Goal: Transaction & Acquisition: Book appointment/travel/reservation

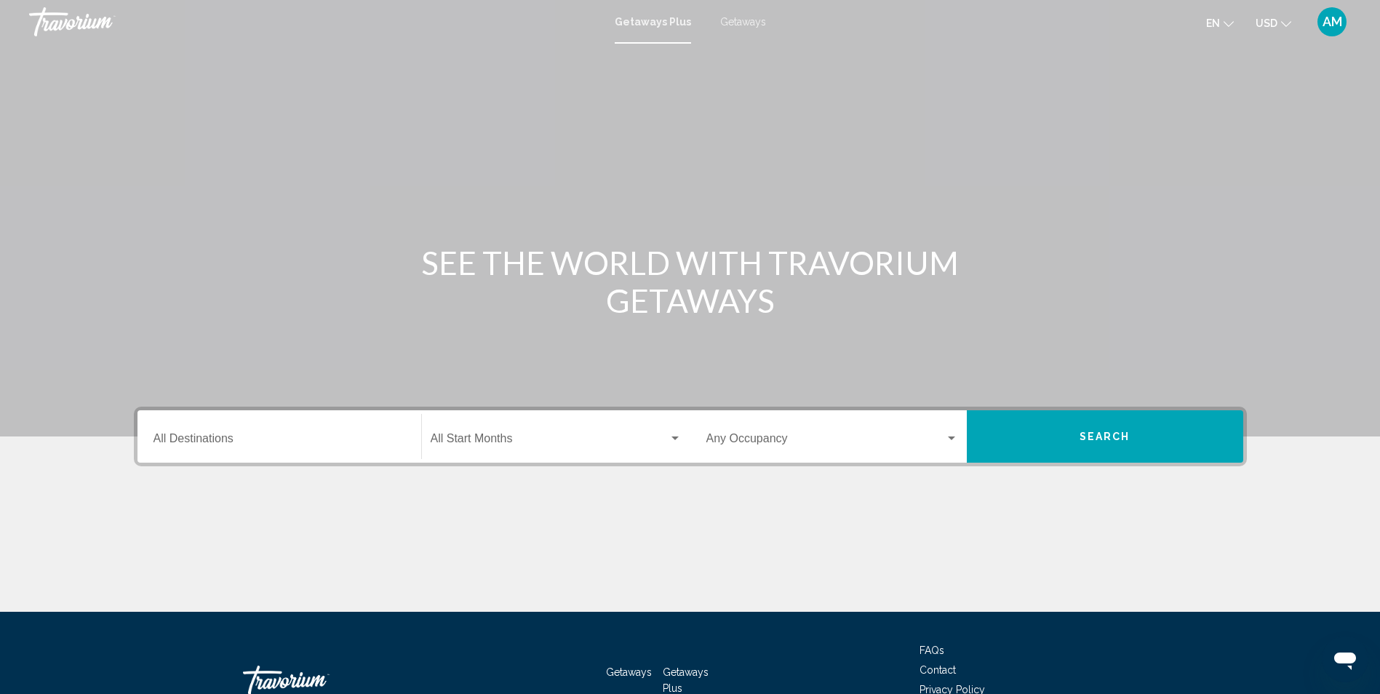
click at [240, 440] on input "Destination All Destinations" at bounding box center [279, 441] width 252 height 13
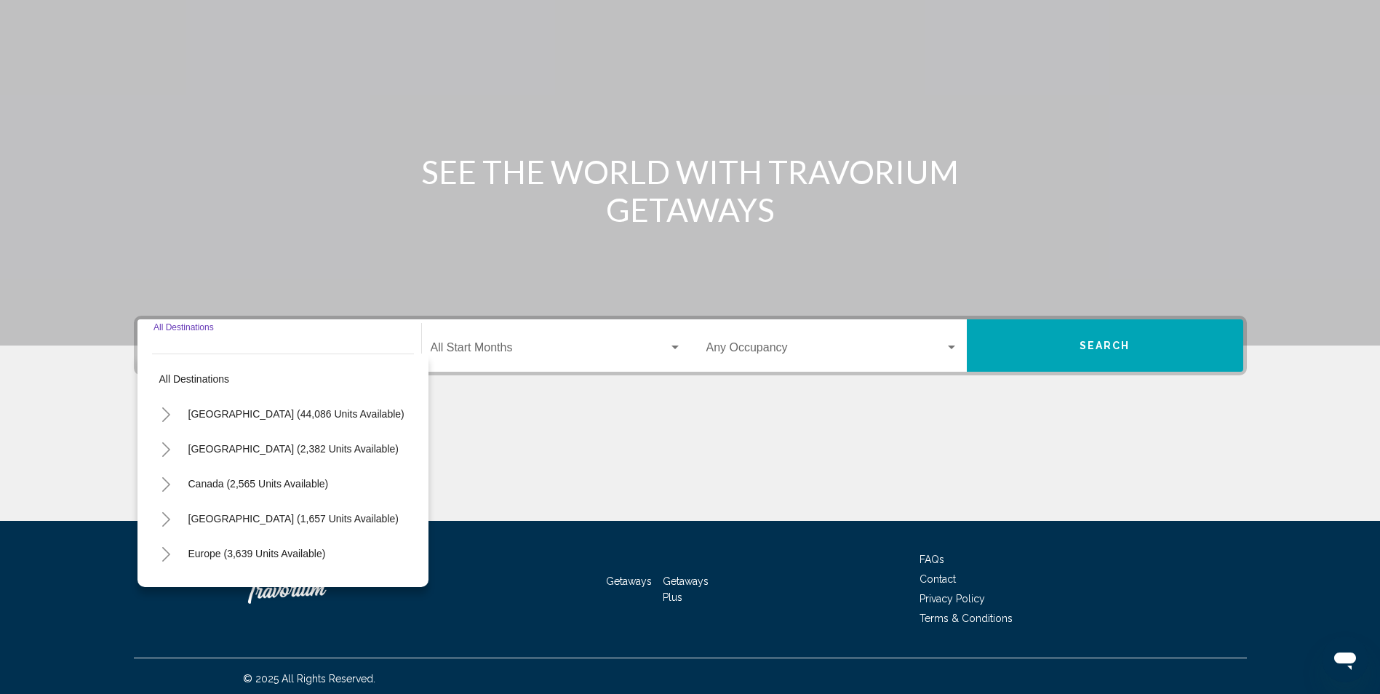
scroll to position [96, 0]
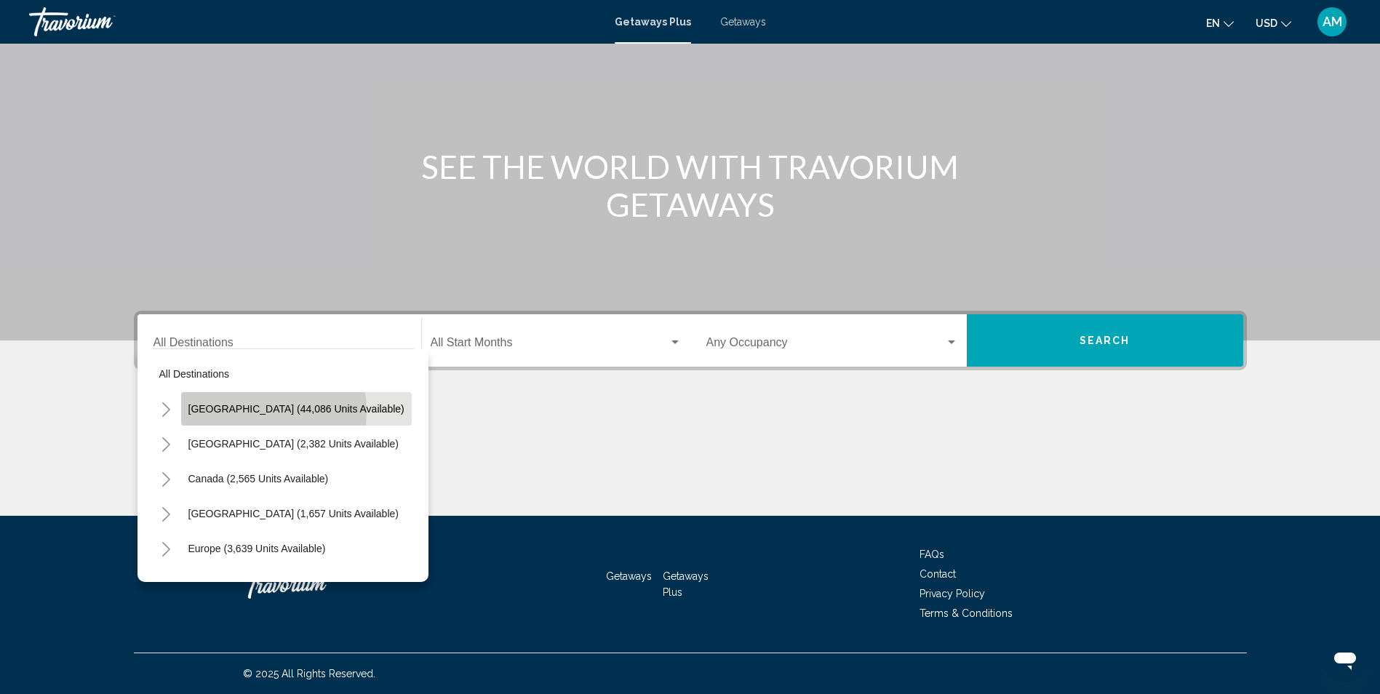
click at [240, 412] on span "[GEOGRAPHIC_DATA] (44,086 units available)" at bounding box center [296, 409] width 216 height 12
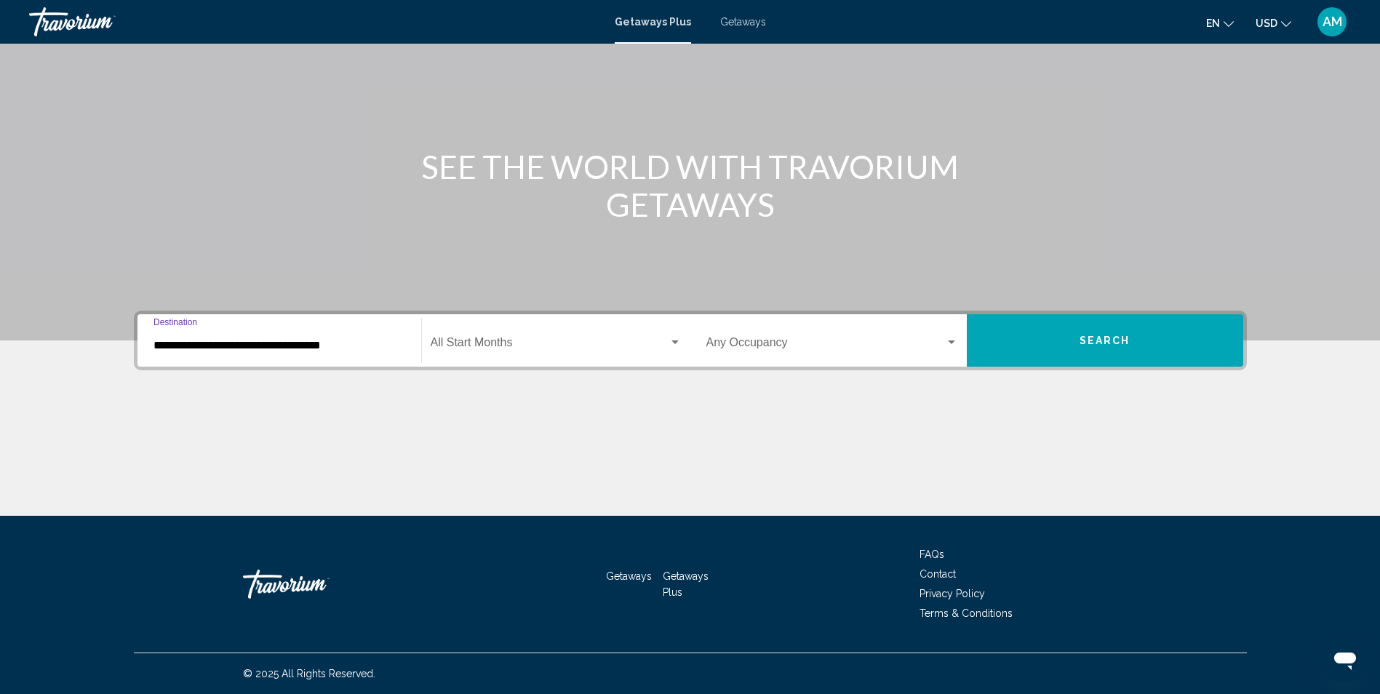
click at [350, 350] on input "**********" at bounding box center [279, 345] width 252 height 13
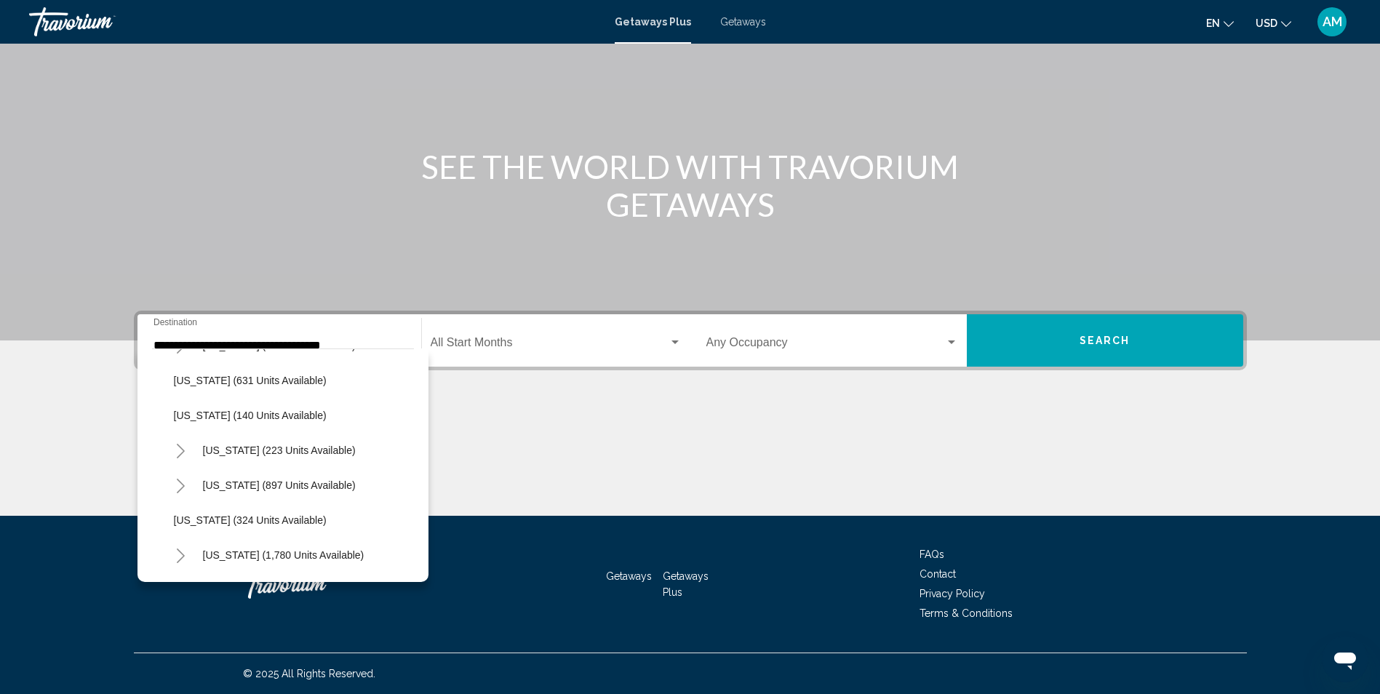
scroll to position [902, 0]
click at [286, 488] on span "[US_STATE] (897 units available)" at bounding box center [279, 484] width 153 height 12
type input "**********"
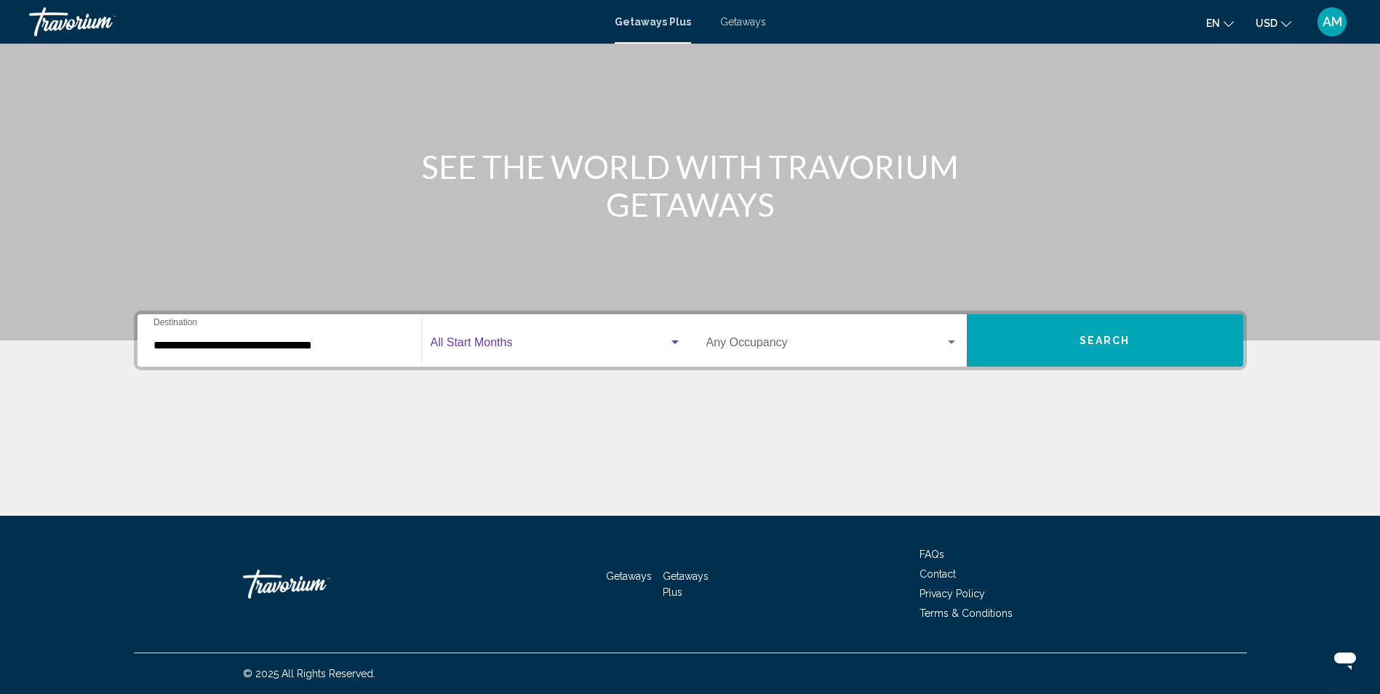
click at [524, 348] on span "Search widget" at bounding box center [550, 345] width 238 height 13
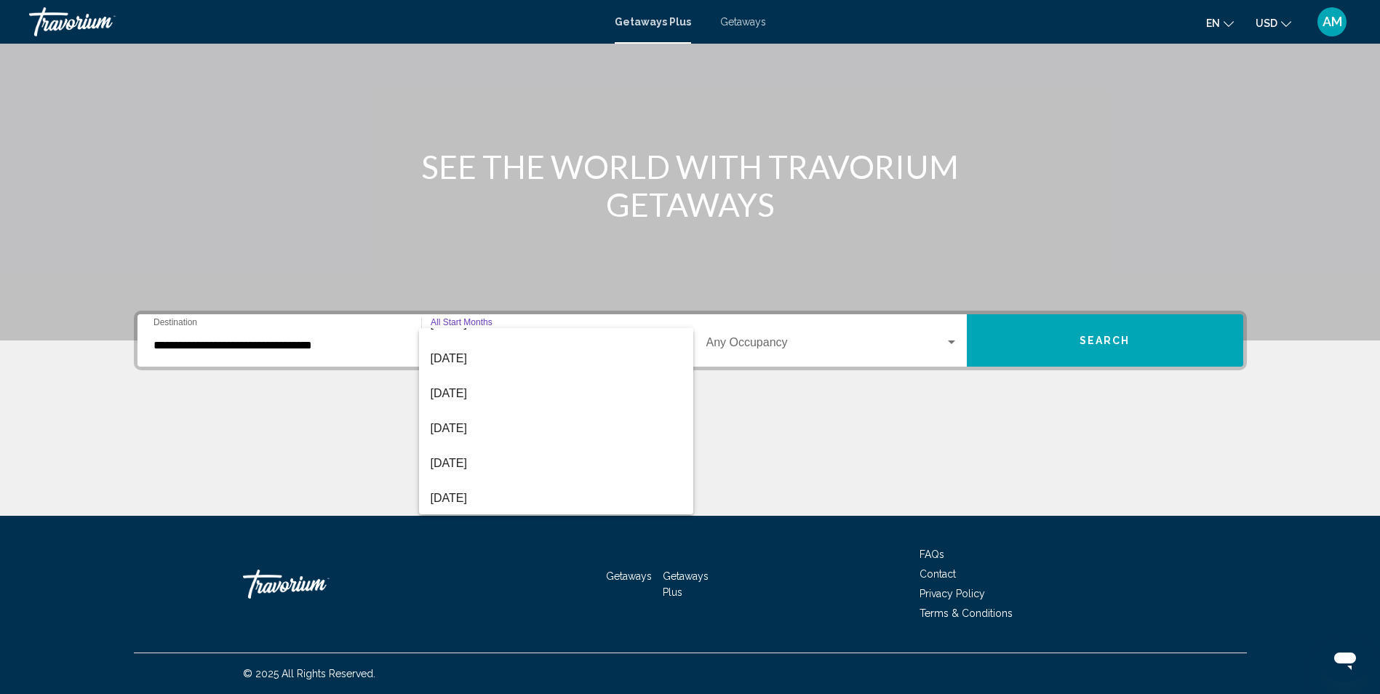
scroll to position [58, 0]
click at [530, 455] on span "[DATE]" at bounding box center [556, 461] width 251 height 35
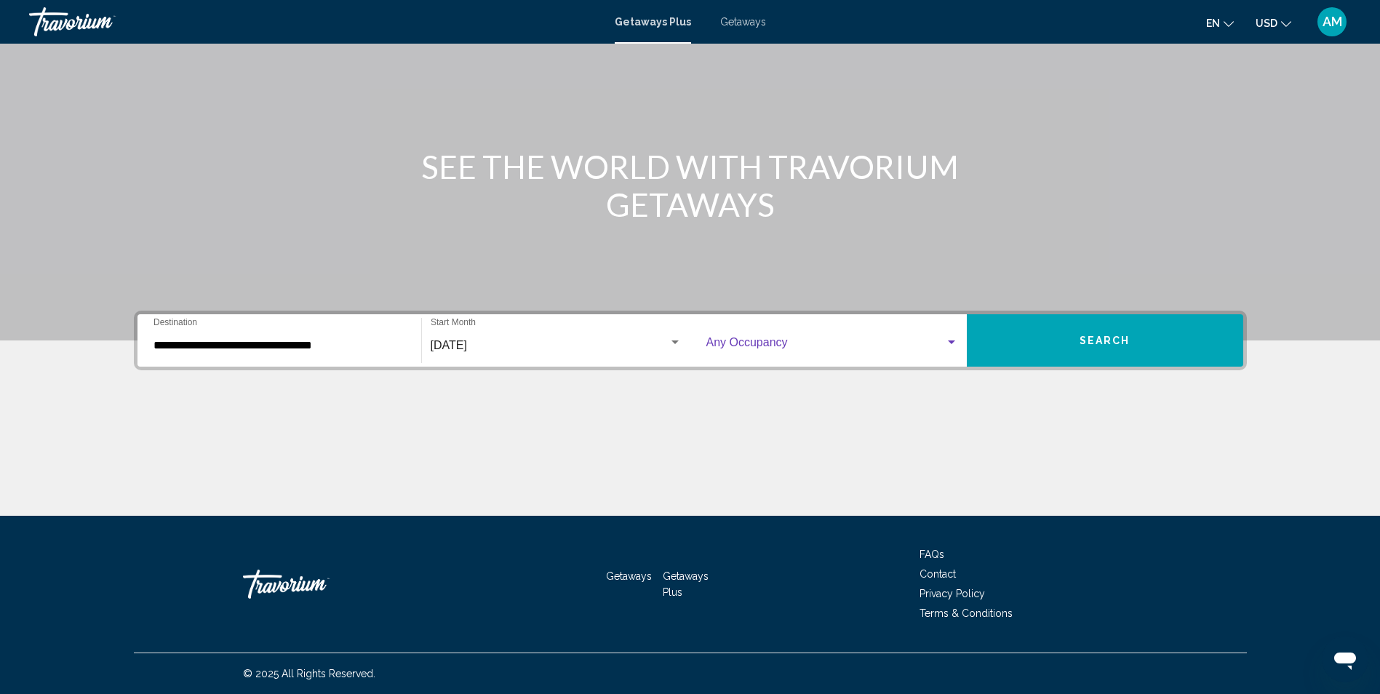
click at [946, 341] on div "Search widget" at bounding box center [951, 343] width 13 height 12
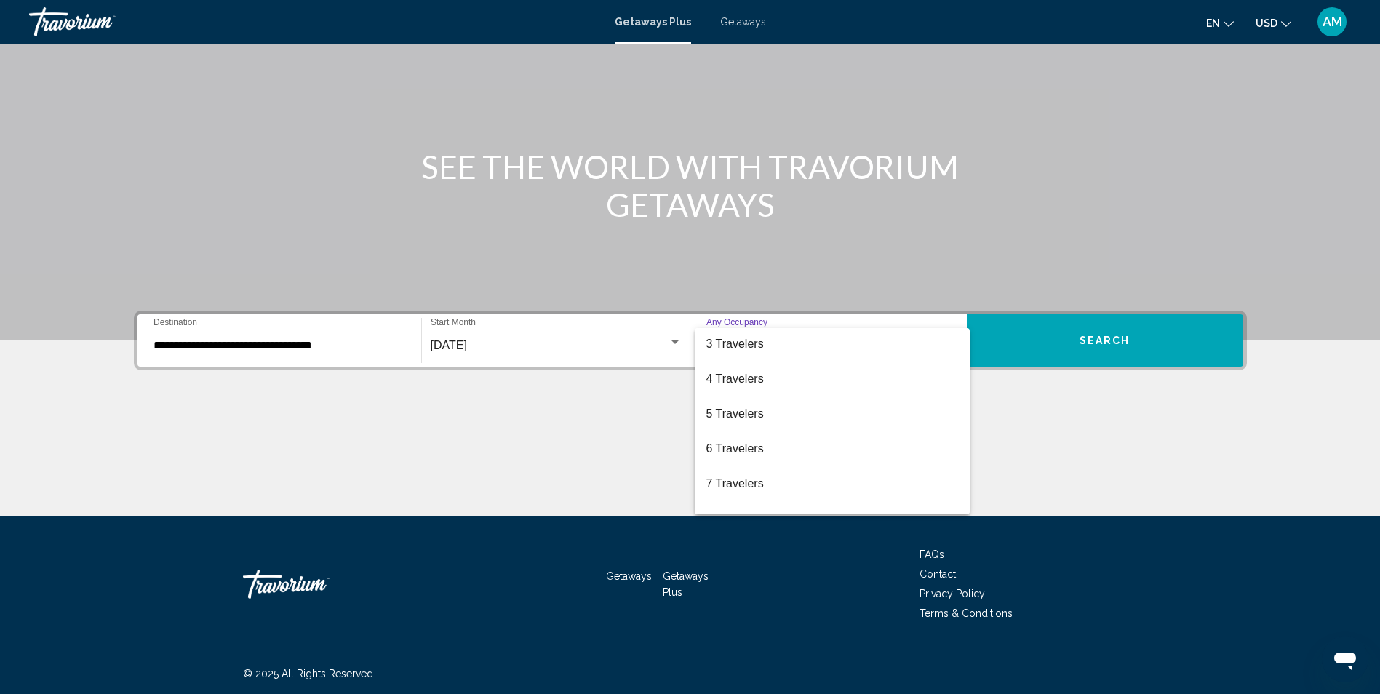
scroll to position [87, 0]
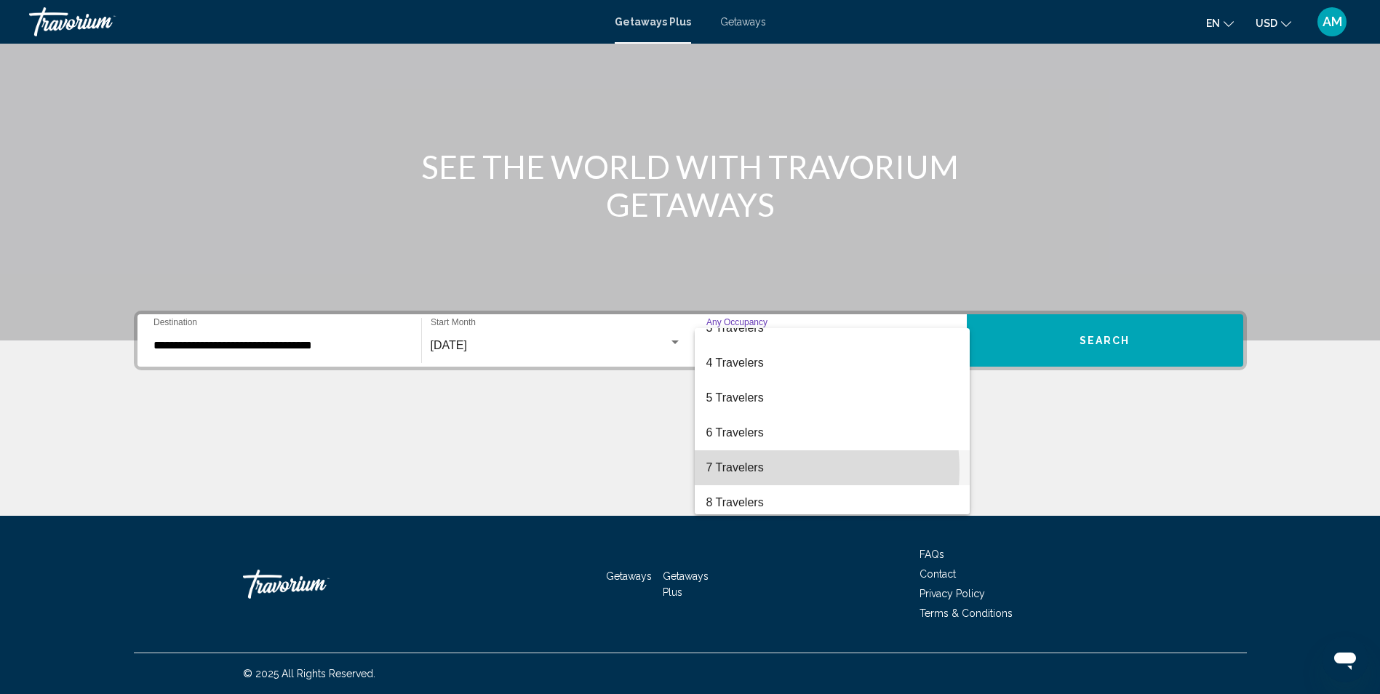
click at [772, 469] on span "7 Travelers" at bounding box center [832, 467] width 252 height 35
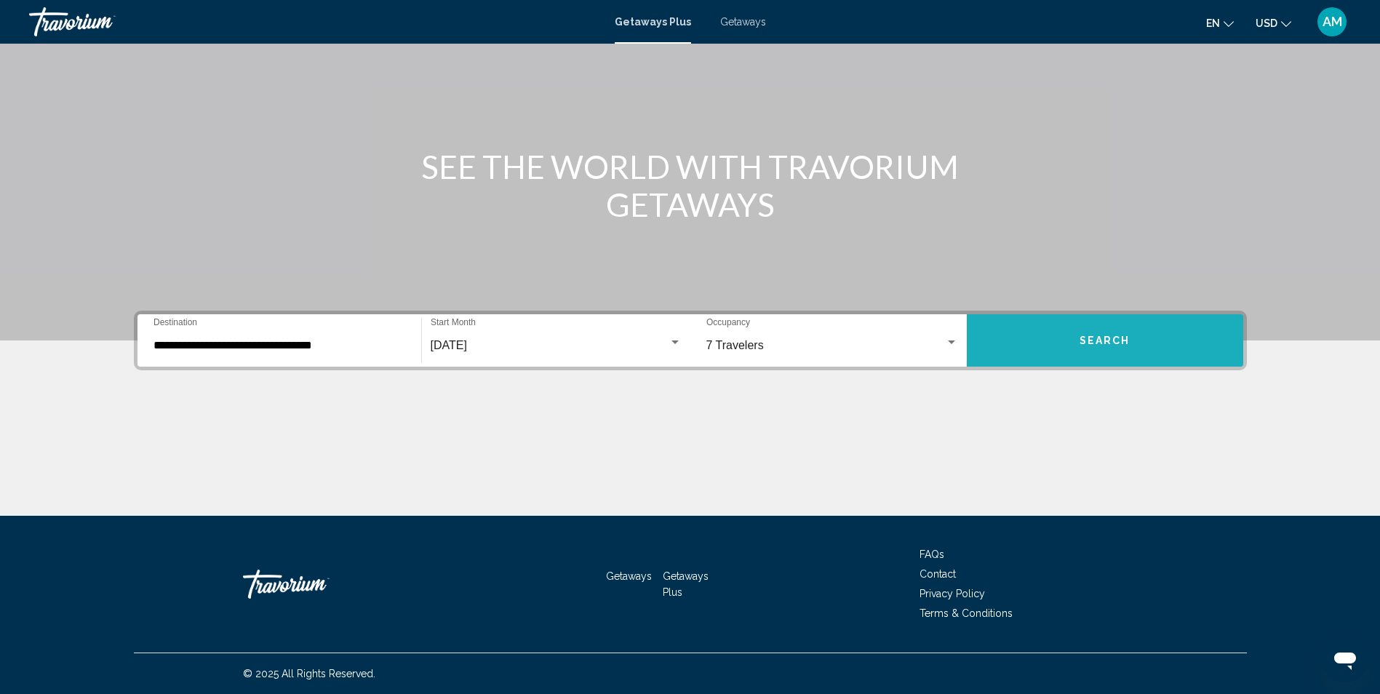
click at [1090, 351] on button "Search" at bounding box center [1104, 340] width 276 height 52
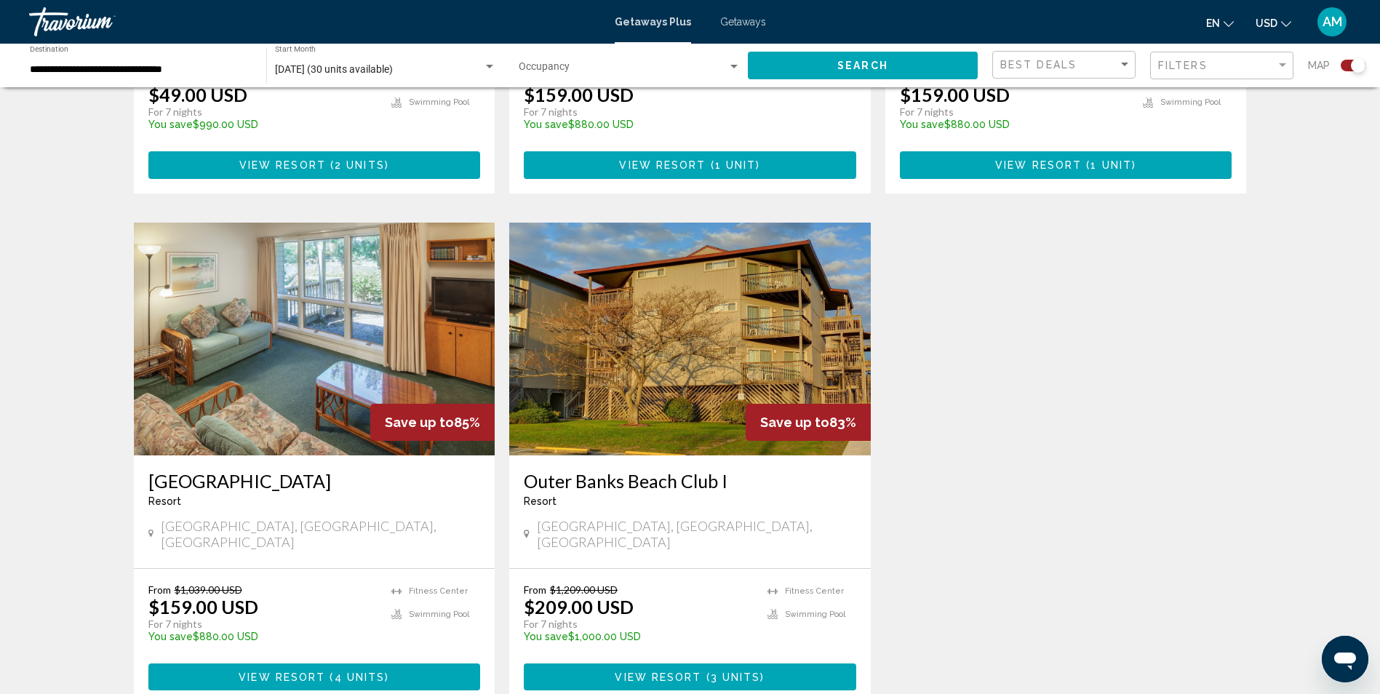
scroll to position [1428, 0]
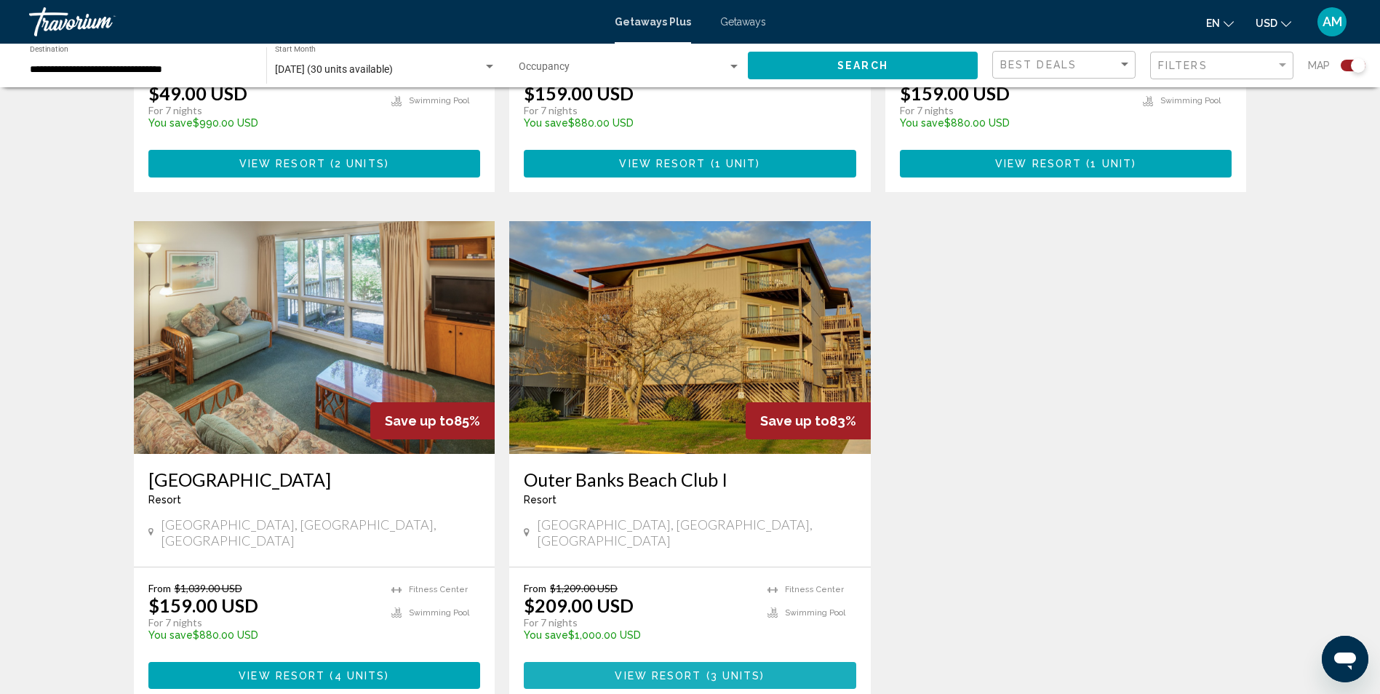
click at [686, 670] on span "View Resort" at bounding box center [657, 676] width 87 height 12
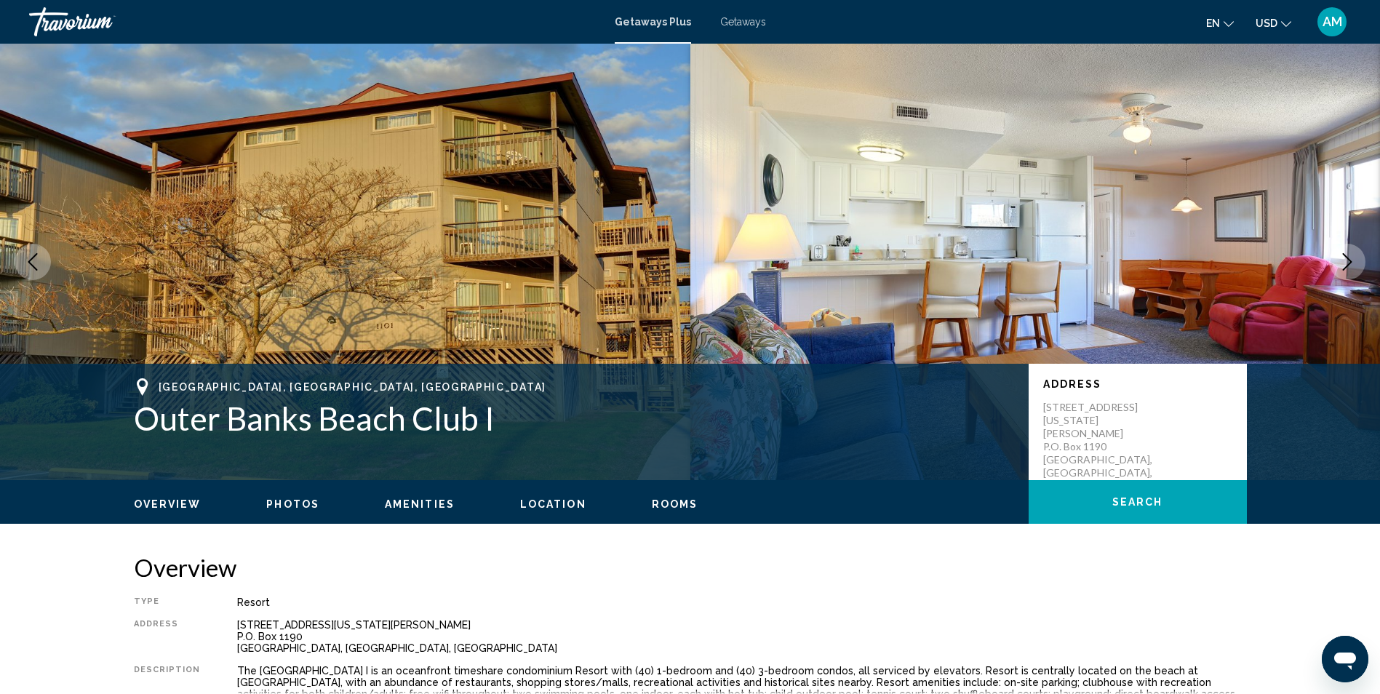
click at [686, 629] on div "1110 S. [US_STATE][PERSON_NAME] Trail P.O. [STREET_ADDRESS]" at bounding box center [741, 636] width 1009 height 35
click at [284, 511] on div "Overview Photos Amenities Location Rooms Search" at bounding box center [690, 502] width 1171 height 45
click at [287, 508] on span "Photos" at bounding box center [292, 504] width 53 height 12
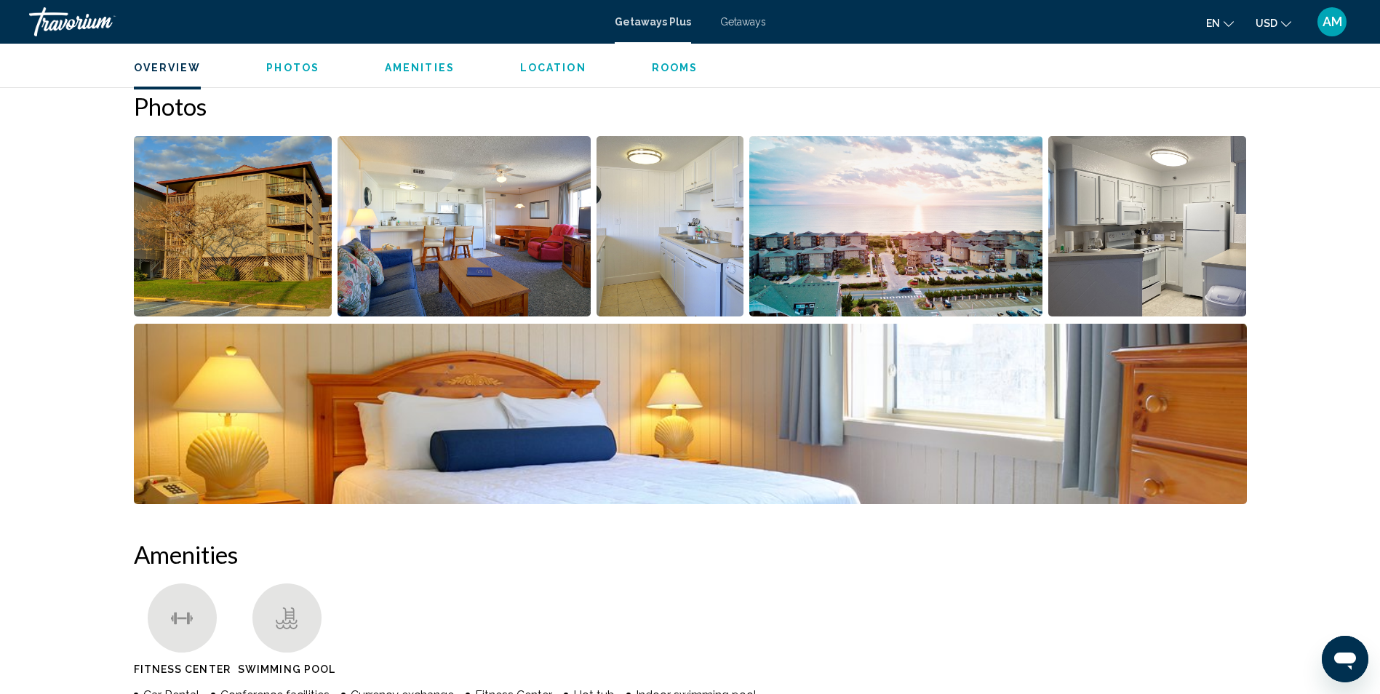
scroll to position [671, 0]
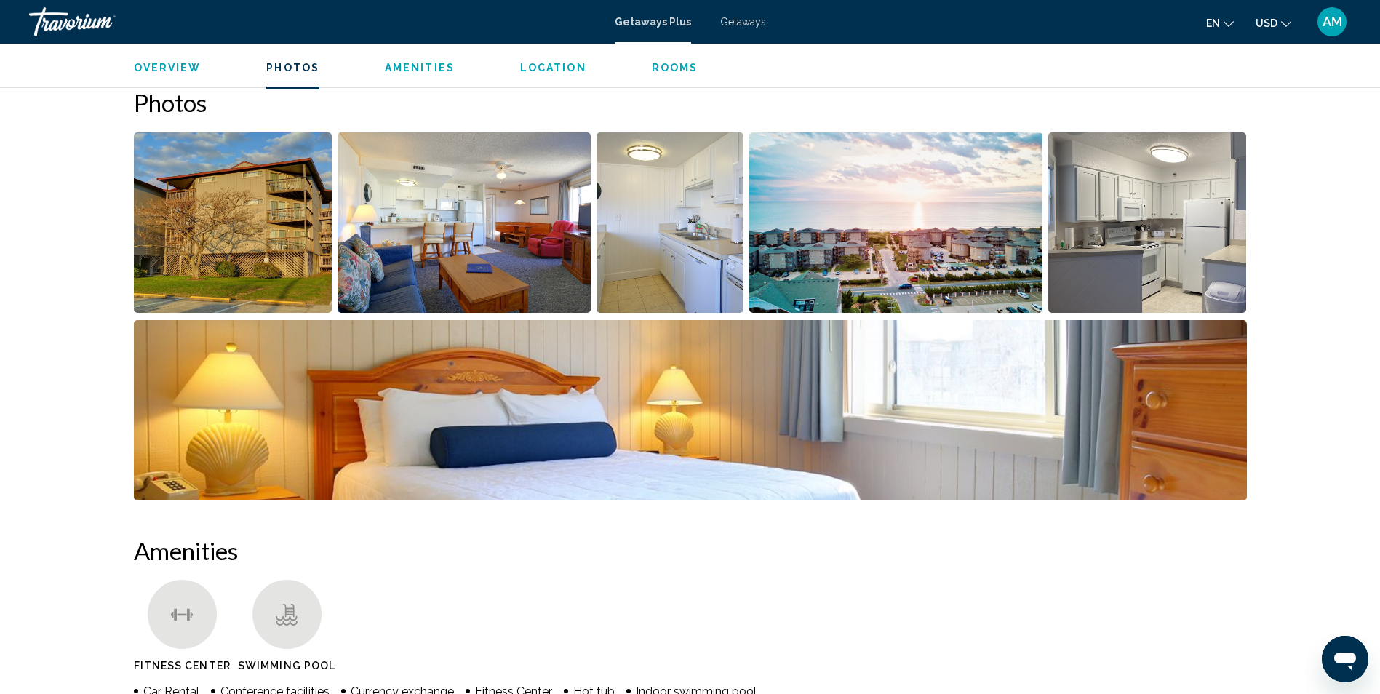
click at [447, 276] on img "Open full-screen image slider" at bounding box center [463, 222] width 253 height 180
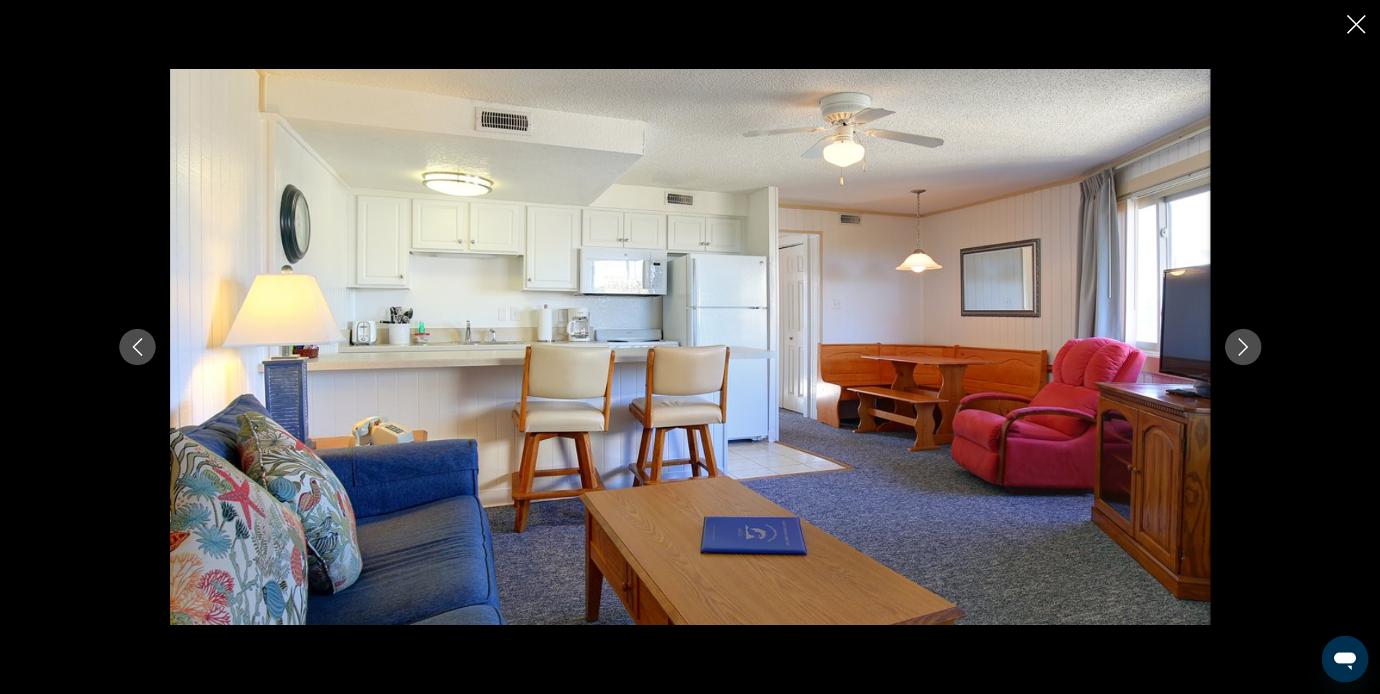
click at [1254, 353] on button "Next image" at bounding box center [1243, 347] width 36 height 36
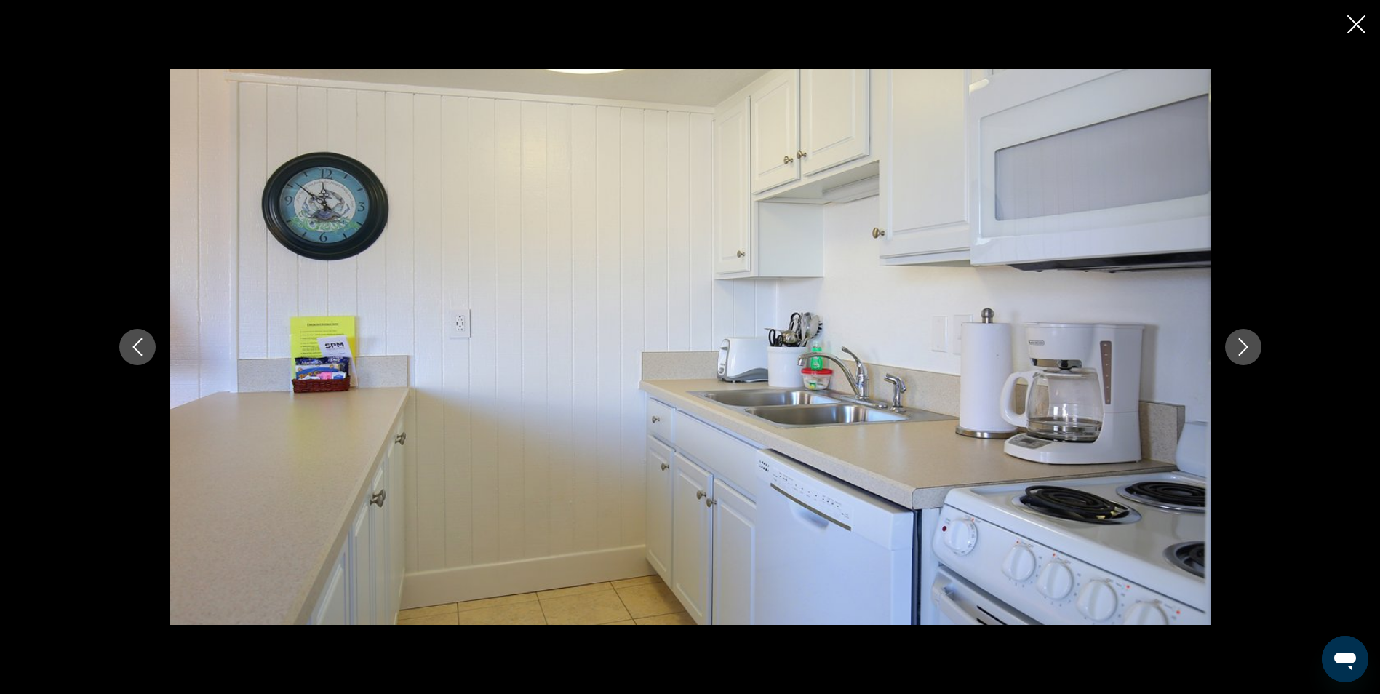
click at [1254, 353] on button "Next image" at bounding box center [1243, 347] width 36 height 36
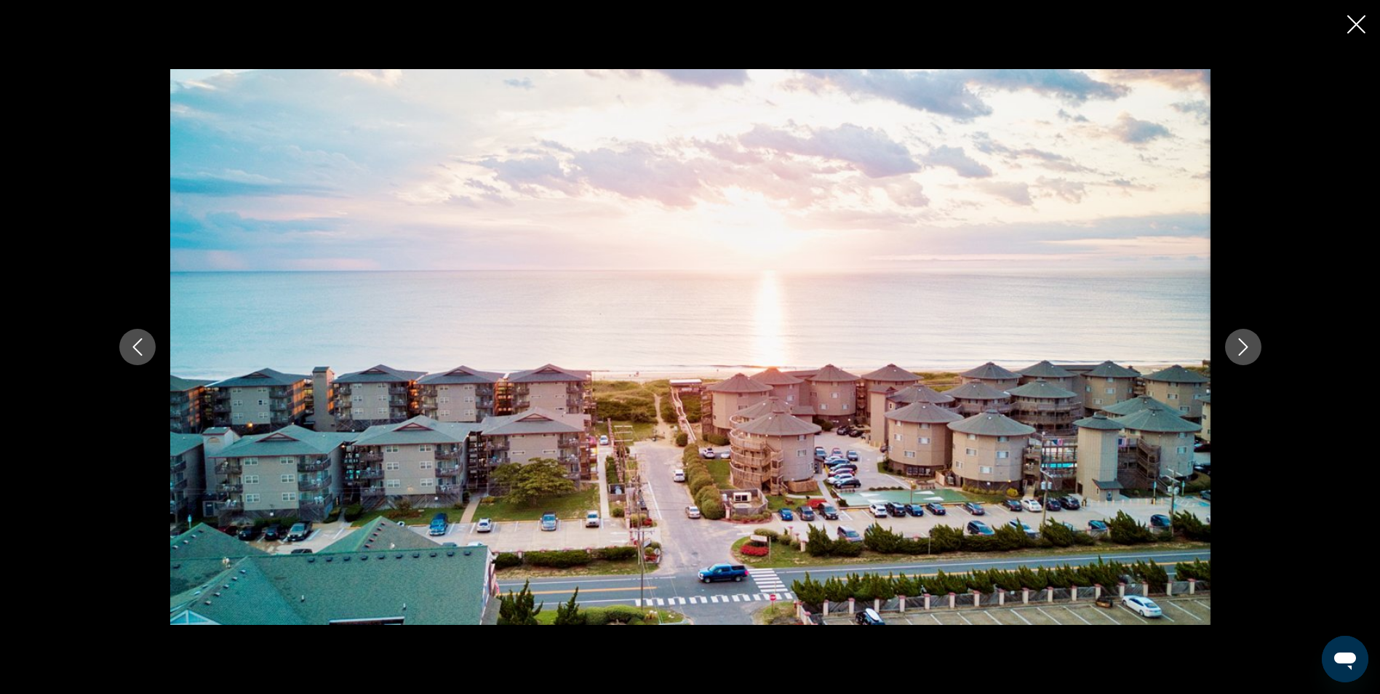
click at [1254, 353] on button "Next image" at bounding box center [1243, 347] width 36 height 36
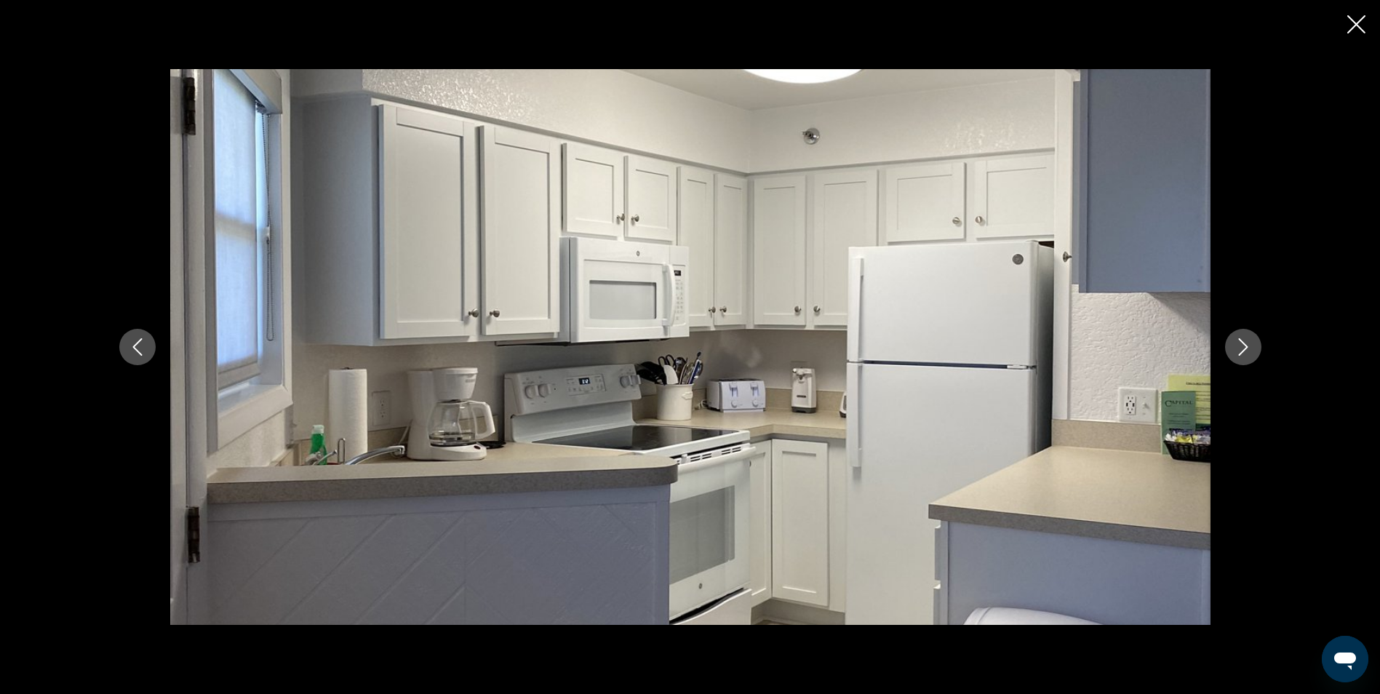
click at [1254, 353] on button "Next image" at bounding box center [1243, 347] width 36 height 36
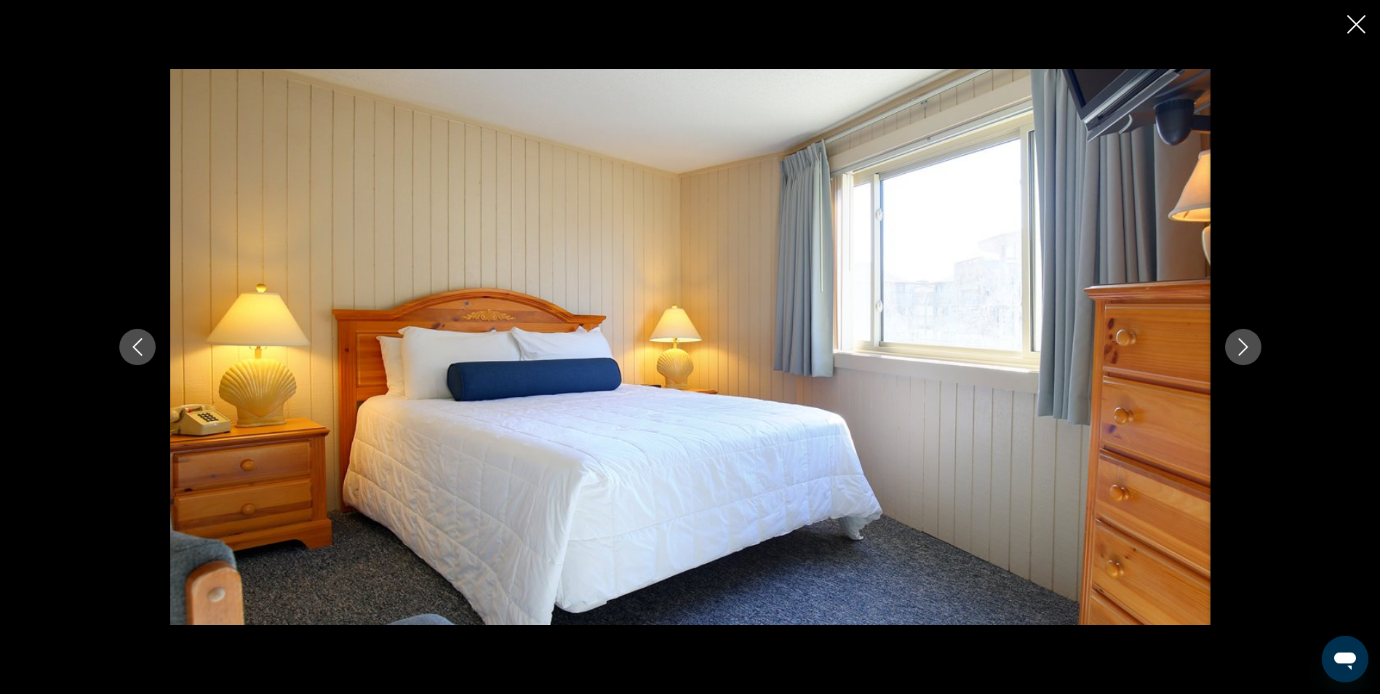
click at [1254, 353] on button "Next image" at bounding box center [1243, 347] width 36 height 36
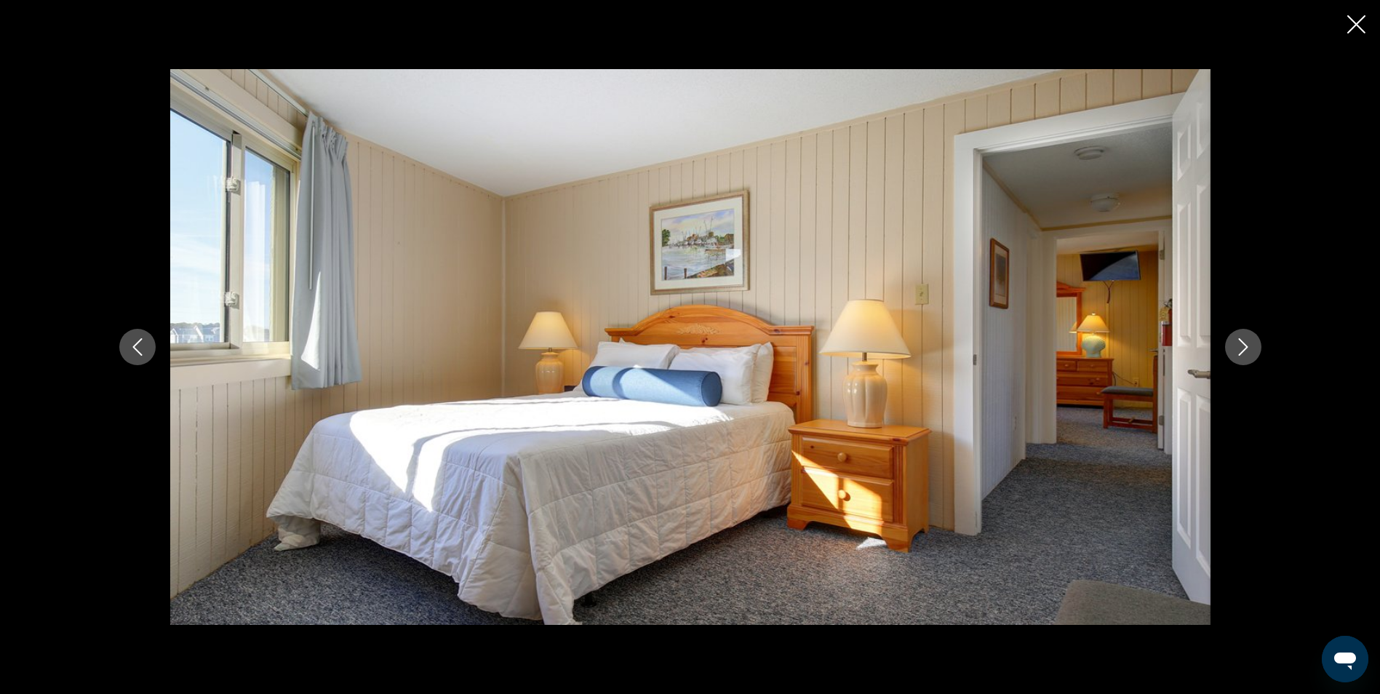
click at [1254, 353] on button "Next image" at bounding box center [1243, 347] width 36 height 36
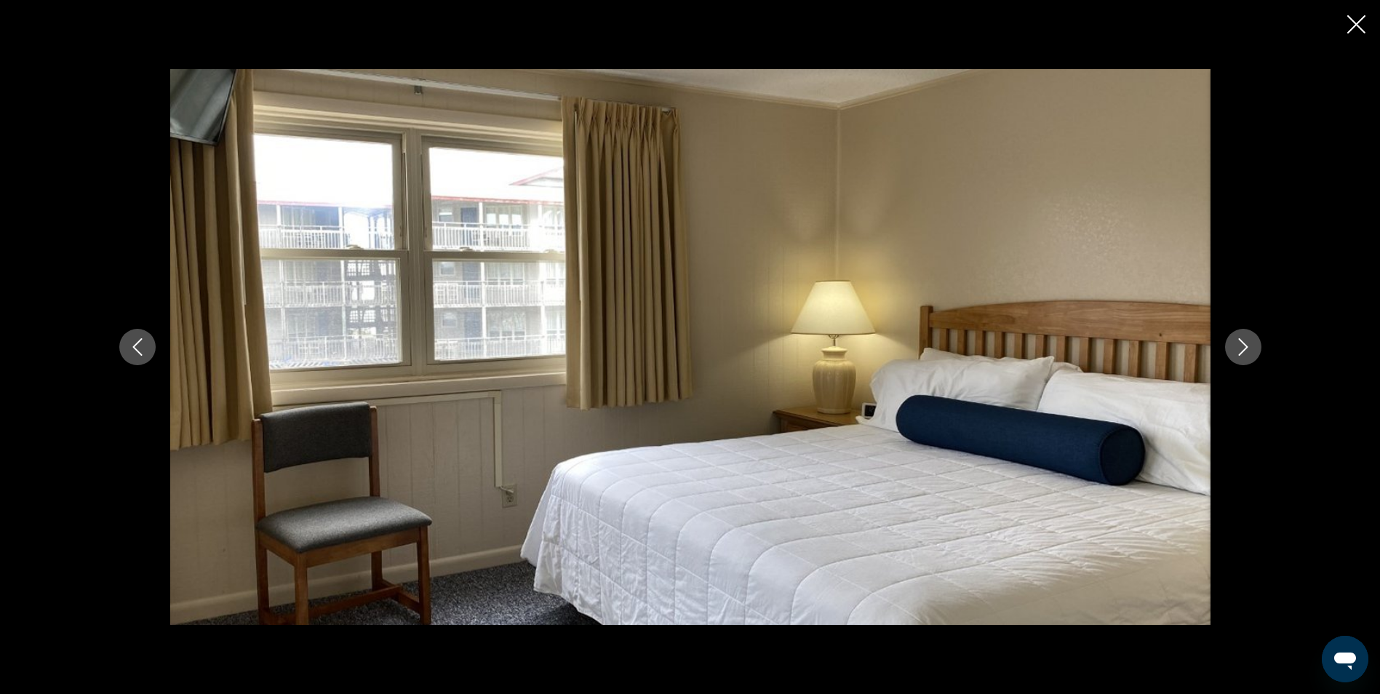
click at [1254, 353] on button "Next image" at bounding box center [1243, 347] width 36 height 36
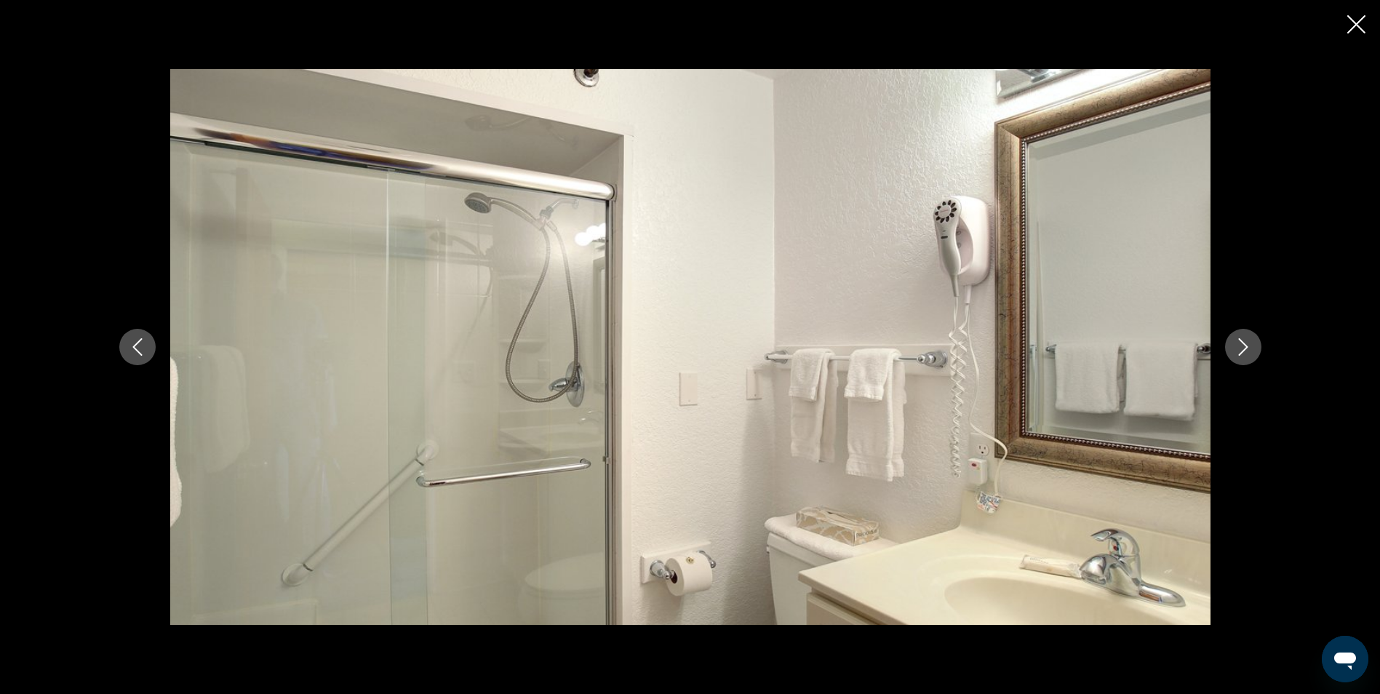
click at [1254, 353] on button "Next image" at bounding box center [1243, 347] width 36 height 36
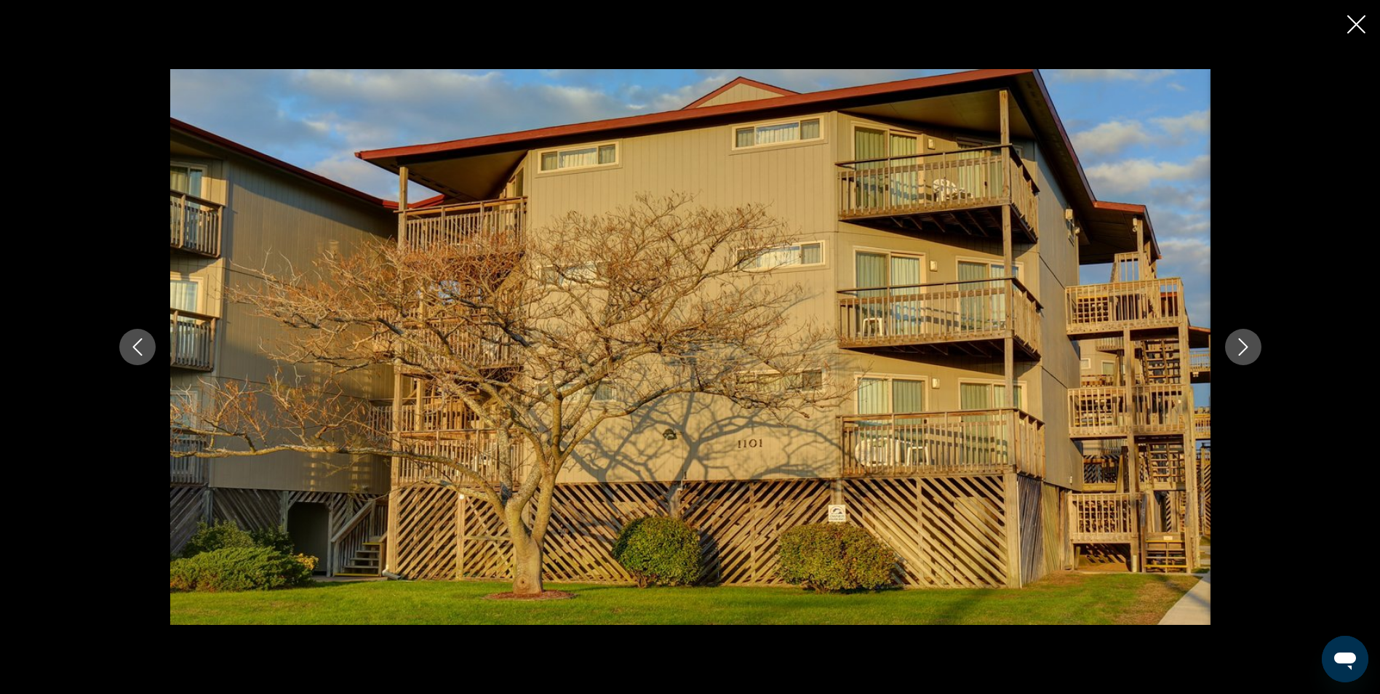
click at [1357, 31] on icon "Close slideshow" at bounding box center [1356, 24] width 18 height 18
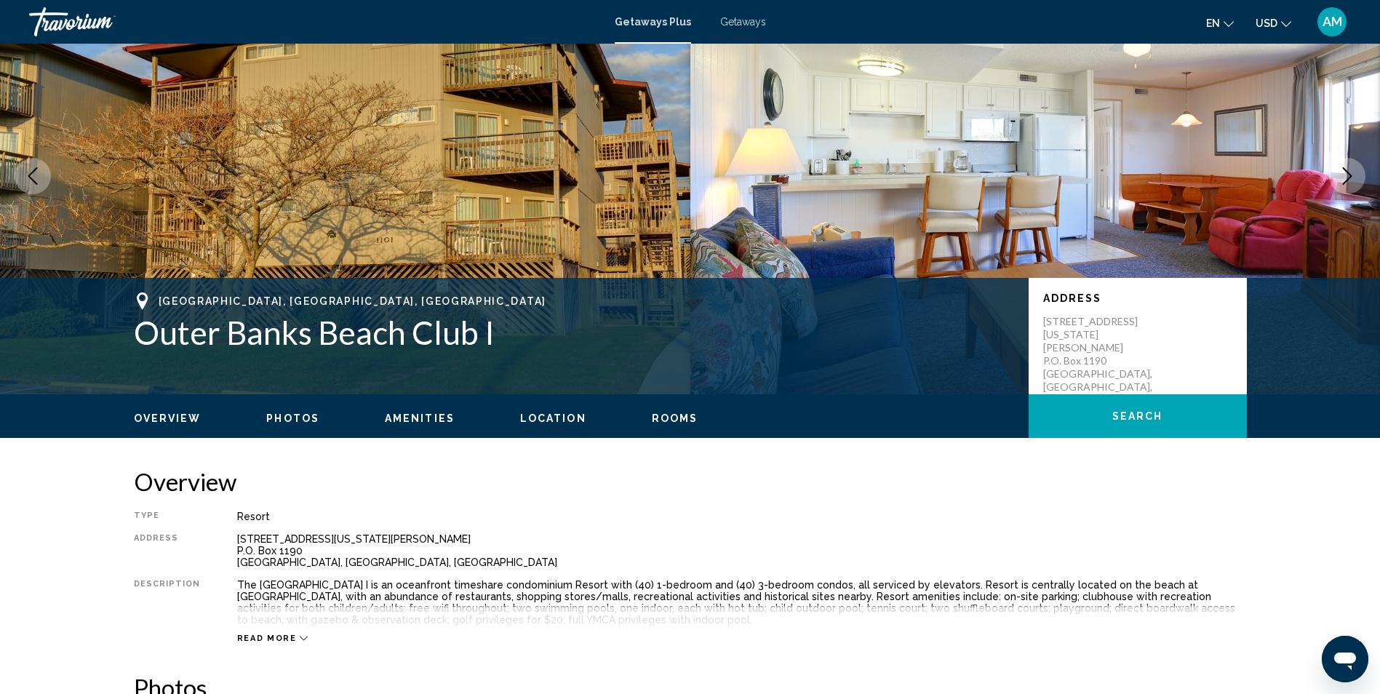
scroll to position [0, 0]
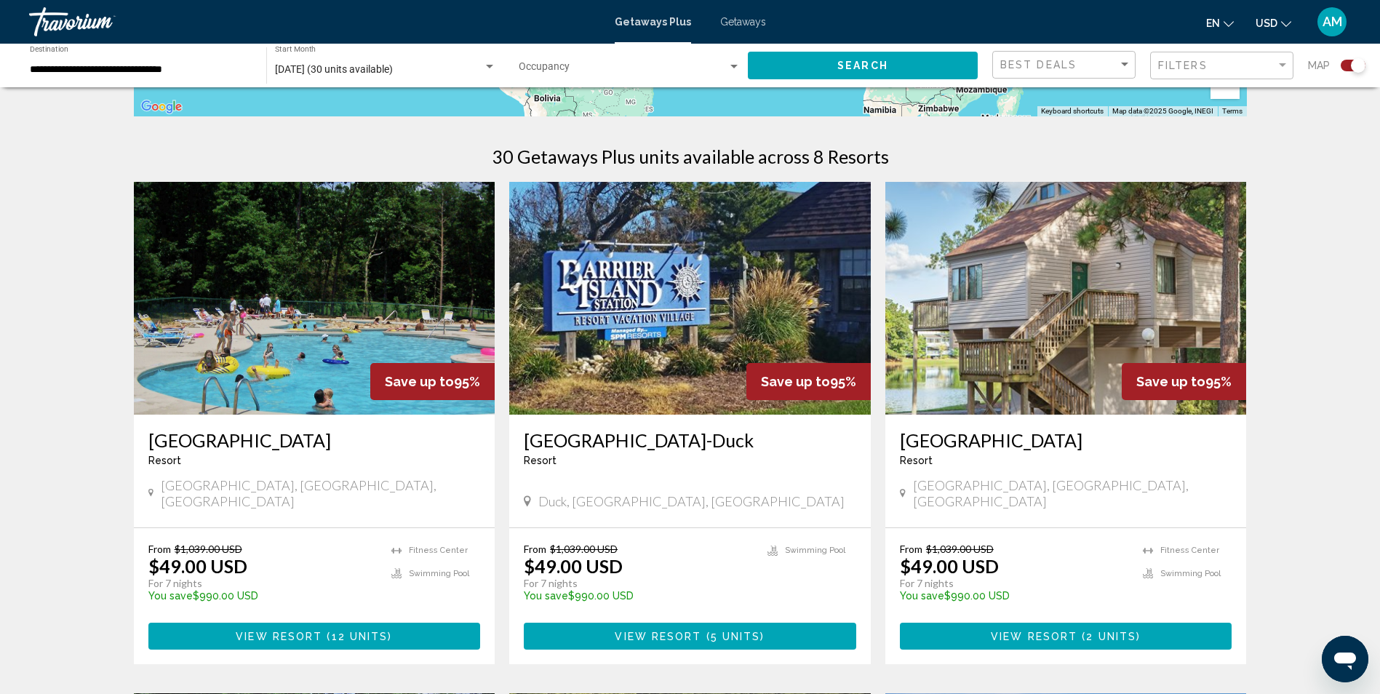
scroll to position [449, 0]
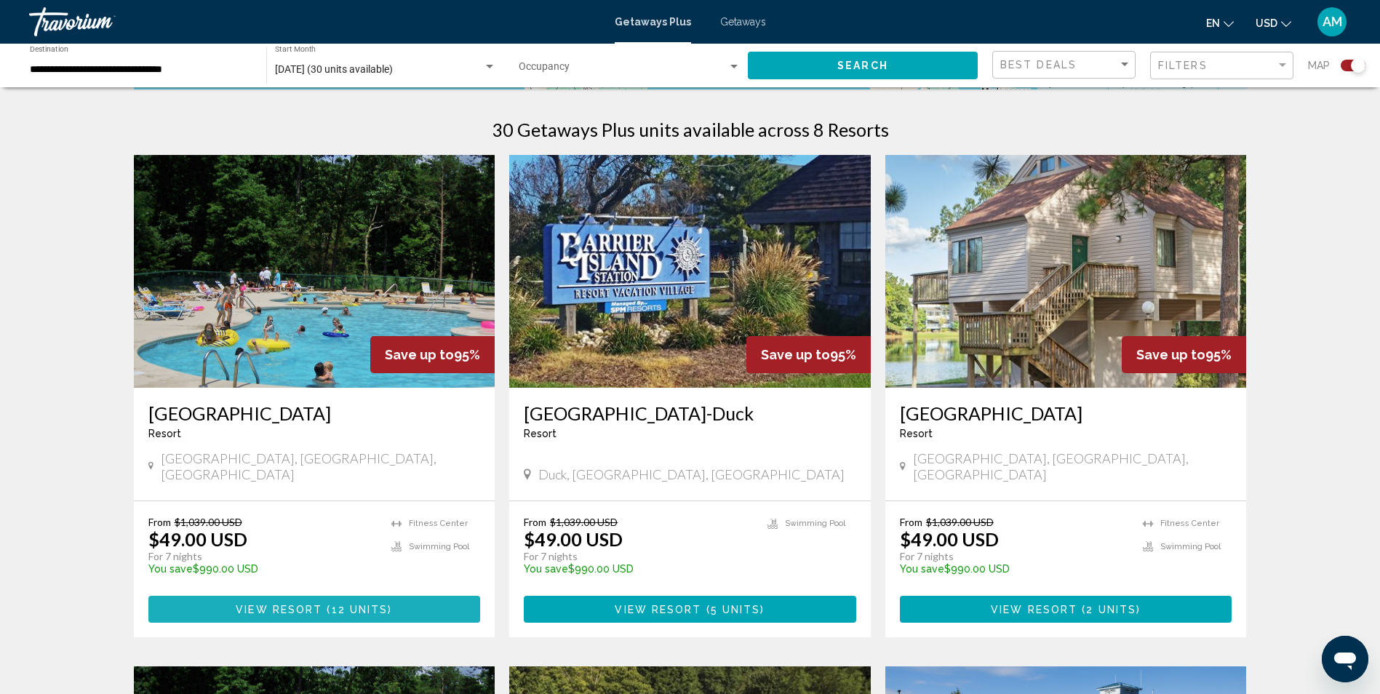
click at [331, 596] on button "View Resort ( 12 units )" at bounding box center [314, 609] width 332 height 27
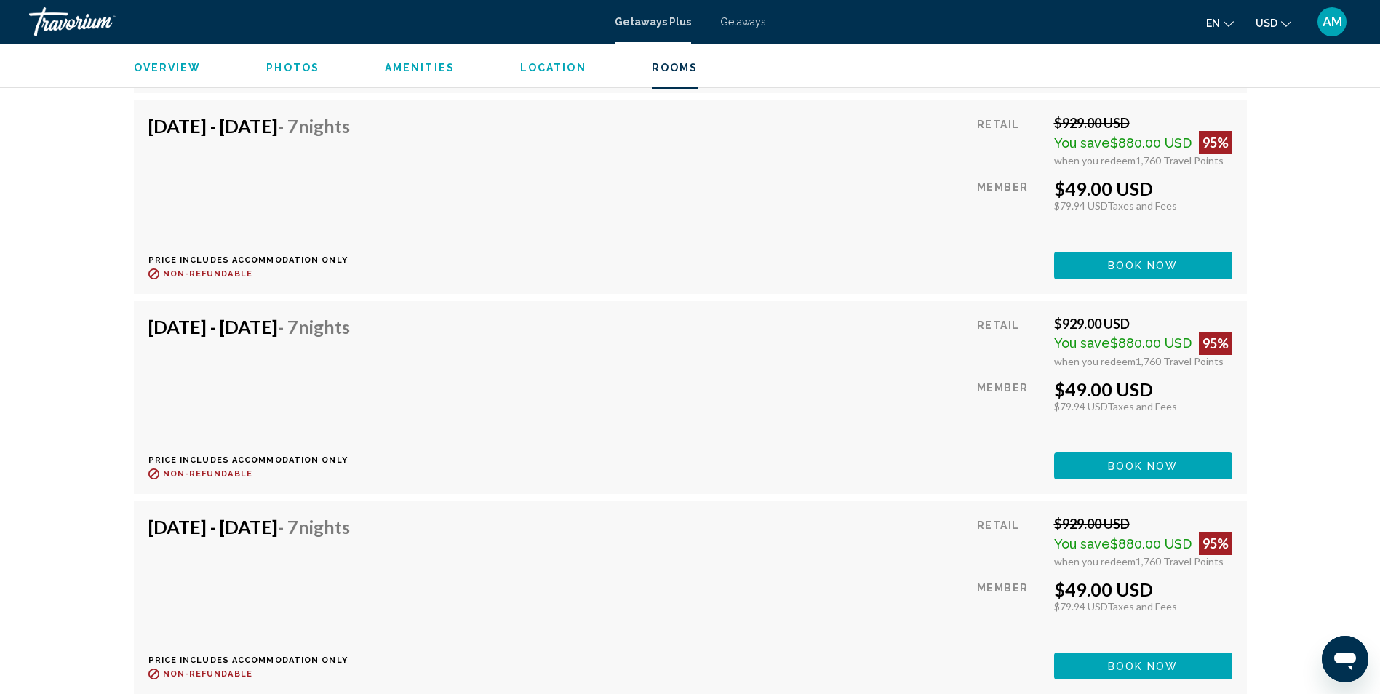
scroll to position [3537, 0]
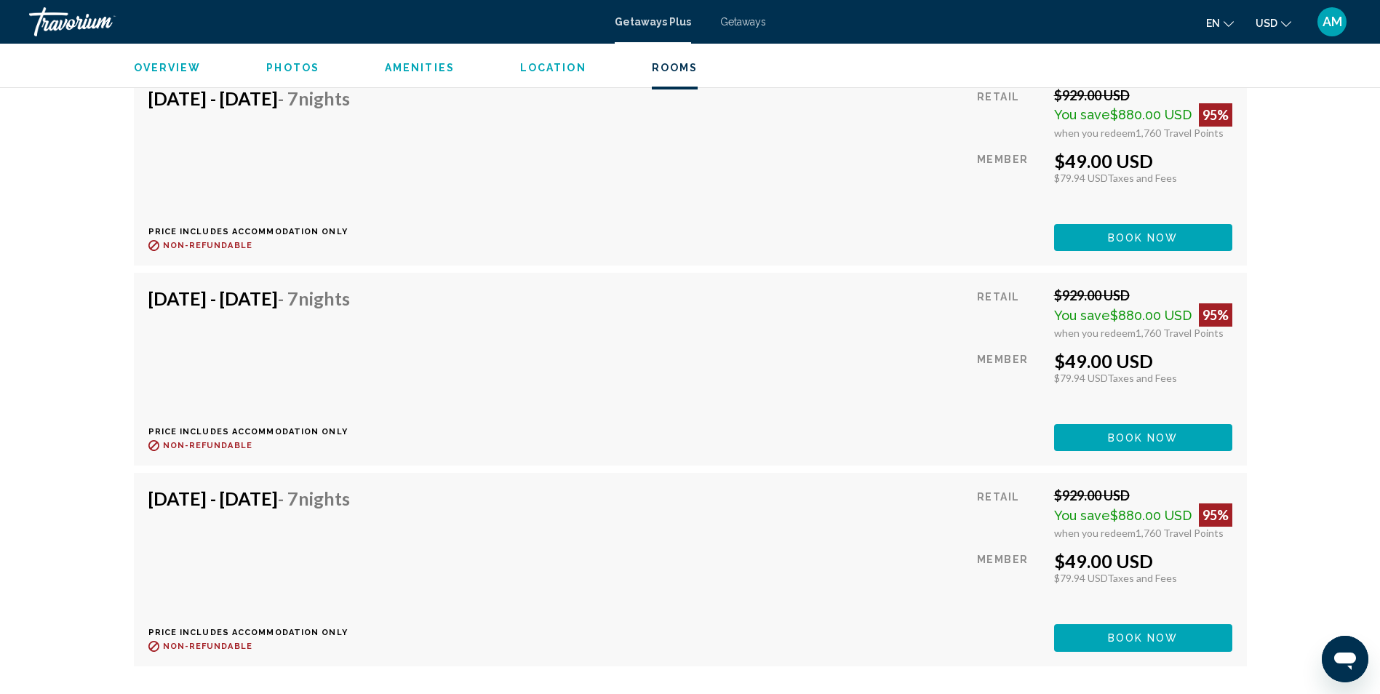
scroll to position [3769, 0]
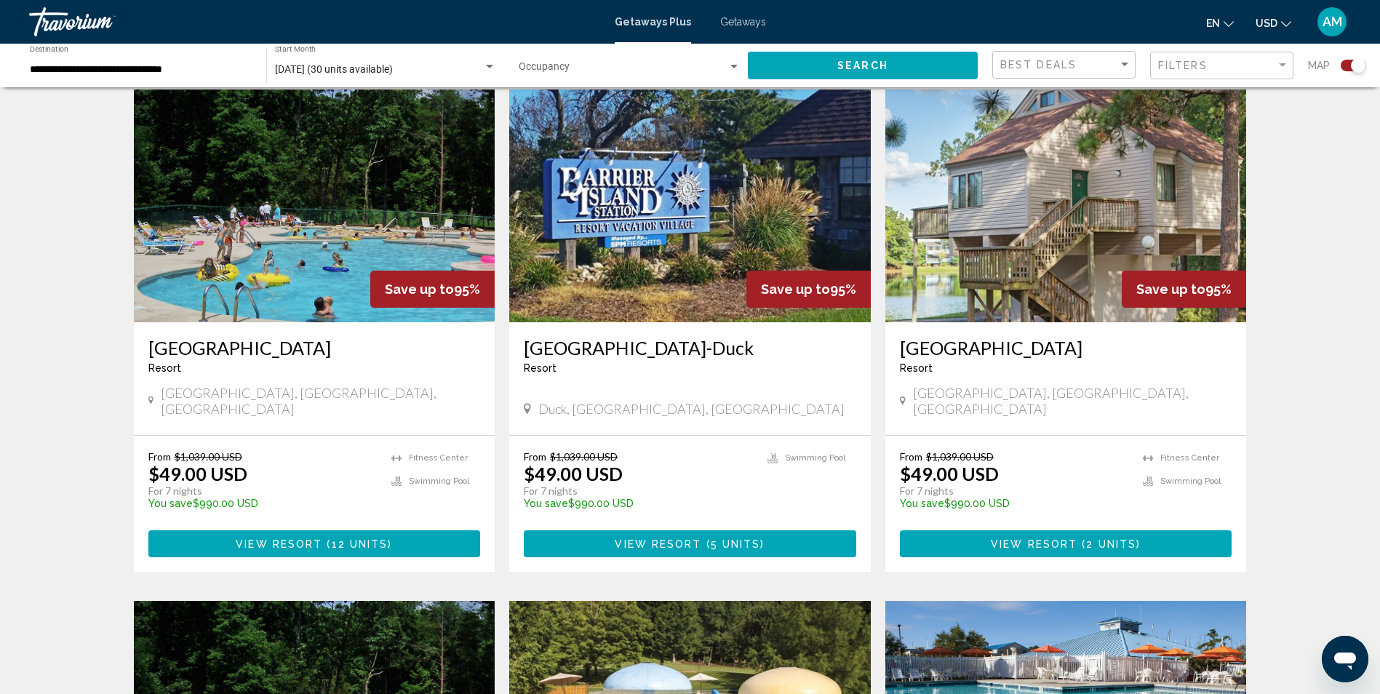
scroll to position [578, 0]
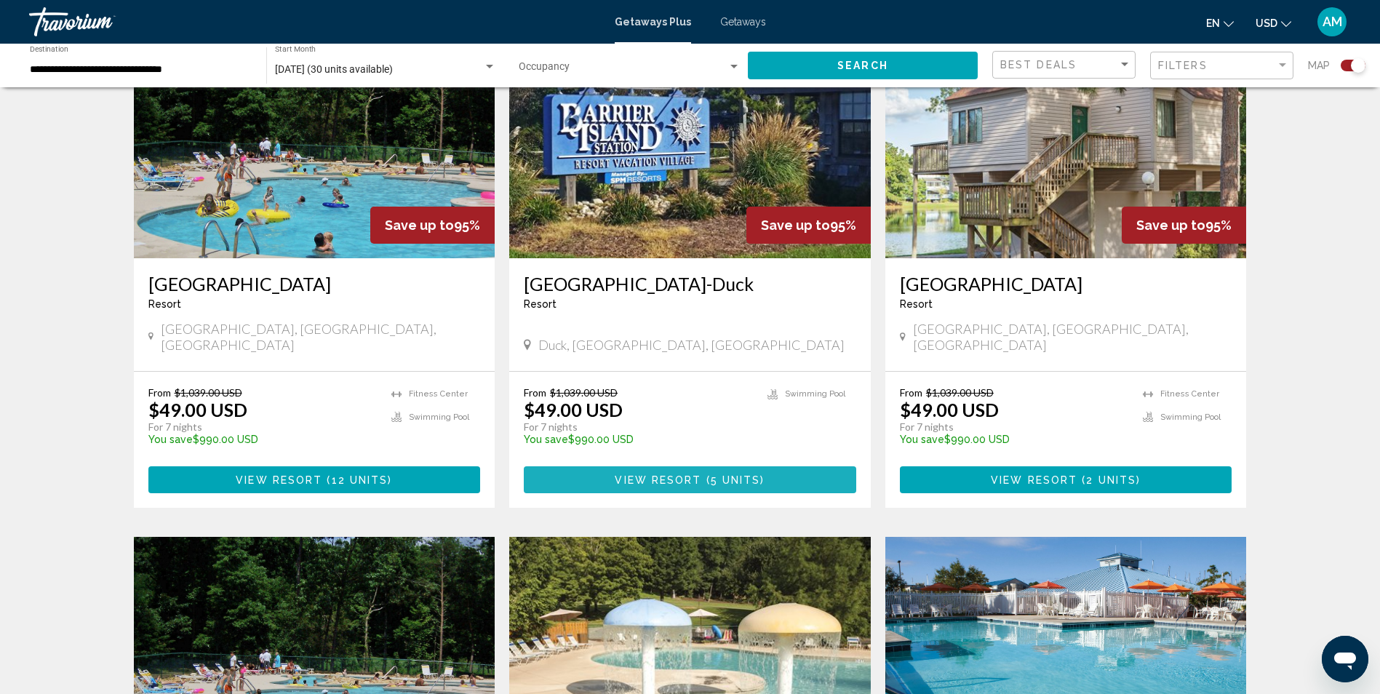
click at [698, 474] on span "View Resort" at bounding box center [657, 480] width 87 height 12
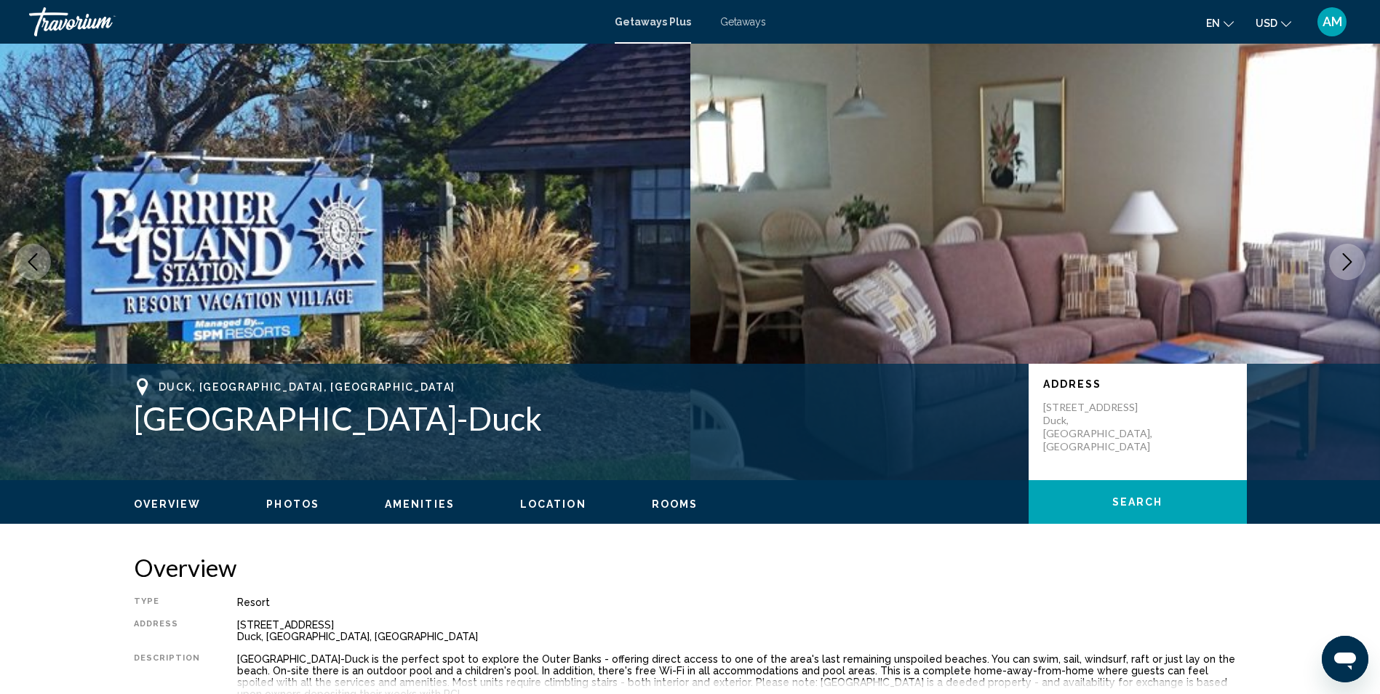
click at [296, 501] on span "Photos" at bounding box center [292, 504] width 53 height 12
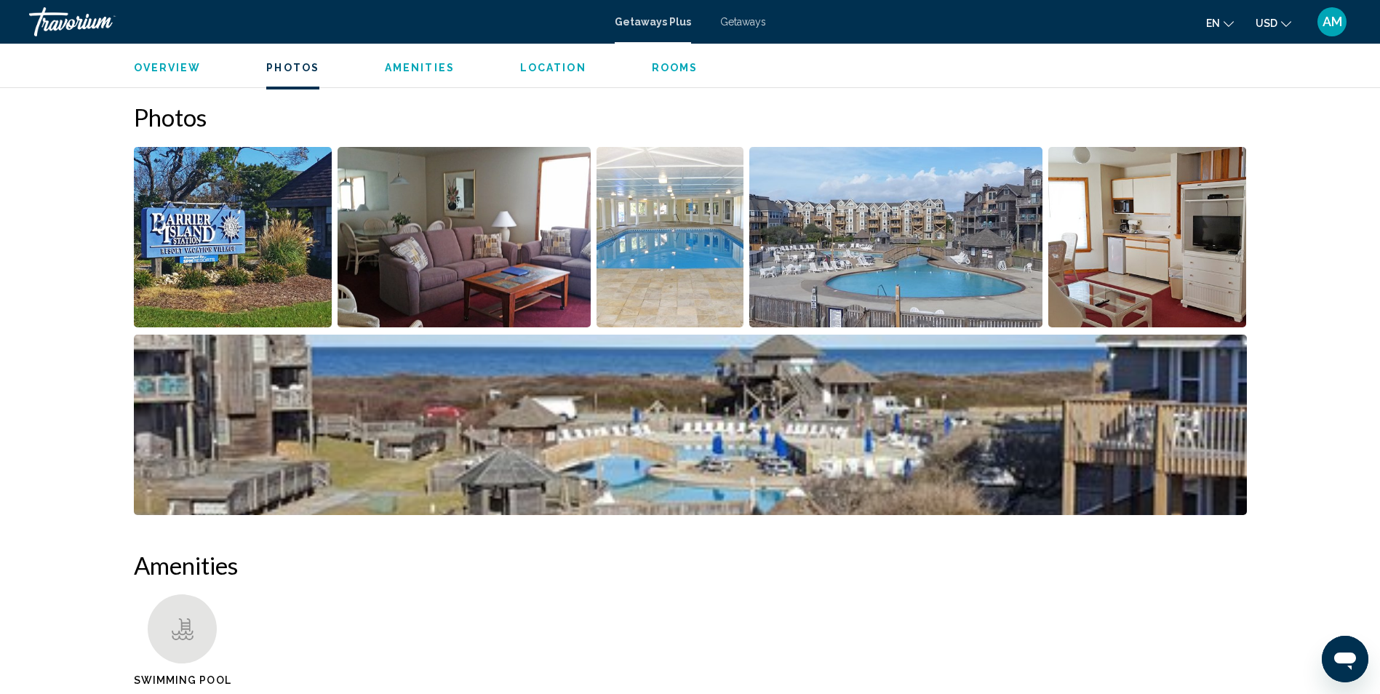
scroll to position [648, 0]
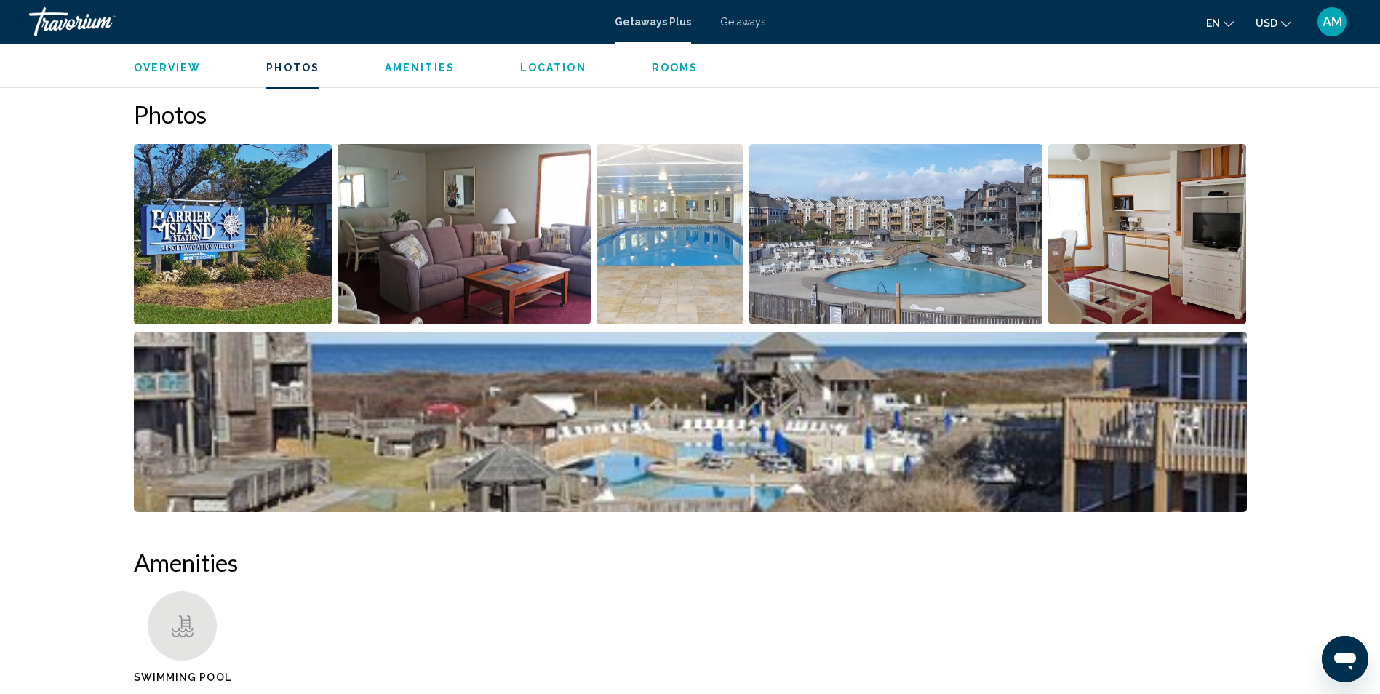
click at [296, 501] on li "Main content" at bounding box center [693, 425] width 1118 height 188
click at [536, 63] on span "Location" at bounding box center [553, 68] width 66 height 12
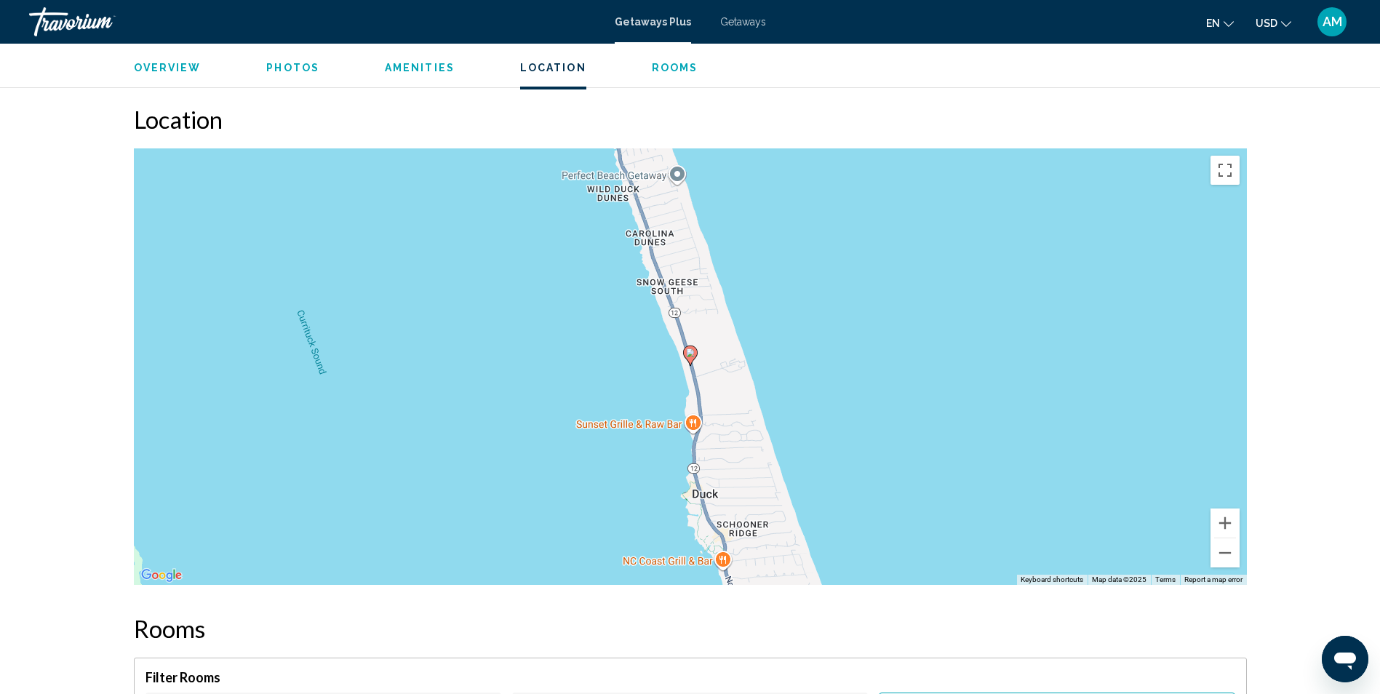
scroll to position [1942, 0]
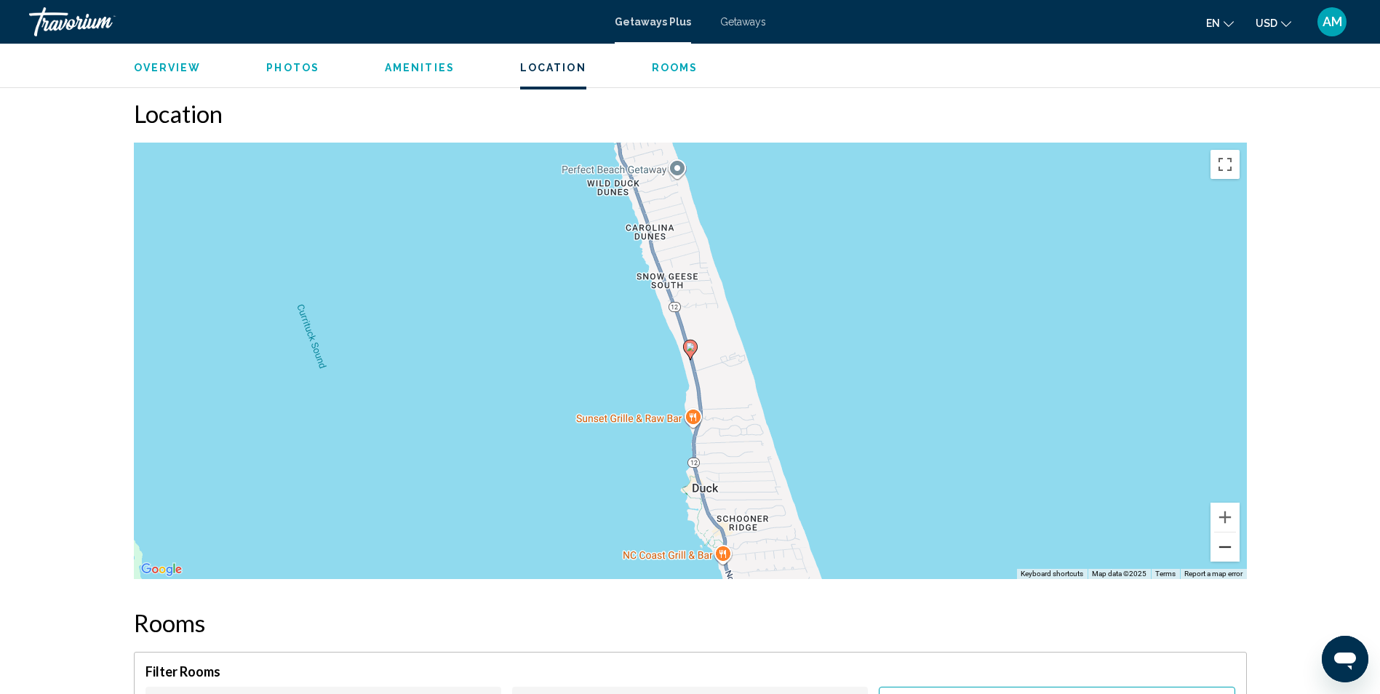
click at [1224, 537] on button "Zoom out" at bounding box center [1224, 546] width 29 height 29
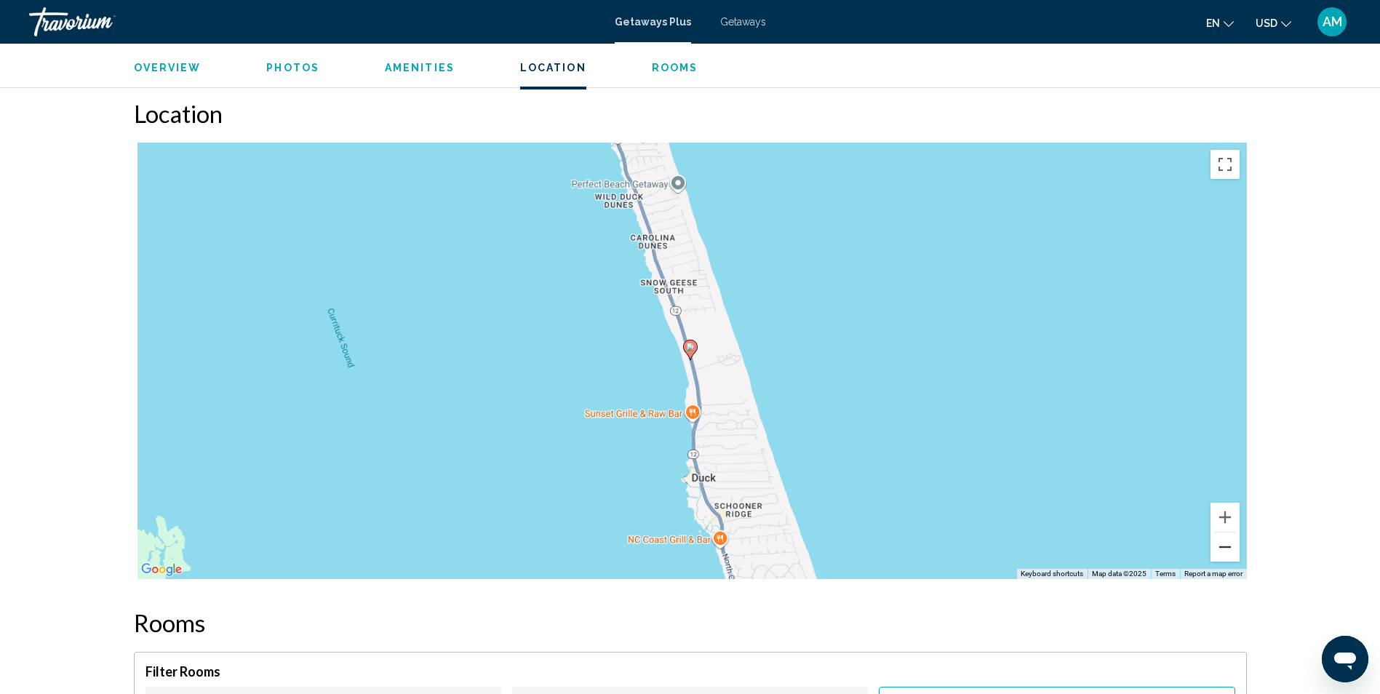
click at [1224, 537] on button "Zoom out" at bounding box center [1224, 546] width 29 height 29
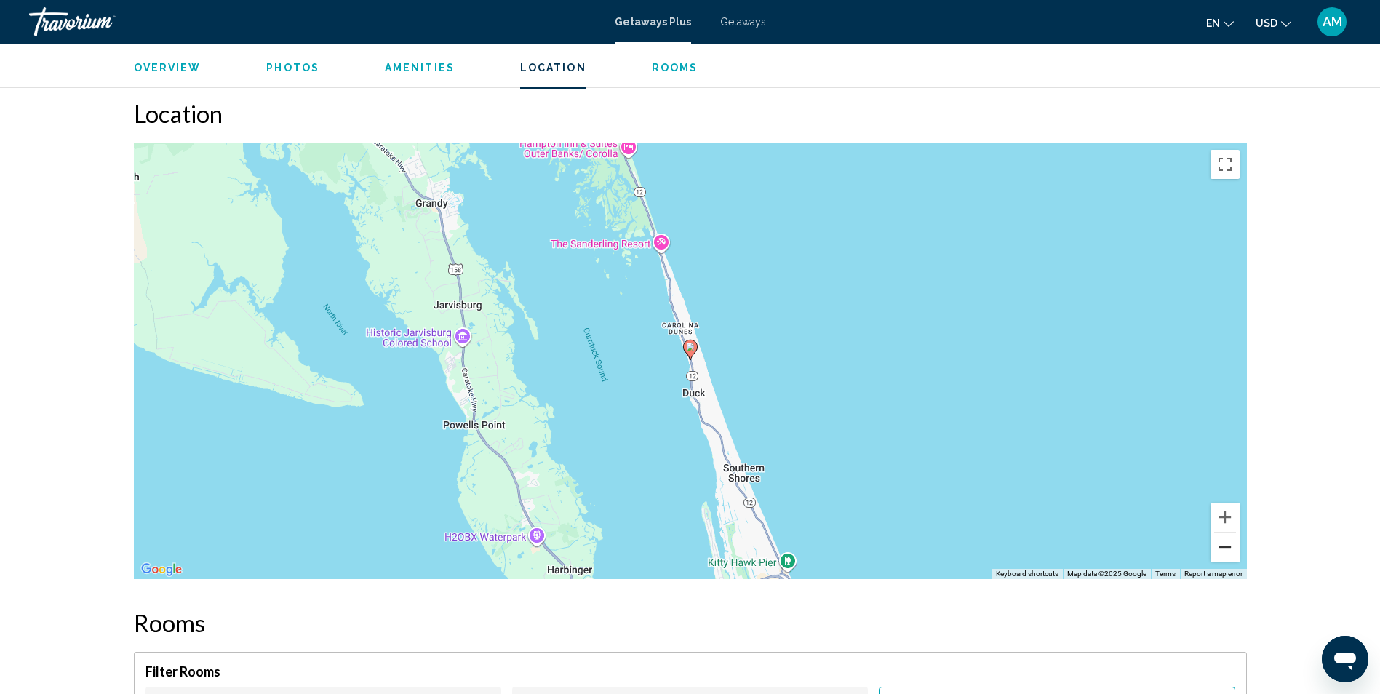
click at [1224, 537] on button "Zoom out" at bounding box center [1224, 546] width 29 height 29
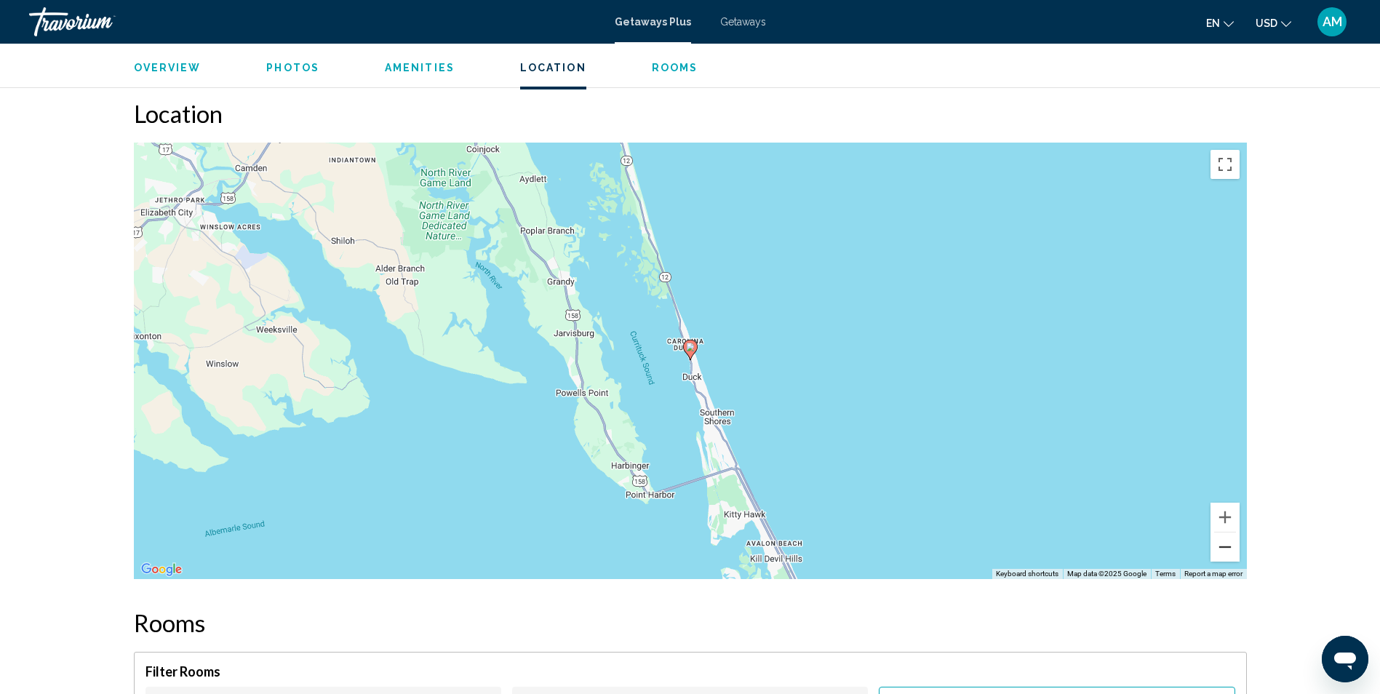
click at [1224, 537] on button "Zoom out" at bounding box center [1224, 546] width 29 height 29
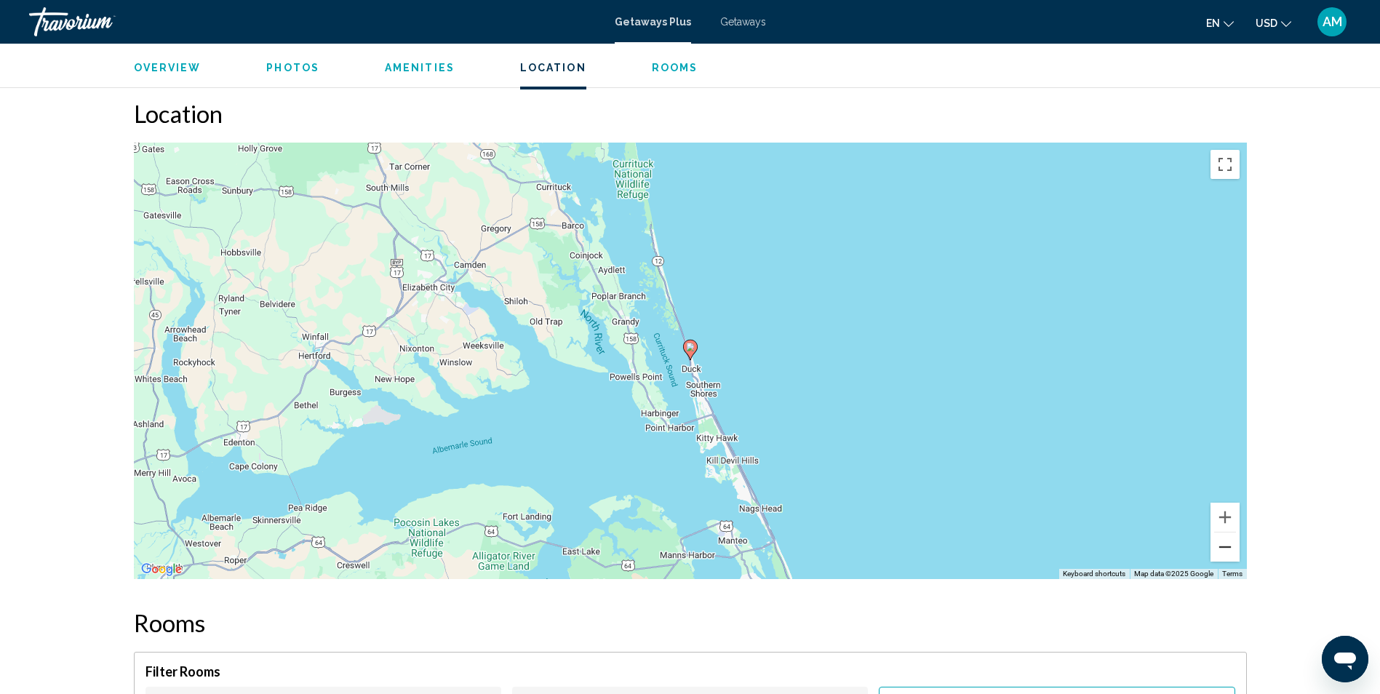
click at [1224, 537] on button "Zoom out" at bounding box center [1224, 546] width 29 height 29
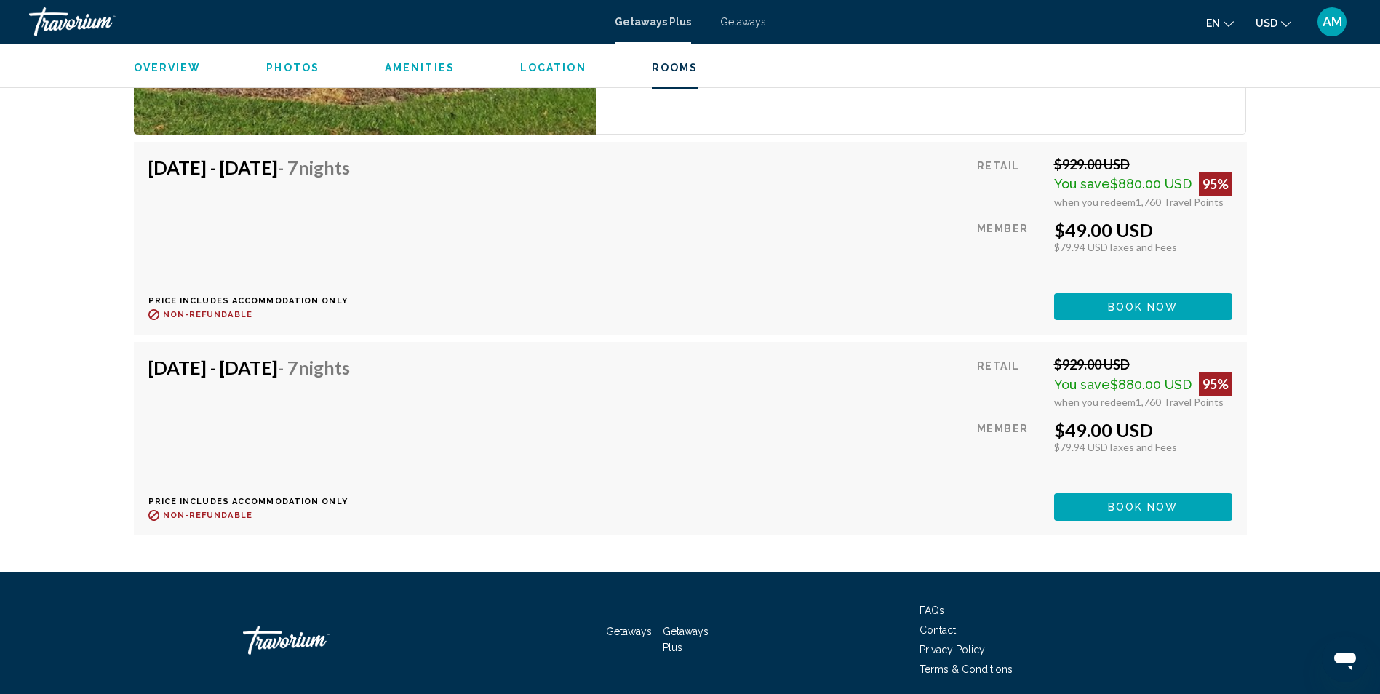
scroll to position [4396, 0]
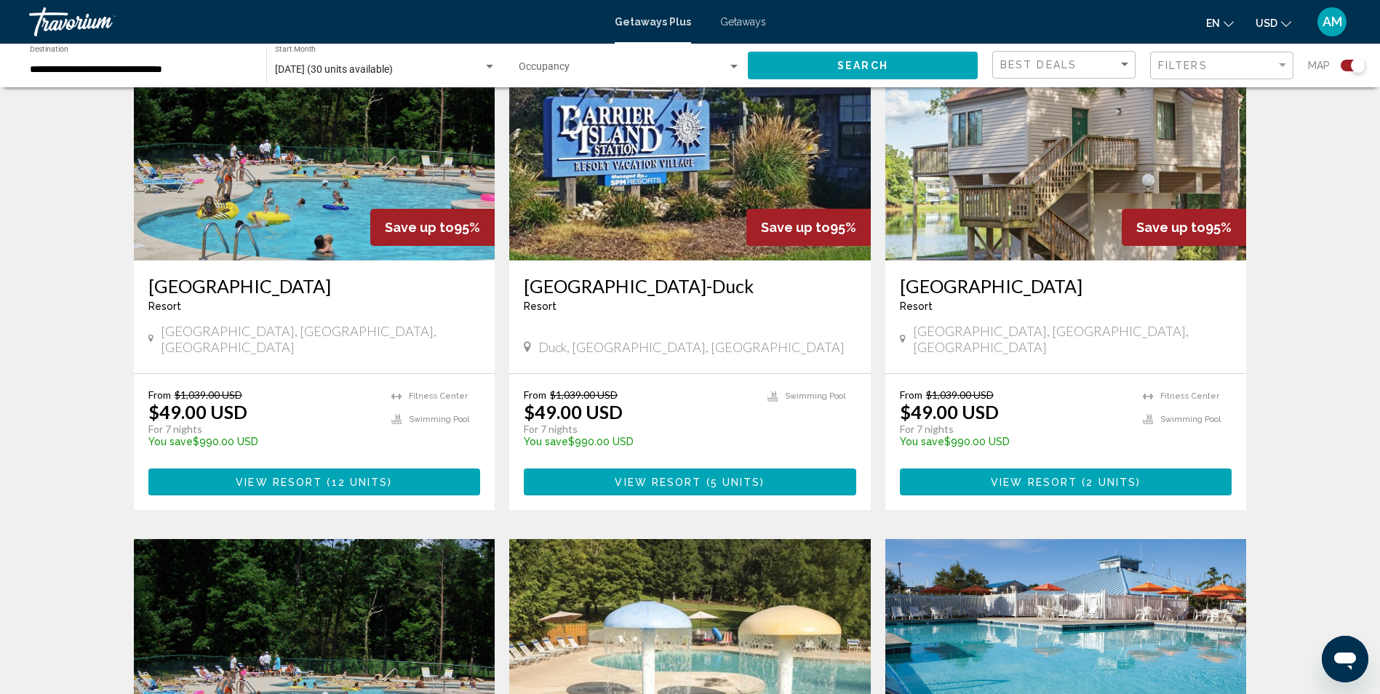
scroll to position [577, 0]
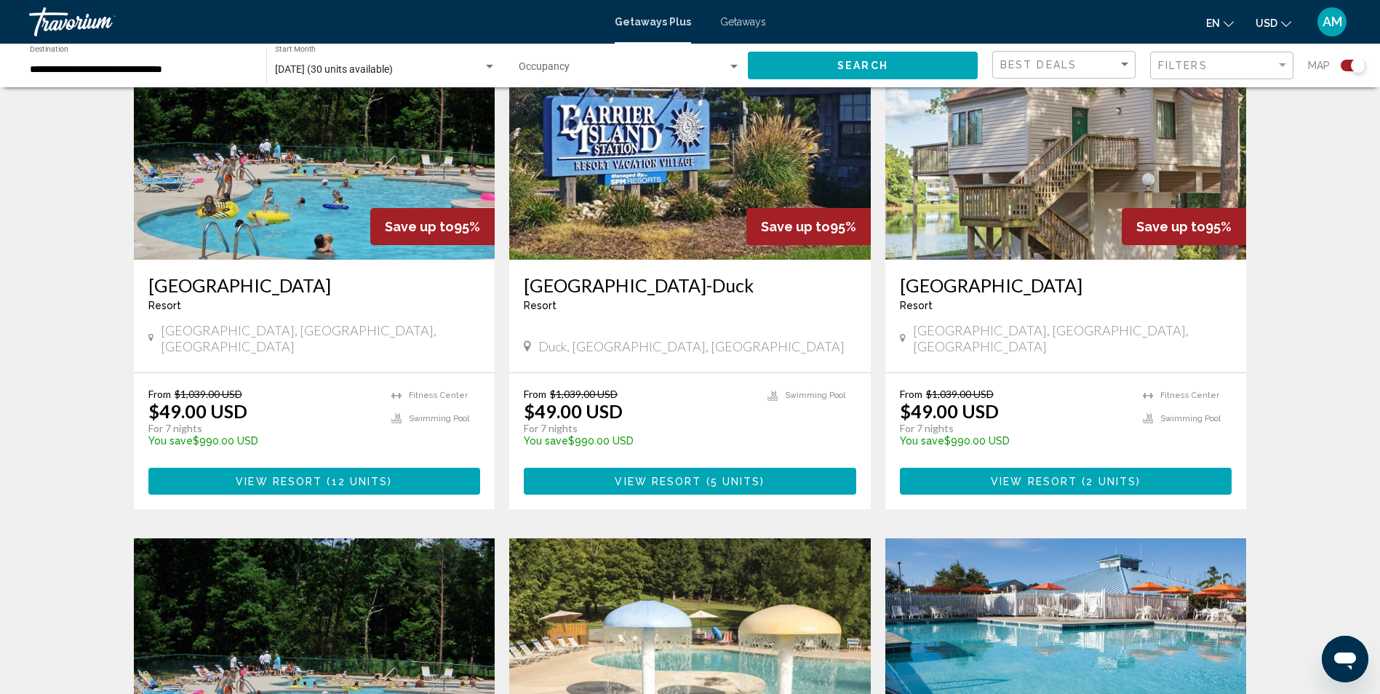
click at [1005, 285] on h3 "[GEOGRAPHIC_DATA]" at bounding box center [1066, 285] width 332 height 22
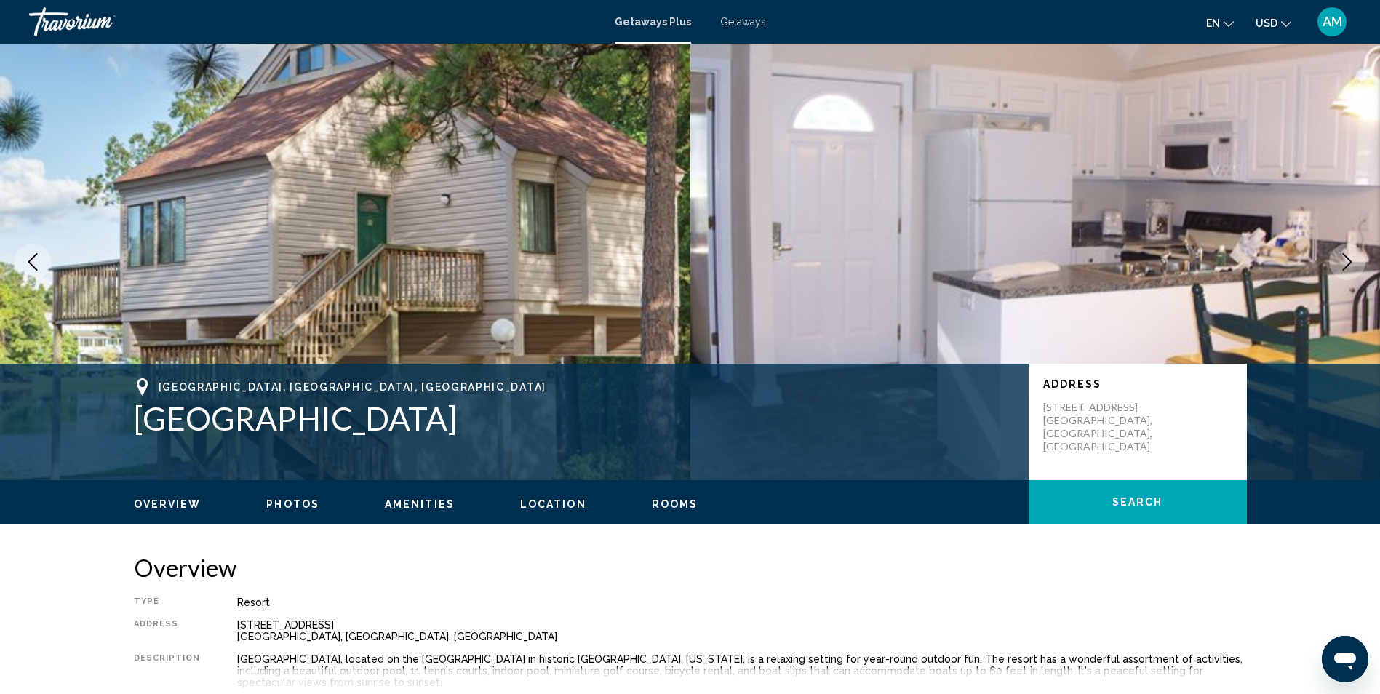
click at [675, 500] on span "Rooms" at bounding box center [675, 504] width 47 height 12
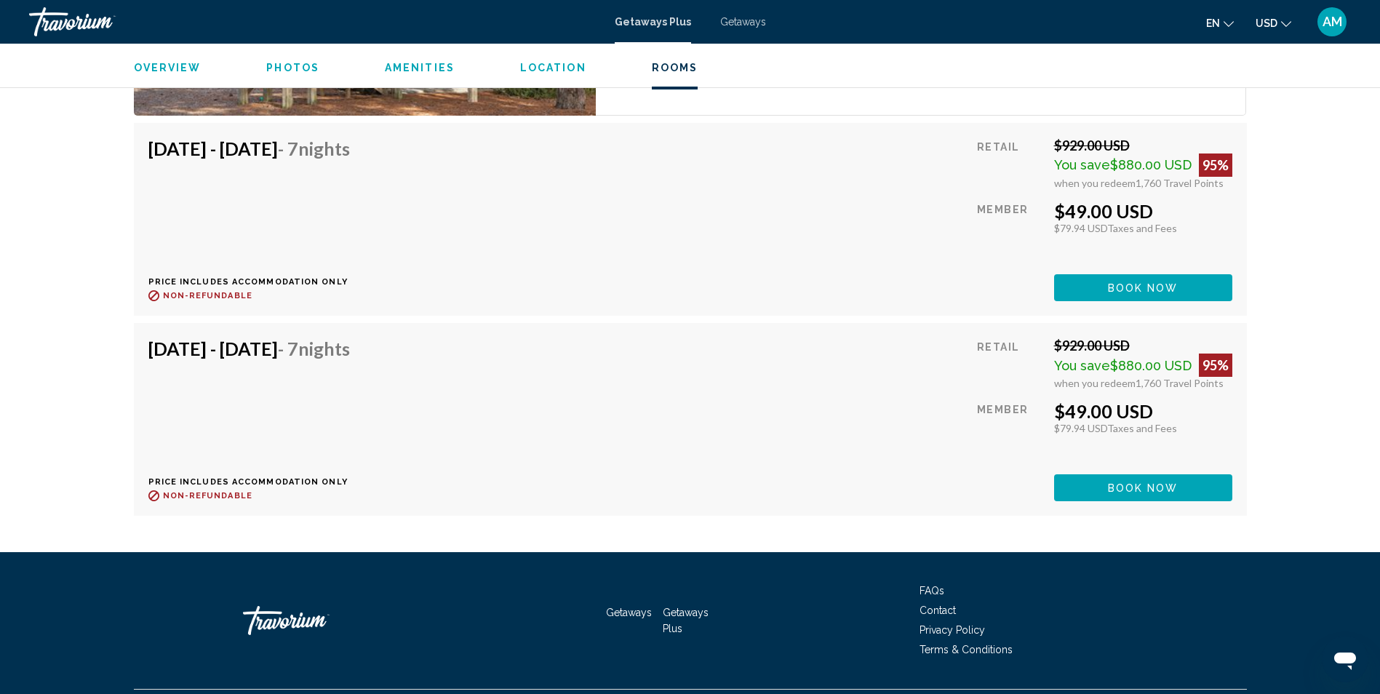
scroll to position [2808, 0]
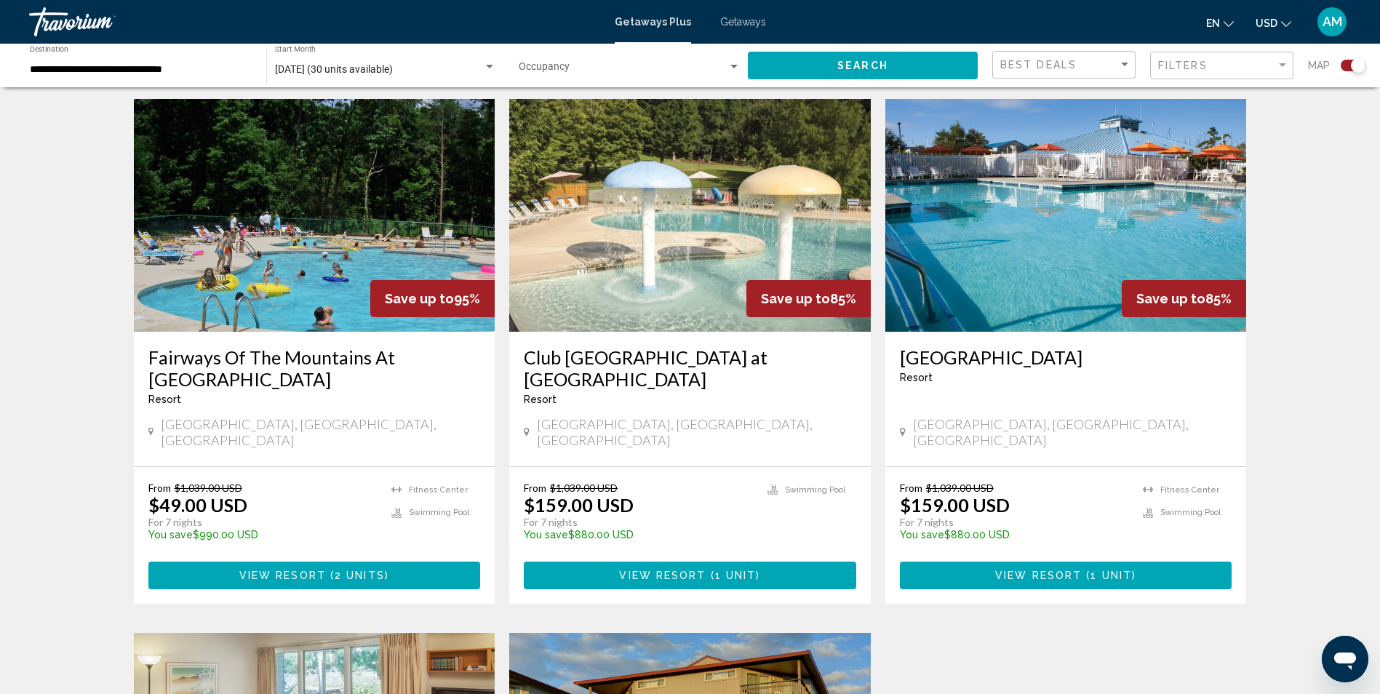
scroll to position [1017, 0]
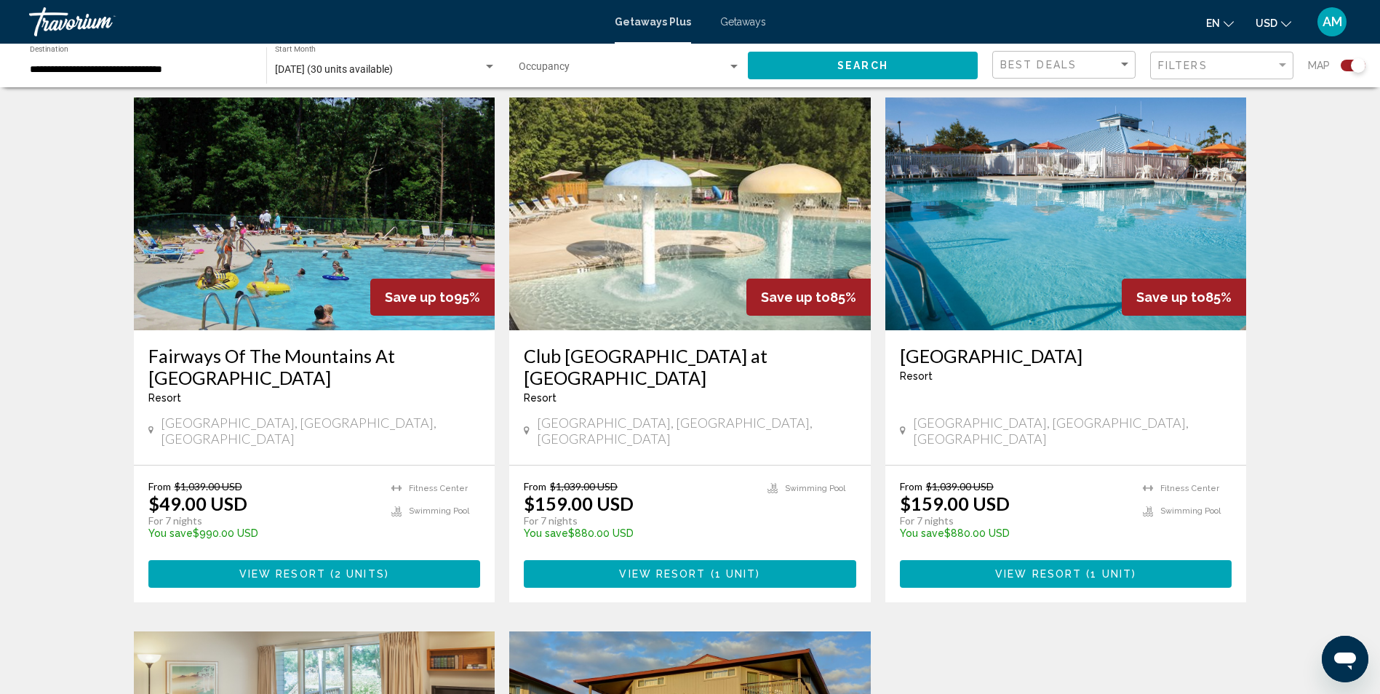
click at [313, 569] on span "View Resort" at bounding box center [282, 575] width 87 height 12
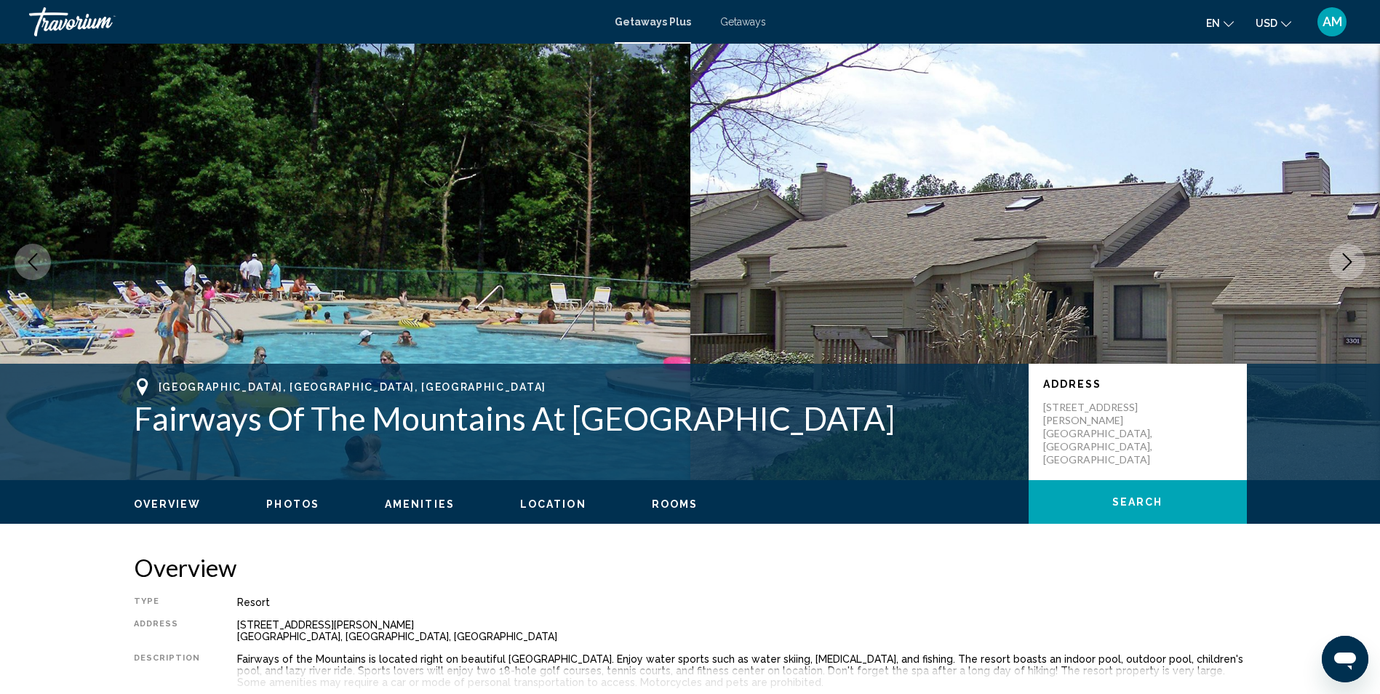
click at [667, 502] on span "Rooms" at bounding box center [675, 504] width 47 height 12
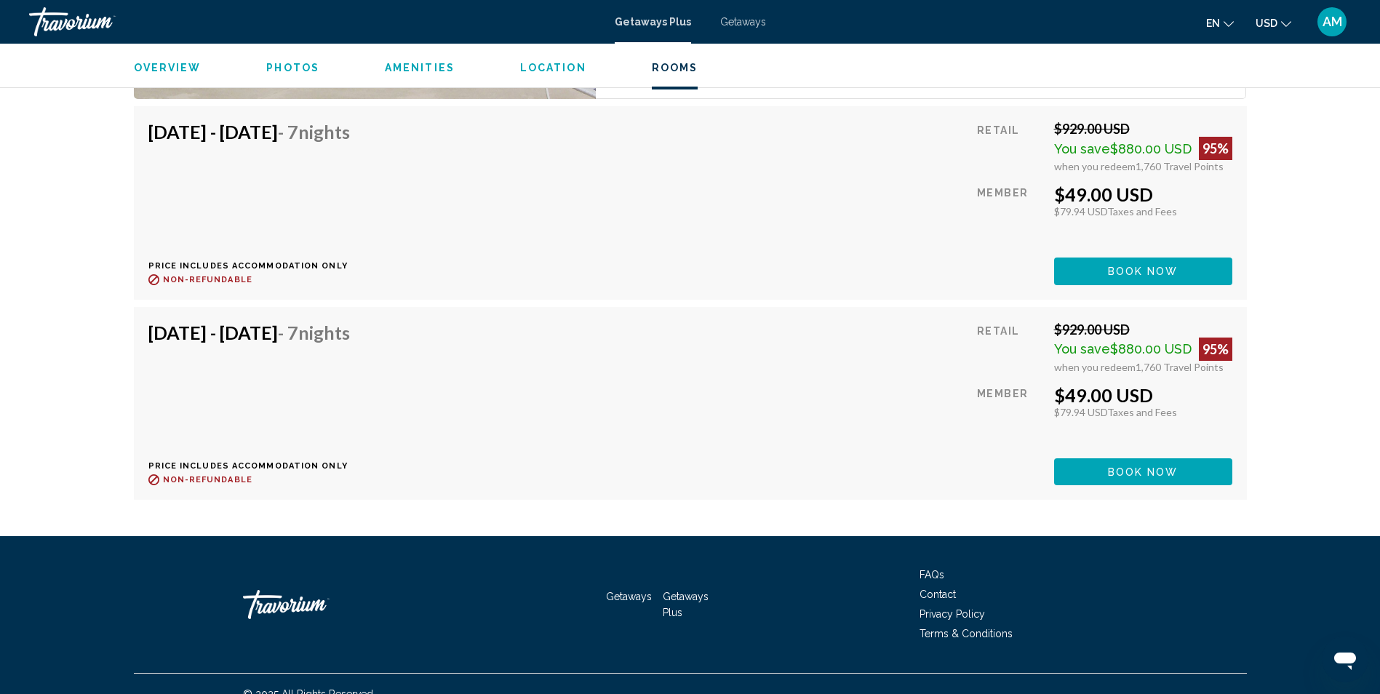
scroll to position [2883, 0]
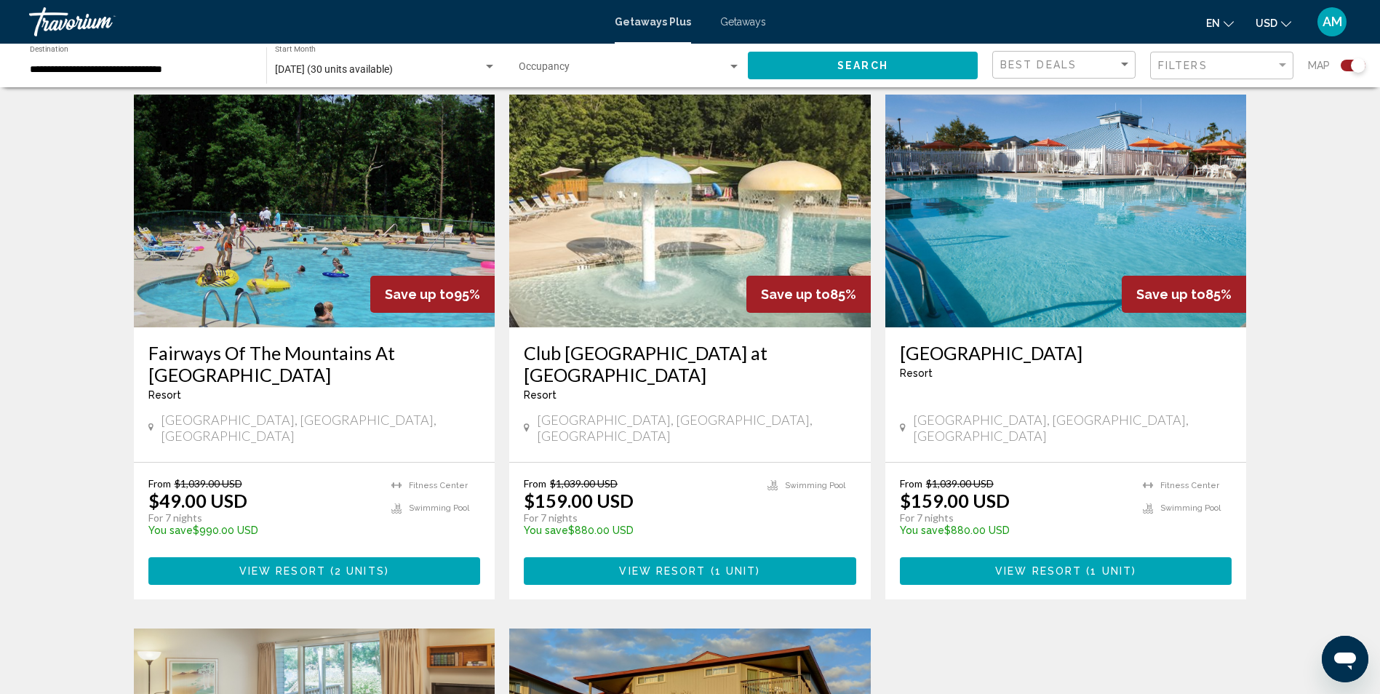
scroll to position [1022, 0]
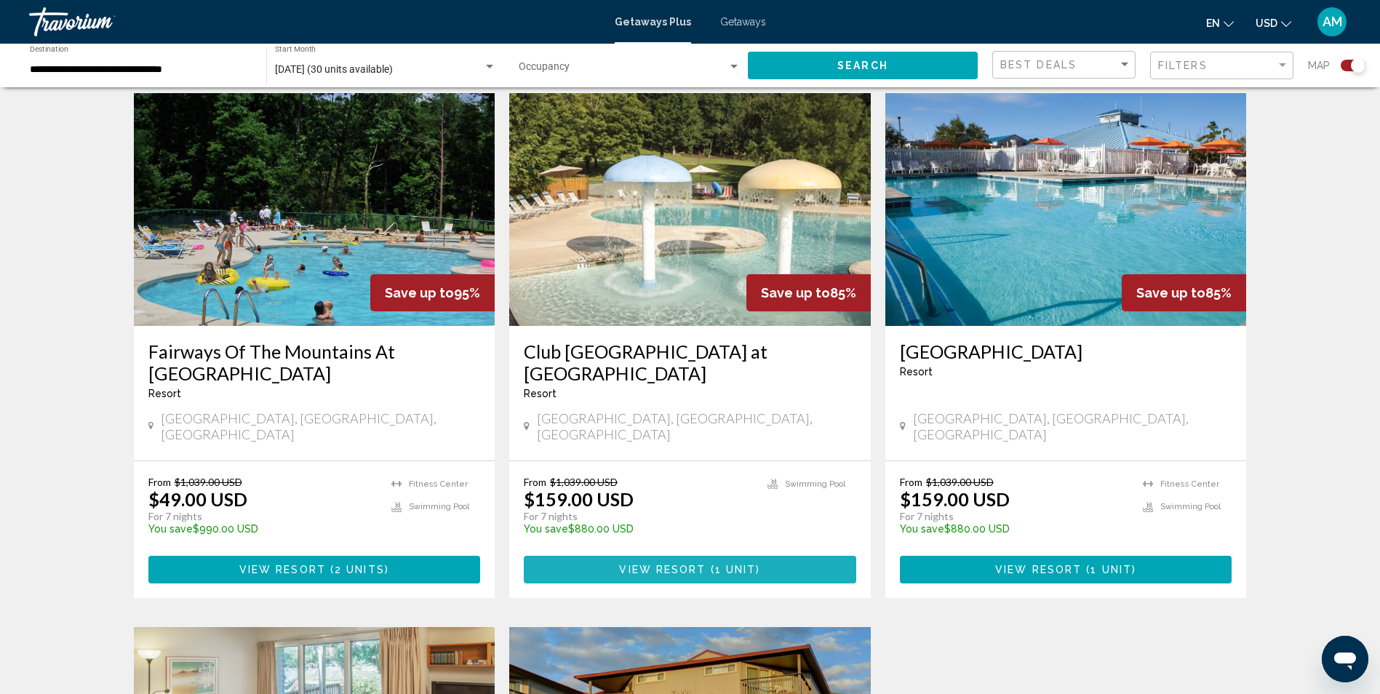
click at [715, 564] on span "1 unit" at bounding box center [735, 570] width 41 height 12
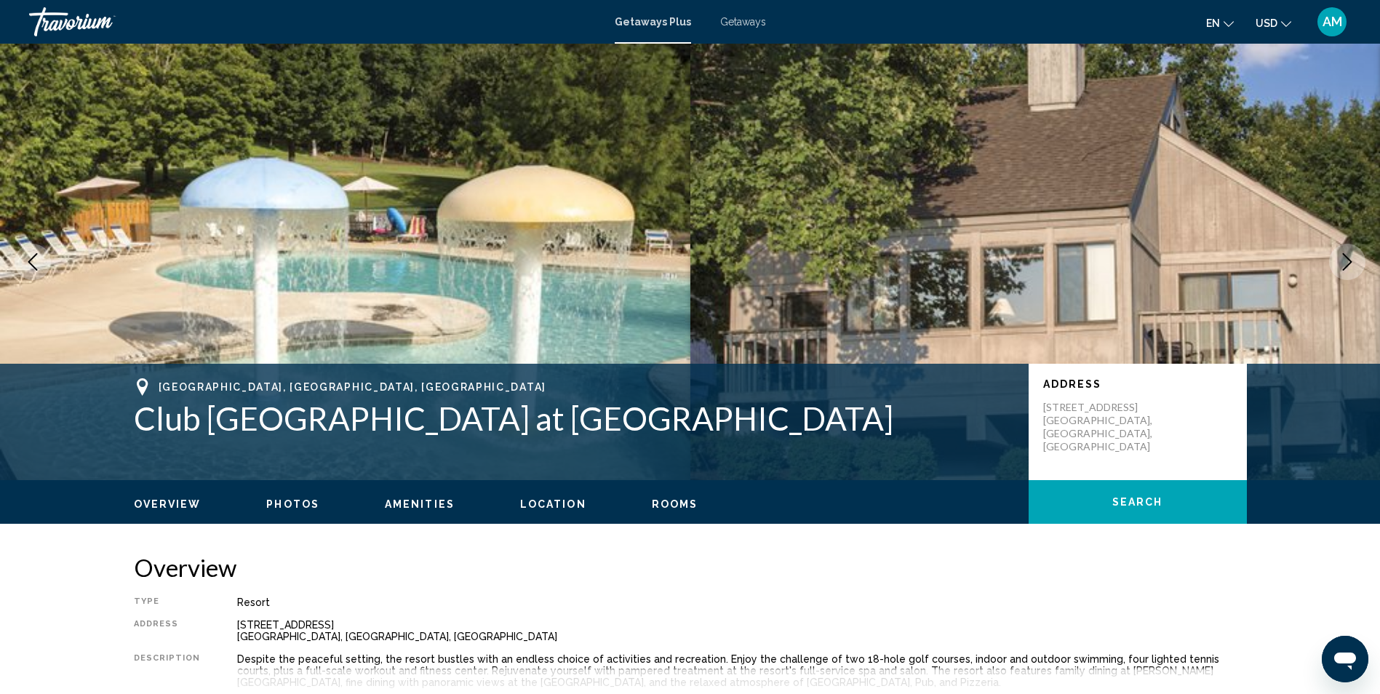
click at [668, 506] on span "Rooms" at bounding box center [675, 504] width 47 height 12
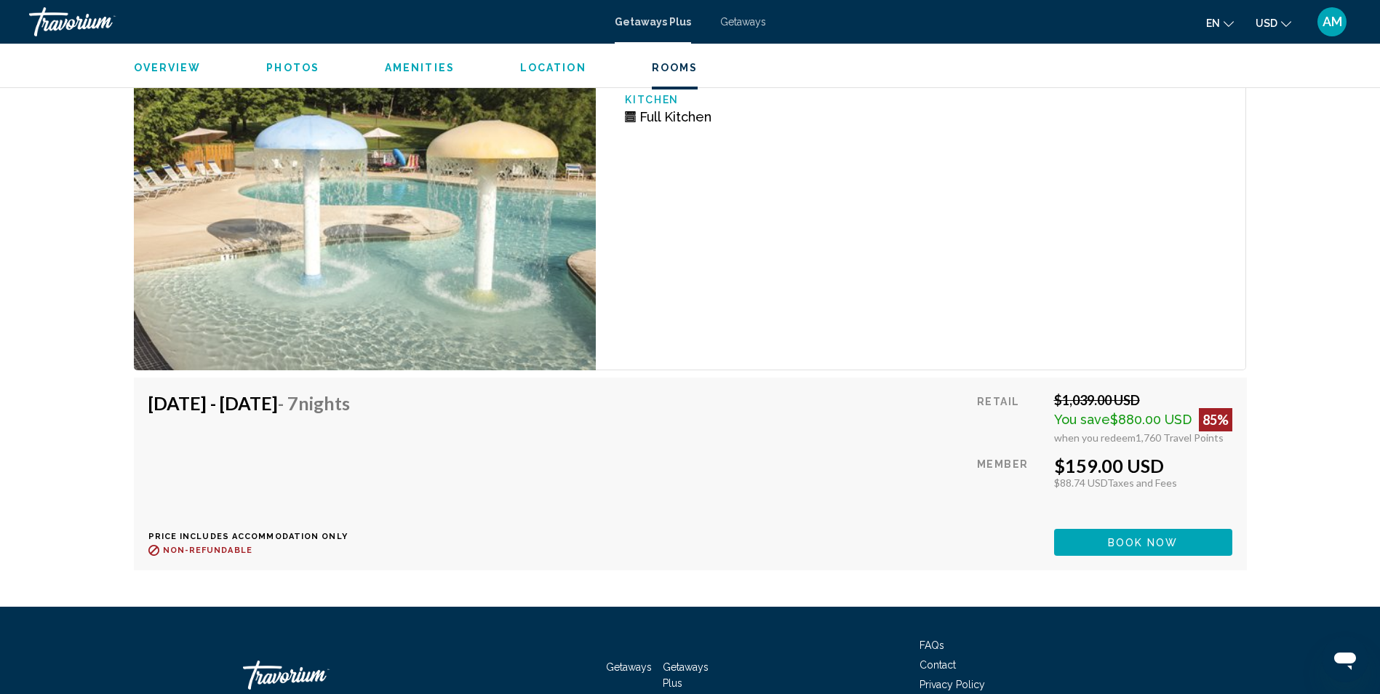
scroll to position [3073, 0]
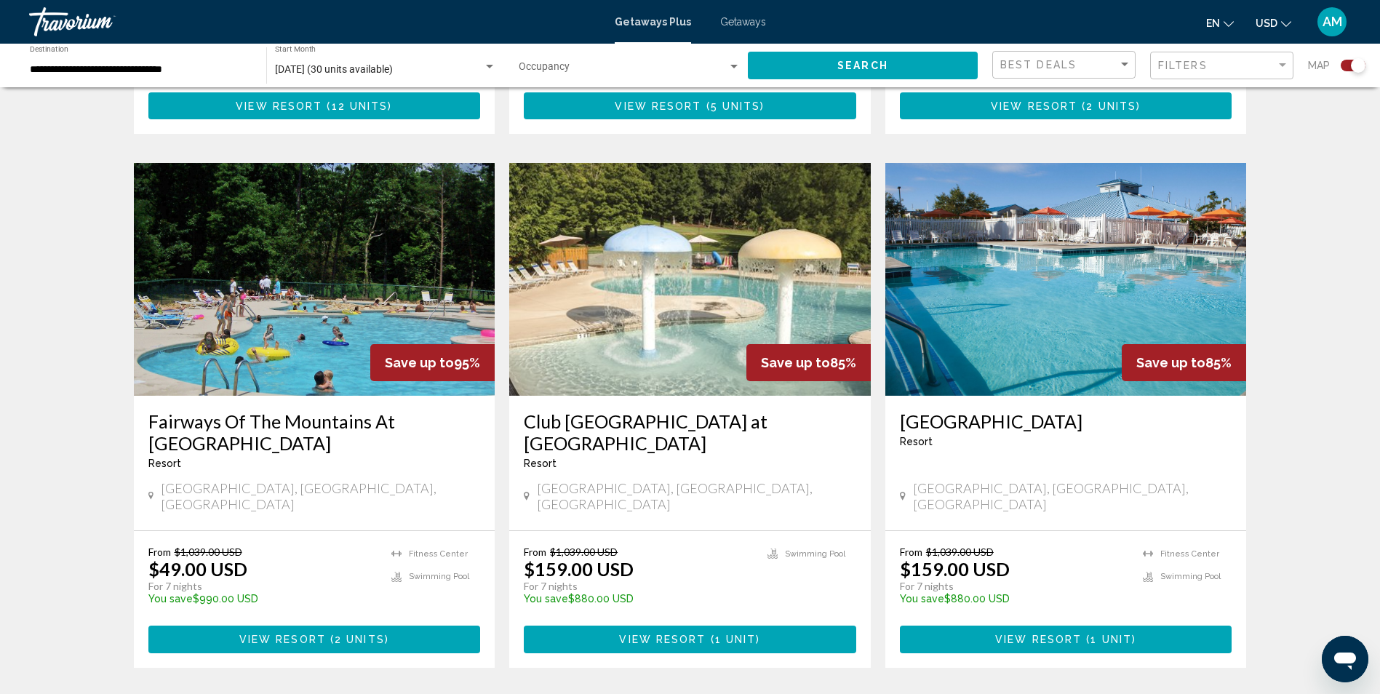
scroll to position [953, 0]
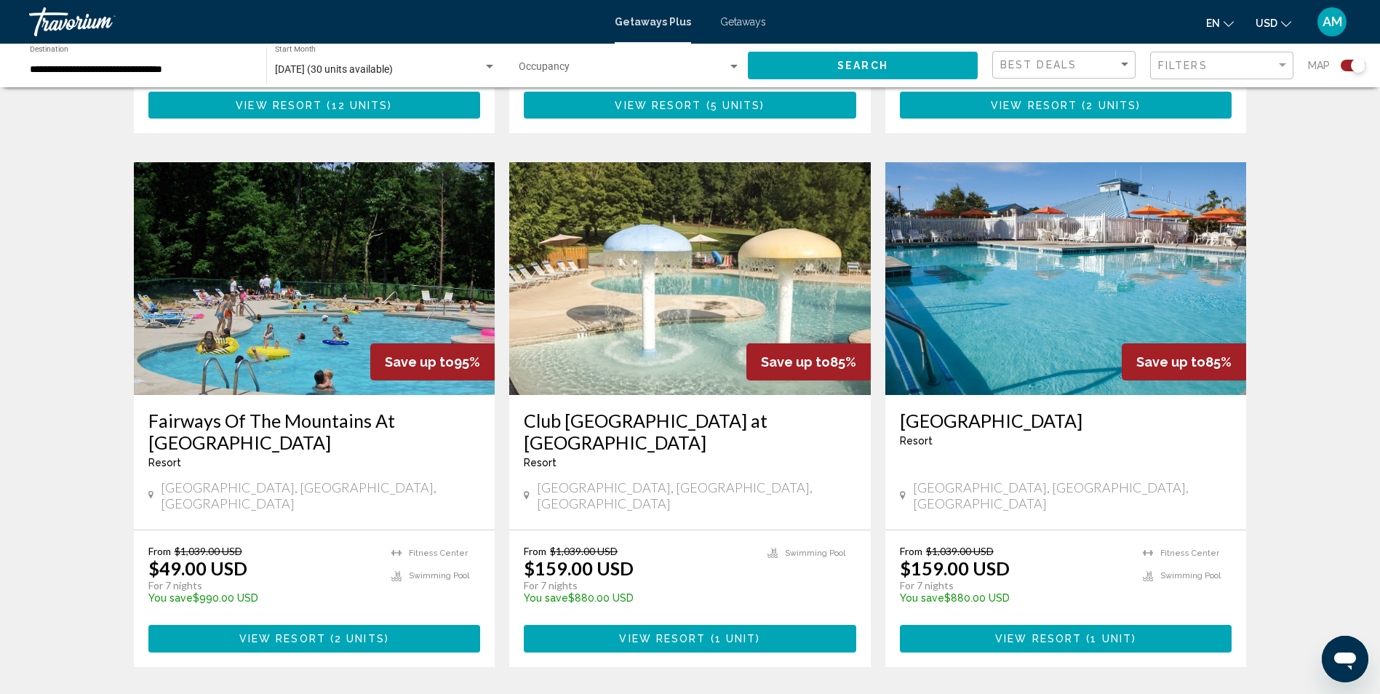
click at [1116, 633] on span "1 unit" at bounding box center [1110, 639] width 41 height 12
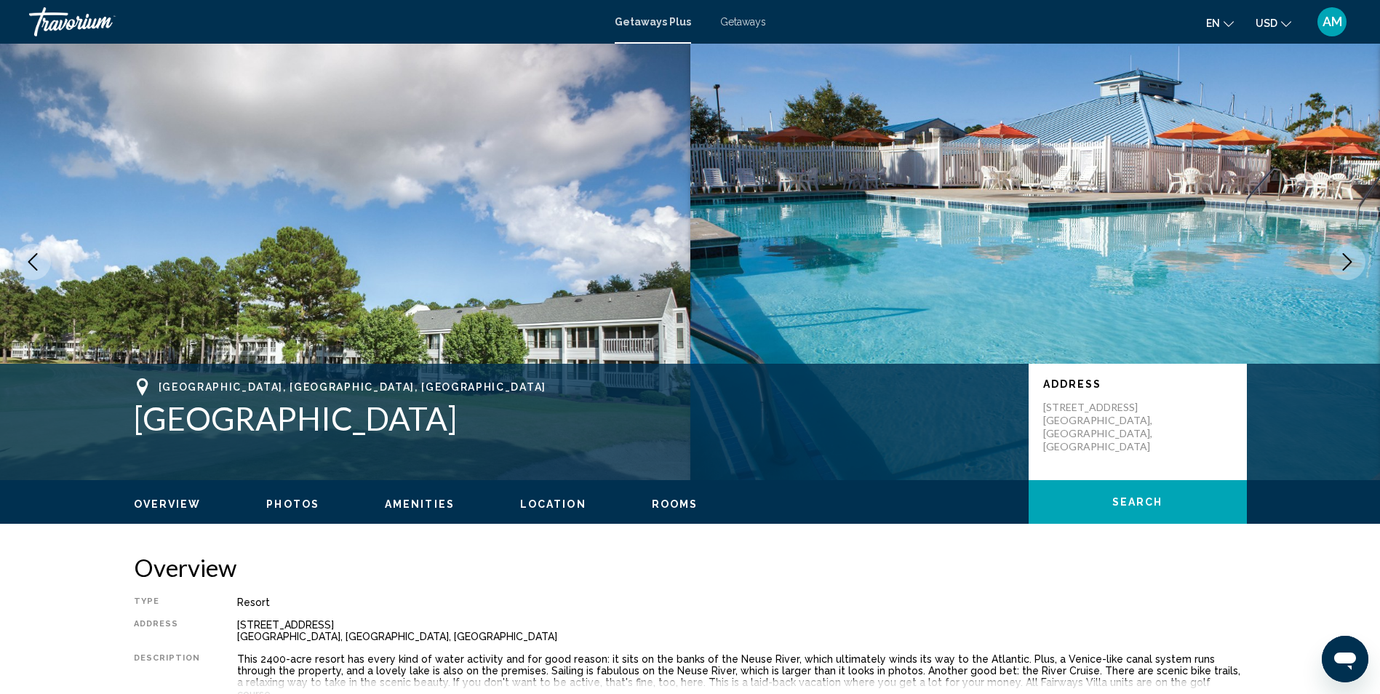
click at [659, 502] on span "Rooms" at bounding box center [675, 504] width 47 height 12
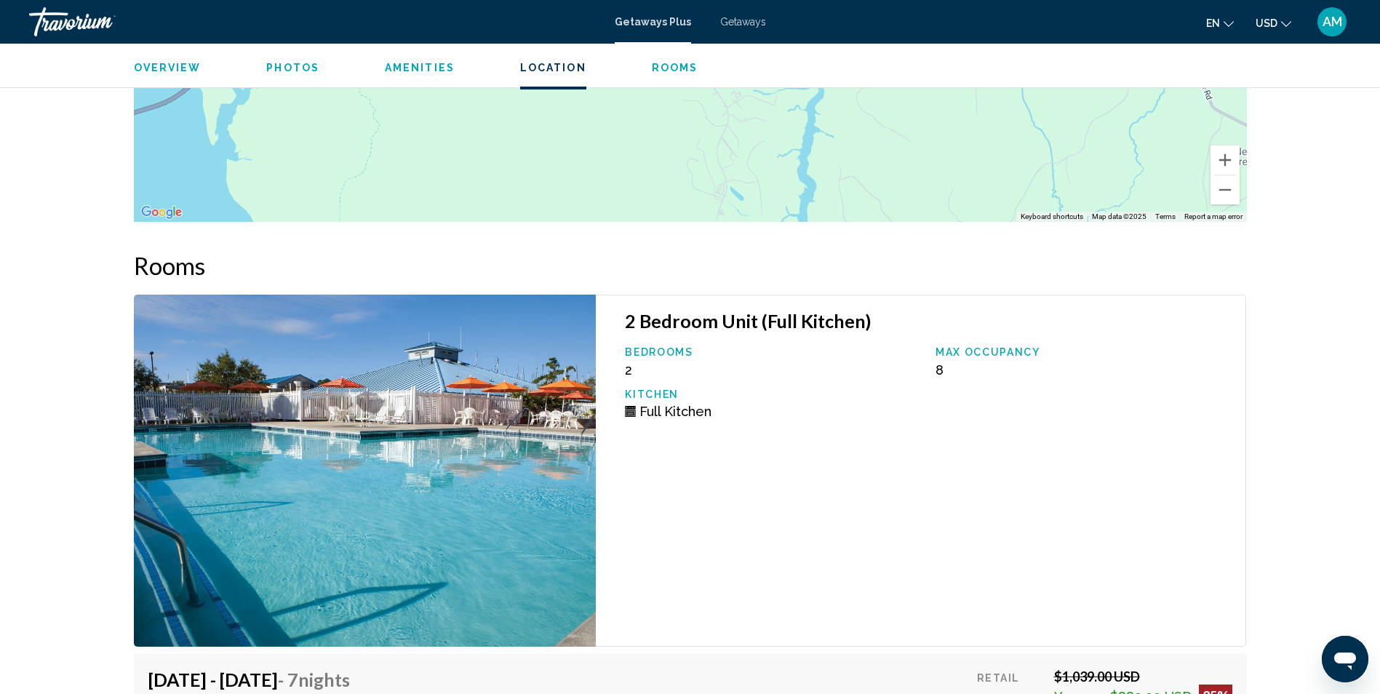
scroll to position [2230, 0]
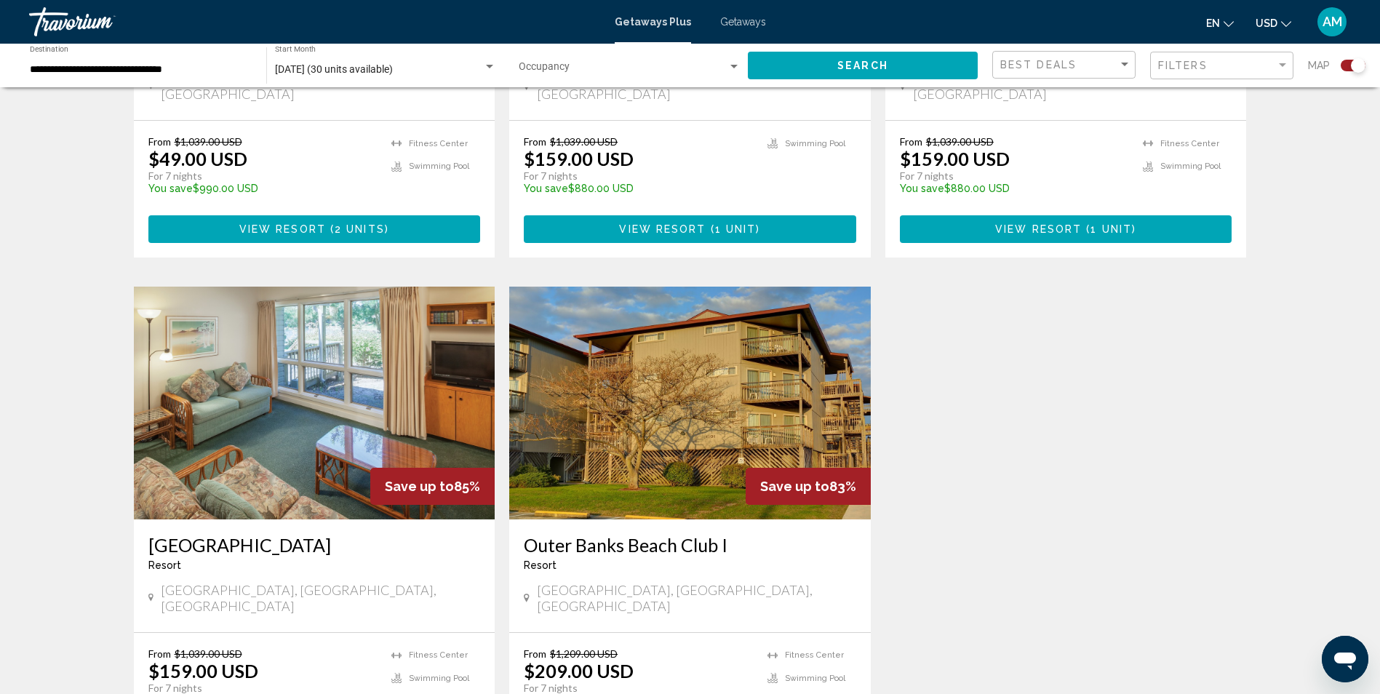
scroll to position [1431, 0]
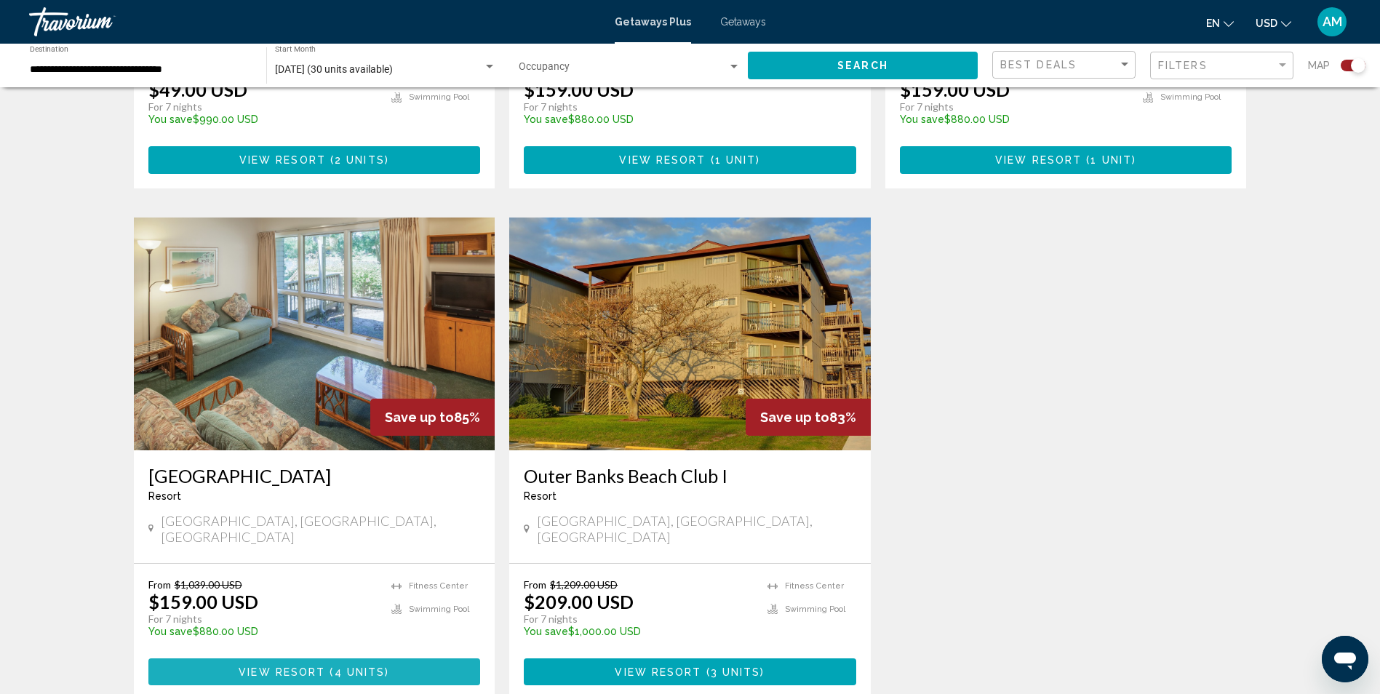
click at [325, 666] on span "Main content" at bounding box center [327, 672] width 4 height 12
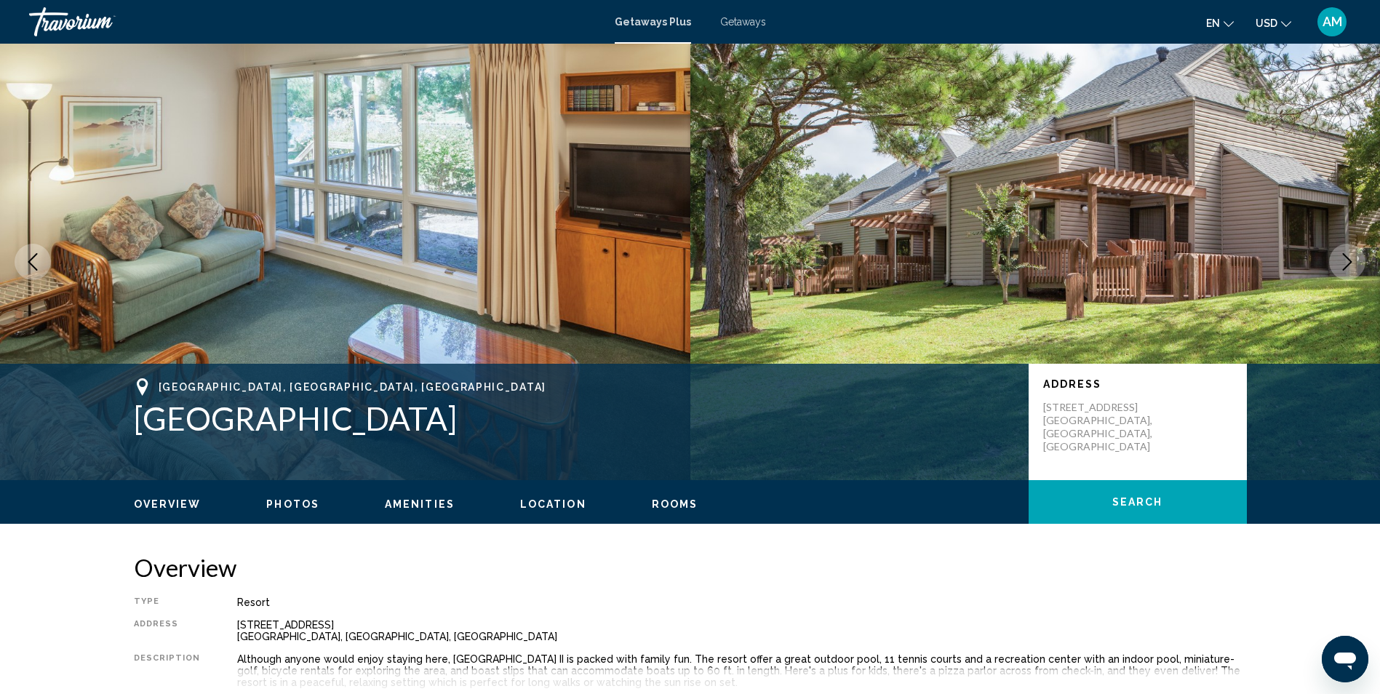
click at [673, 502] on span "Rooms" at bounding box center [675, 504] width 47 height 12
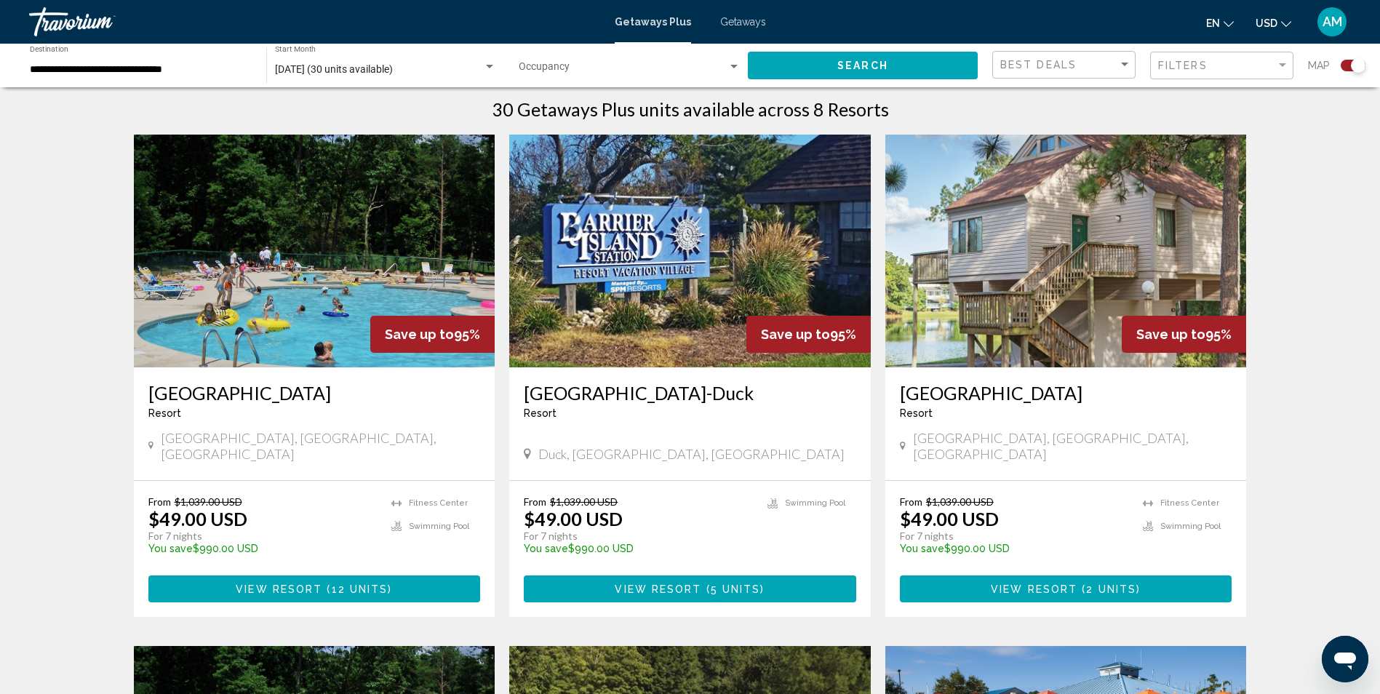
scroll to position [477, 0]
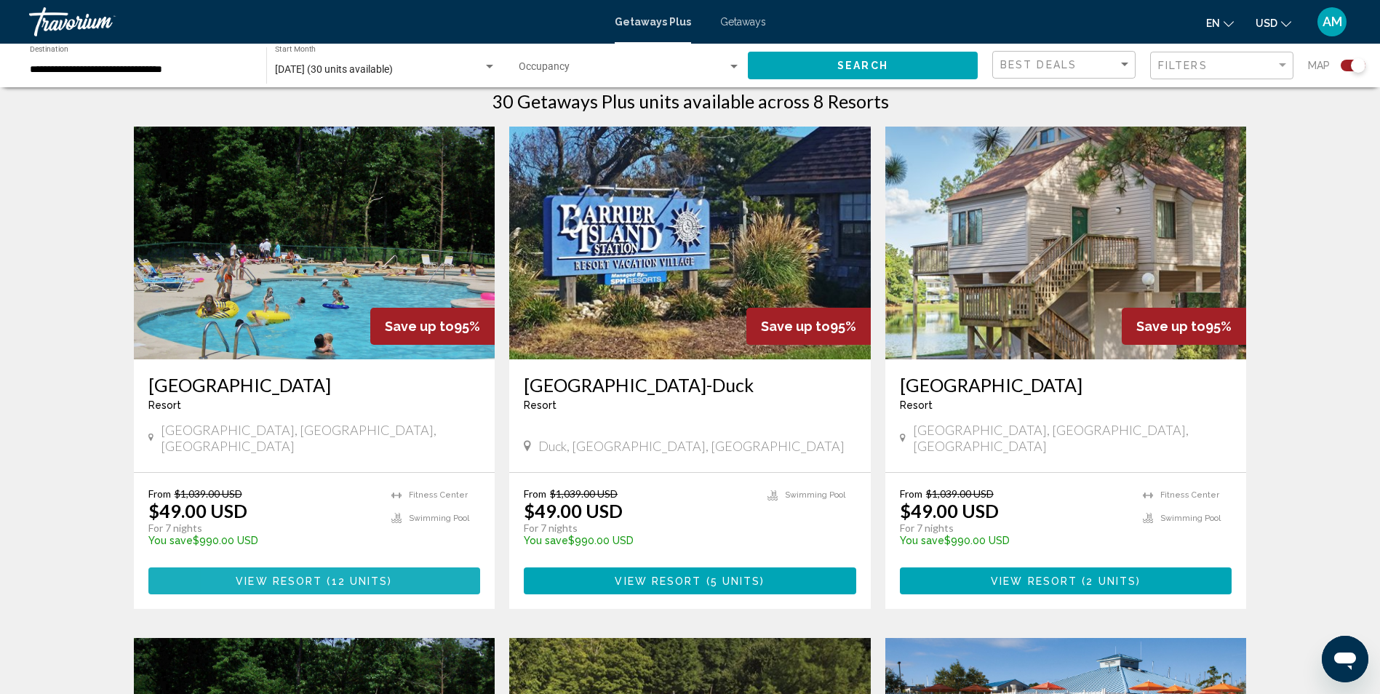
click at [248, 574] on span "View Resort ( 12 units )" at bounding box center [314, 580] width 156 height 12
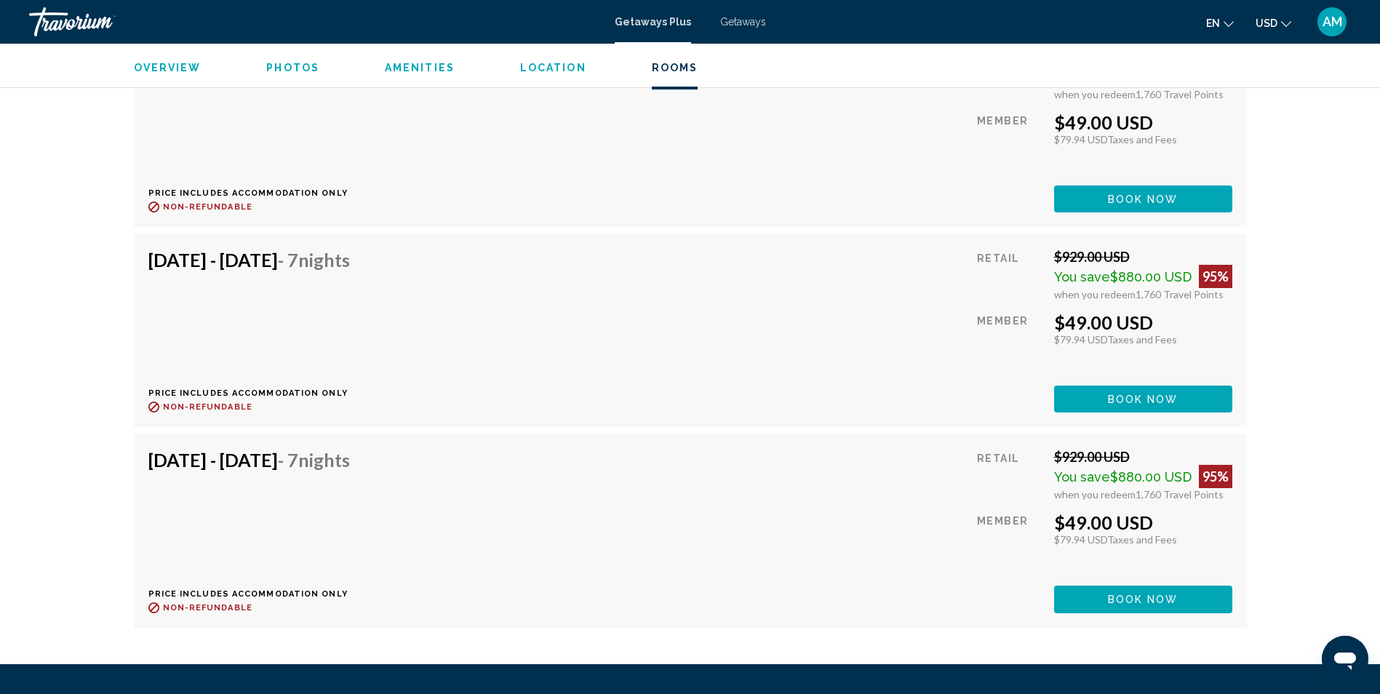
scroll to position [3769, 0]
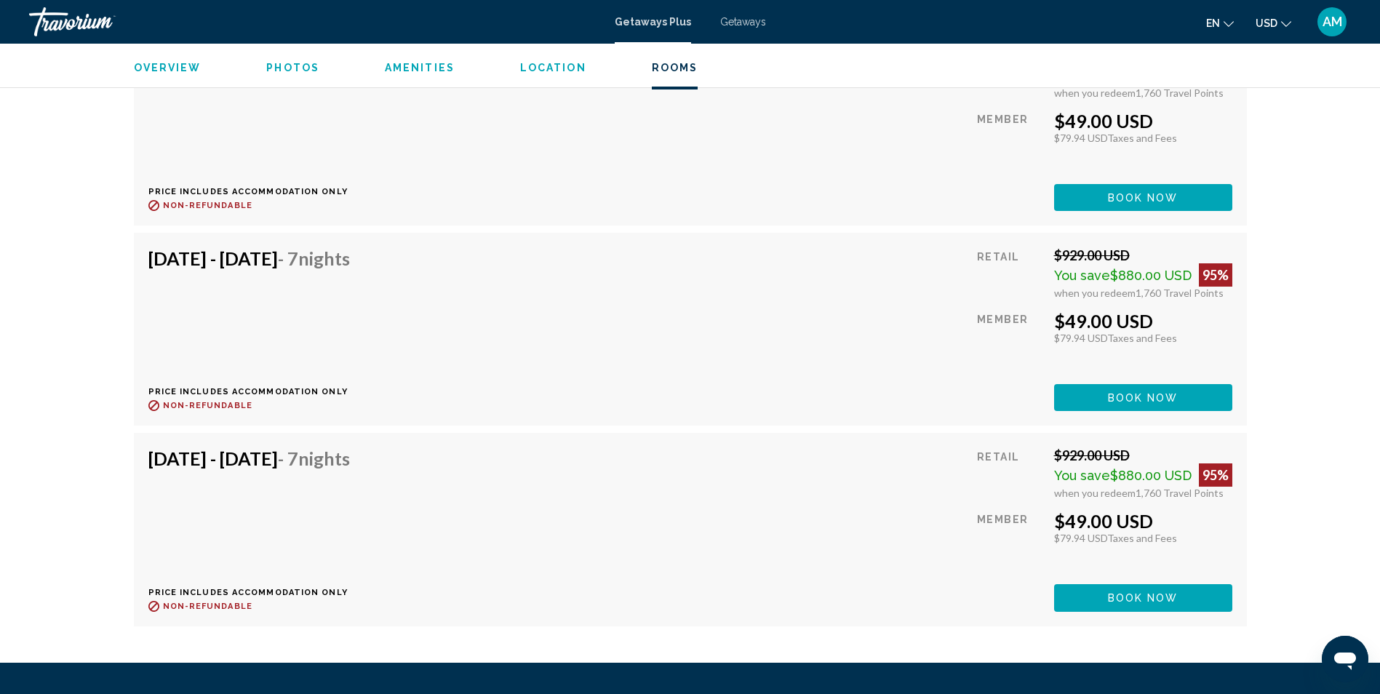
click at [289, 63] on span "Photos" at bounding box center [292, 68] width 53 height 12
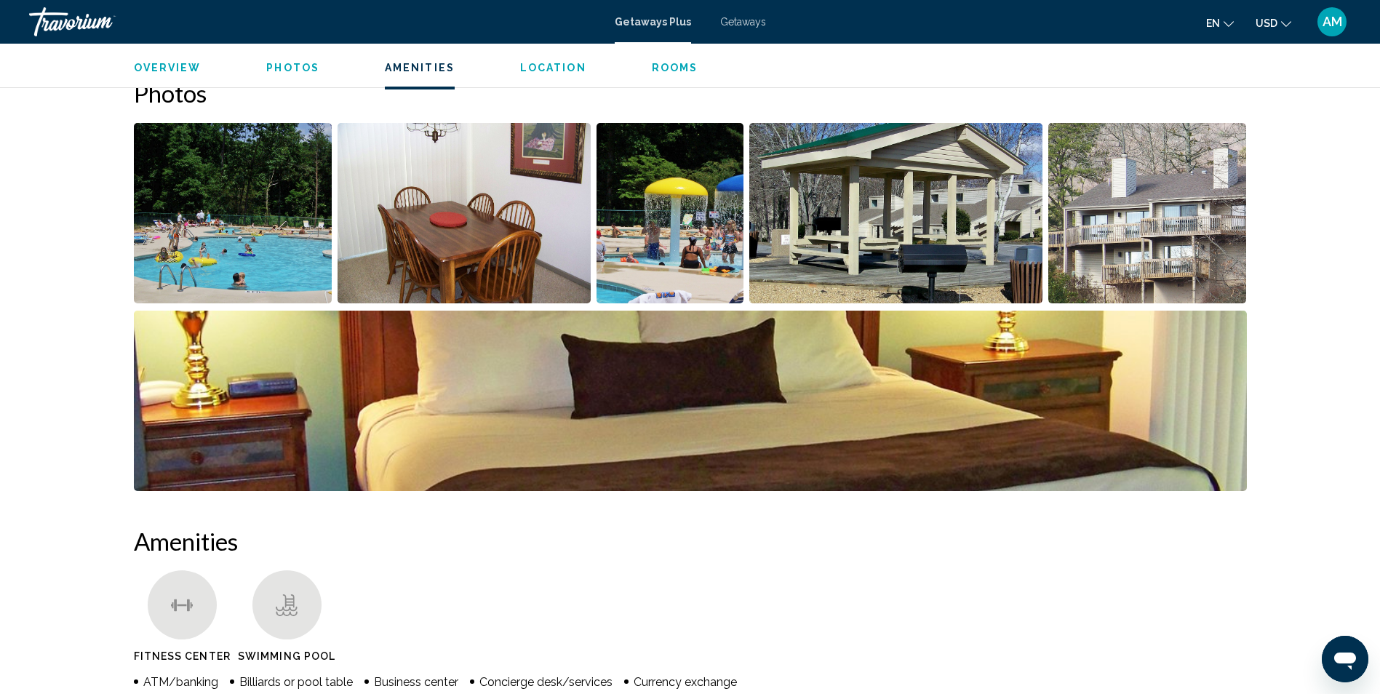
scroll to position [649, 0]
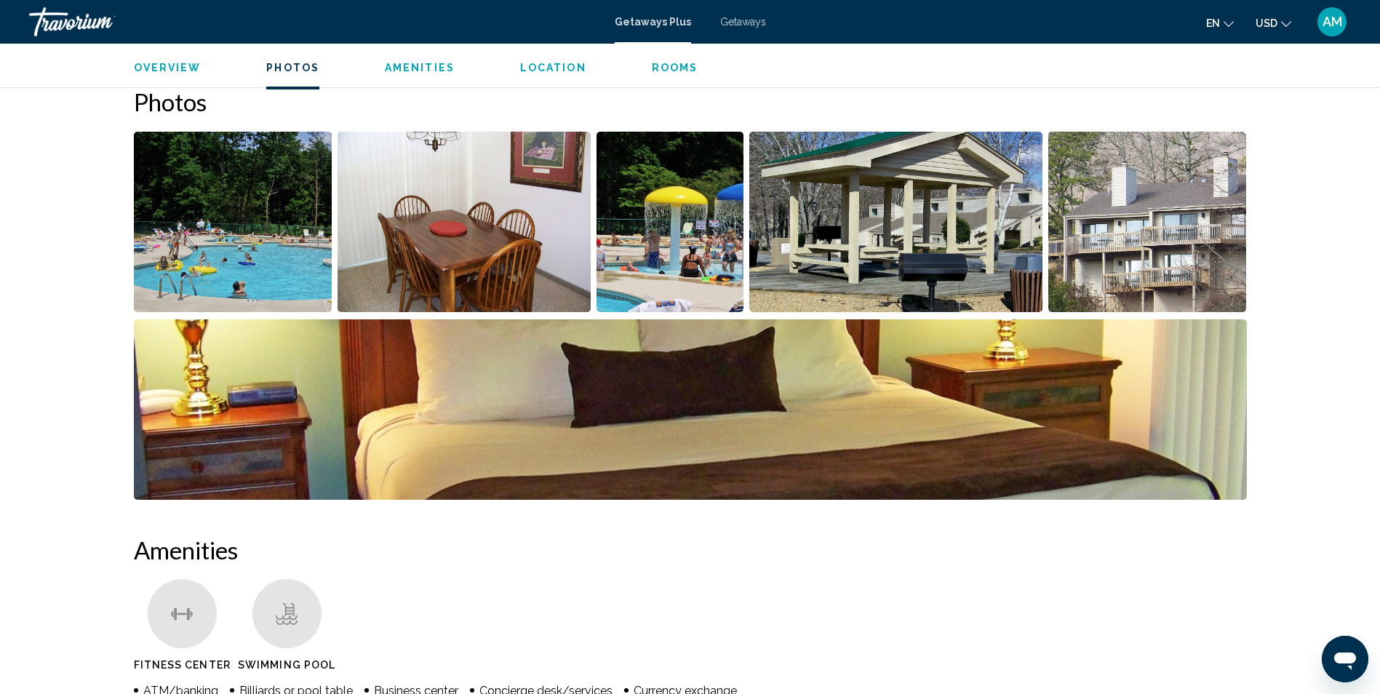
click at [219, 232] on img "Open full-screen image slider" at bounding box center [233, 222] width 199 height 180
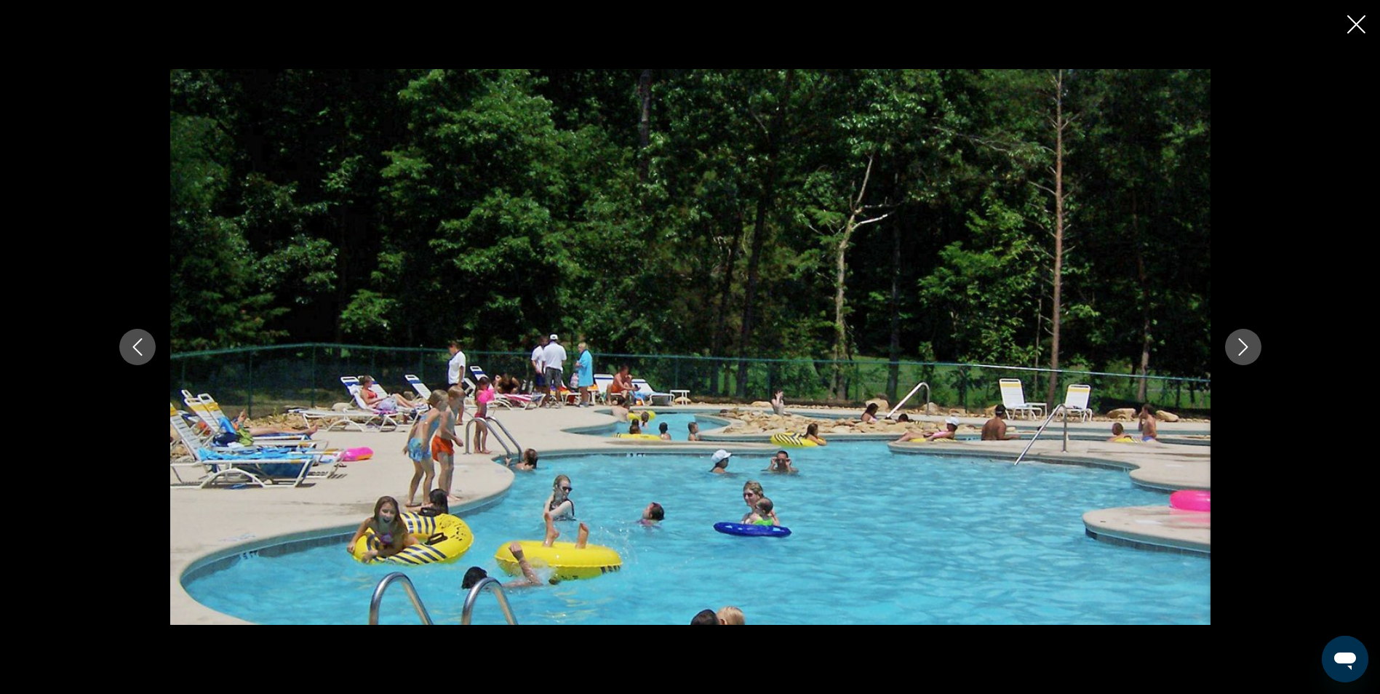
click at [1236, 354] on icon "Next image" at bounding box center [1242, 346] width 17 height 17
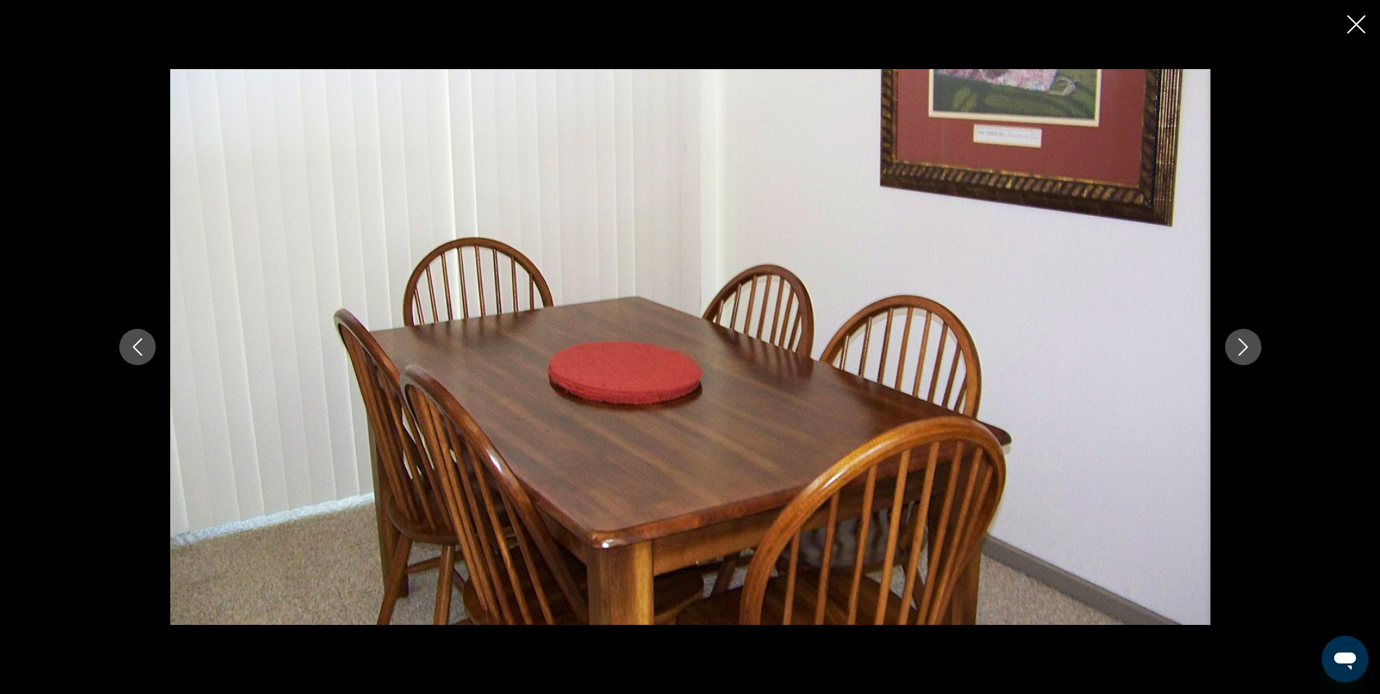
click at [1236, 354] on icon "Next image" at bounding box center [1242, 346] width 17 height 17
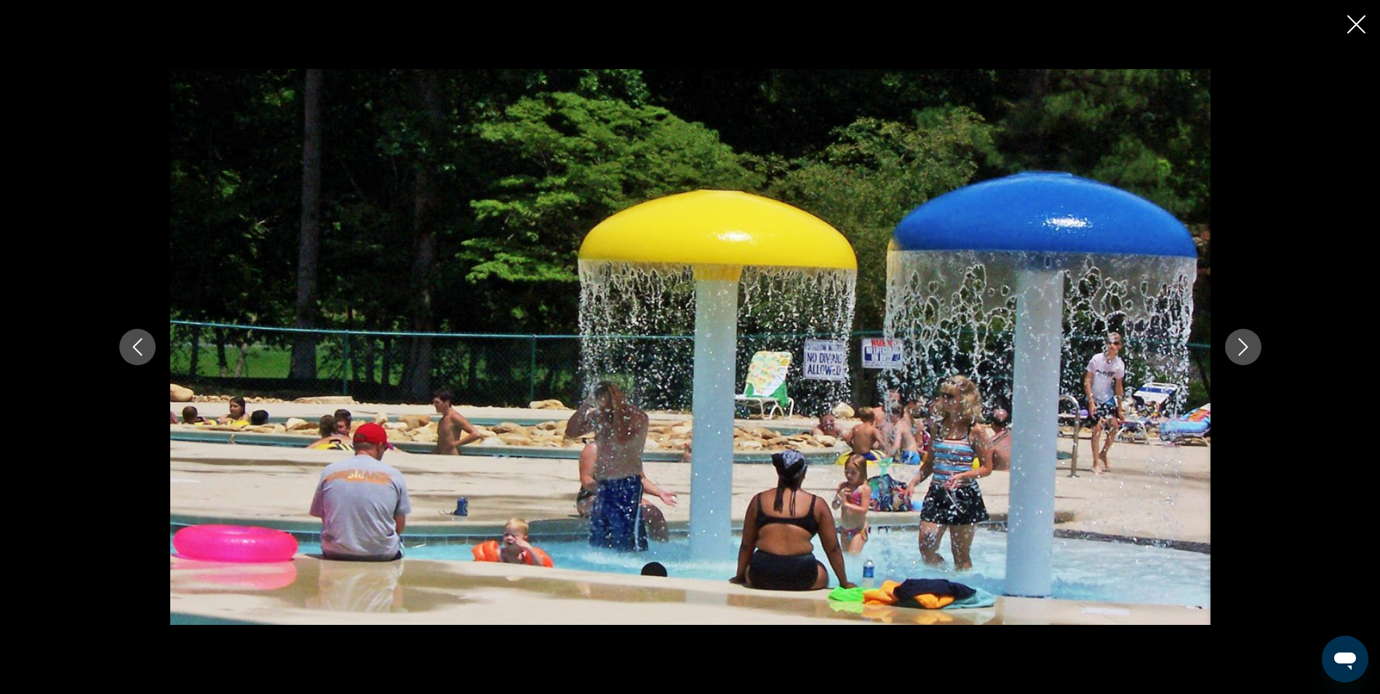
click at [1236, 354] on icon "Next image" at bounding box center [1242, 346] width 17 height 17
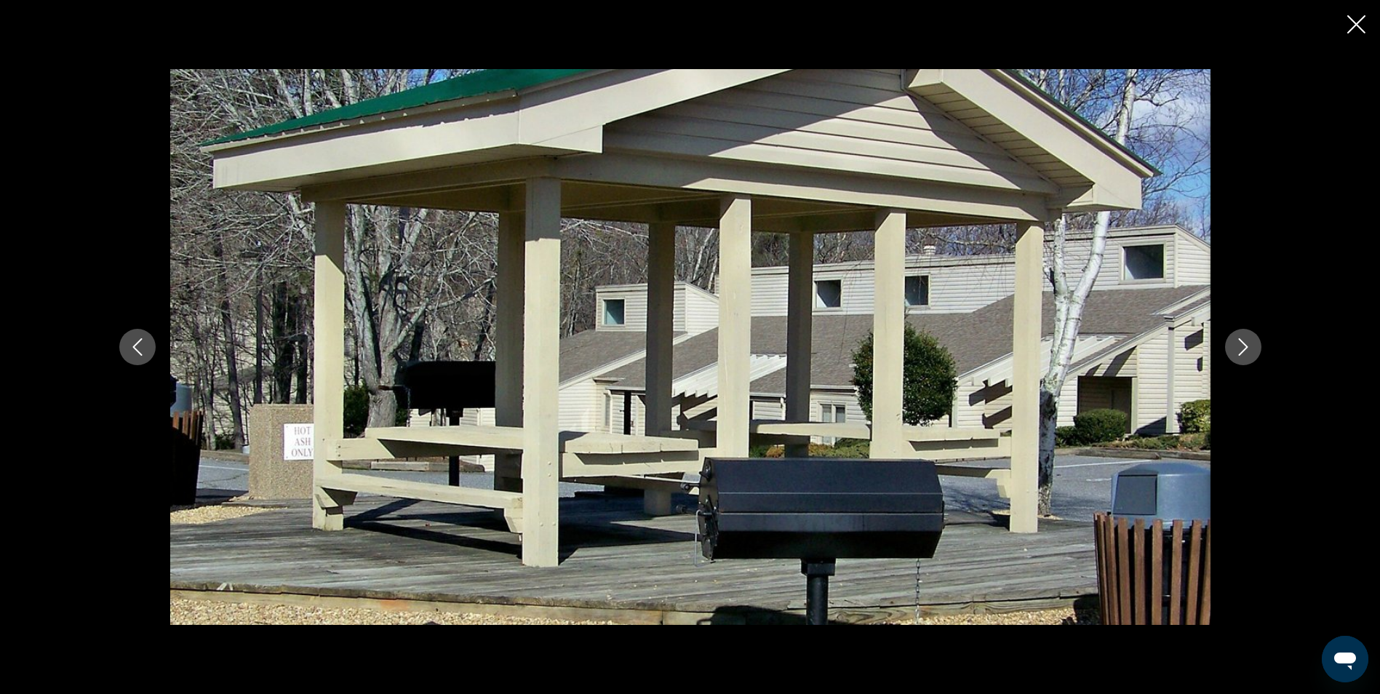
click at [1236, 354] on icon "Next image" at bounding box center [1242, 346] width 17 height 17
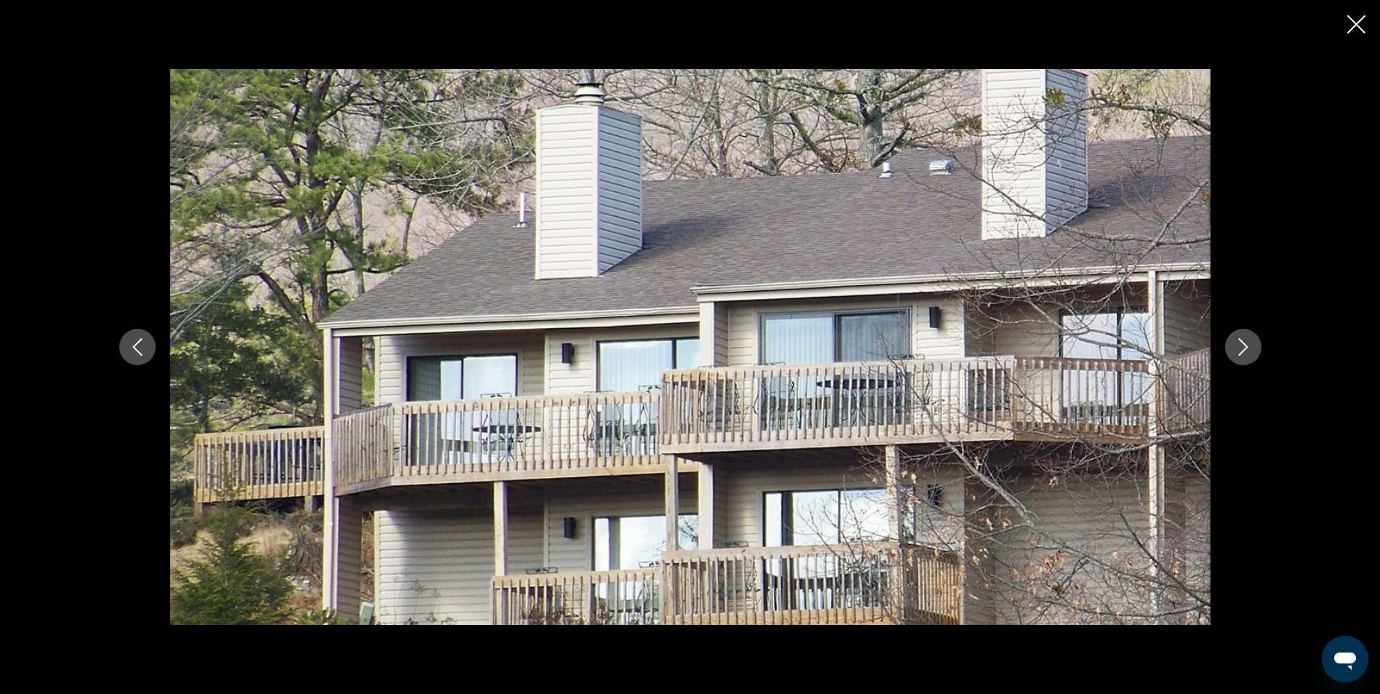
click at [1236, 354] on icon "Next image" at bounding box center [1242, 346] width 17 height 17
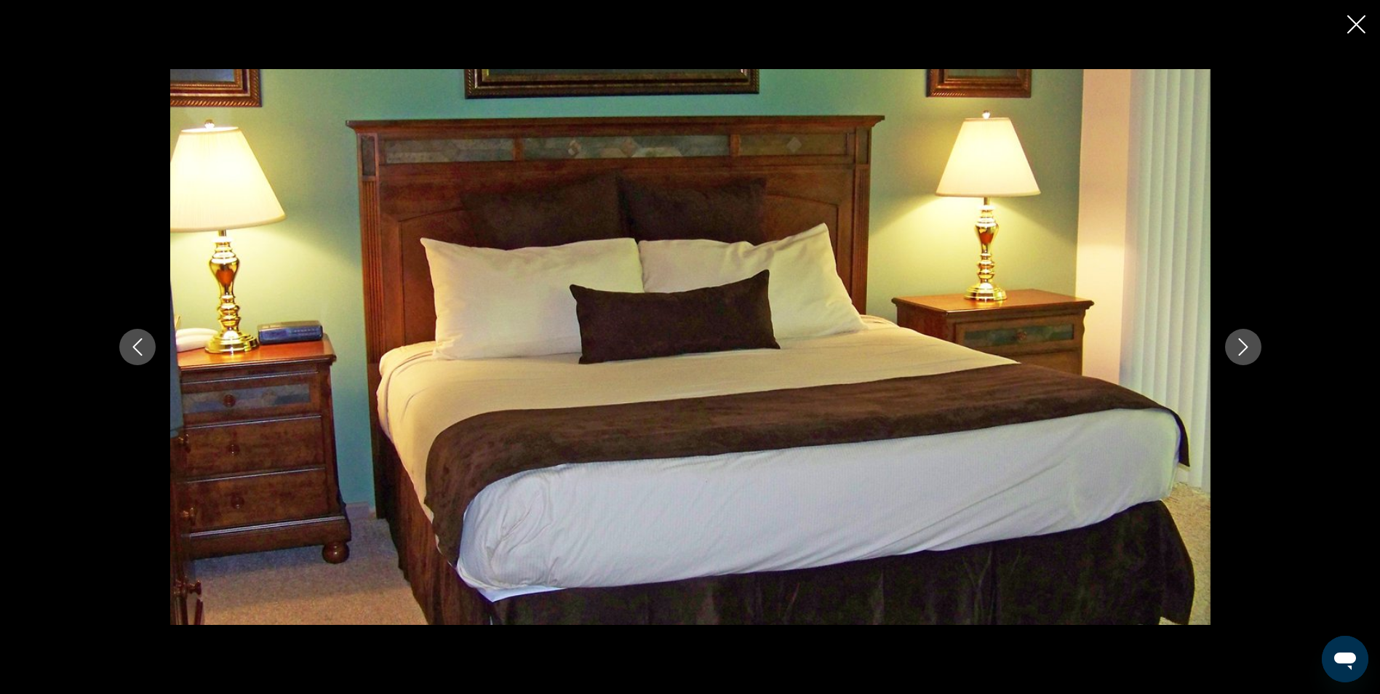
click at [1236, 354] on icon "Next image" at bounding box center [1242, 346] width 17 height 17
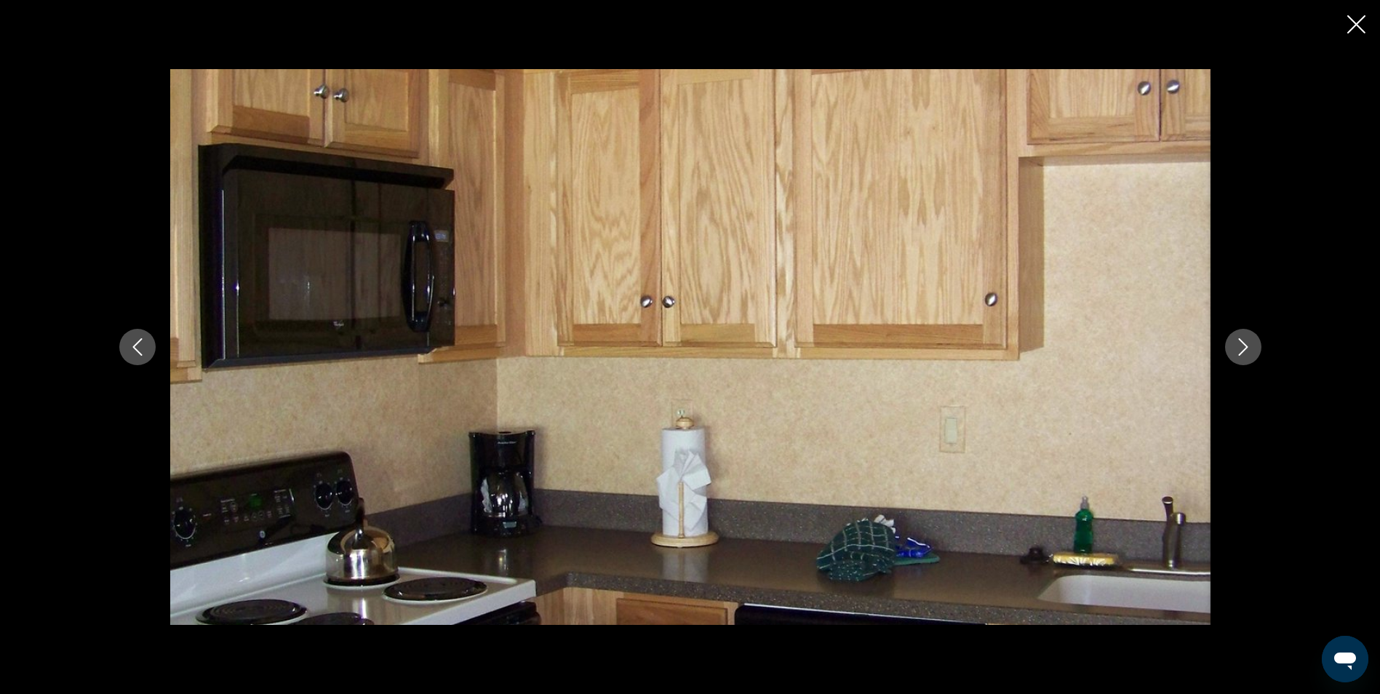
click at [1236, 354] on icon "Next image" at bounding box center [1242, 346] width 17 height 17
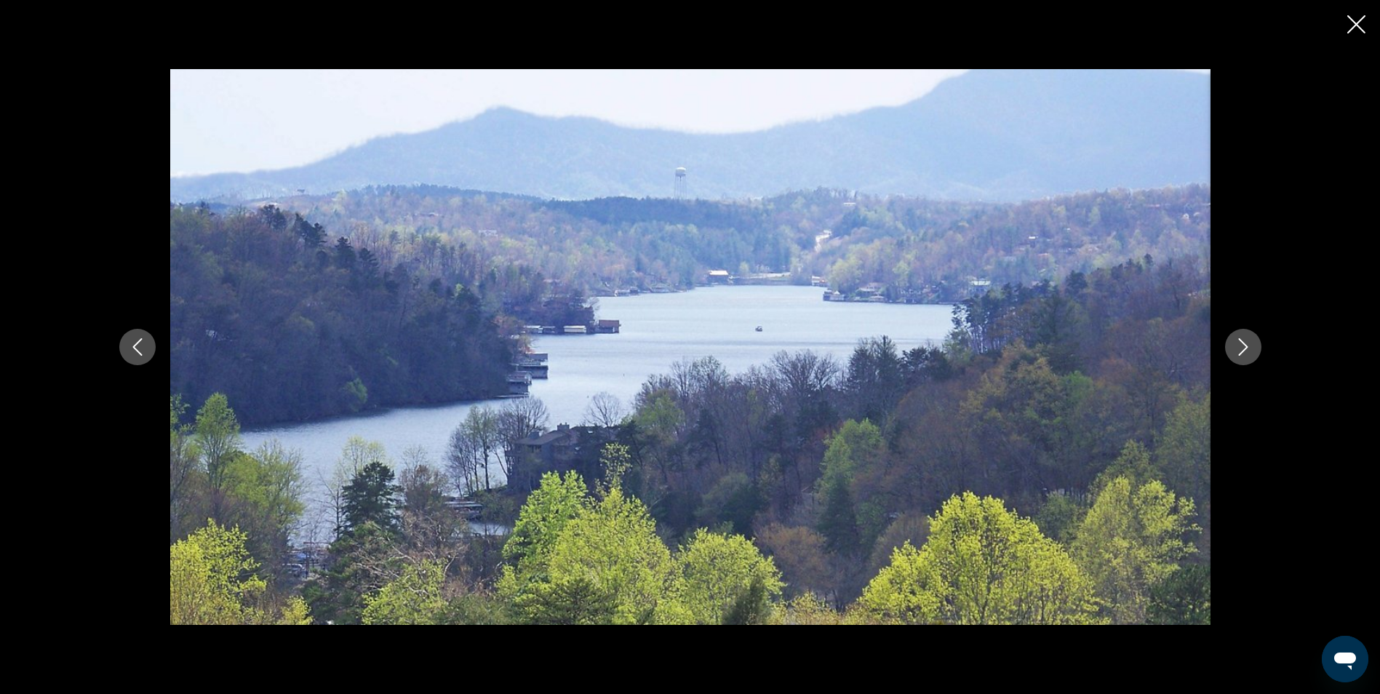
click at [1236, 354] on icon "Next image" at bounding box center [1242, 346] width 17 height 17
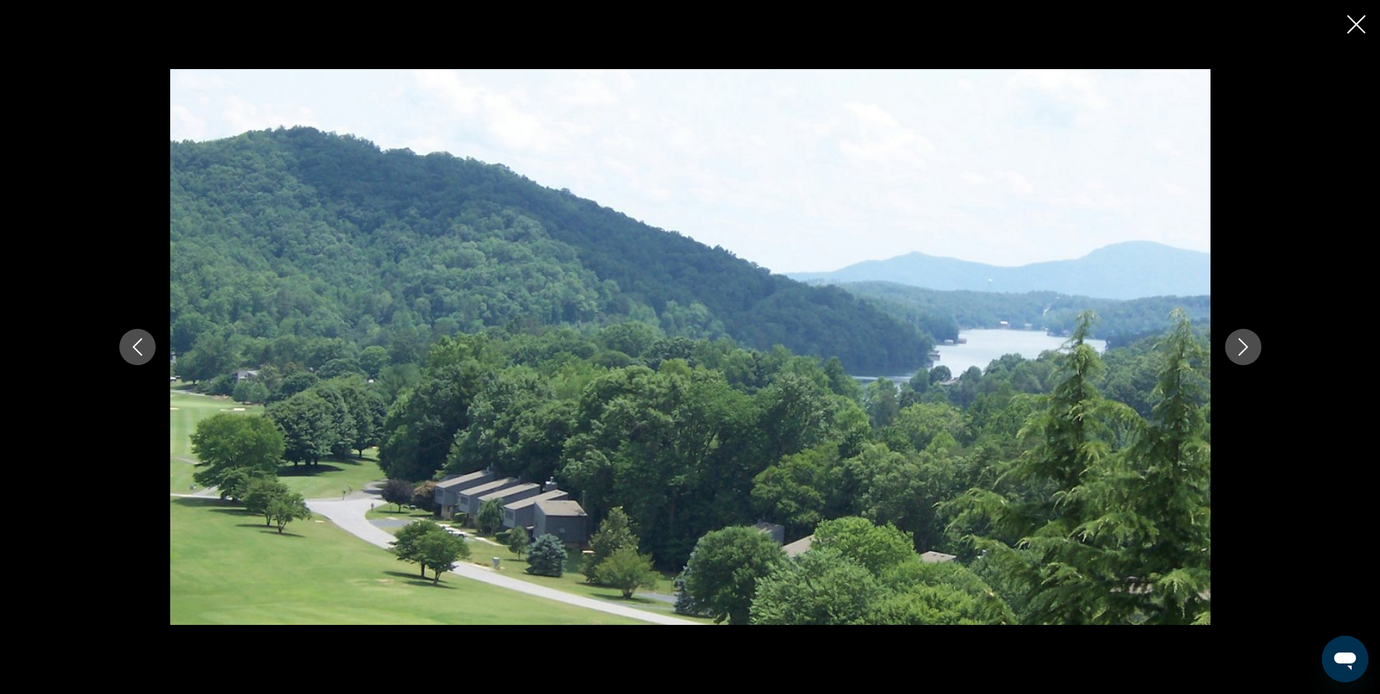
click at [1236, 354] on icon "Next image" at bounding box center [1242, 346] width 17 height 17
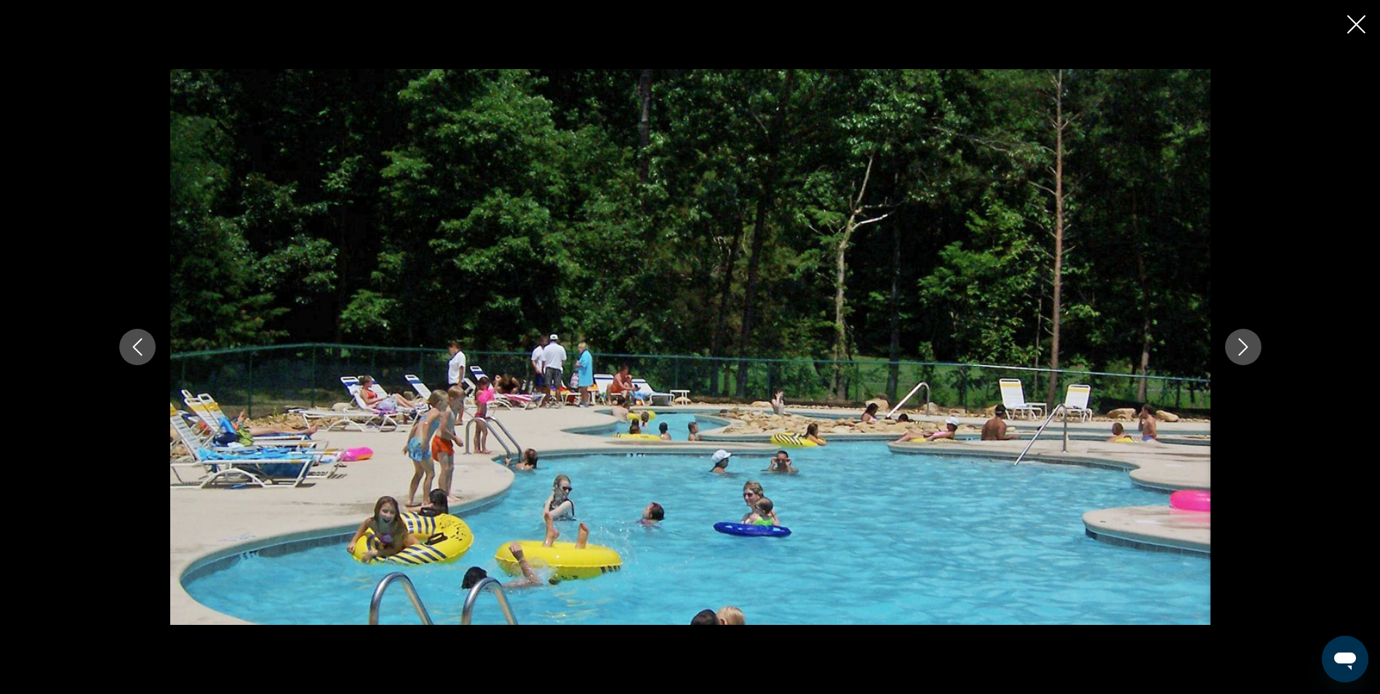
click at [1346, 27] on div "Main content" at bounding box center [690, 347] width 1380 height 694
click at [1356, 27] on icon "Close slideshow" at bounding box center [1356, 24] width 18 height 18
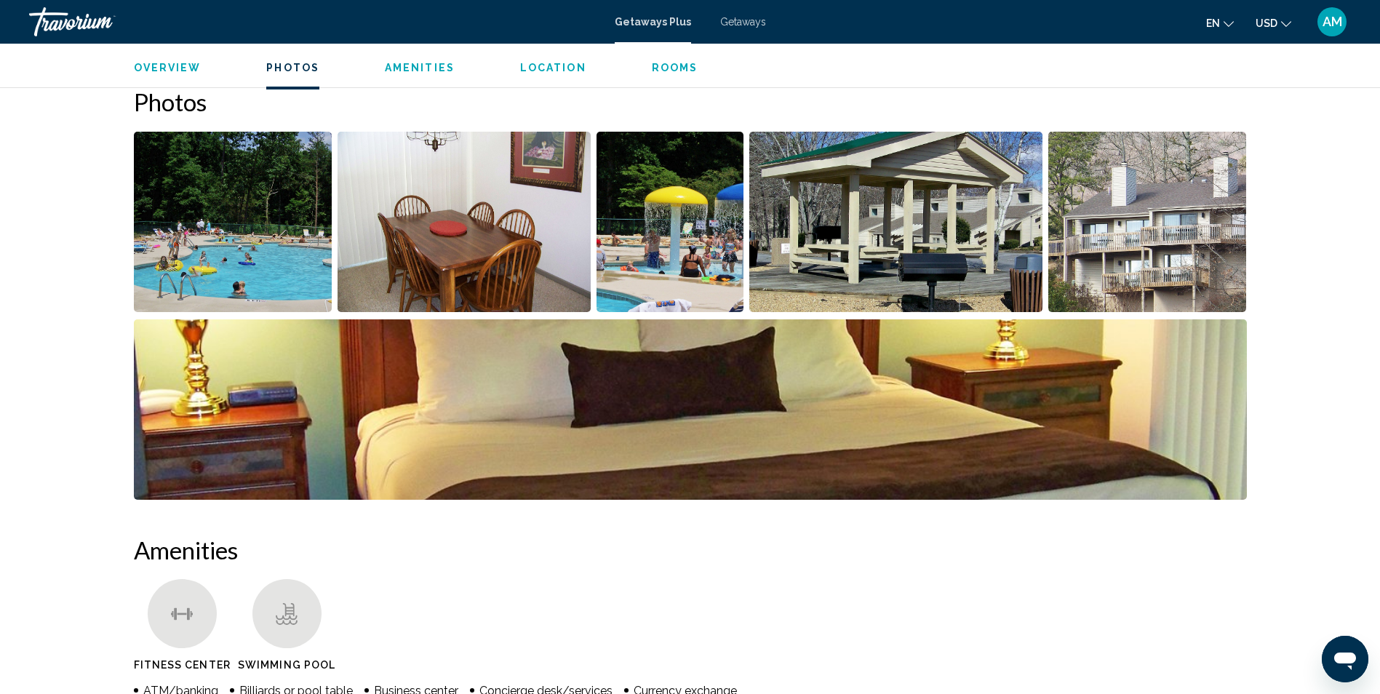
click at [750, 22] on span "Getaways" at bounding box center [743, 22] width 46 height 12
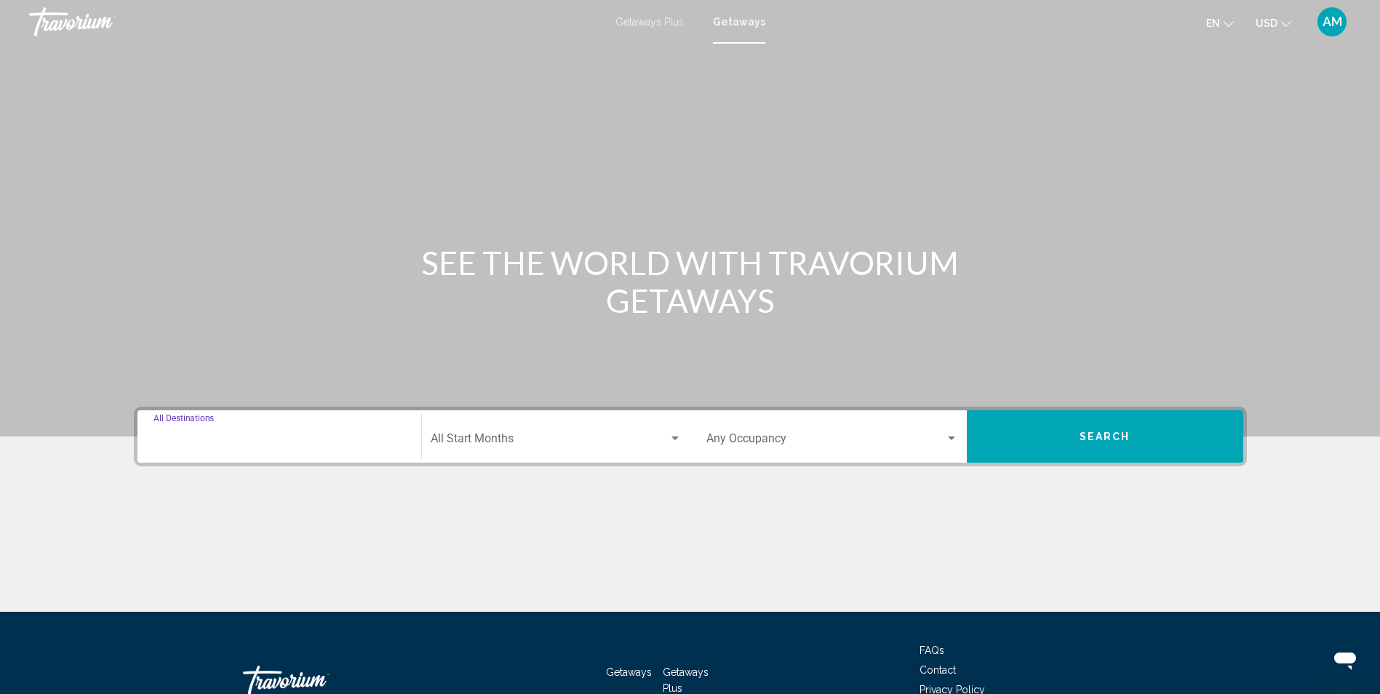
click at [295, 441] on input "Destination All Destinations" at bounding box center [279, 441] width 252 height 13
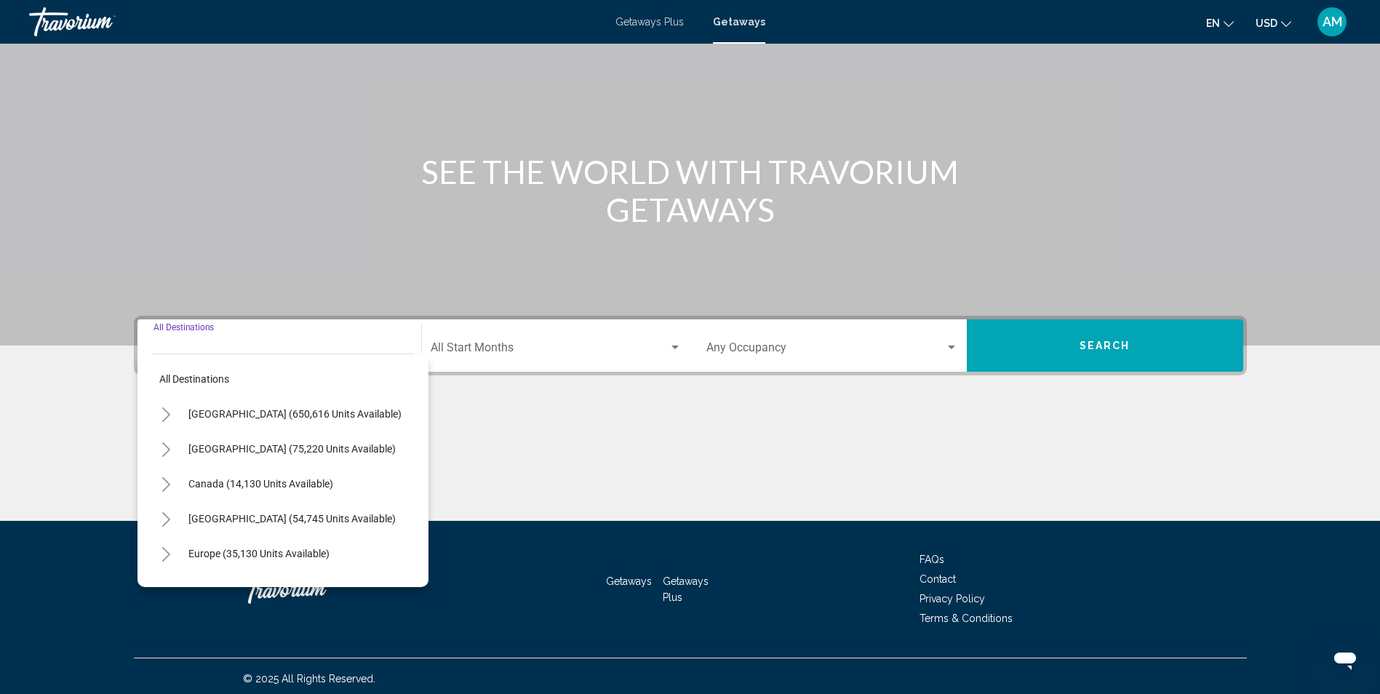
scroll to position [96, 0]
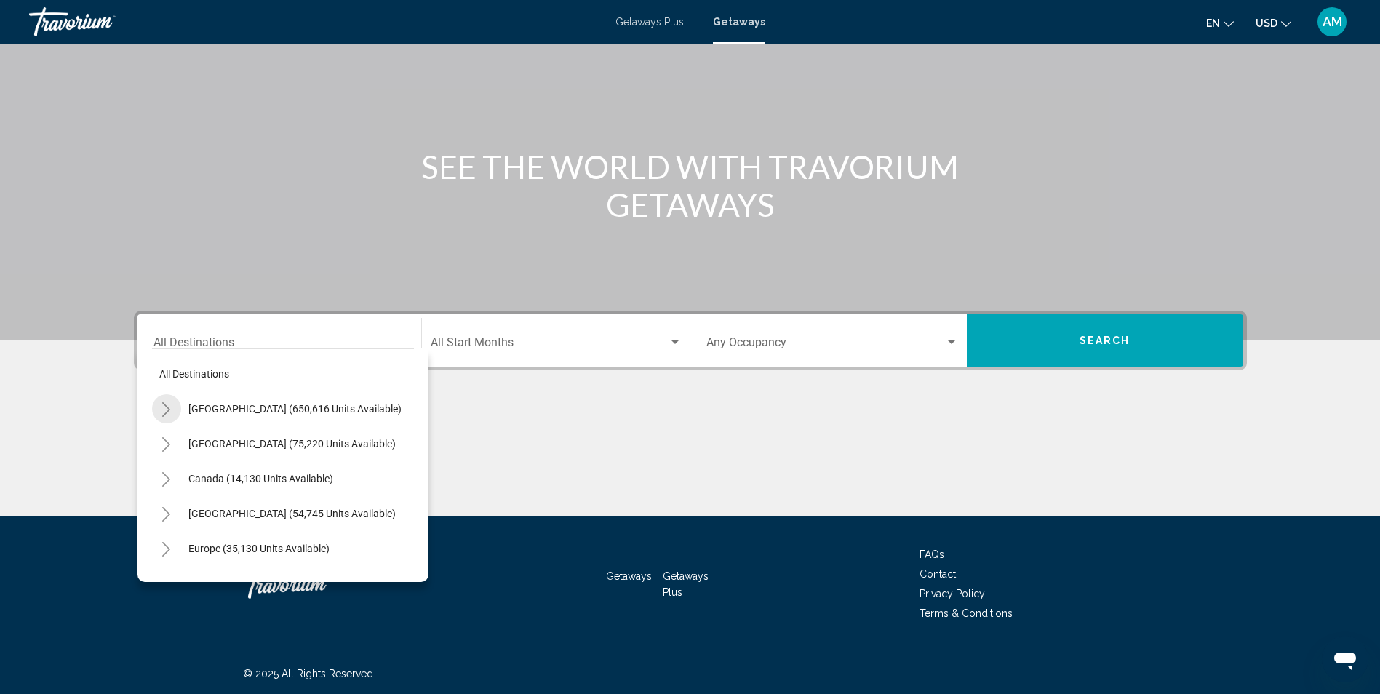
click at [169, 407] on icon "Toggle United States (650,616 units available)" at bounding box center [166, 409] width 11 height 15
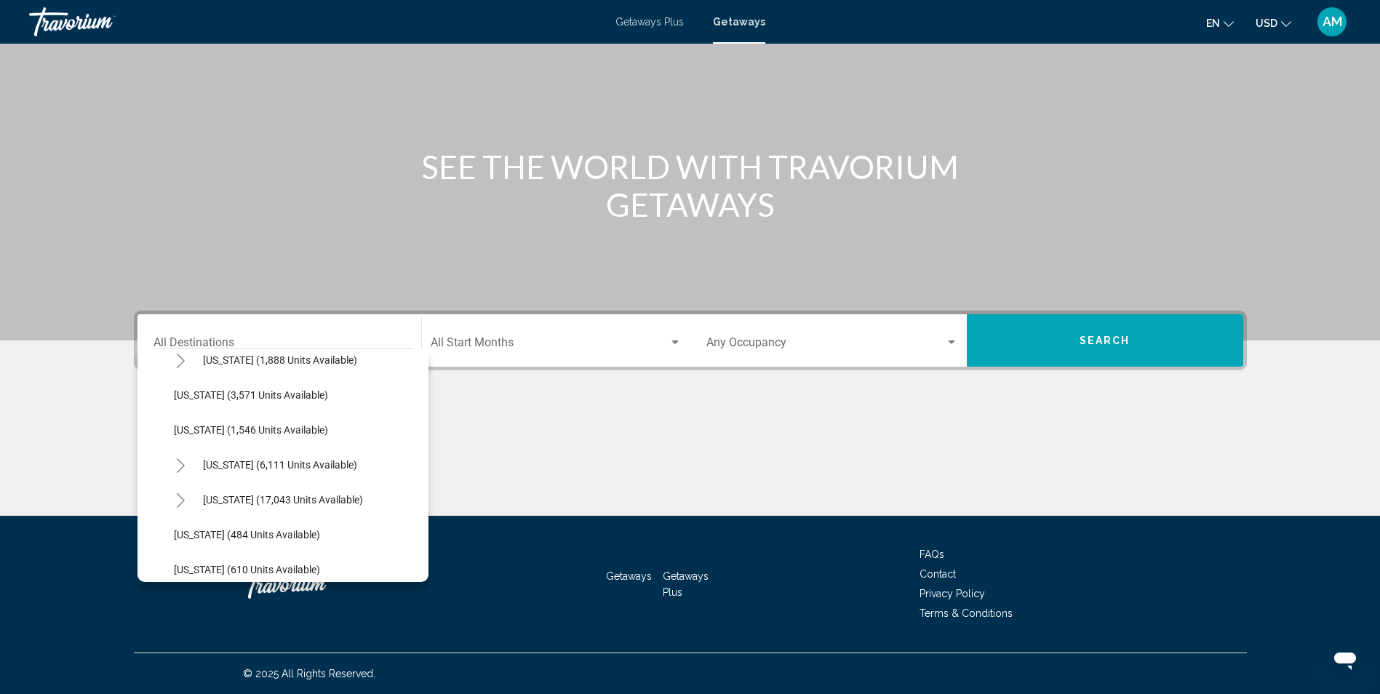
scroll to position [922, 0]
click at [277, 495] on span "[US_STATE] (17,043 units available)" at bounding box center [283, 499] width 160 height 12
type input "**********"
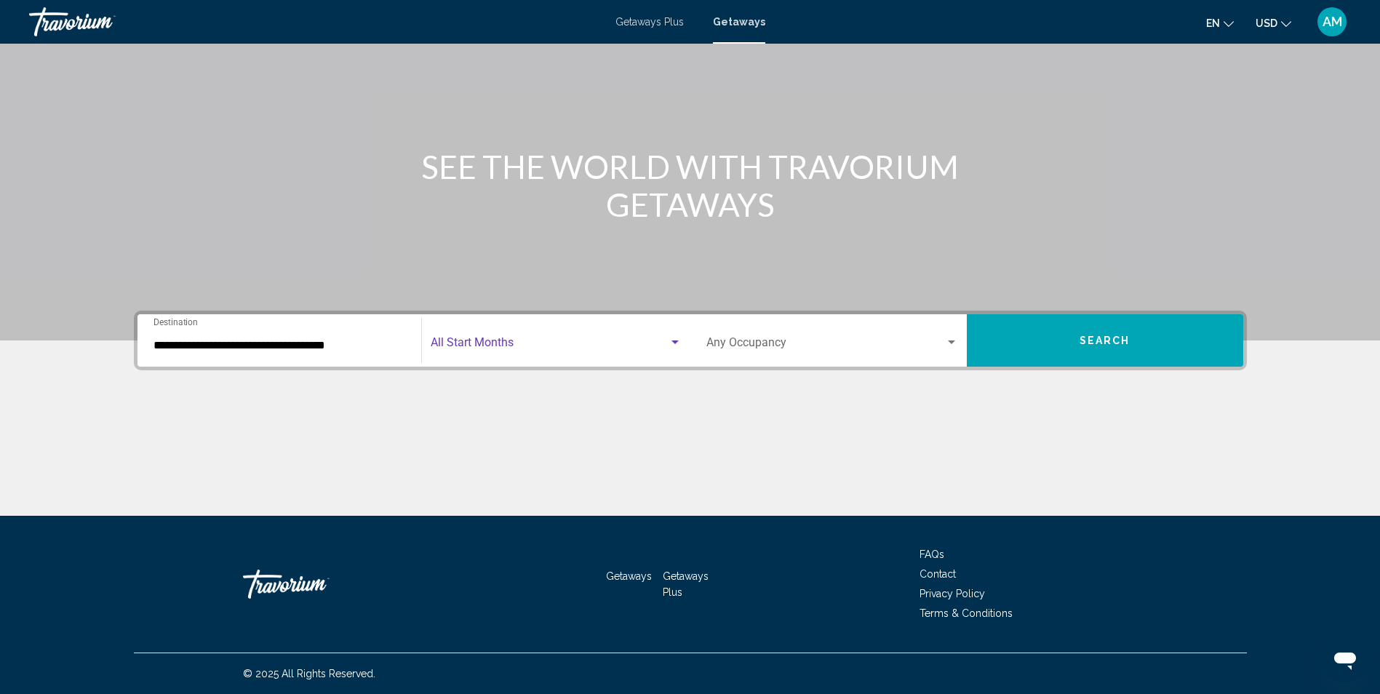
click at [566, 343] on span "Search widget" at bounding box center [550, 345] width 238 height 13
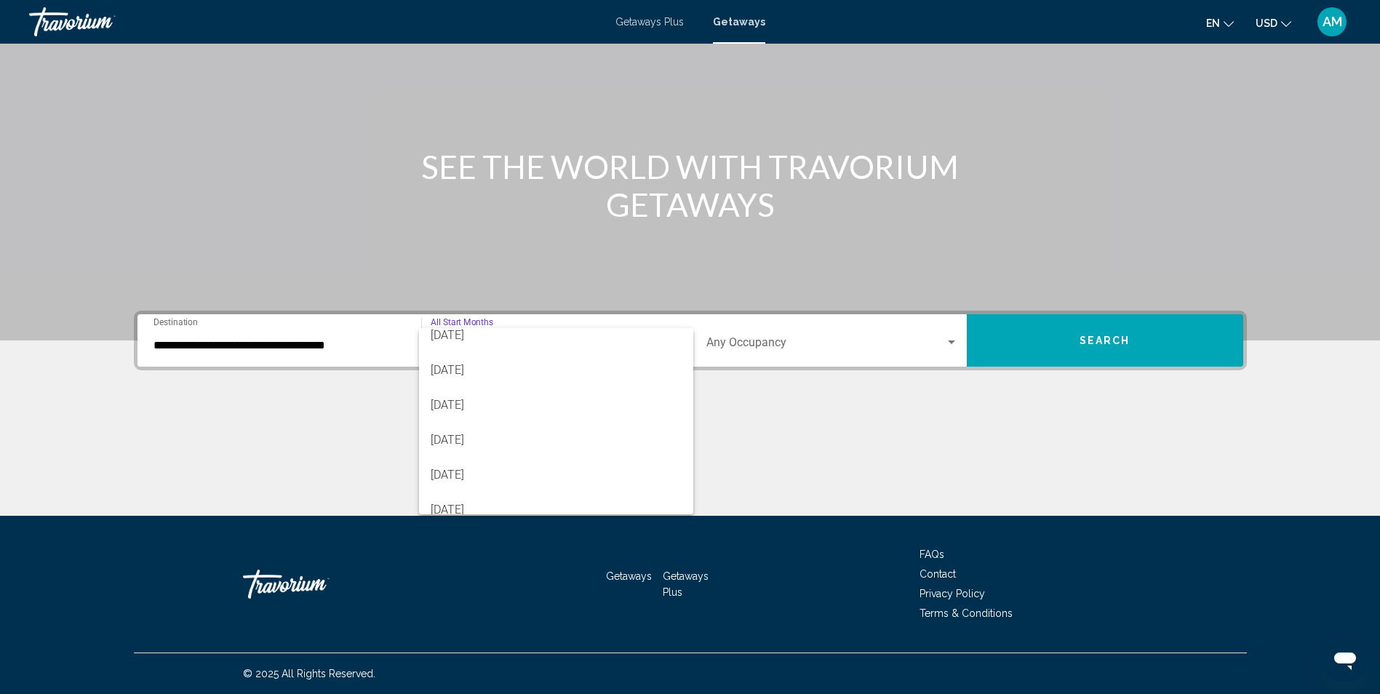
scroll to position [116, 0]
click at [497, 406] on span "[DATE]" at bounding box center [556, 403] width 251 height 35
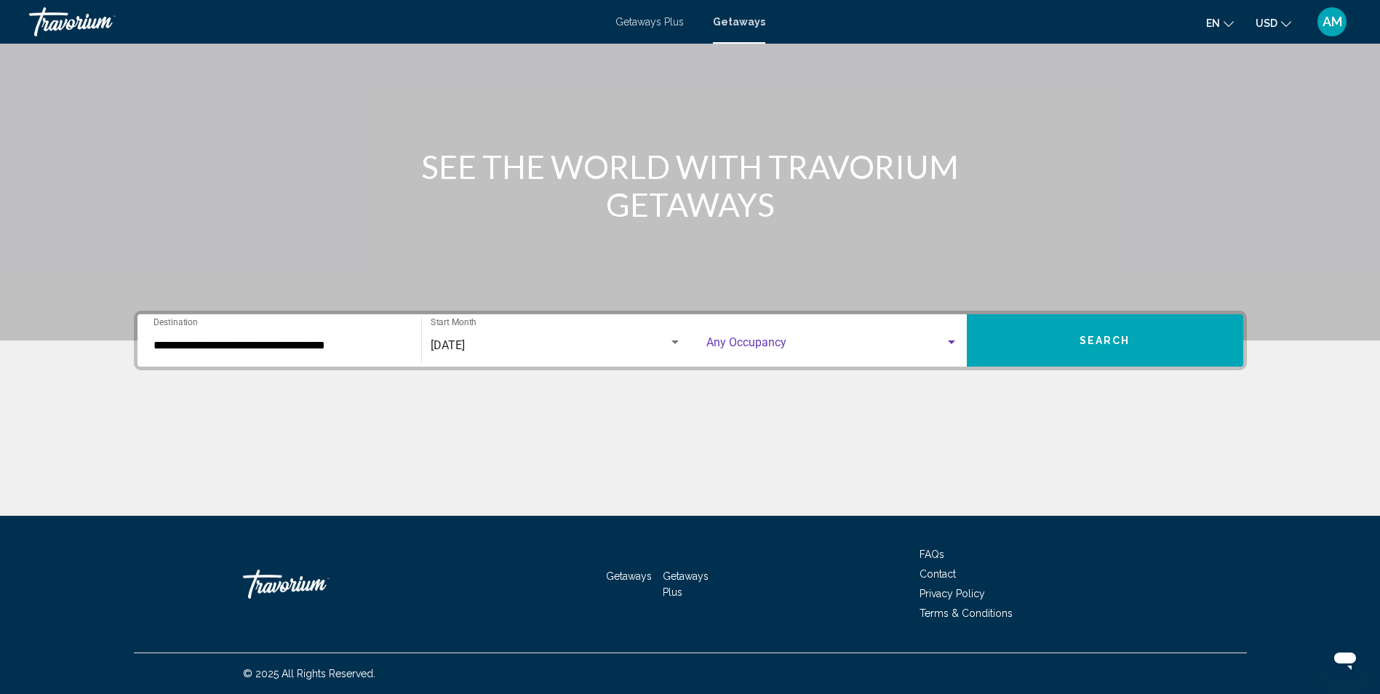
click at [802, 348] on span "Search widget" at bounding box center [825, 345] width 239 height 13
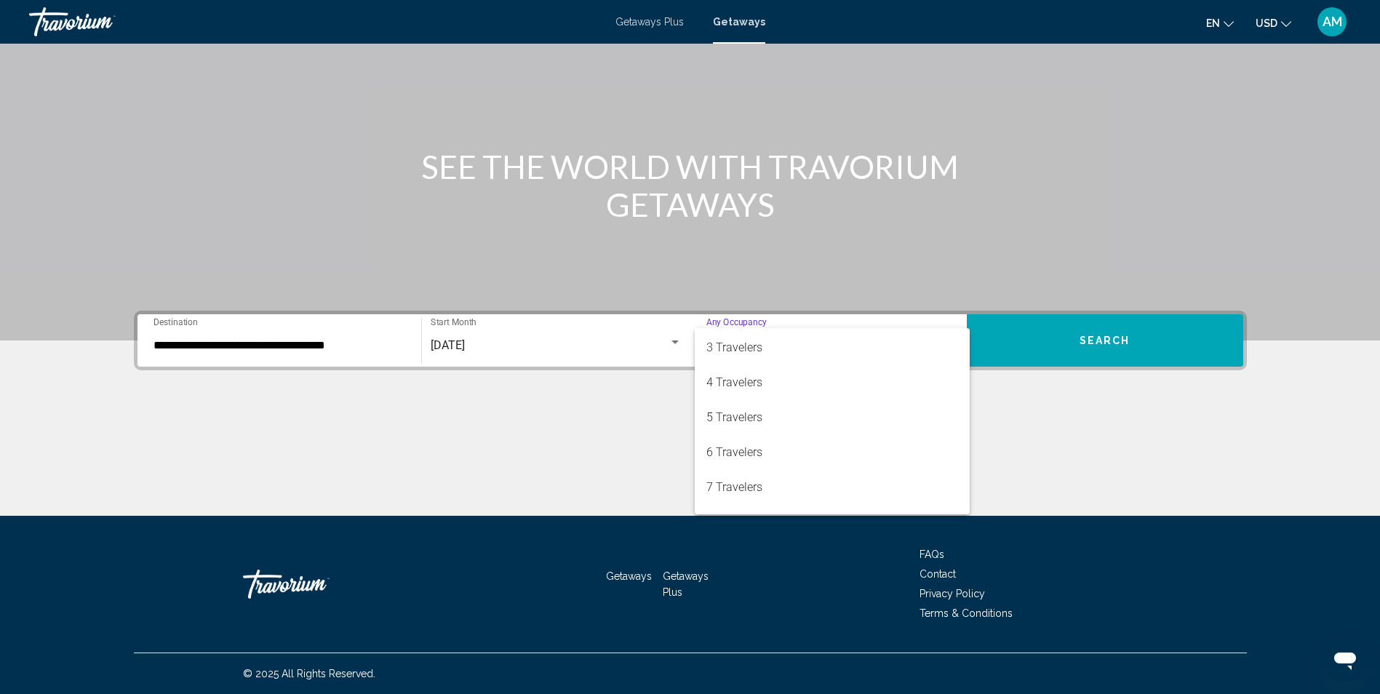
scroll to position [87, 0]
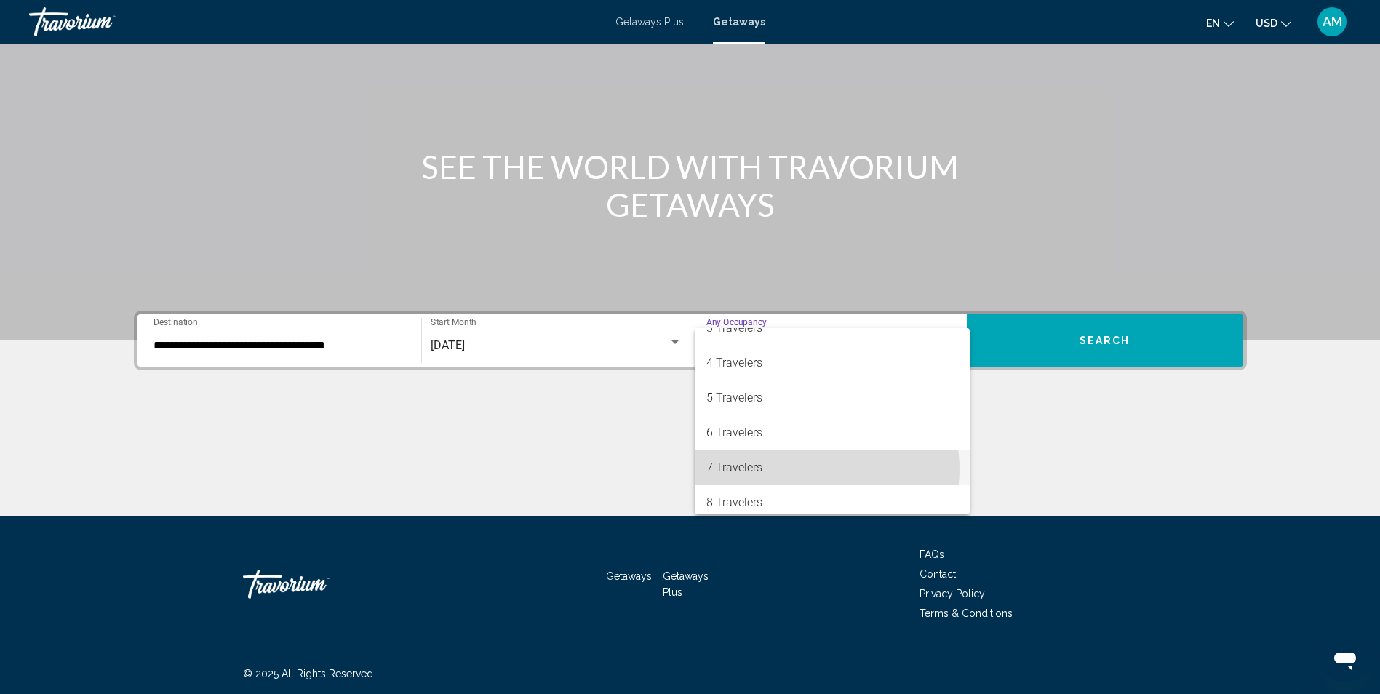
click at [811, 469] on span "7 Travelers" at bounding box center [832, 467] width 252 height 35
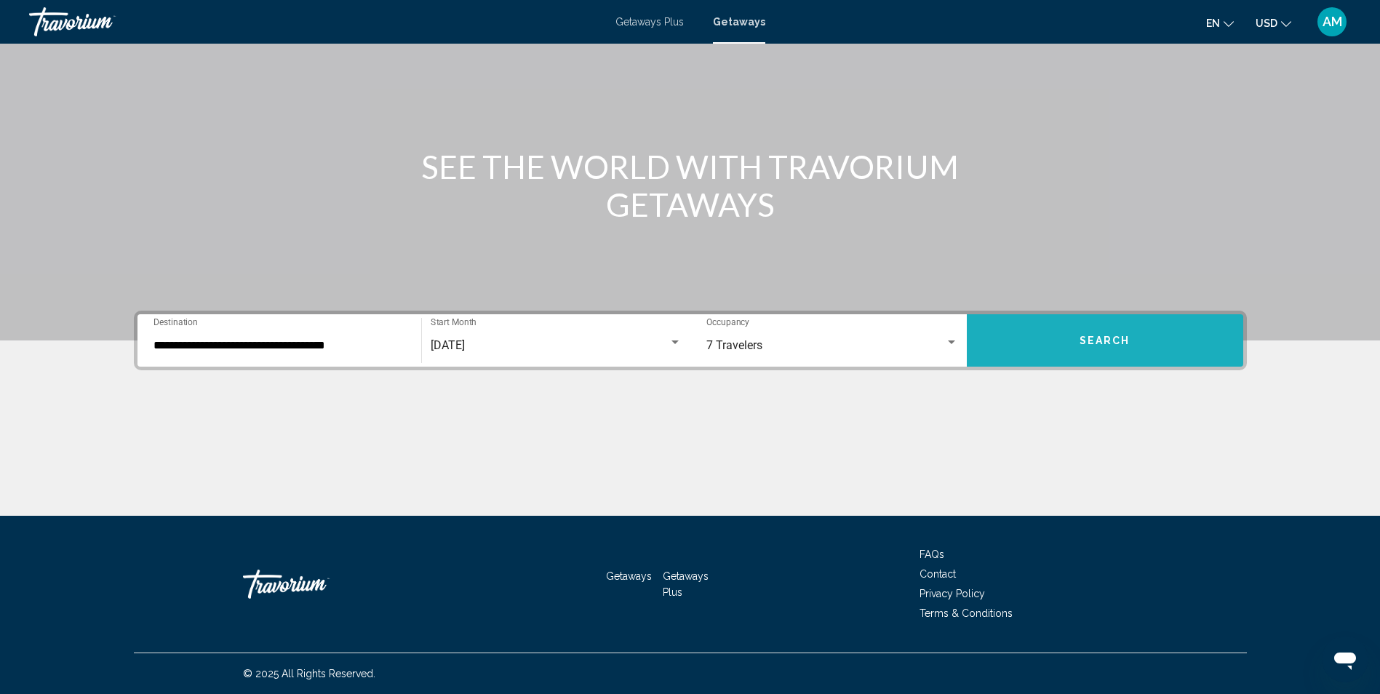
click at [1058, 347] on button "Search" at bounding box center [1104, 340] width 276 height 52
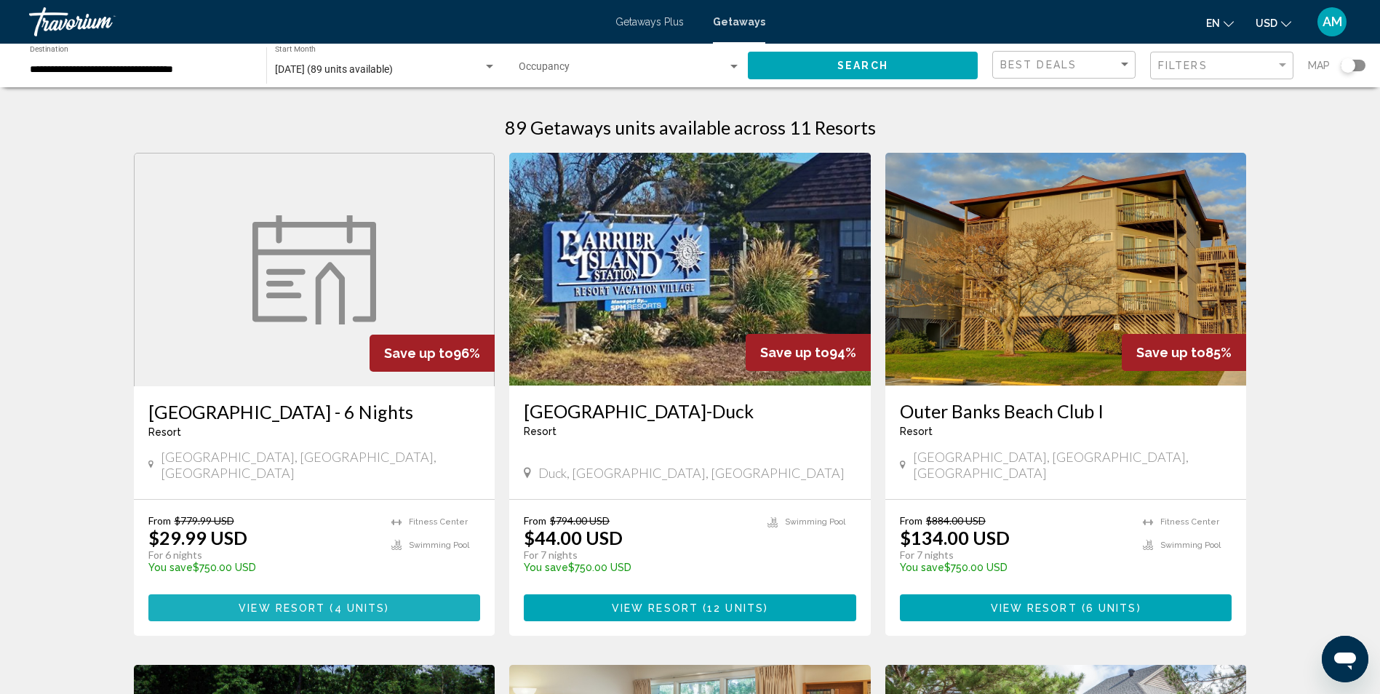
click at [314, 602] on span "View Resort" at bounding box center [282, 608] width 87 height 12
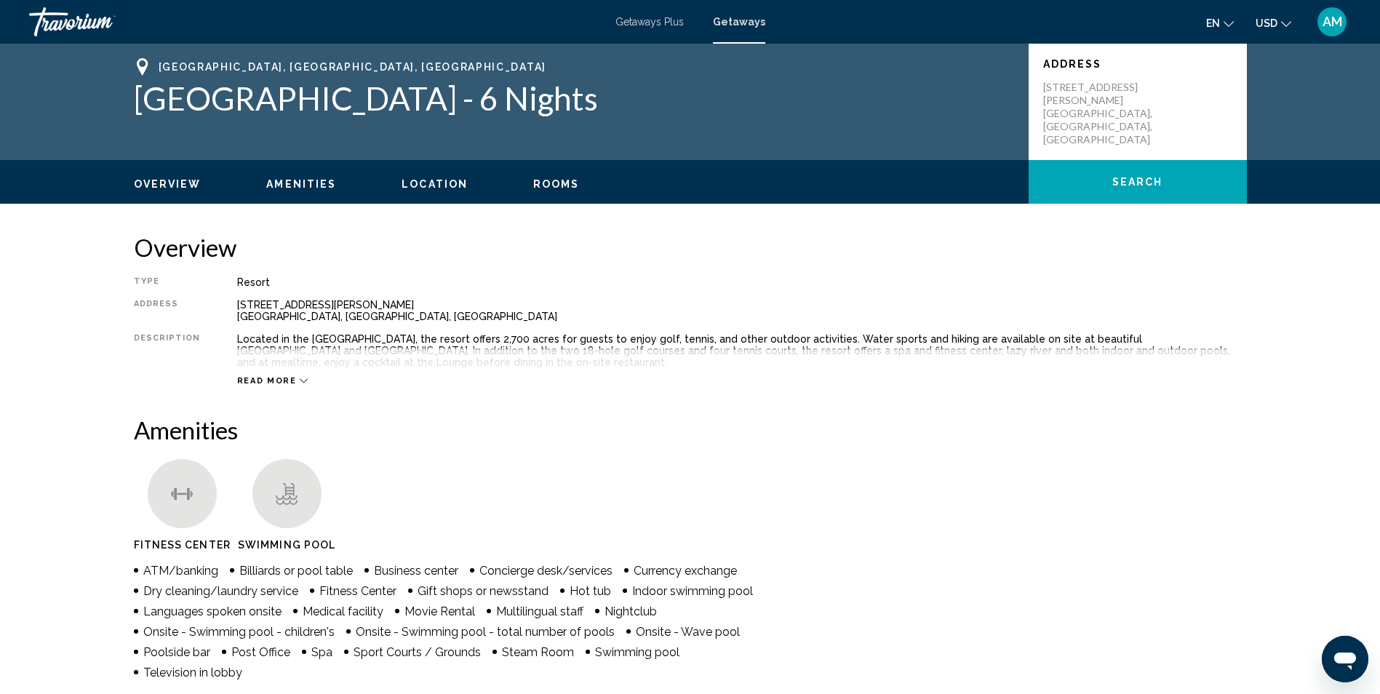
click at [565, 185] on span "Rooms" at bounding box center [556, 184] width 47 height 12
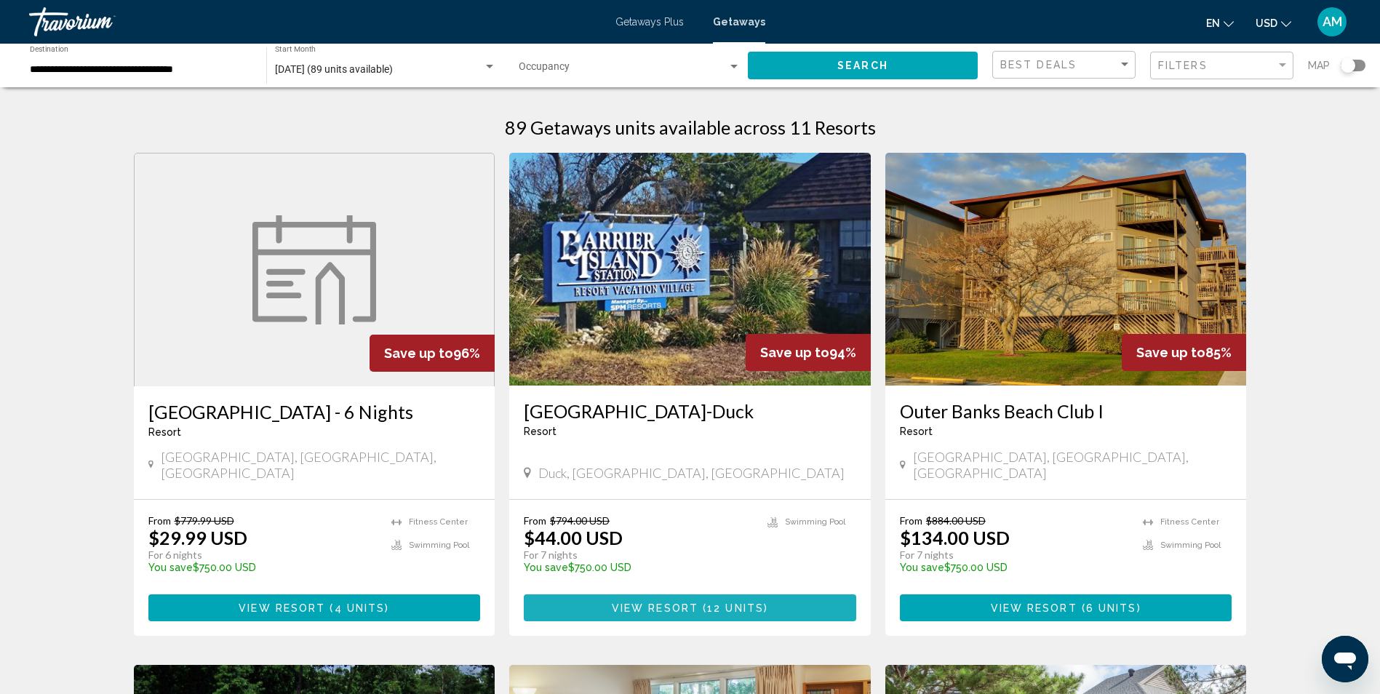
click at [683, 602] on span "View Resort" at bounding box center [655, 608] width 87 height 12
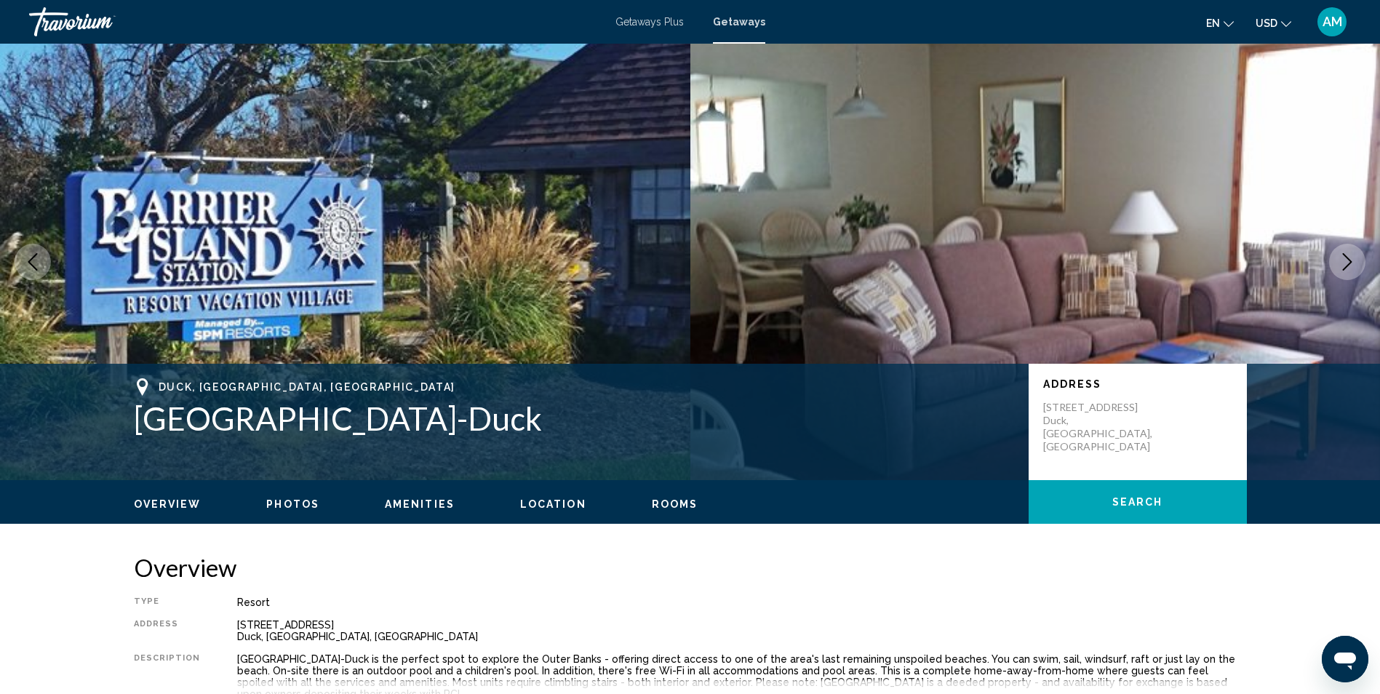
click at [565, 505] on span "Location" at bounding box center [553, 504] width 66 height 12
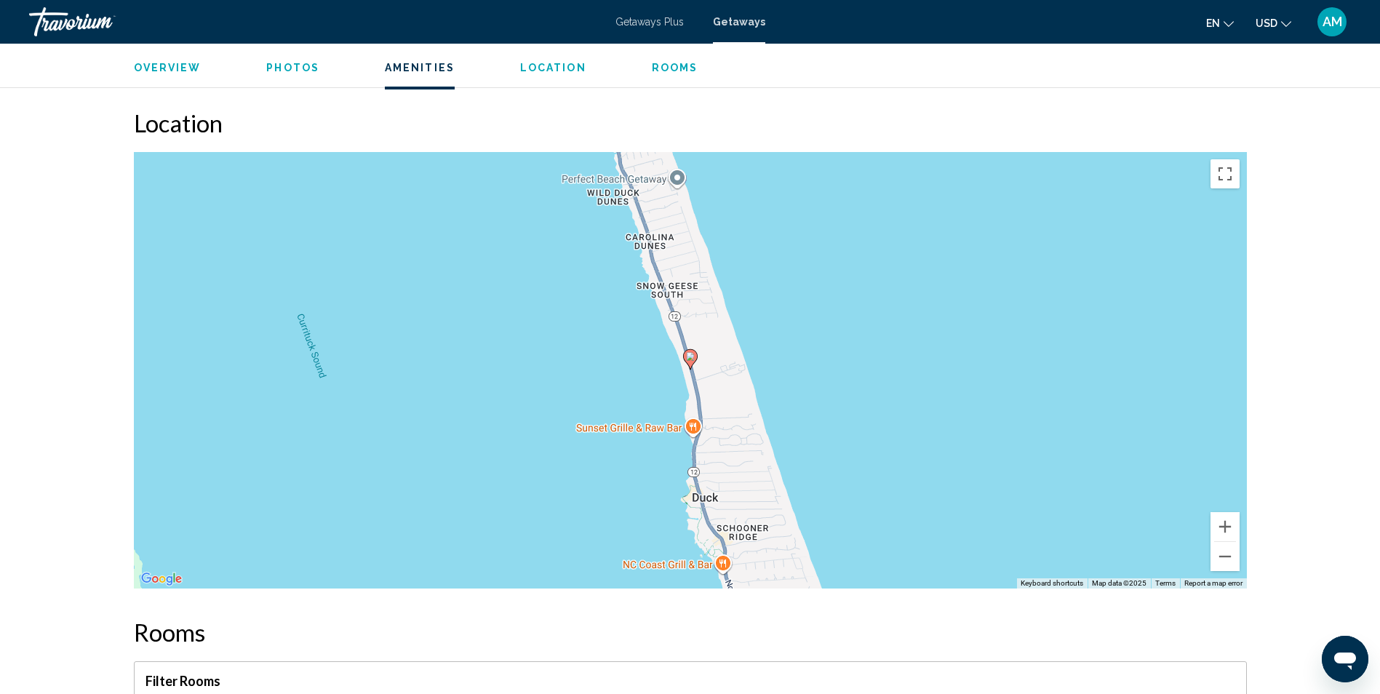
scroll to position [1955, 0]
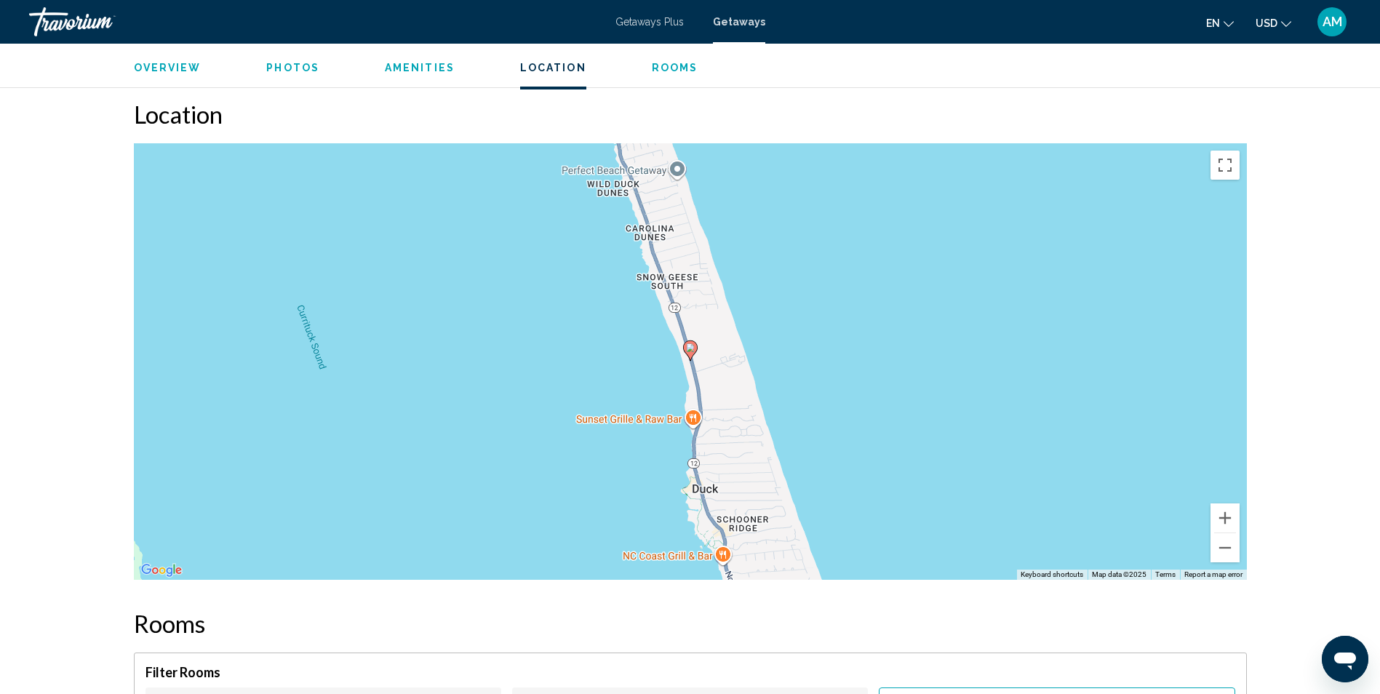
click at [670, 72] on span "Rooms" at bounding box center [675, 68] width 47 height 12
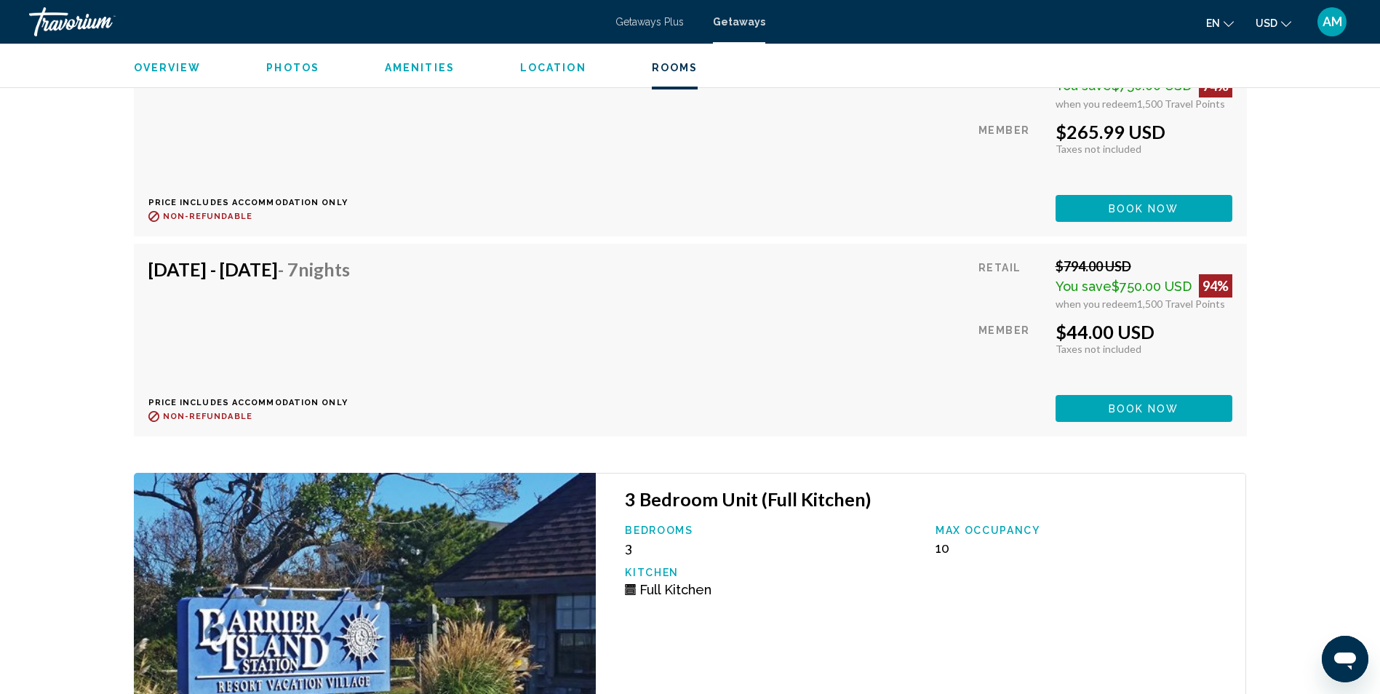
scroll to position [3291, 0]
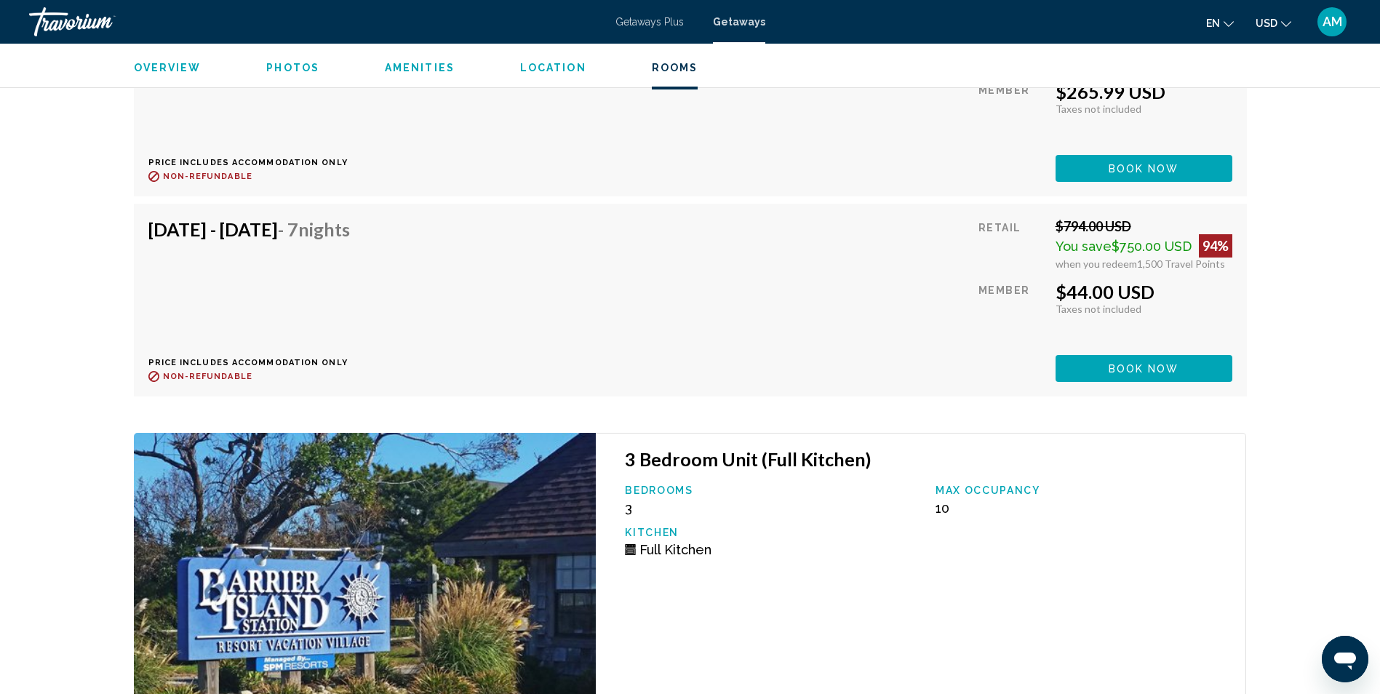
click at [546, 74] on div "Overview Photos Amenities Location Rooms Search" at bounding box center [690, 66] width 1171 height 45
click at [537, 68] on span "Location" at bounding box center [553, 68] width 66 height 12
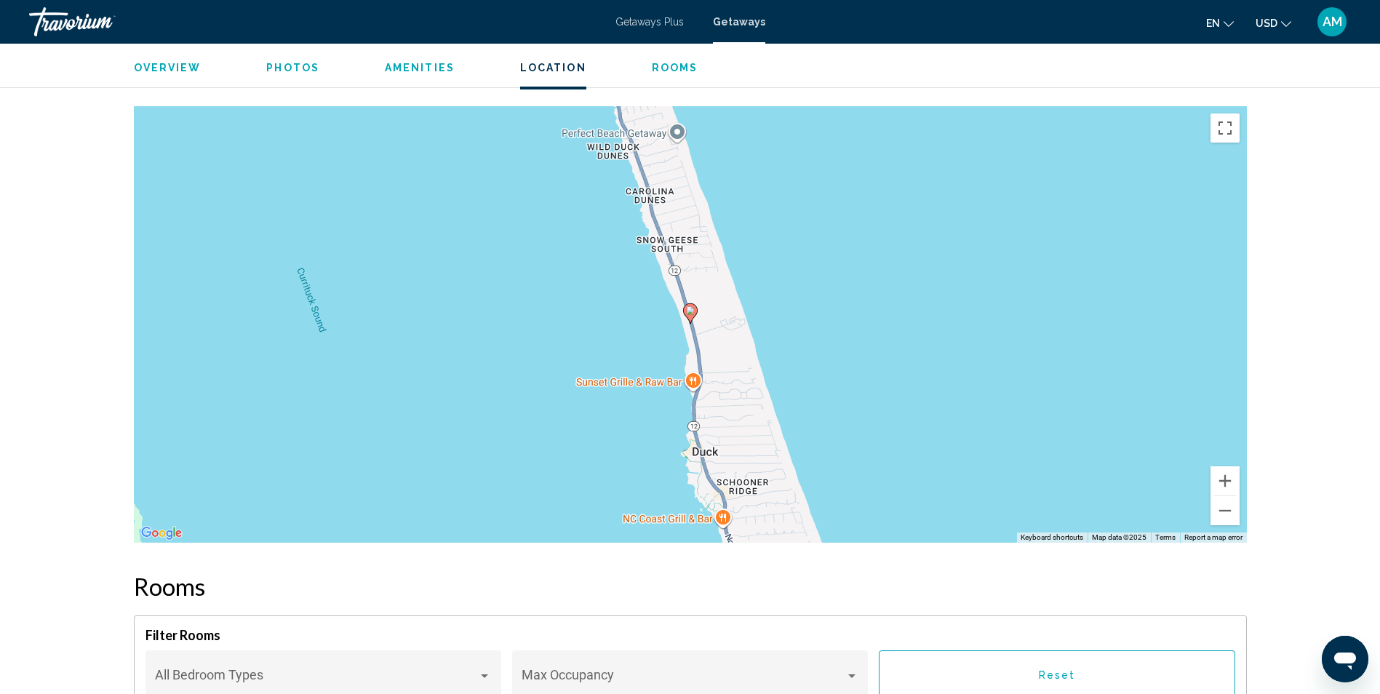
scroll to position [1956, 0]
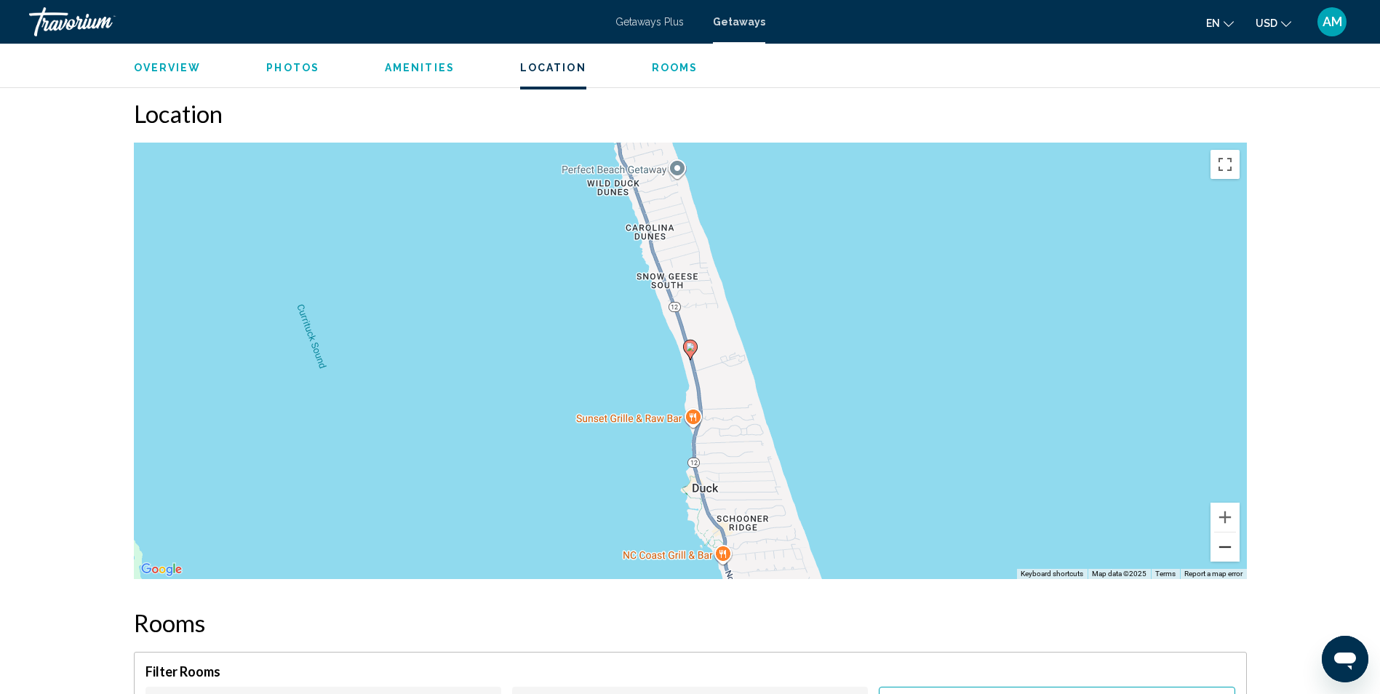
click at [1228, 535] on button "Zoom out" at bounding box center [1224, 546] width 29 height 29
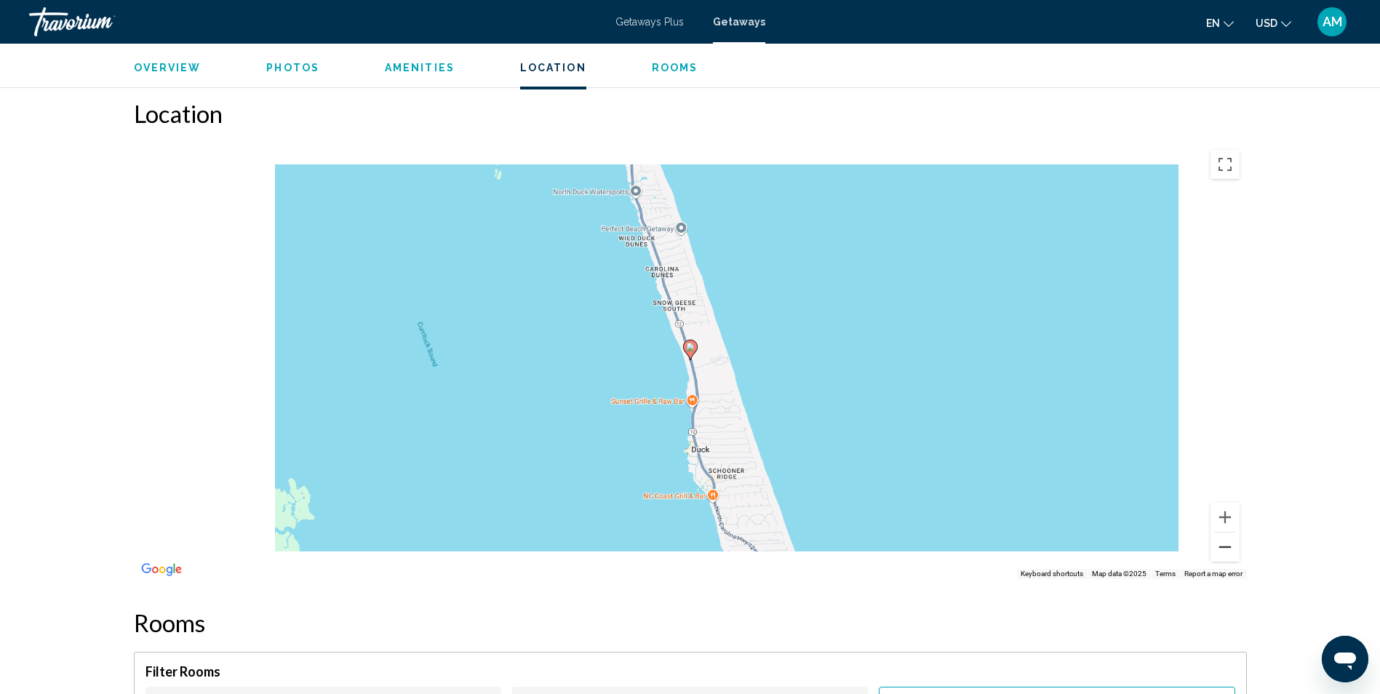
click at [1228, 535] on button "Zoom out" at bounding box center [1224, 546] width 29 height 29
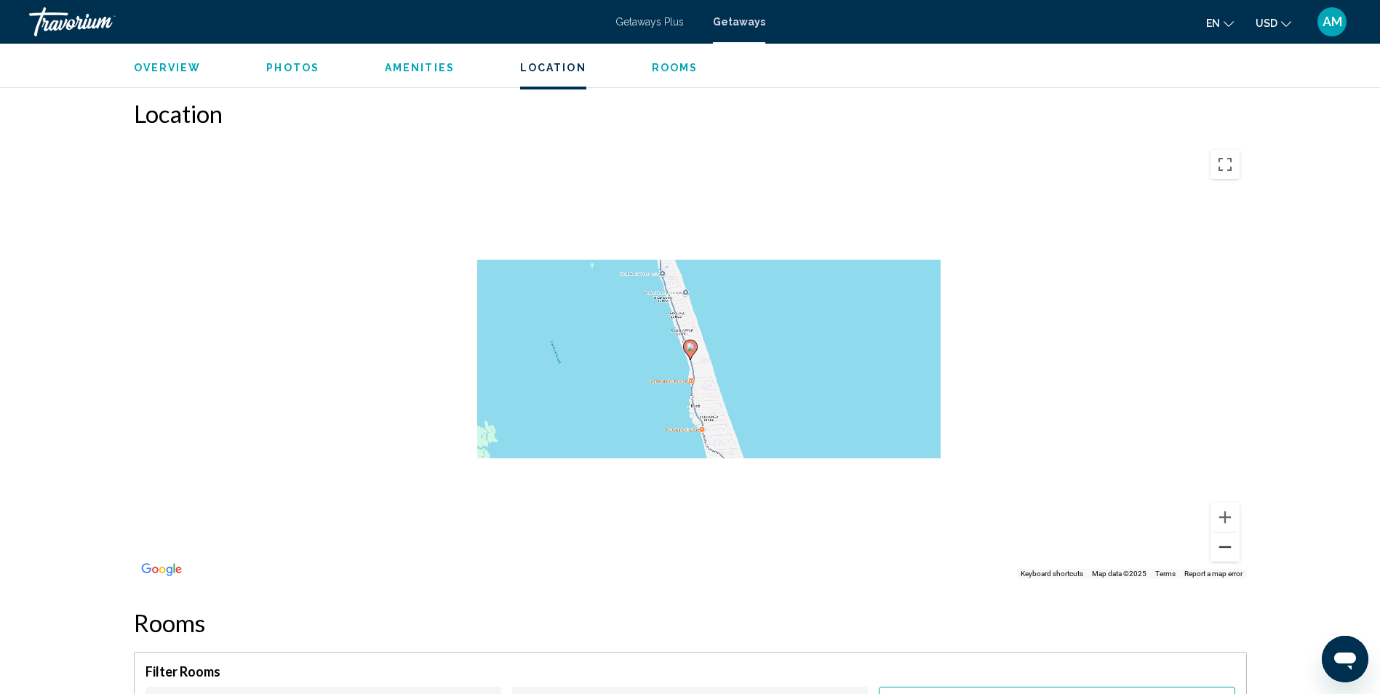
click at [1228, 535] on button "Zoom out" at bounding box center [1224, 546] width 29 height 29
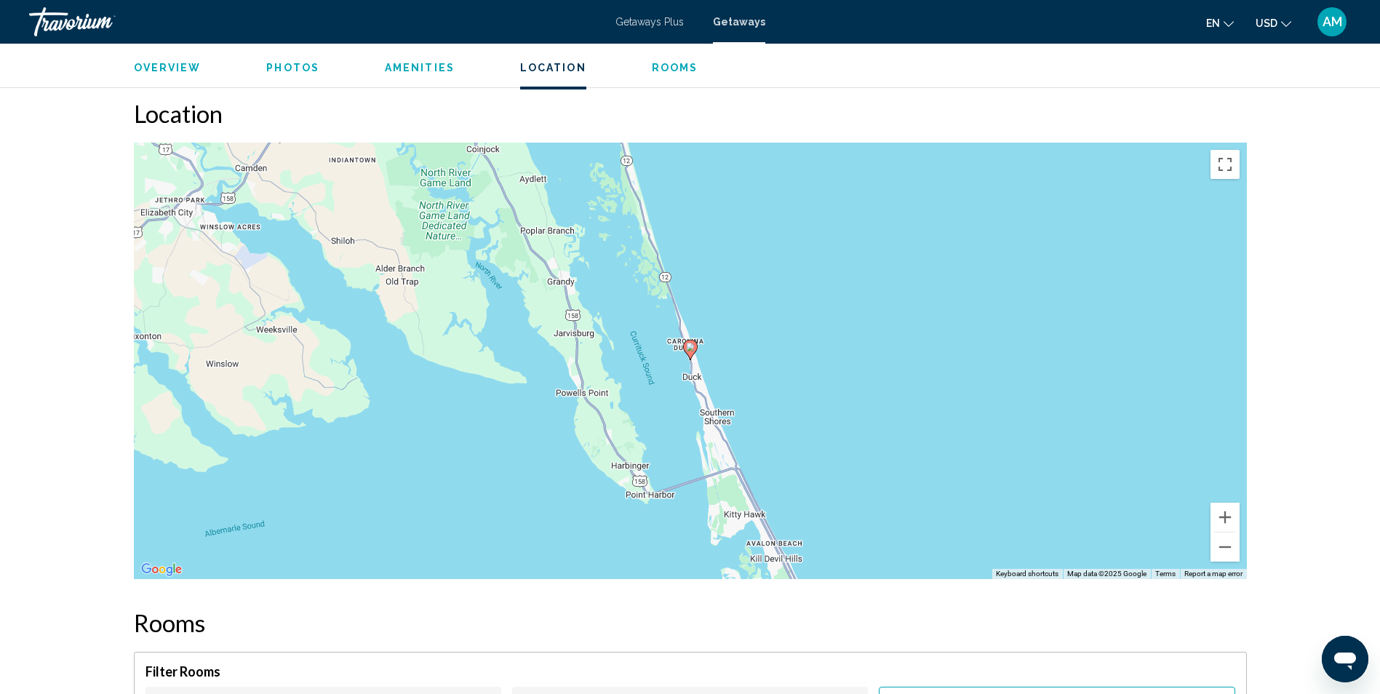
click at [728, 25] on span "Getaways" at bounding box center [739, 22] width 52 height 12
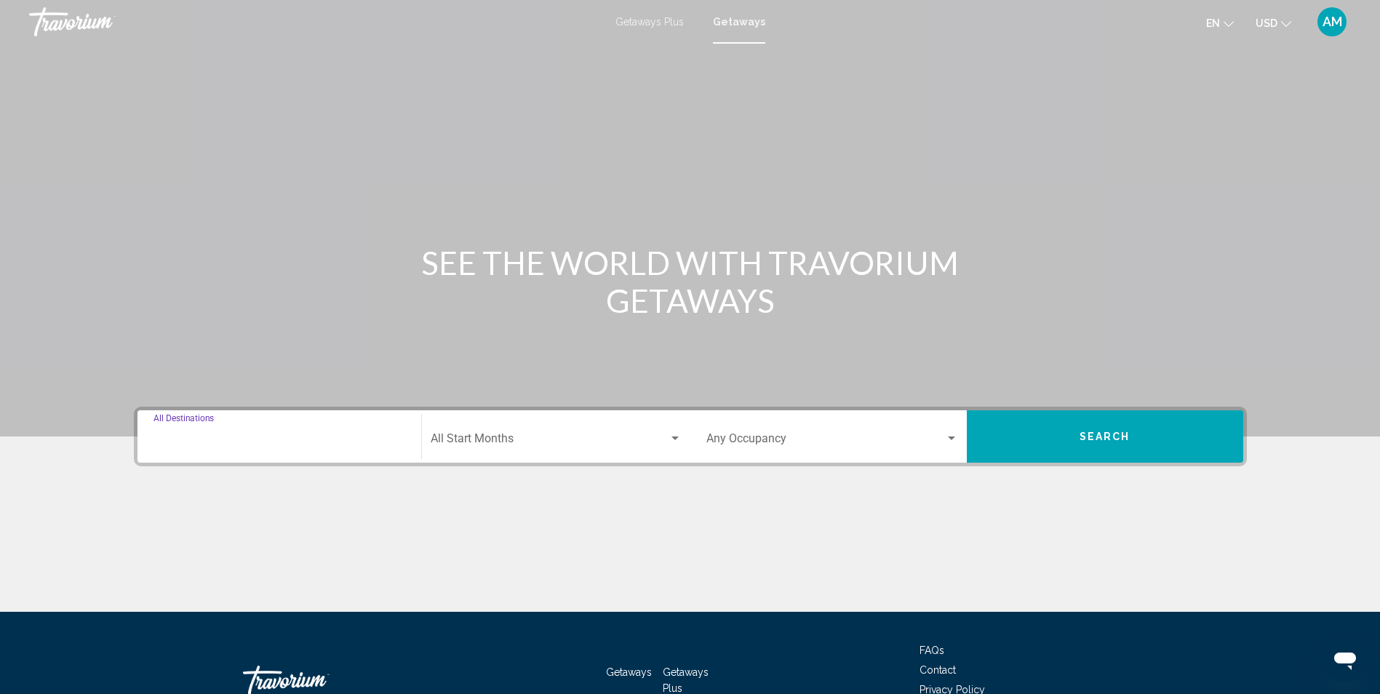
click at [221, 436] on input "Destination All Destinations" at bounding box center [279, 441] width 252 height 13
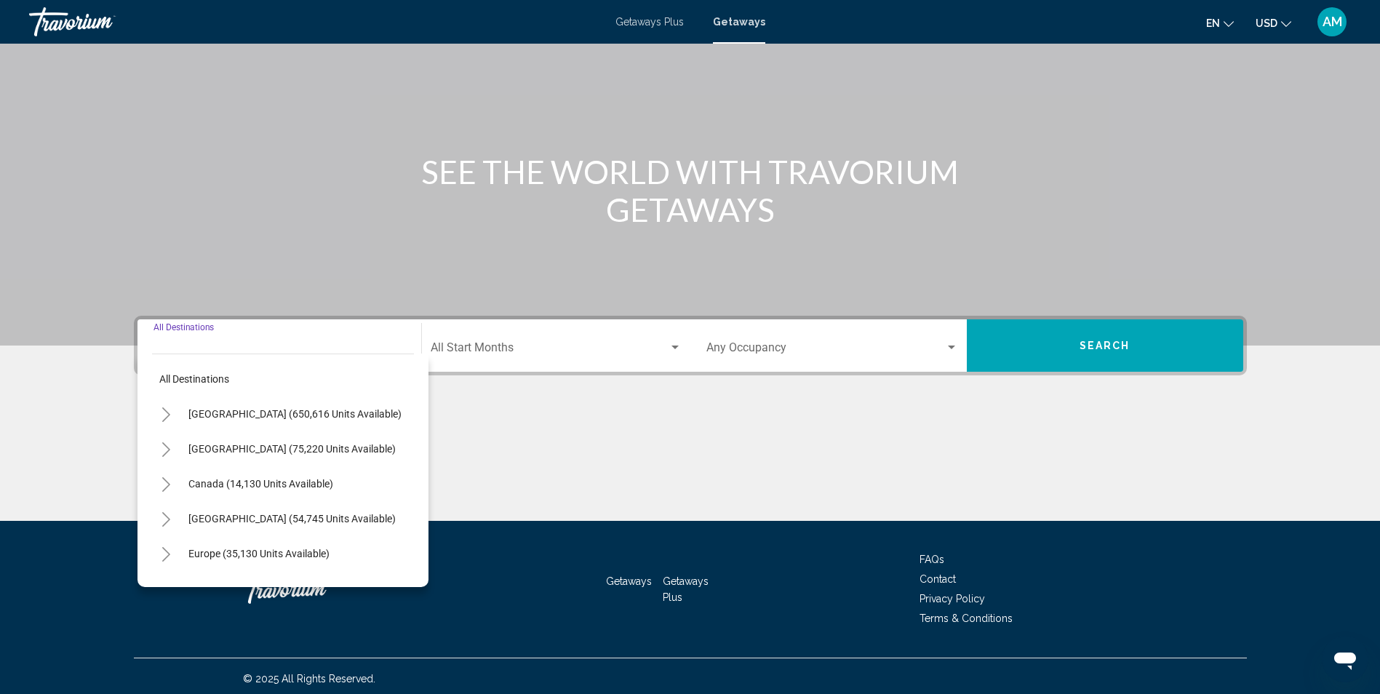
scroll to position [96, 0]
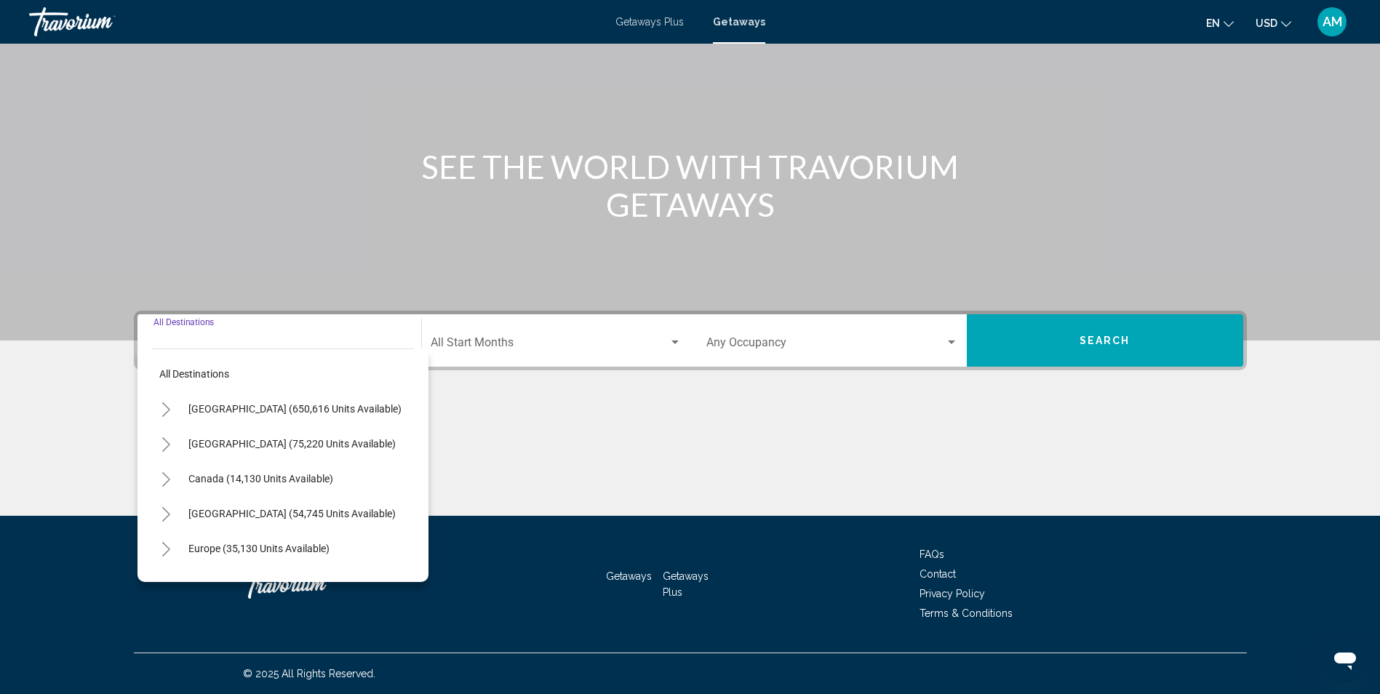
click at [167, 406] on icon "Toggle United States (650,616 units available)" at bounding box center [166, 409] width 11 height 15
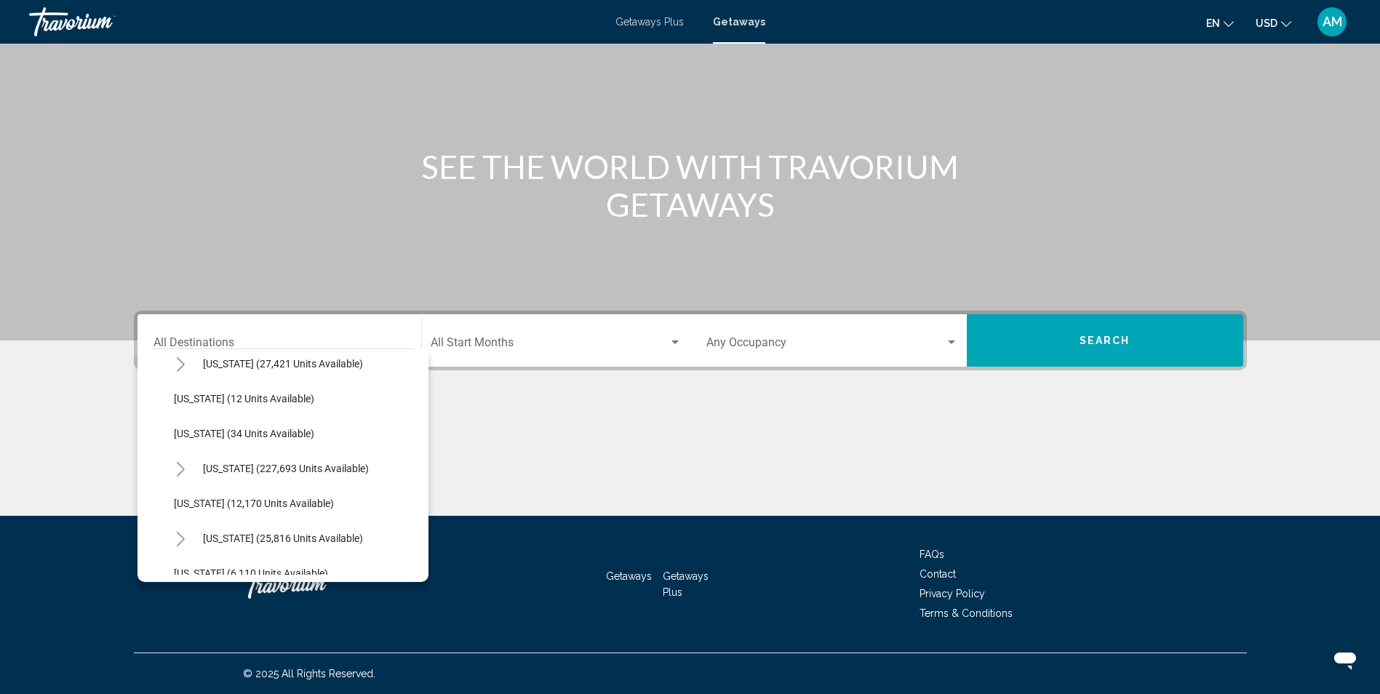
scroll to position [184, 0]
click at [223, 464] on span "[US_STATE] (227,693 units available)" at bounding box center [286, 469] width 166 height 12
type input "**********"
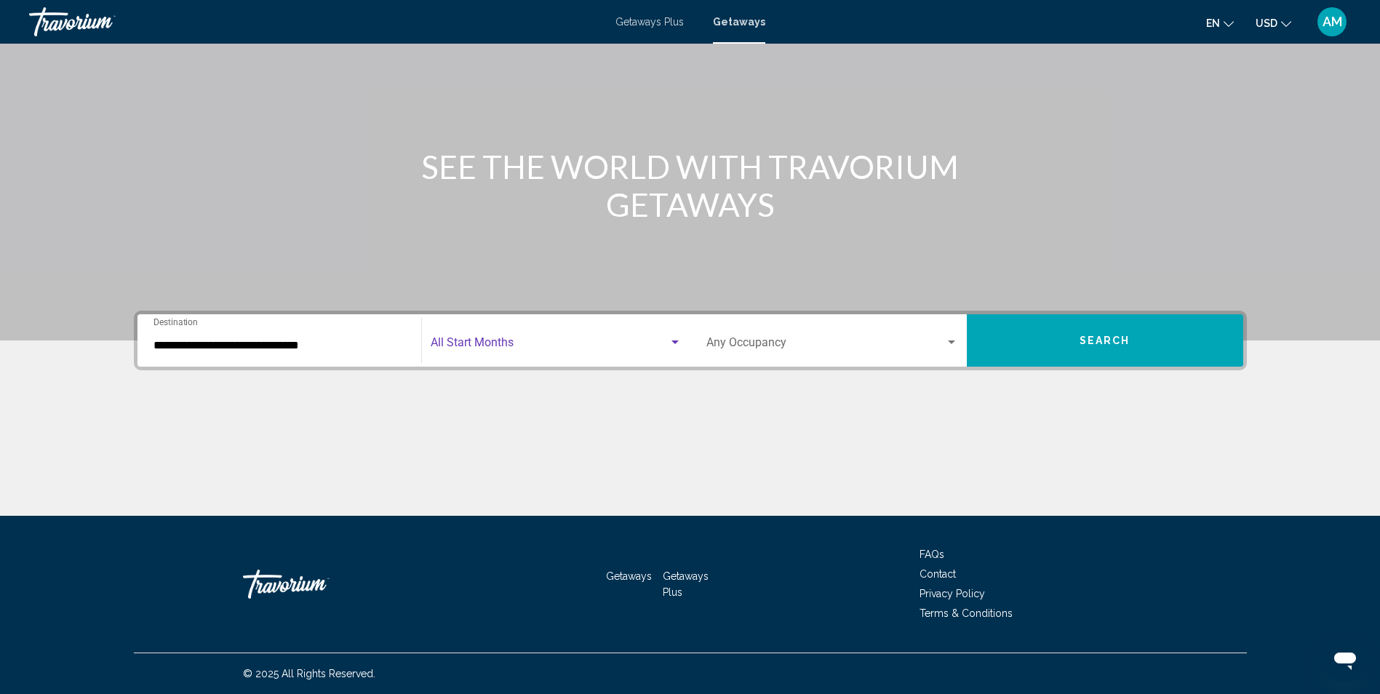
click at [674, 340] on div "Search widget" at bounding box center [674, 342] width 7 height 4
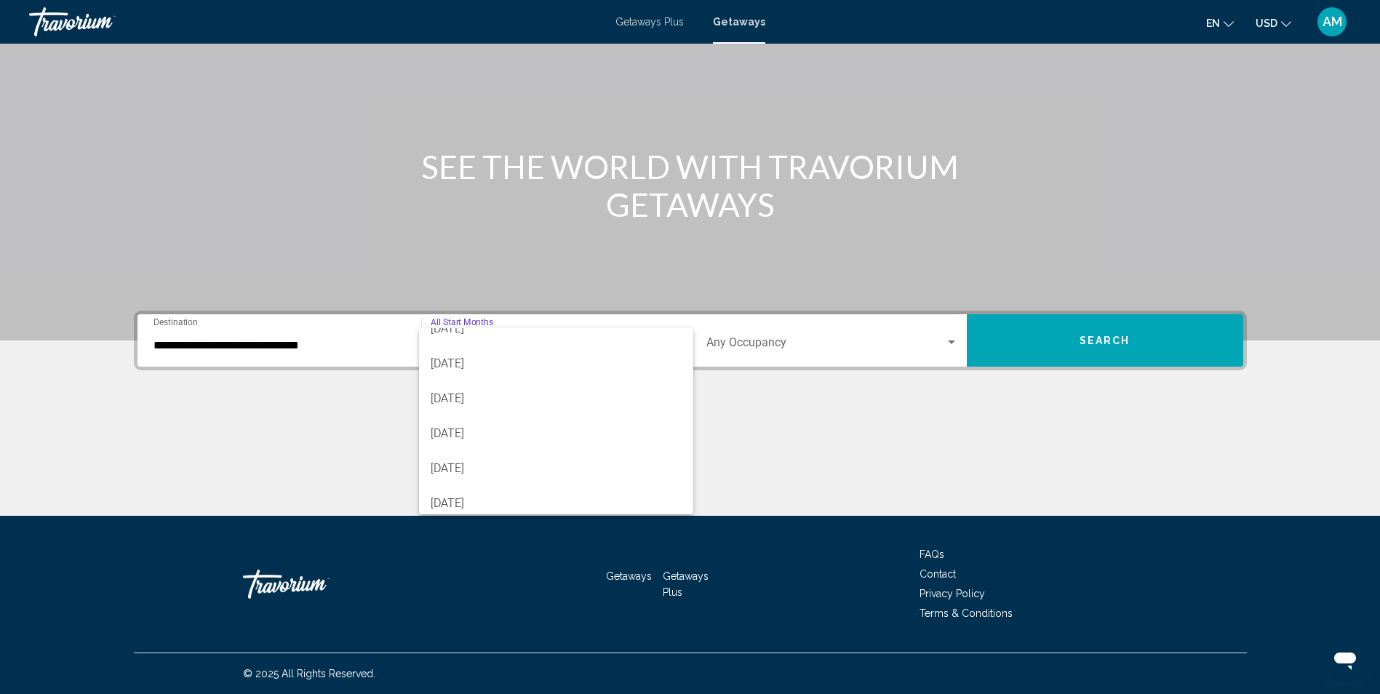
scroll to position [87, 0]
click at [461, 433] on span "[DATE]" at bounding box center [556, 432] width 251 height 35
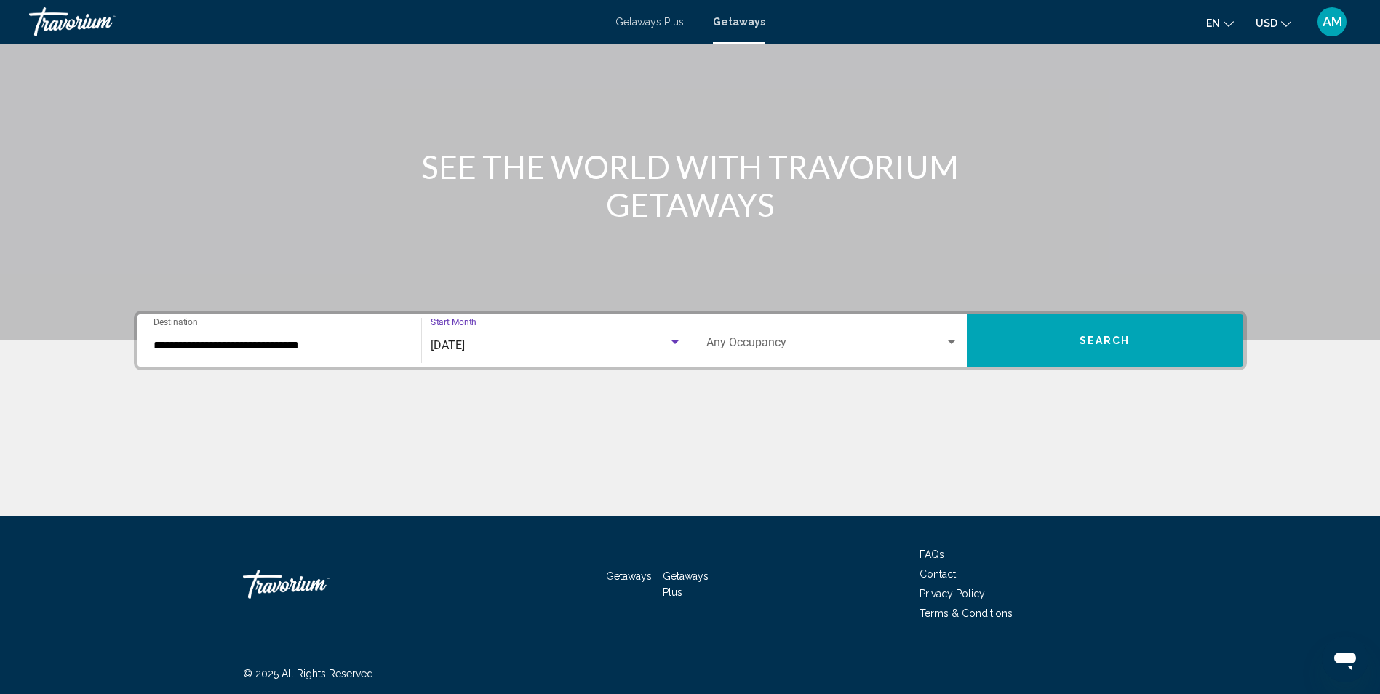
click at [952, 341] on div "Search widget" at bounding box center [951, 342] width 7 height 4
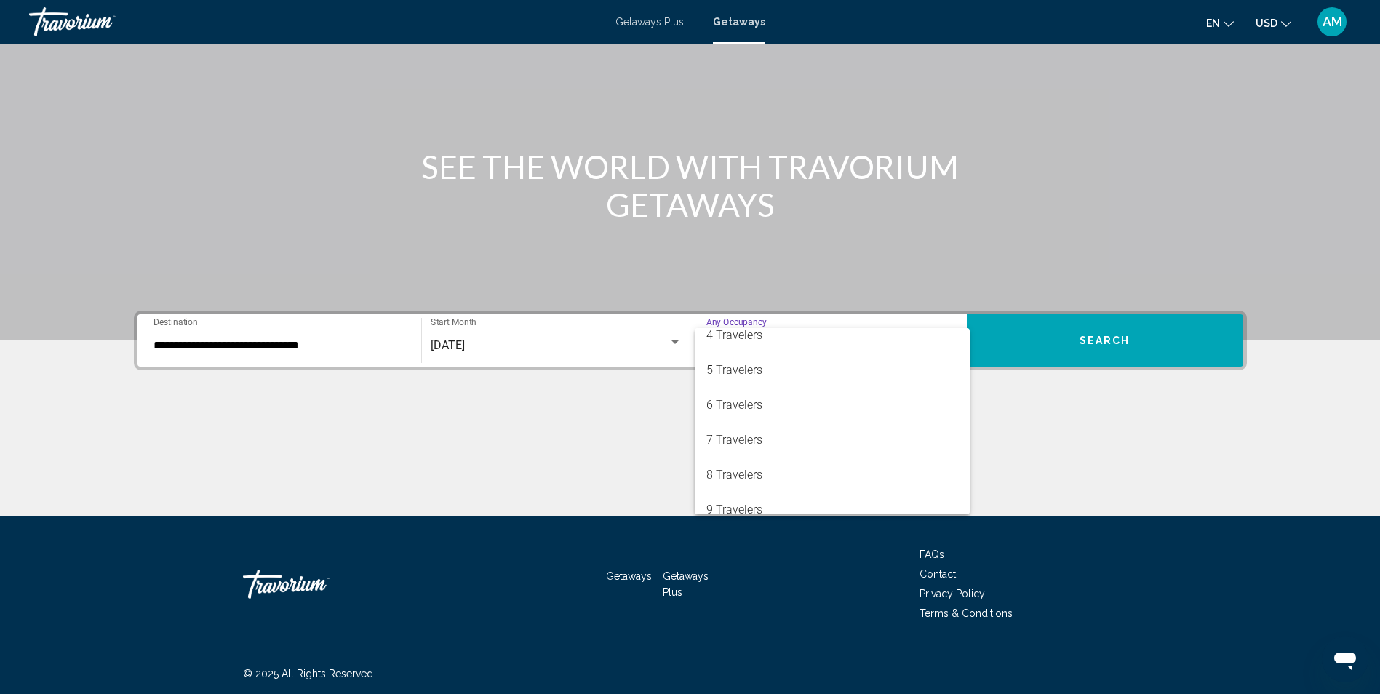
scroll to position [116, 0]
click at [754, 438] on span "7 Travelers" at bounding box center [832, 438] width 252 height 35
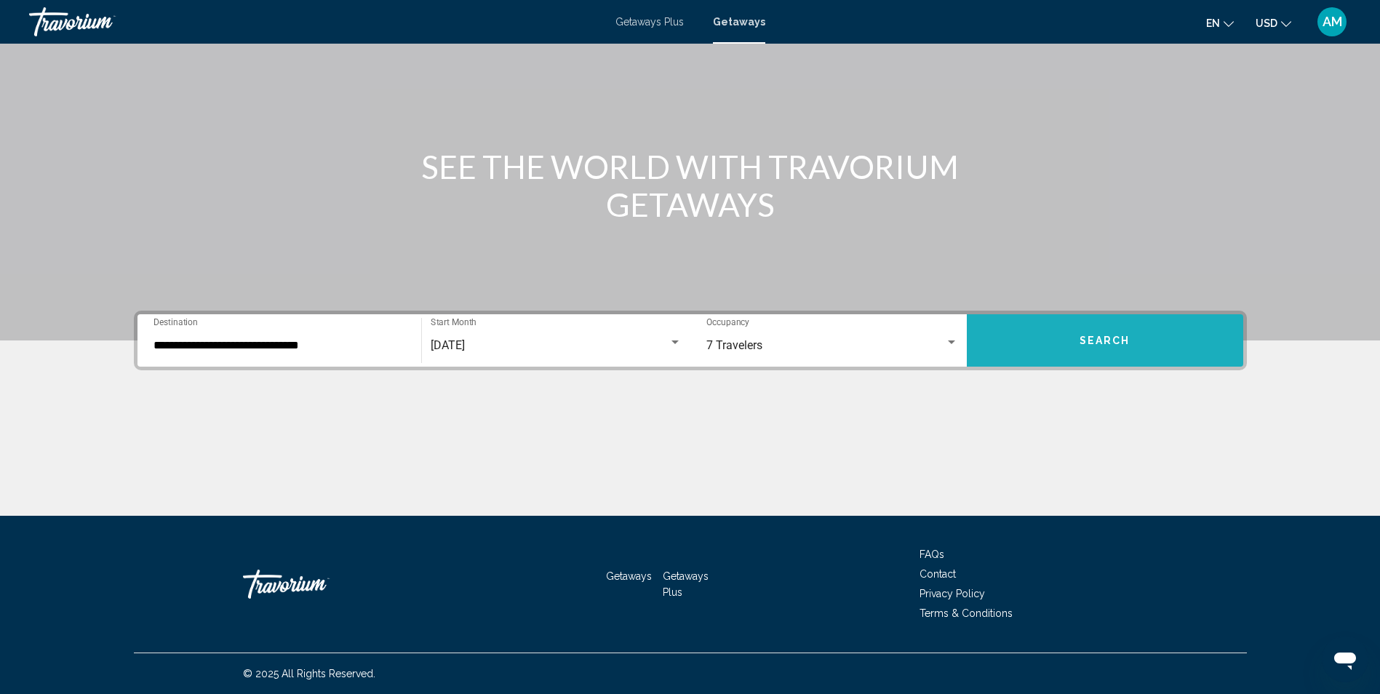
click at [1111, 348] on button "Search" at bounding box center [1104, 340] width 276 height 52
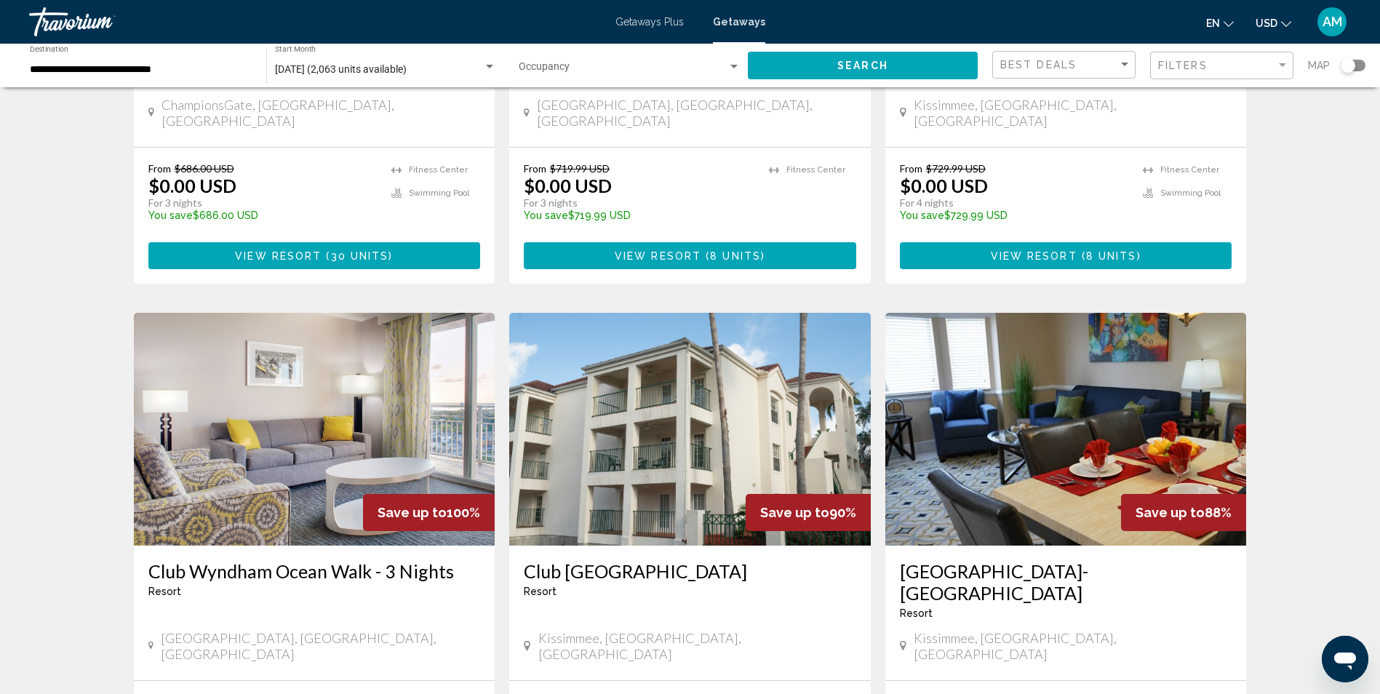
scroll to position [401, 0]
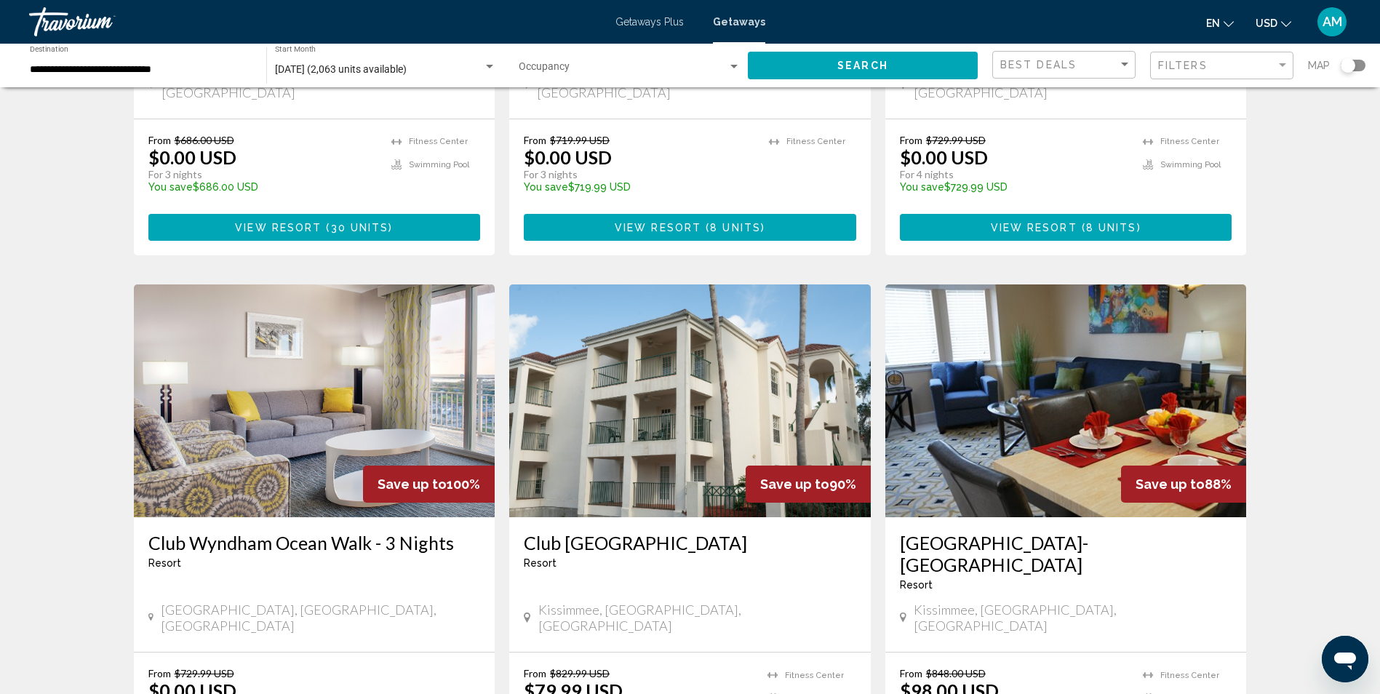
click at [1360, 60] on div "Search widget" at bounding box center [1352, 66] width 25 height 12
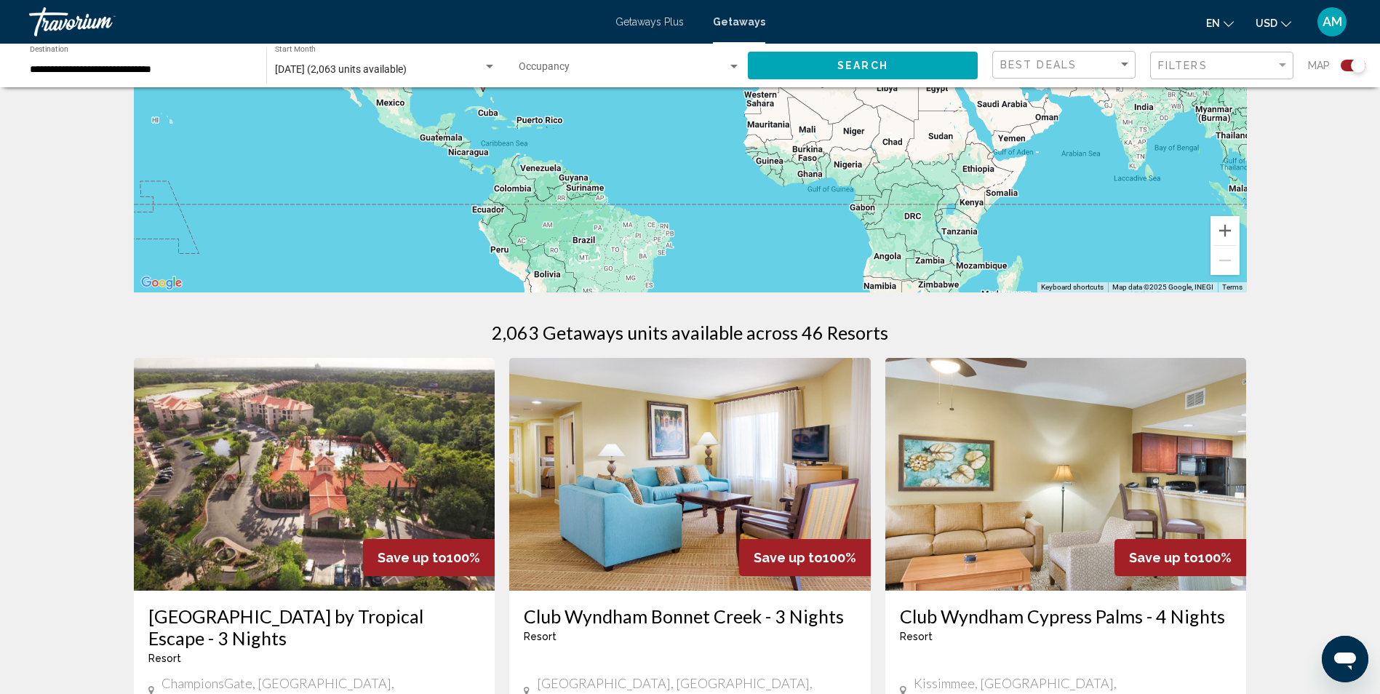
scroll to position [0, 0]
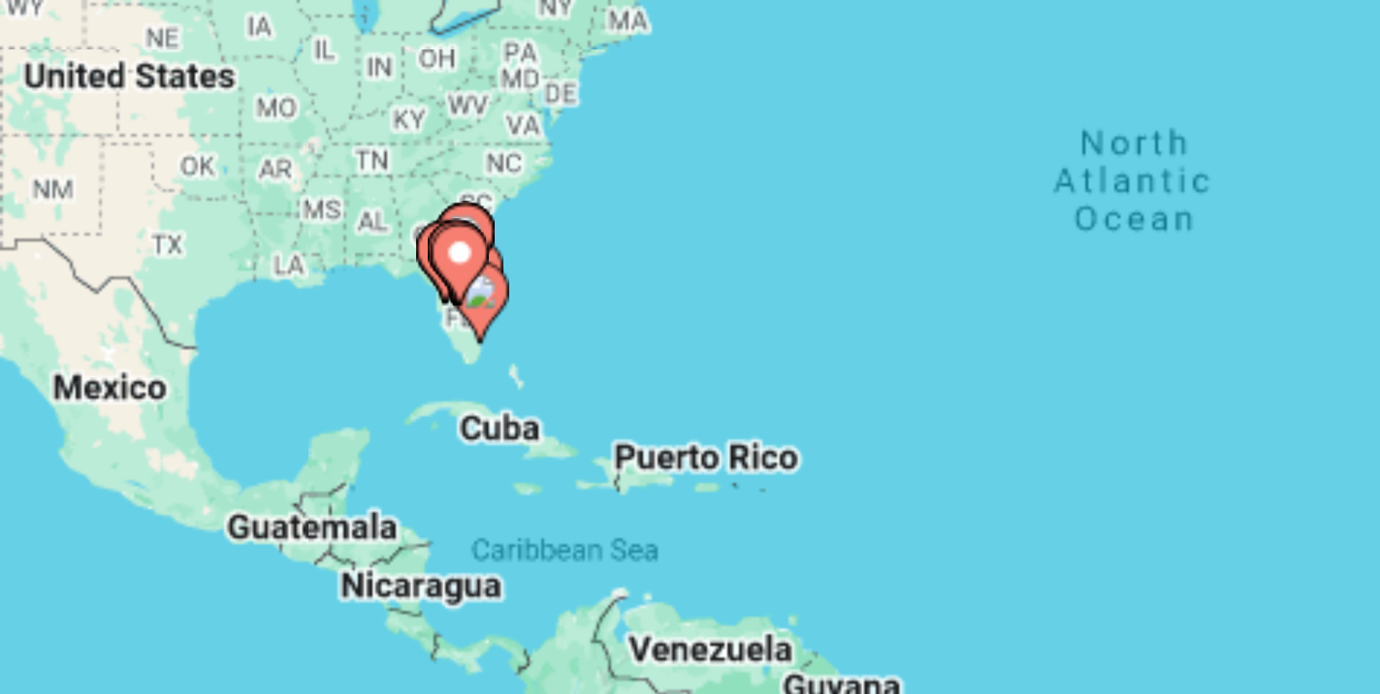
click at [484, 330] on icon "Main content" at bounding box center [482, 327] width 13 height 19
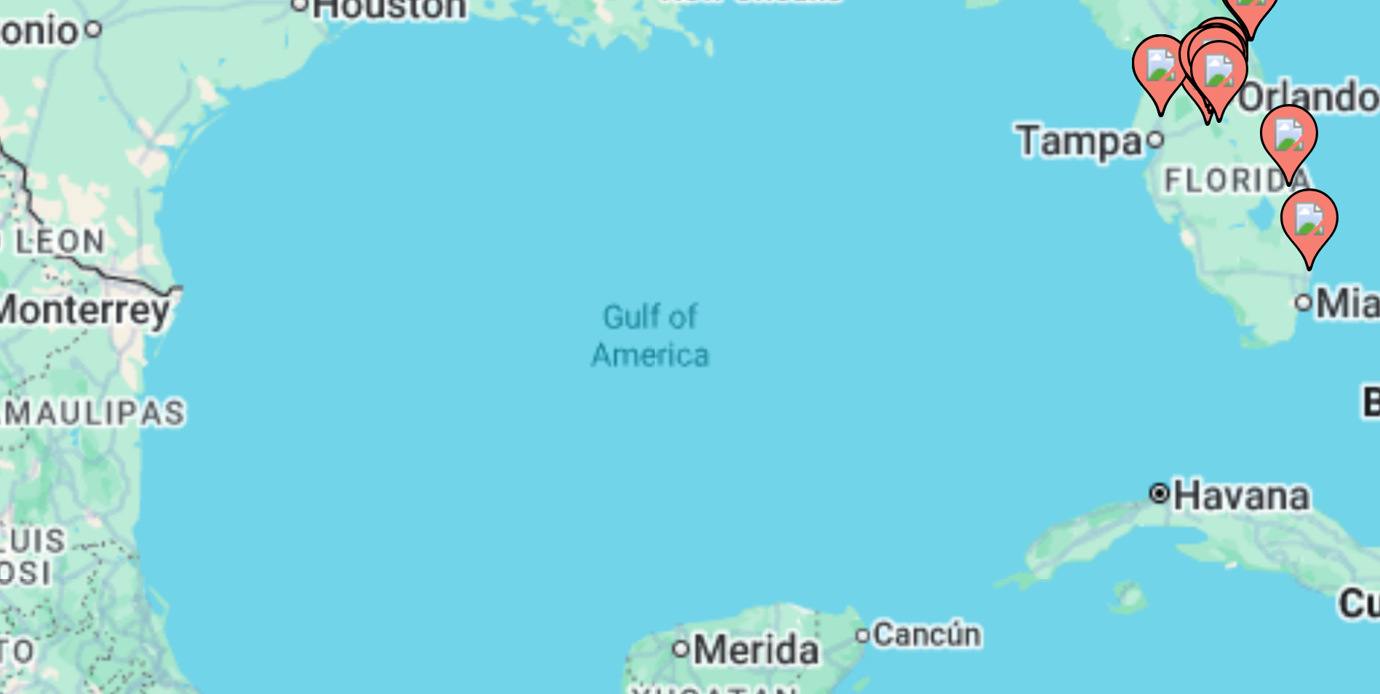
click at [692, 309] on image "Main content" at bounding box center [690, 306] width 9 height 9
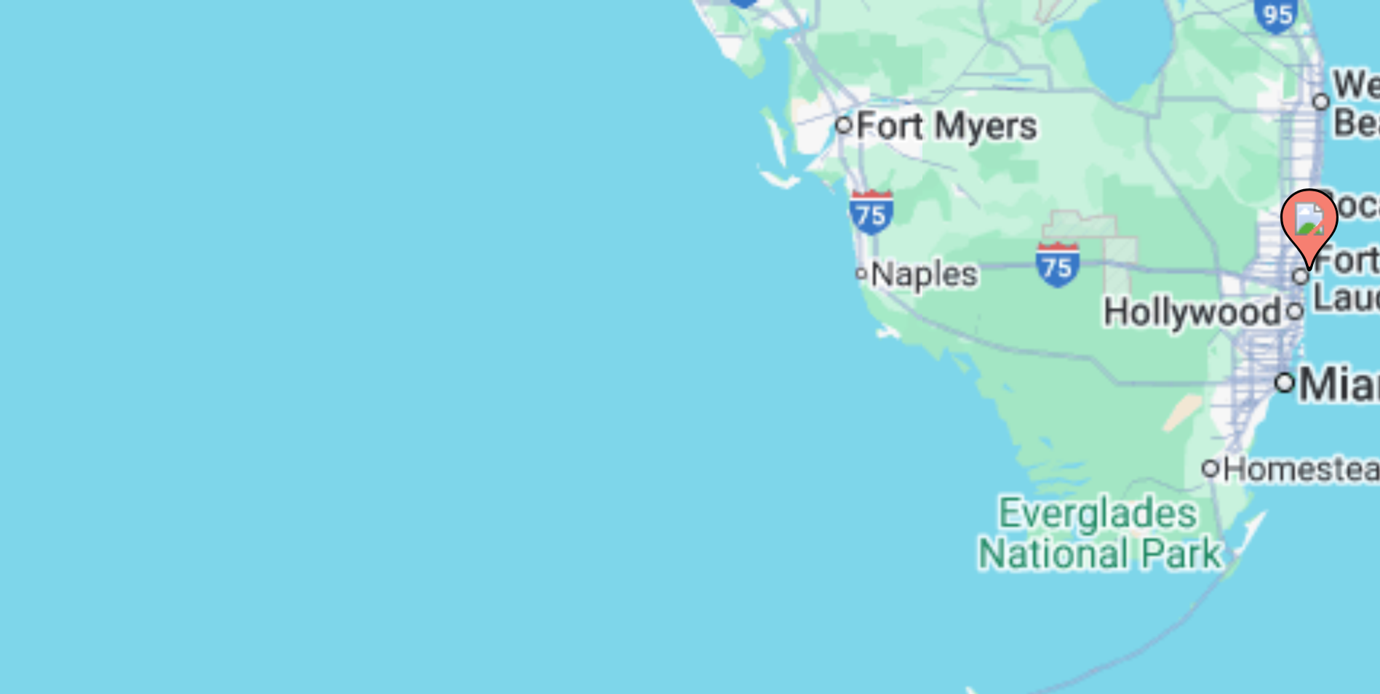
click at [690, 316] on icon "Main content" at bounding box center [689, 309] width 13 height 19
type input "**********"
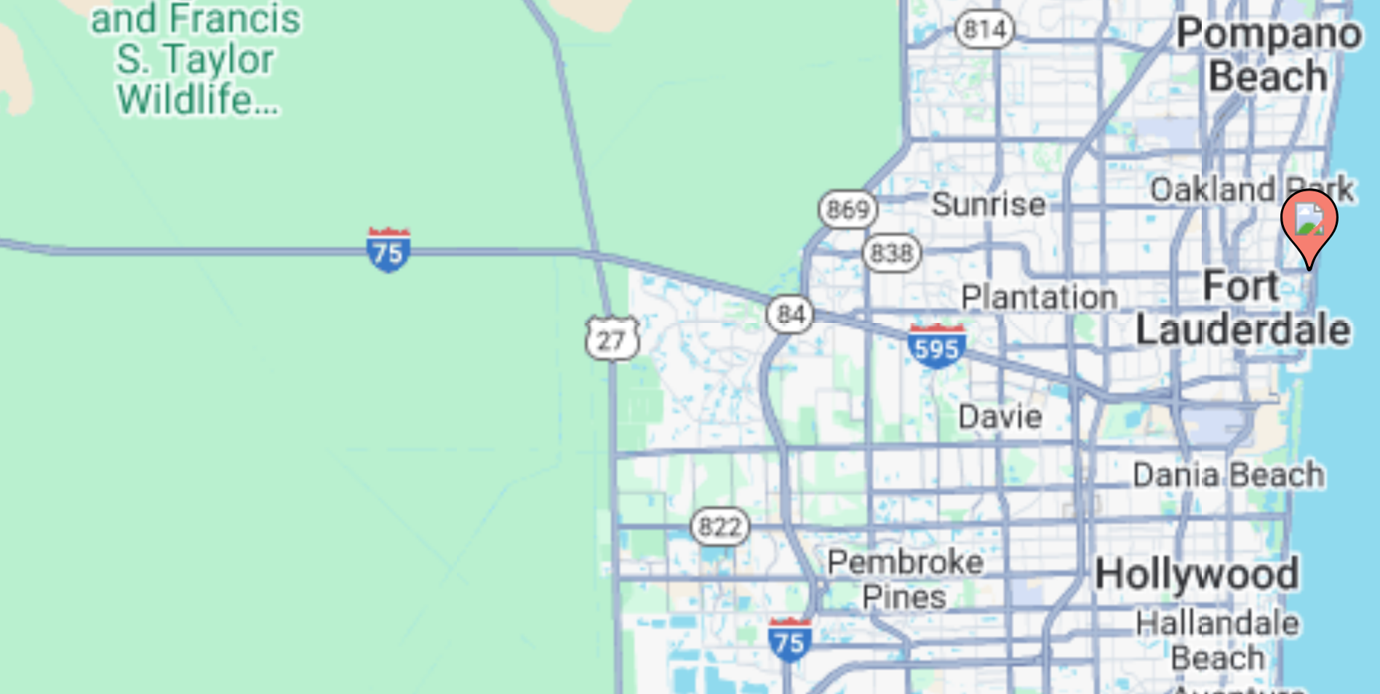
click at [692, 311] on icon "Main content" at bounding box center [689, 309] width 13 height 19
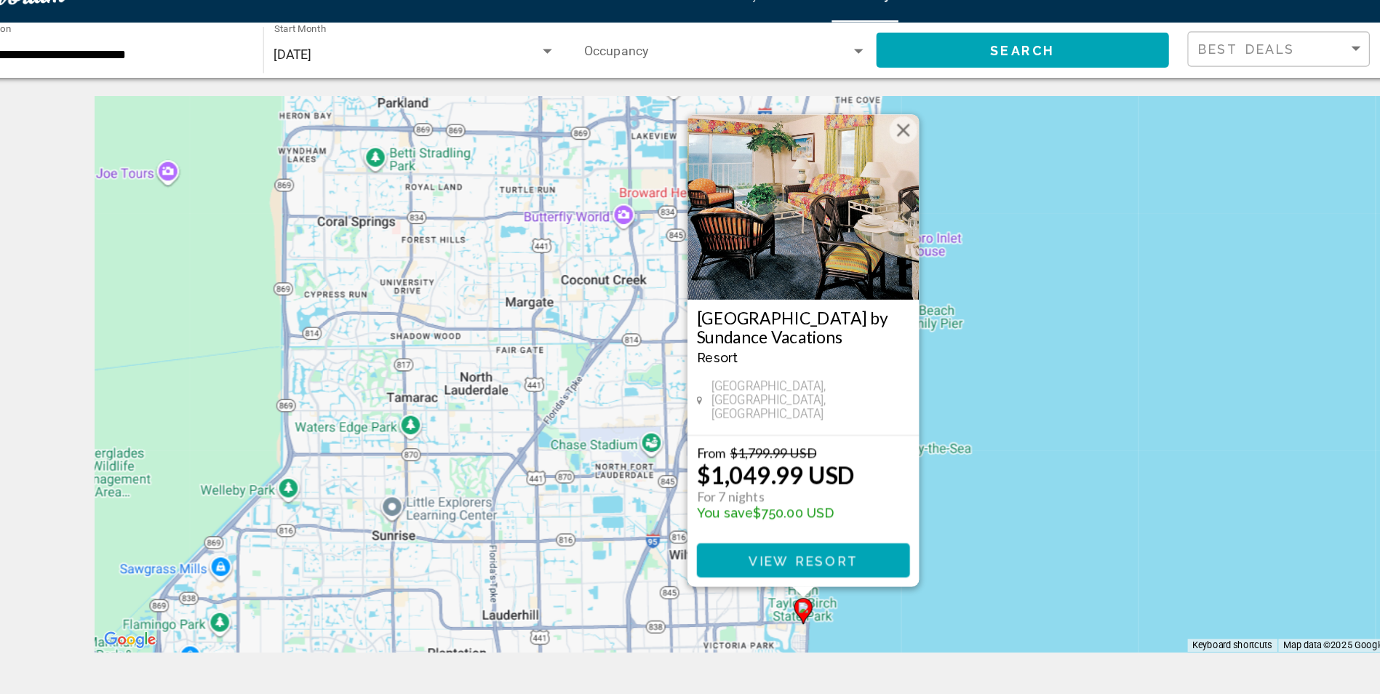
click at [1105, 80] on app-map-search-filters "Best Deals Filters Map" at bounding box center [1178, 66] width 373 height 44
click at [816, 279] on div "To activate drag with keyboard, press Alt + Enter. Once in keyboard drag state,…" at bounding box center [690, 320] width 1113 height 436
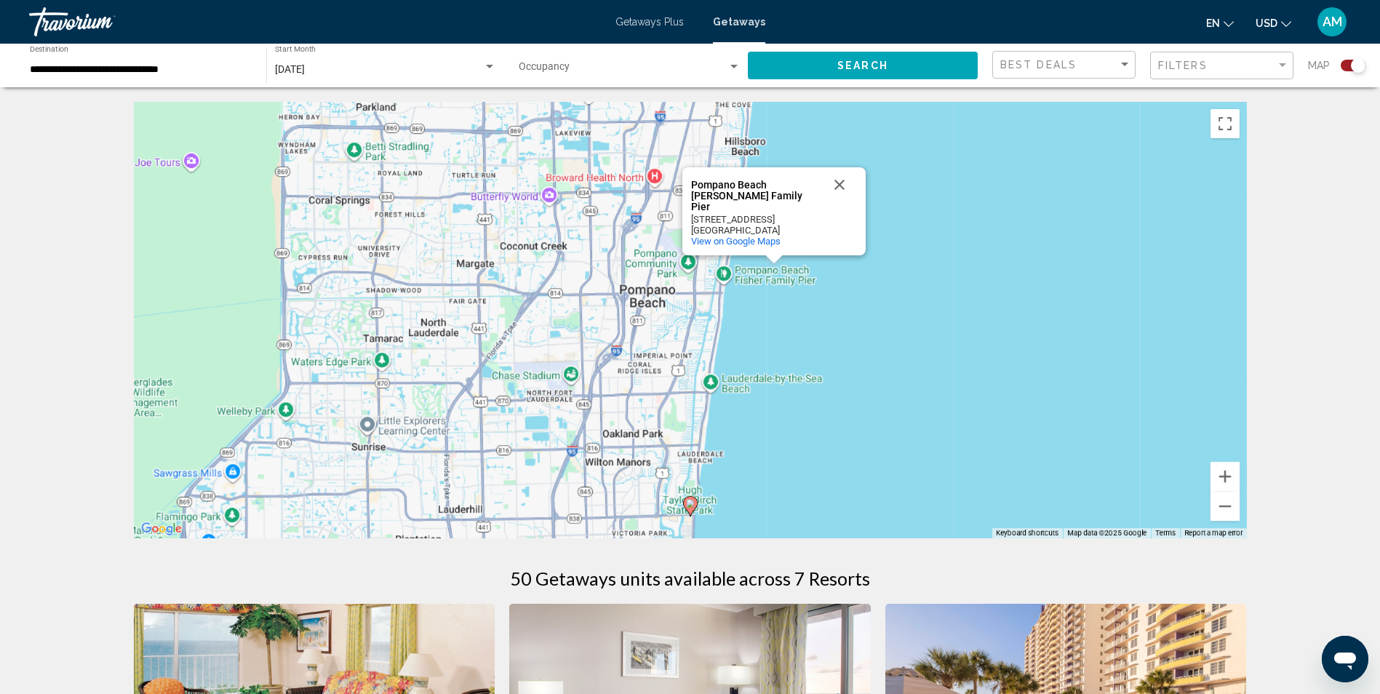
click at [1344, 65] on div "Search widget" at bounding box center [1352, 66] width 25 height 12
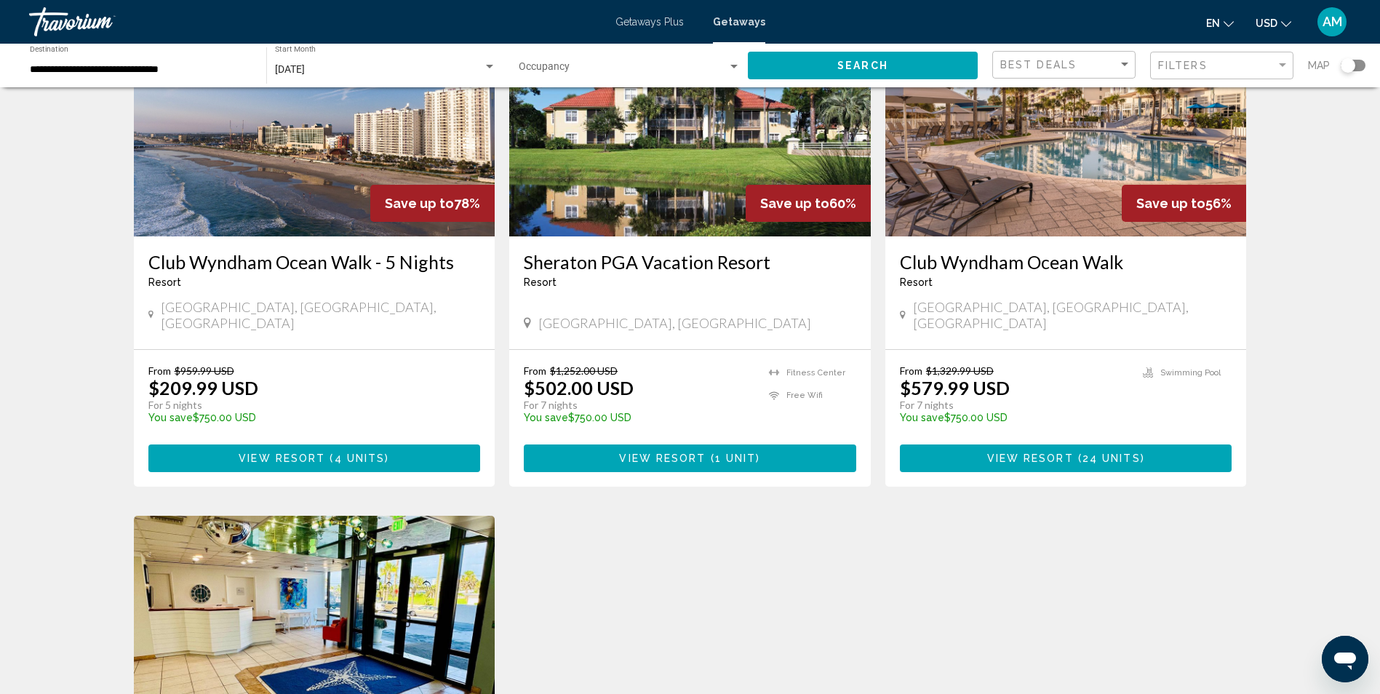
scroll to position [683, 0]
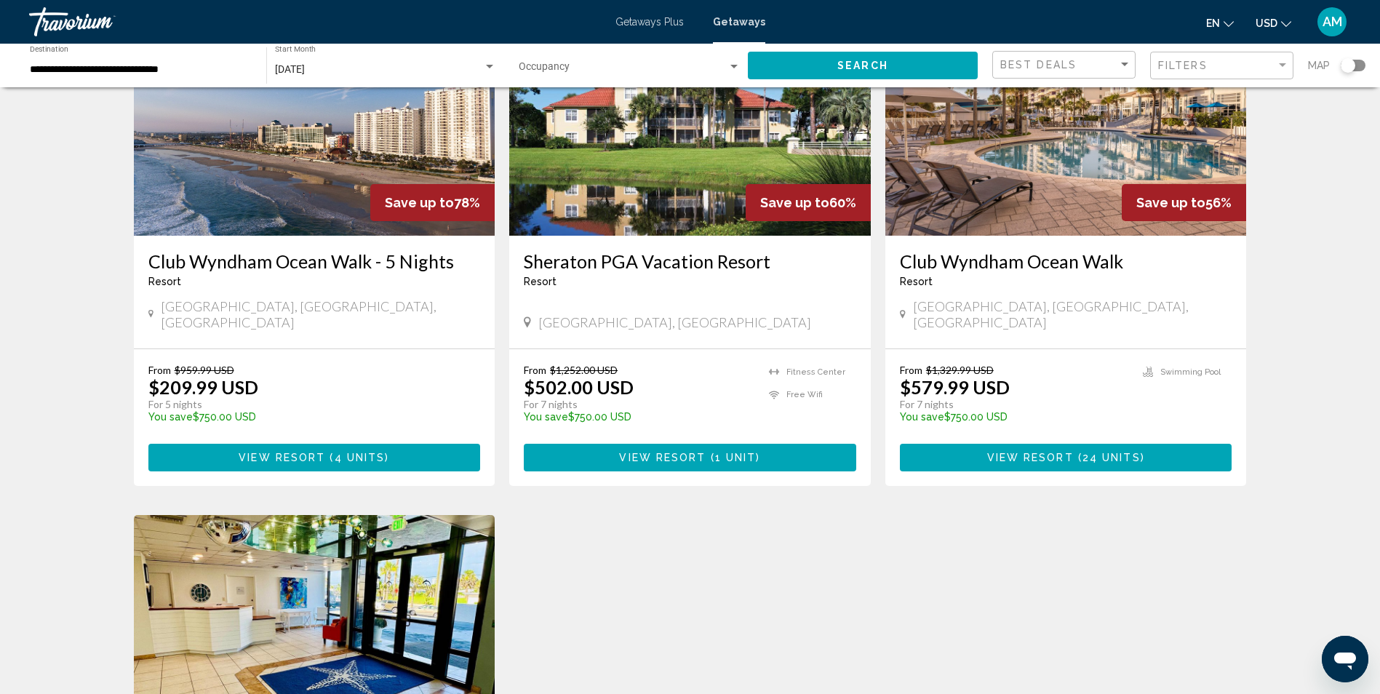
click at [267, 452] on span "View Resort" at bounding box center [282, 458] width 87 height 12
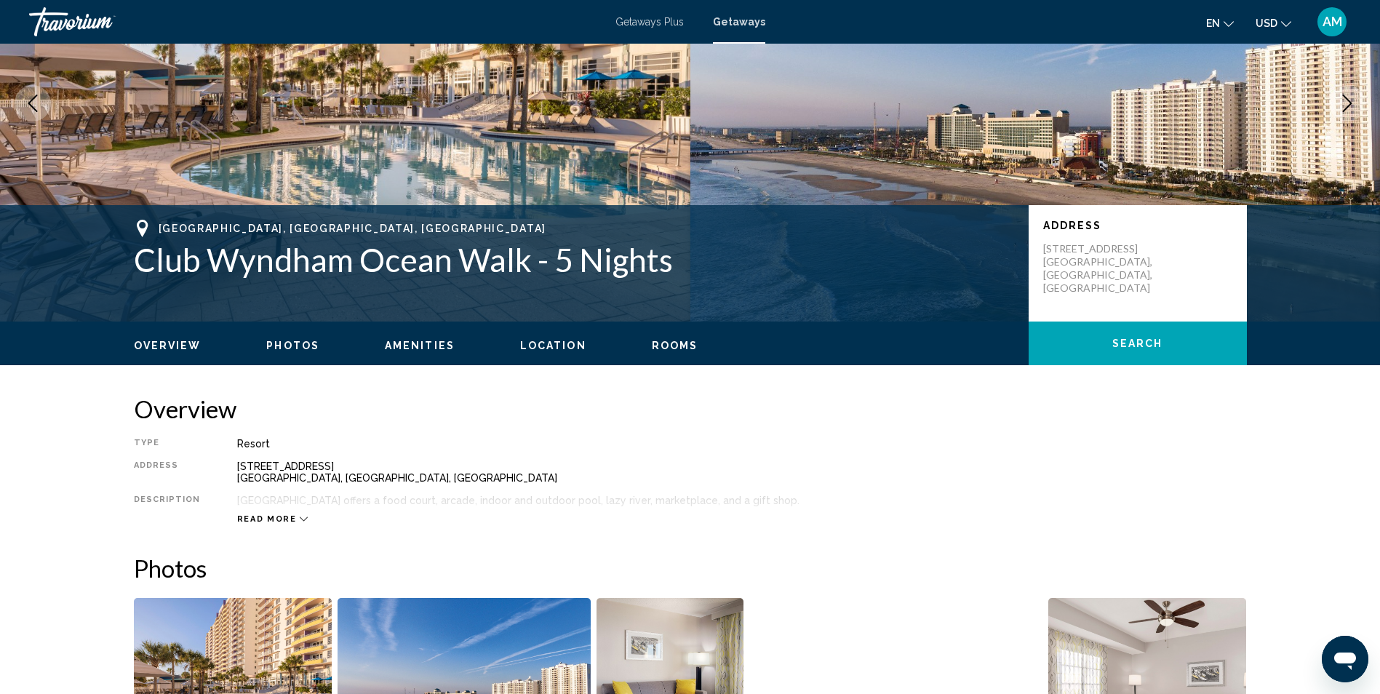
scroll to position [175, 0]
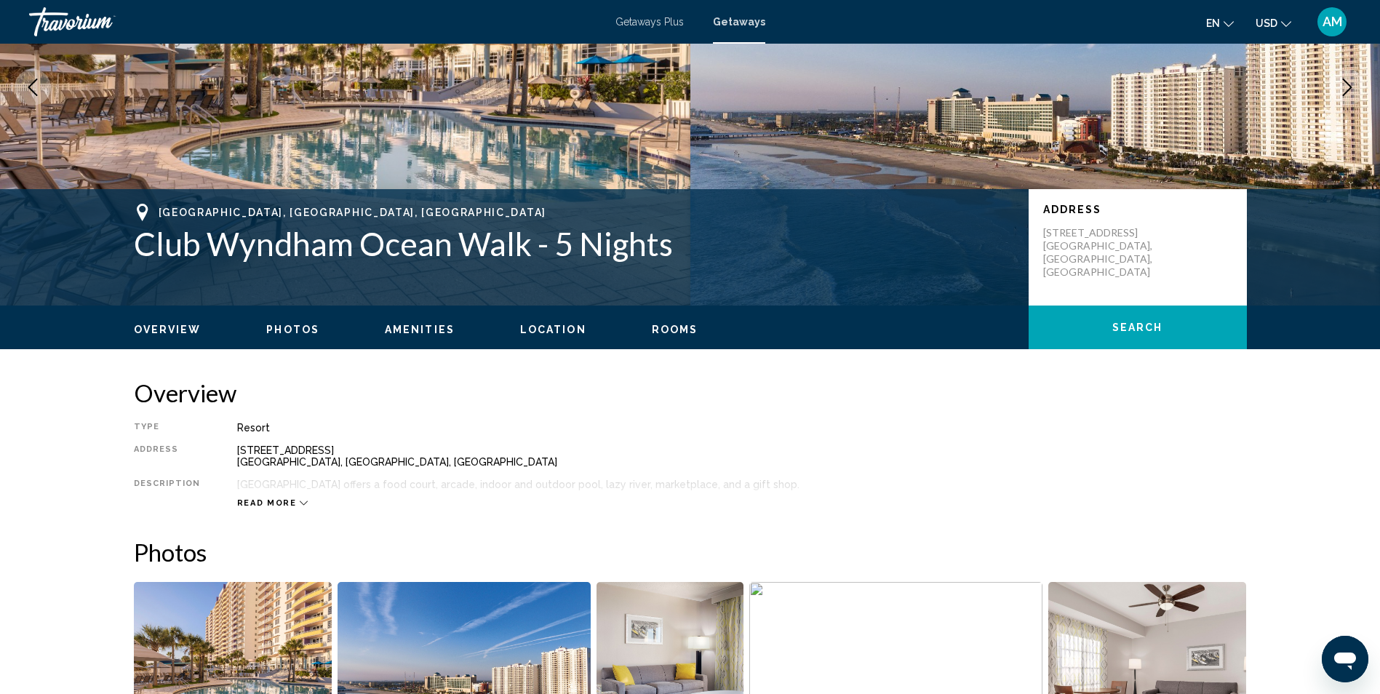
click at [545, 333] on span "Location" at bounding box center [553, 330] width 66 height 12
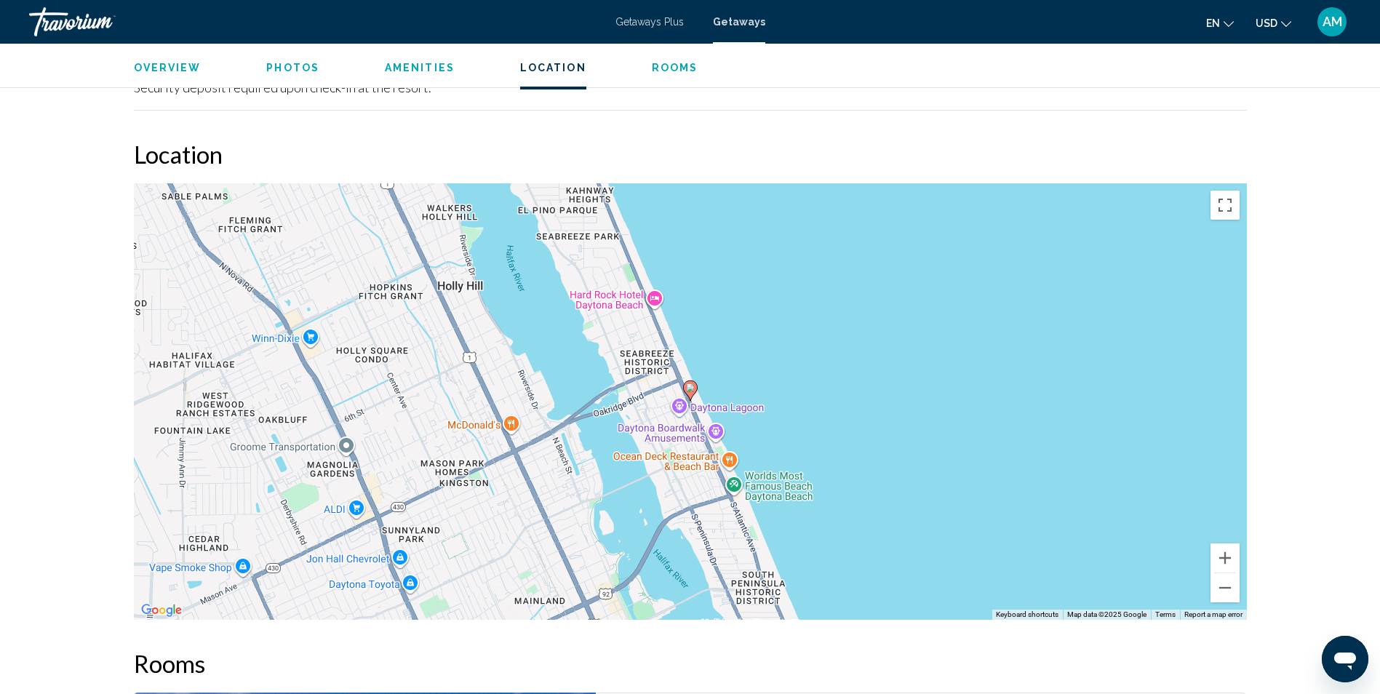
scroll to position [1755, 0]
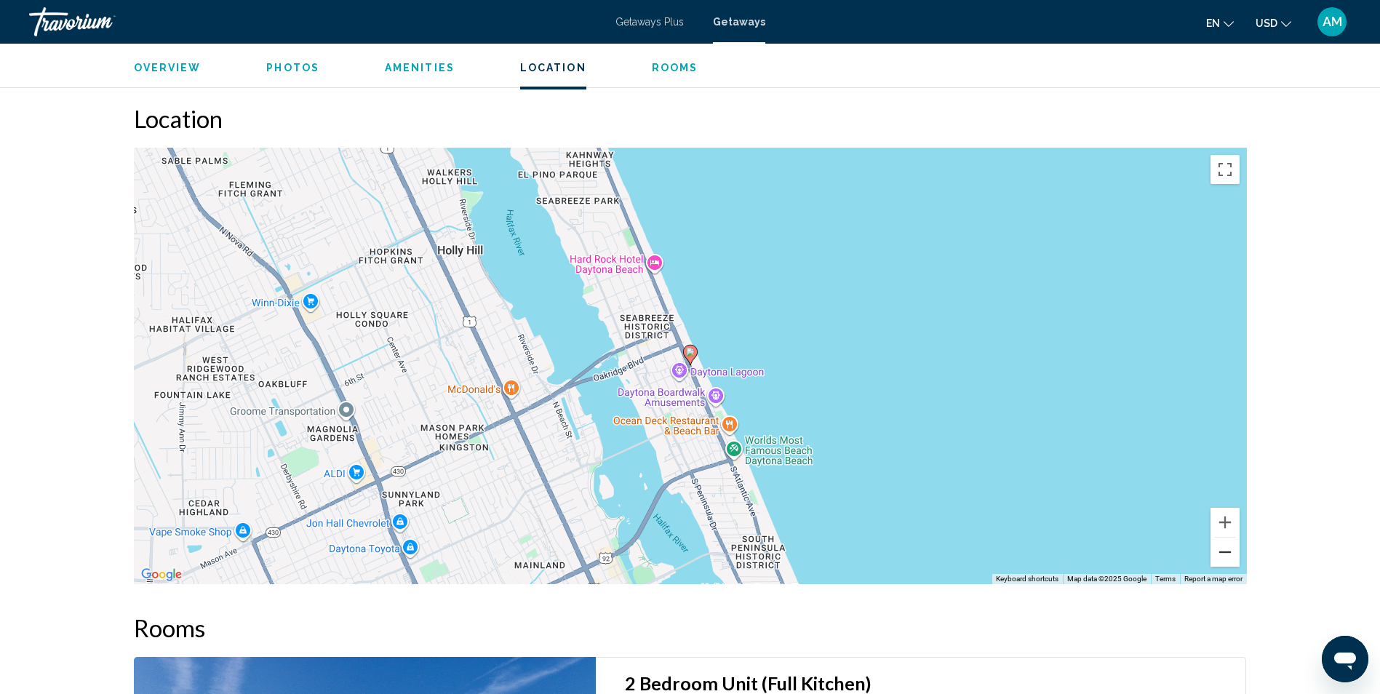
click at [1233, 537] on button "Zoom out" at bounding box center [1224, 551] width 29 height 29
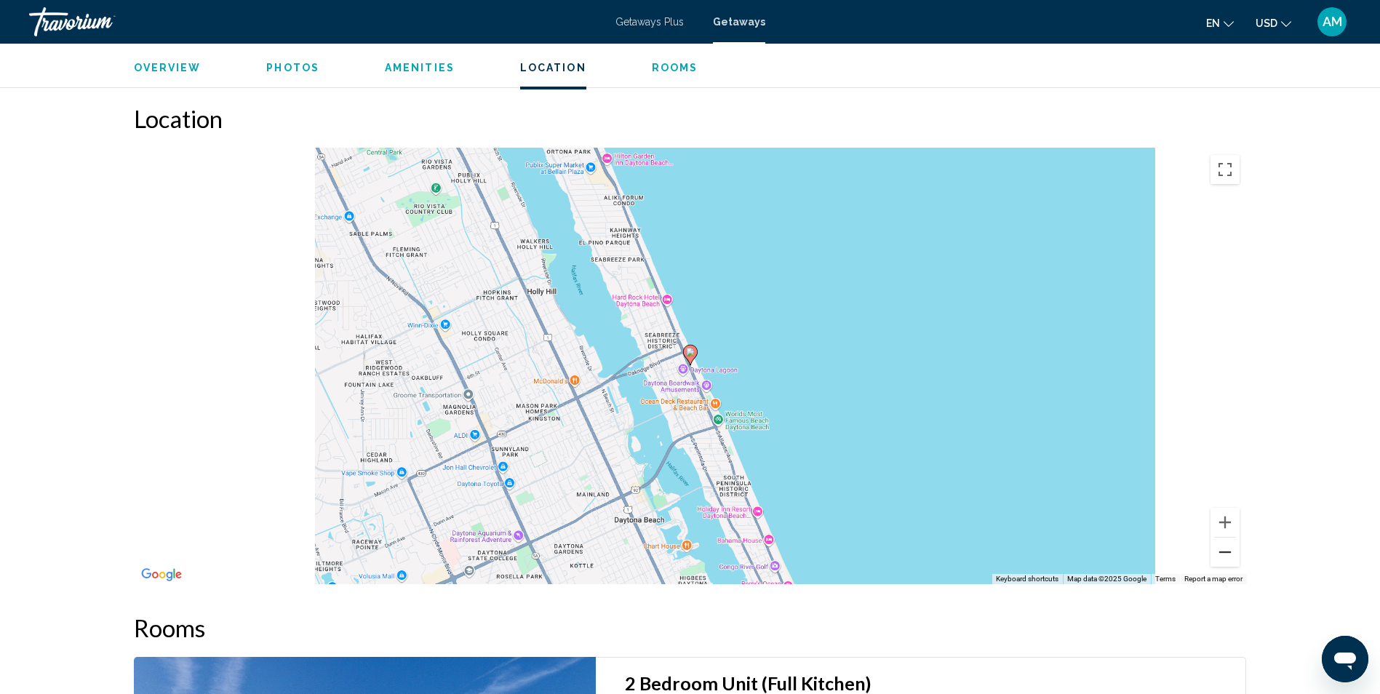
click at [1233, 537] on button "Zoom out" at bounding box center [1224, 551] width 29 height 29
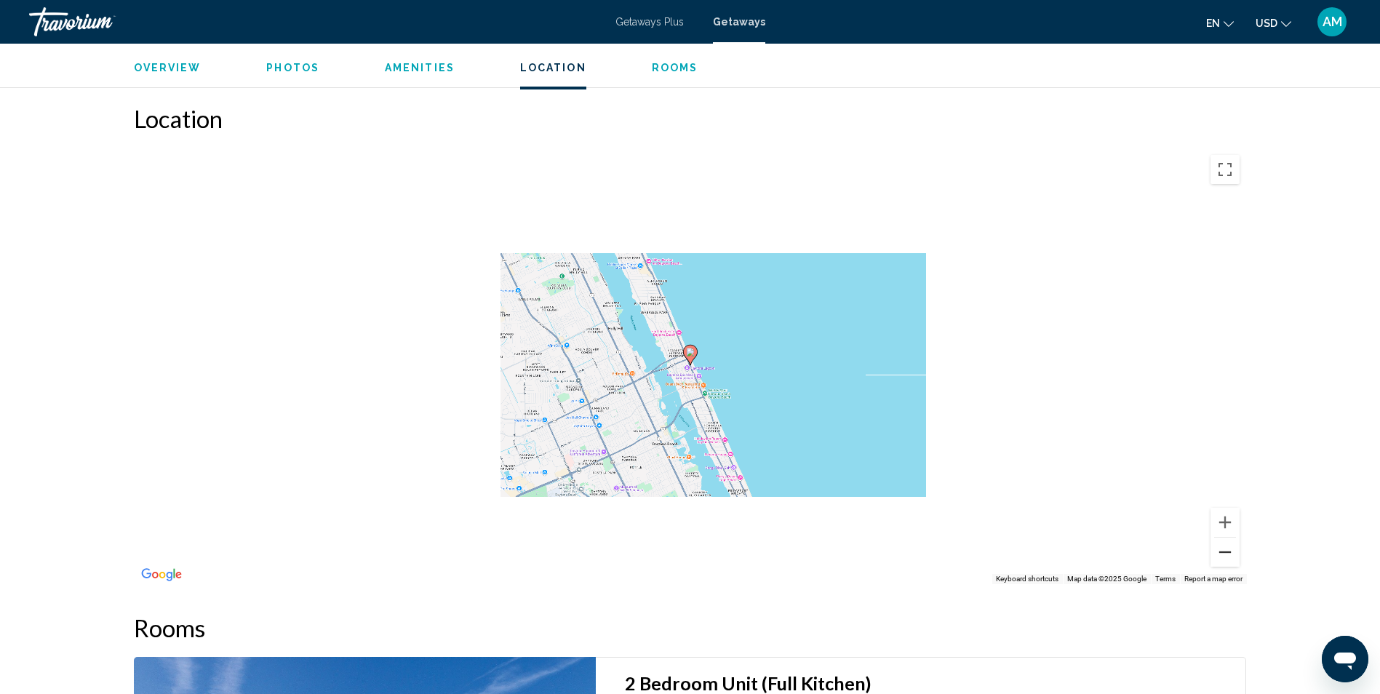
click at [1233, 537] on button "Zoom out" at bounding box center [1224, 551] width 29 height 29
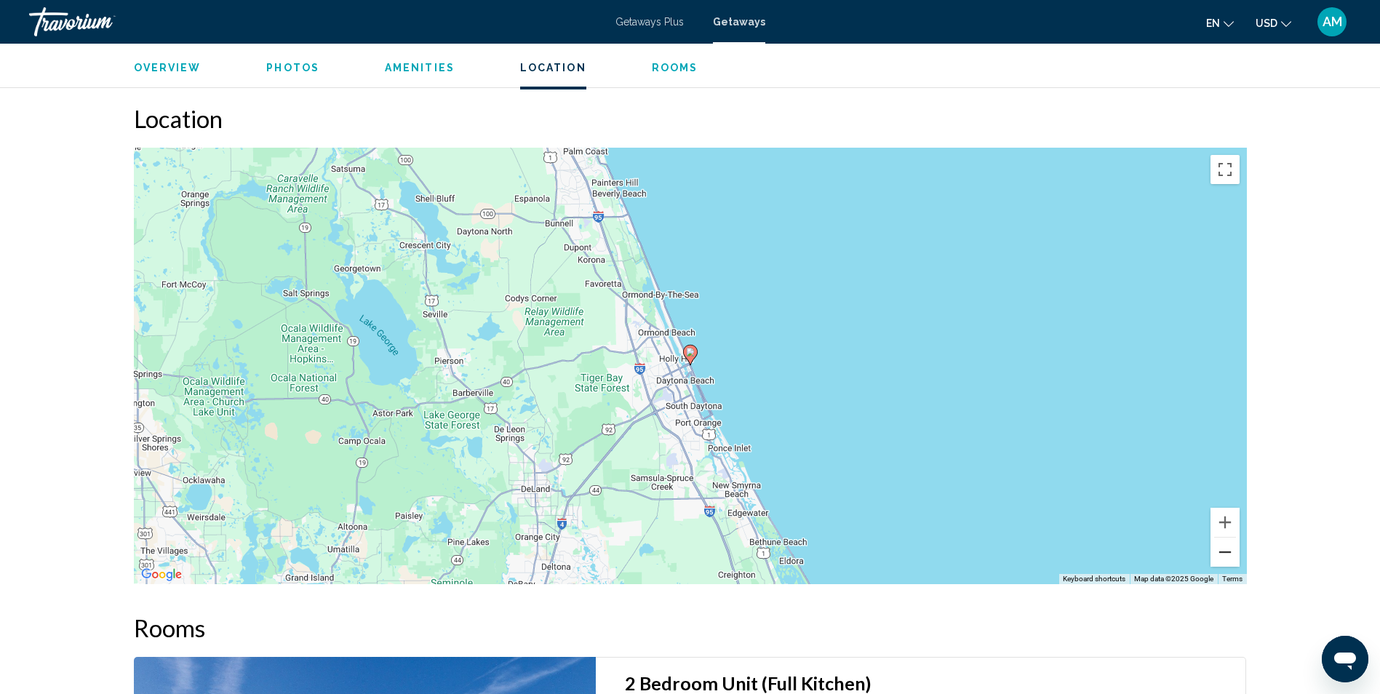
click at [1233, 537] on button "Zoom out" at bounding box center [1224, 551] width 29 height 29
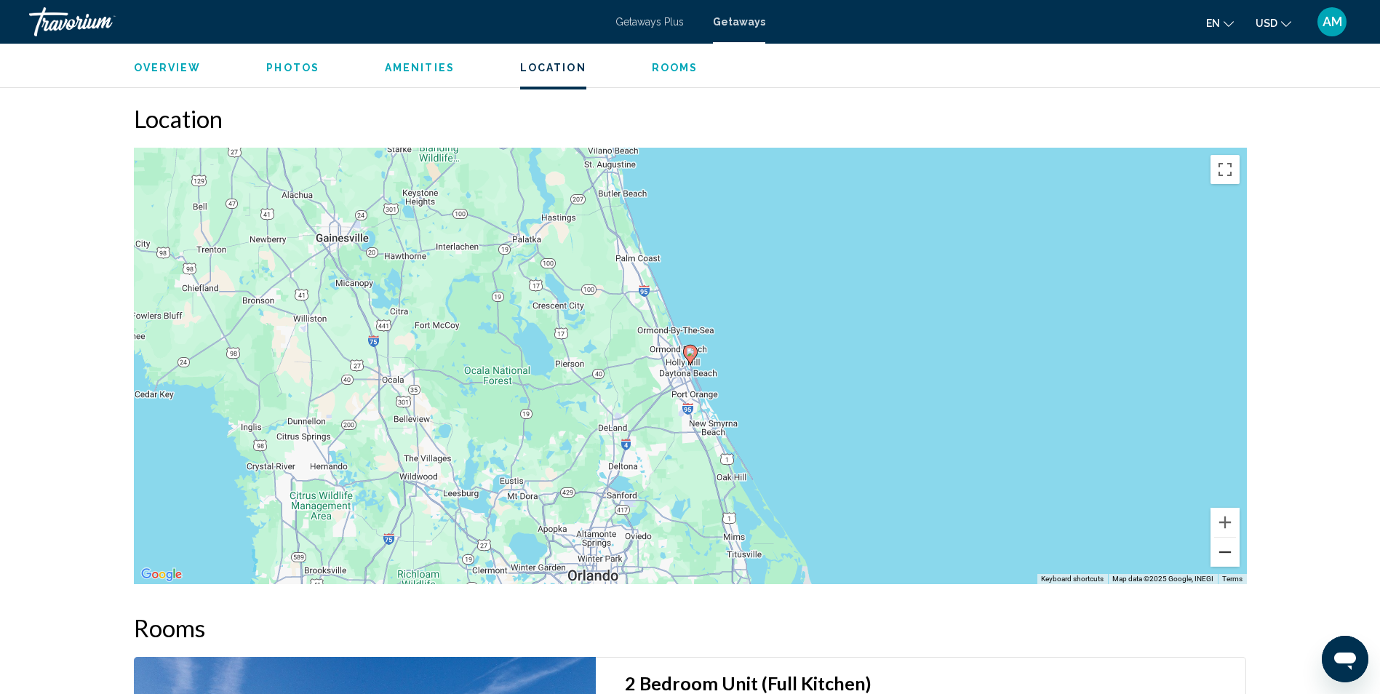
click at [1233, 537] on button "Zoom out" at bounding box center [1224, 551] width 29 height 29
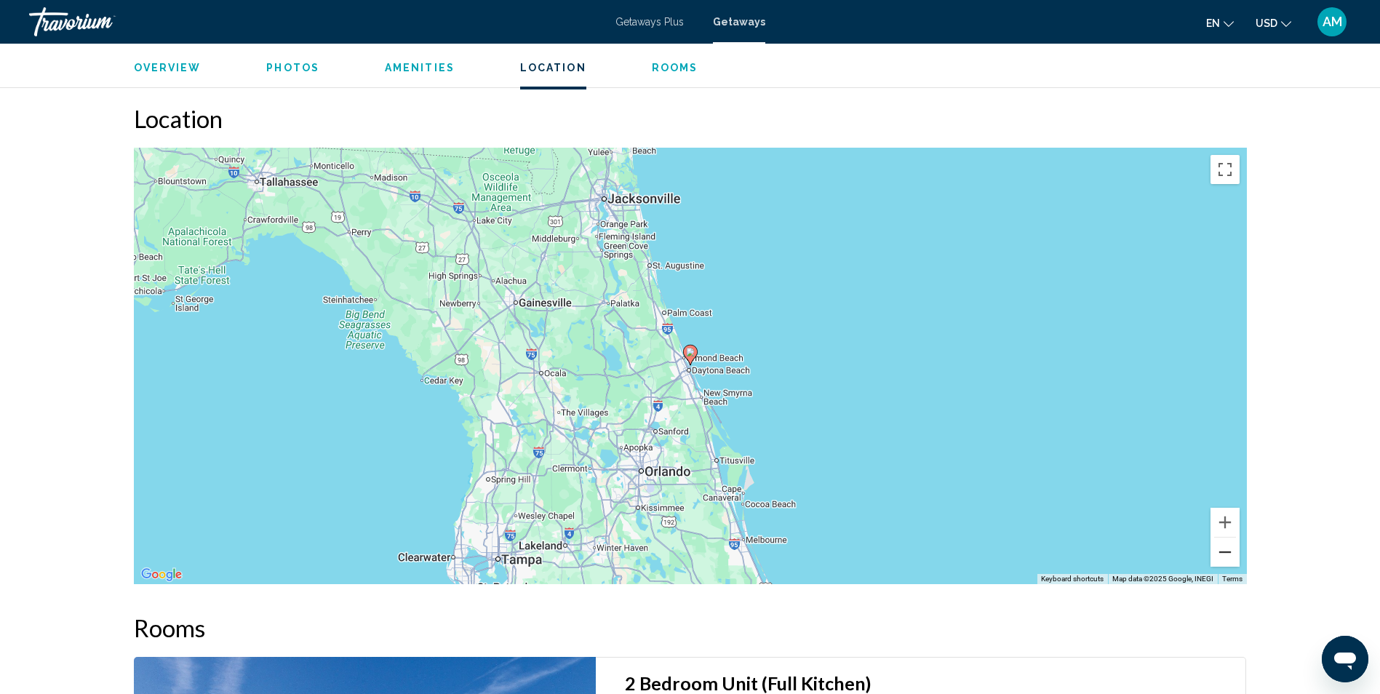
click at [1233, 537] on button "Zoom out" at bounding box center [1224, 551] width 29 height 29
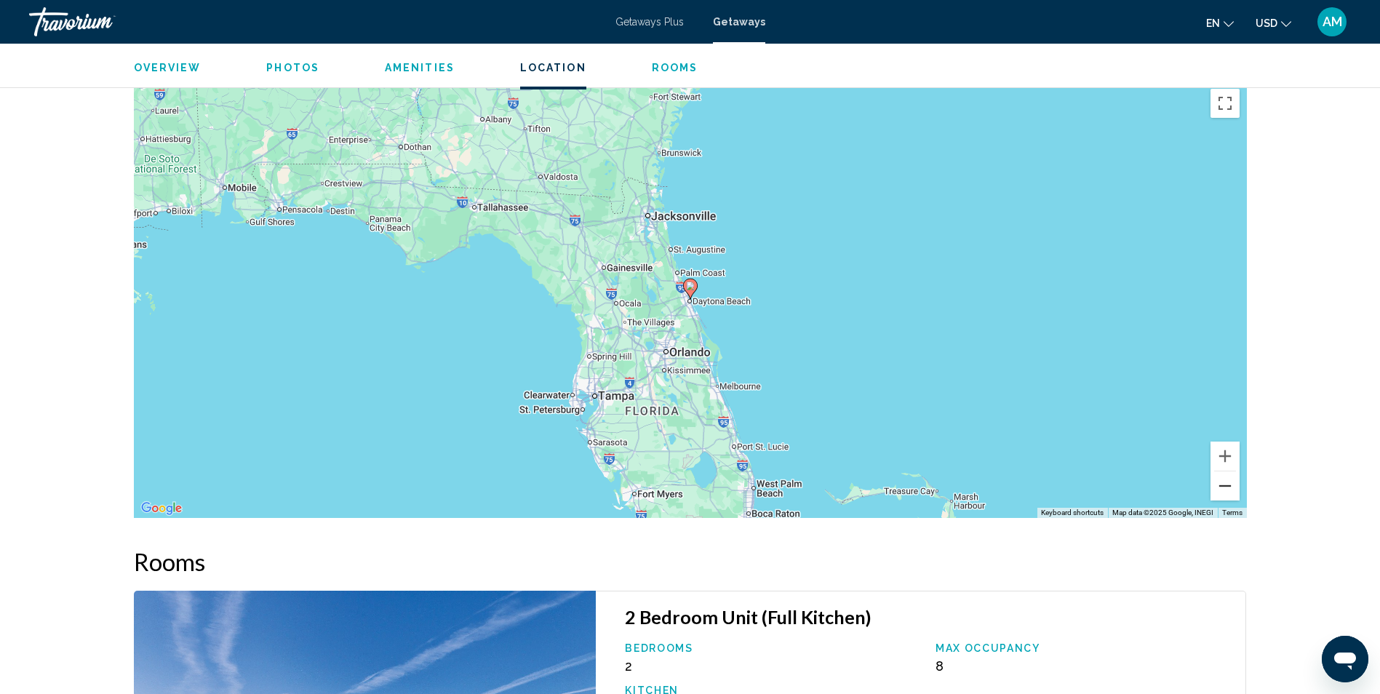
scroll to position [1215, 0]
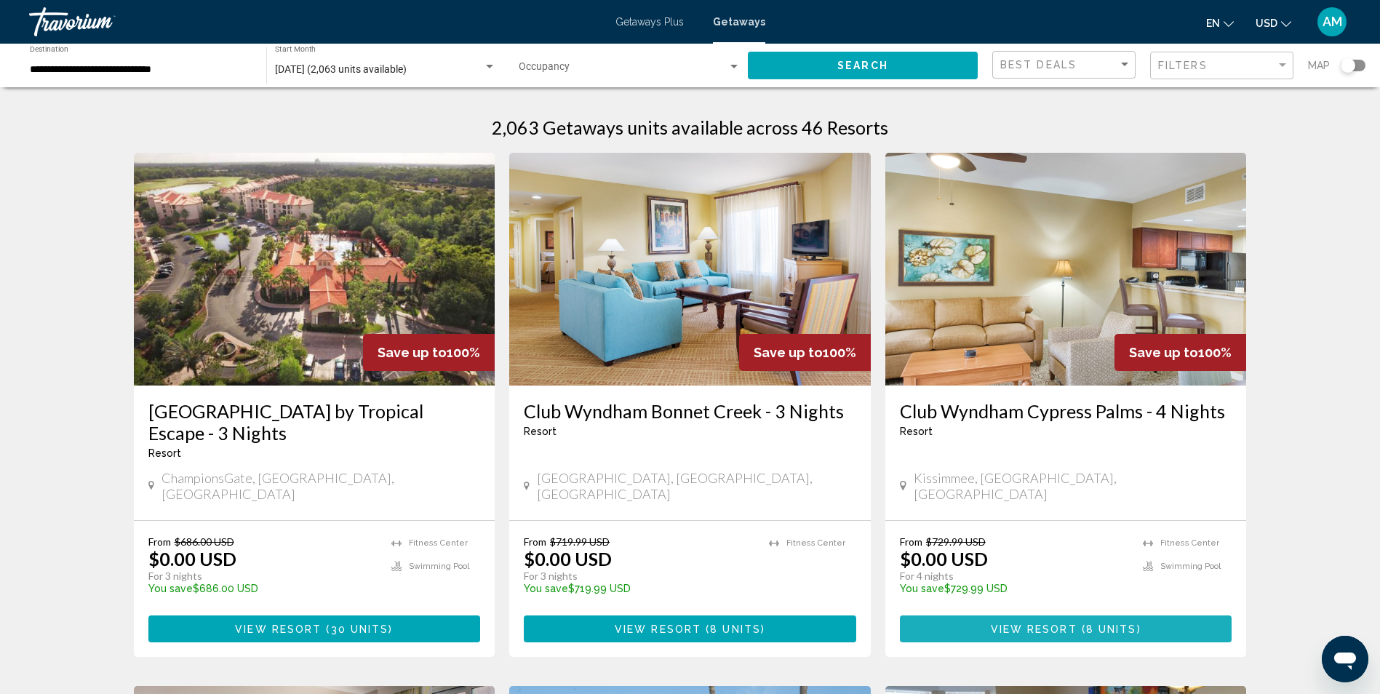
click at [1038, 623] on span "View Resort" at bounding box center [1033, 629] width 87 height 12
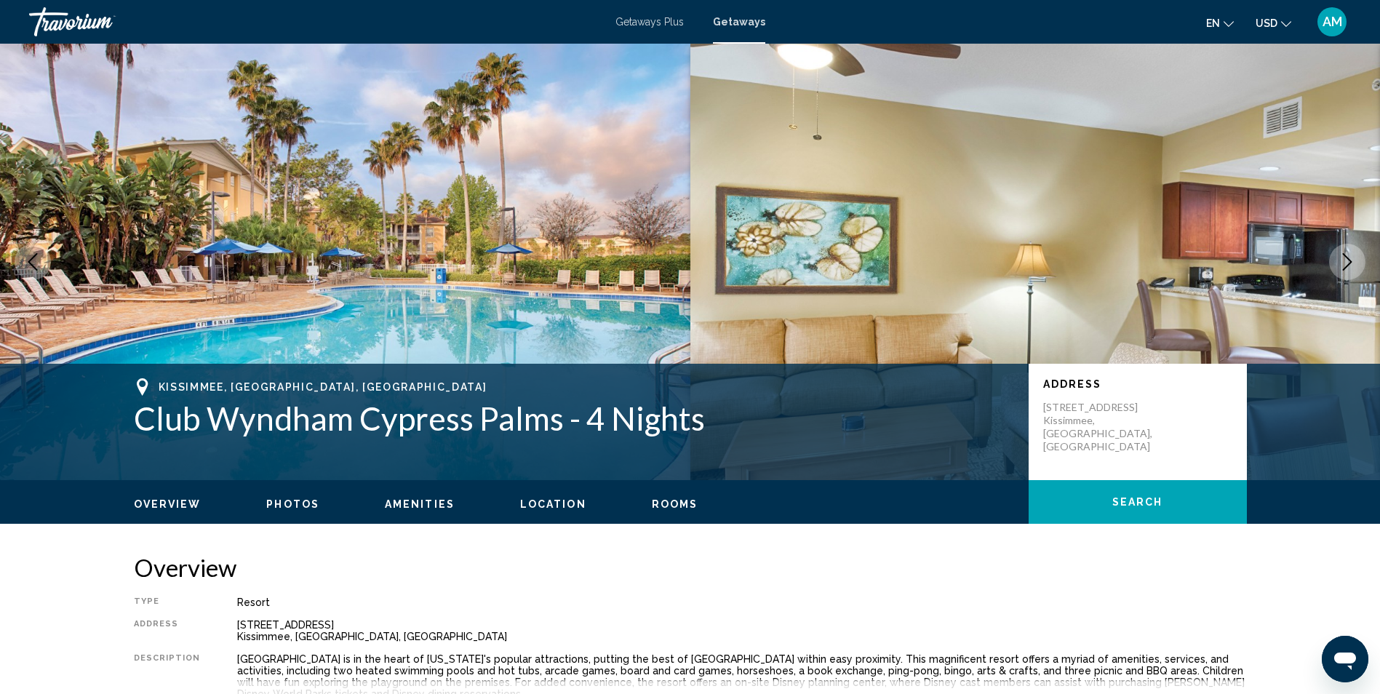
click at [559, 511] on div "Overview Photos Amenities Location Rooms Search" at bounding box center [690, 502] width 1171 height 45
click at [556, 505] on span "Location" at bounding box center [553, 504] width 66 height 12
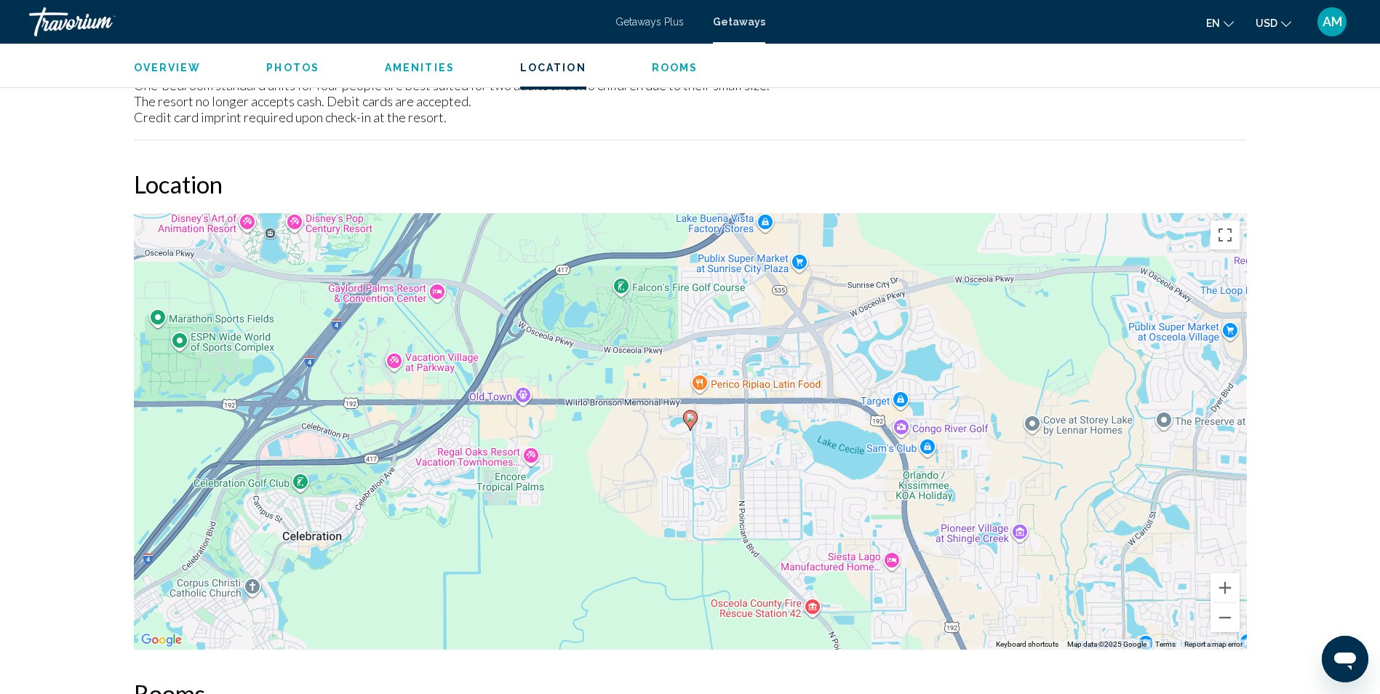
scroll to position [2036, 0]
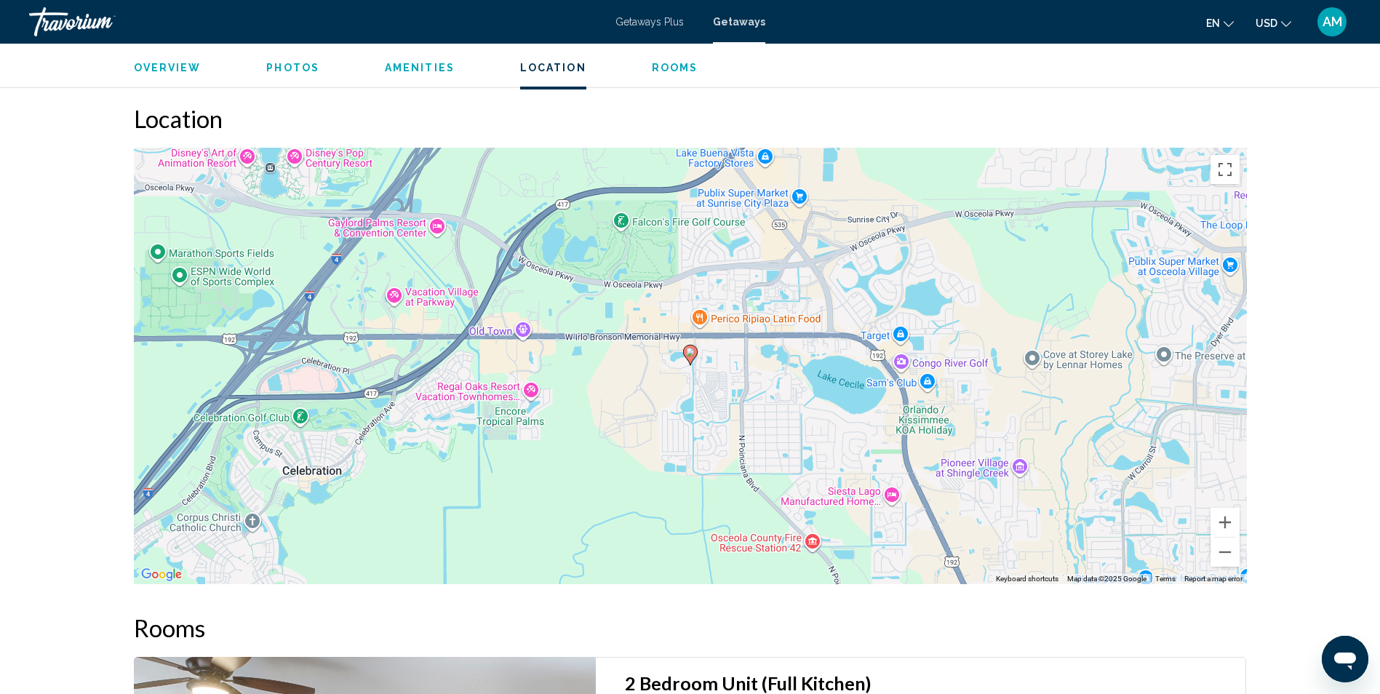
click at [167, 72] on span "Overview" at bounding box center [168, 68] width 68 height 12
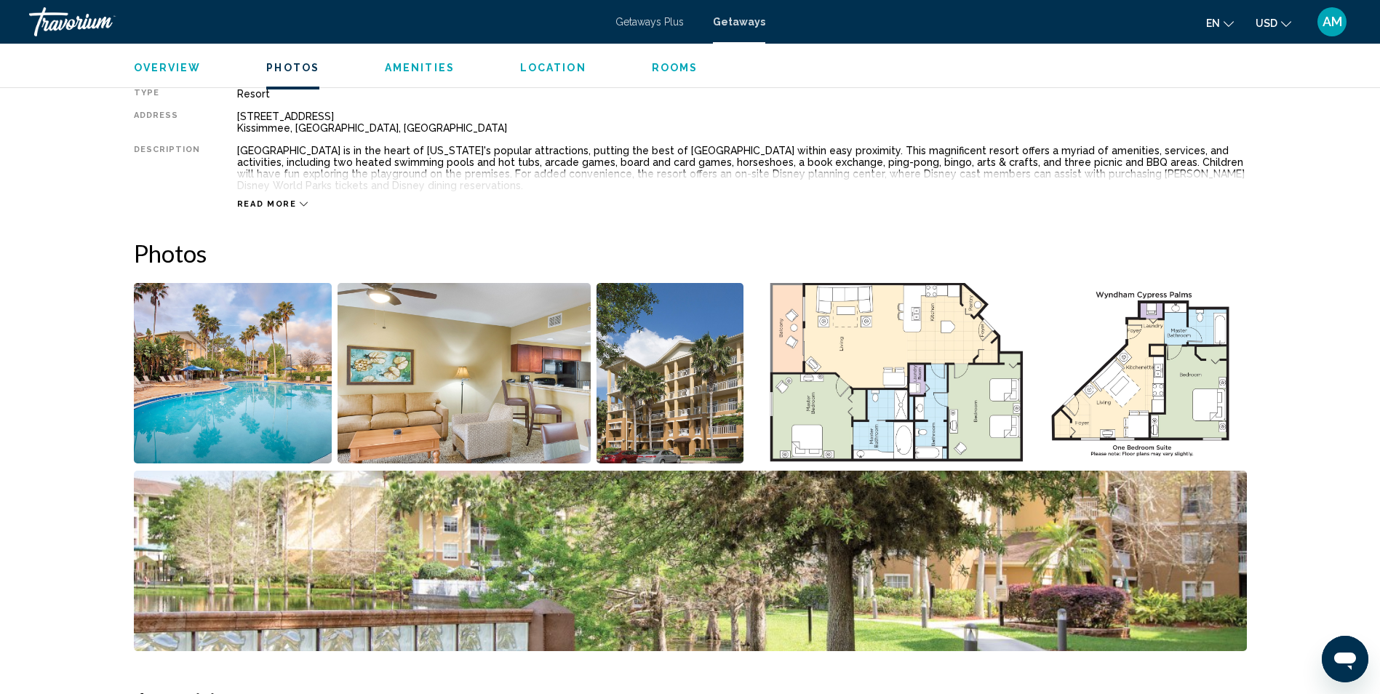
scroll to position [466, 0]
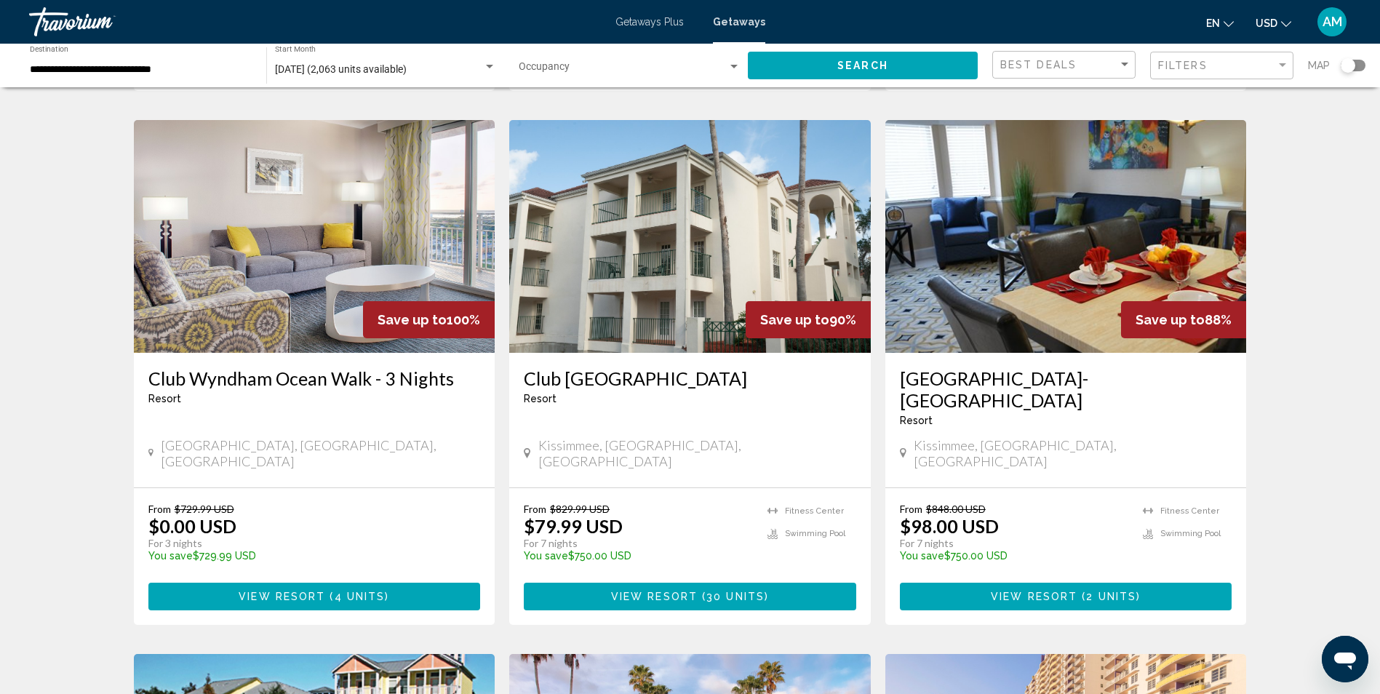
scroll to position [572, 0]
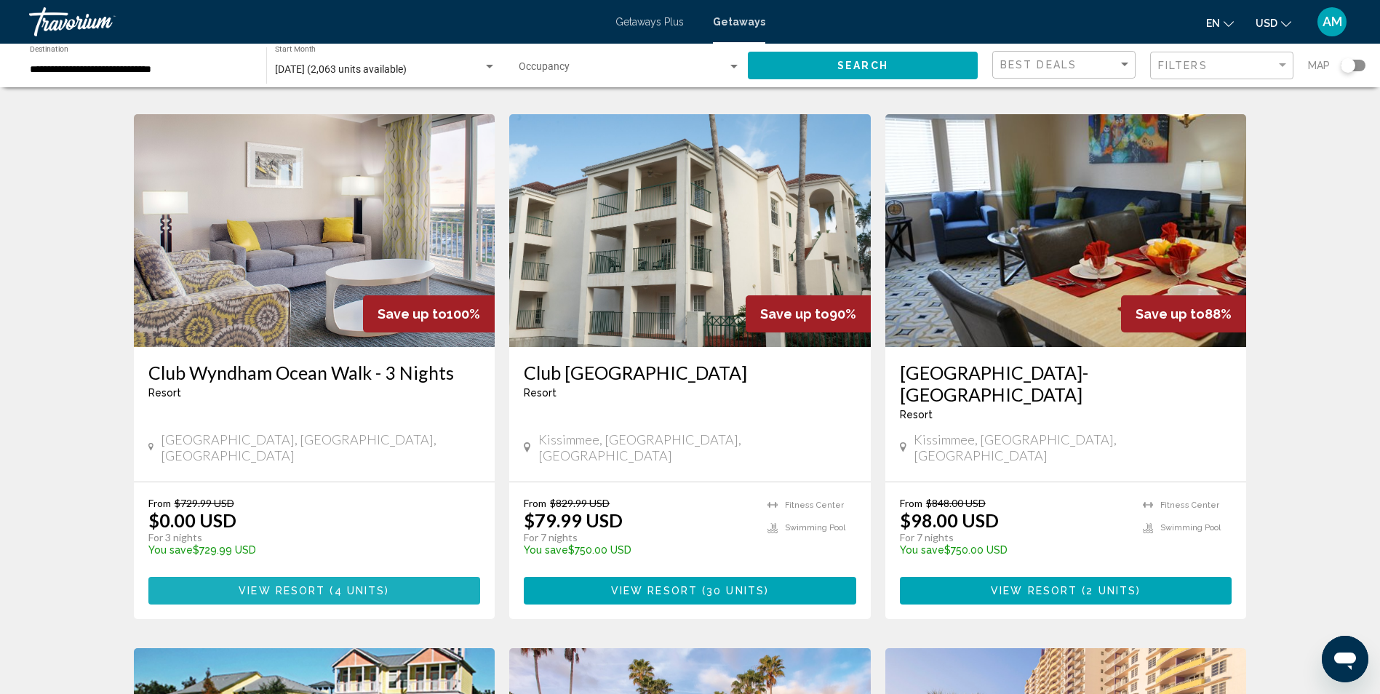
click at [326, 585] on span "Main content" at bounding box center [327, 591] width 4 height 12
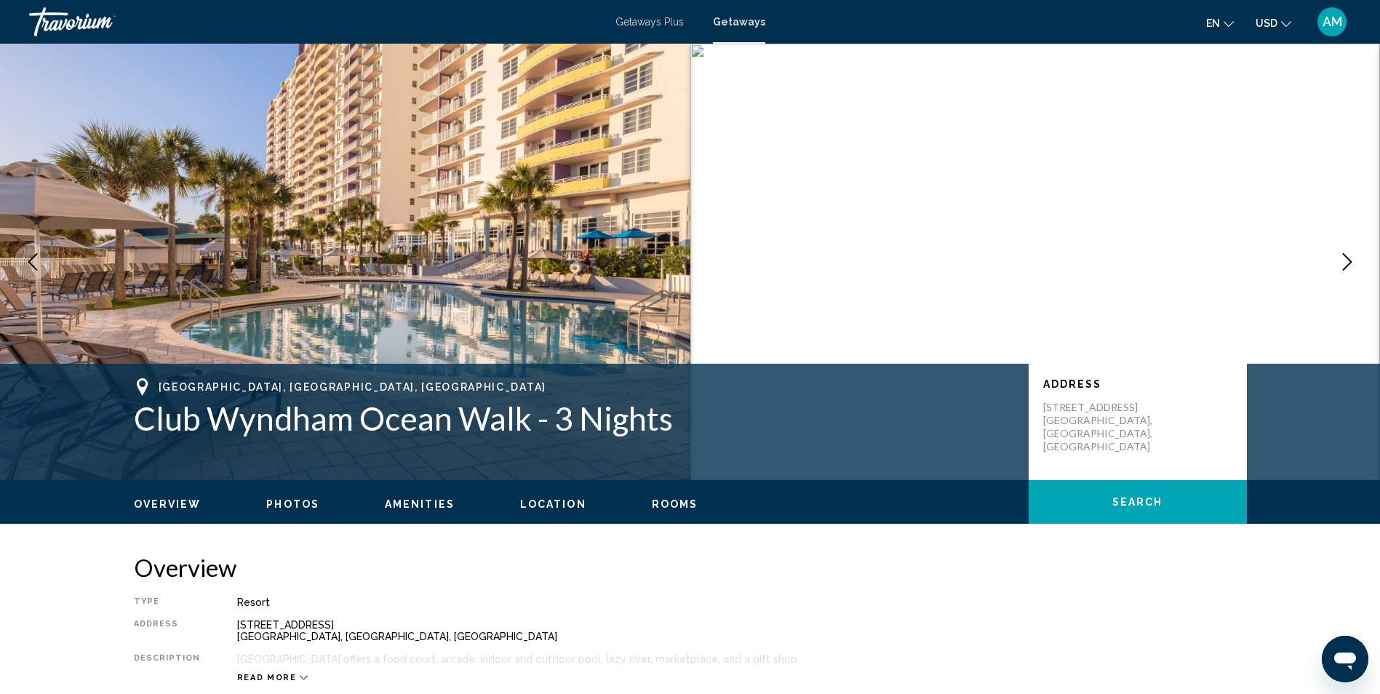
click at [535, 506] on span "Location" at bounding box center [553, 504] width 66 height 12
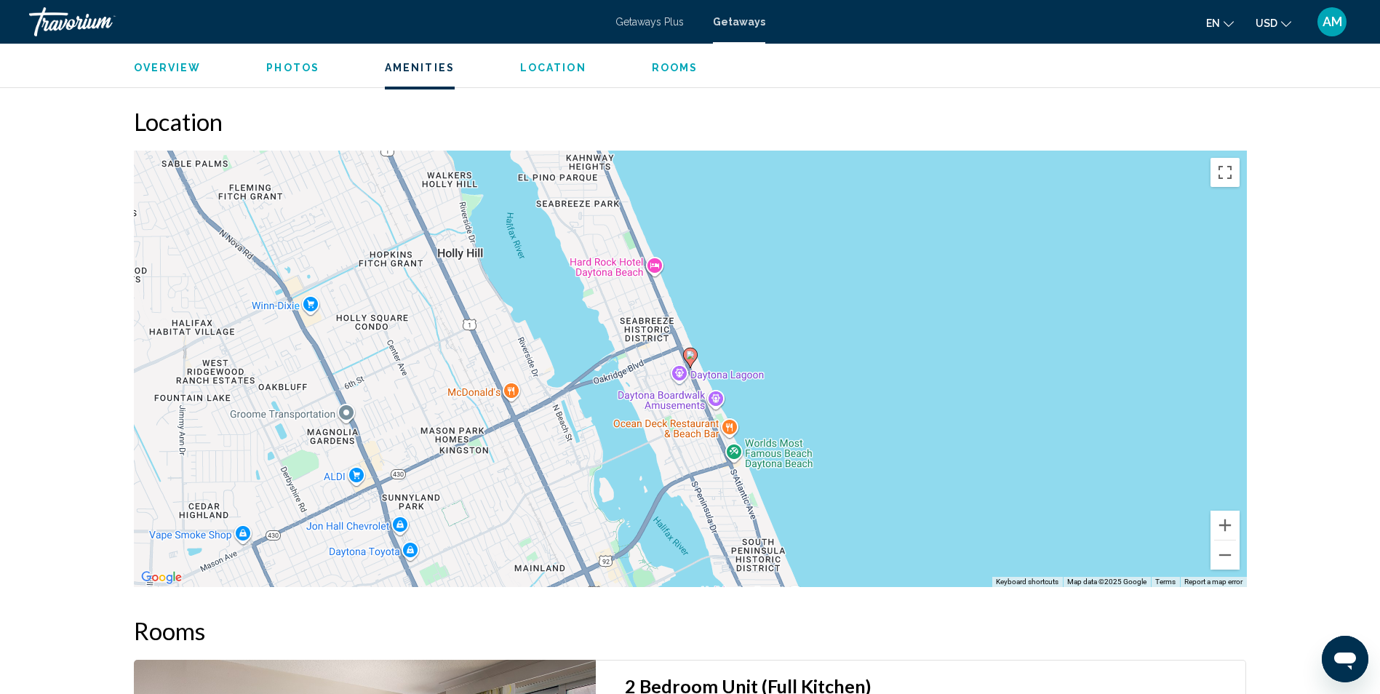
scroll to position [1755, 0]
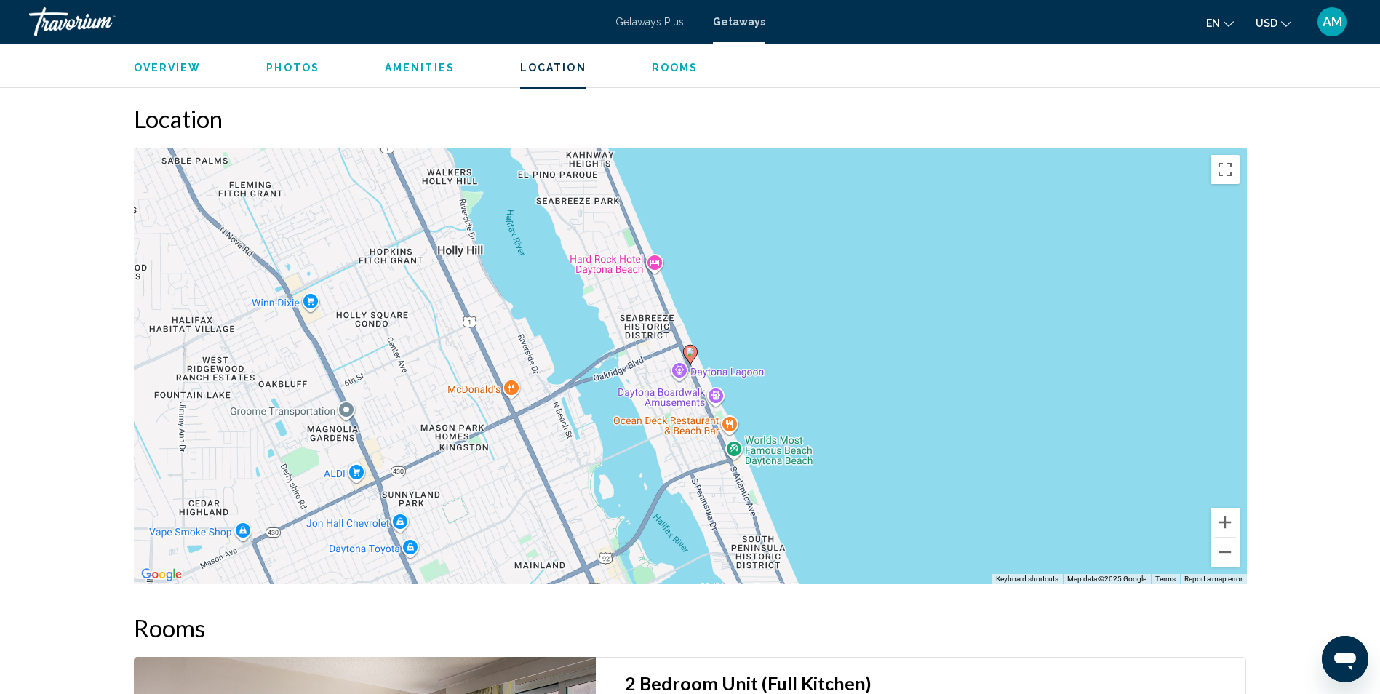
drag, startPoint x: 535, startPoint y: 506, endPoint x: 688, endPoint y: 145, distance: 392.6
click at [688, 148] on div "To activate drag with keyboard, press Alt + Enter. Once in keyboard drag state,…" at bounding box center [690, 366] width 1113 height 436
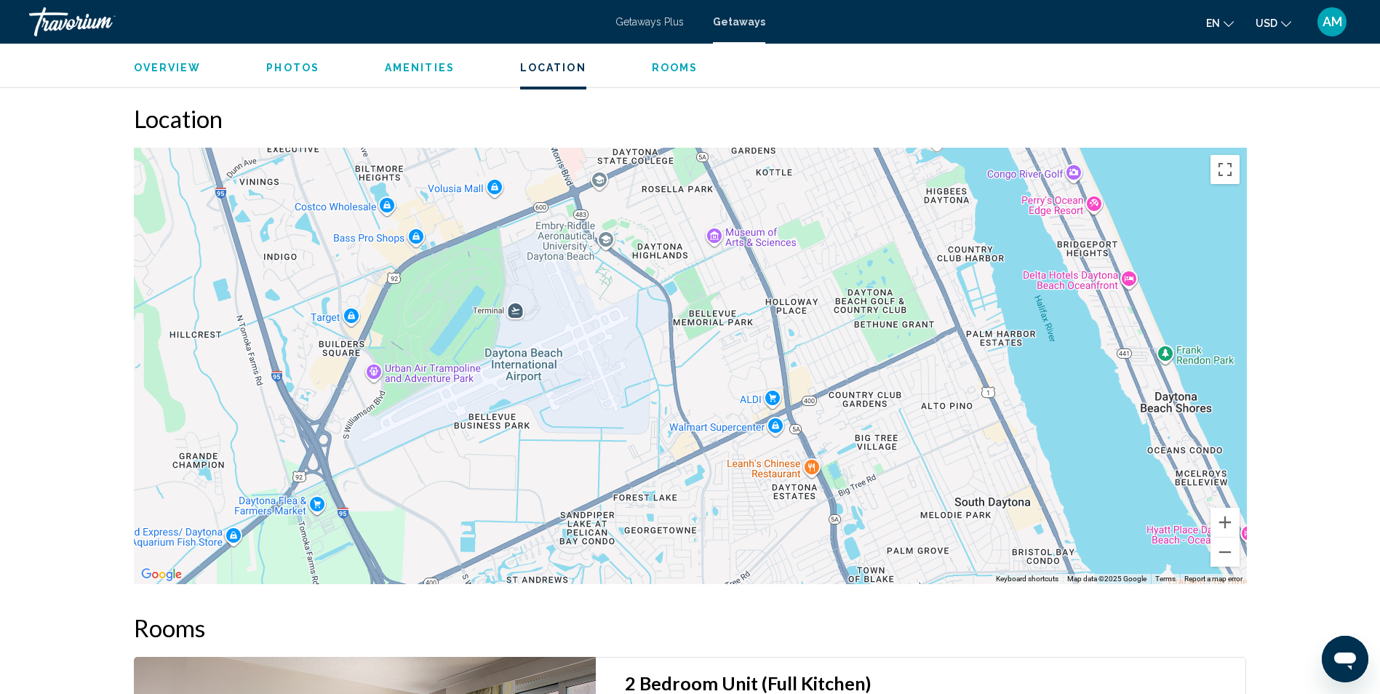
click at [658, 64] on span "Rooms" at bounding box center [675, 68] width 47 height 12
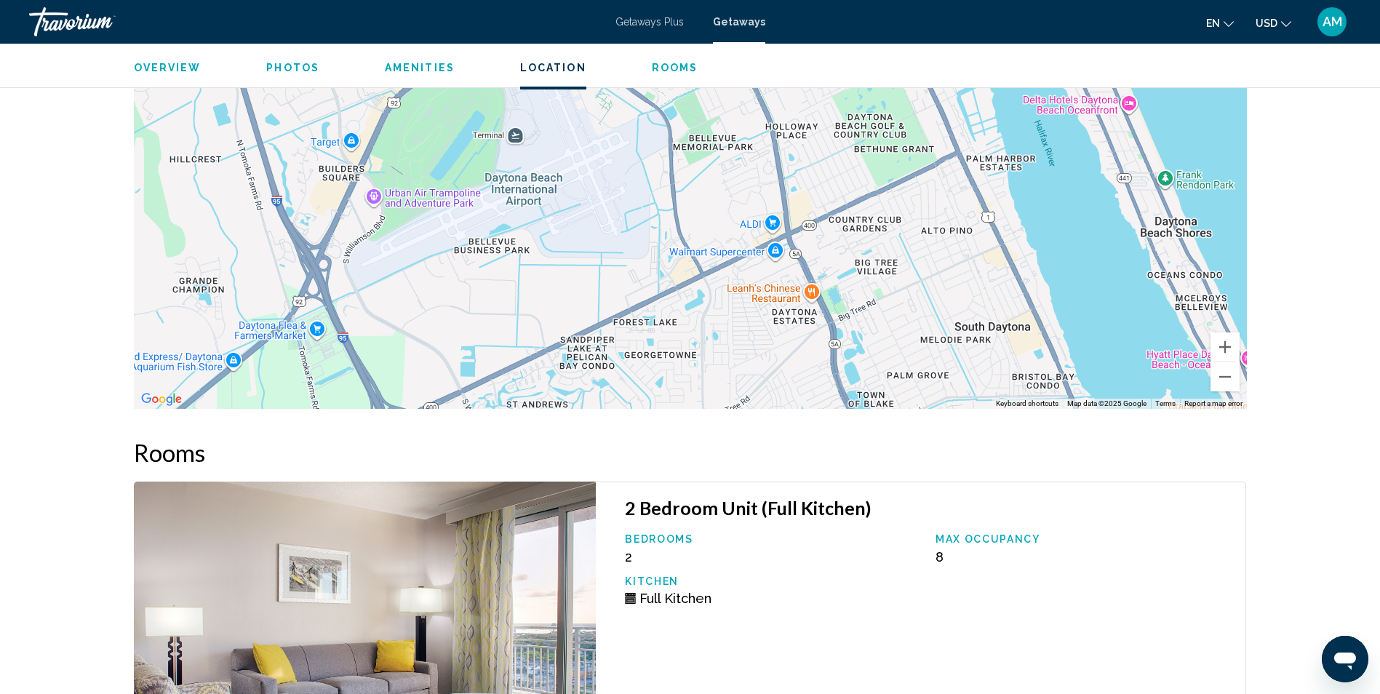
scroll to position [1870, 0]
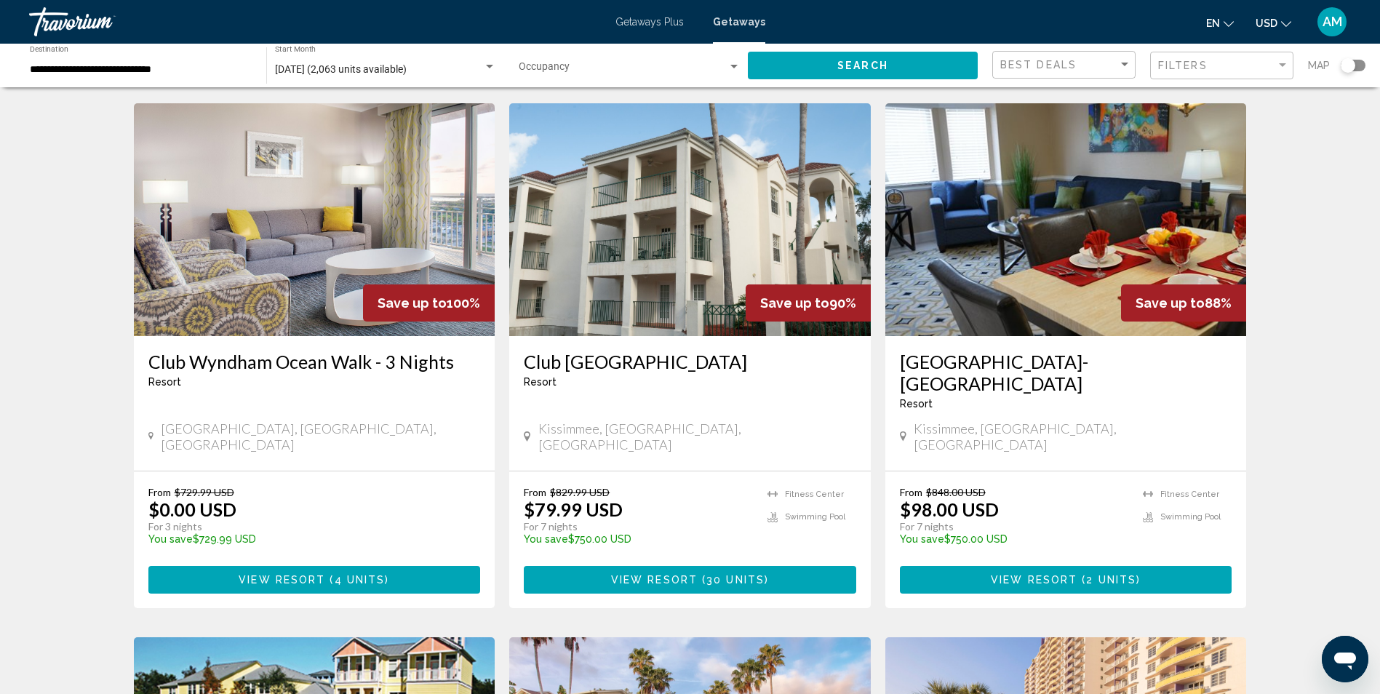
scroll to position [612, 0]
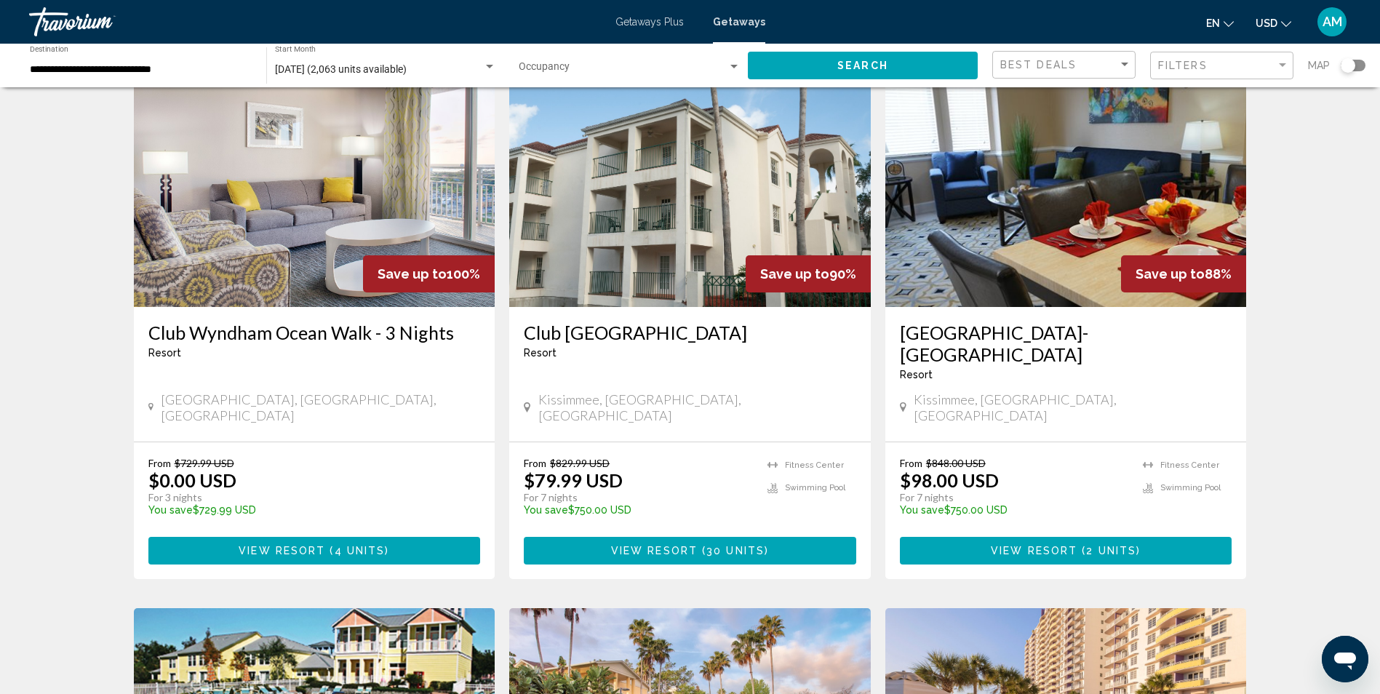
click at [636, 321] on h3 "Club [GEOGRAPHIC_DATA]" at bounding box center [690, 332] width 332 height 22
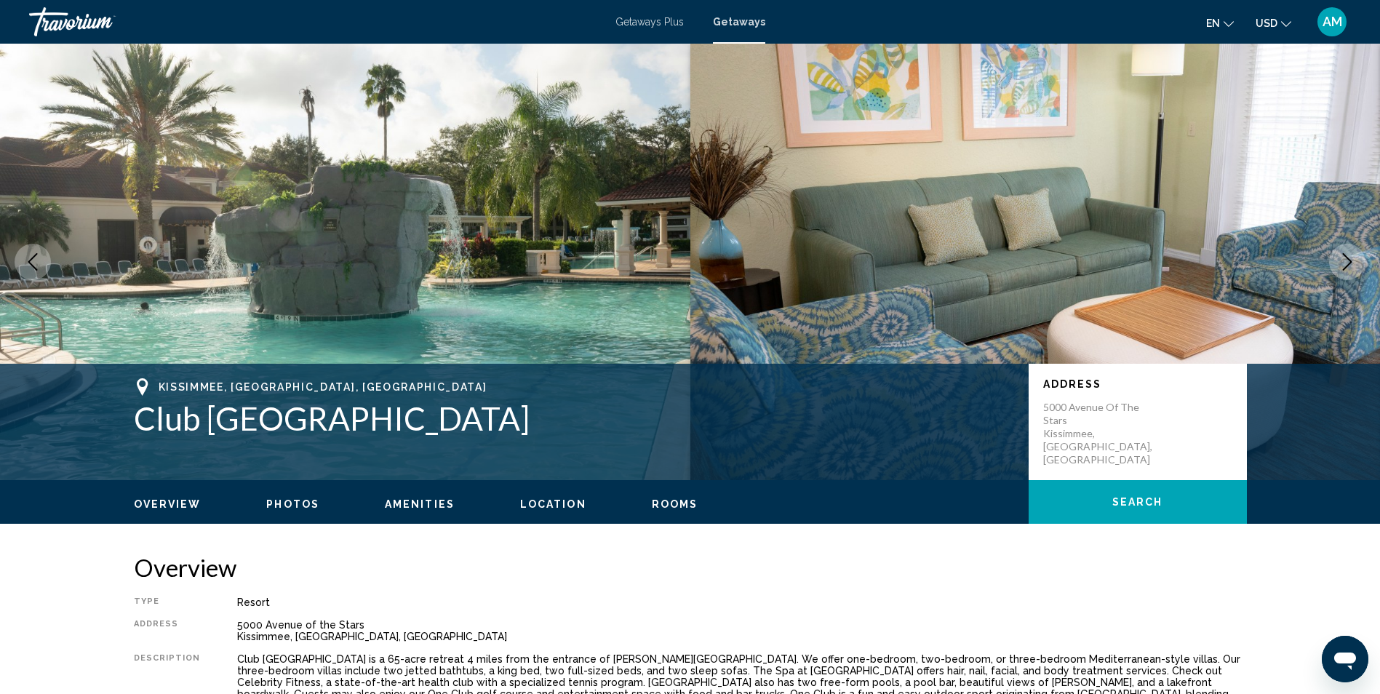
click at [543, 509] on span "Location" at bounding box center [553, 504] width 66 height 12
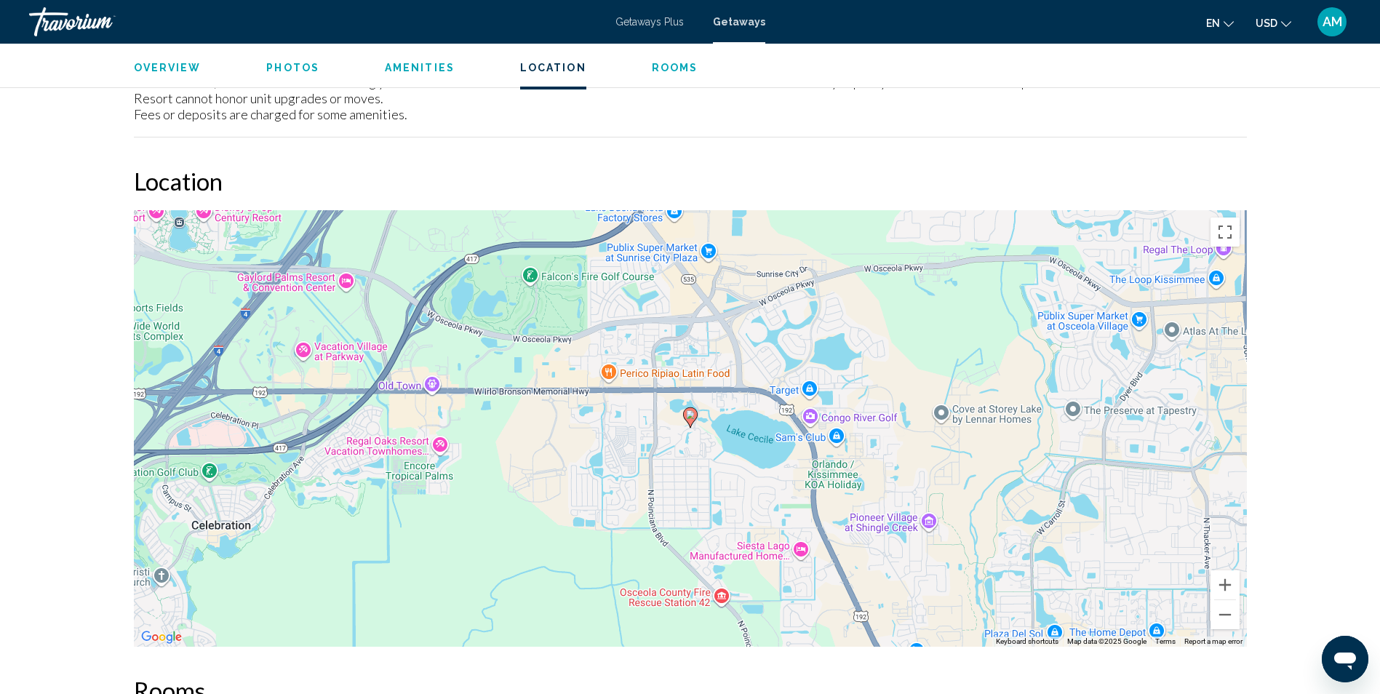
scroll to position [2248, 0]
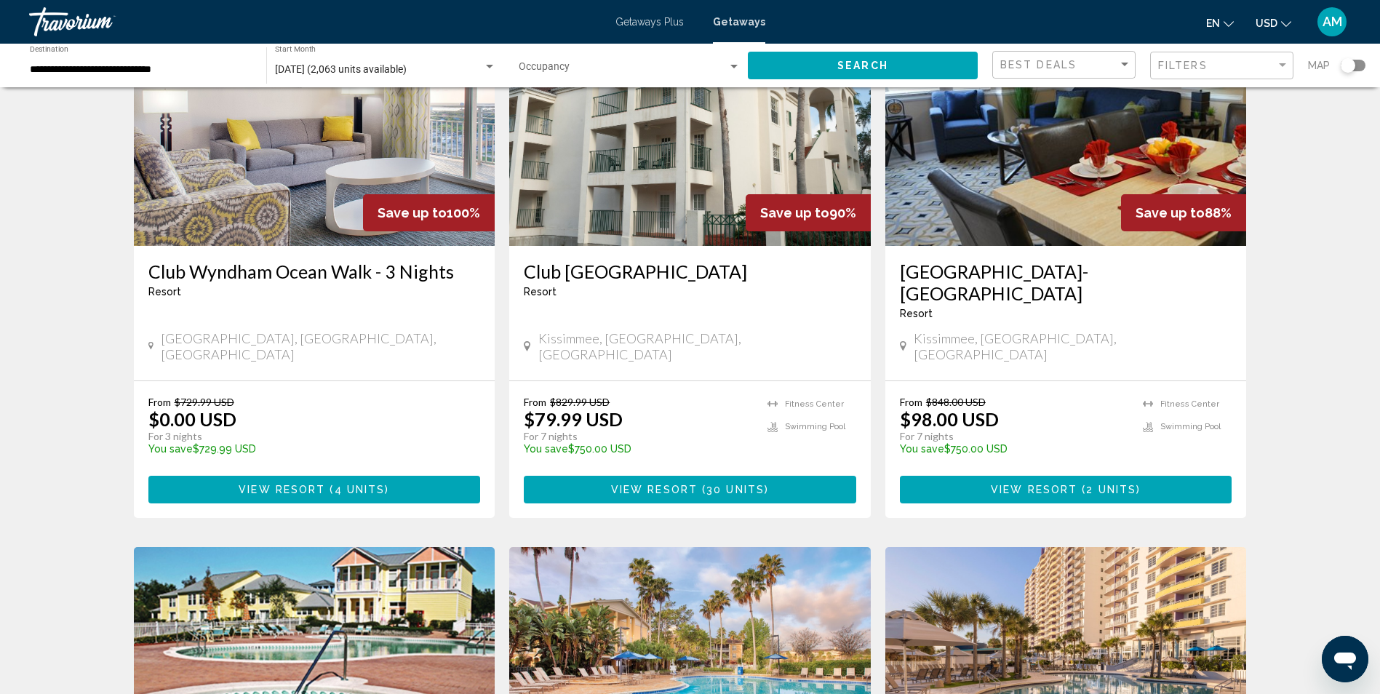
scroll to position [697, 0]
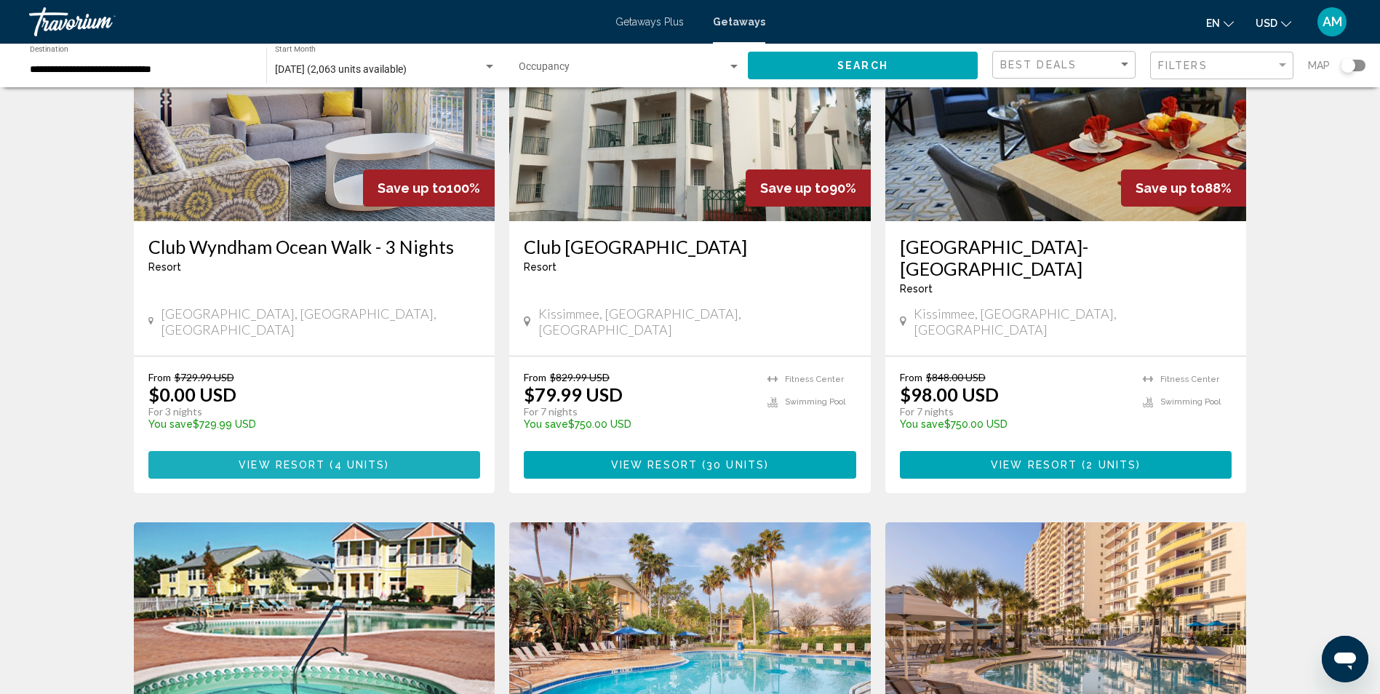
click at [307, 460] on span "View Resort" at bounding box center [282, 466] width 87 height 12
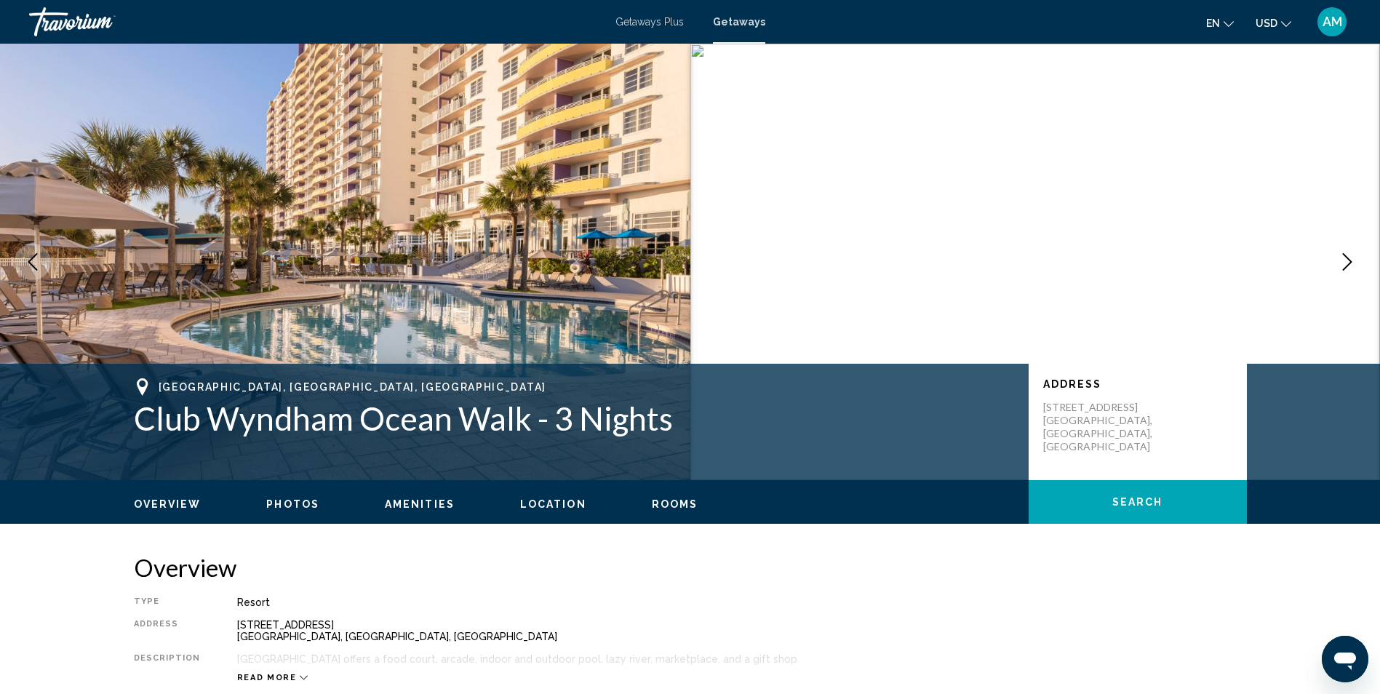
click at [551, 505] on span "Location" at bounding box center [553, 504] width 66 height 12
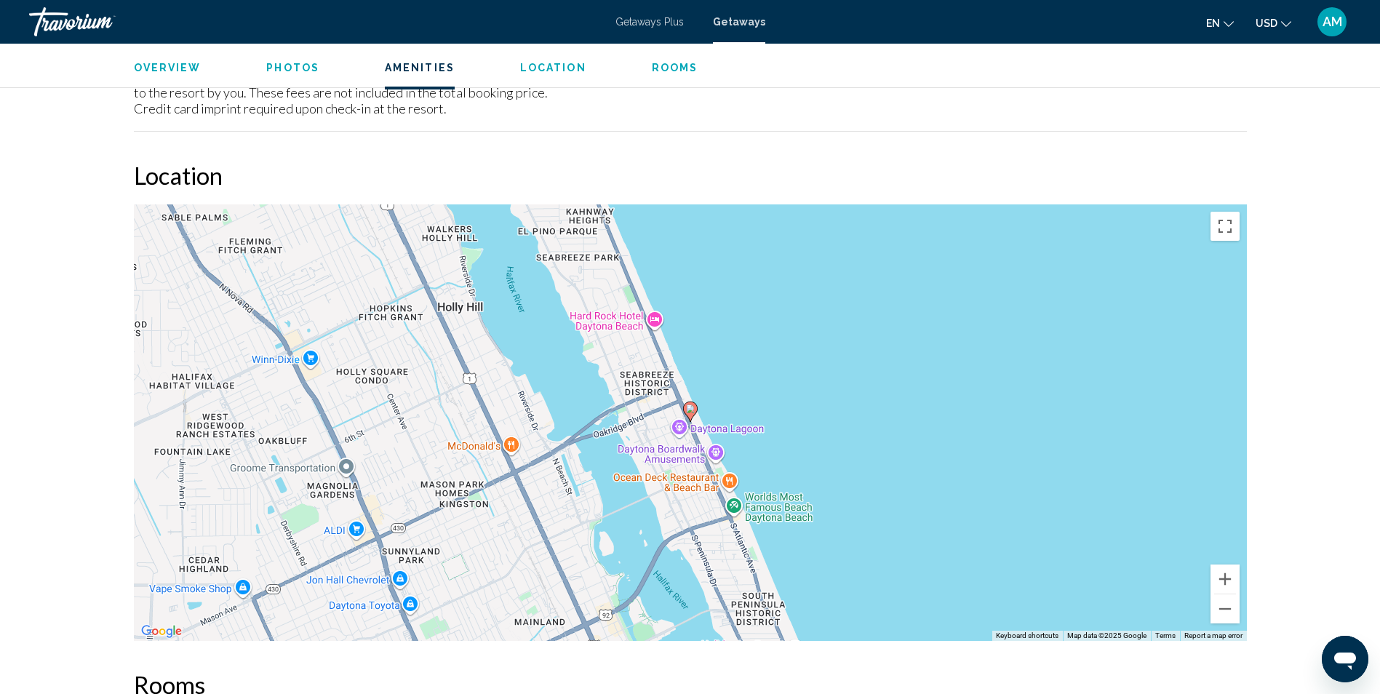
scroll to position [1755, 0]
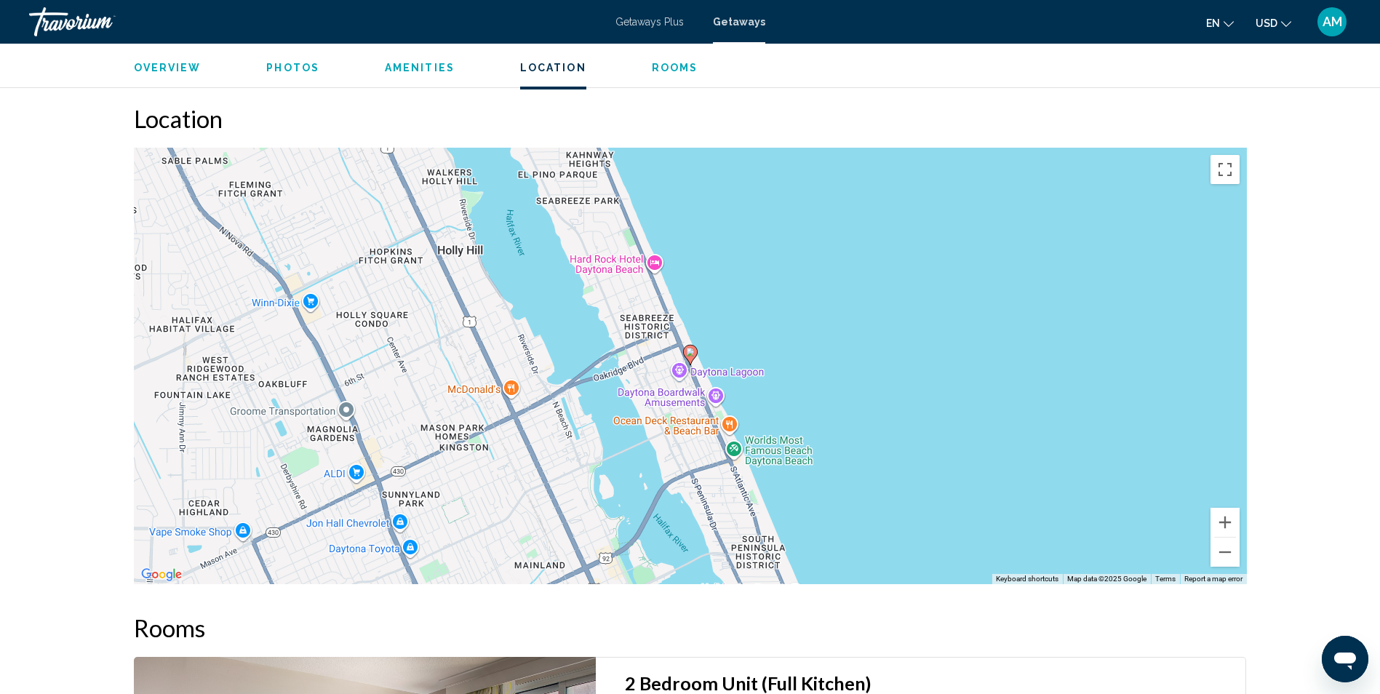
click at [670, 63] on span "Rooms" at bounding box center [675, 68] width 47 height 12
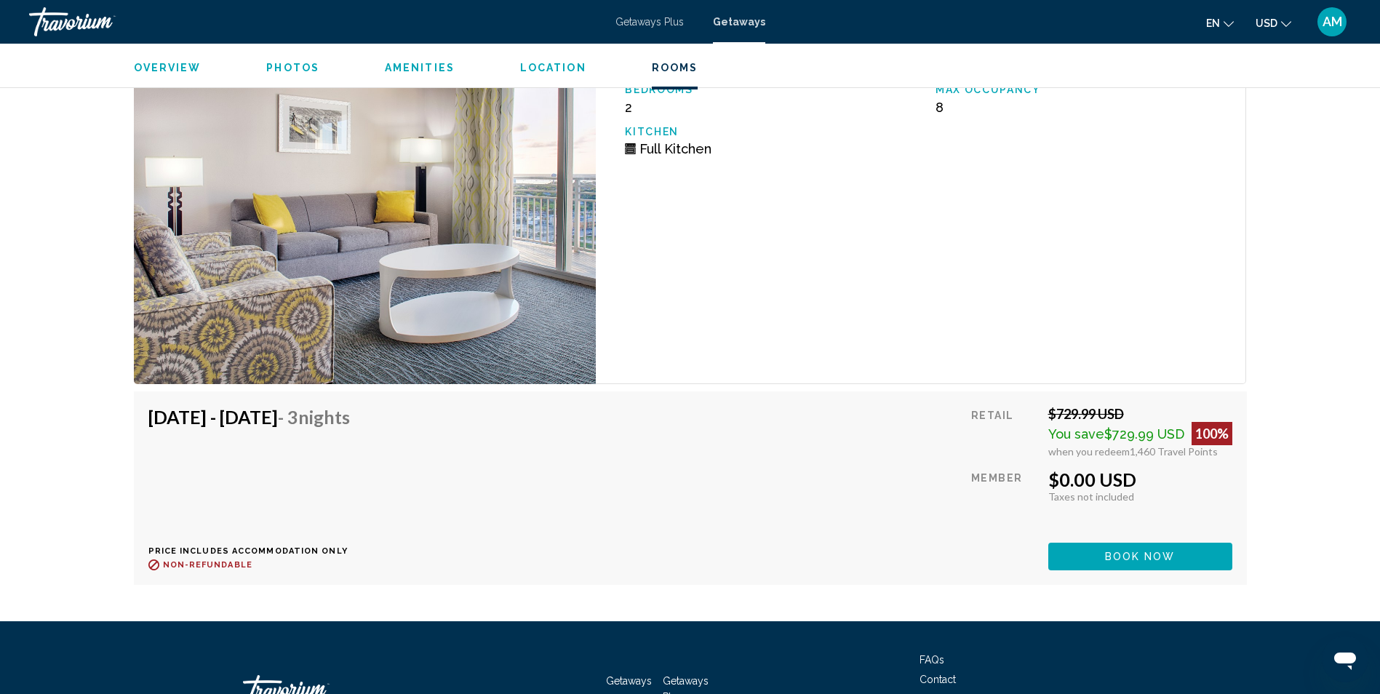
scroll to position [2382, 0]
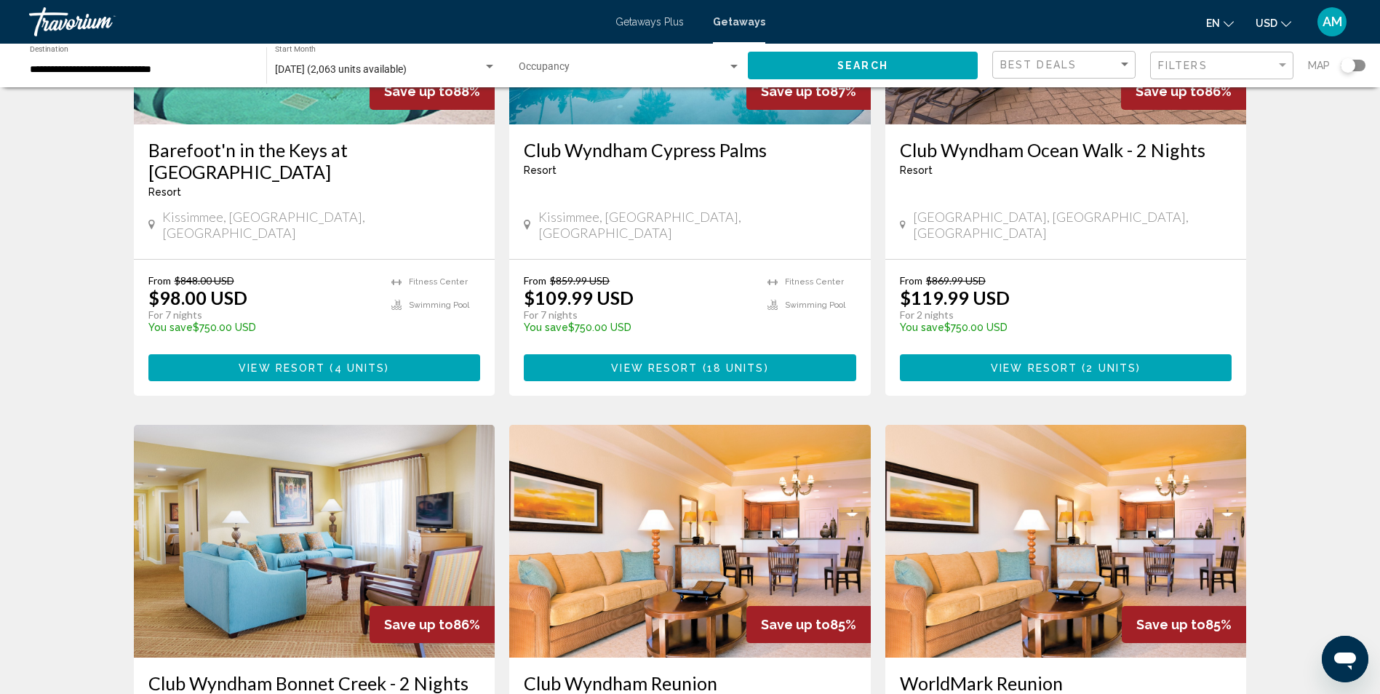
scroll to position [1343, 0]
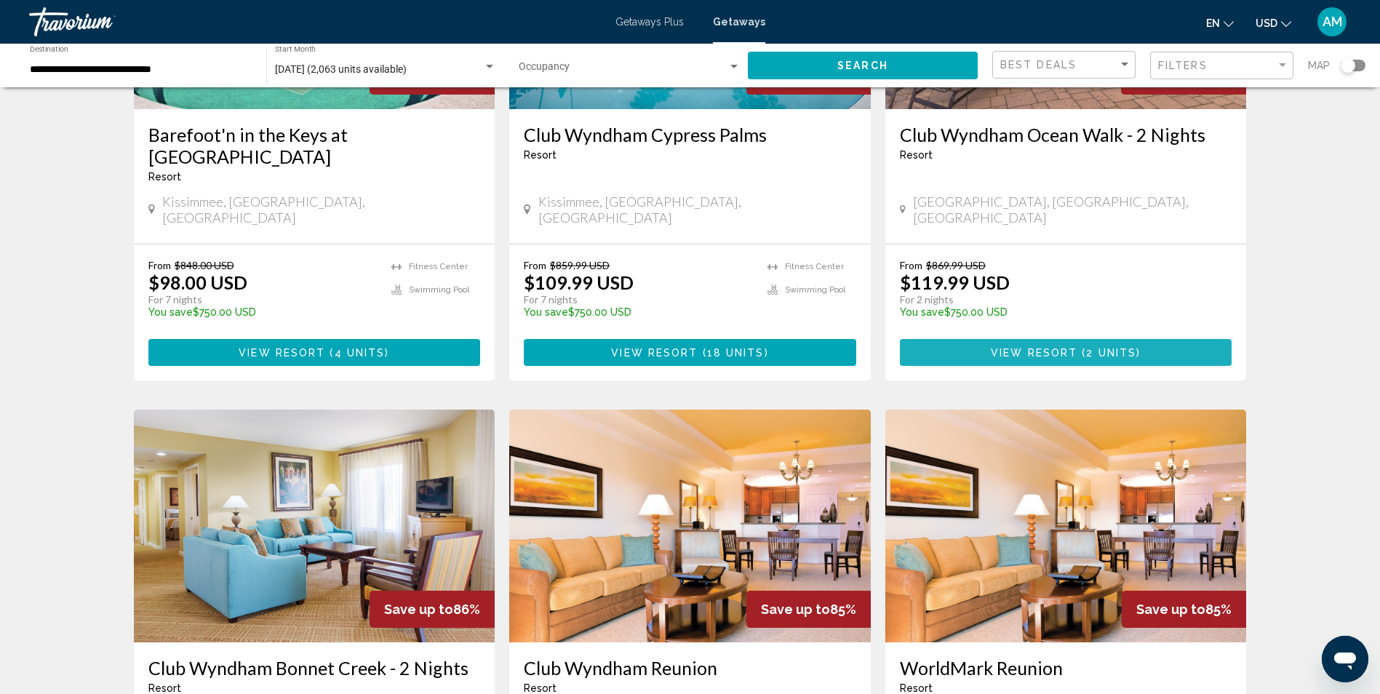
click at [1064, 347] on span "View Resort" at bounding box center [1033, 353] width 87 height 12
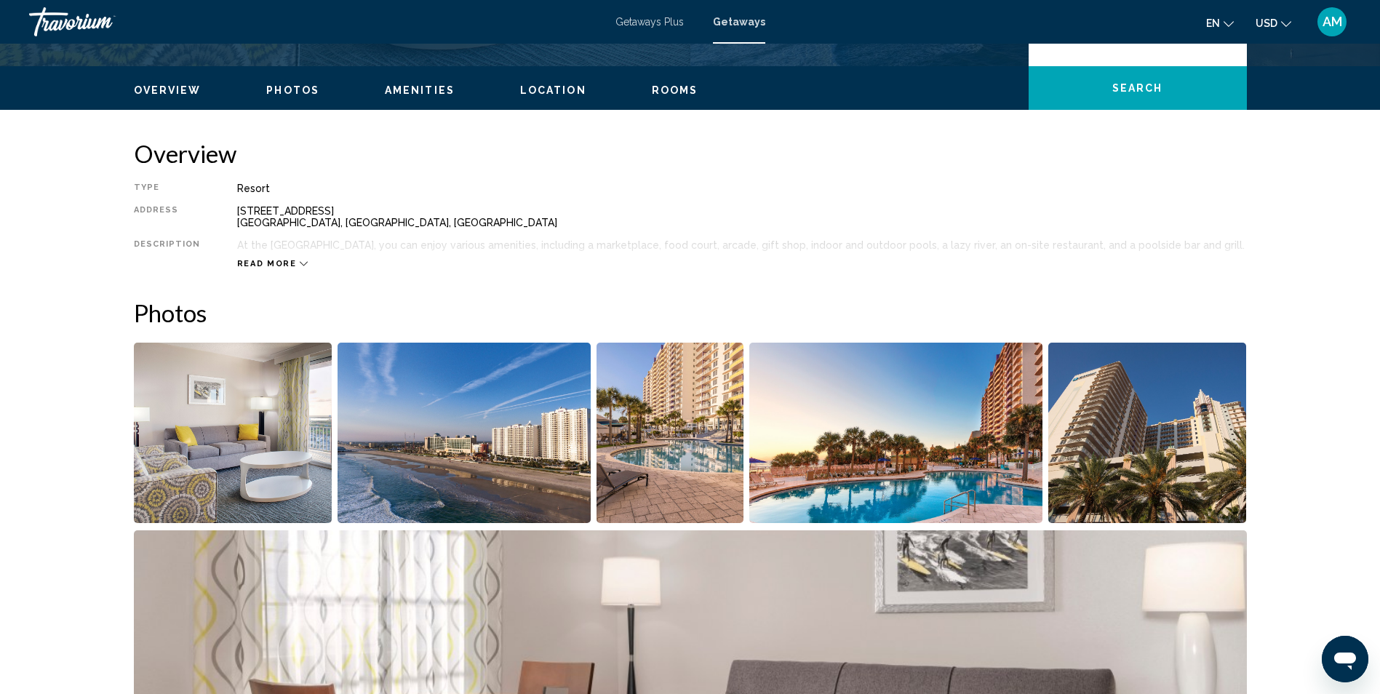
scroll to position [430, 0]
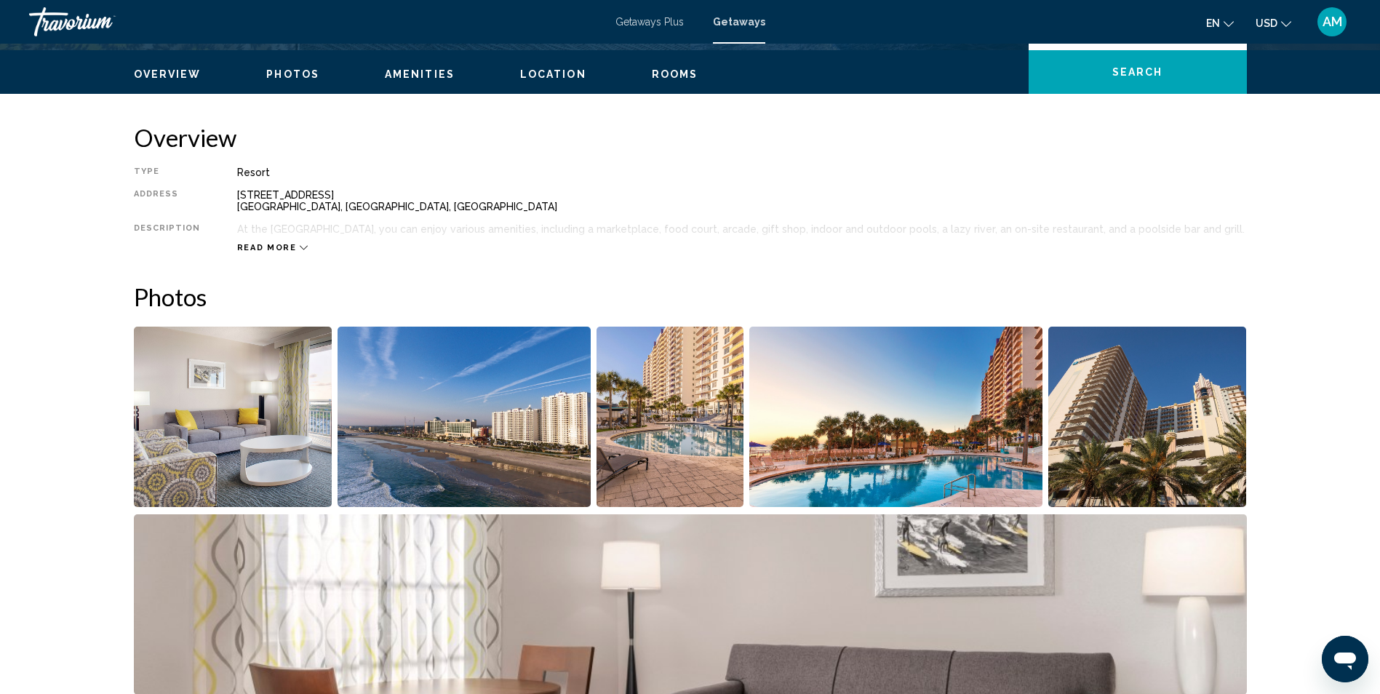
click at [657, 74] on span "Rooms" at bounding box center [675, 74] width 47 height 12
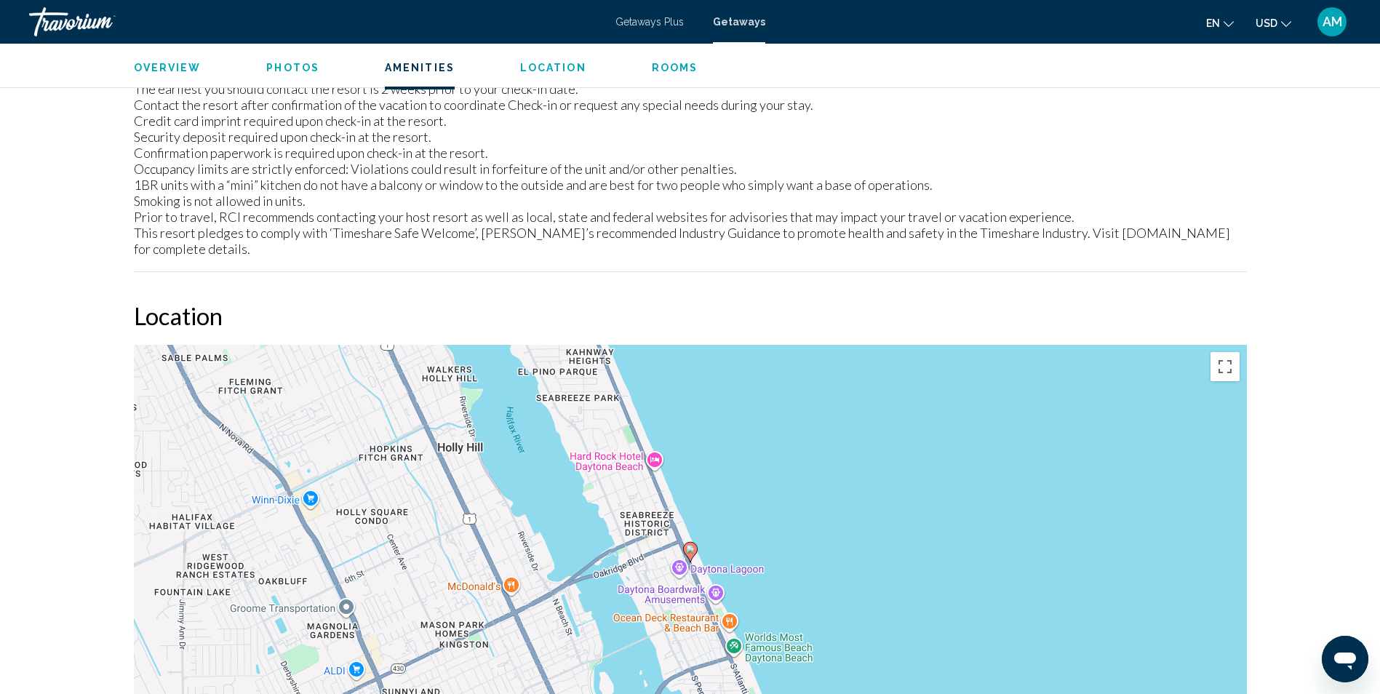
scroll to position [1558, 0]
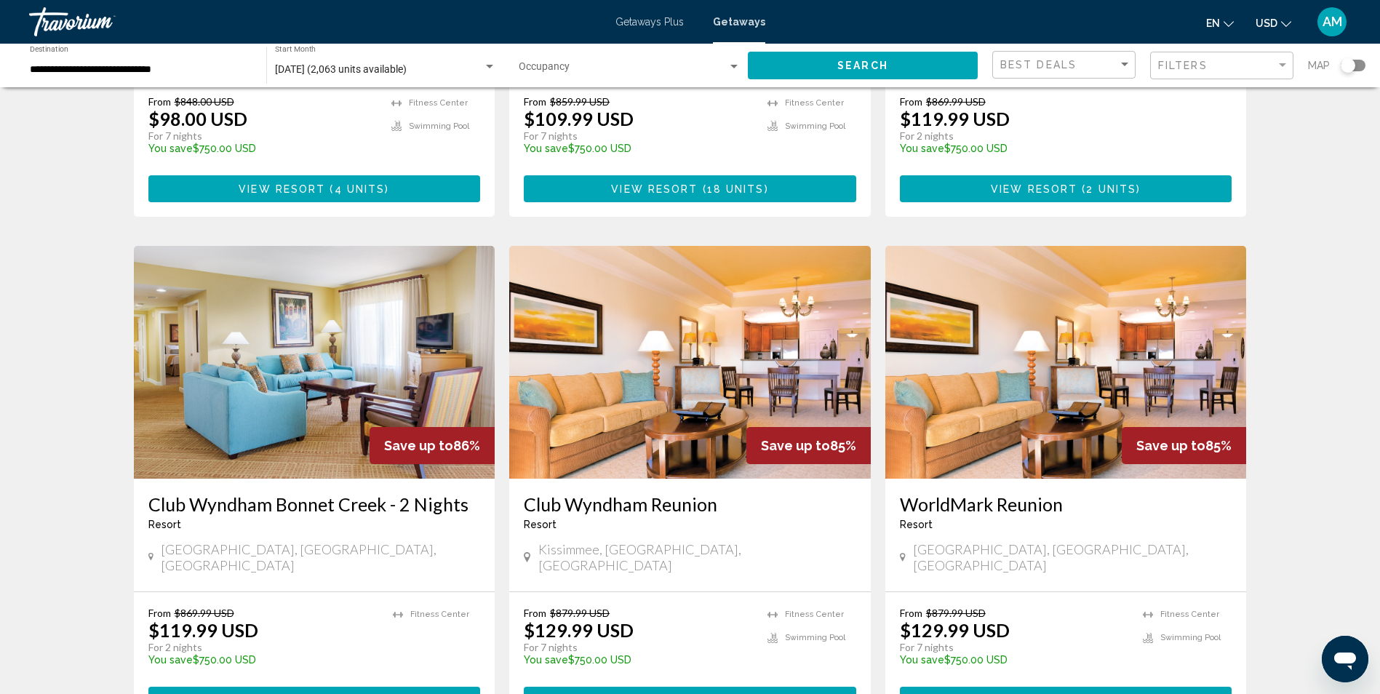
scroll to position [1495, 0]
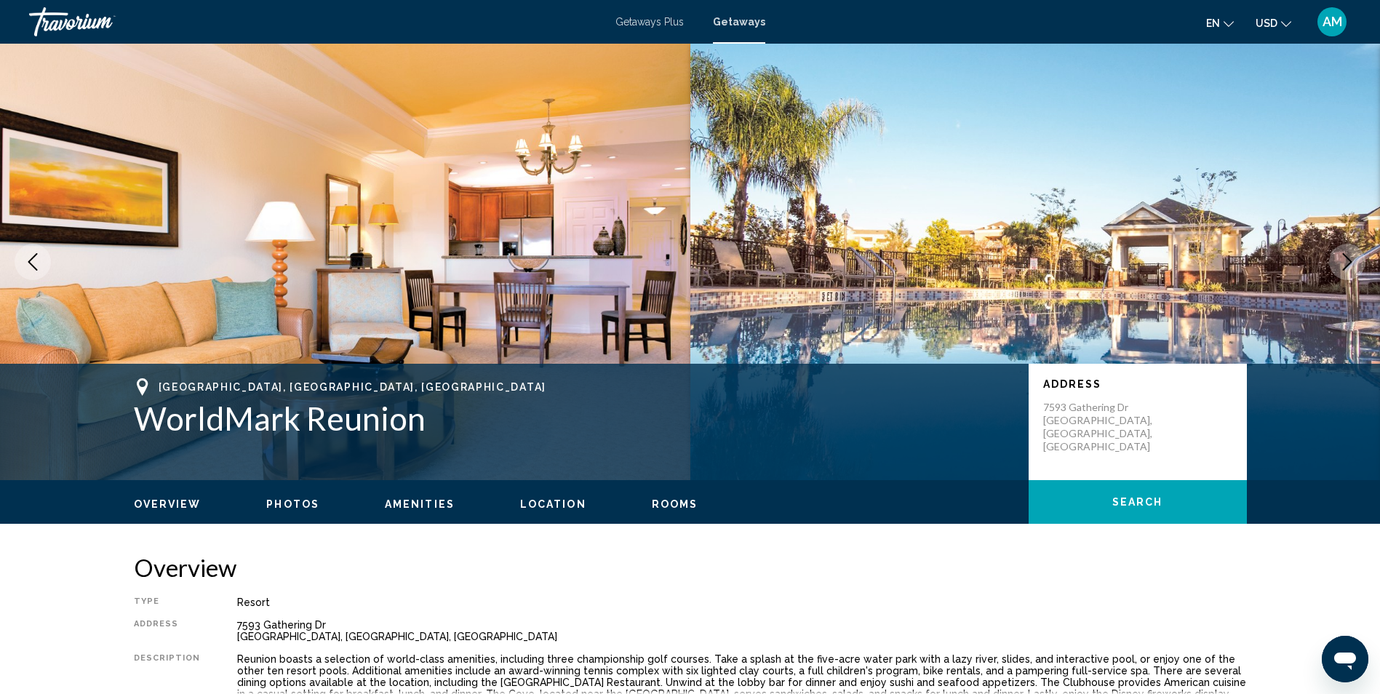
click at [555, 502] on span "Location" at bounding box center [553, 504] width 66 height 12
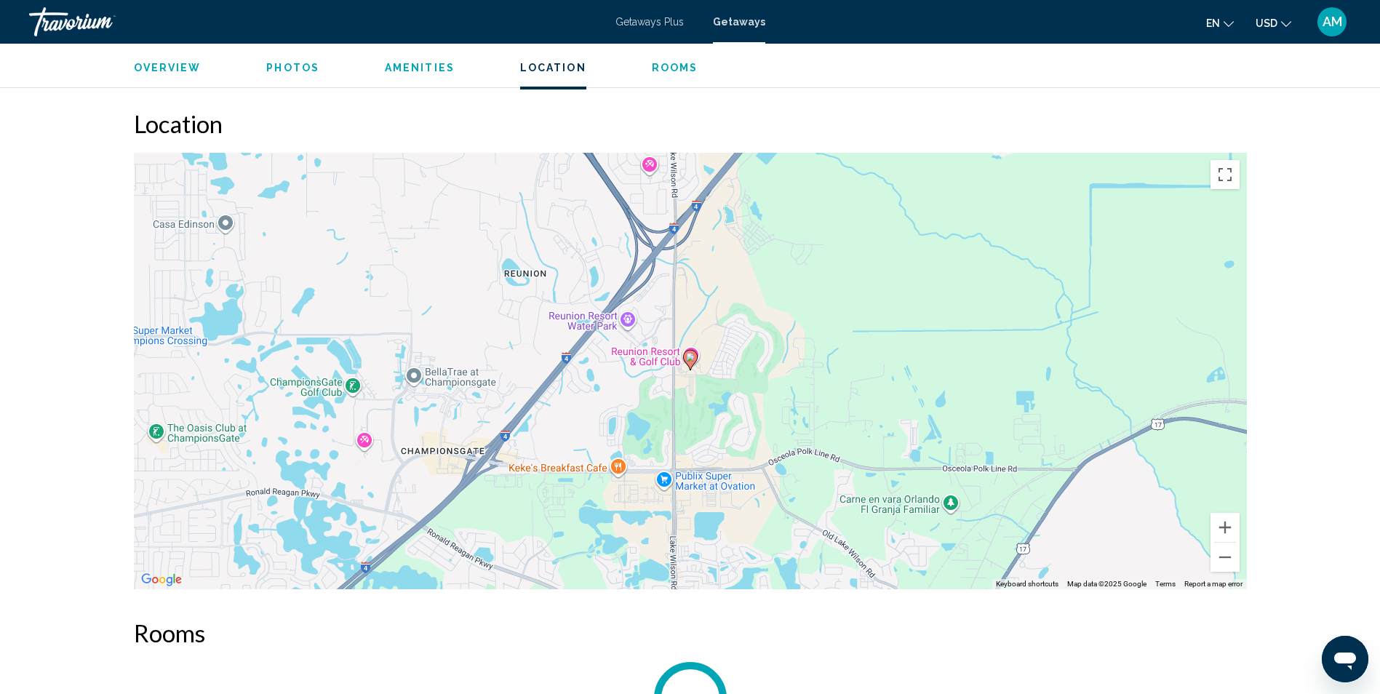
scroll to position [1876, 0]
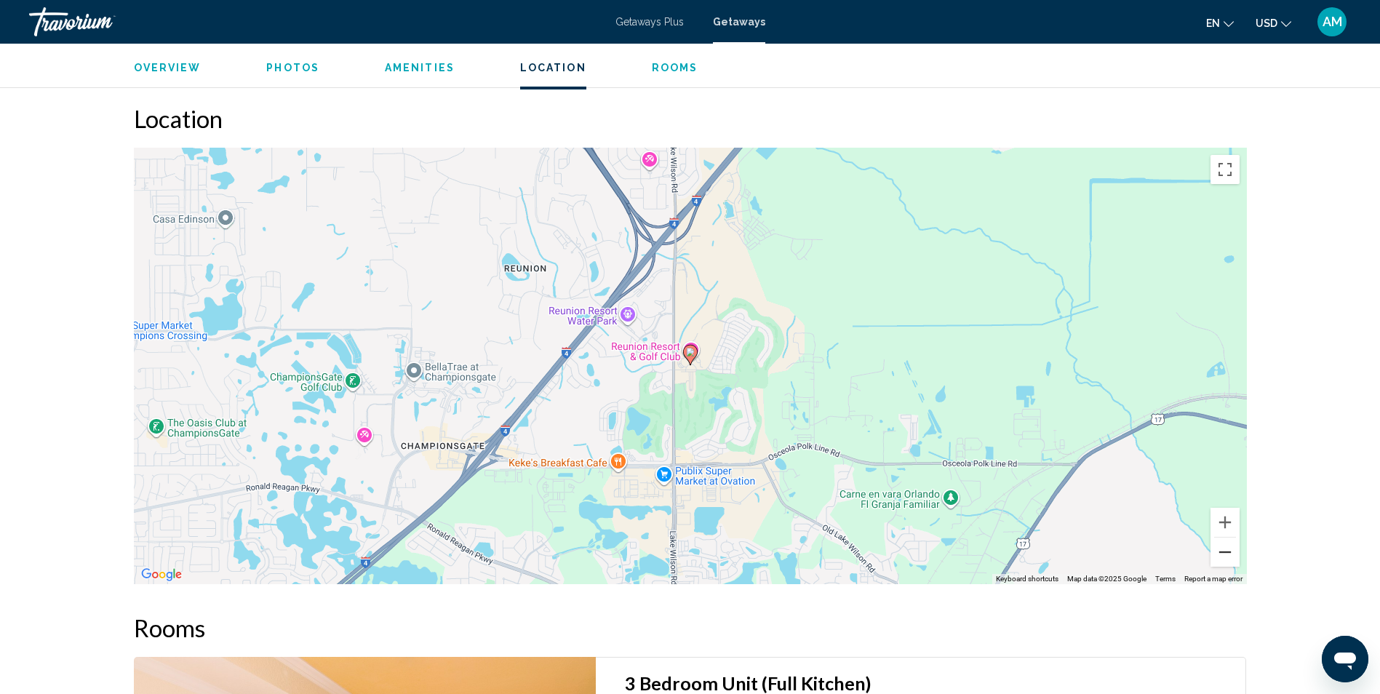
click at [1228, 537] on button "Zoom out" at bounding box center [1224, 551] width 29 height 29
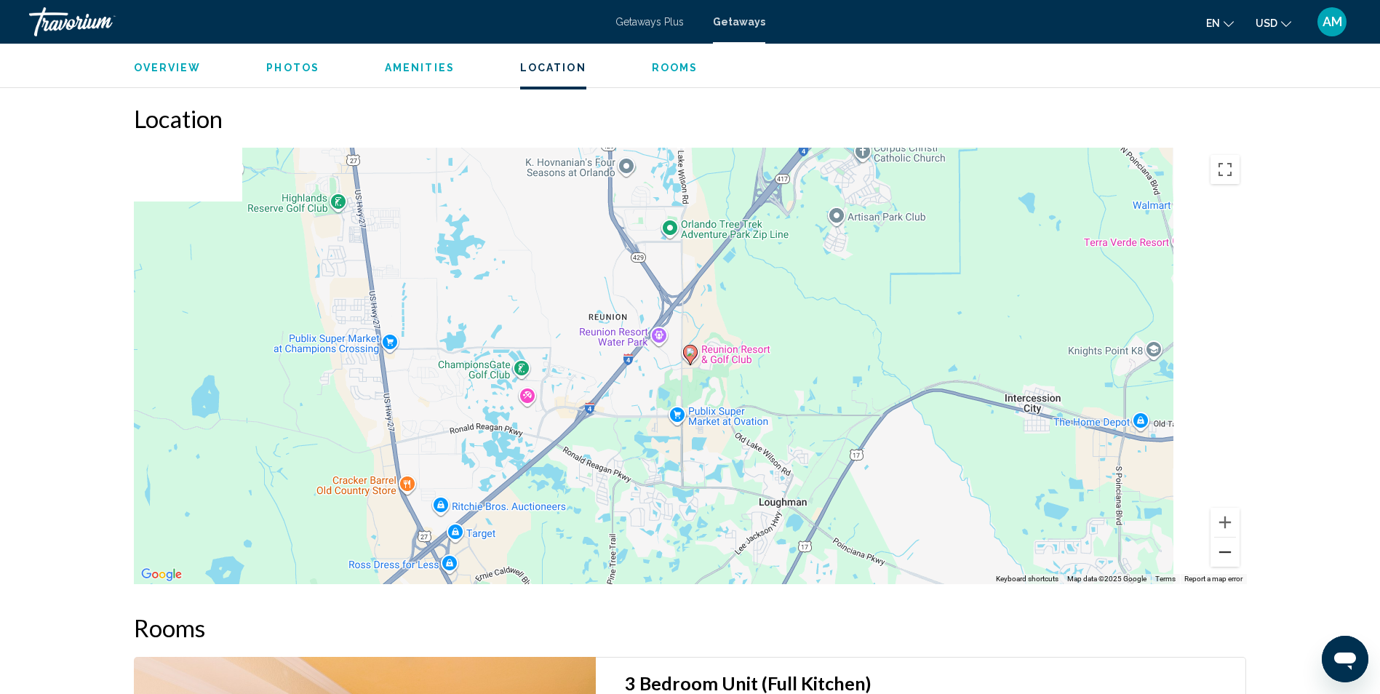
click at [1228, 537] on button "Zoom out" at bounding box center [1224, 551] width 29 height 29
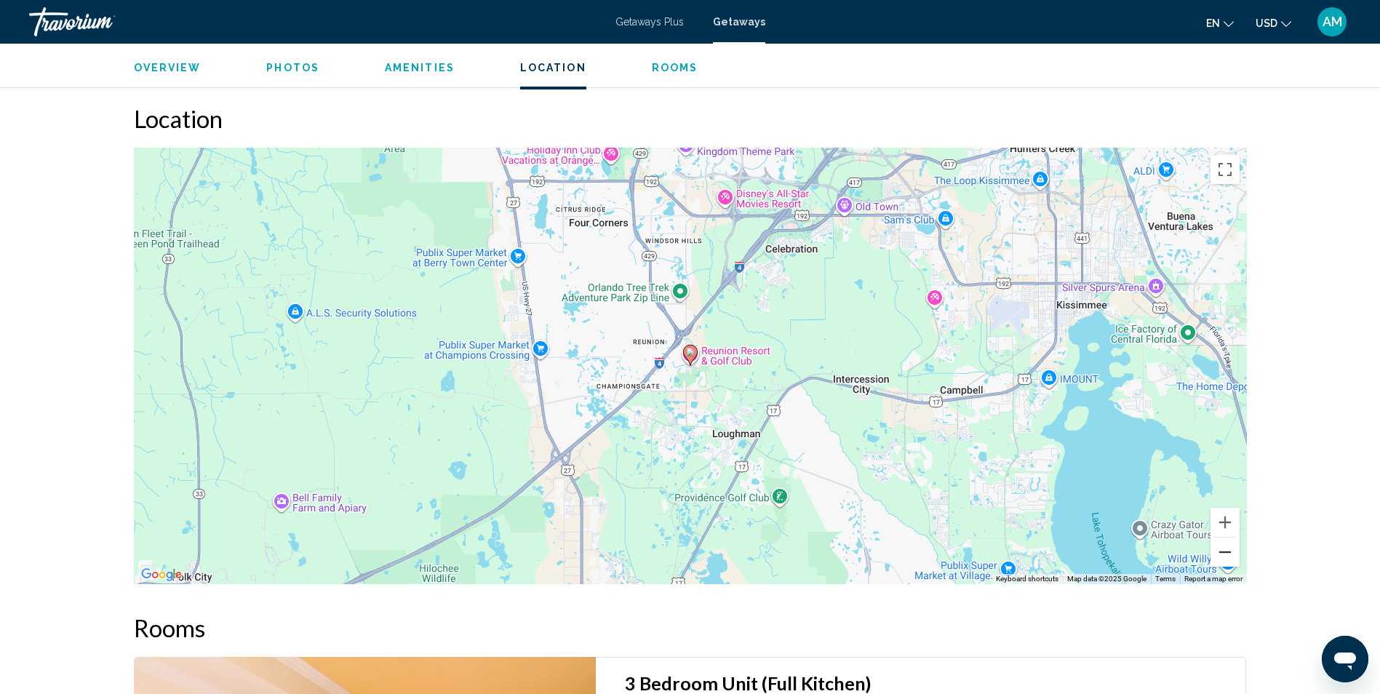
click at [1228, 537] on button "Zoom out" at bounding box center [1224, 551] width 29 height 29
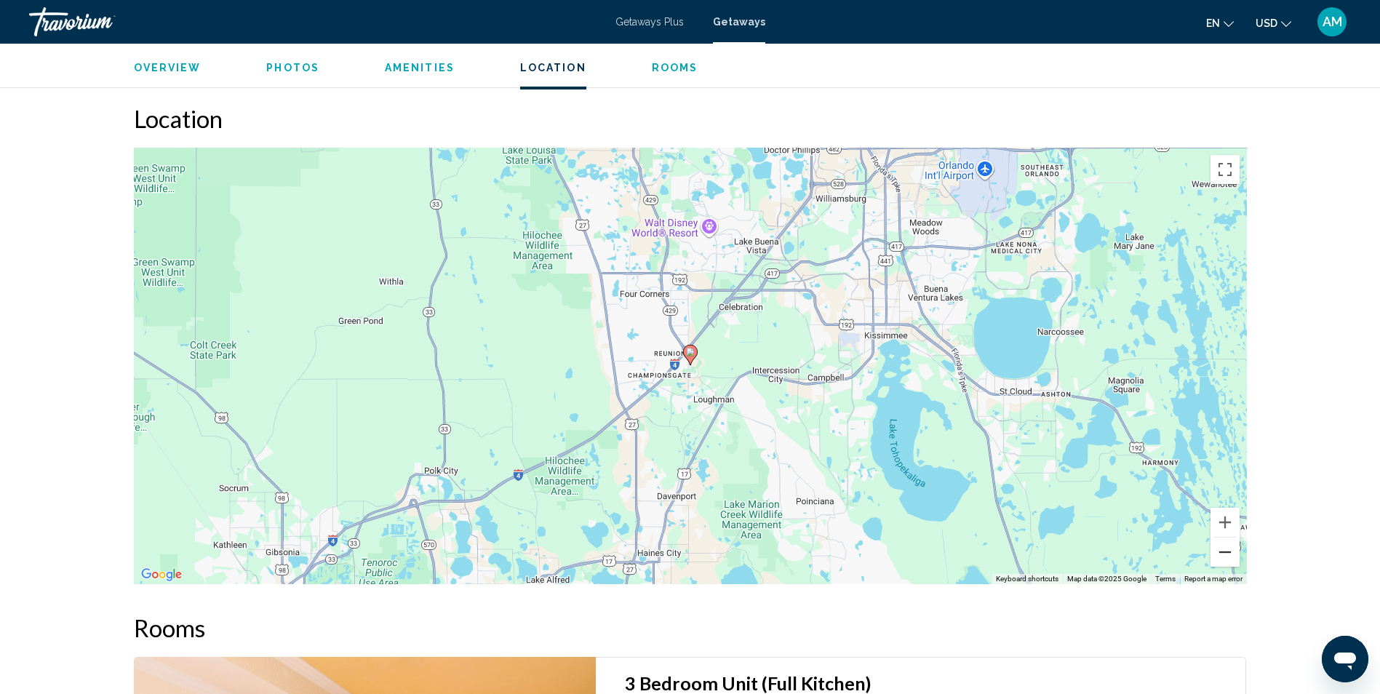
click at [1228, 537] on button "Zoom out" at bounding box center [1224, 551] width 29 height 29
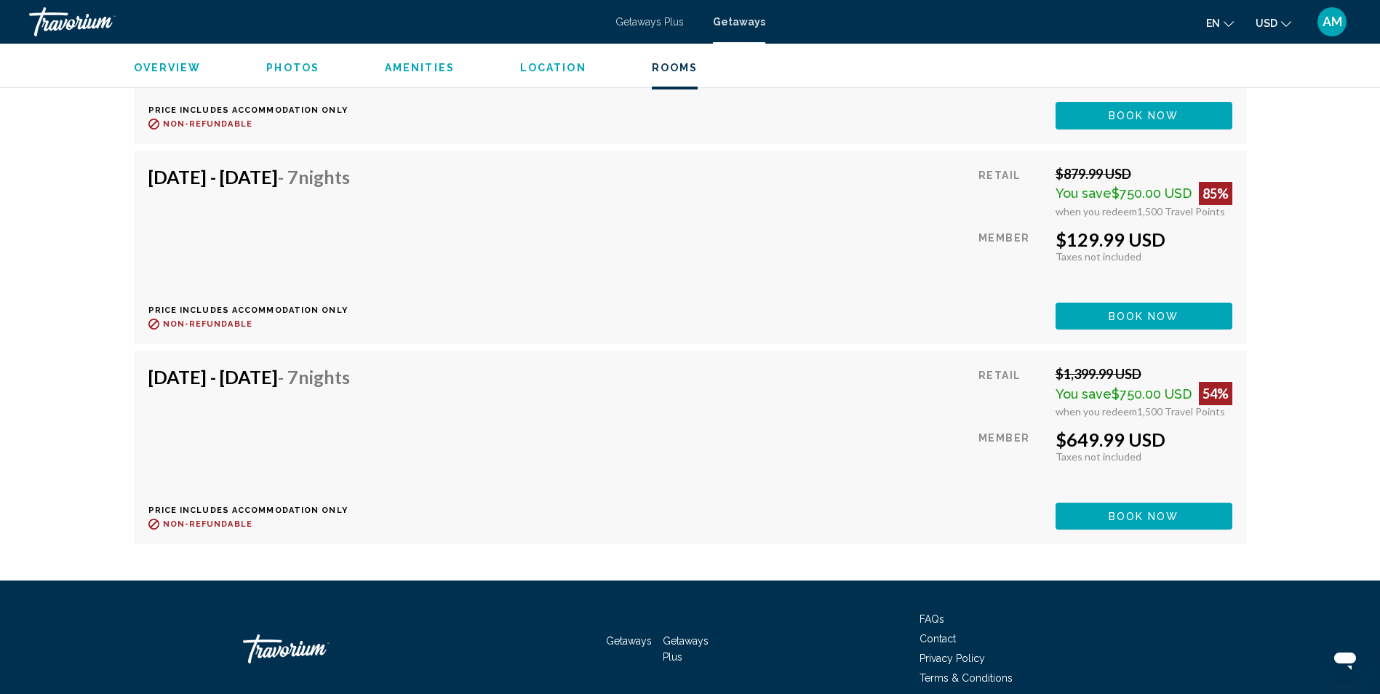
scroll to position [2990, 0]
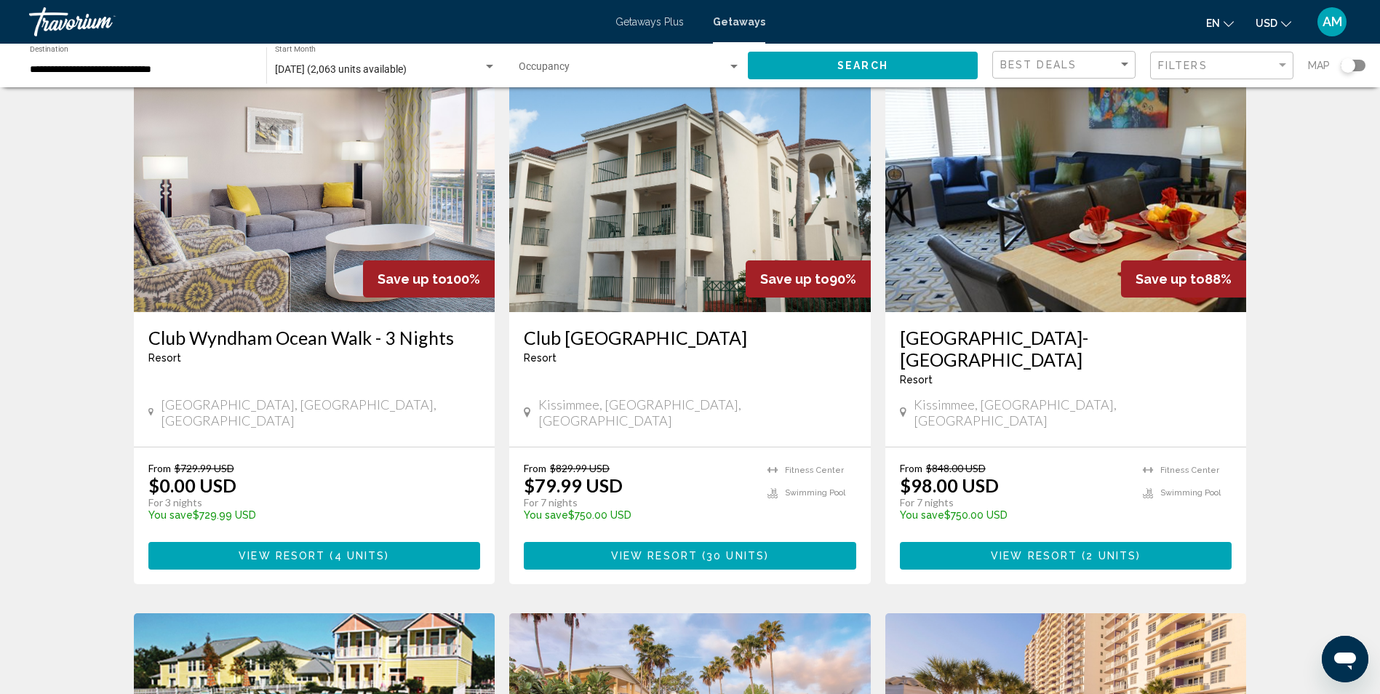
scroll to position [1699, 0]
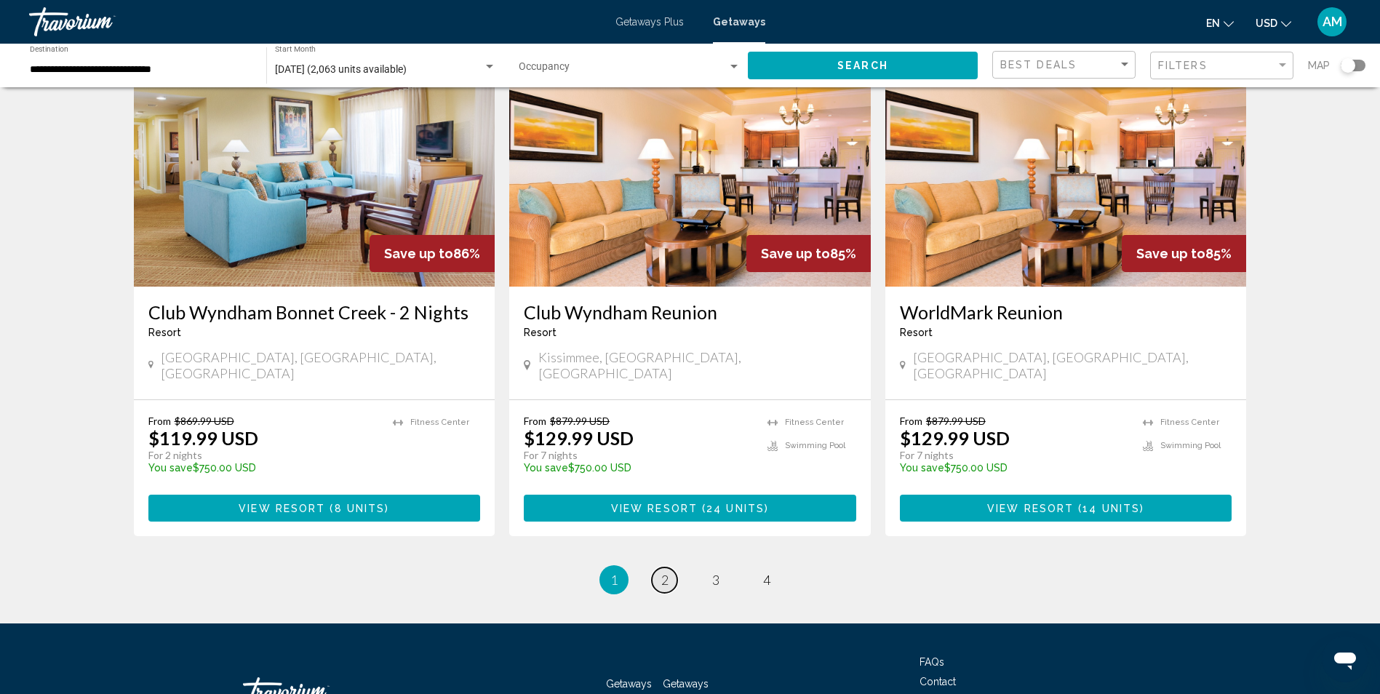
click at [668, 567] on link "page 2" at bounding box center [664, 579] width 25 height 25
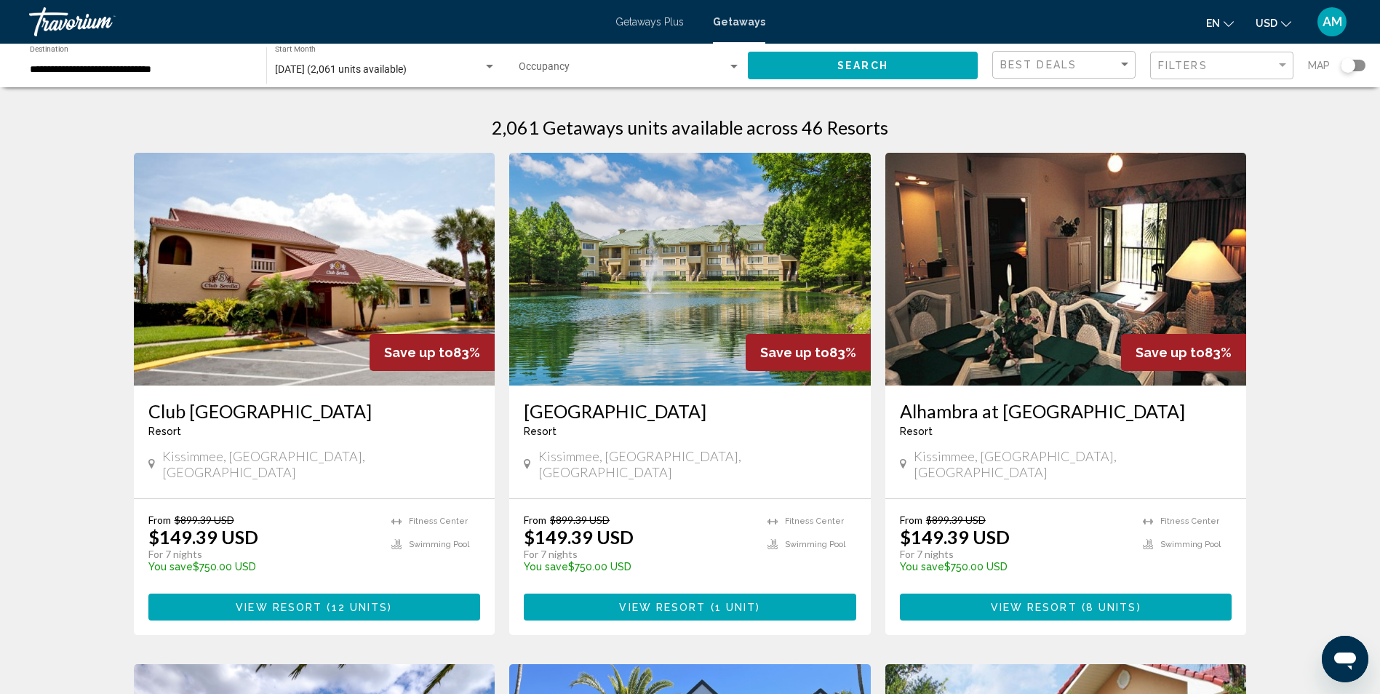
click at [706, 243] on img "Main content" at bounding box center [689, 269] width 361 height 233
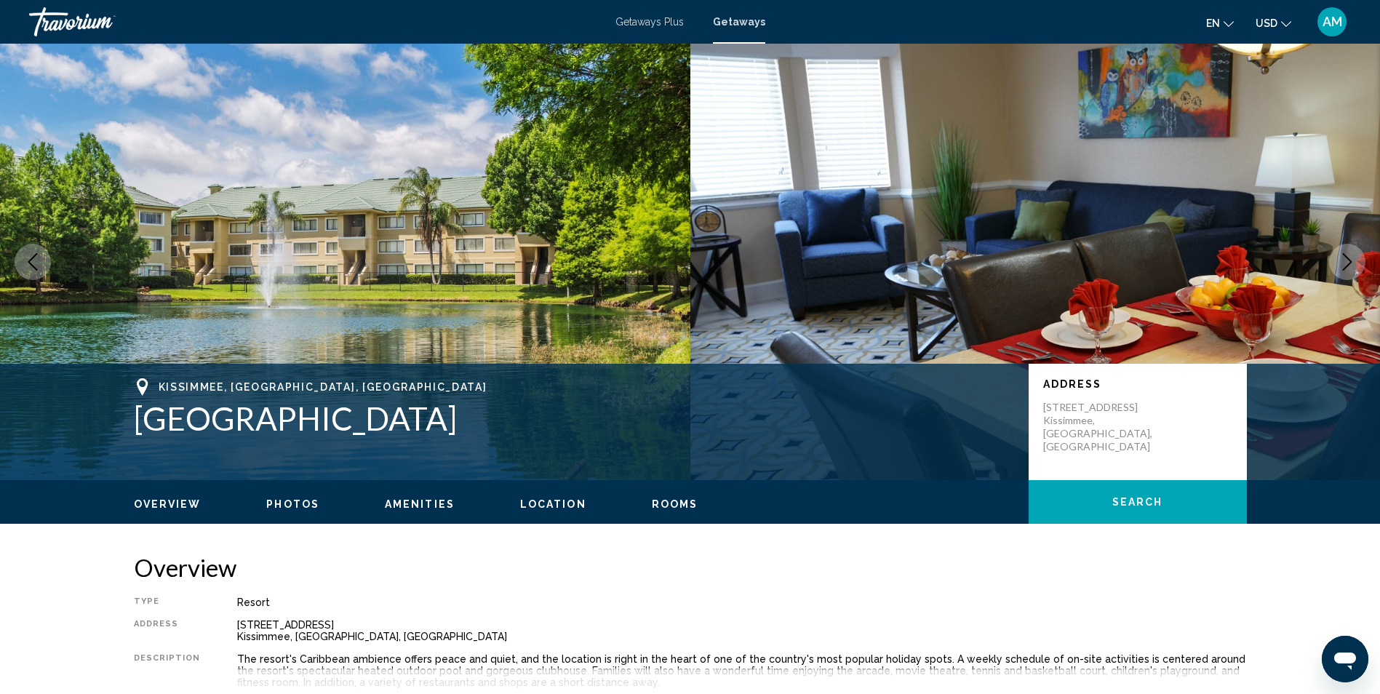
click at [681, 292] on img "Main content" at bounding box center [345, 262] width 690 height 436
click at [678, 295] on img "Main content" at bounding box center [345, 262] width 690 height 436
click at [674, 299] on img "Main content" at bounding box center [345, 262] width 690 height 436
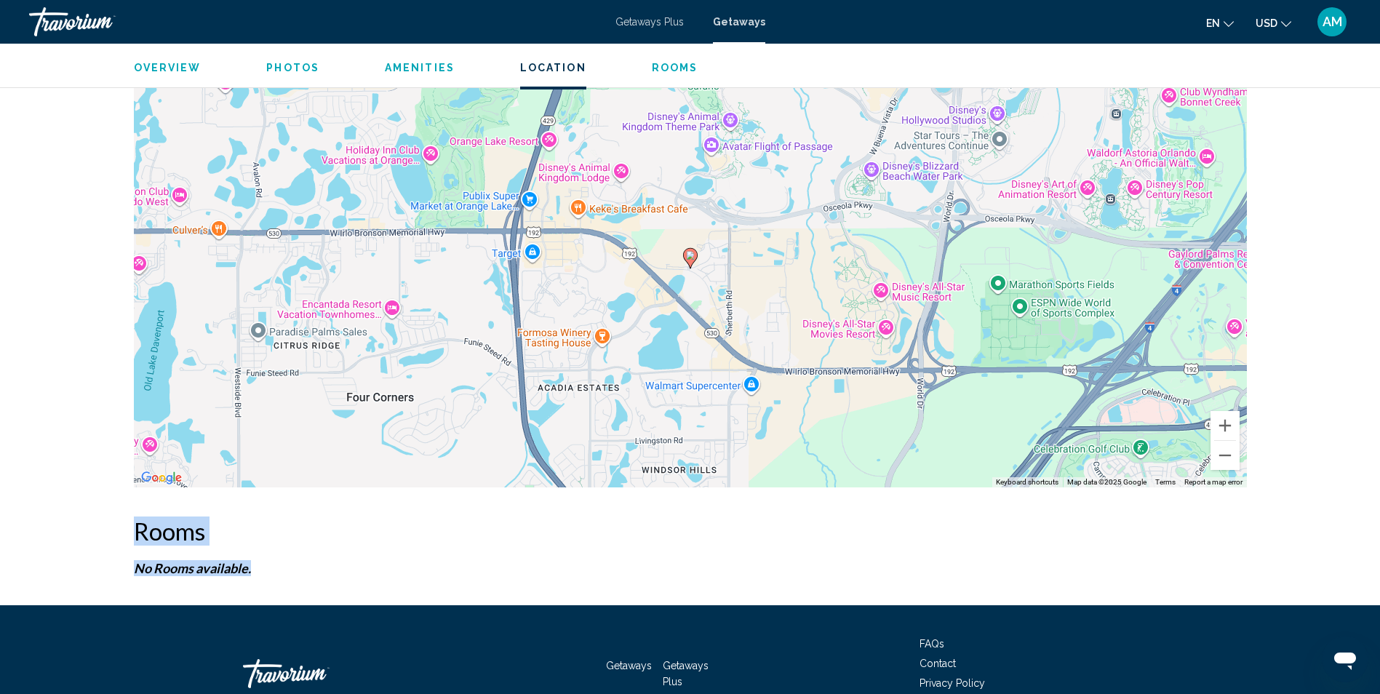
scroll to position [2540, 0]
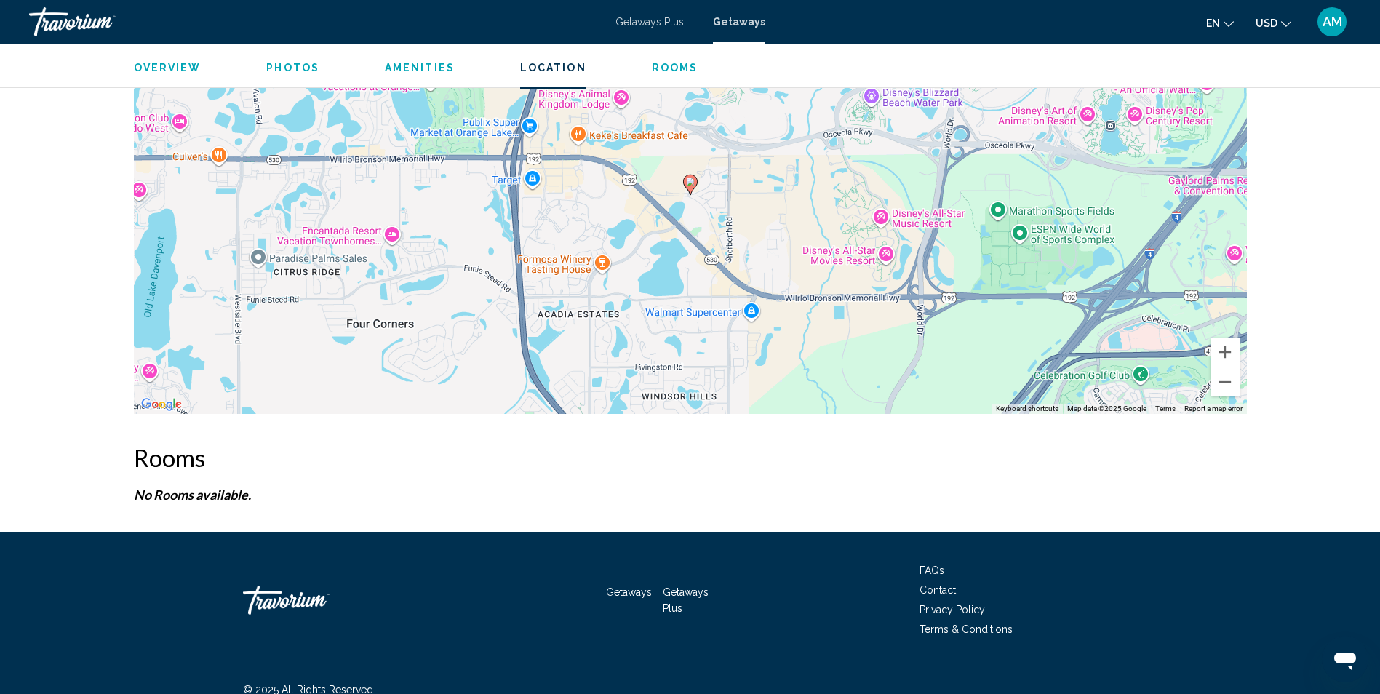
drag, startPoint x: 244, startPoint y: 543, endPoint x: 329, endPoint y: 182, distance: 371.3
click at [329, 182] on div "To activate drag with keyboard, press Alt + Enter. Once in keyboard drag state,…" at bounding box center [690, 195] width 1113 height 436
click at [1025, 275] on div "To activate drag with keyboard, press Alt + Enter. Once in keyboard drag state,…" at bounding box center [690, 195] width 1113 height 436
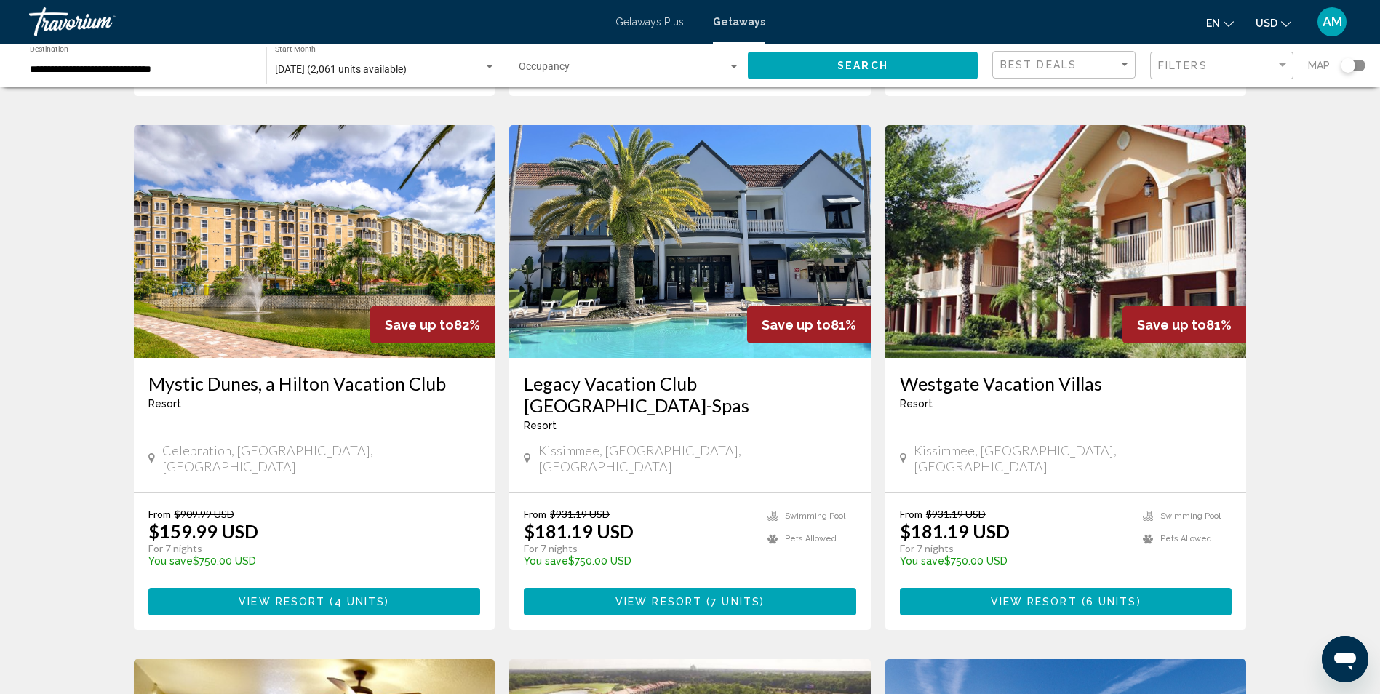
scroll to position [568, 0]
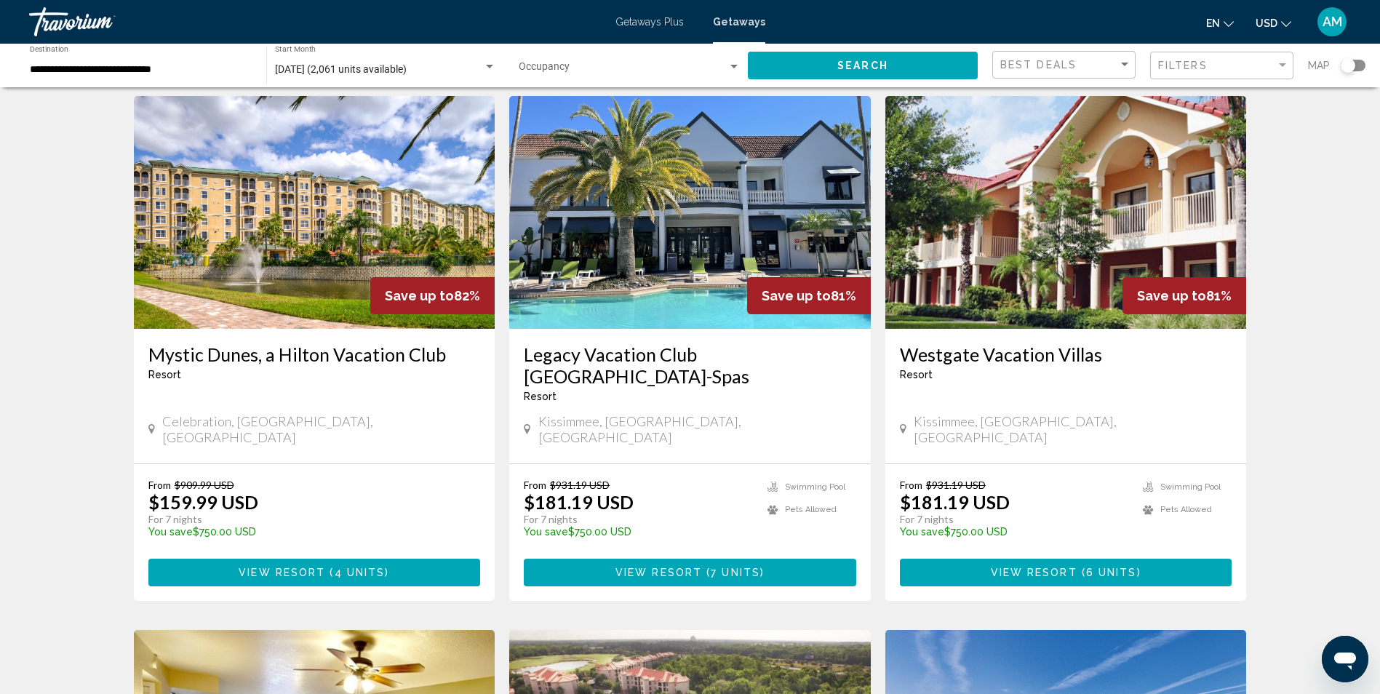
click at [283, 349] on h3 "Mystic Dunes, a Hilton Vacation Club" at bounding box center [314, 354] width 332 height 22
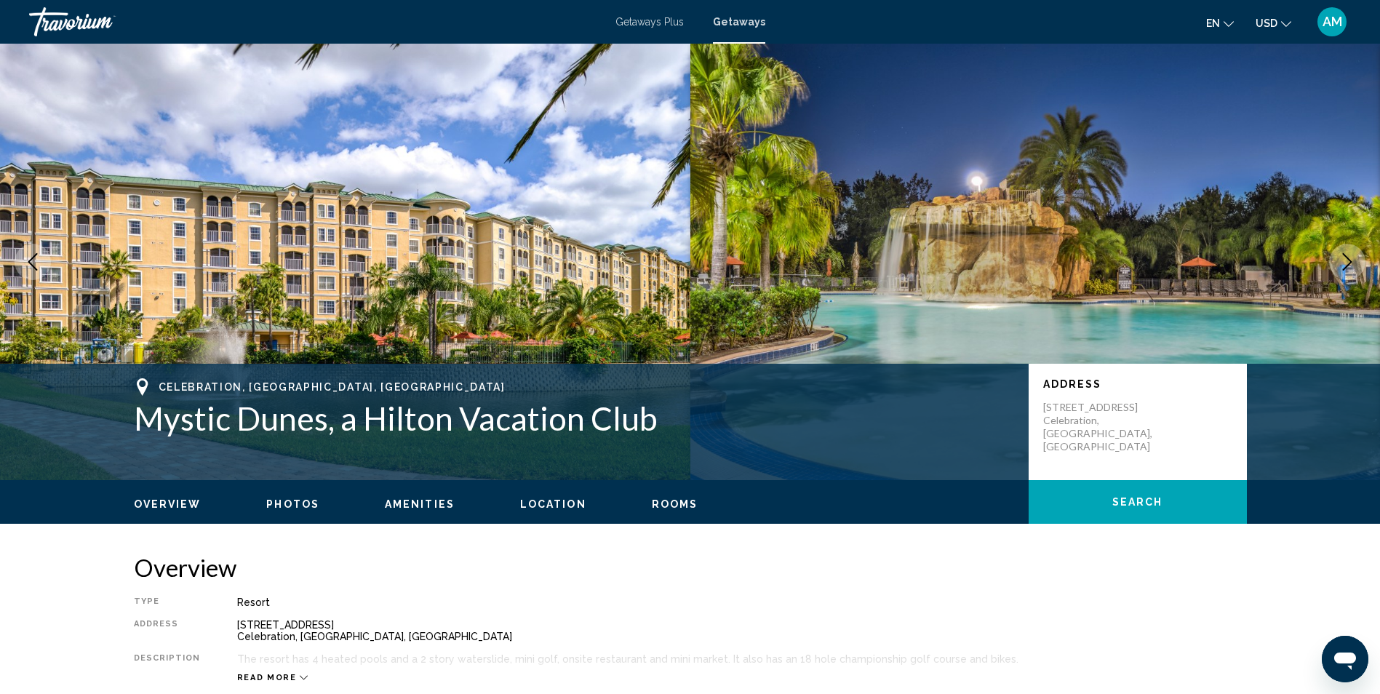
click at [554, 505] on span "Location" at bounding box center [553, 504] width 66 height 12
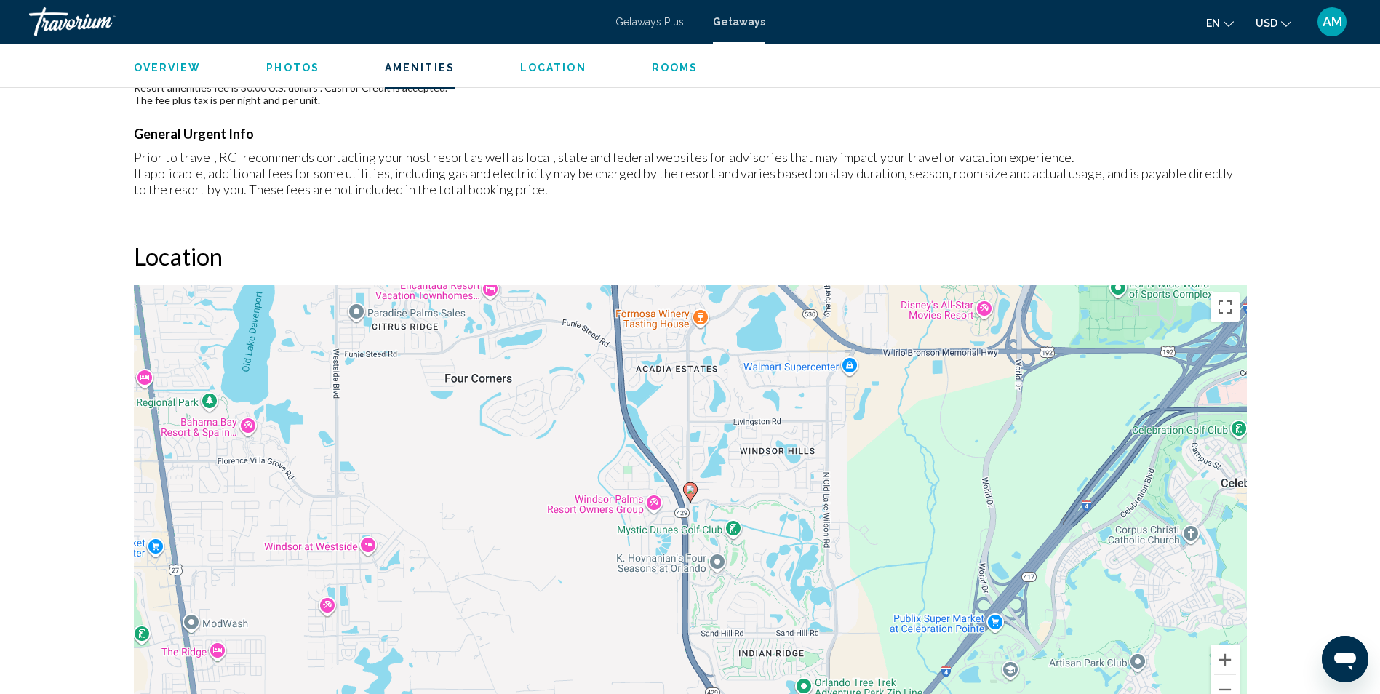
scroll to position [1598, 0]
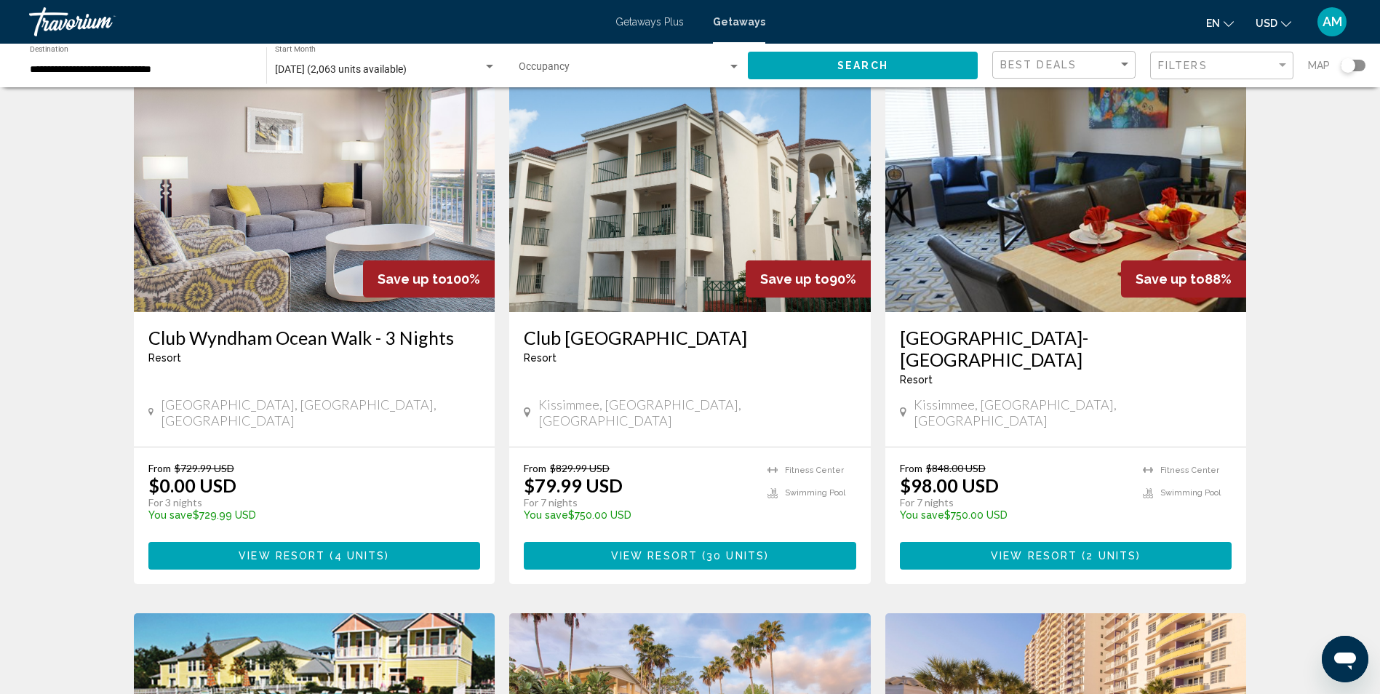
scroll to position [1699, 0]
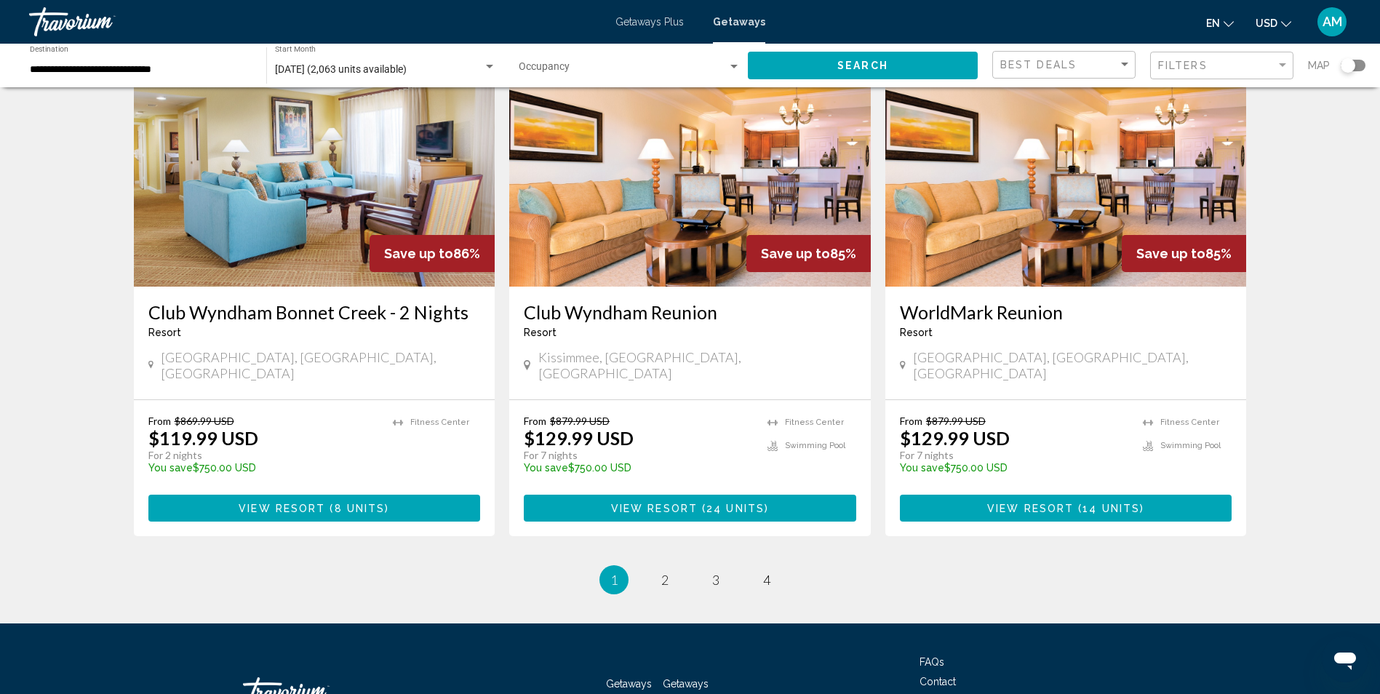
click at [980, 301] on h3 "WorldMark Reunion" at bounding box center [1066, 312] width 332 height 22
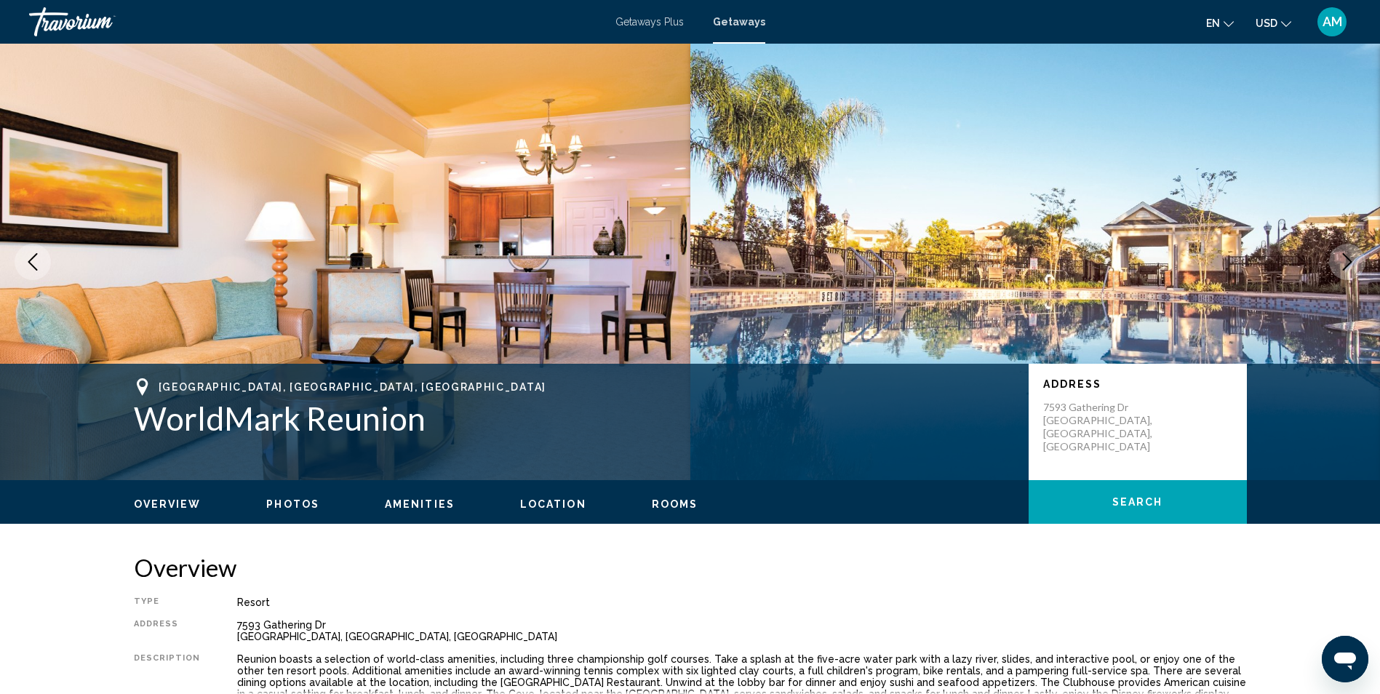
click at [546, 508] on span "Location" at bounding box center [553, 504] width 66 height 12
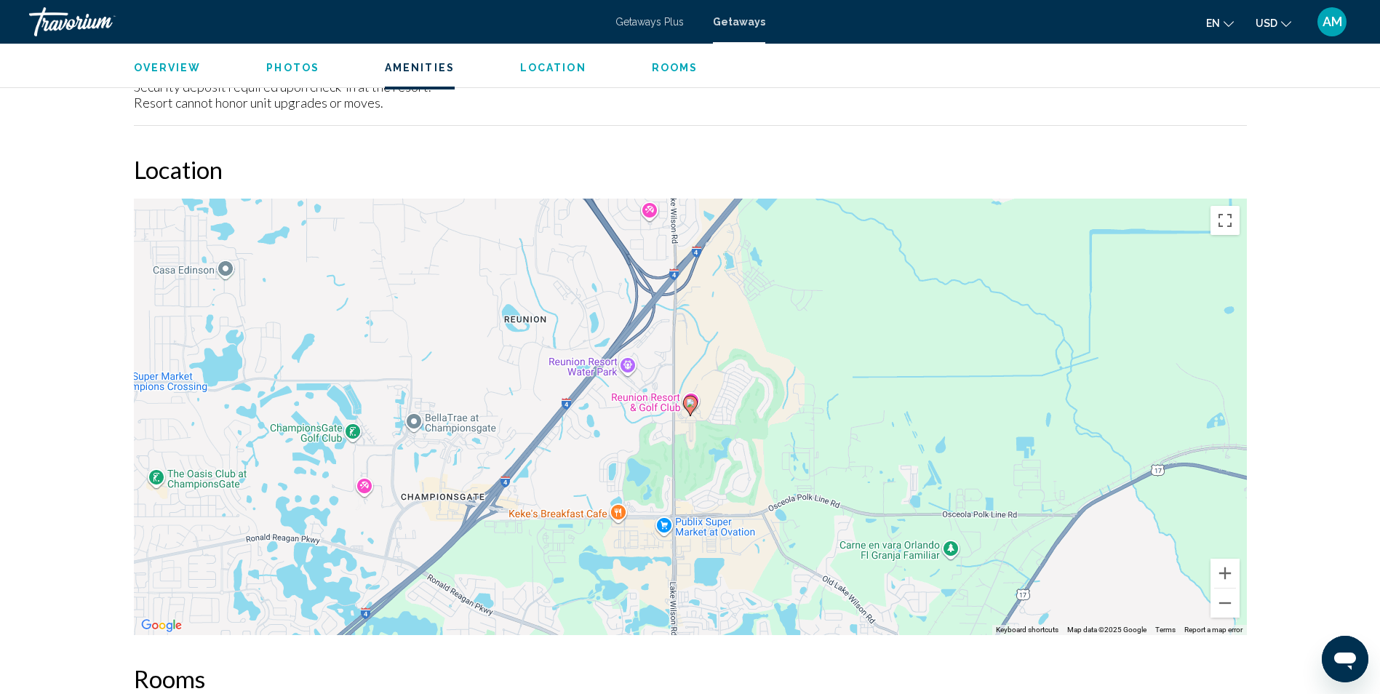
scroll to position [1876, 0]
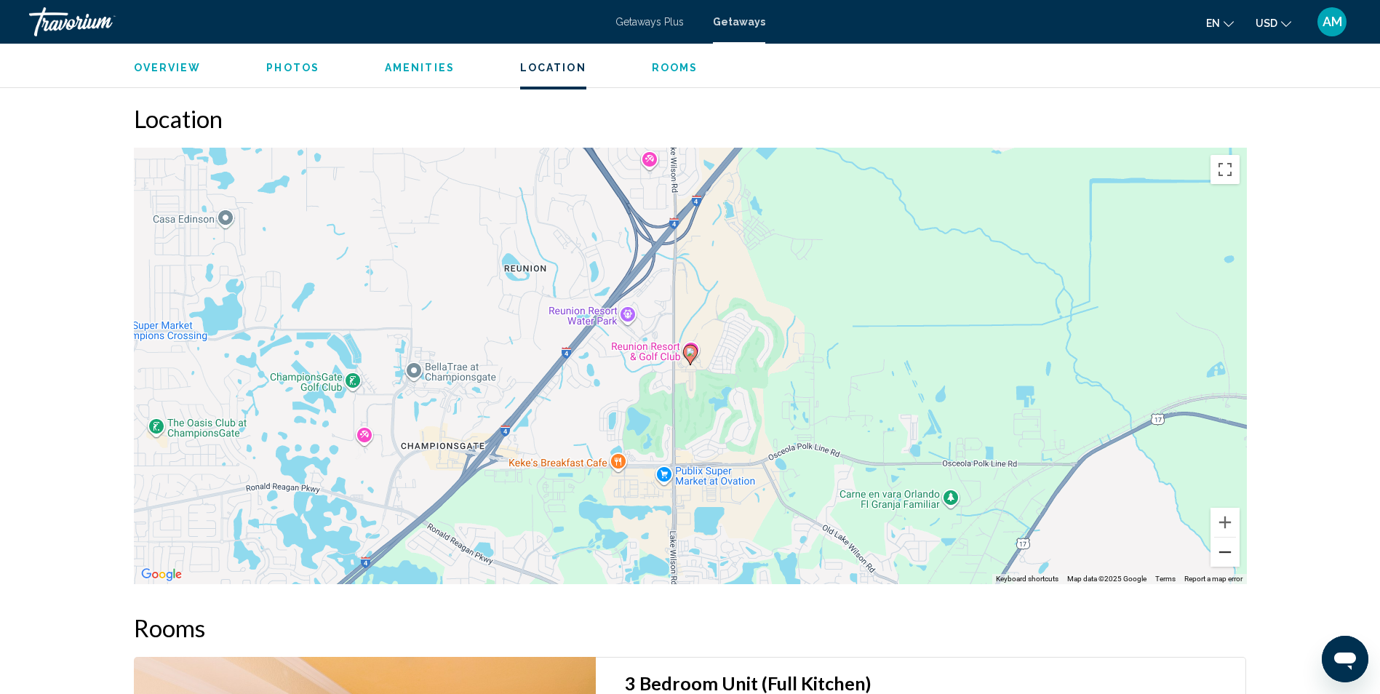
click at [1236, 537] on button "Zoom out" at bounding box center [1224, 551] width 29 height 29
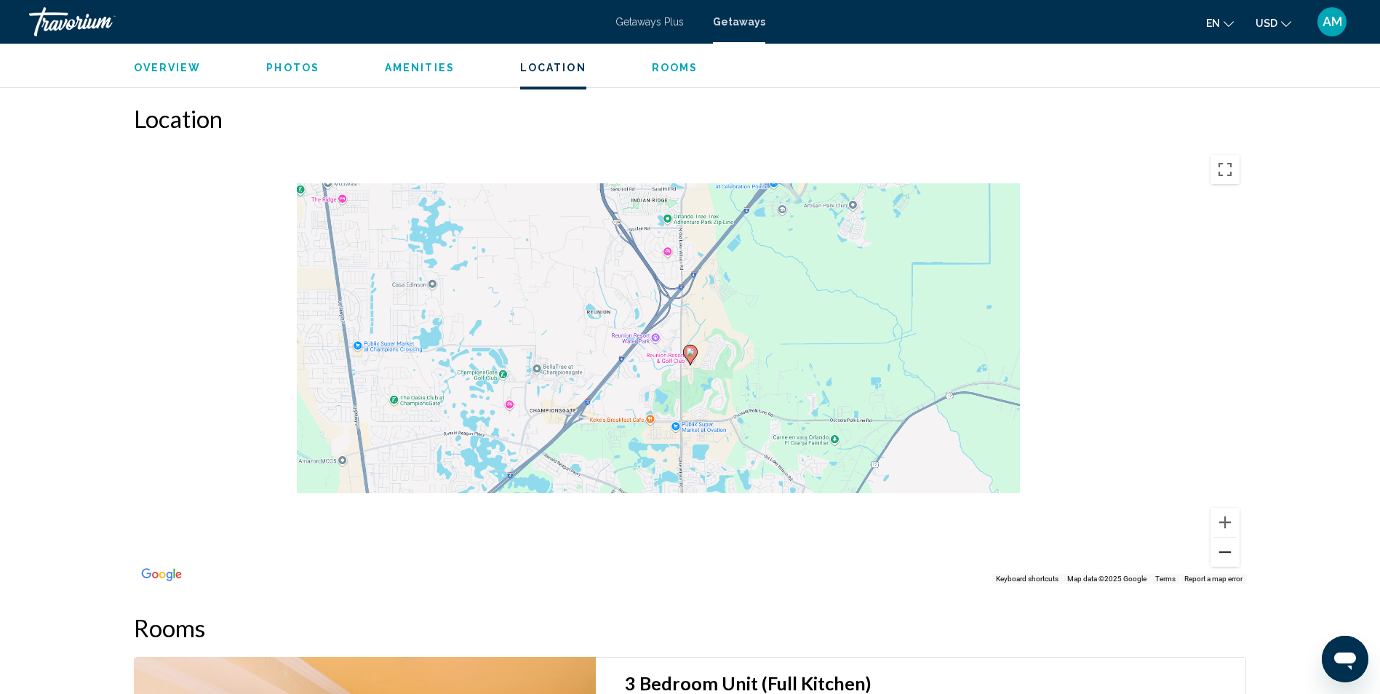
click at [1236, 537] on button "Zoom out" at bounding box center [1224, 551] width 29 height 29
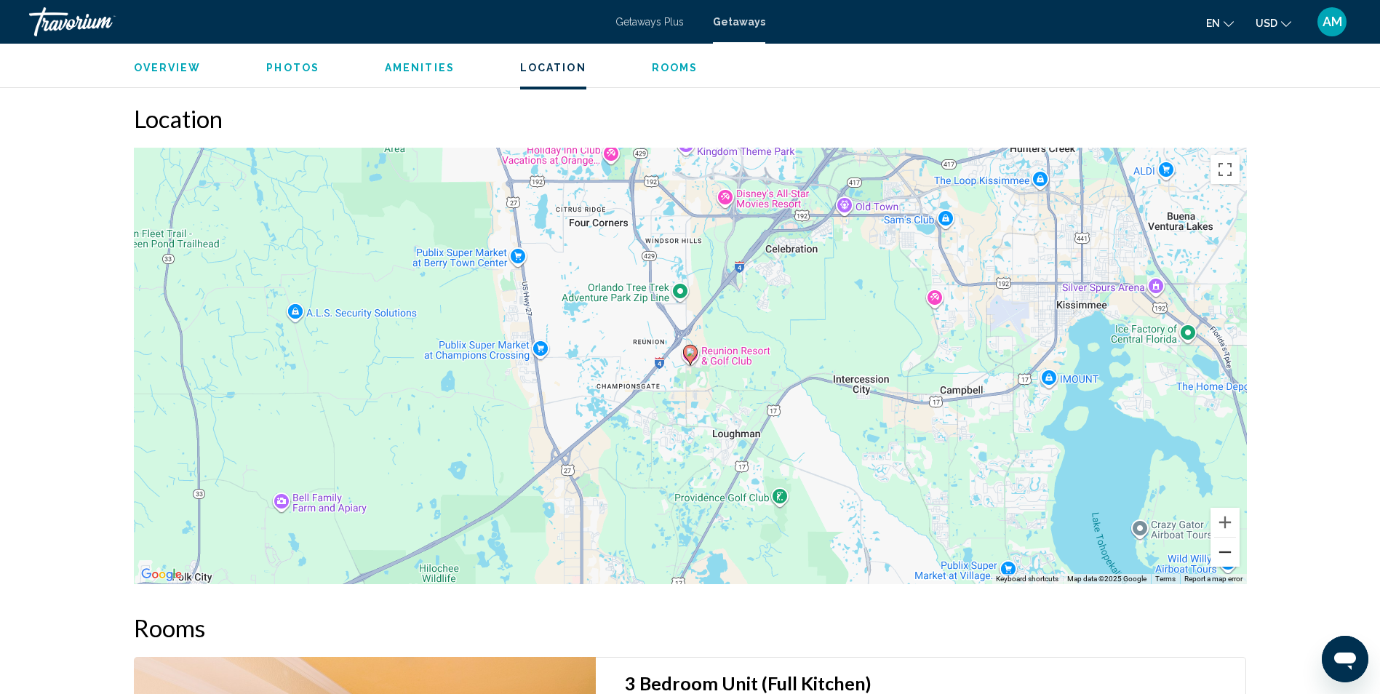
click at [1236, 537] on button "Zoom out" at bounding box center [1224, 551] width 29 height 29
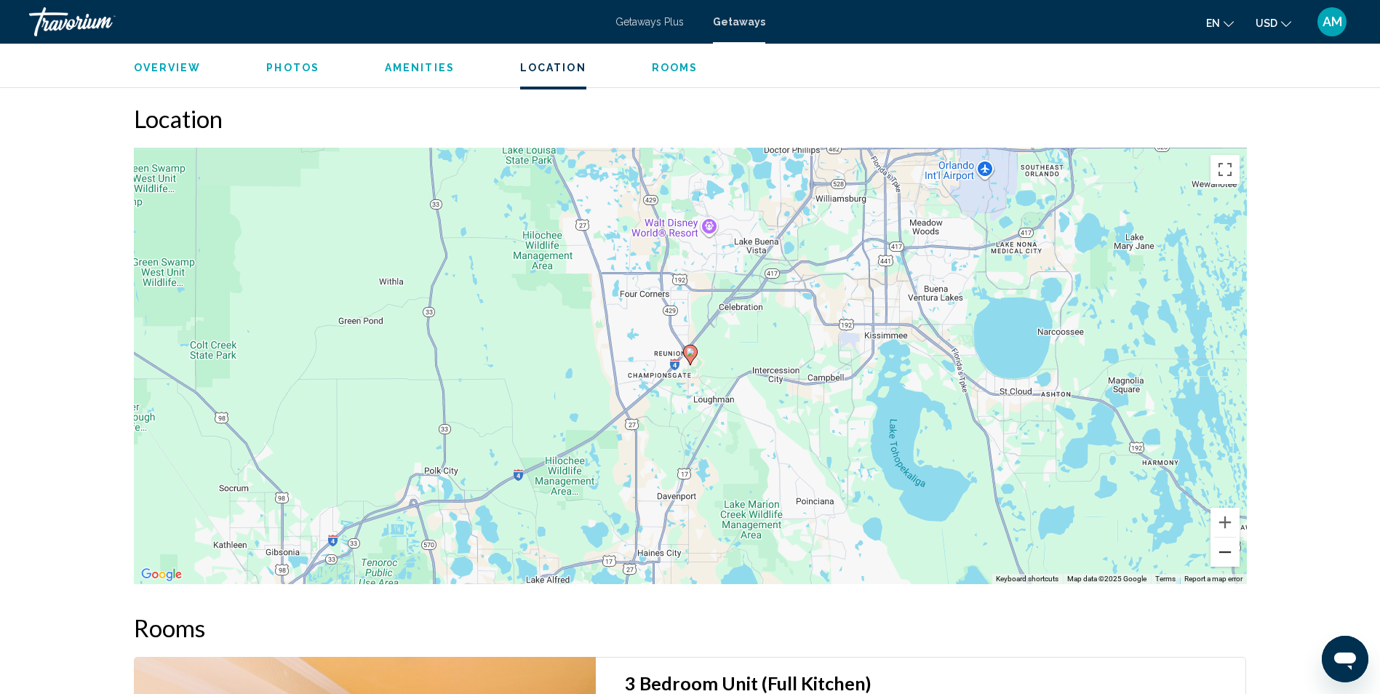
click at [1236, 537] on button "Zoom out" at bounding box center [1224, 551] width 29 height 29
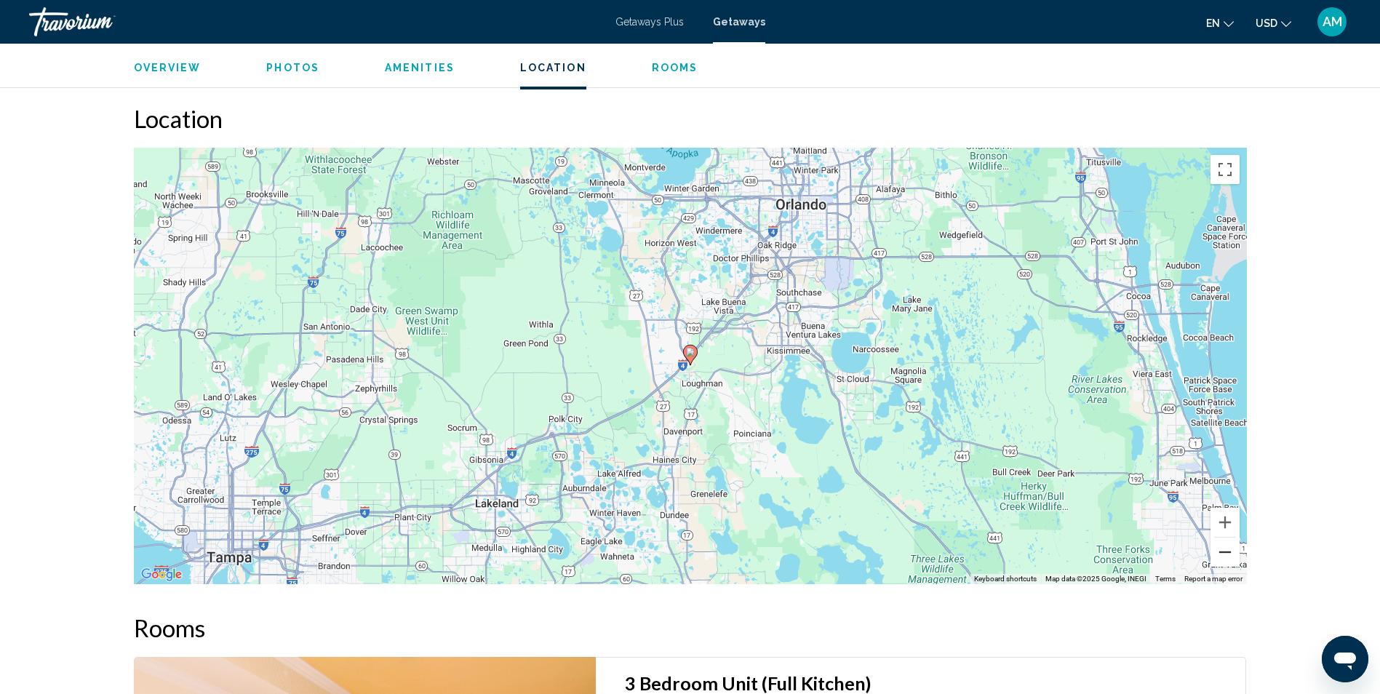
click at [1236, 537] on button "Zoom out" at bounding box center [1224, 551] width 29 height 29
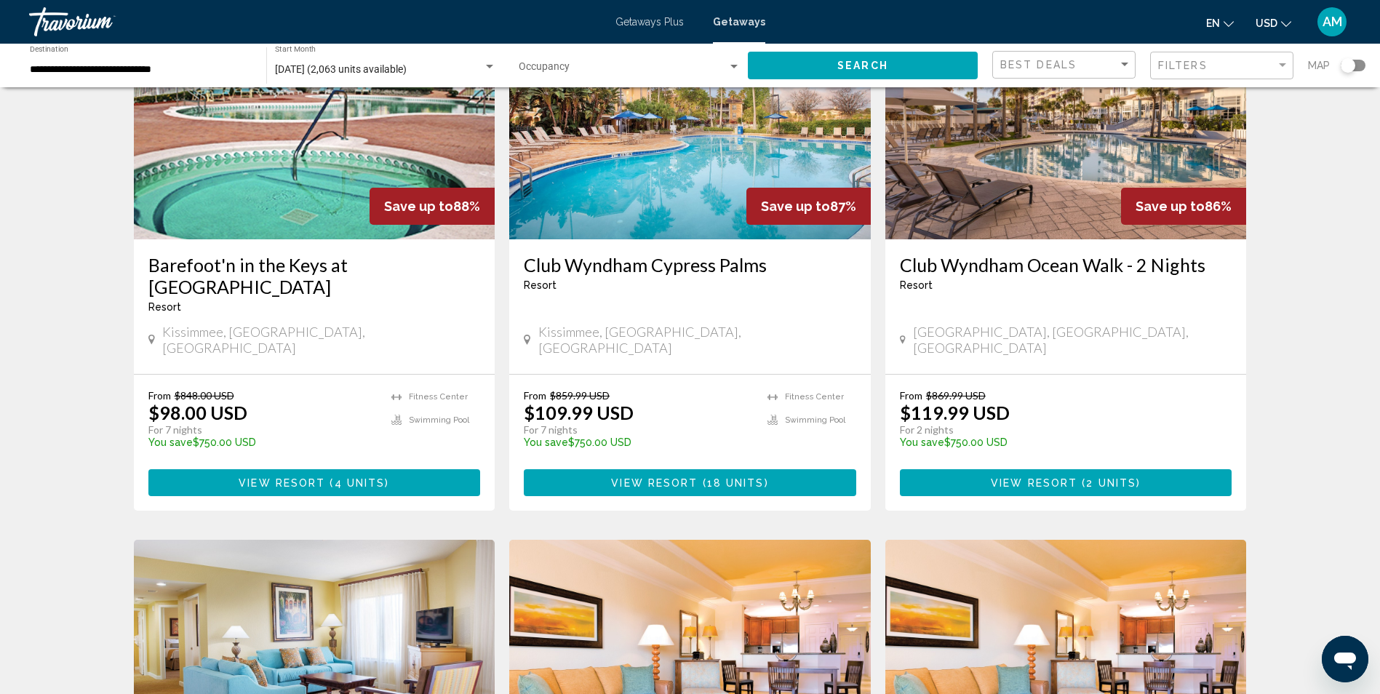
scroll to position [1699, 0]
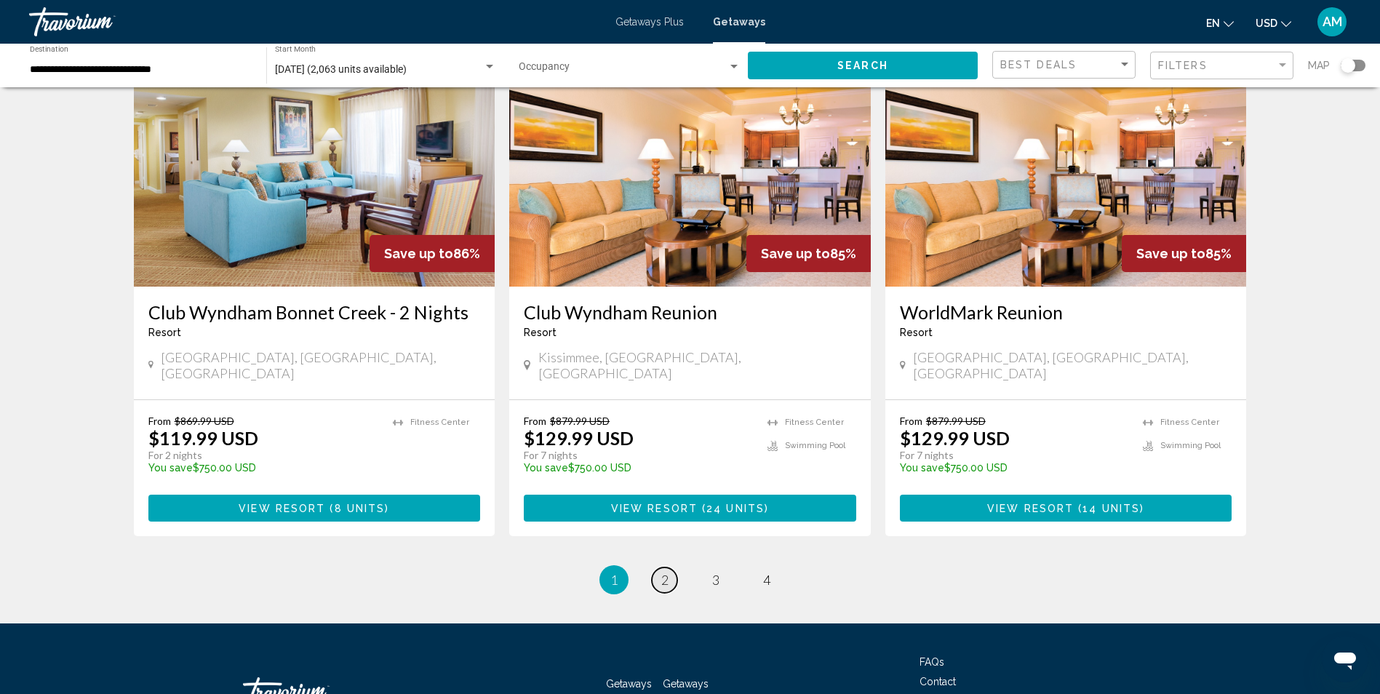
click at [672, 567] on link "page 2" at bounding box center [664, 579] width 25 height 25
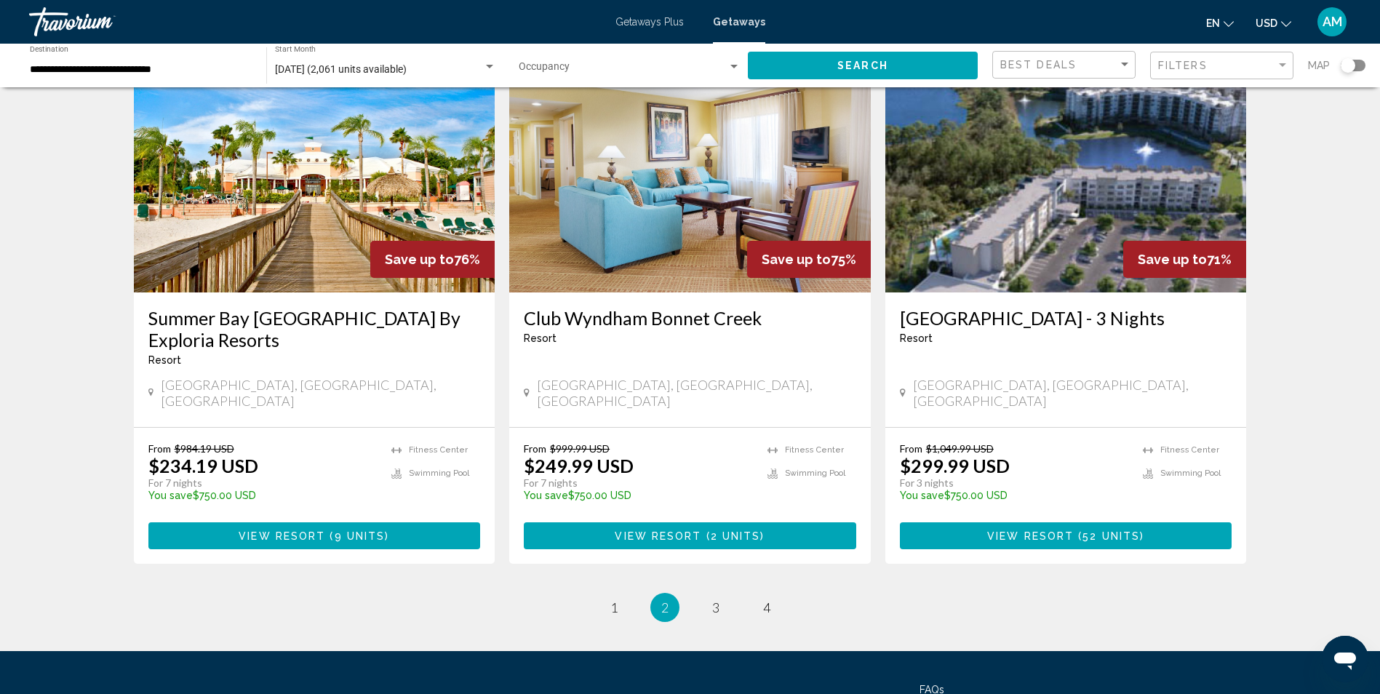
scroll to position [1699, 0]
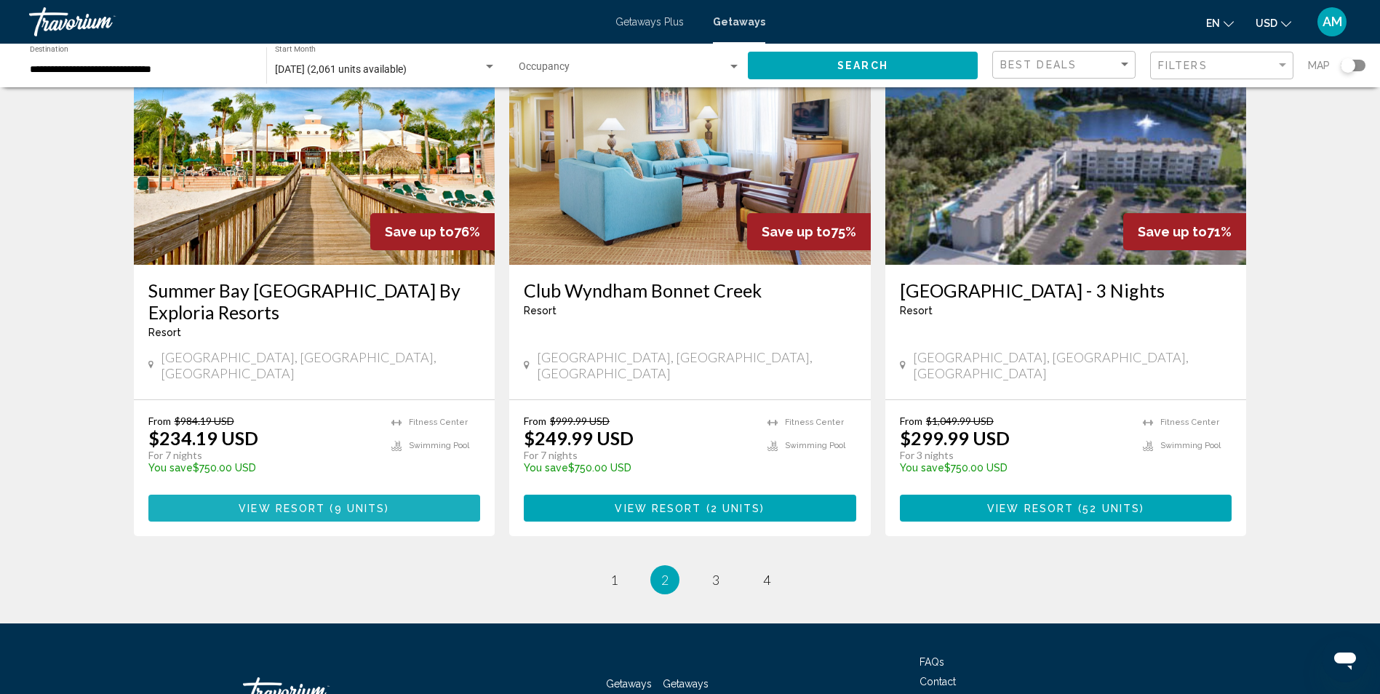
click at [276, 503] on span "View Resort" at bounding box center [282, 509] width 87 height 12
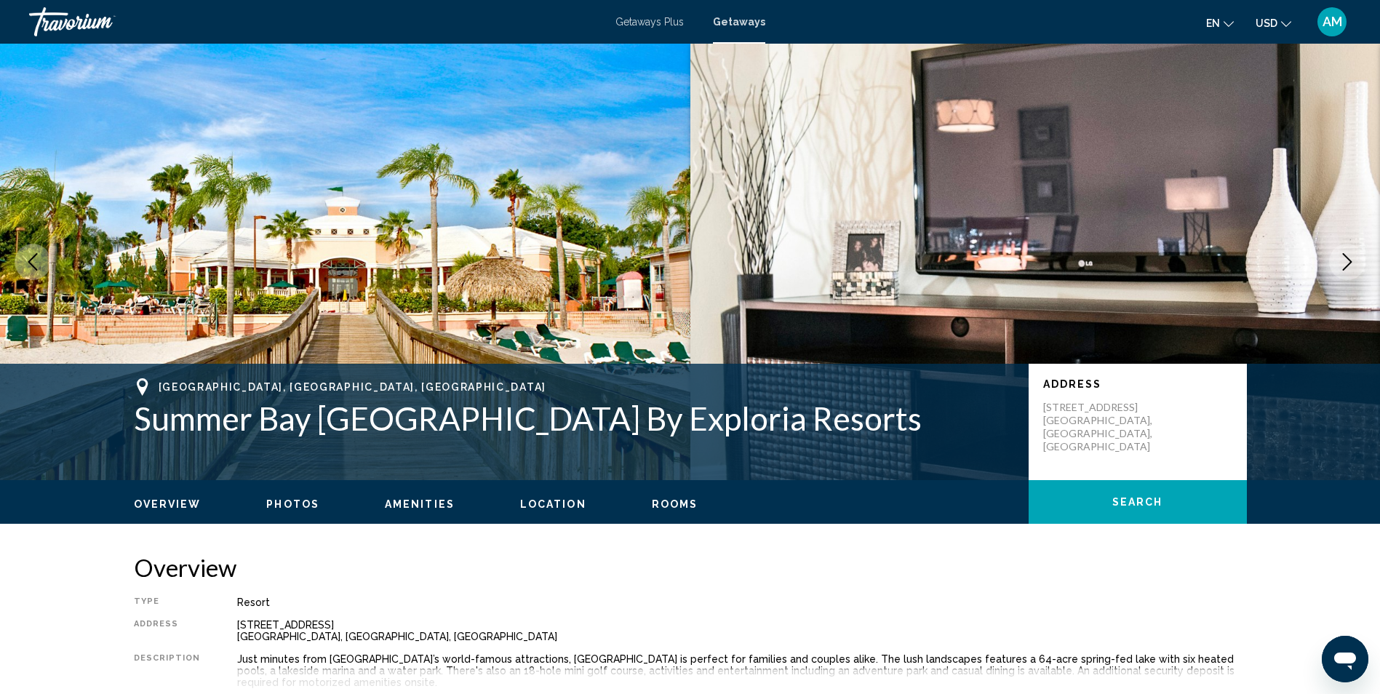
click at [544, 506] on span "Location" at bounding box center [553, 504] width 66 height 12
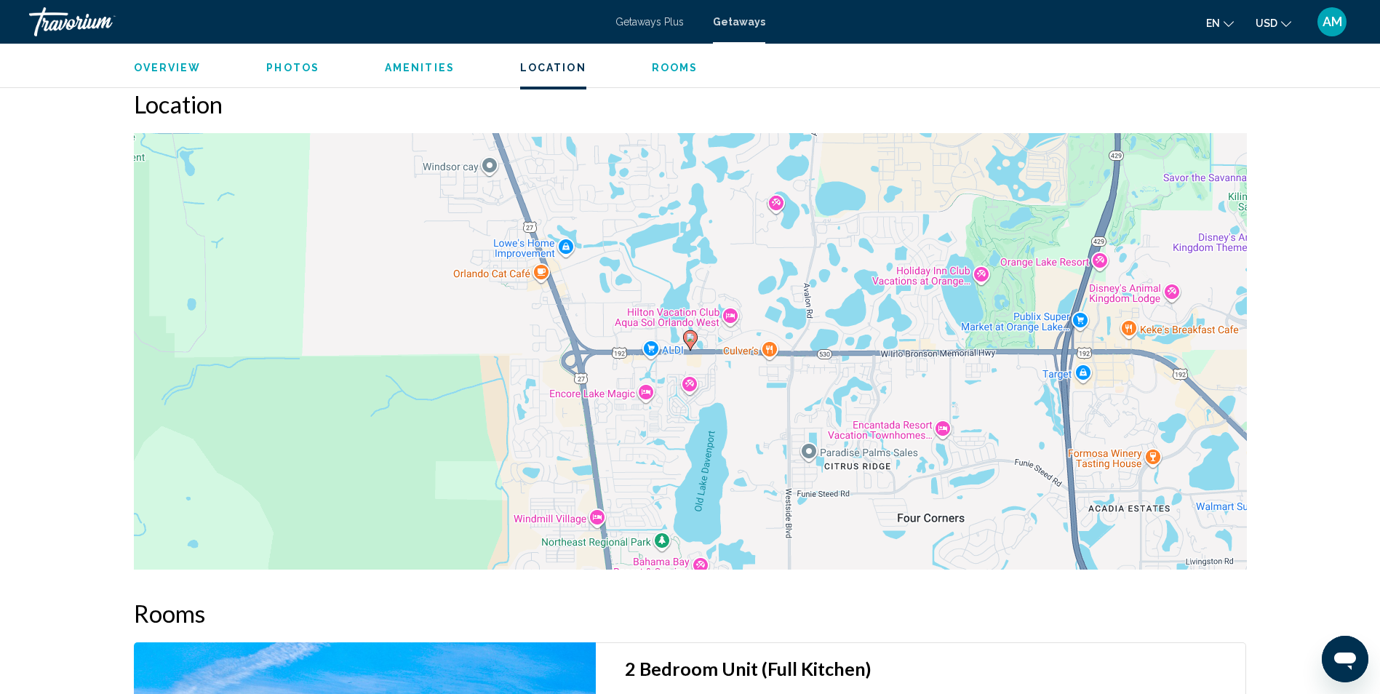
scroll to position [2398, 0]
click at [1228, 543] on button "Zoom out" at bounding box center [1224, 535] width 29 height 29
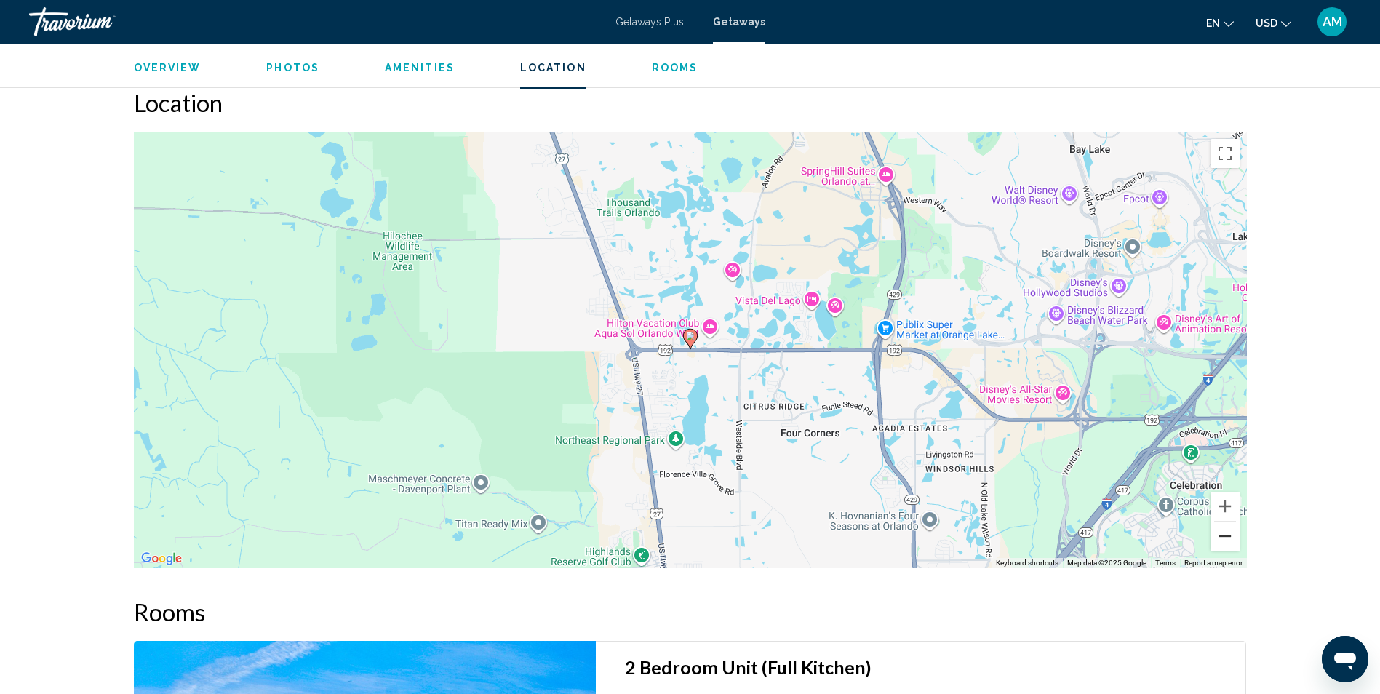
click at [1228, 543] on button "Zoom out" at bounding box center [1224, 535] width 29 height 29
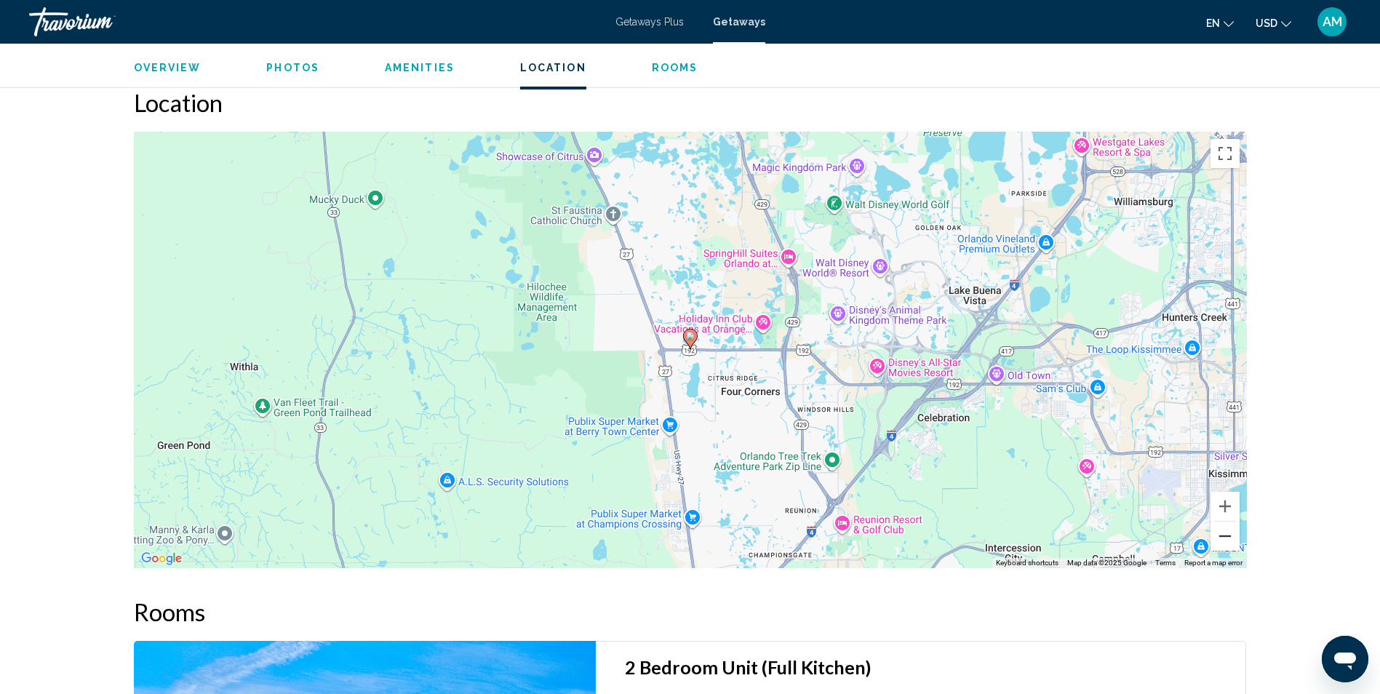
click at [1228, 543] on button "Zoom out" at bounding box center [1224, 535] width 29 height 29
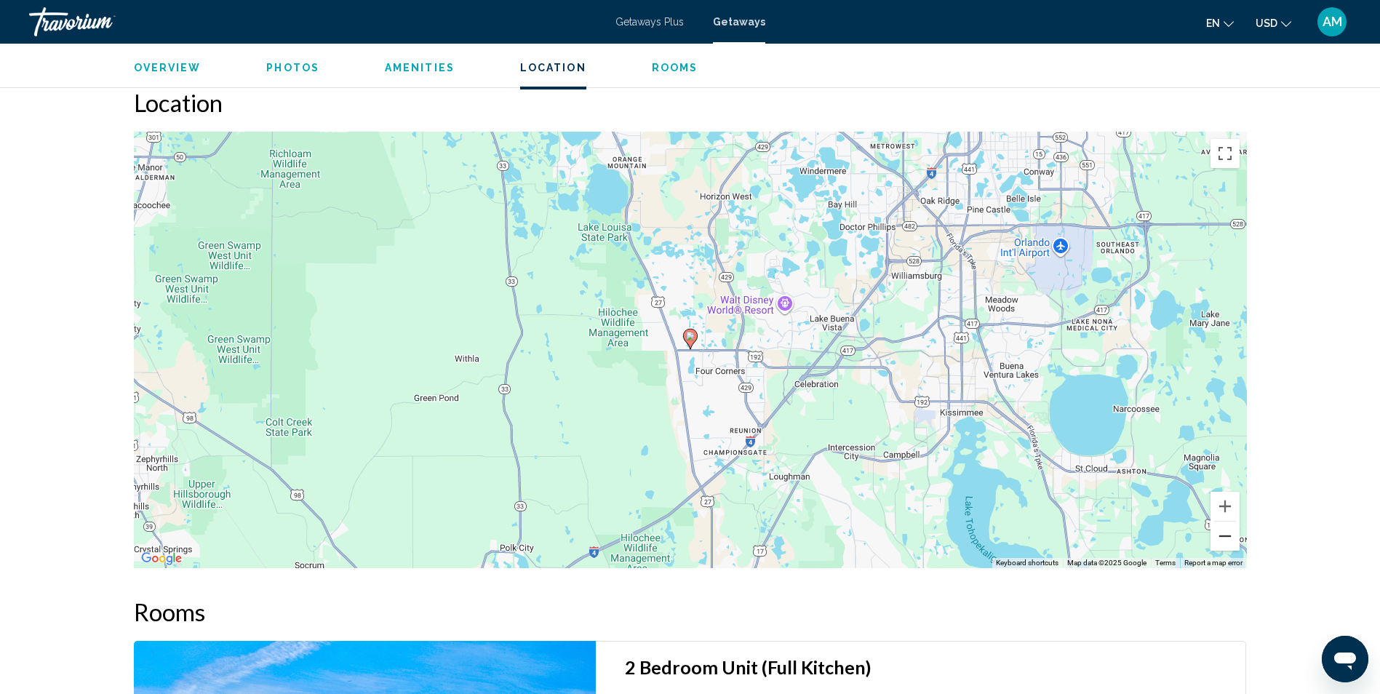
click at [1228, 543] on button "Zoom out" at bounding box center [1224, 535] width 29 height 29
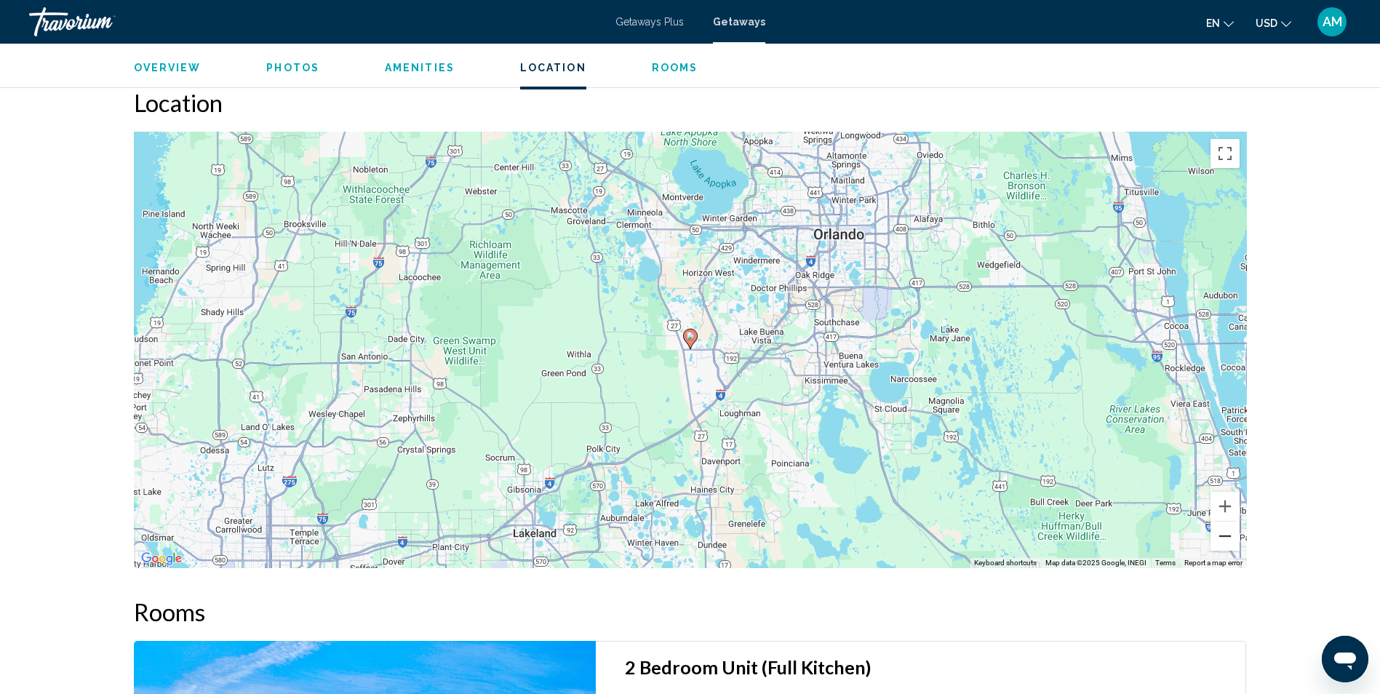
click at [1228, 543] on button "Zoom out" at bounding box center [1224, 535] width 29 height 29
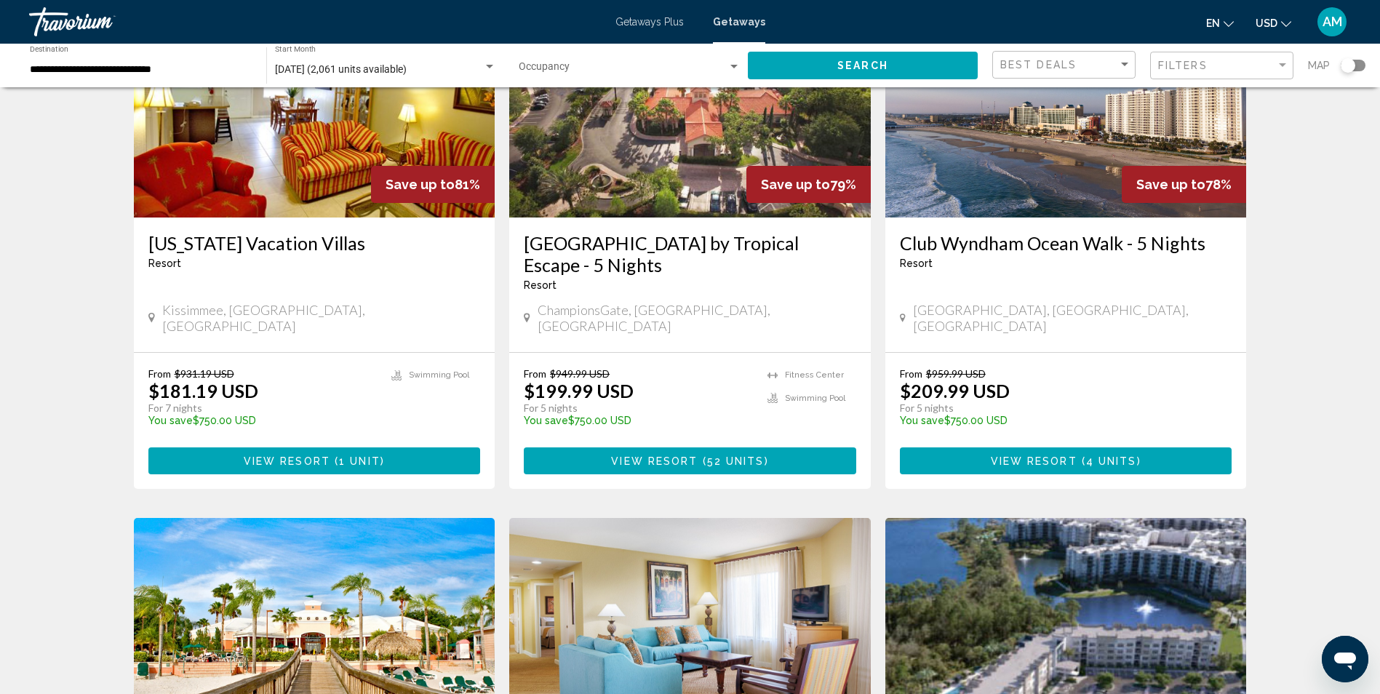
scroll to position [1699, 0]
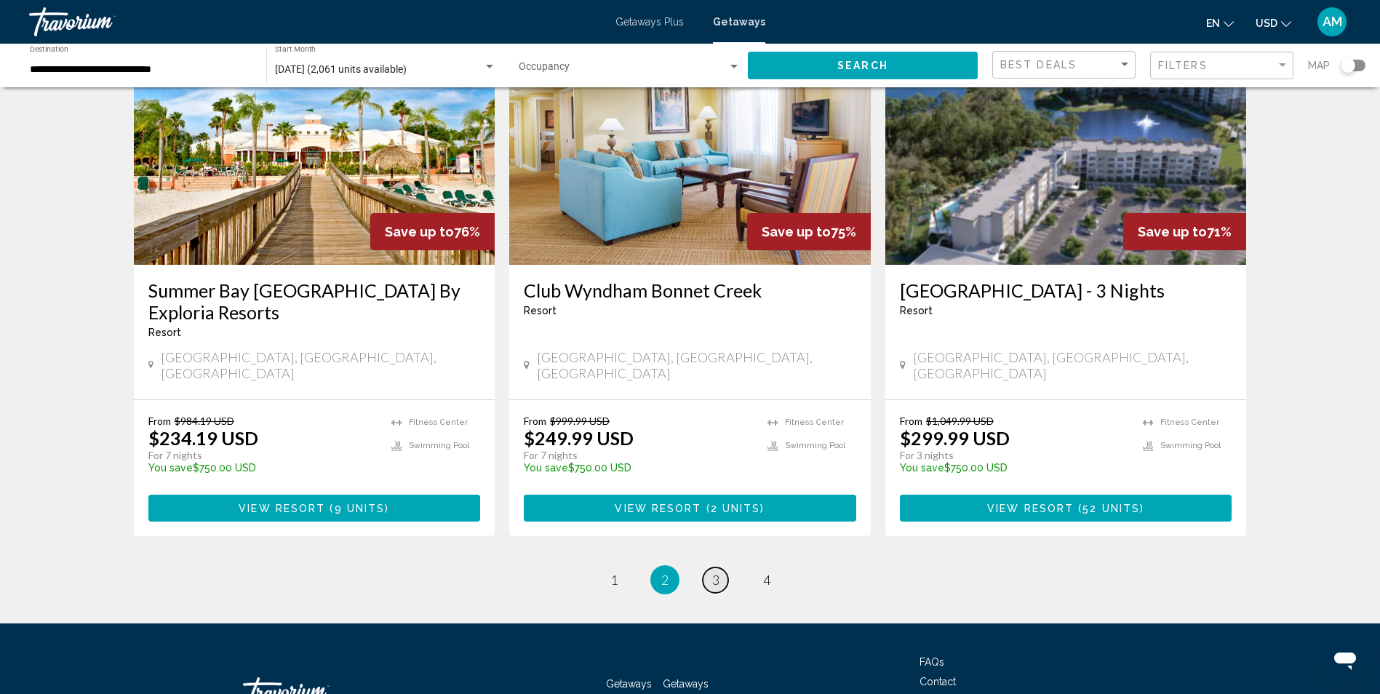
click at [710, 567] on link "page 3" at bounding box center [714, 579] width 25 height 25
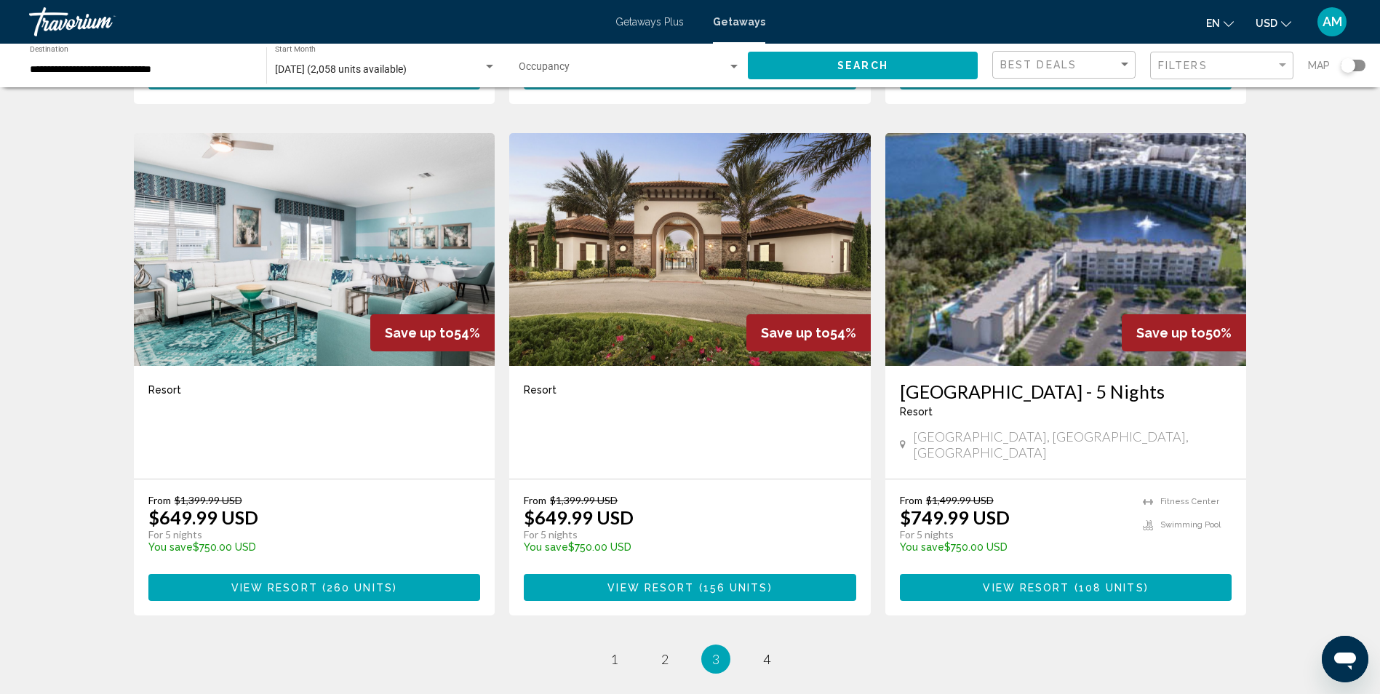
scroll to position [1638, 0]
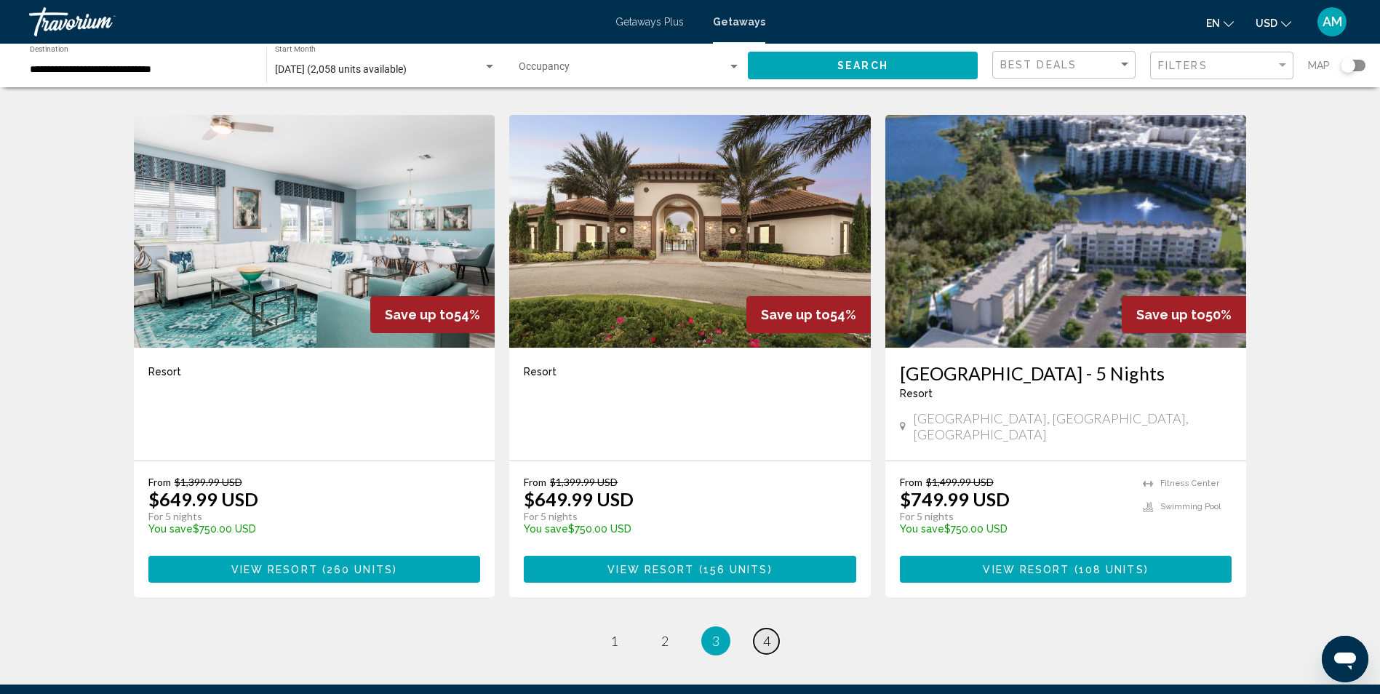
click at [766, 633] on span "4" at bounding box center [766, 641] width 7 height 16
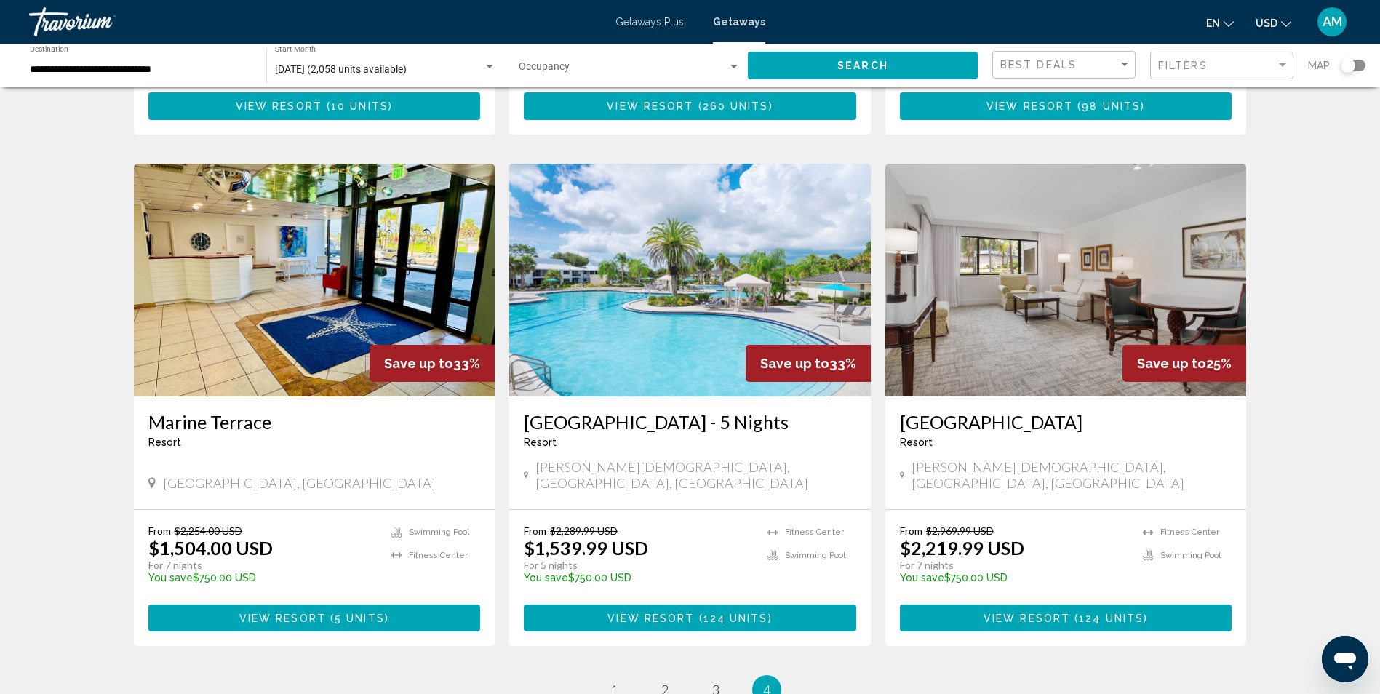
scroll to position [1035, 0]
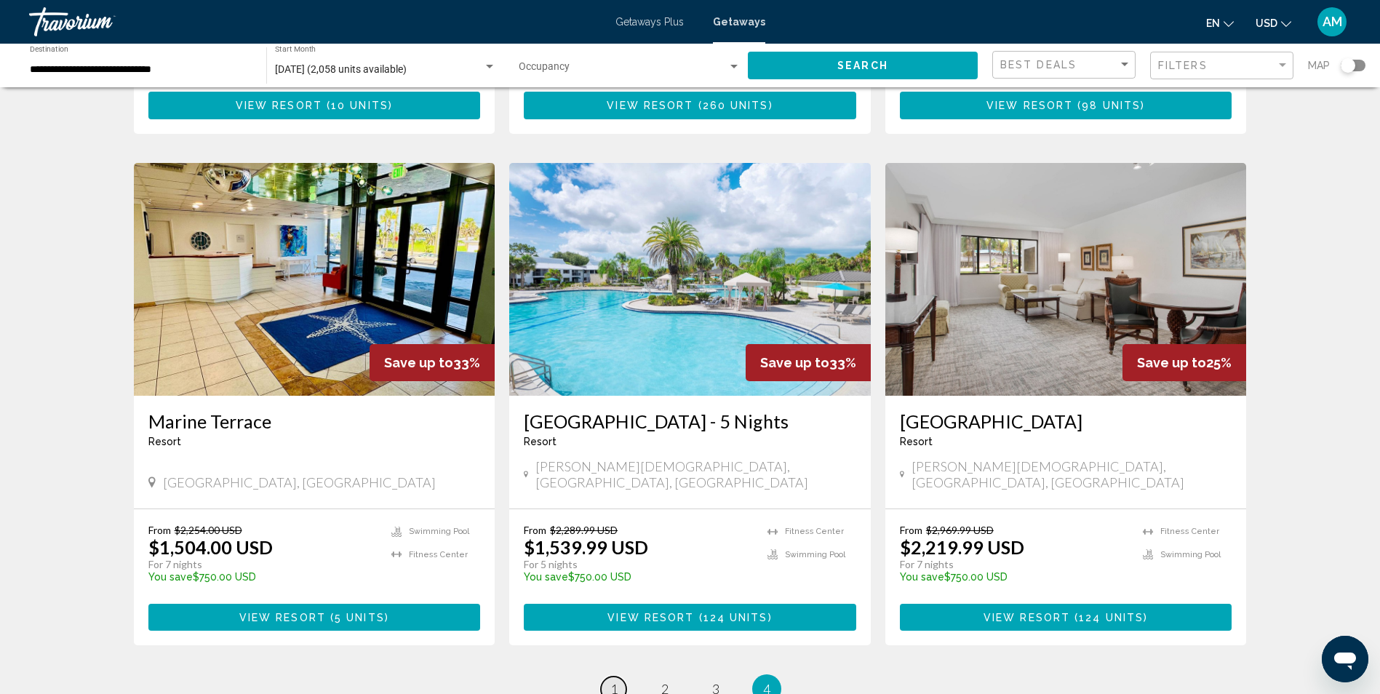
click at [610, 681] on span "1" at bounding box center [613, 689] width 7 height 16
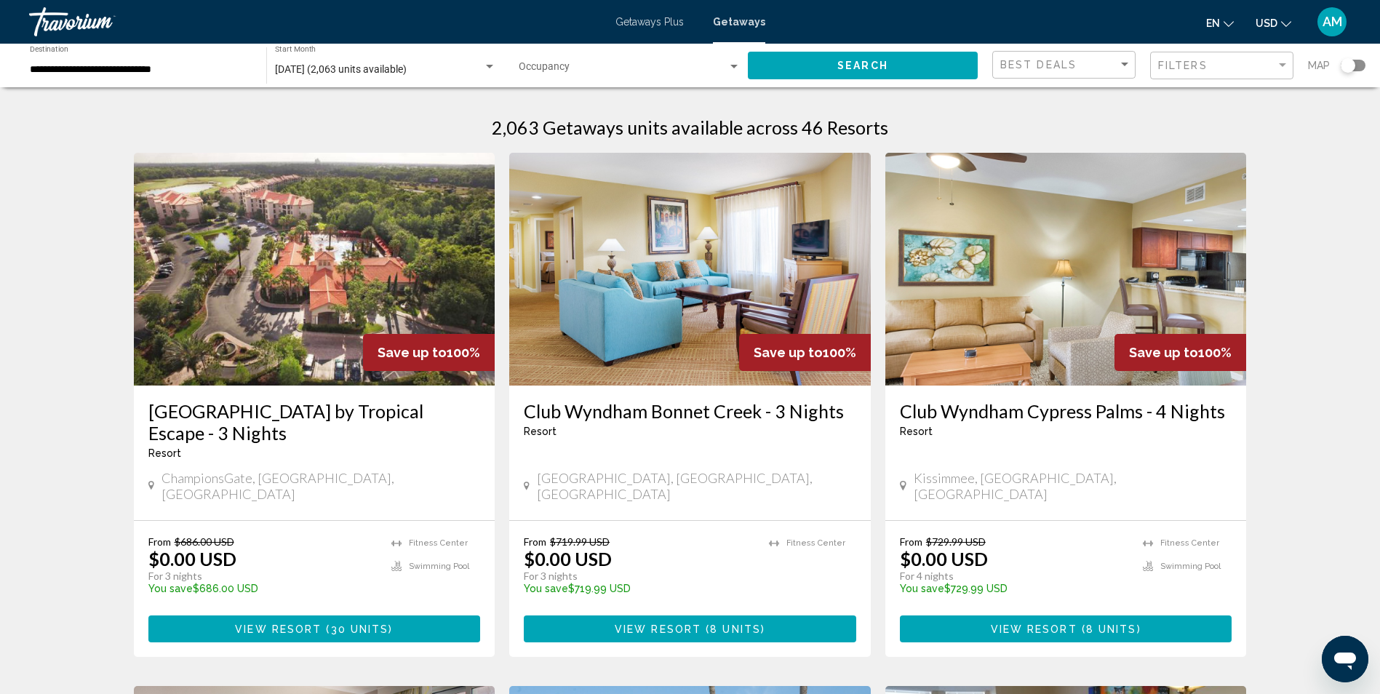
click at [279, 623] on span "View Resort" at bounding box center [278, 629] width 87 height 12
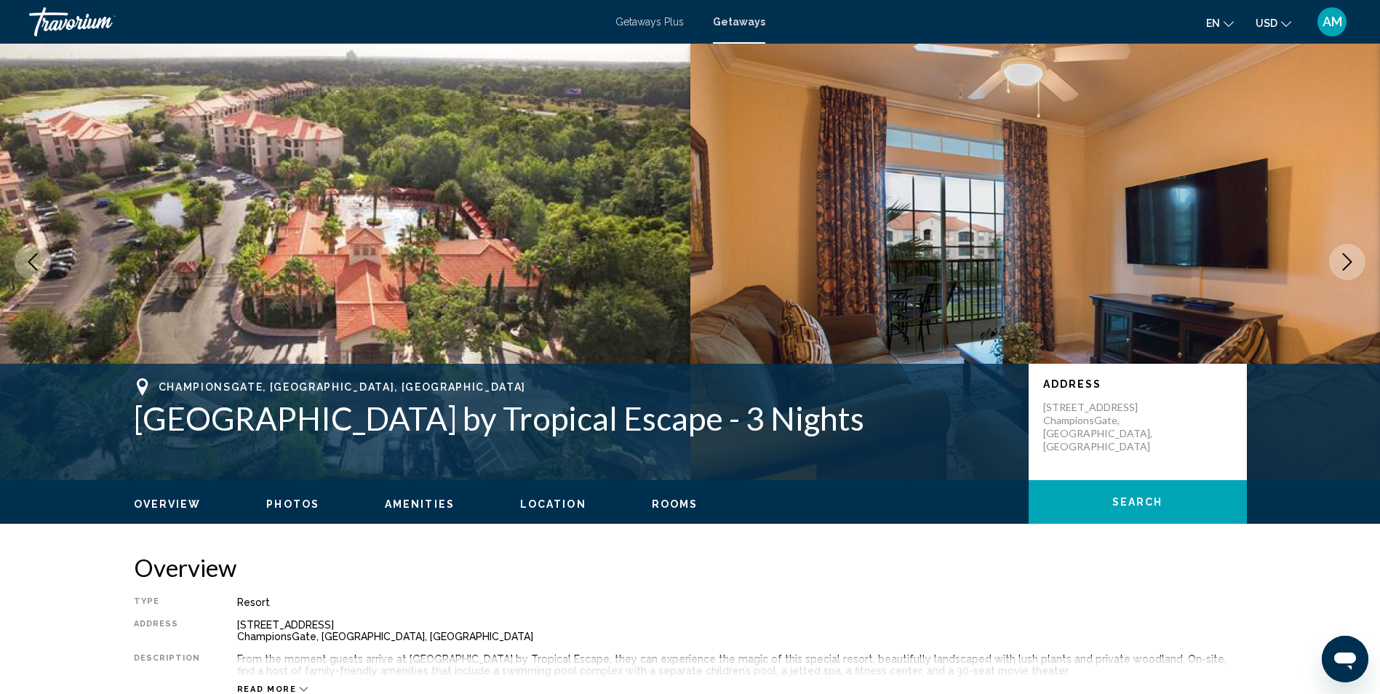
click at [550, 510] on button "Location" at bounding box center [553, 503] width 66 height 13
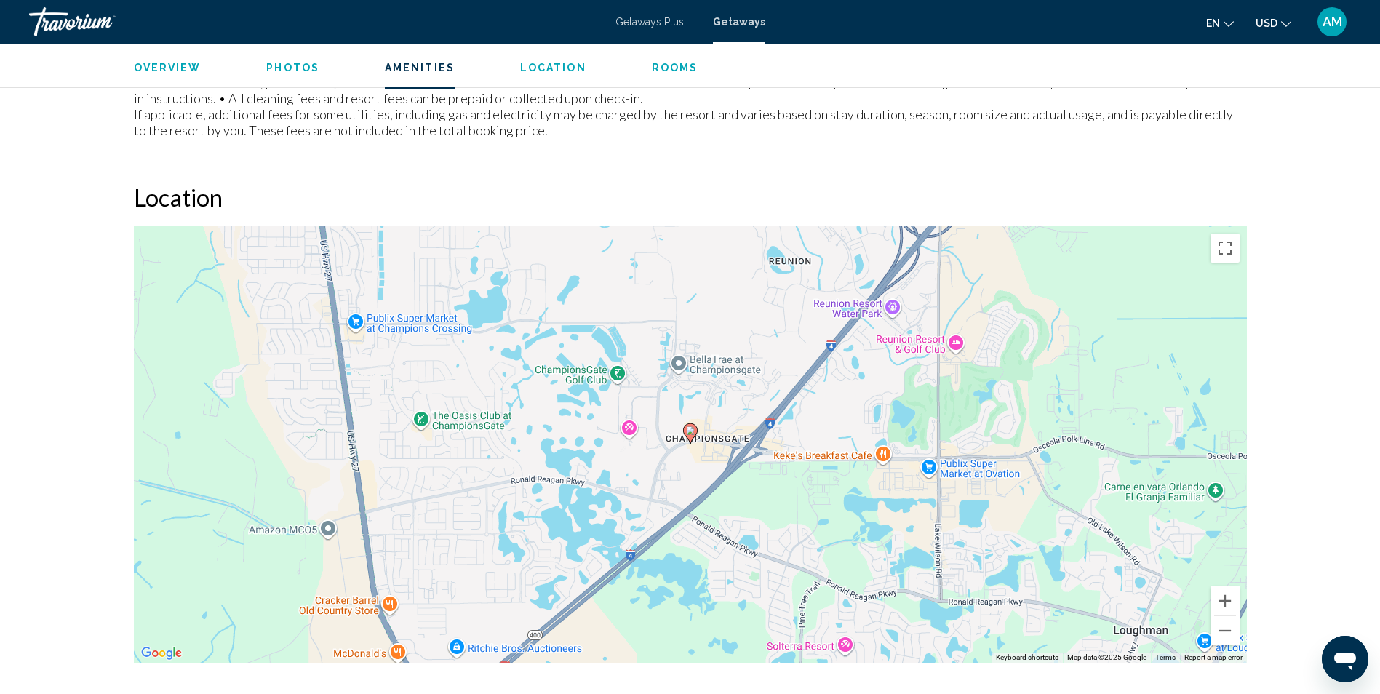
scroll to position [1685, 0]
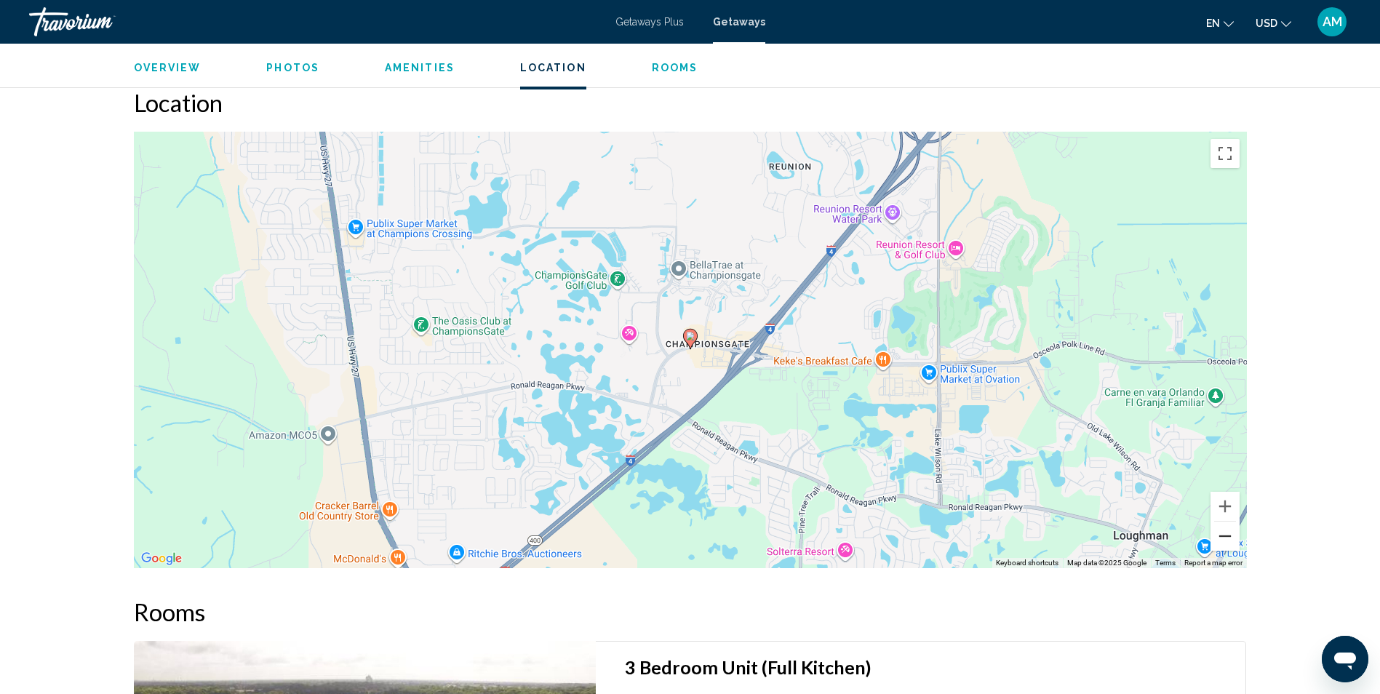
click at [1220, 535] on button "Zoom out" at bounding box center [1224, 535] width 29 height 29
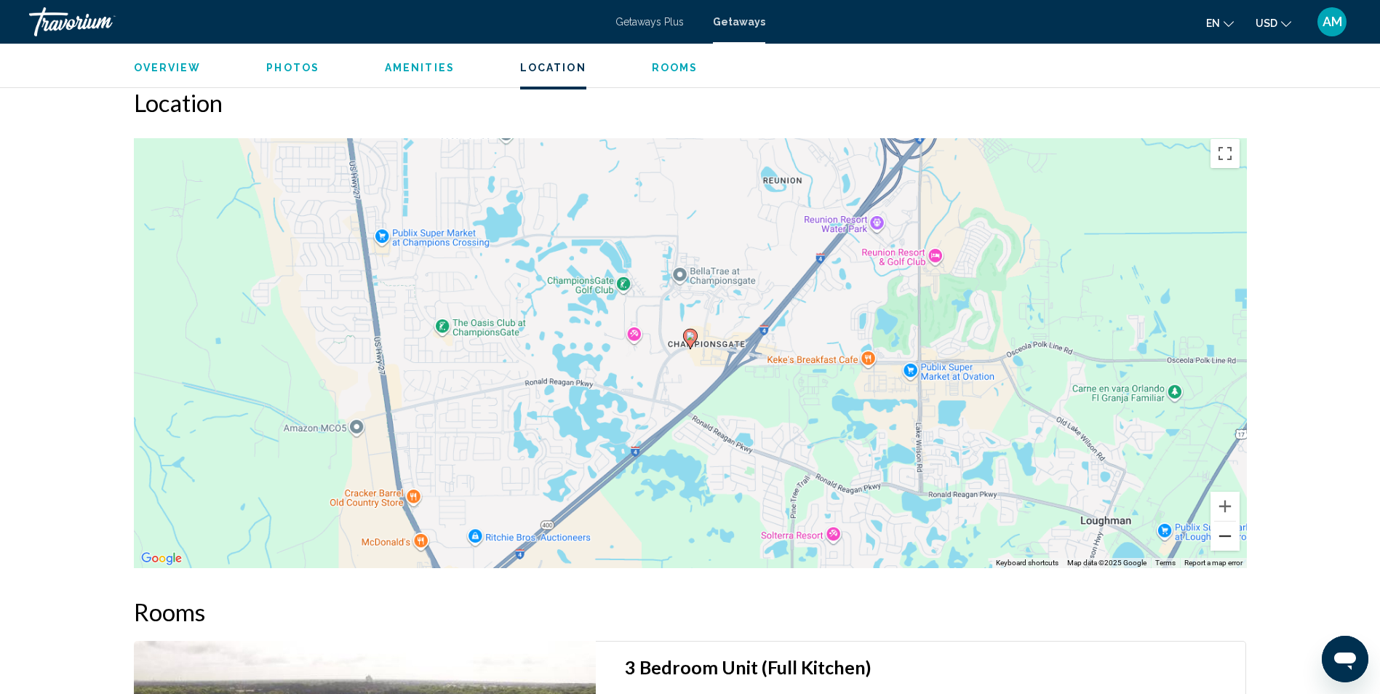
click at [1220, 535] on button "Zoom out" at bounding box center [1224, 535] width 29 height 29
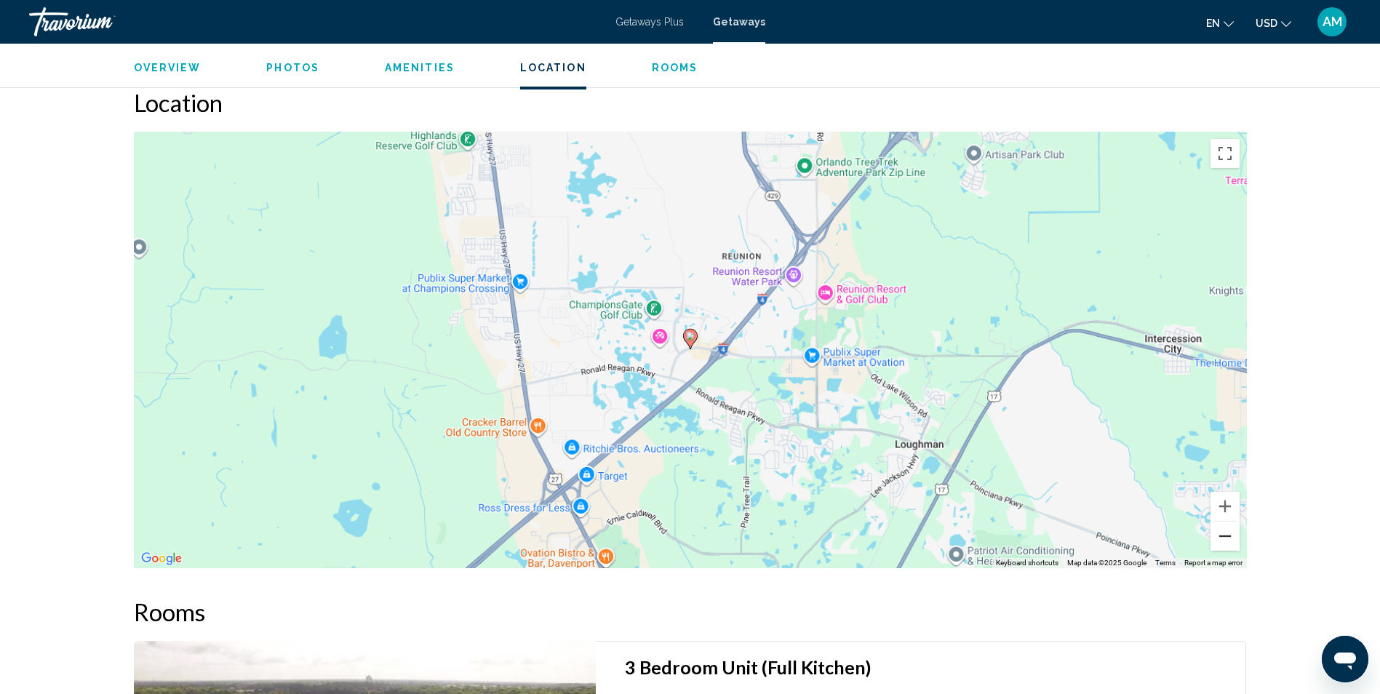
click at [1220, 535] on button "Zoom out" at bounding box center [1224, 535] width 29 height 29
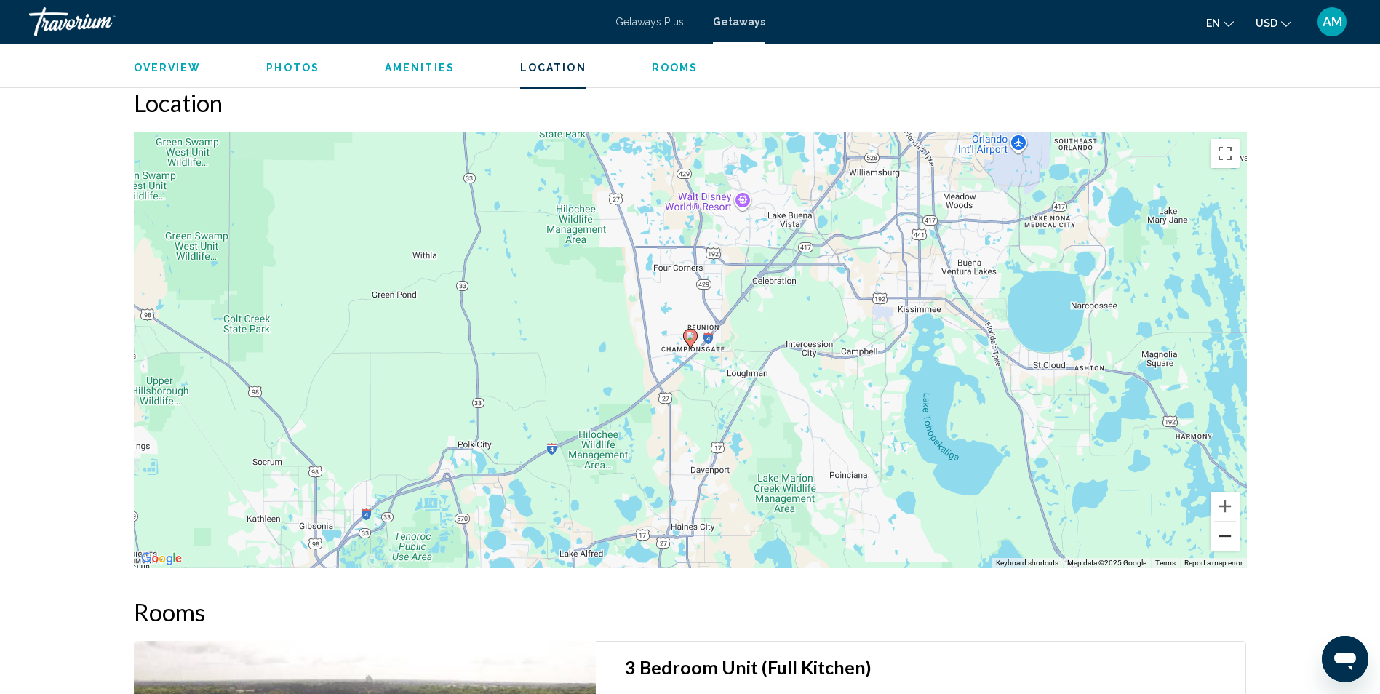
click at [1220, 535] on button "Zoom out" at bounding box center [1224, 535] width 29 height 29
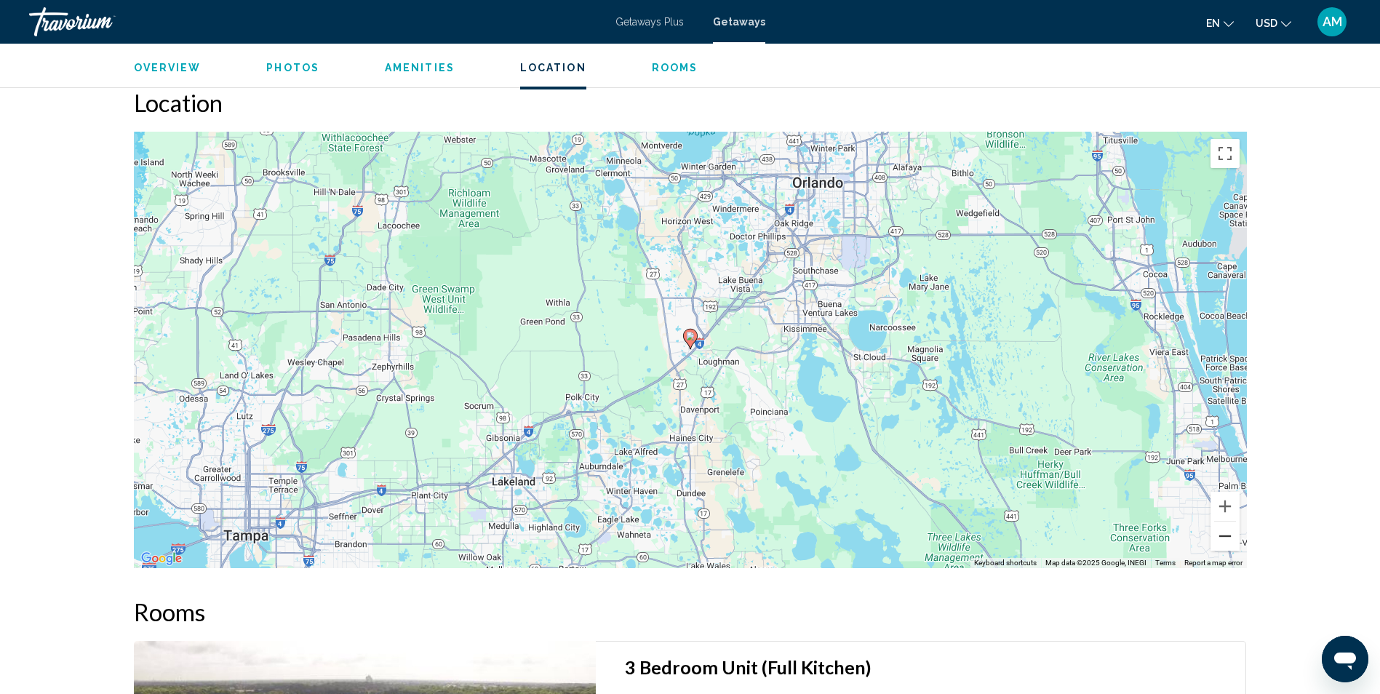
click at [1220, 535] on button "Zoom out" at bounding box center [1224, 535] width 29 height 29
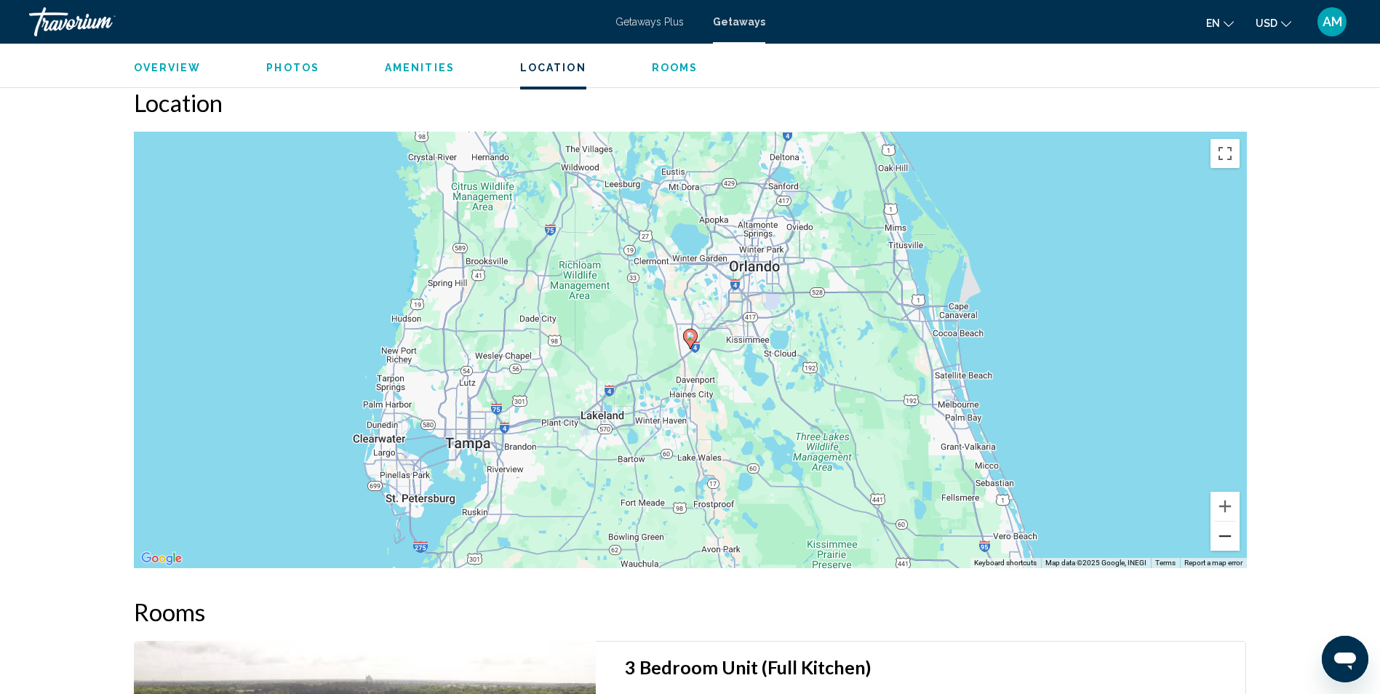
click at [1220, 535] on button "Zoom out" at bounding box center [1224, 535] width 29 height 29
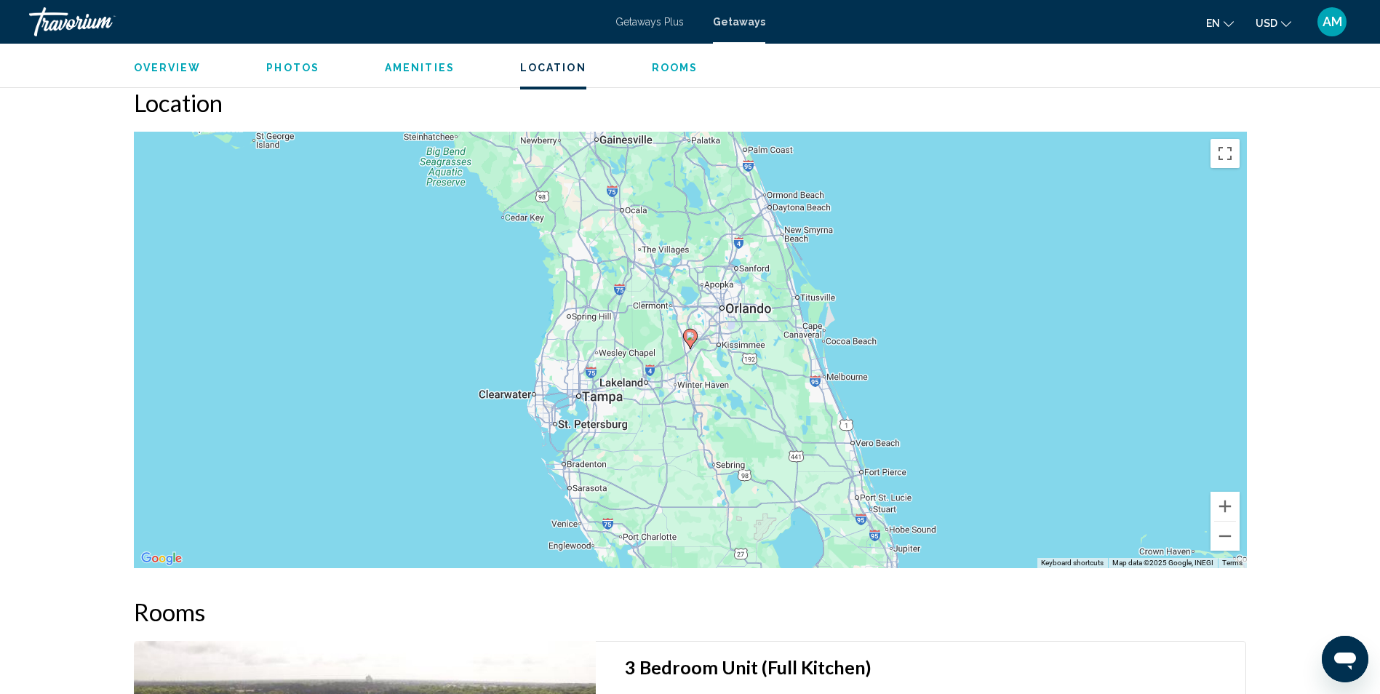
click at [657, 16] on span "Getaways Plus" at bounding box center [649, 22] width 68 height 12
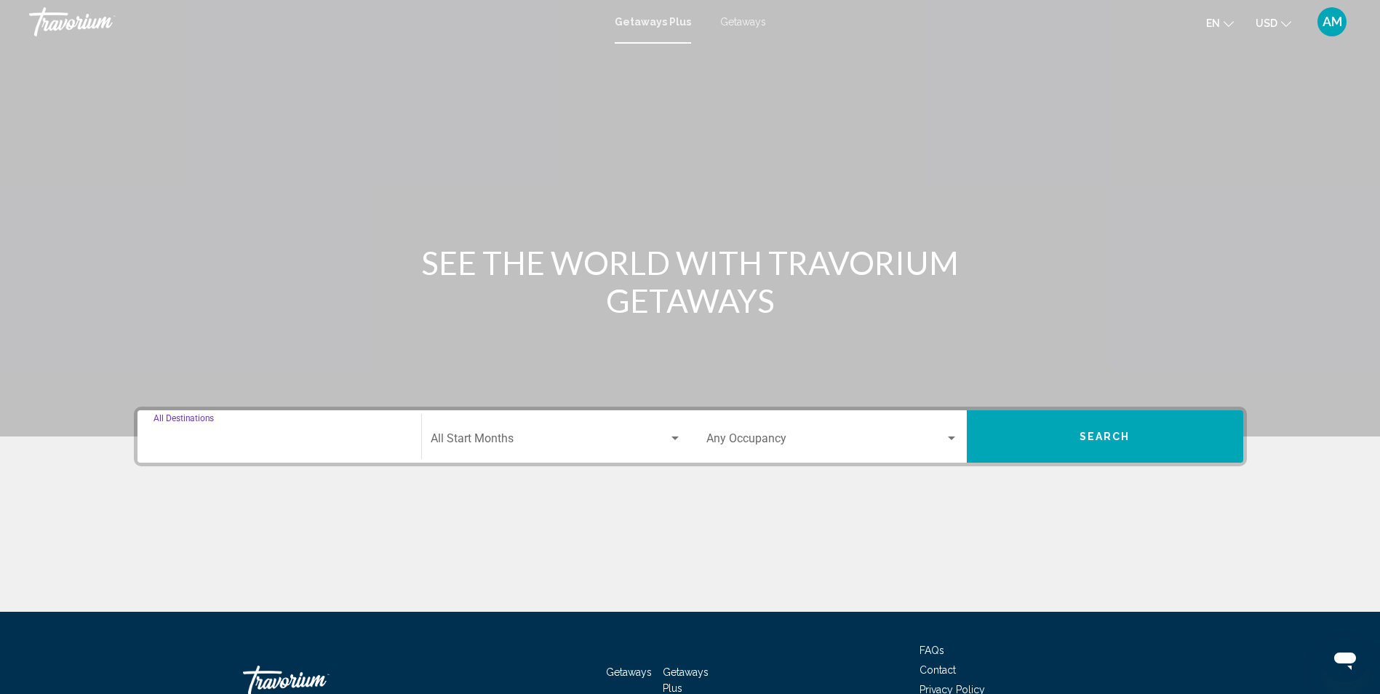
click at [235, 442] on input "Destination All Destinations" at bounding box center [279, 441] width 252 height 13
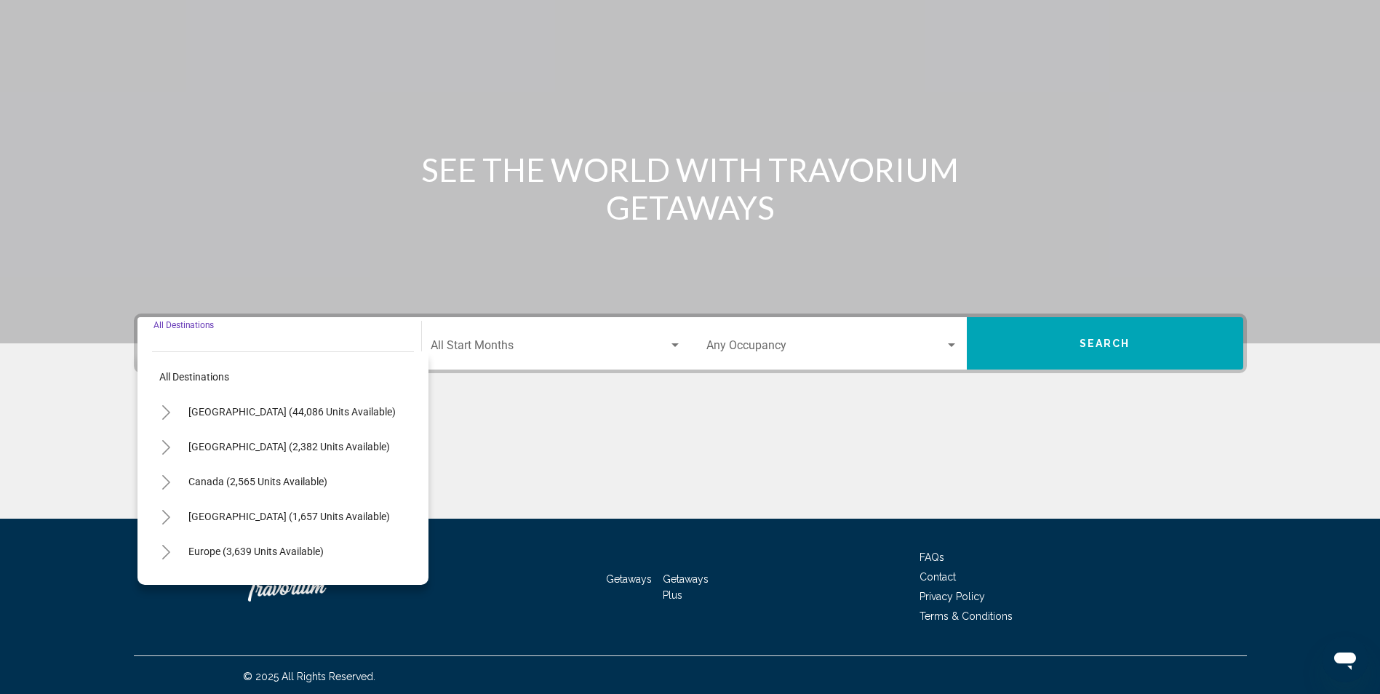
scroll to position [96, 0]
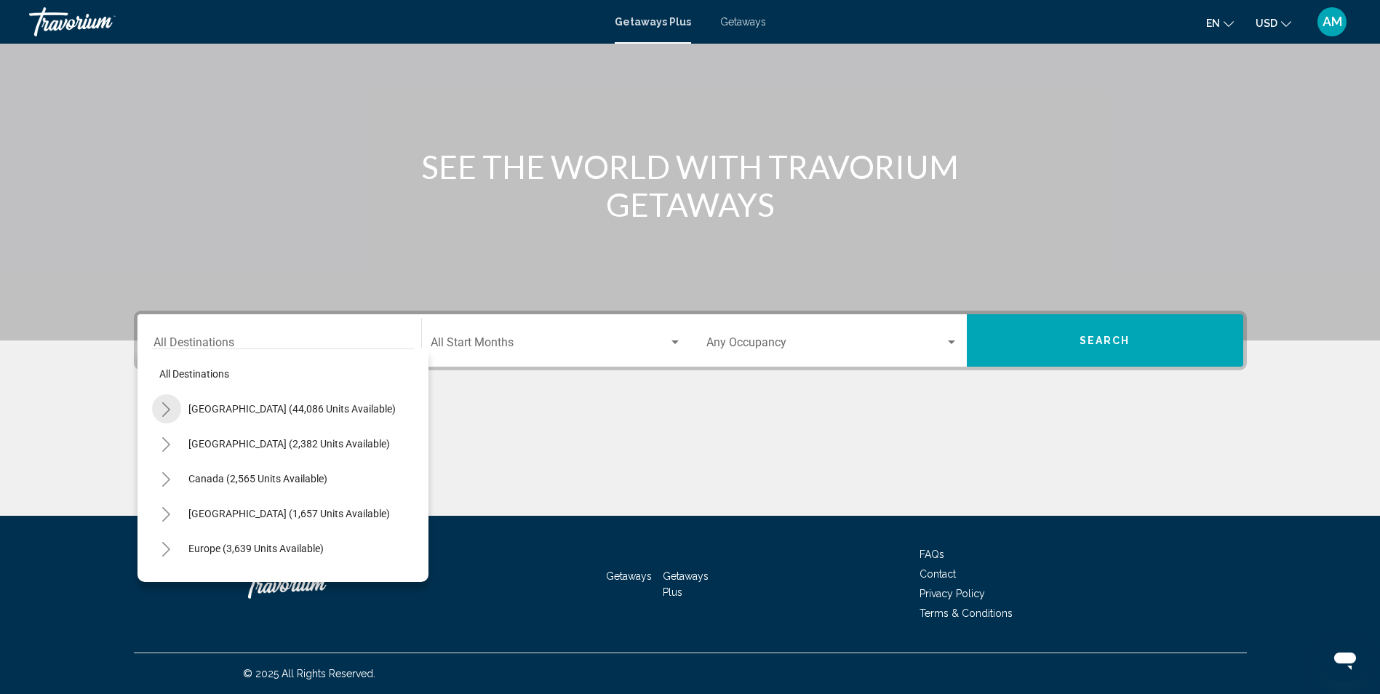
click at [168, 409] on icon "Toggle United States (44,086 units available)" at bounding box center [166, 409] width 11 height 15
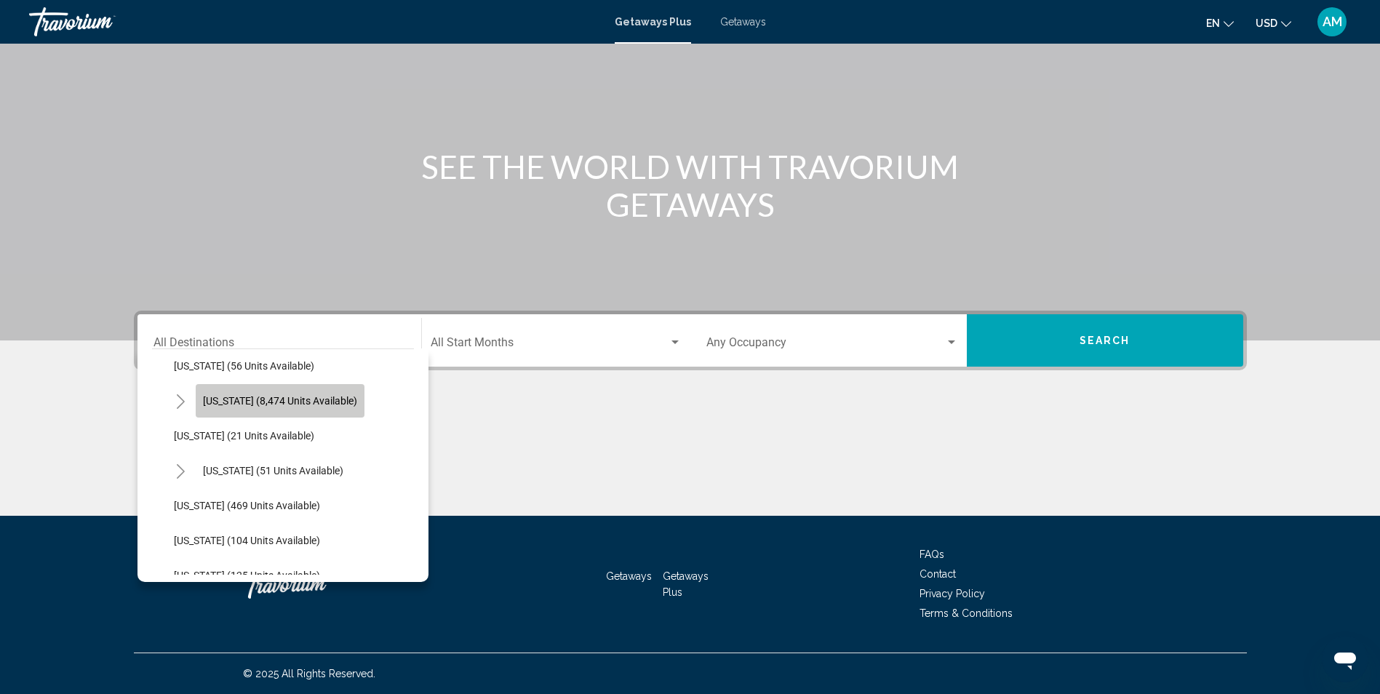
click at [280, 401] on span "[US_STATE] (8,474 units available)" at bounding box center [280, 401] width 154 height 12
type input "**********"
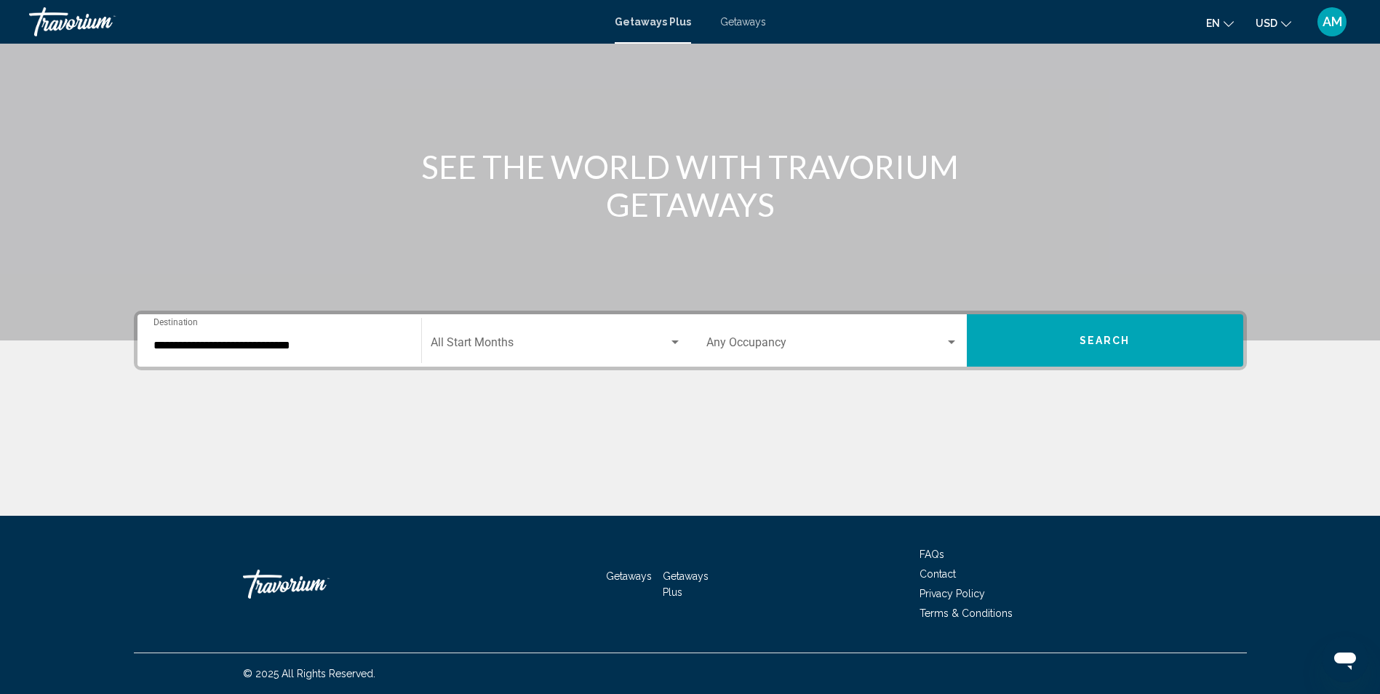
click at [519, 336] on div "Start Month All Start Months" at bounding box center [556, 341] width 251 height 46
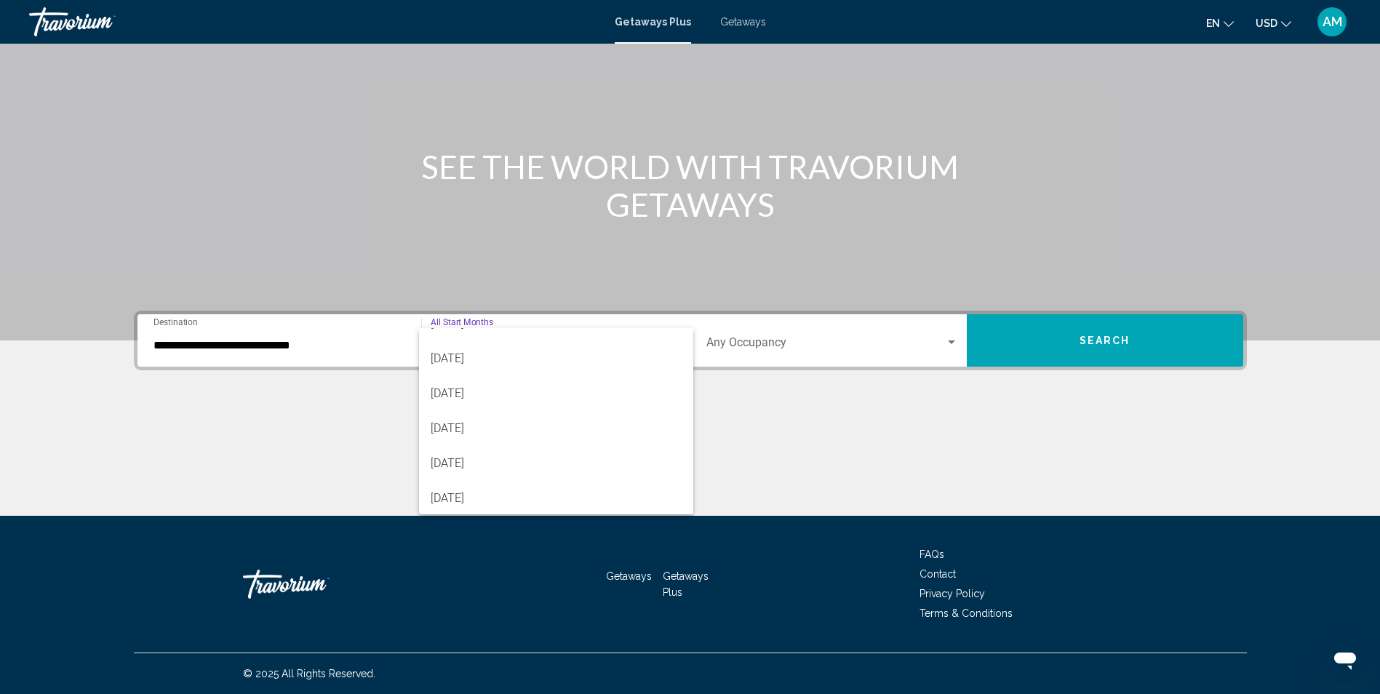
scroll to position [58, 0]
click at [489, 455] on span "[DATE]" at bounding box center [556, 461] width 251 height 35
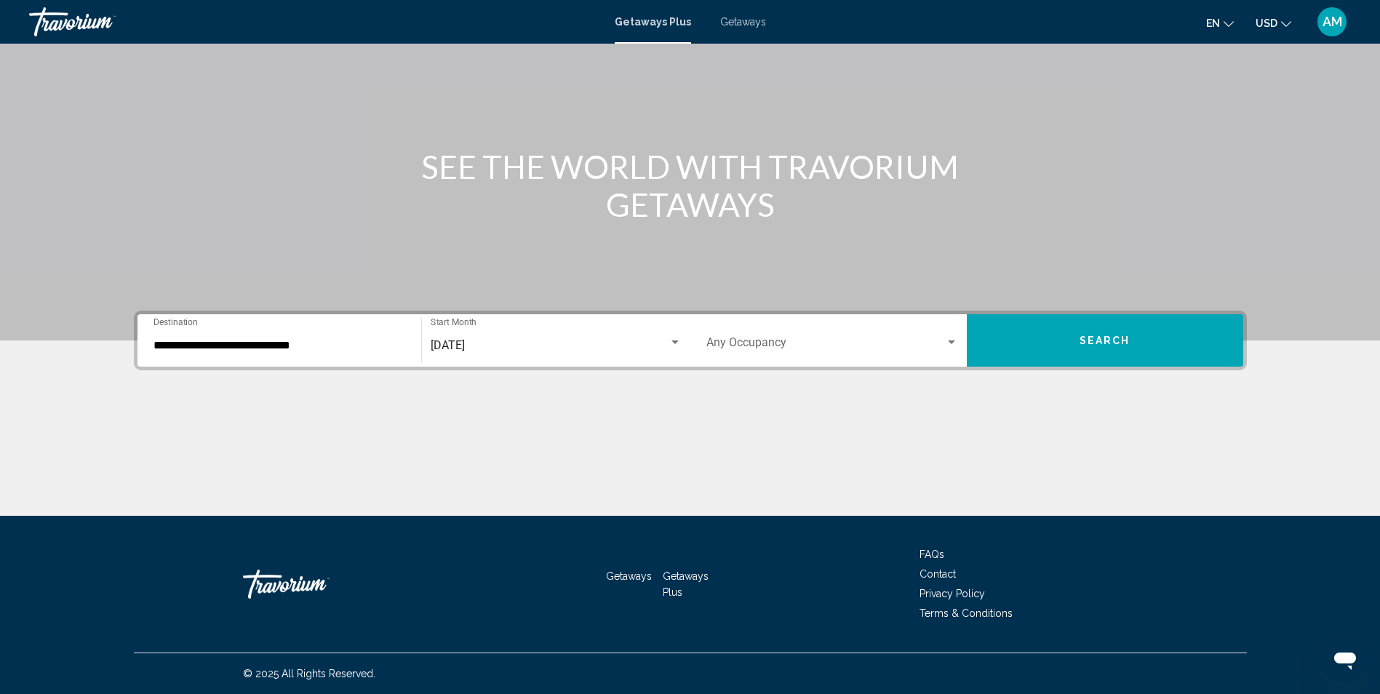
click at [764, 356] on div "Occupancy Any Occupancy" at bounding box center [832, 341] width 252 height 46
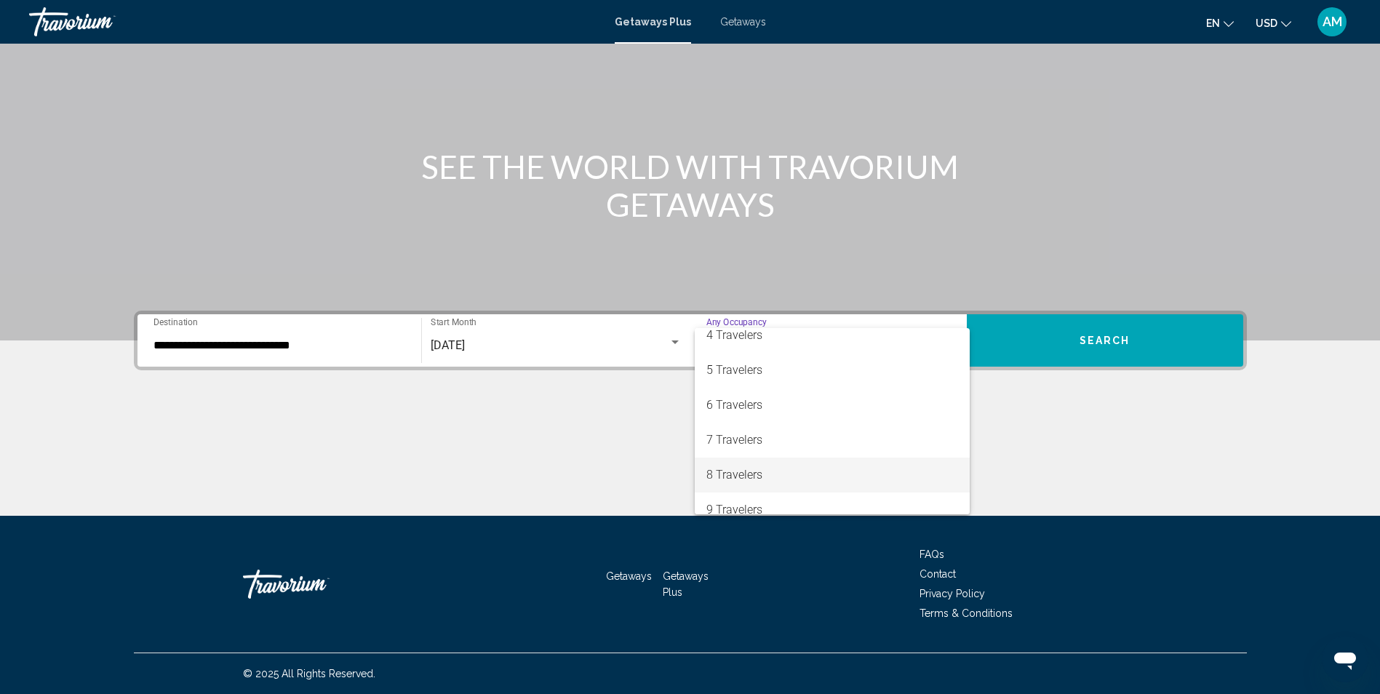
scroll to position [116, 0]
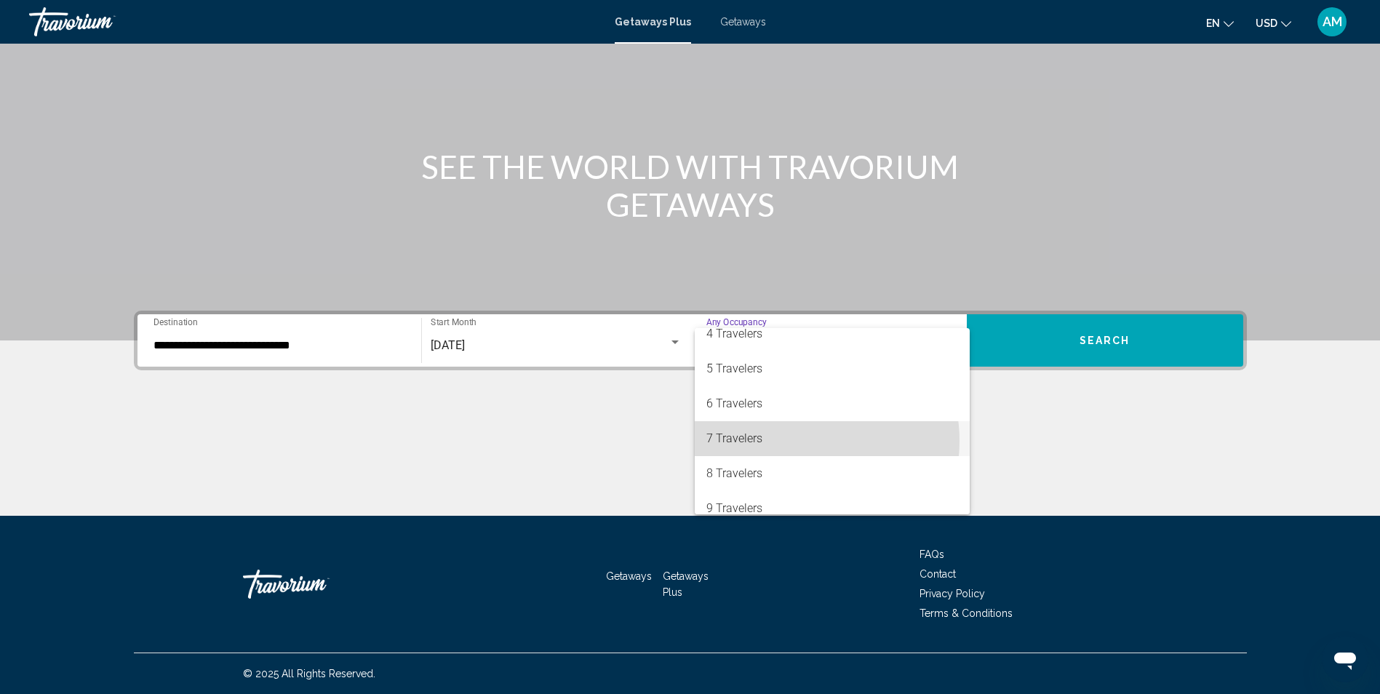
click at [793, 441] on span "7 Travelers" at bounding box center [832, 438] width 252 height 35
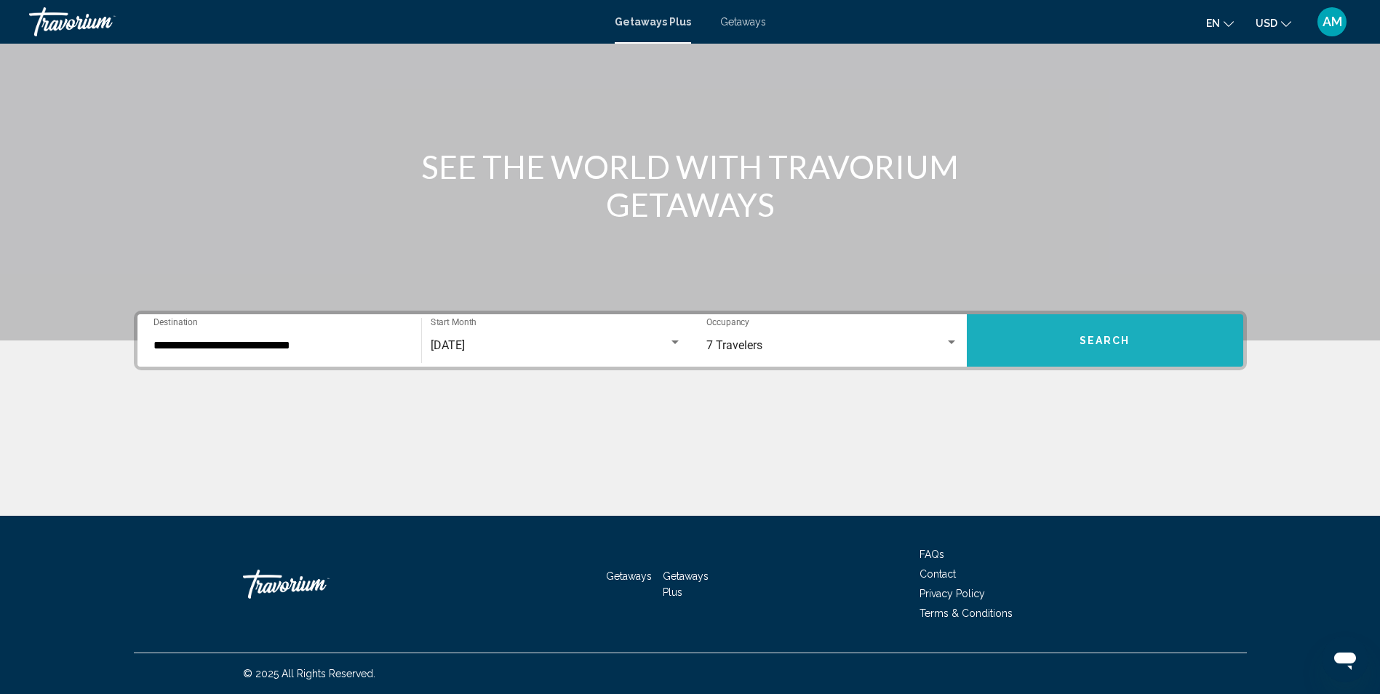
click at [1126, 333] on button "Search" at bounding box center [1104, 340] width 276 height 52
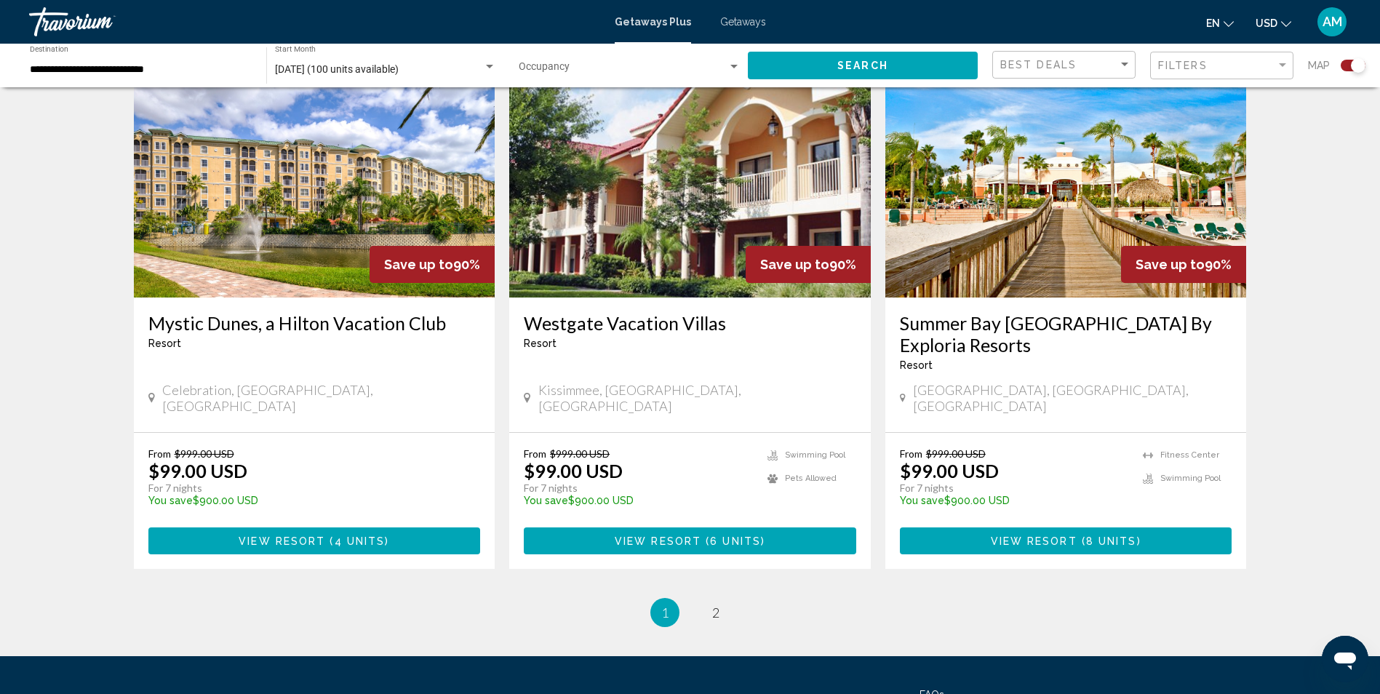
scroll to position [2126, 0]
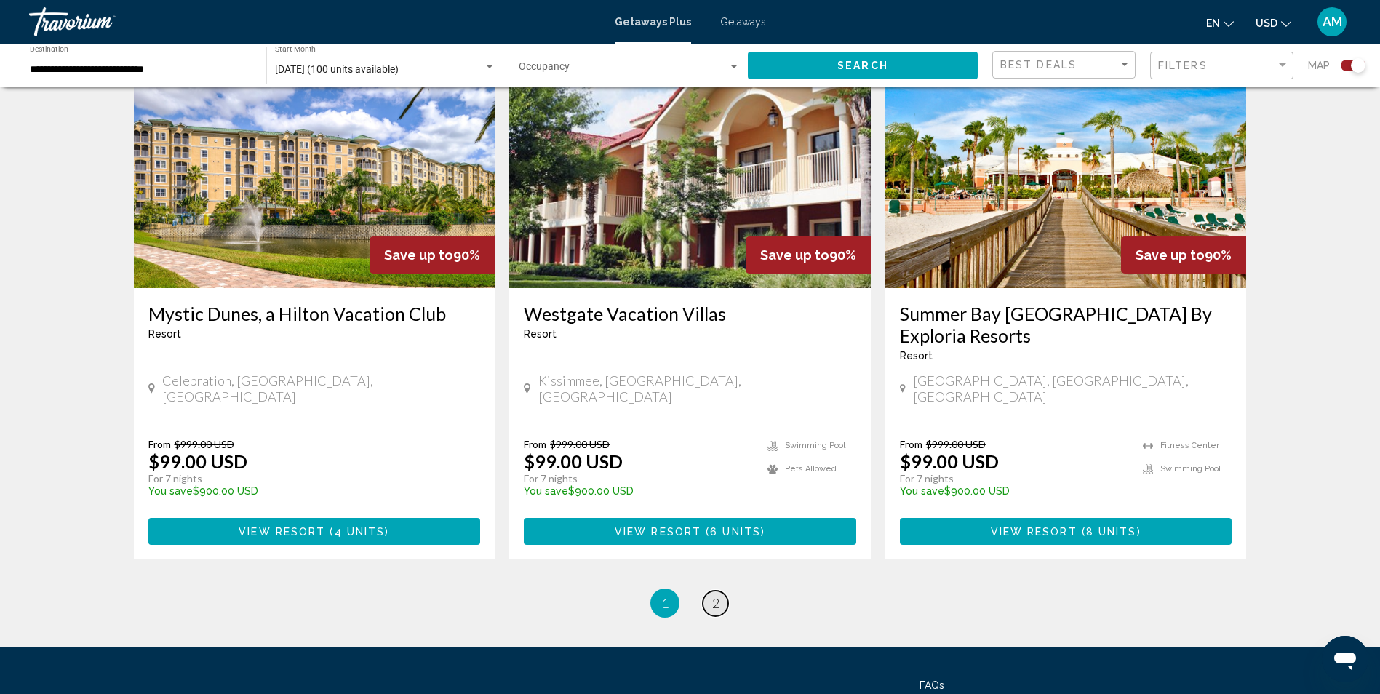
click at [716, 595] on span "2" at bounding box center [715, 603] width 7 height 16
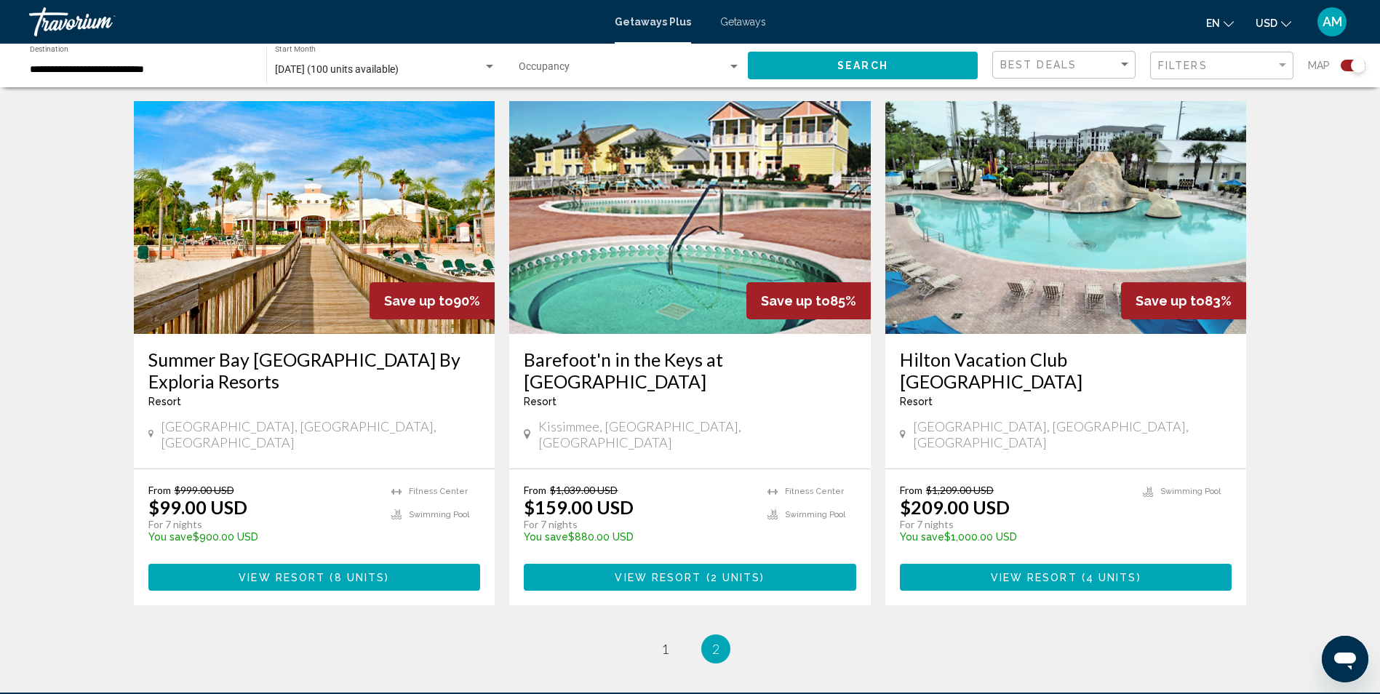
scroll to position [519, 0]
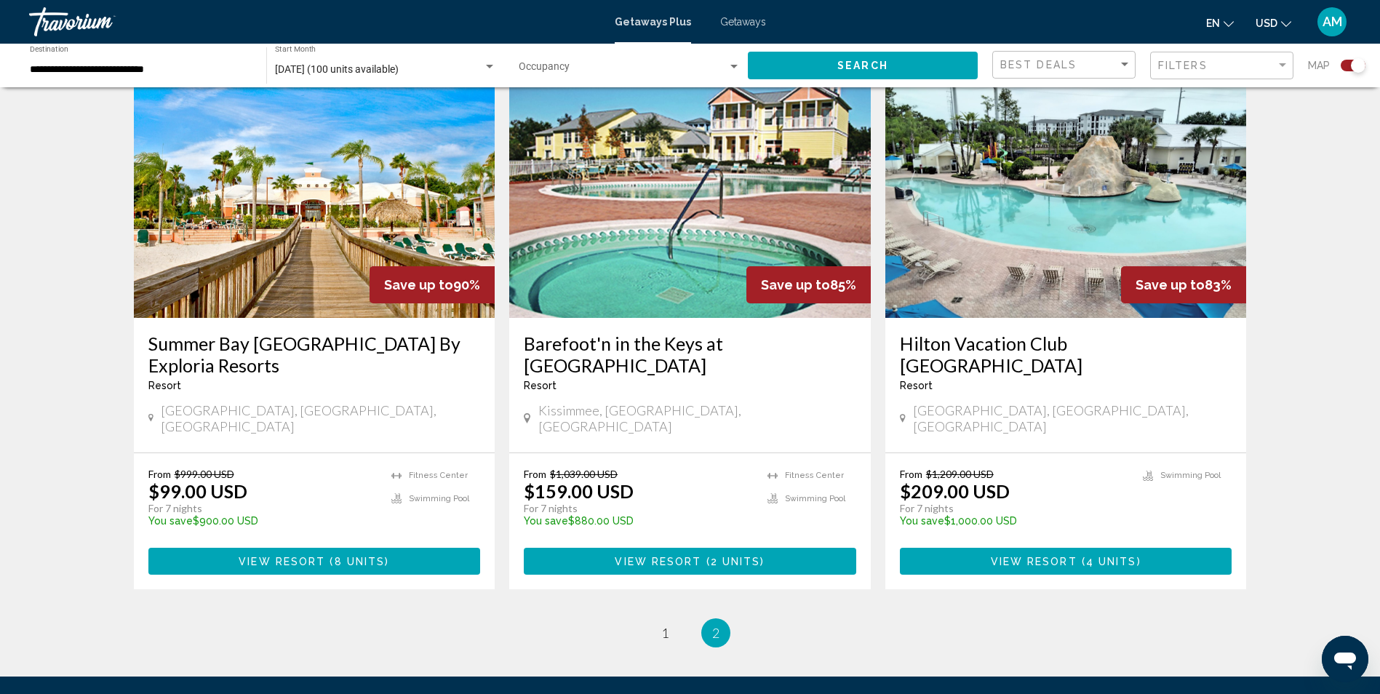
click at [236, 348] on h3 "Summer Bay [GEOGRAPHIC_DATA] By Exploria Resorts" at bounding box center [314, 354] width 332 height 44
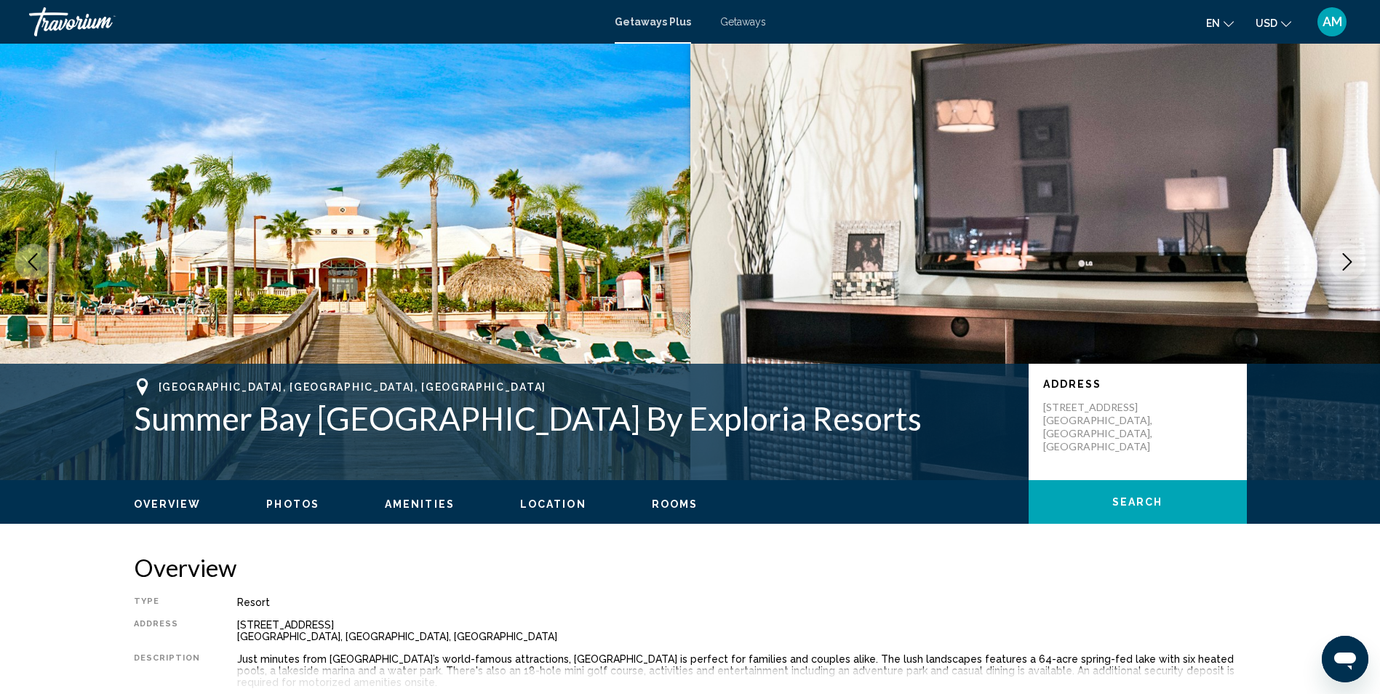
click at [536, 500] on span "Location" at bounding box center [553, 504] width 66 height 12
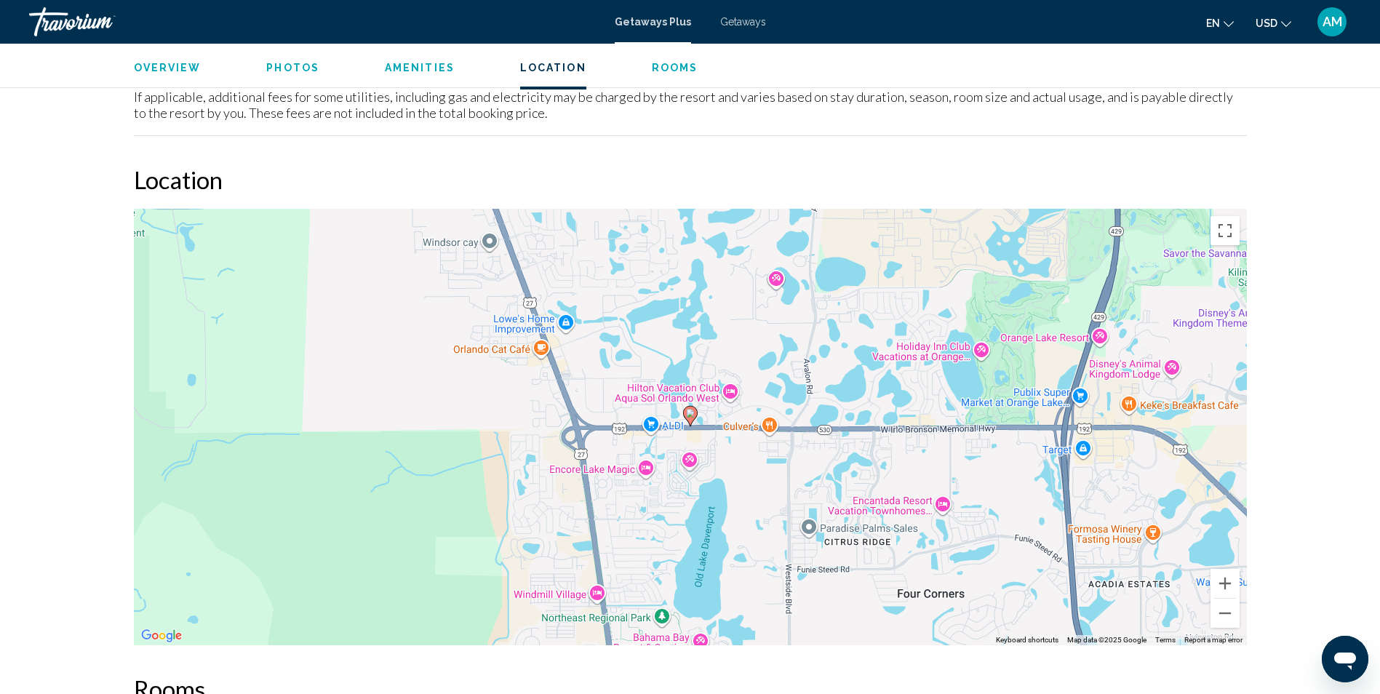
scroll to position [2383, 0]
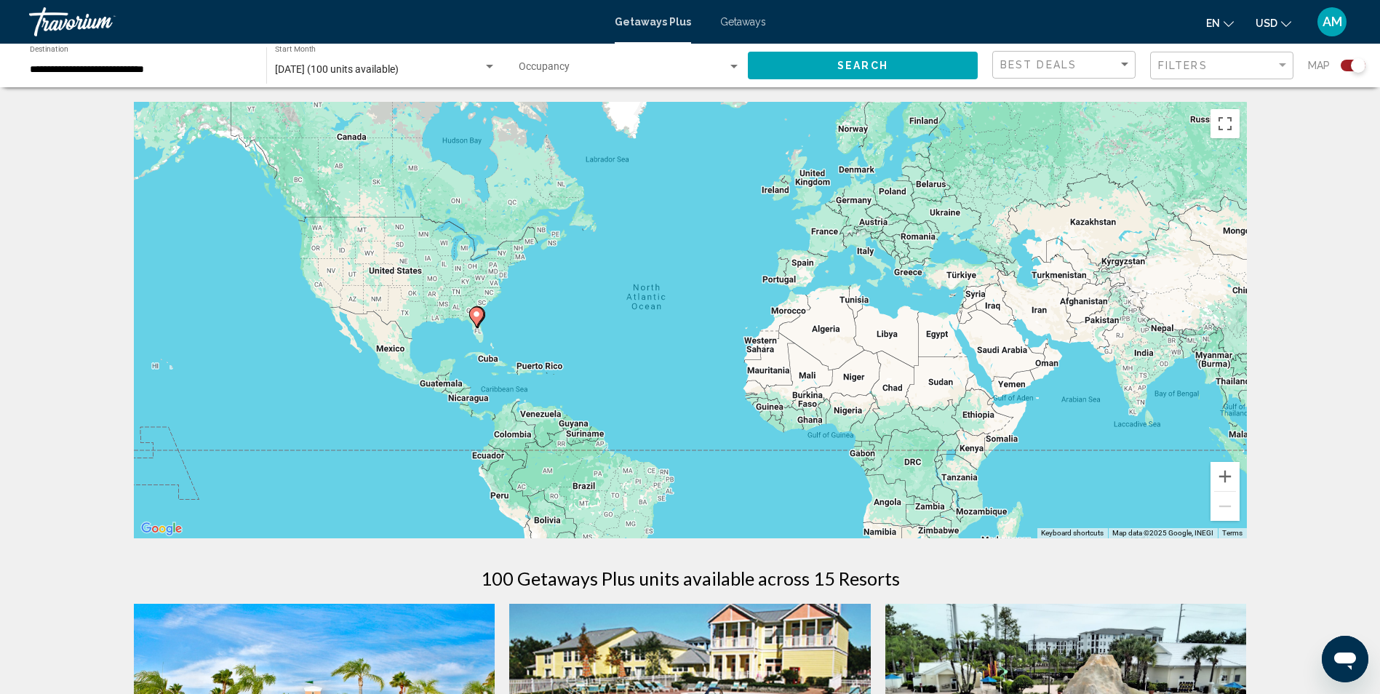
click at [161, 62] on div "**********" at bounding box center [141, 66] width 222 height 40
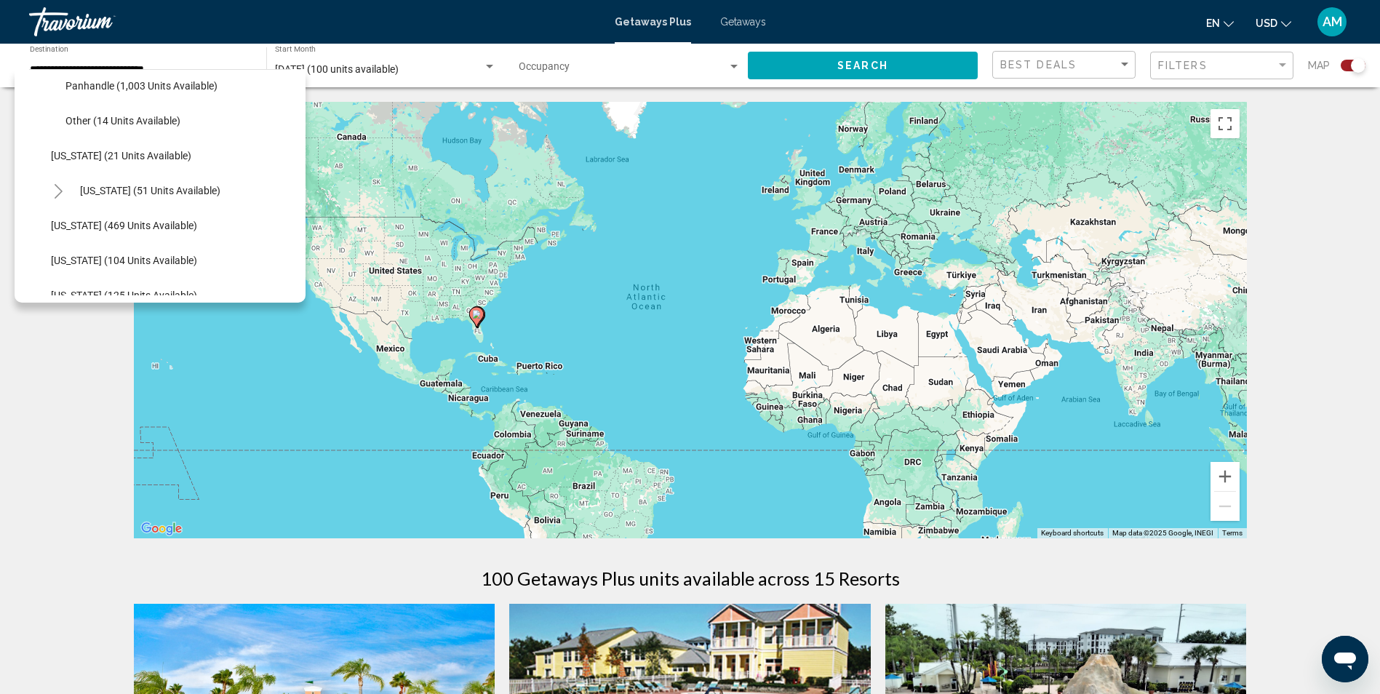
scroll to position [395, 0]
click at [123, 191] on span "[US_STATE] (51 units available)" at bounding box center [150, 189] width 140 height 12
type input "**********"
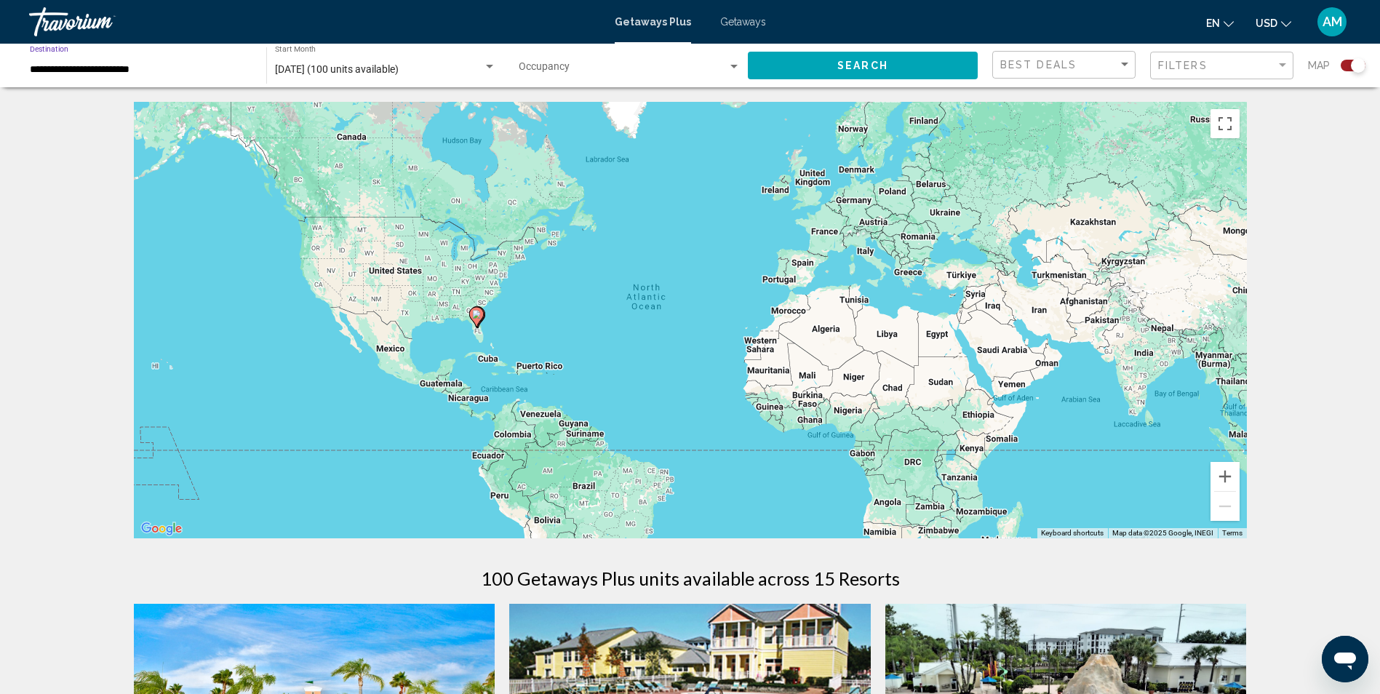
click at [734, 68] on div "Search widget" at bounding box center [733, 67] width 7 height 4
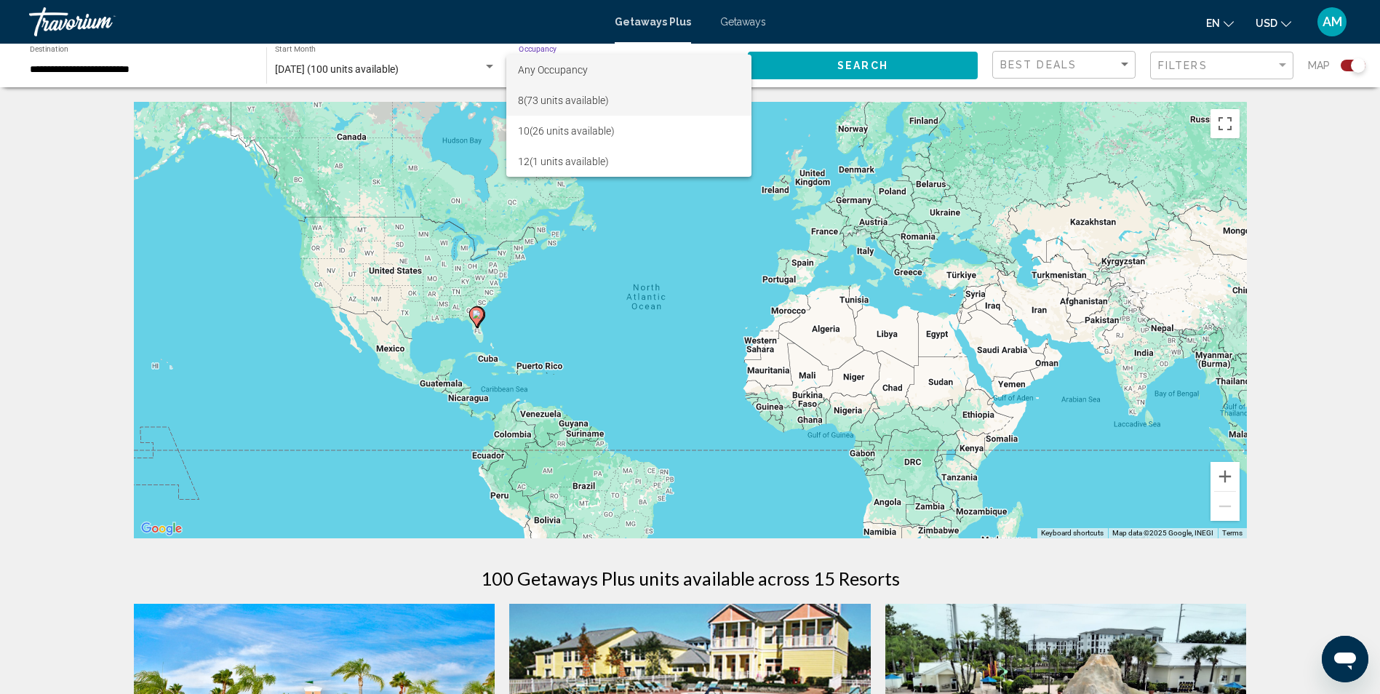
click at [624, 100] on span "8 (73 units available)" at bounding box center [629, 100] width 222 height 31
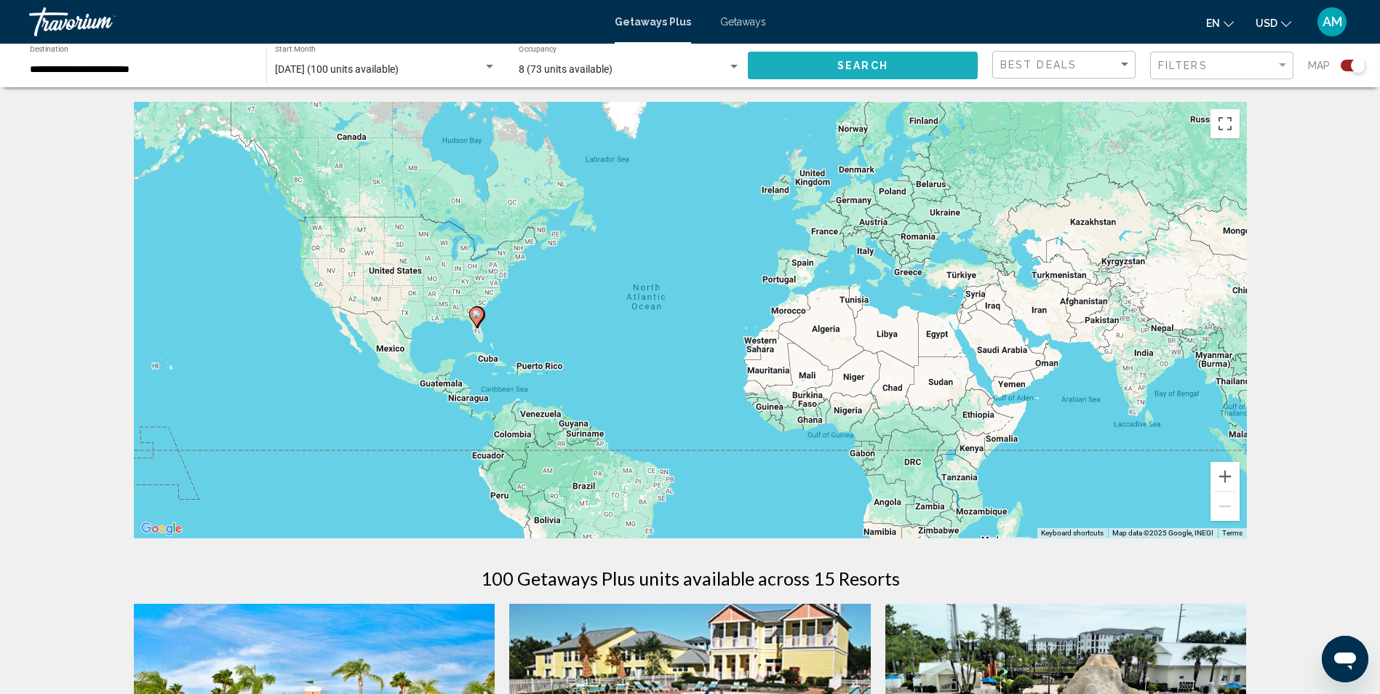
click at [844, 63] on span "Search" at bounding box center [862, 66] width 51 height 12
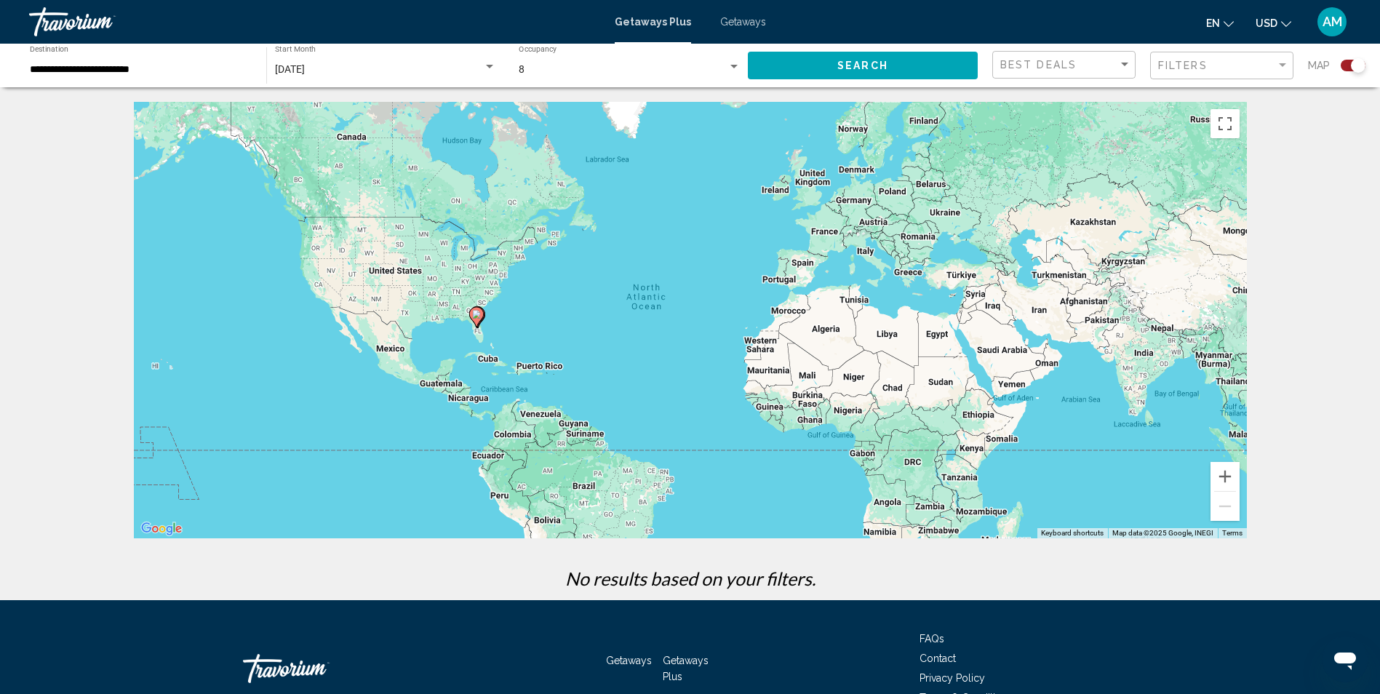
click at [489, 66] on div "Search widget" at bounding box center [489, 67] width 7 height 4
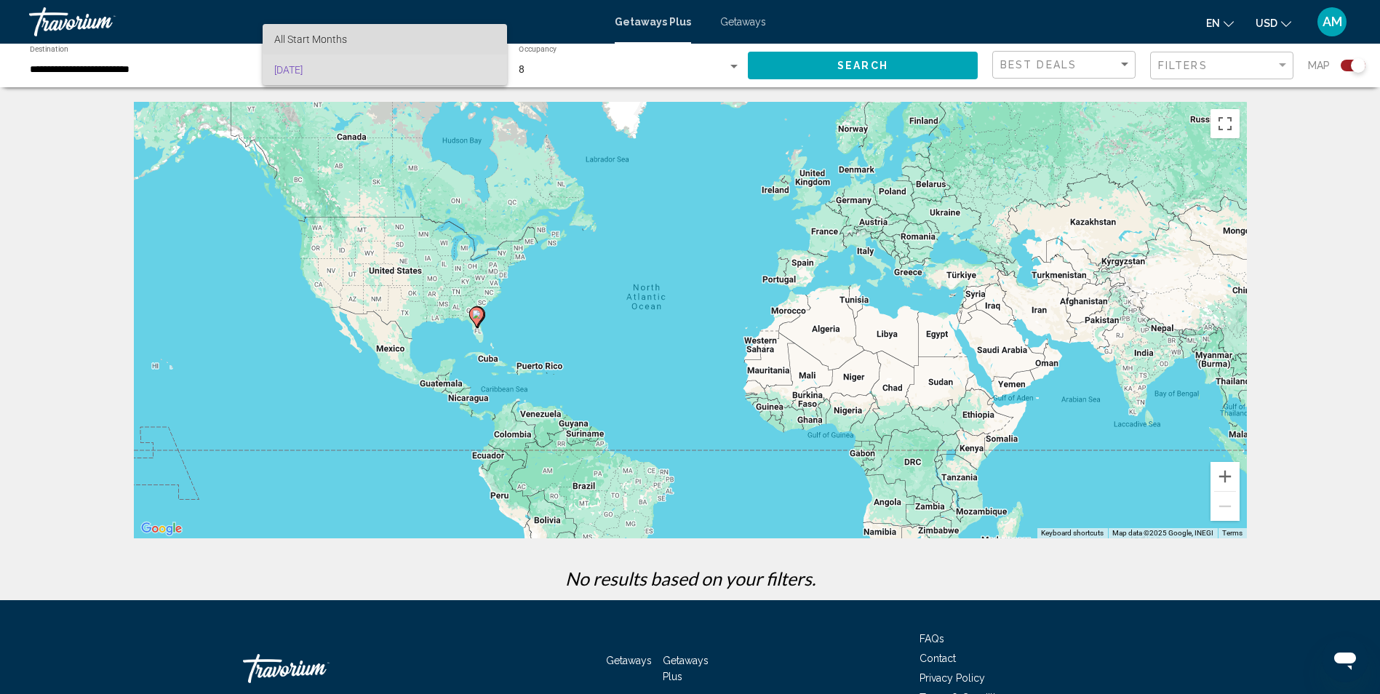
click at [389, 35] on span "All Start Months" at bounding box center [384, 39] width 221 height 31
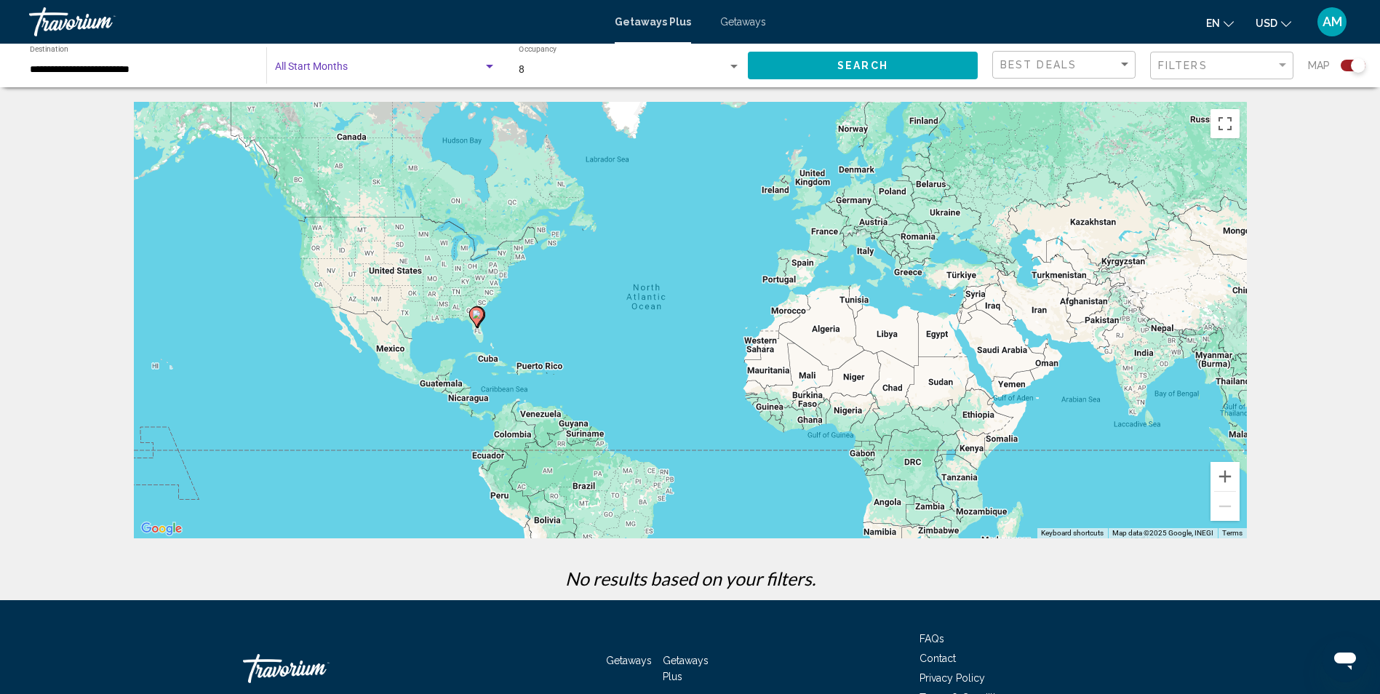
click at [380, 64] on span "Search widget" at bounding box center [379, 70] width 208 height 12
click at [372, 97] on span "[DATE]" at bounding box center [384, 100] width 221 height 31
click at [822, 63] on button "Search" at bounding box center [863, 65] width 230 height 27
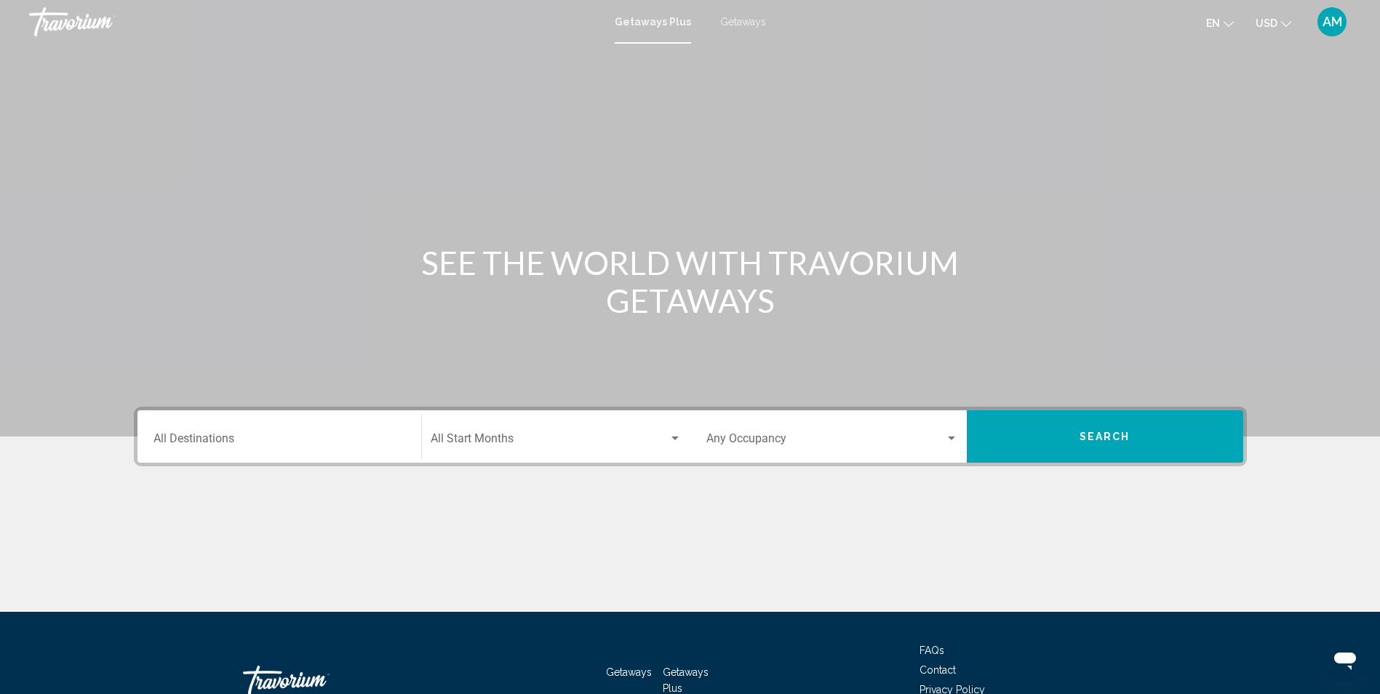
click at [235, 445] on input "Destination All Destinations" at bounding box center [279, 441] width 252 height 13
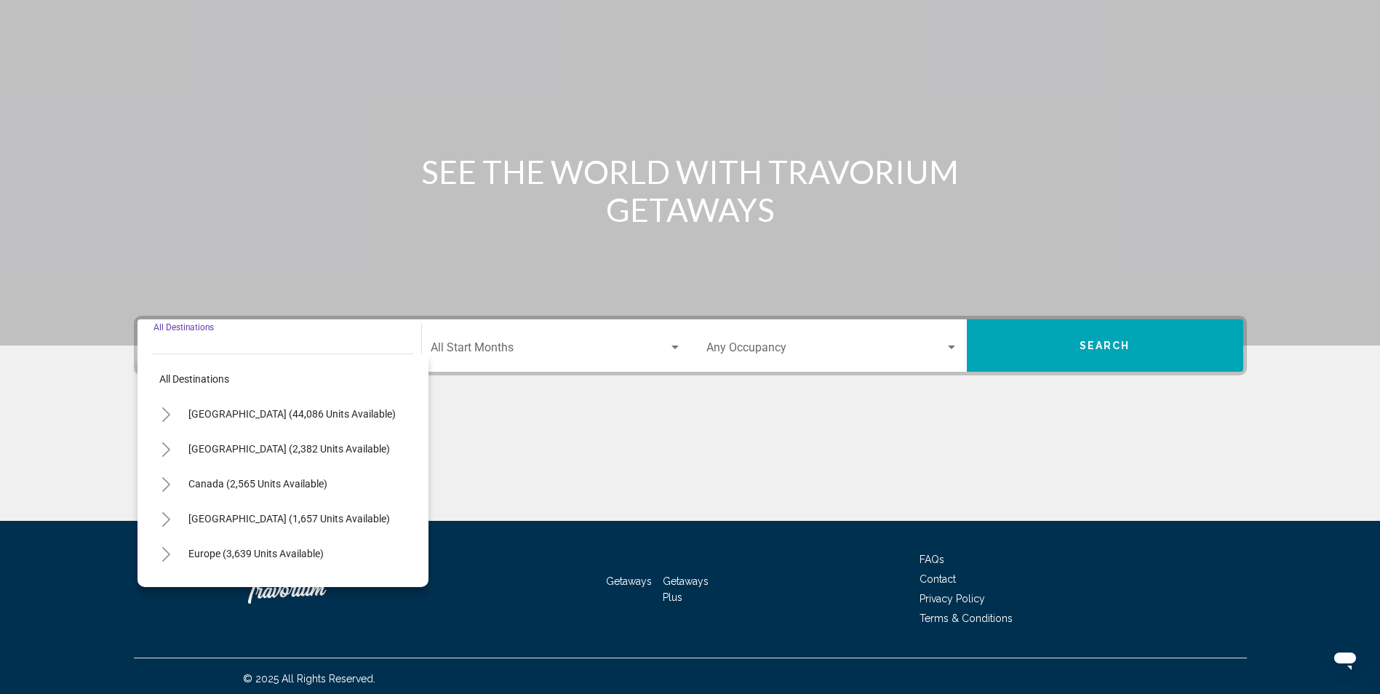
scroll to position [96, 0]
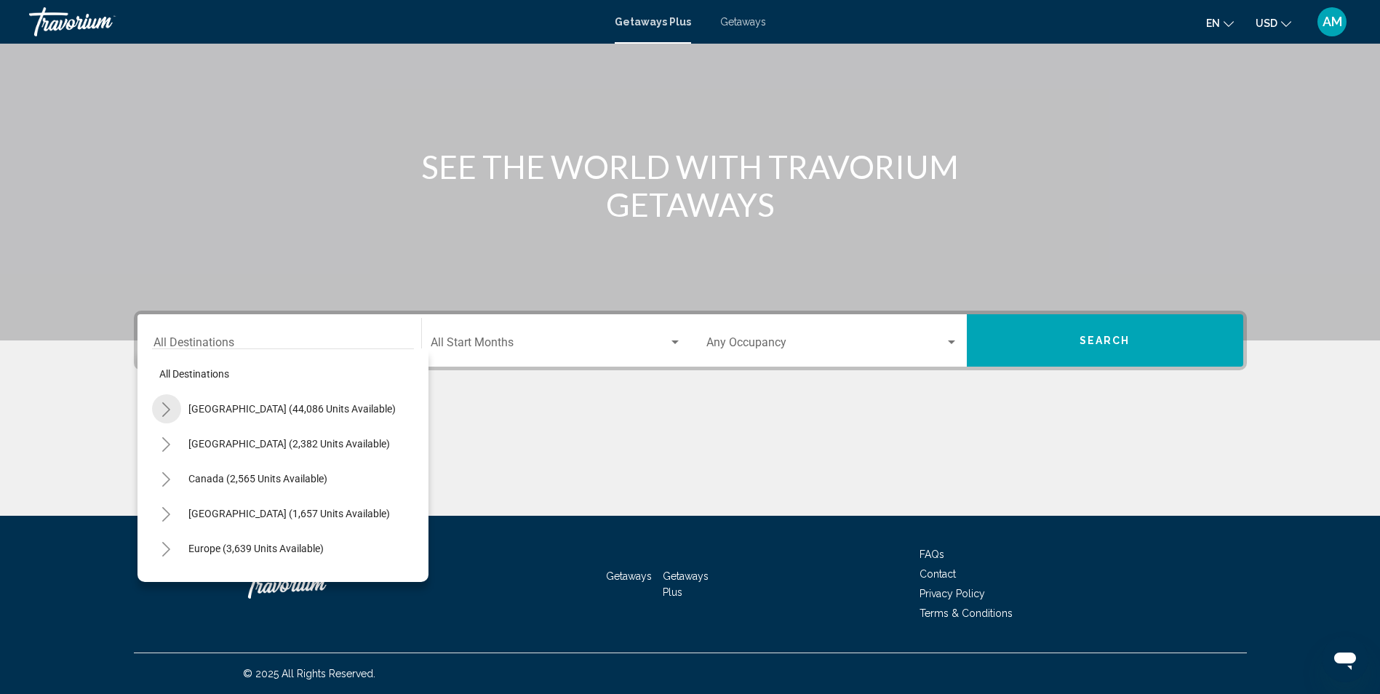
click at [168, 412] on icon "Toggle United States (44,086 units available)" at bounding box center [166, 409] width 11 height 15
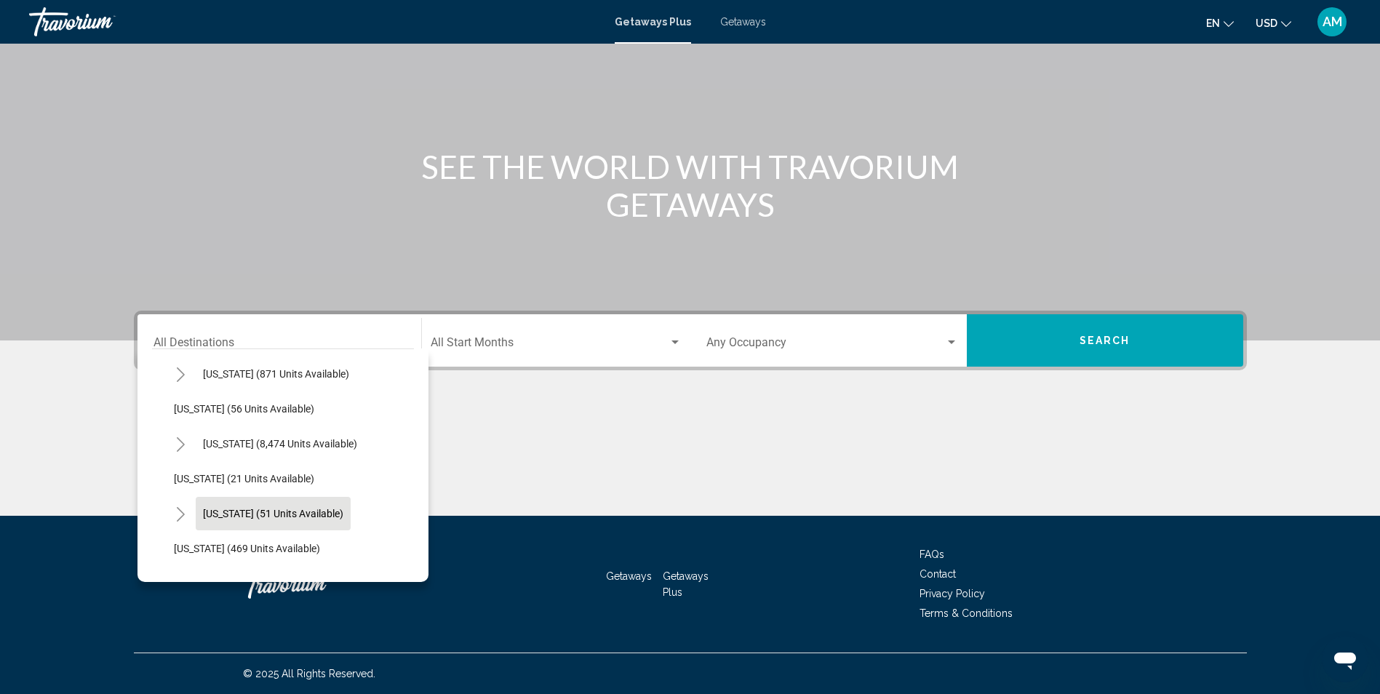
click at [303, 517] on span "[US_STATE] (51 units available)" at bounding box center [273, 514] width 140 height 12
type input "**********"
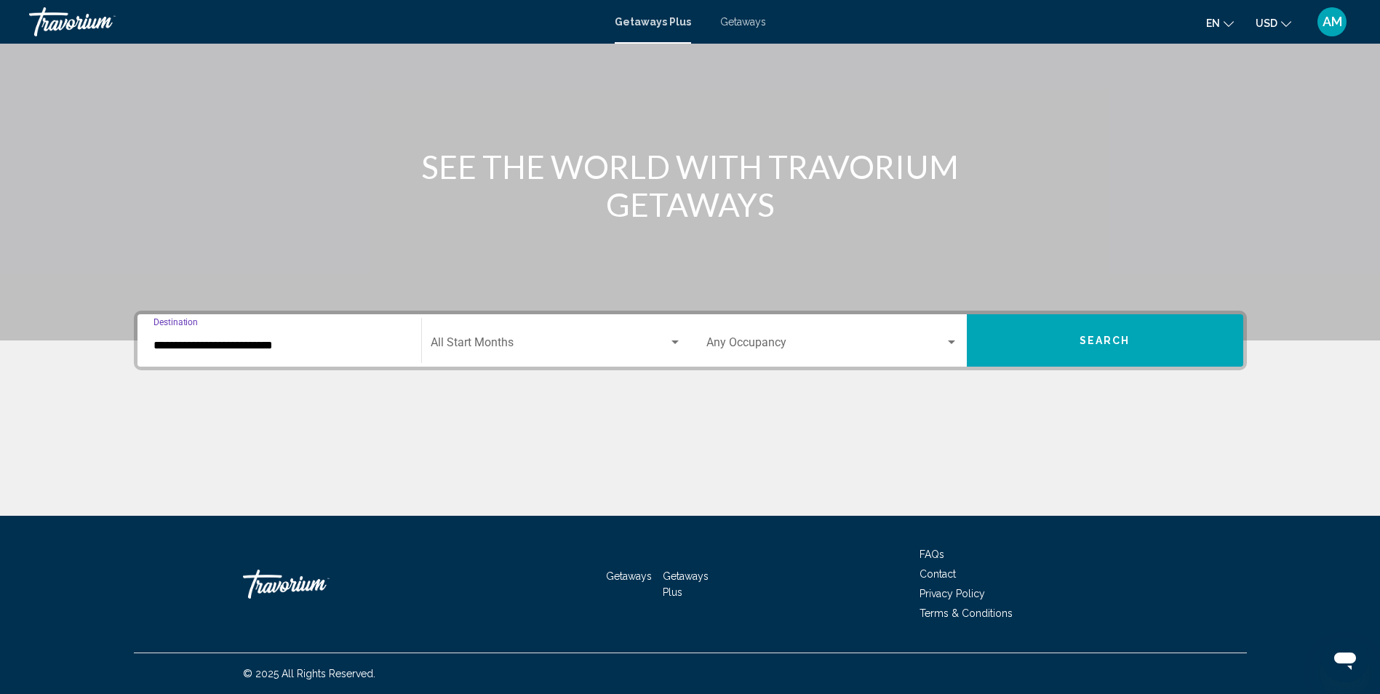
click at [524, 343] on span "Search widget" at bounding box center [550, 345] width 238 height 13
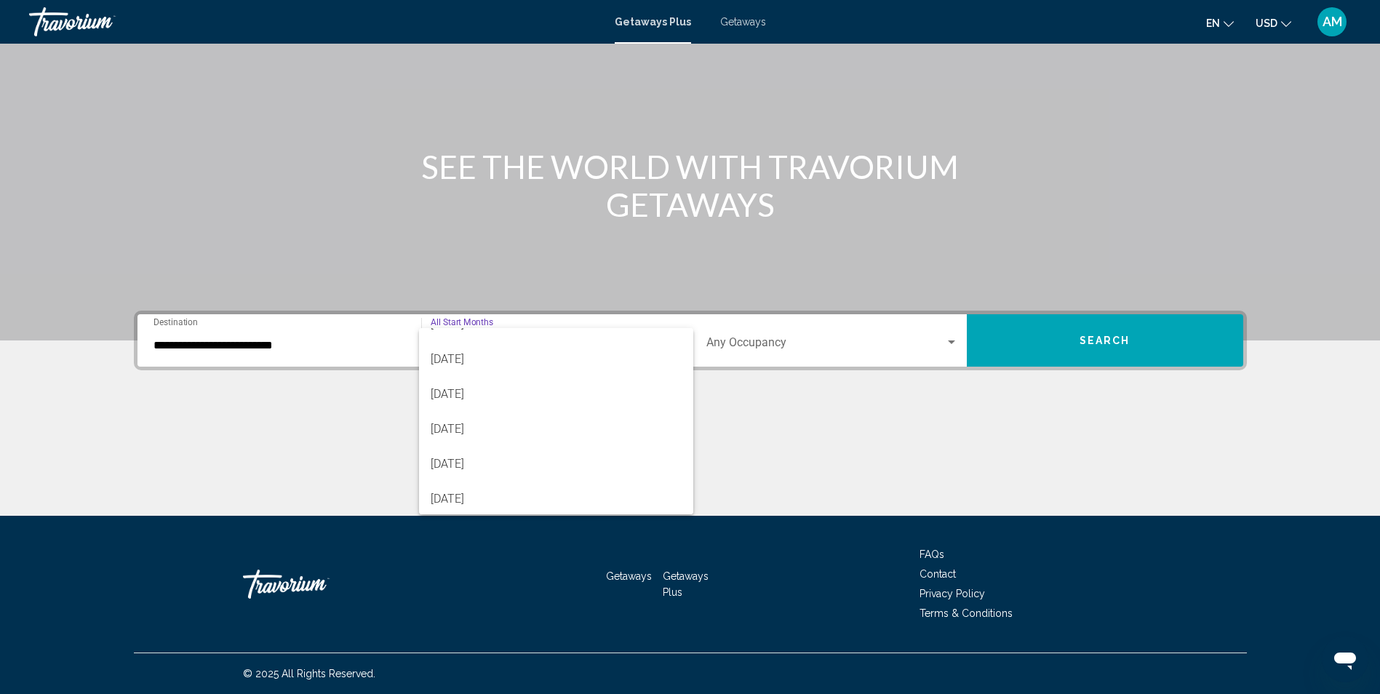
scroll to position [58, 0]
click at [551, 449] on span "[DATE]" at bounding box center [556, 461] width 251 height 35
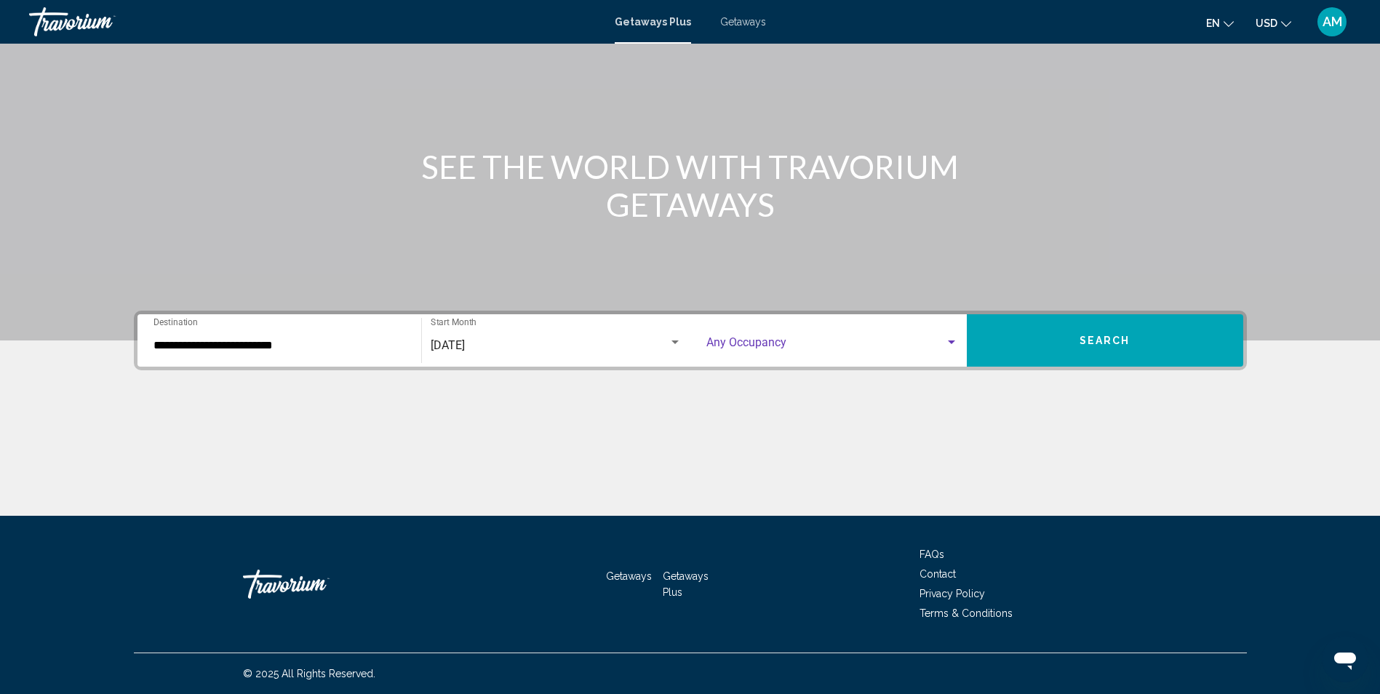
click at [949, 340] on div "Search widget" at bounding box center [951, 342] width 7 height 4
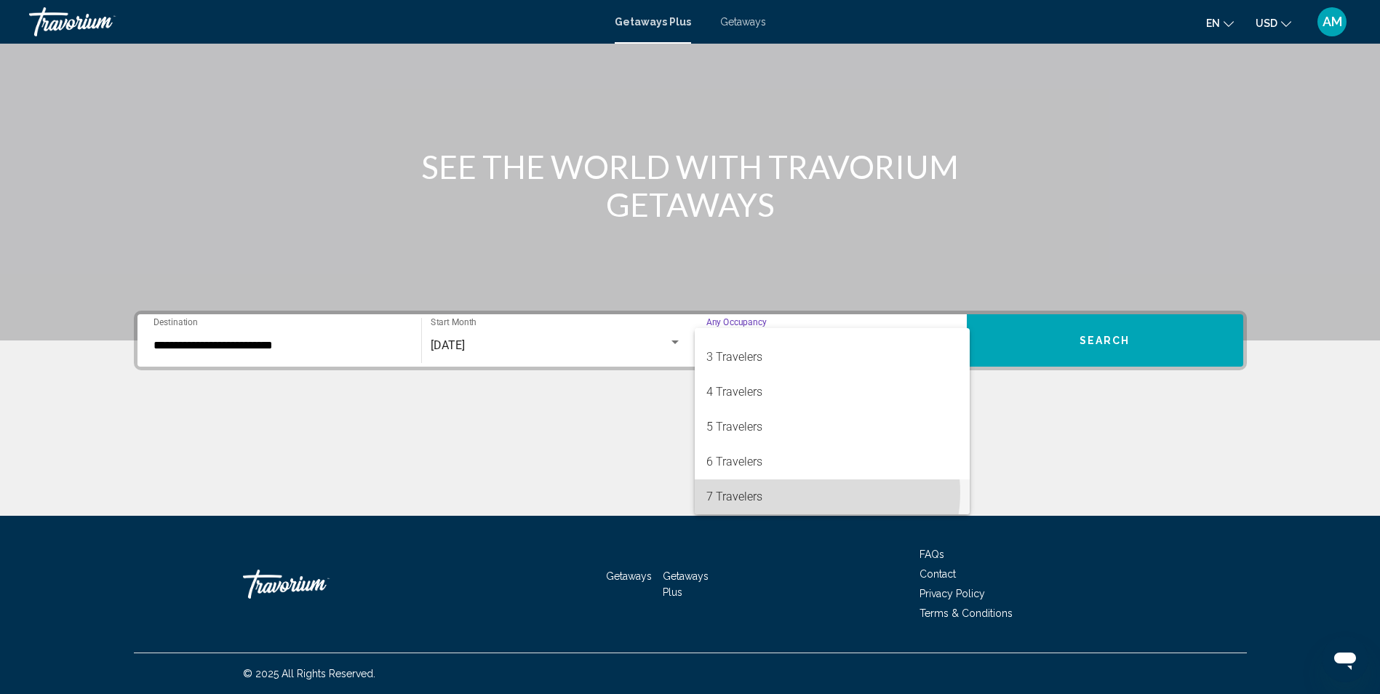
click at [823, 492] on span "7 Travelers" at bounding box center [832, 496] width 252 height 35
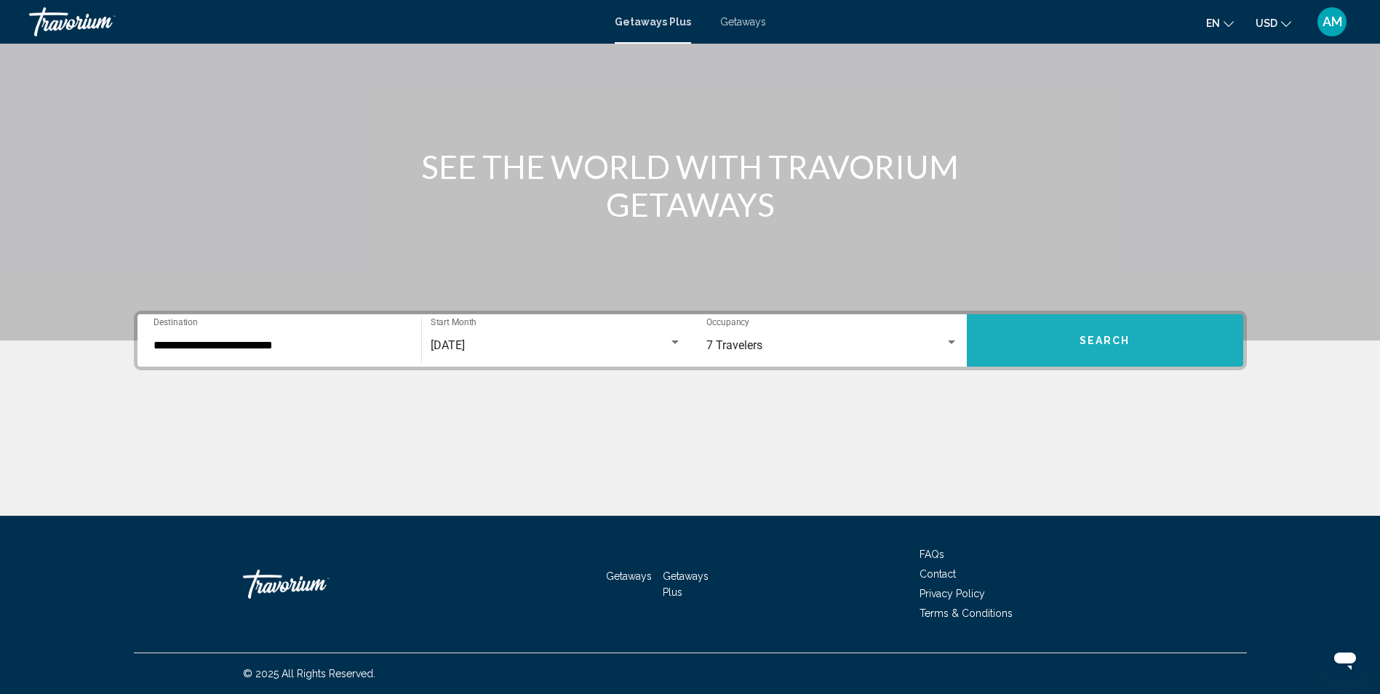
click at [1124, 348] on button "Search" at bounding box center [1104, 340] width 276 height 52
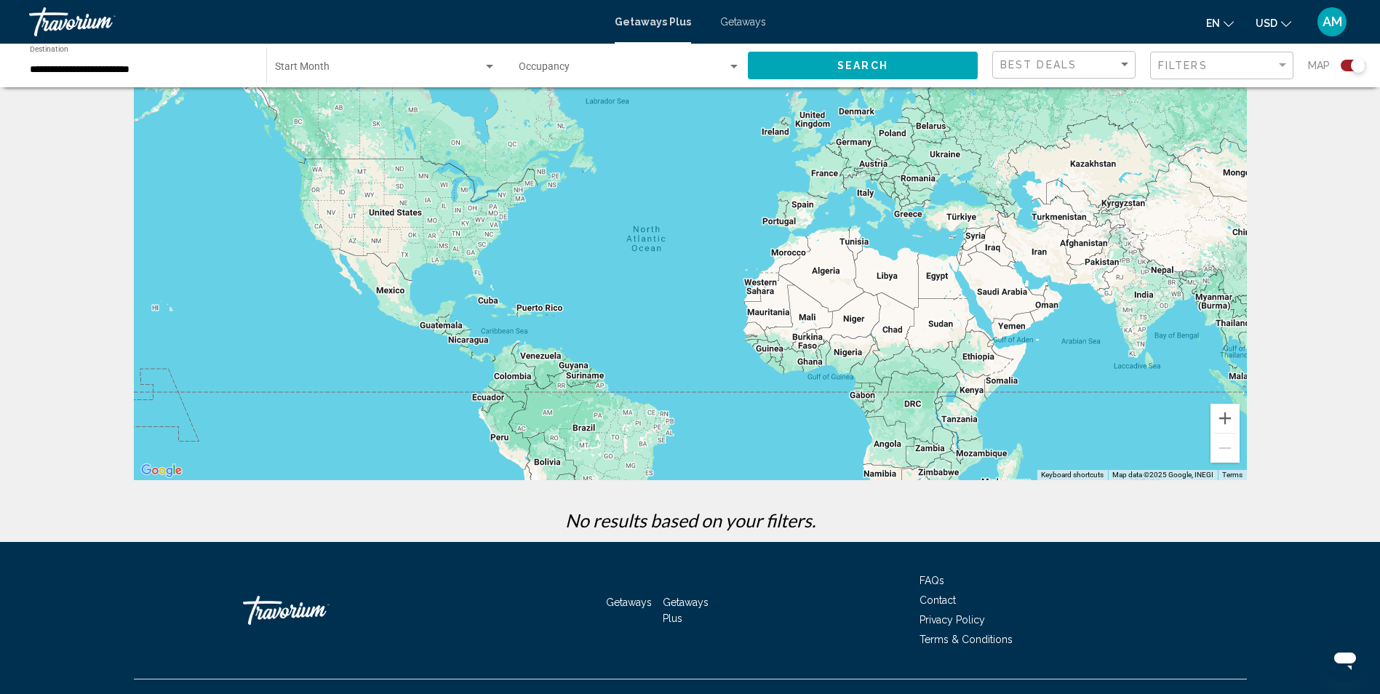
scroll to position [84, 0]
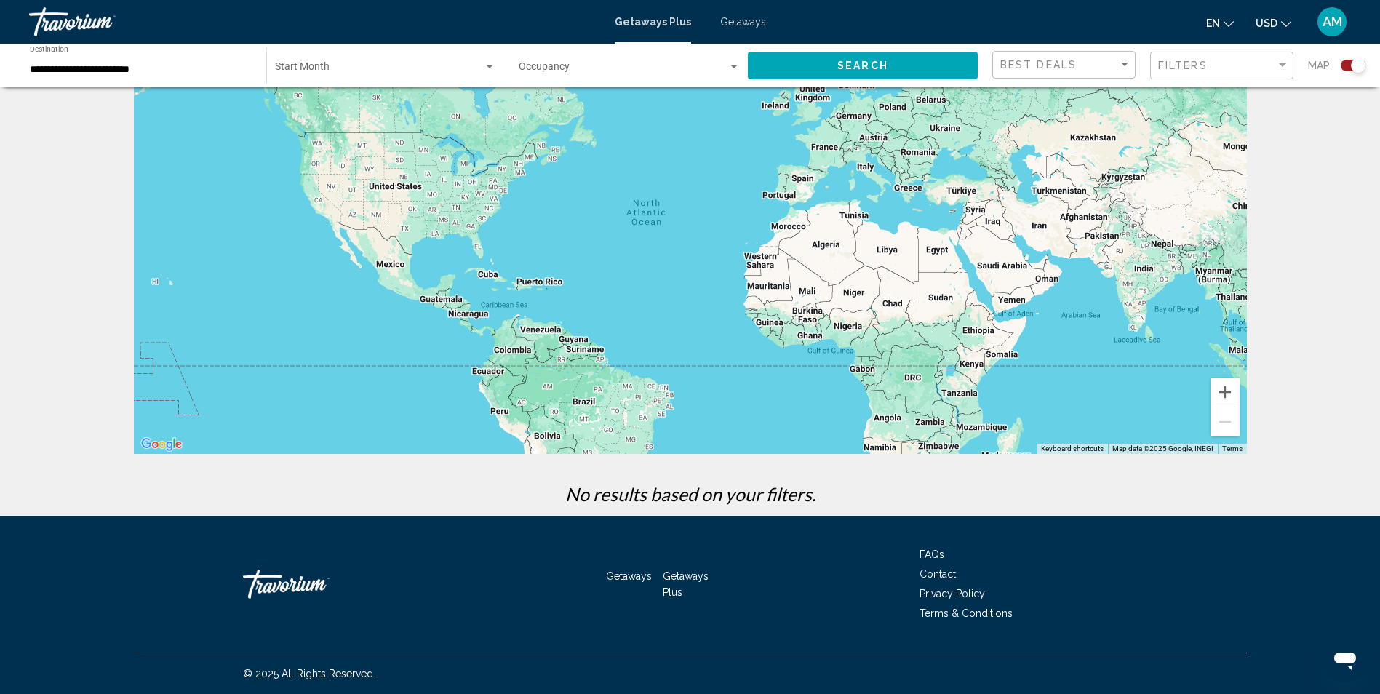
click at [745, 23] on span "Getaways" at bounding box center [743, 22] width 46 height 12
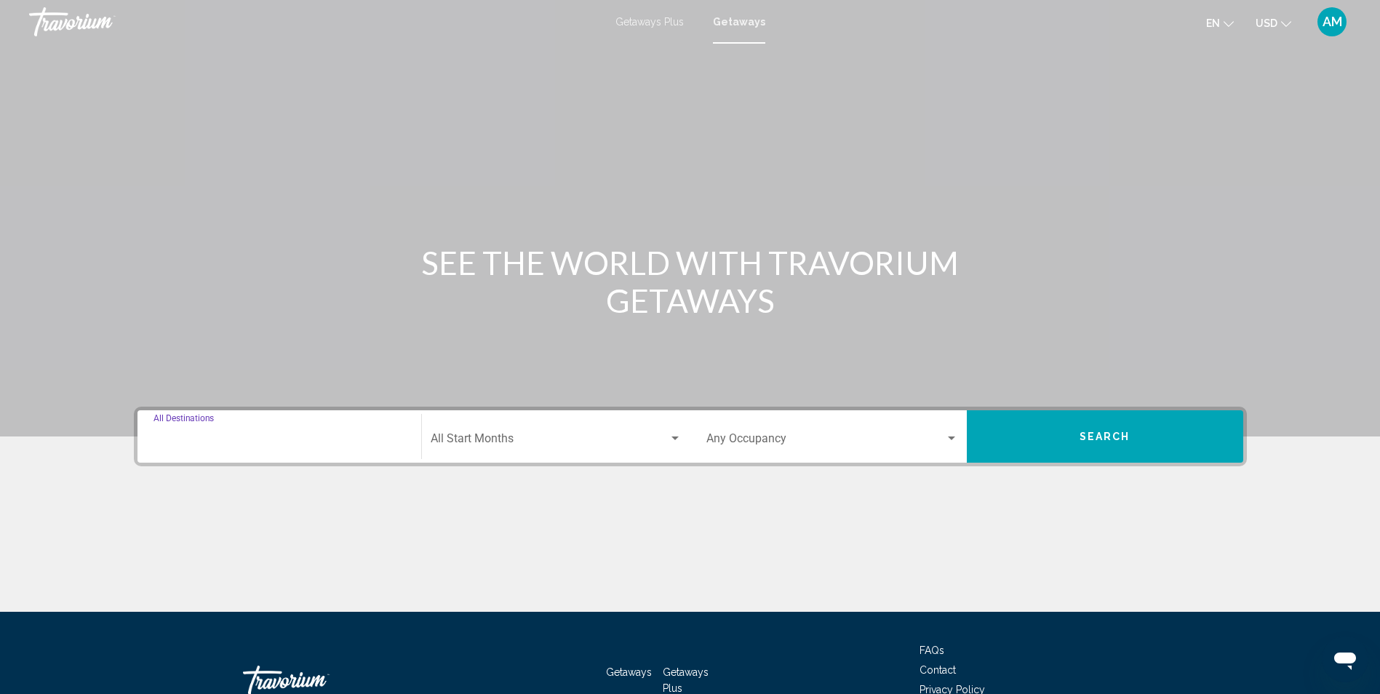
click at [298, 439] on input "Destination All Destinations" at bounding box center [279, 441] width 252 height 13
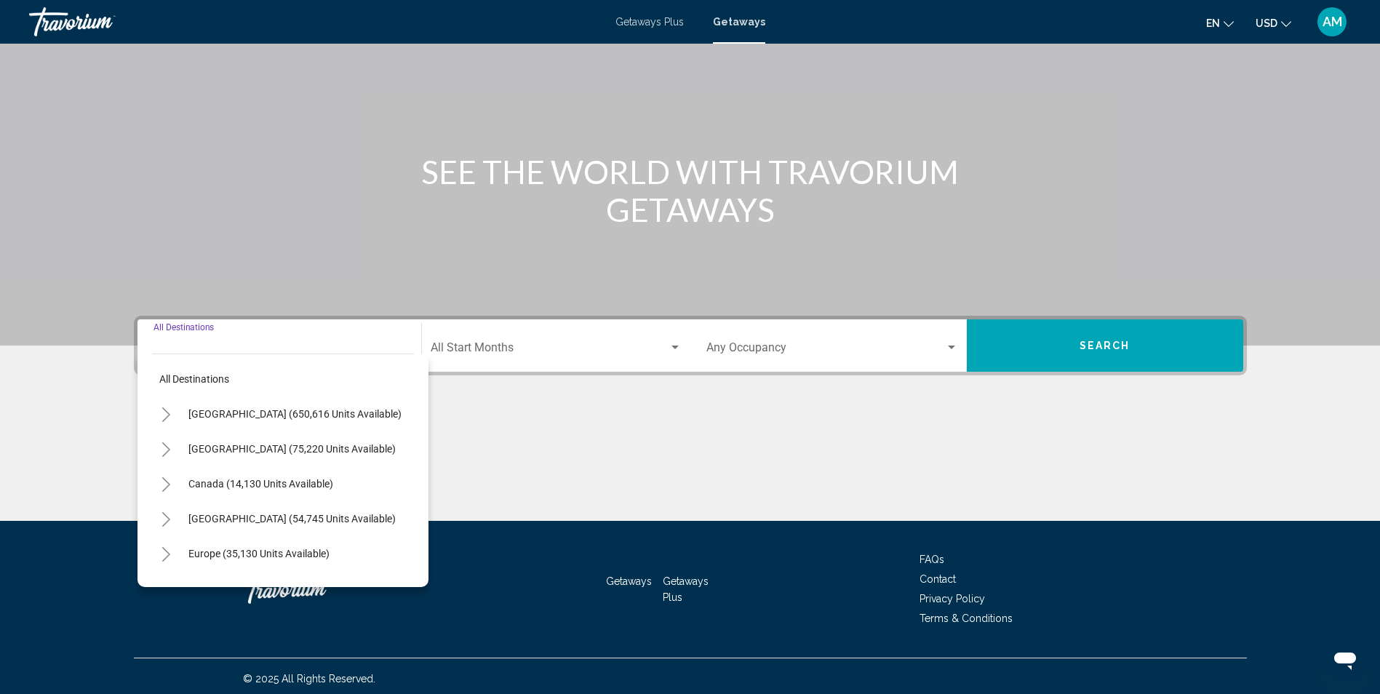
scroll to position [96, 0]
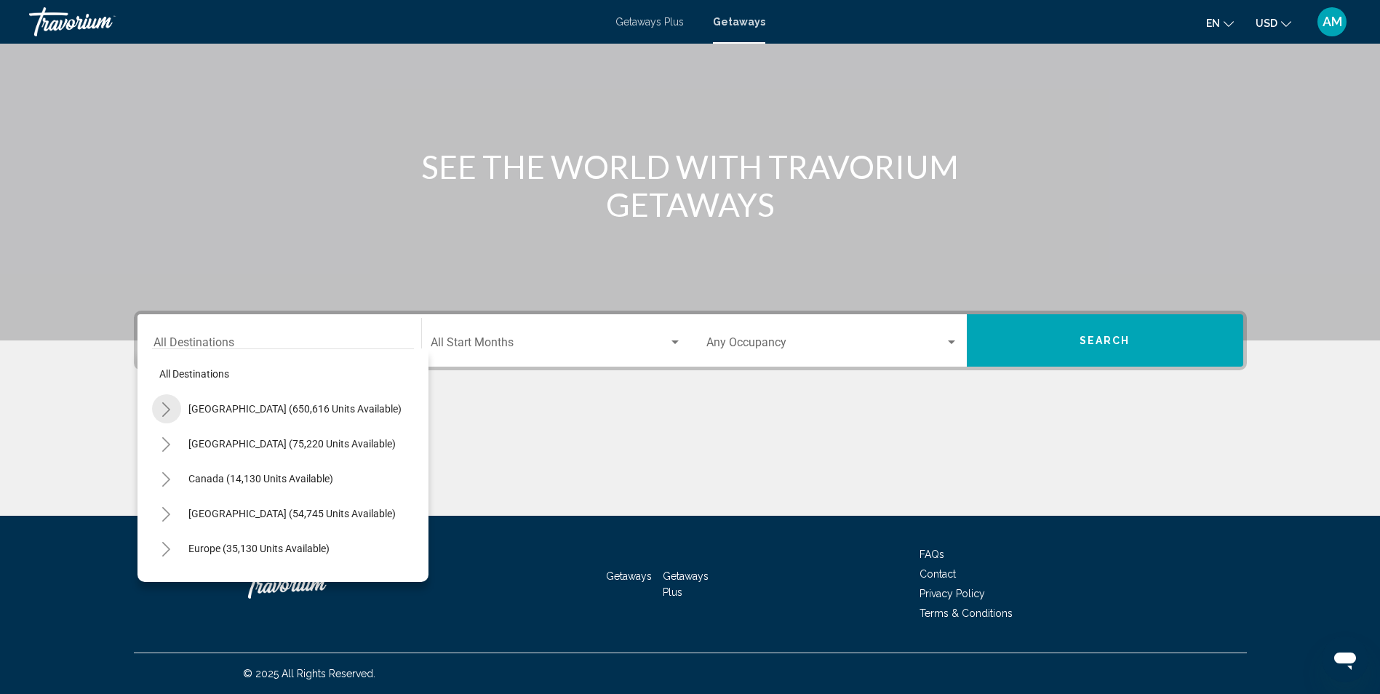
click at [167, 402] on icon "Toggle United States (650,616 units available)" at bounding box center [166, 409] width 11 height 15
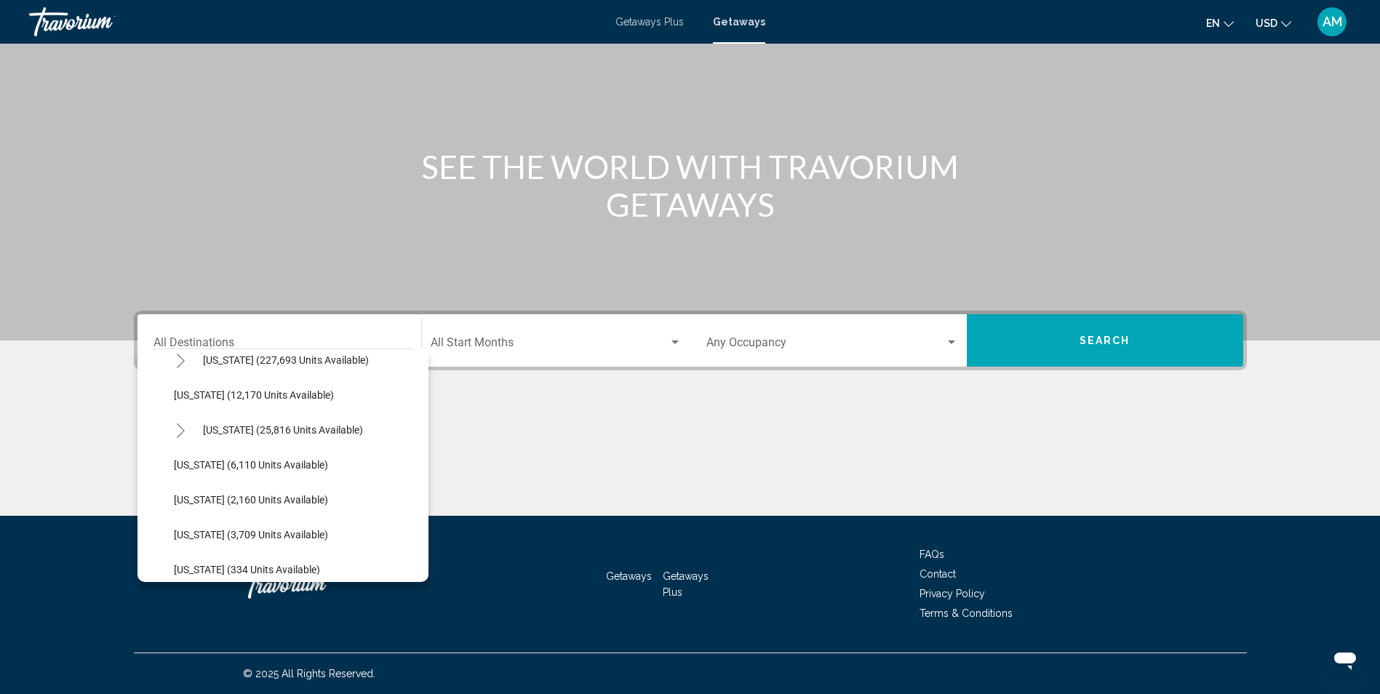
scroll to position [303, 0]
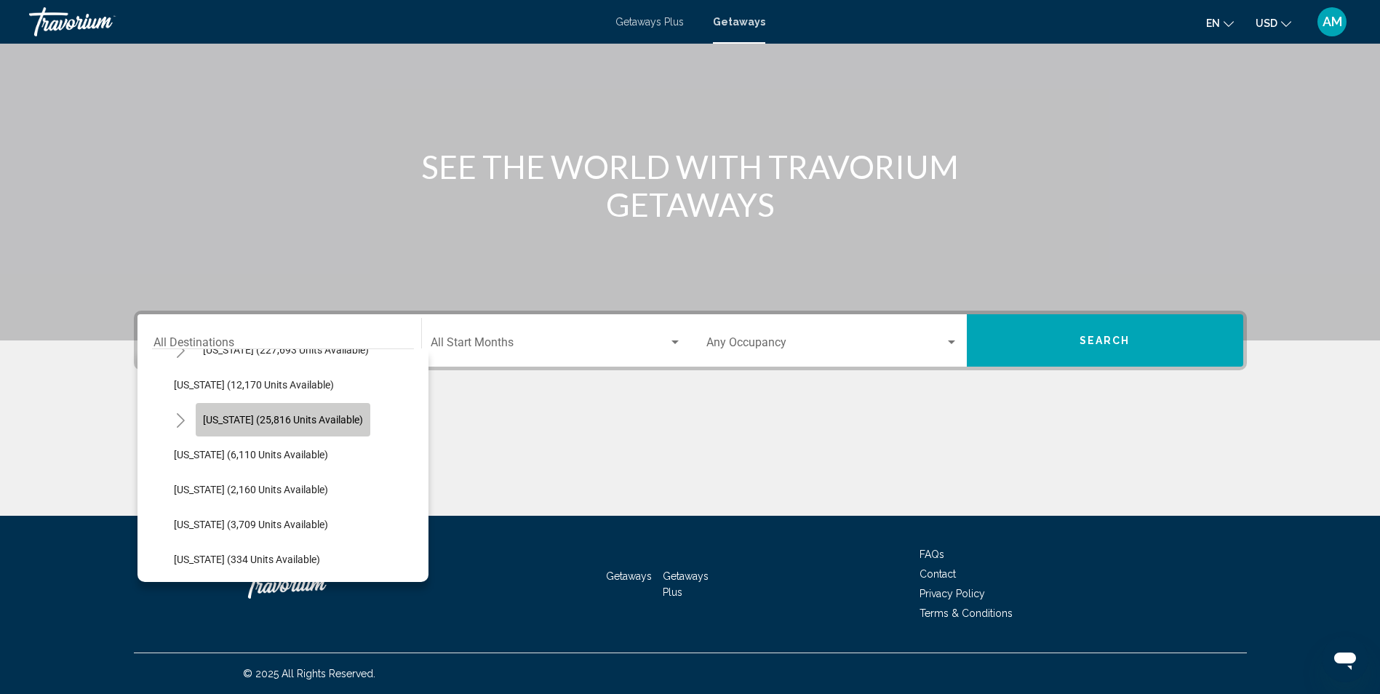
click at [295, 424] on span "[US_STATE] (25,816 units available)" at bounding box center [283, 420] width 160 height 12
type input "**********"
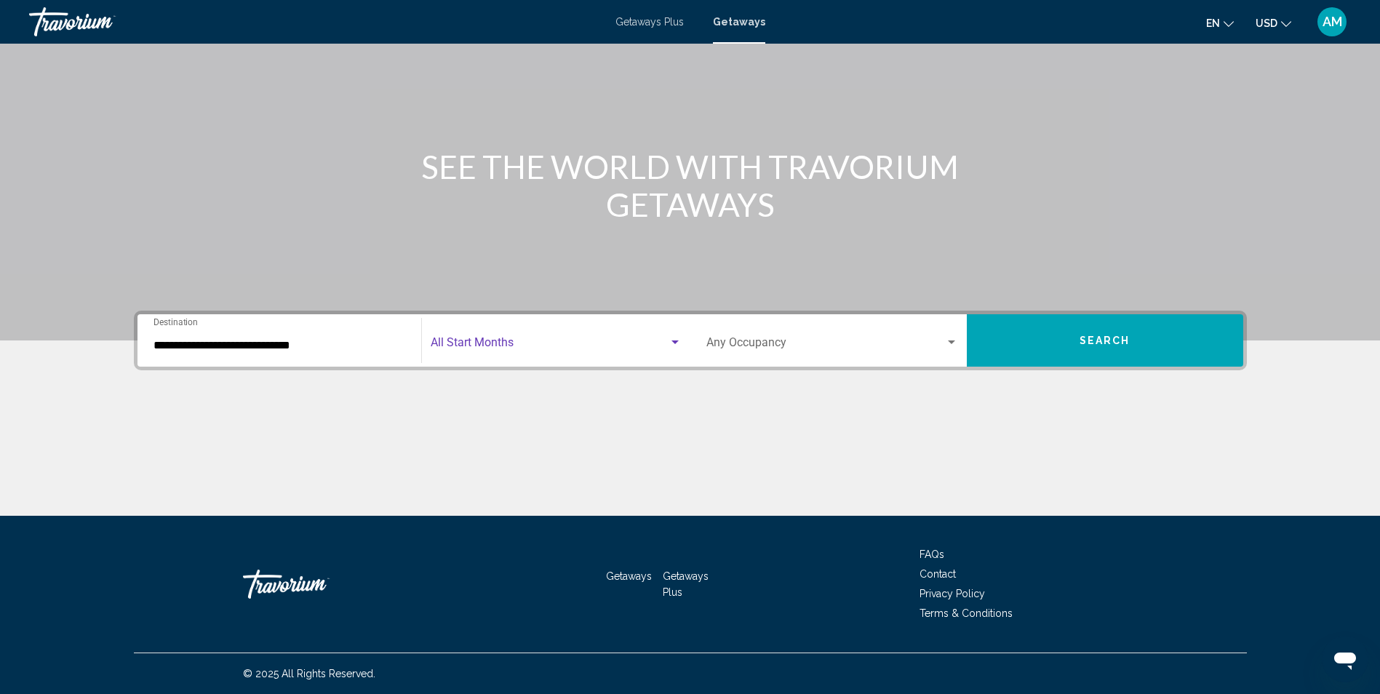
click at [574, 345] on span "Search widget" at bounding box center [550, 345] width 238 height 13
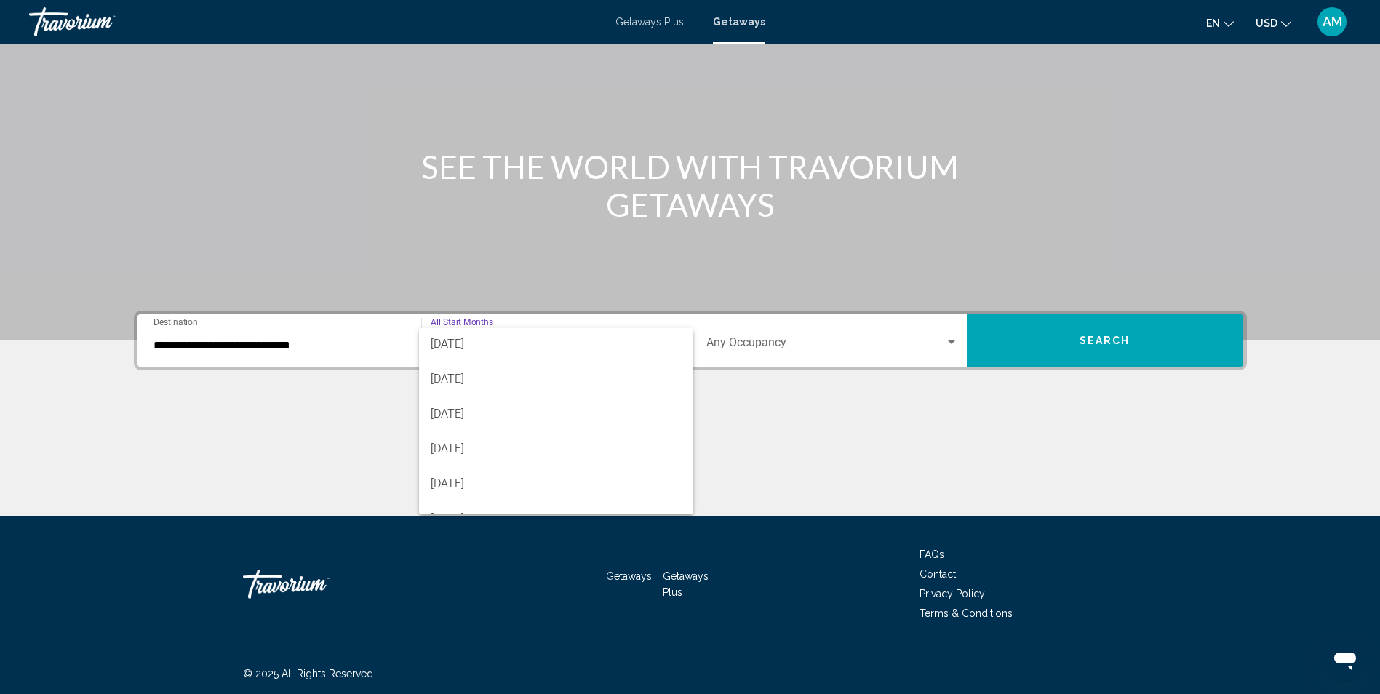
scroll to position [163, 0]
click at [502, 361] on span "[DATE]" at bounding box center [556, 357] width 251 height 35
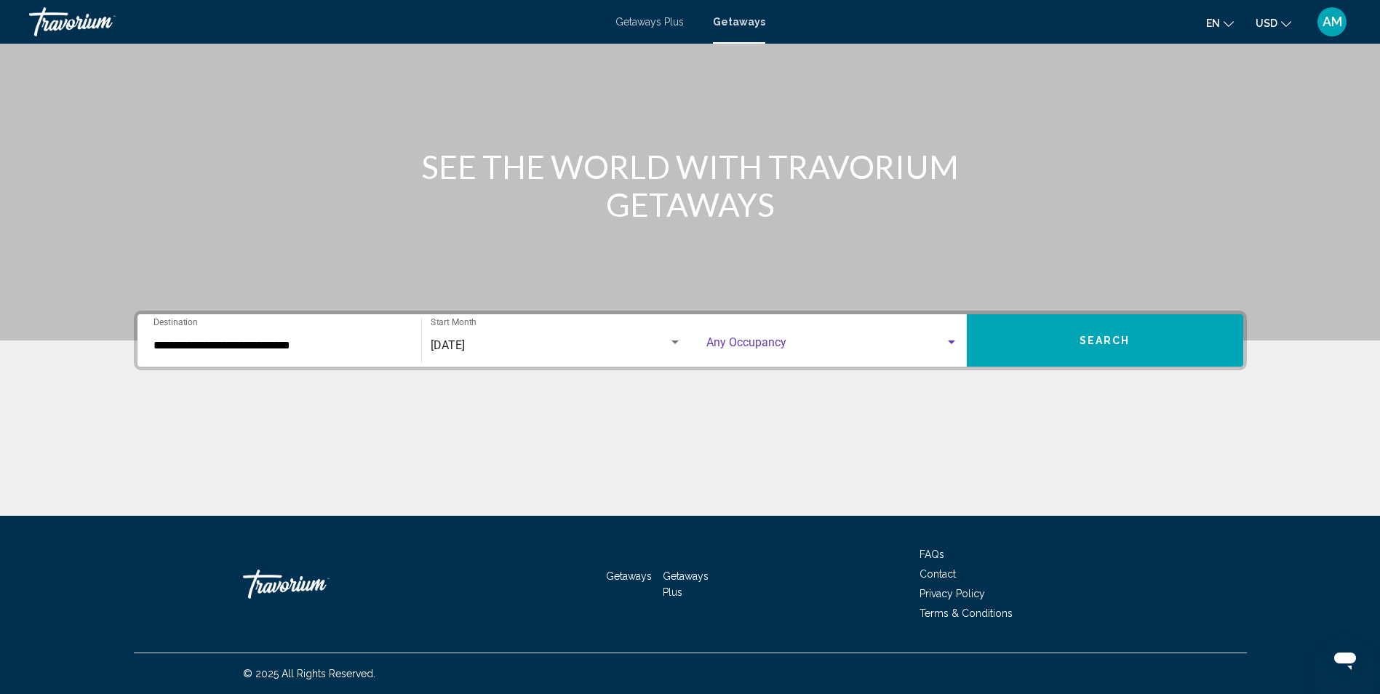
click at [952, 337] on div "Search widget" at bounding box center [951, 343] width 13 height 12
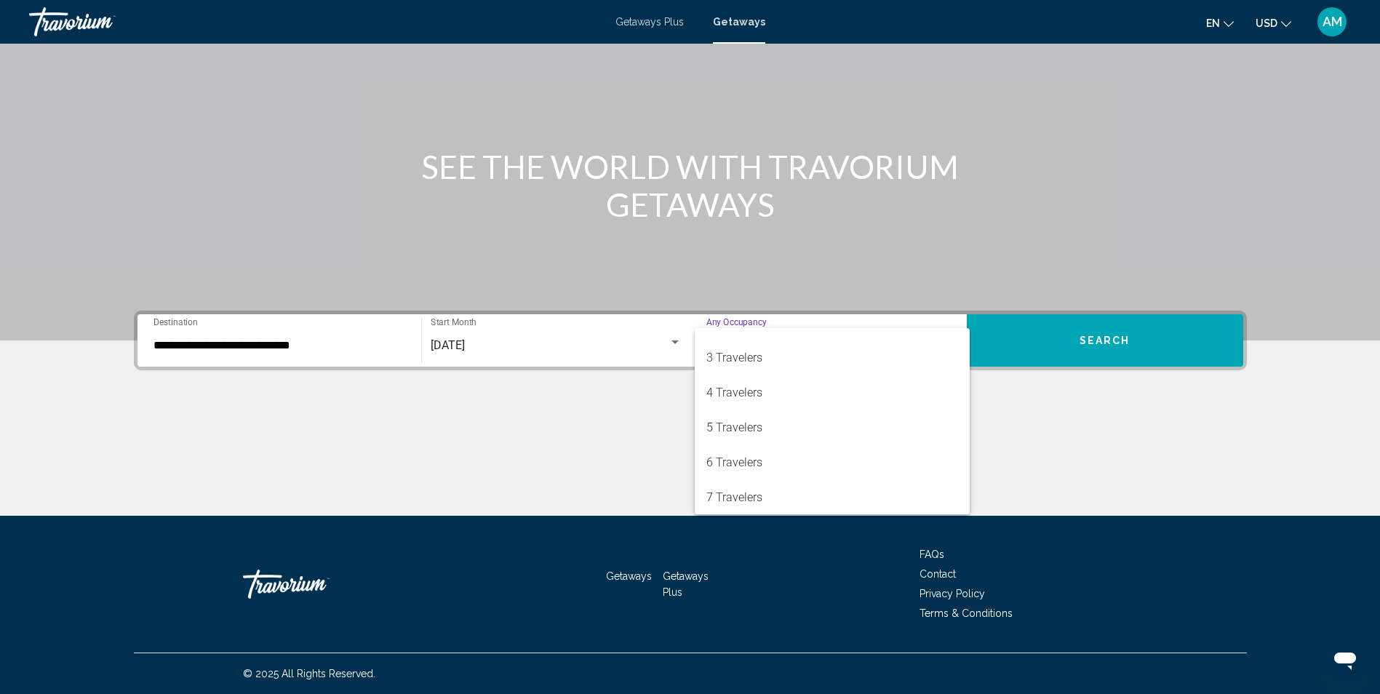
scroll to position [58, 0]
click at [826, 495] on span "7 Travelers" at bounding box center [832, 496] width 252 height 35
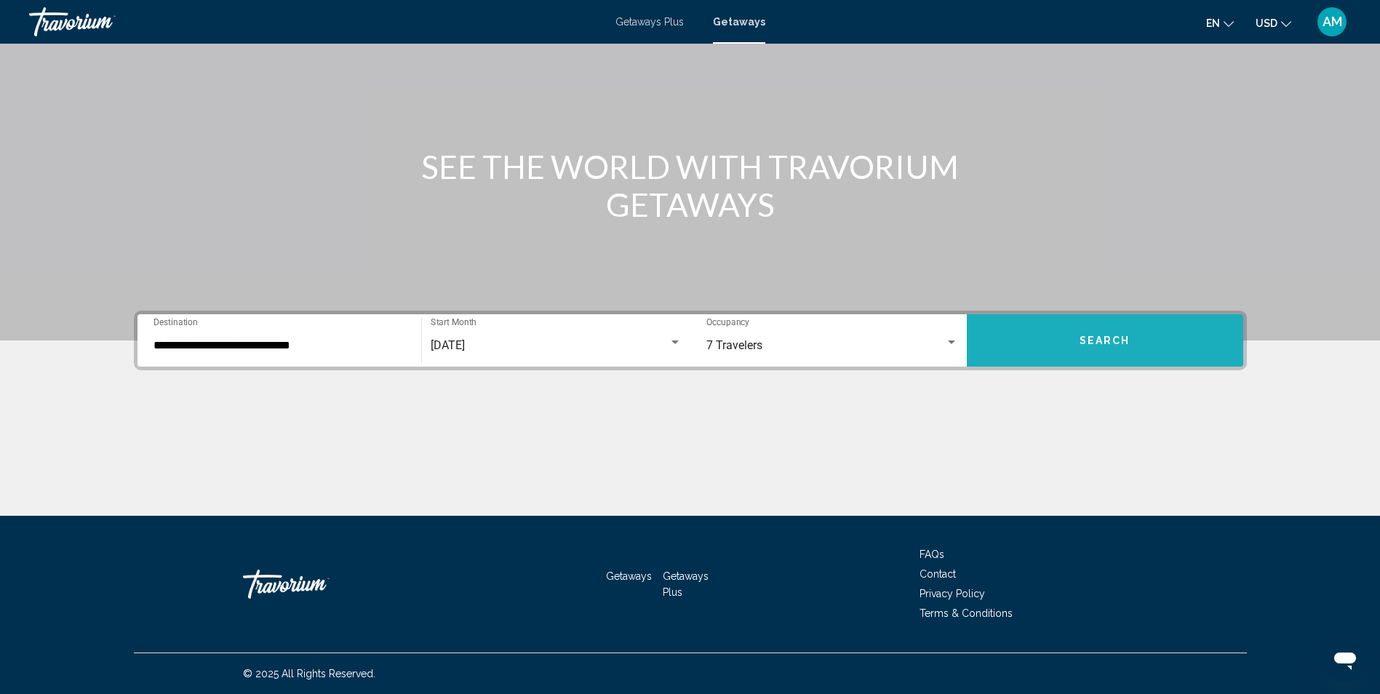
click at [1114, 349] on button "Search" at bounding box center [1104, 340] width 276 height 52
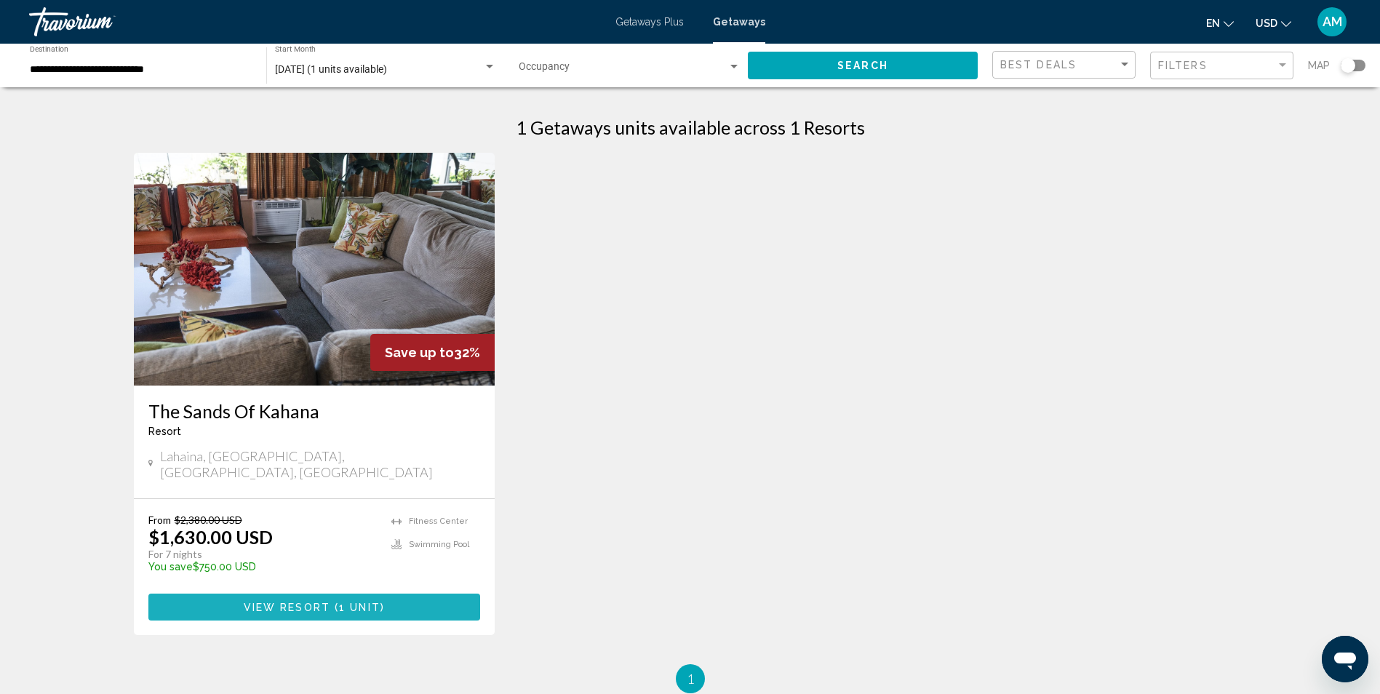
click at [325, 601] on span "View Resort ( 1 unit )" at bounding box center [314, 607] width 141 height 12
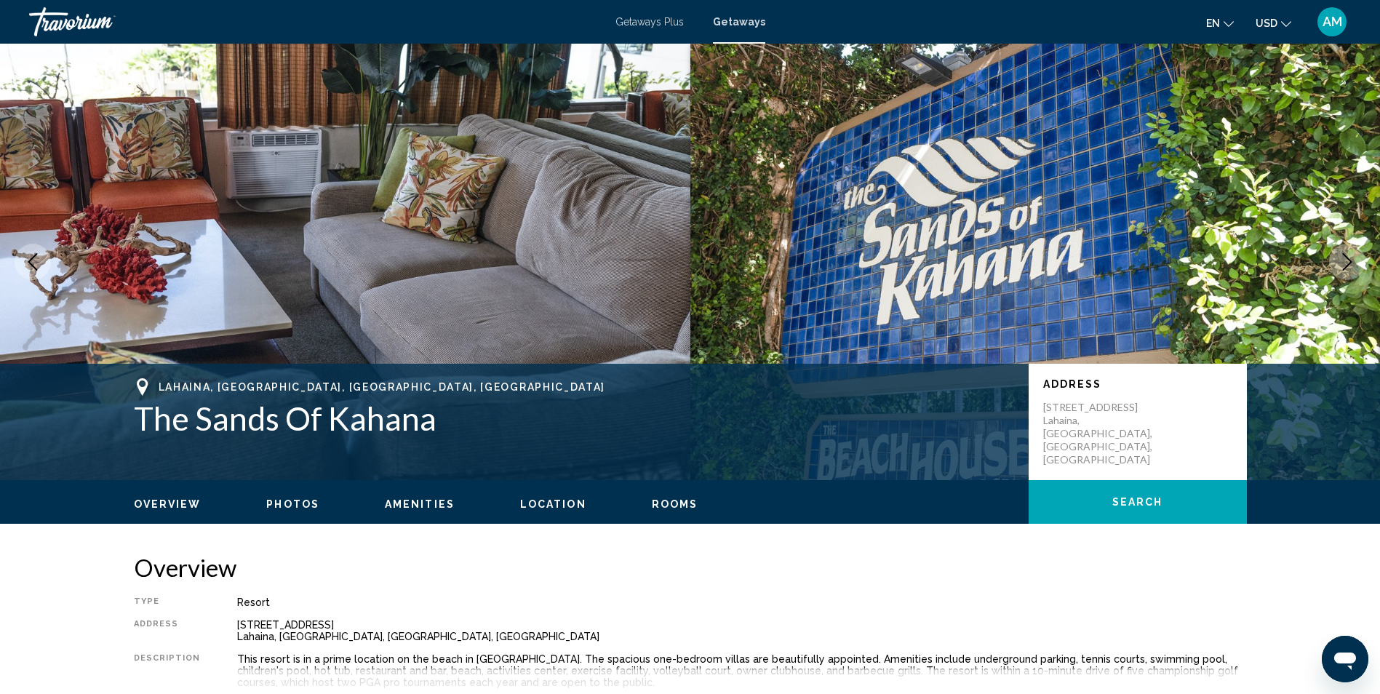
click at [659, 504] on span "Rooms" at bounding box center [675, 504] width 47 height 12
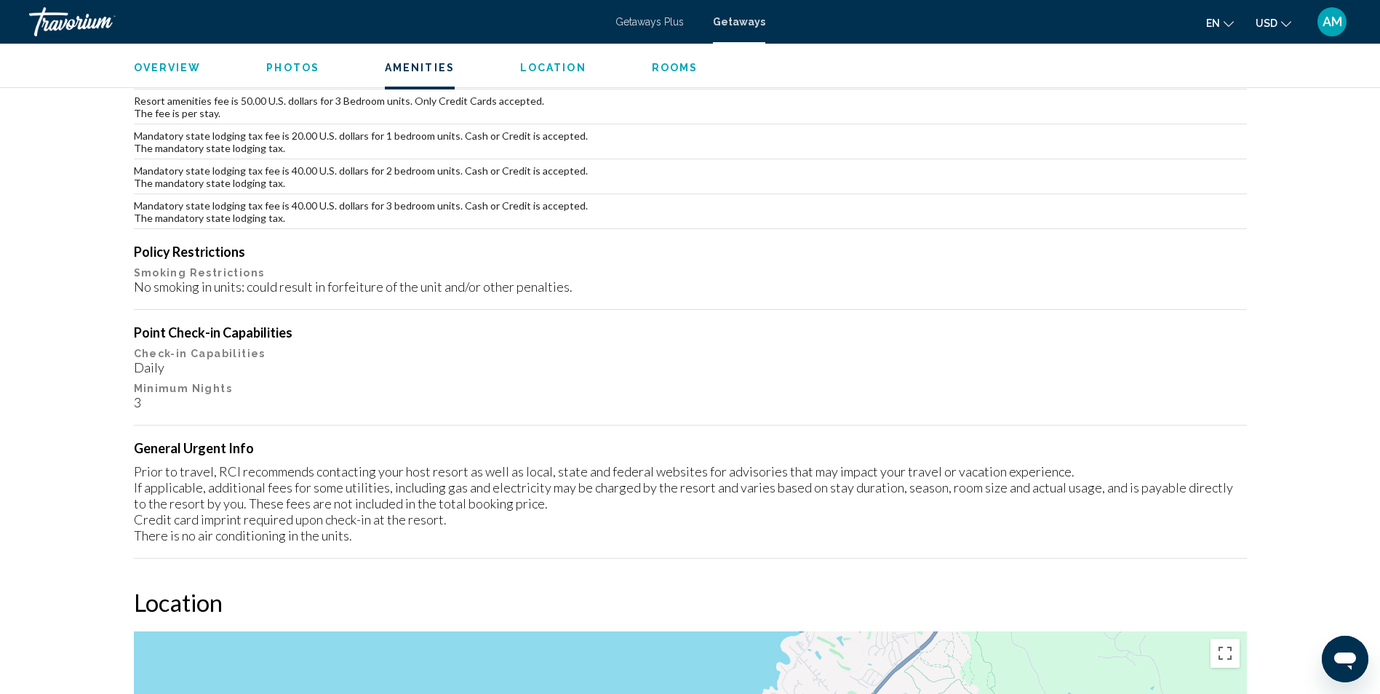
scroll to position [1564, 0]
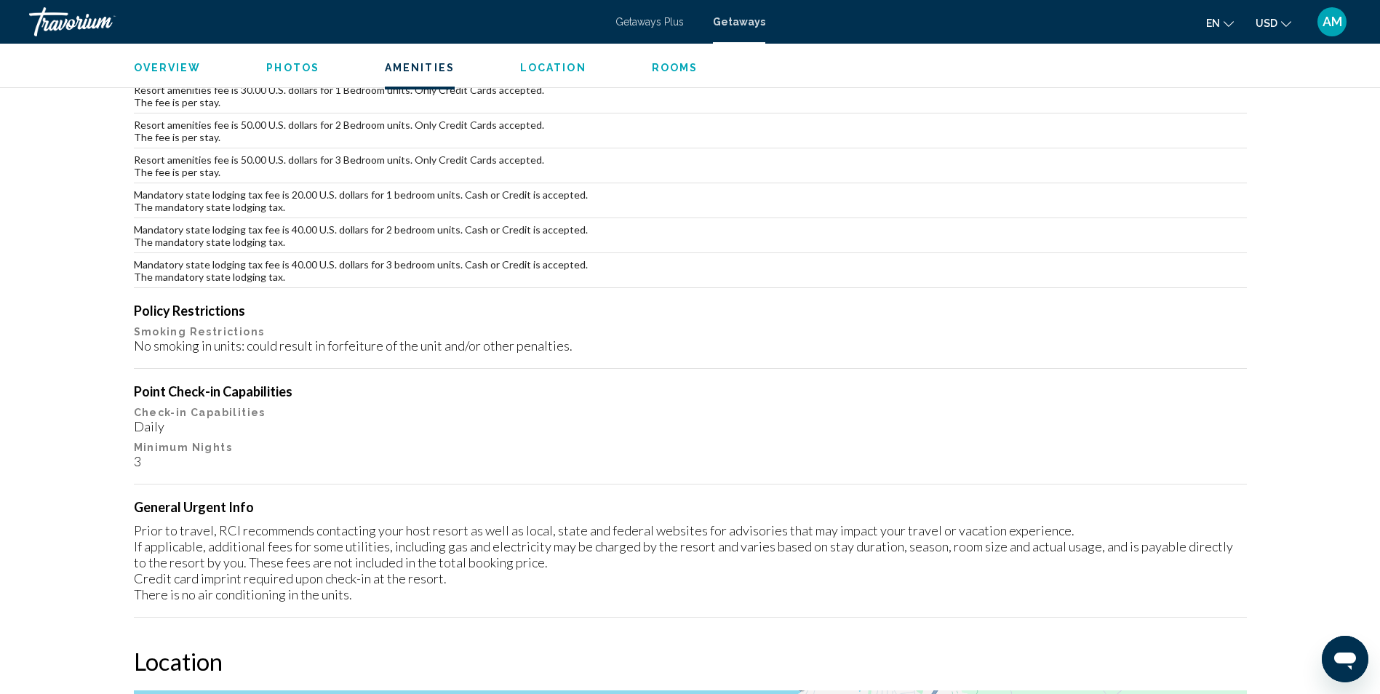
click at [632, 23] on span "Getaways Plus" at bounding box center [649, 22] width 68 height 12
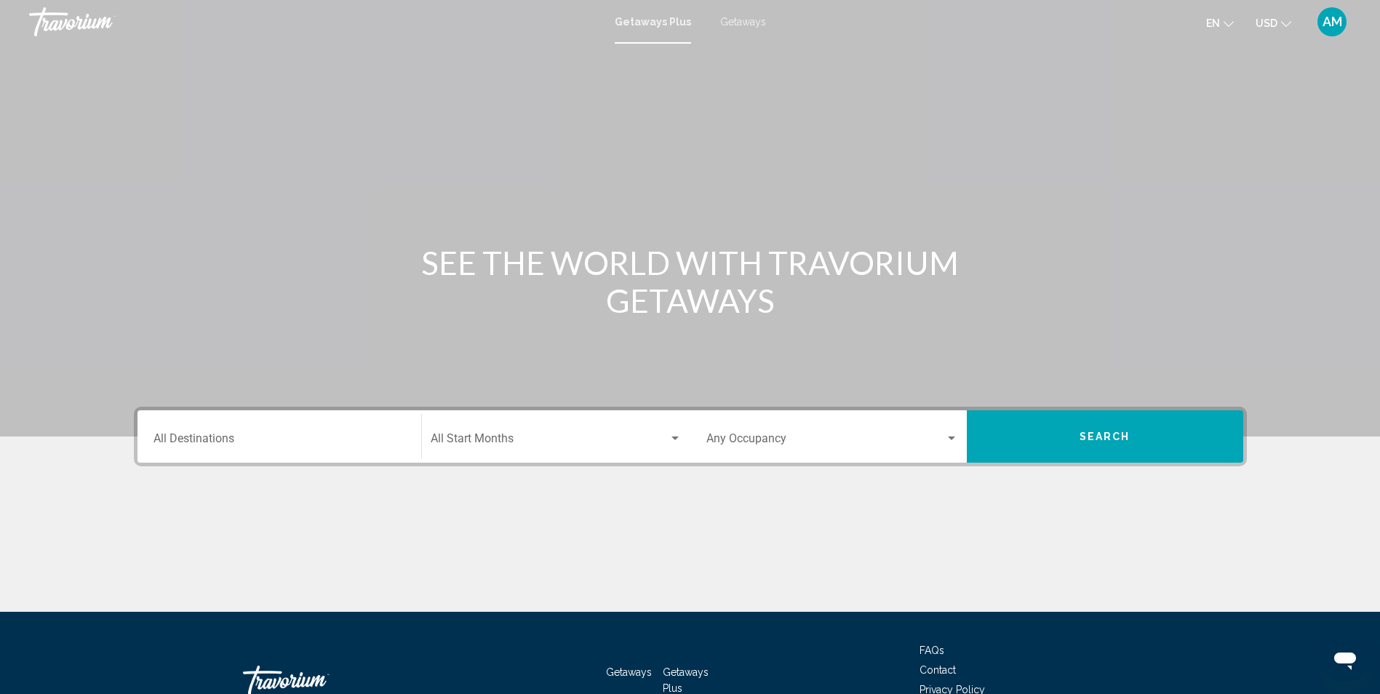
click at [212, 433] on div "Destination All Destinations" at bounding box center [279, 437] width 252 height 46
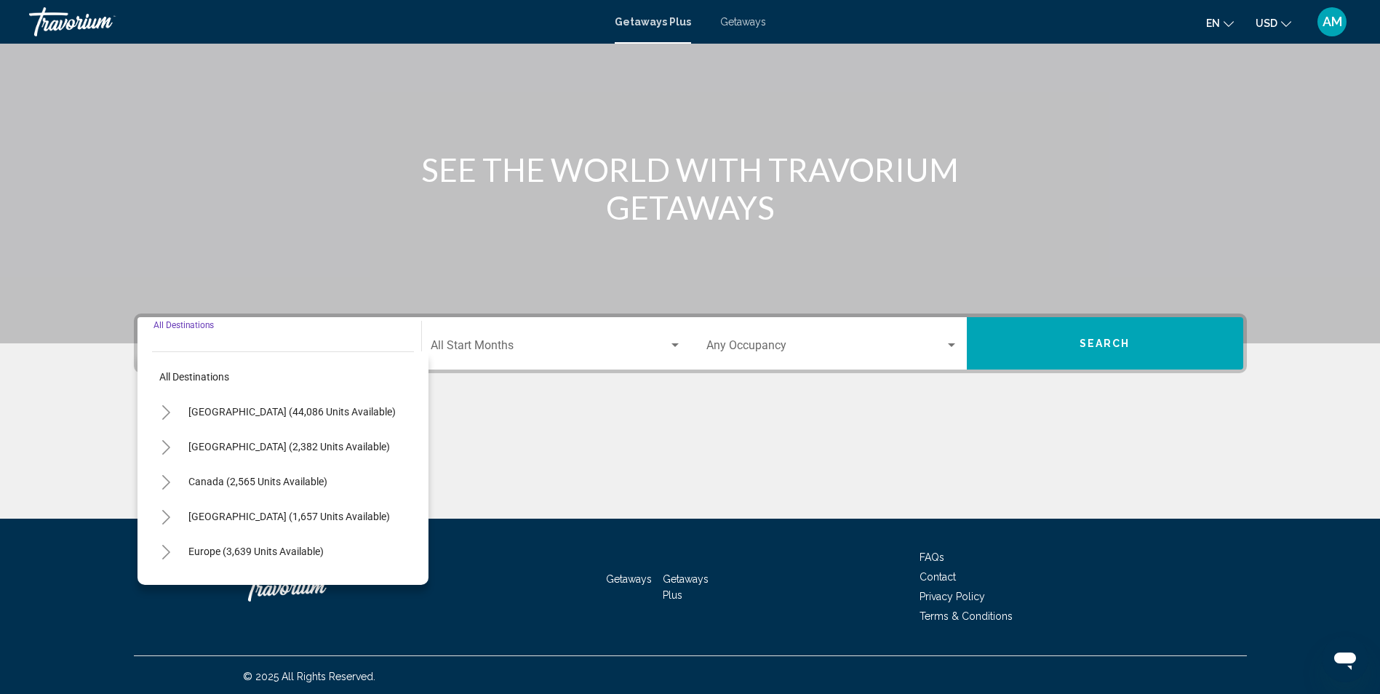
scroll to position [96, 0]
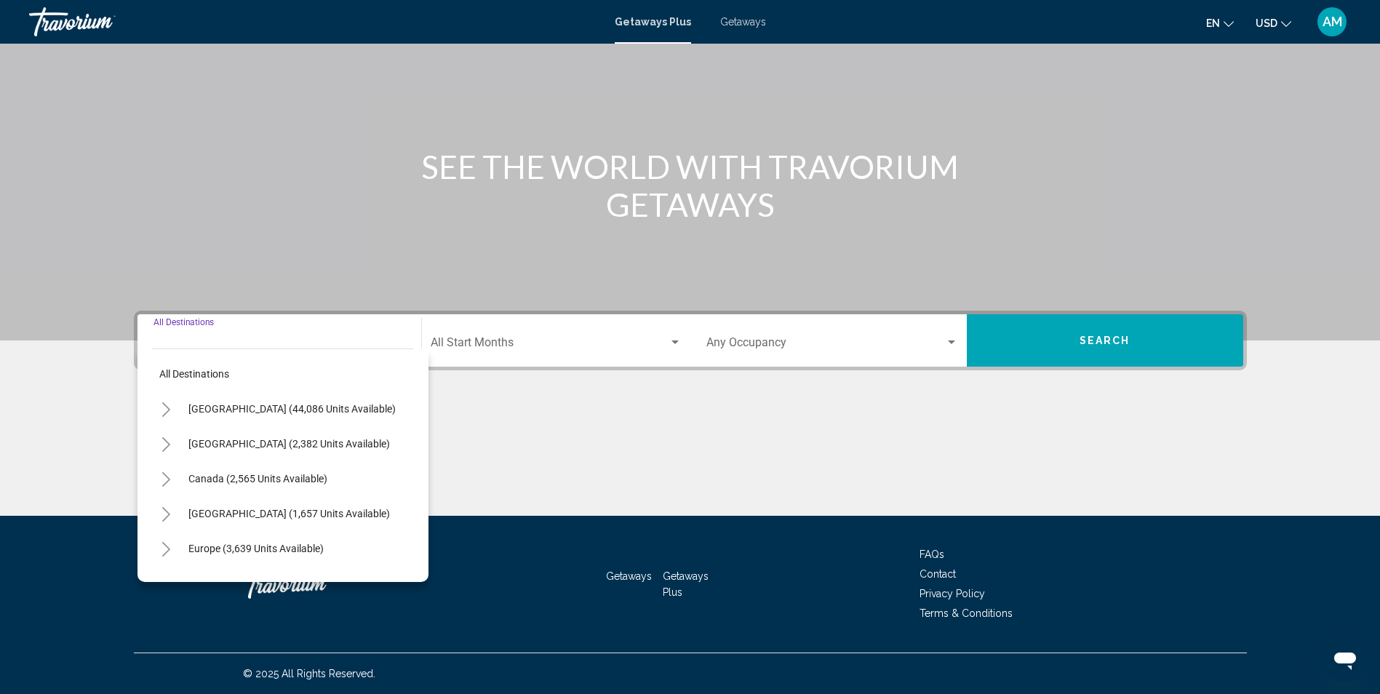
click at [164, 416] on icon "Toggle United States (44,086 units available)" at bounding box center [166, 409] width 8 height 15
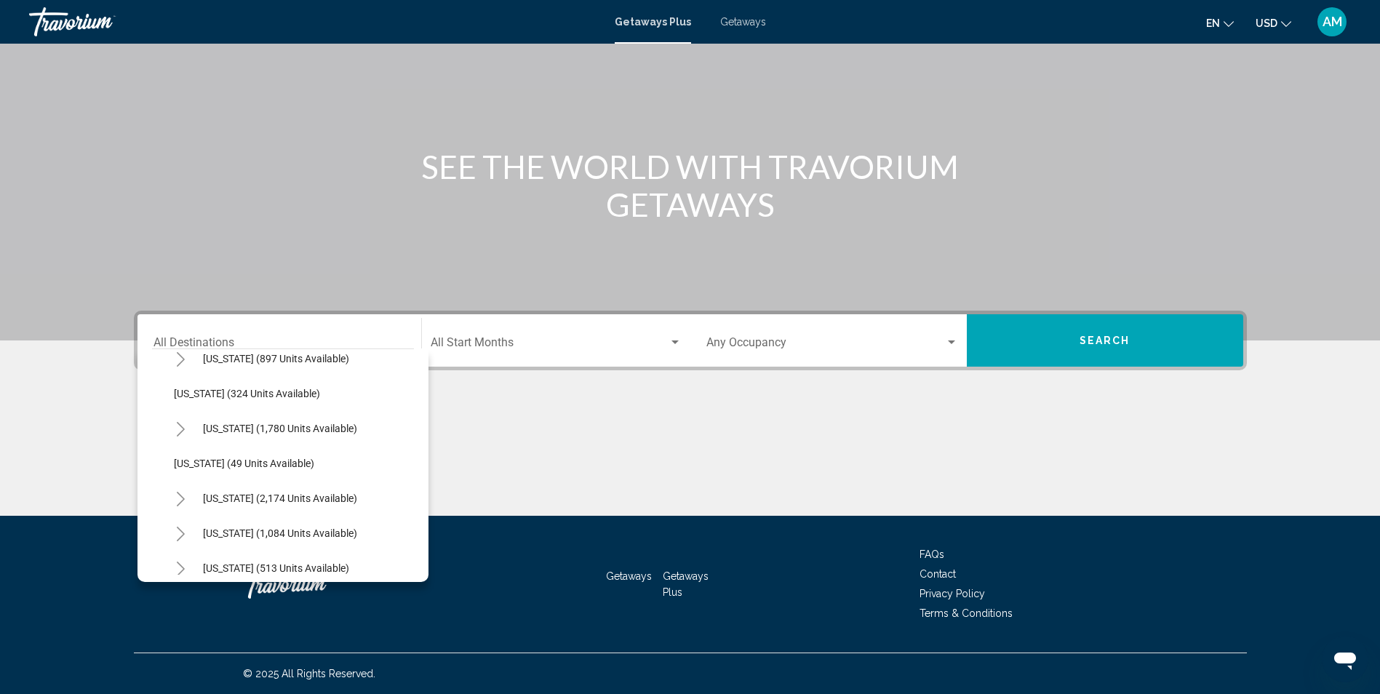
scroll to position [1030, 0]
click at [253, 493] on span "[US_STATE] (2,174 units available)" at bounding box center [280, 496] width 154 height 12
type input "**********"
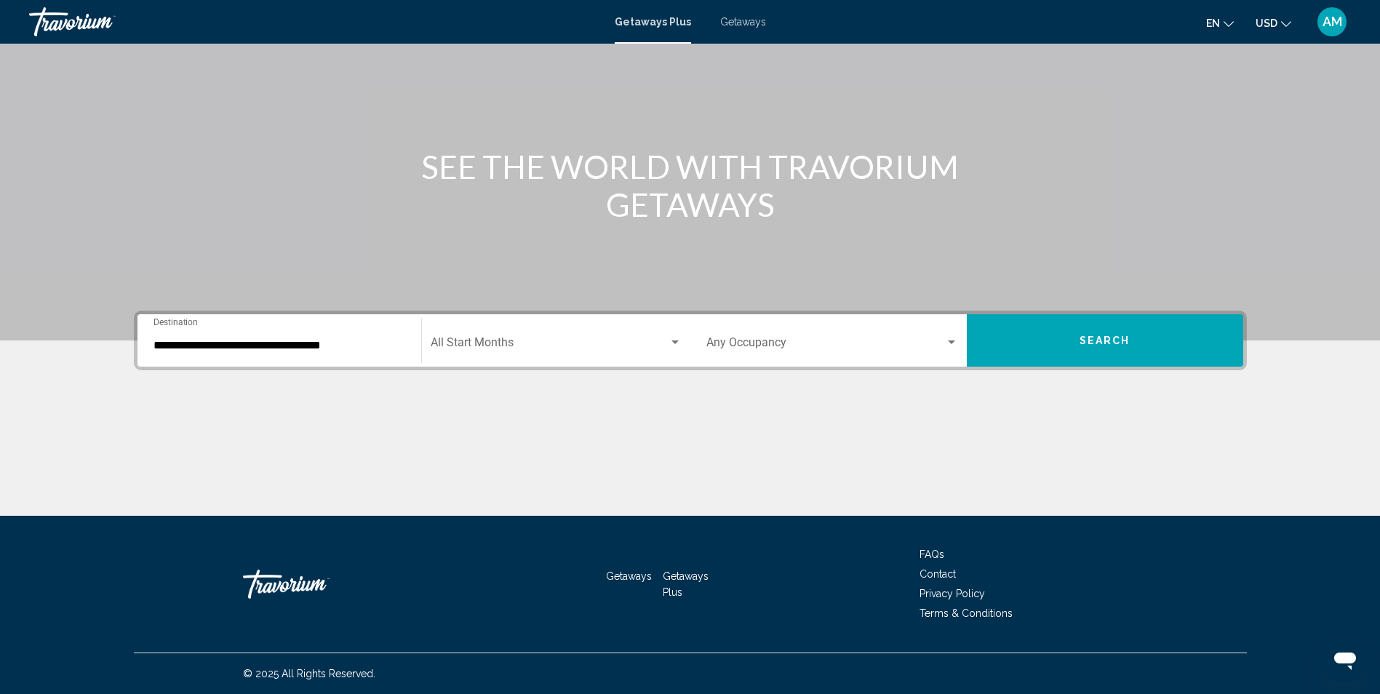
click at [523, 332] on div "Start Month All Start Months" at bounding box center [556, 341] width 251 height 46
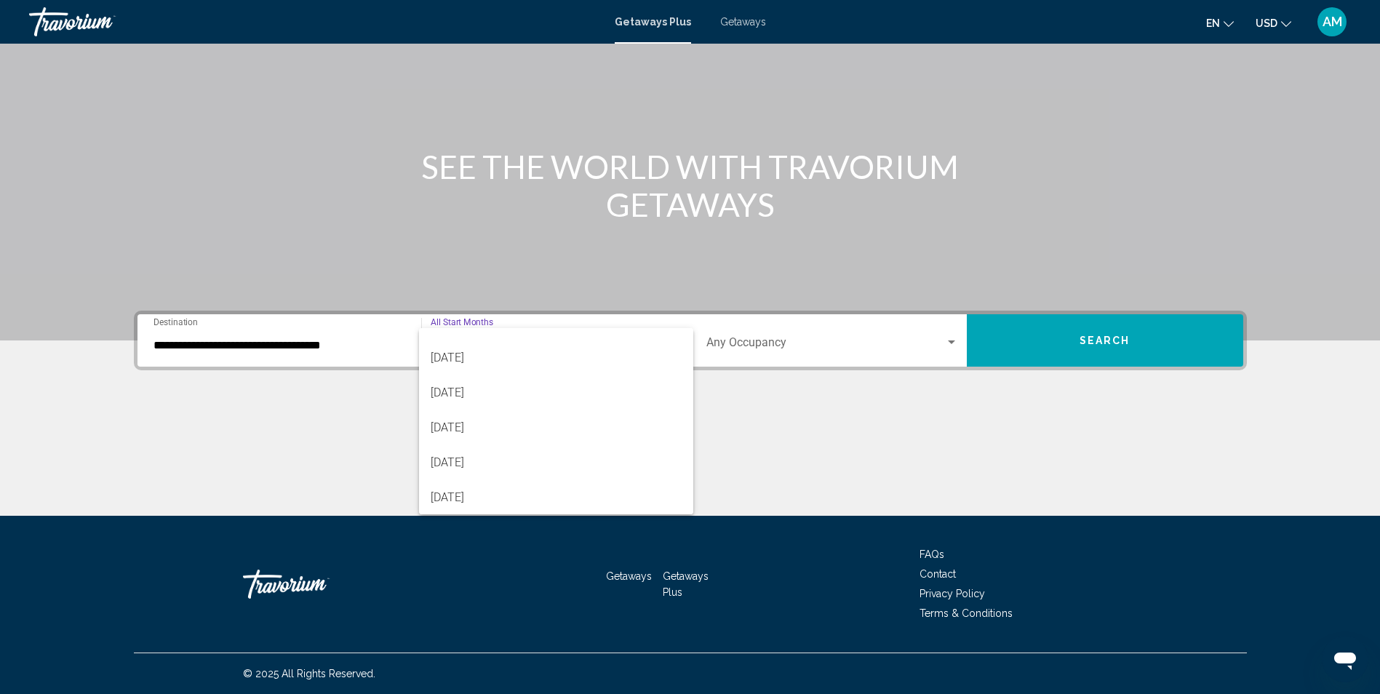
scroll to position [58, 0]
click at [523, 462] on span "[DATE]" at bounding box center [556, 461] width 251 height 35
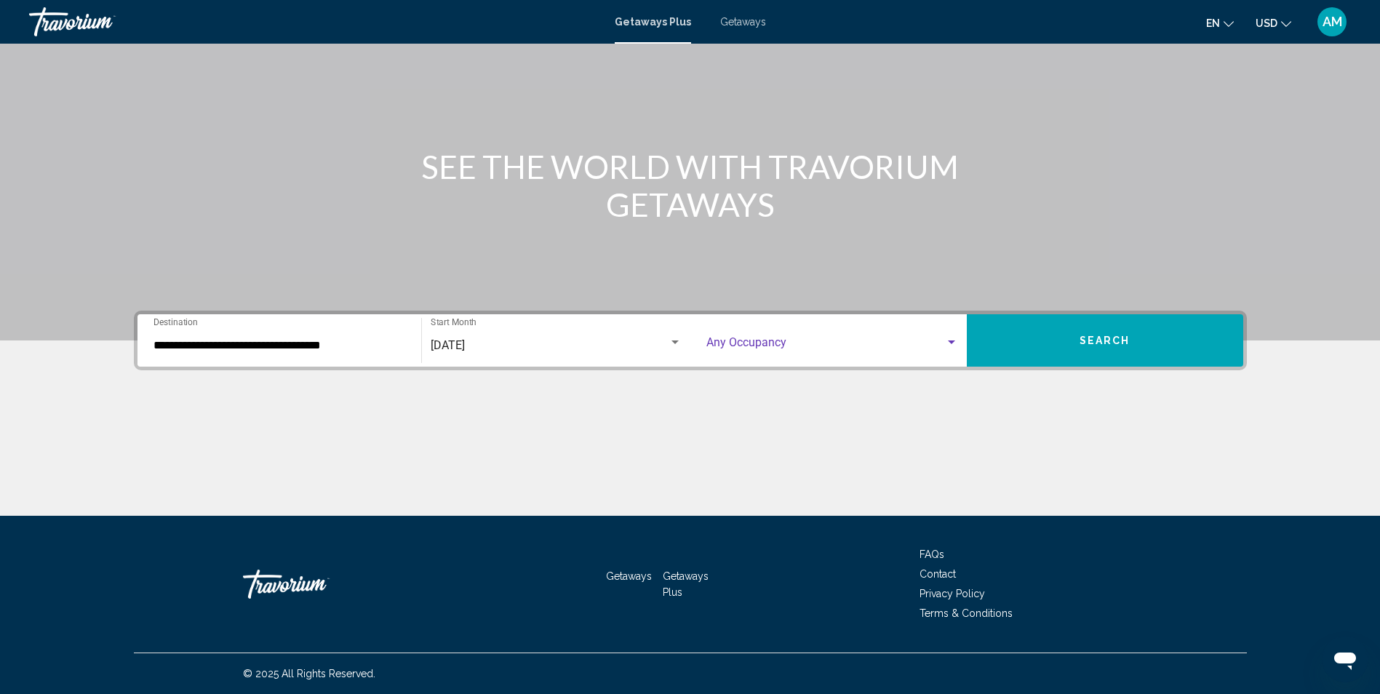
click at [955, 338] on div "Search widget" at bounding box center [951, 343] width 13 height 12
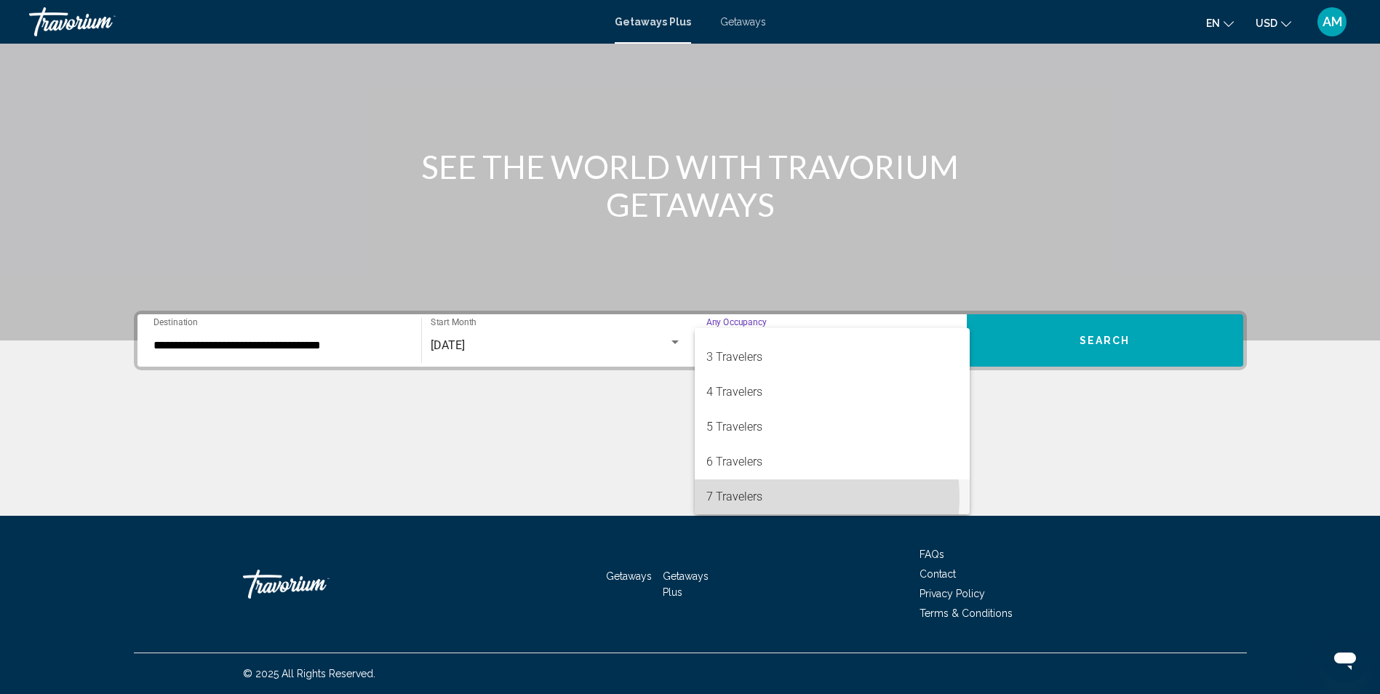
click at [794, 497] on span "7 Travelers" at bounding box center [832, 496] width 252 height 35
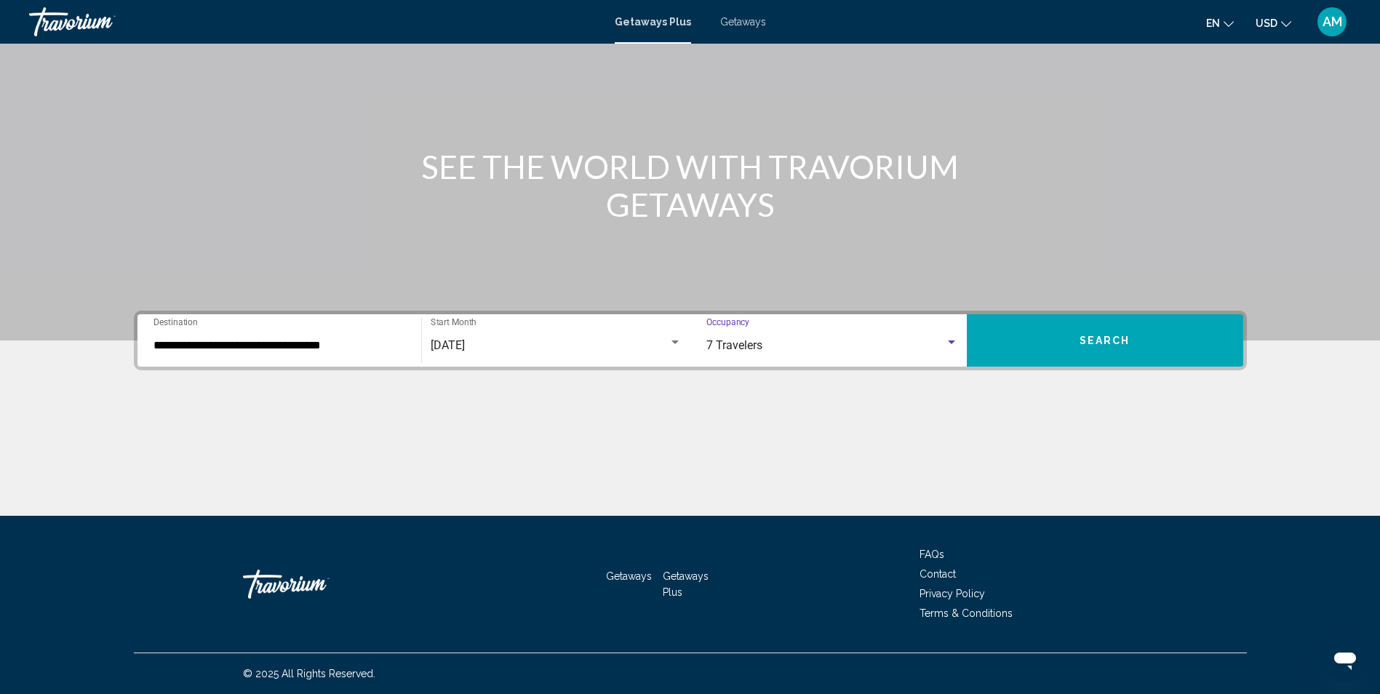
click at [1082, 337] on span "Search" at bounding box center [1104, 341] width 51 height 12
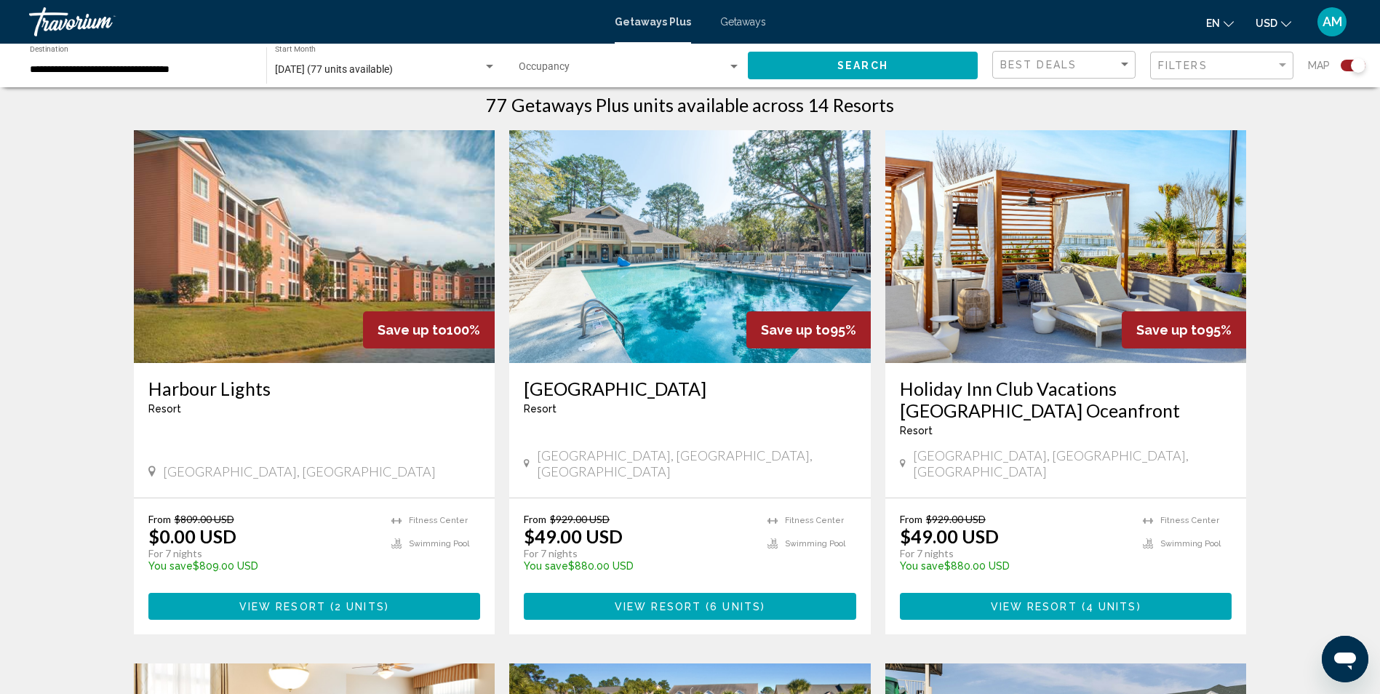
scroll to position [474, 0]
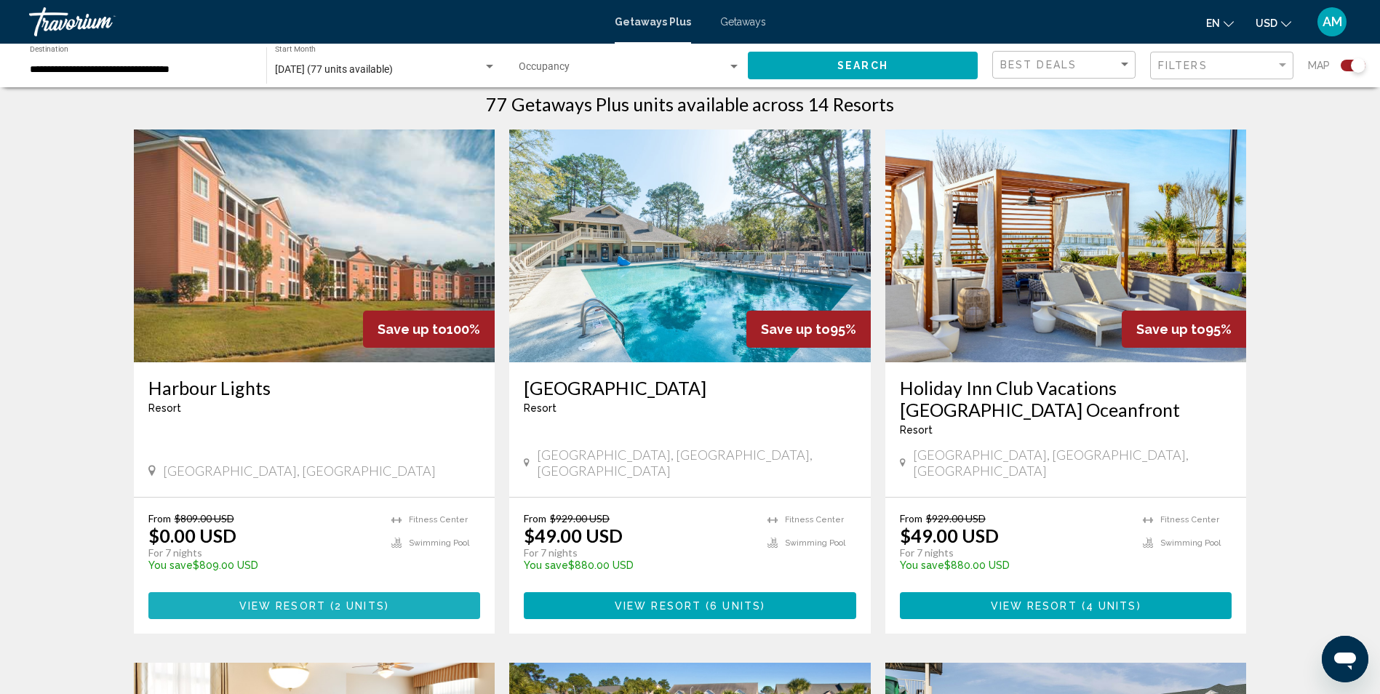
click at [313, 600] on span "View Resort" at bounding box center [282, 606] width 87 height 12
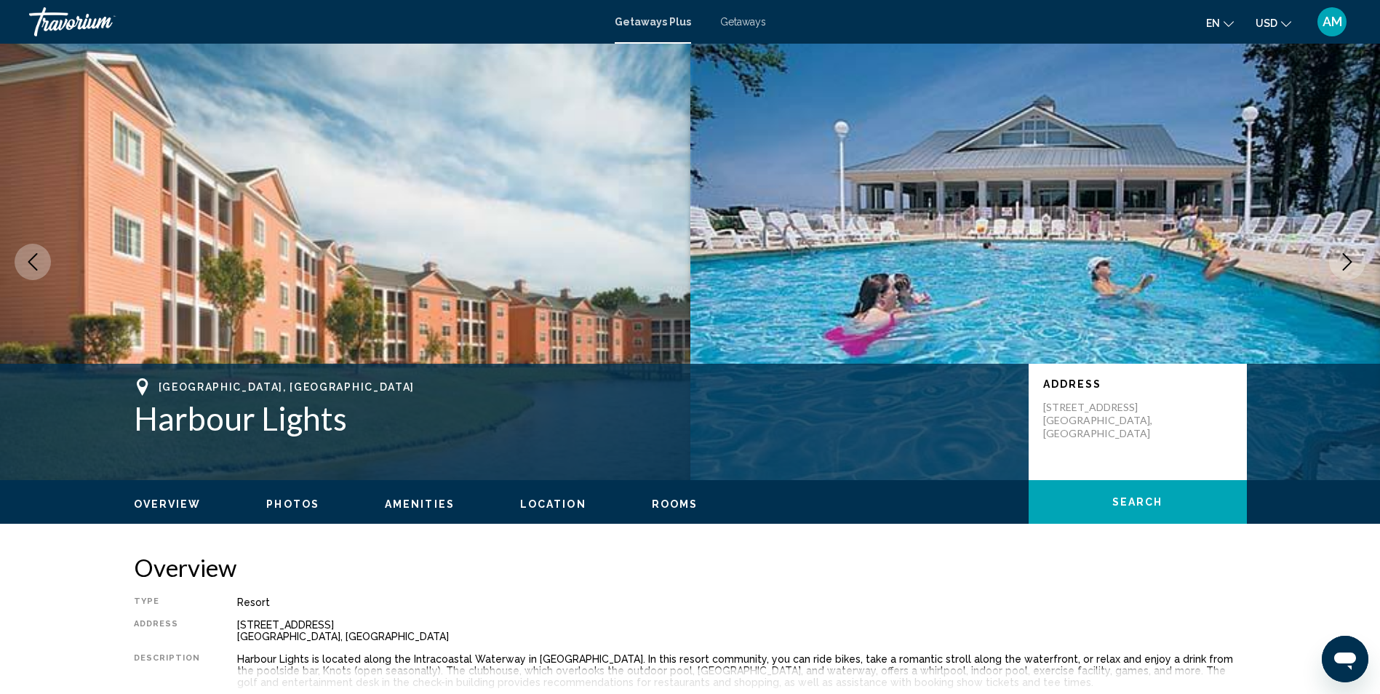
click at [547, 508] on span "Location" at bounding box center [553, 504] width 66 height 12
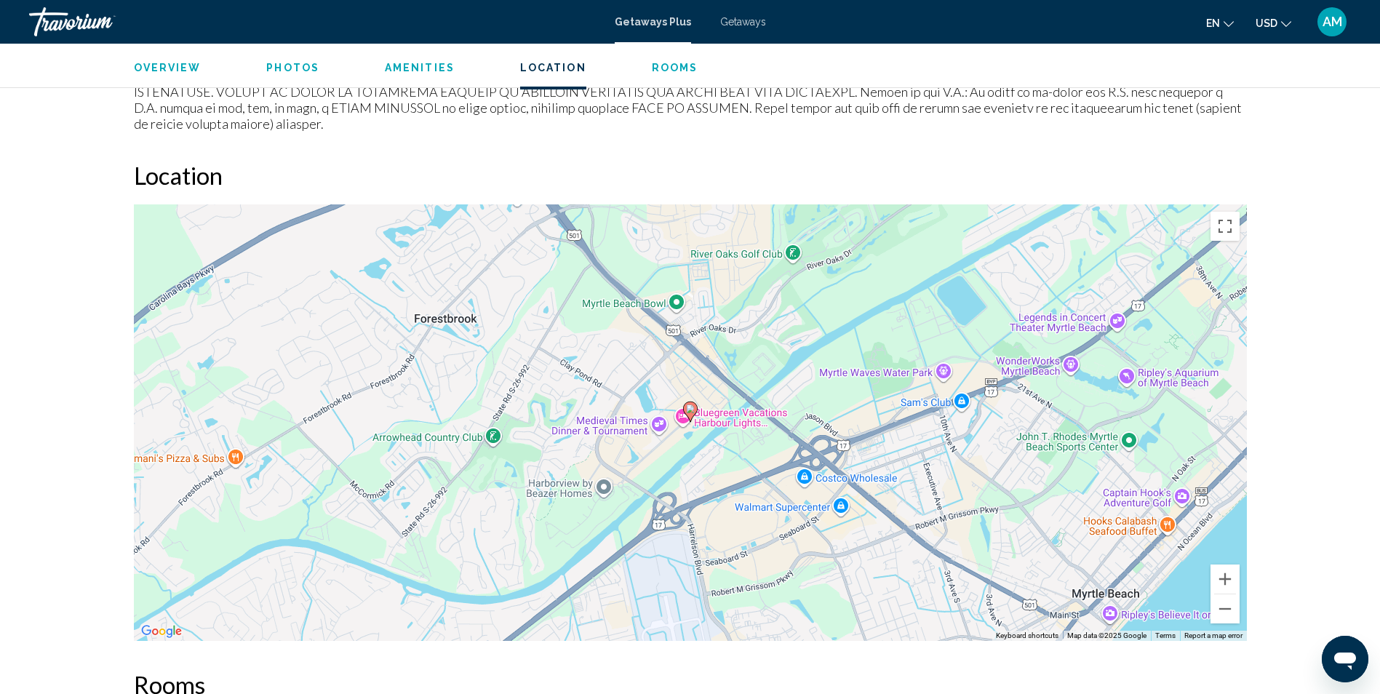
scroll to position [1763, 0]
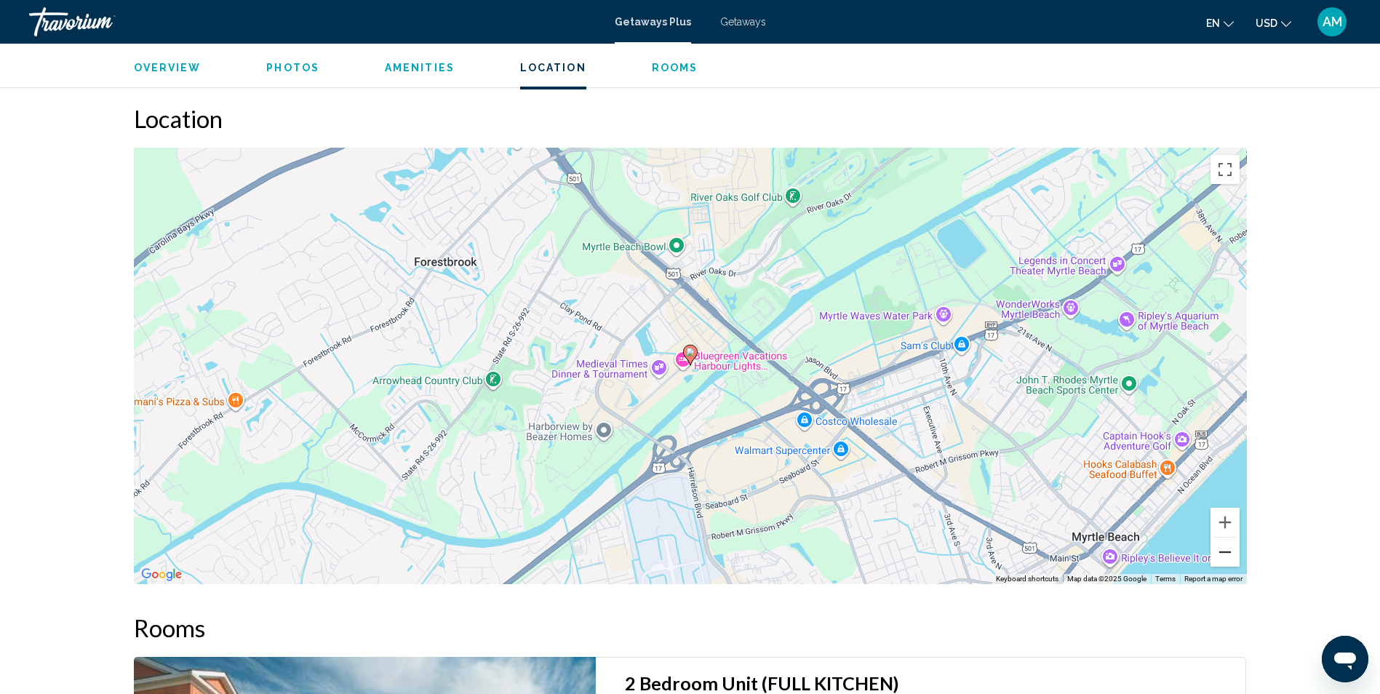
click at [1222, 537] on button "Zoom out" at bounding box center [1224, 551] width 29 height 29
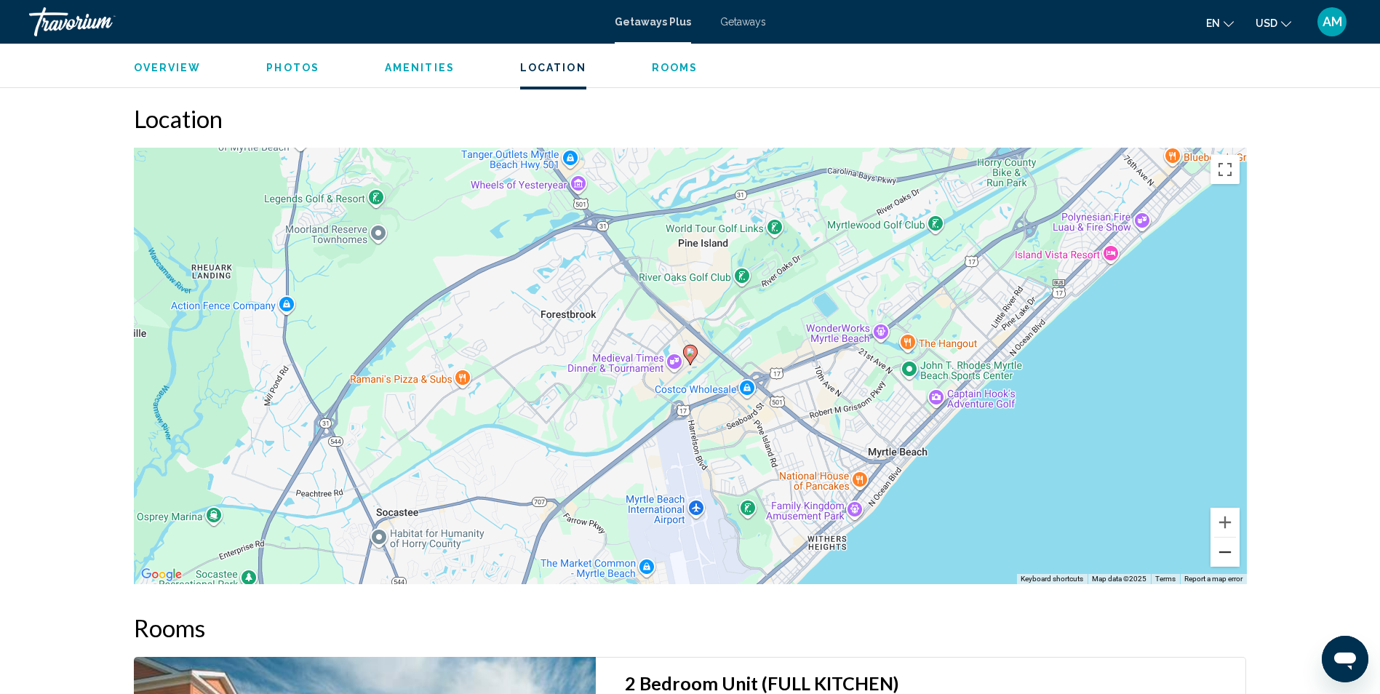
click at [1222, 537] on button "Zoom out" at bounding box center [1224, 551] width 29 height 29
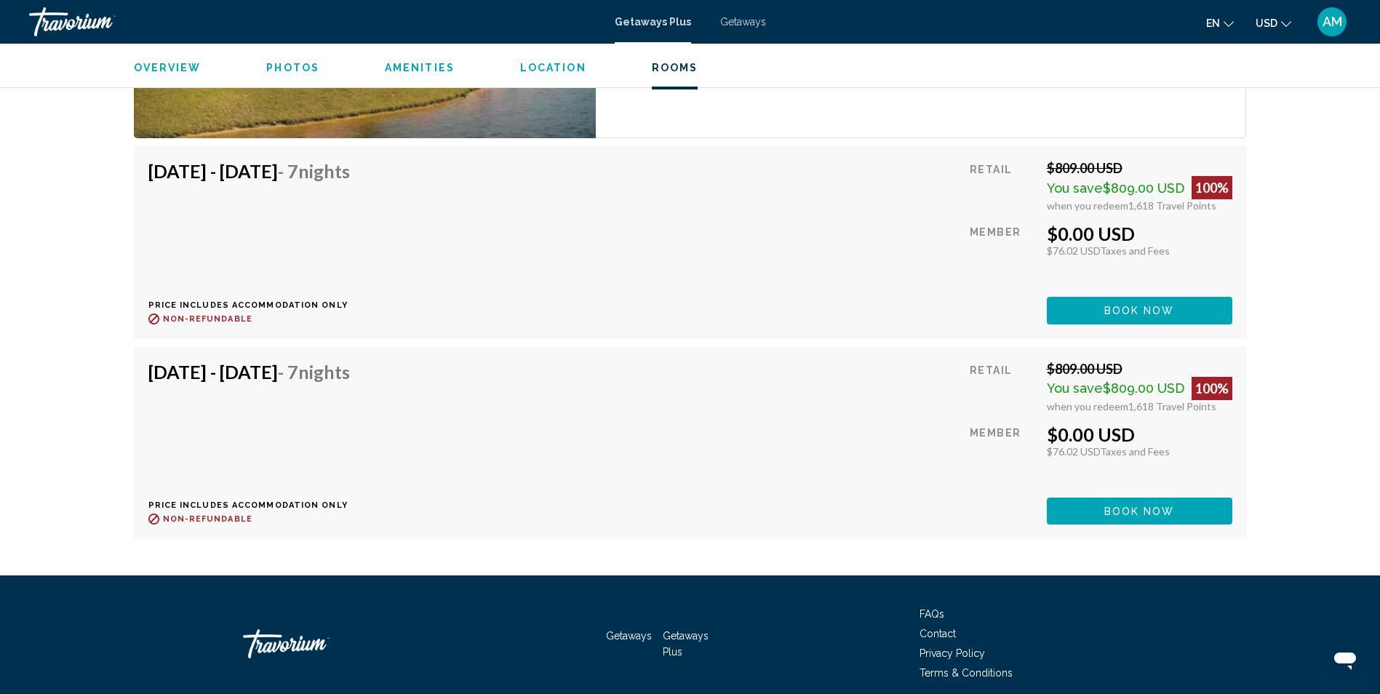
scroll to position [2630, 0]
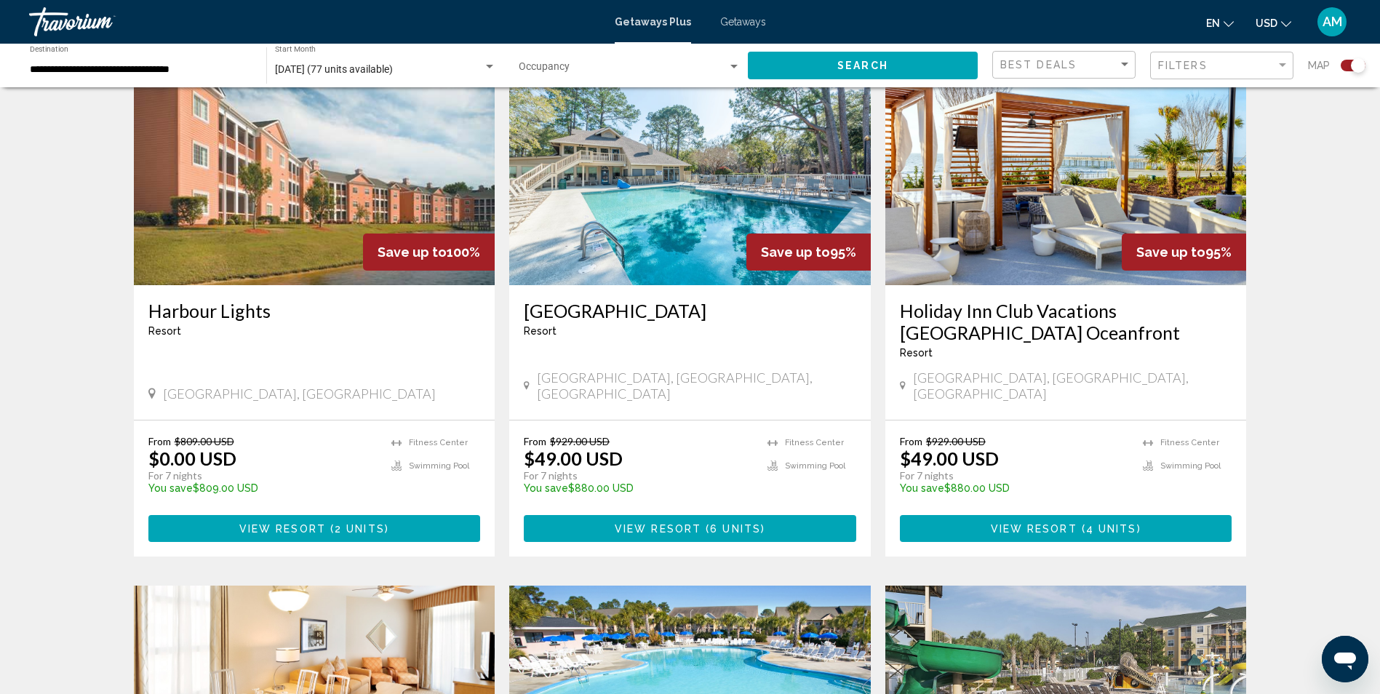
scroll to position [559, 0]
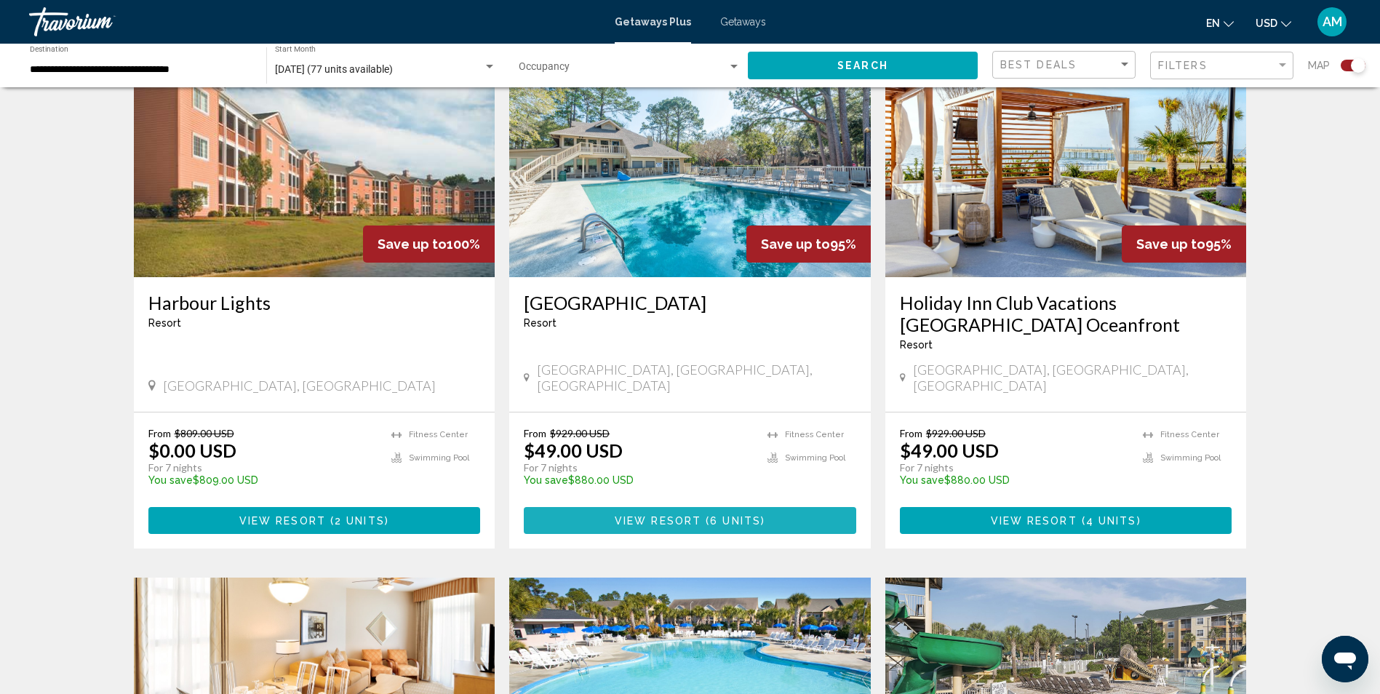
click at [670, 515] on span "View Resort" at bounding box center [657, 521] width 87 height 12
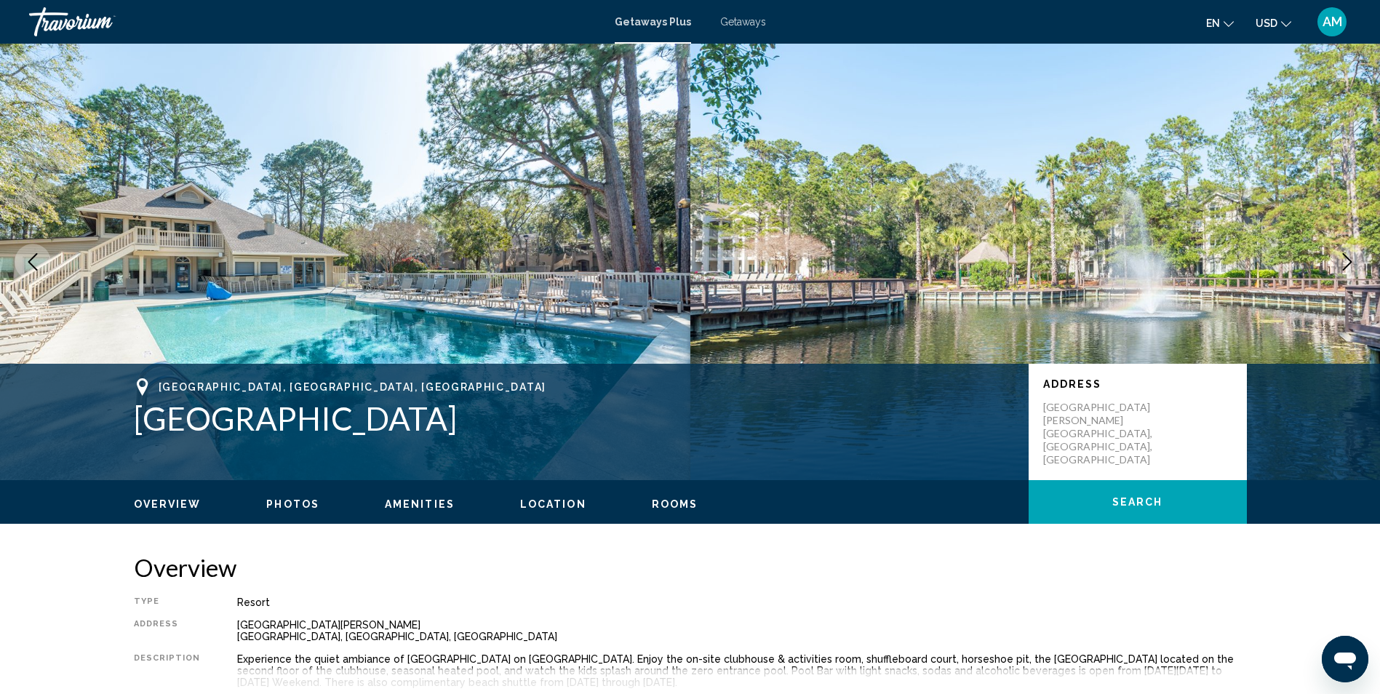
click at [555, 503] on span "Location" at bounding box center [553, 504] width 66 height 12
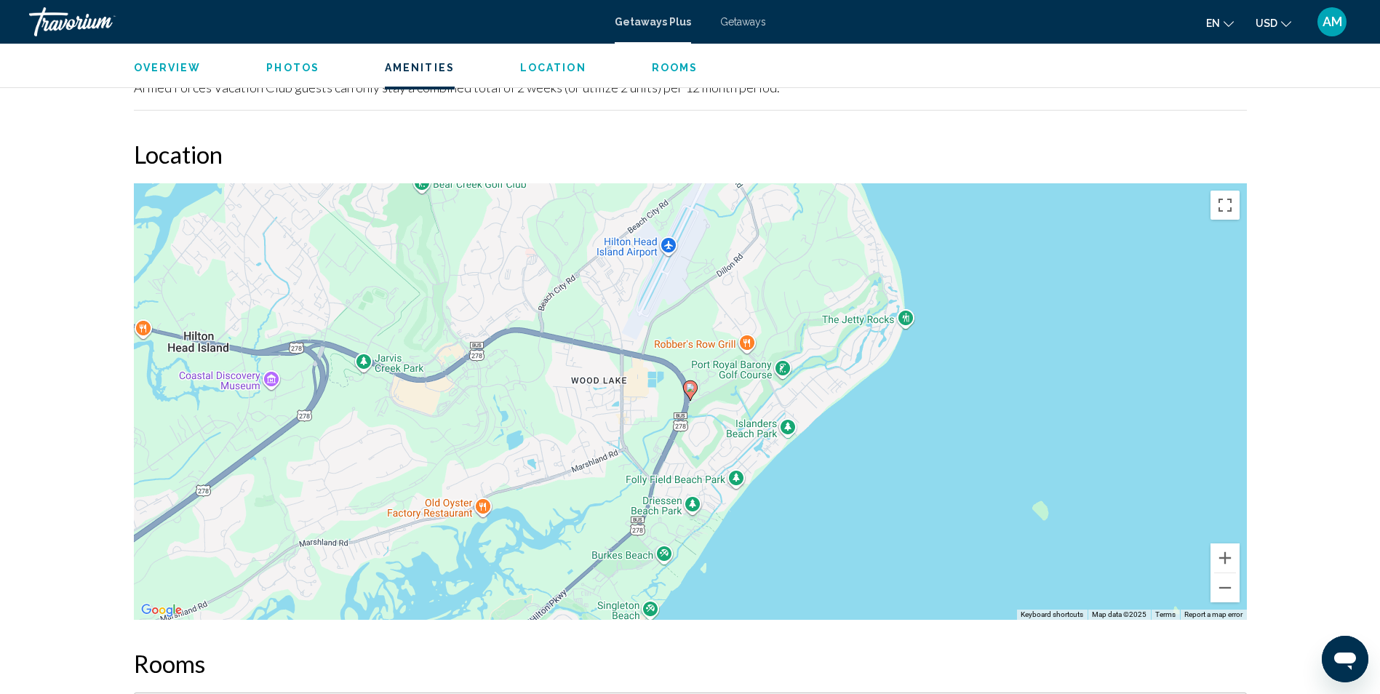
scroll to position [2267, 0]
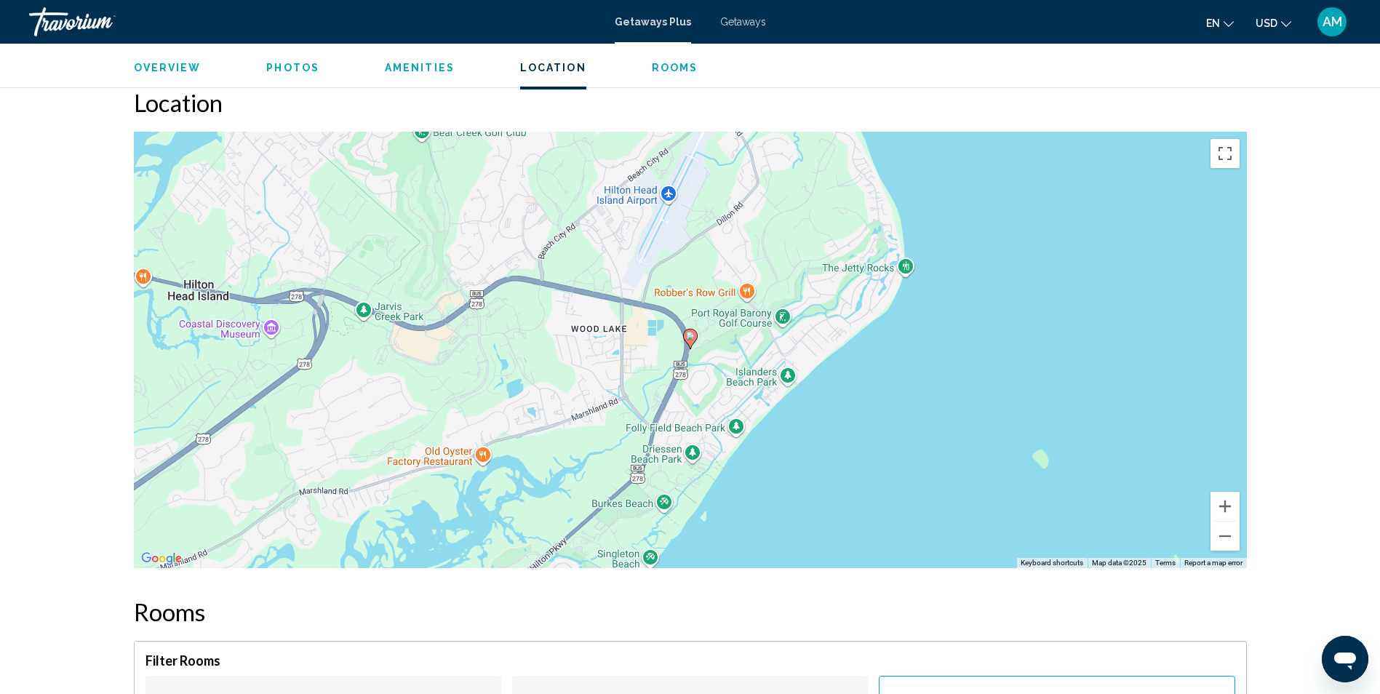
click at [663, 61] on button "Rooms" at bounding box center [675, 67] width 47 height 13
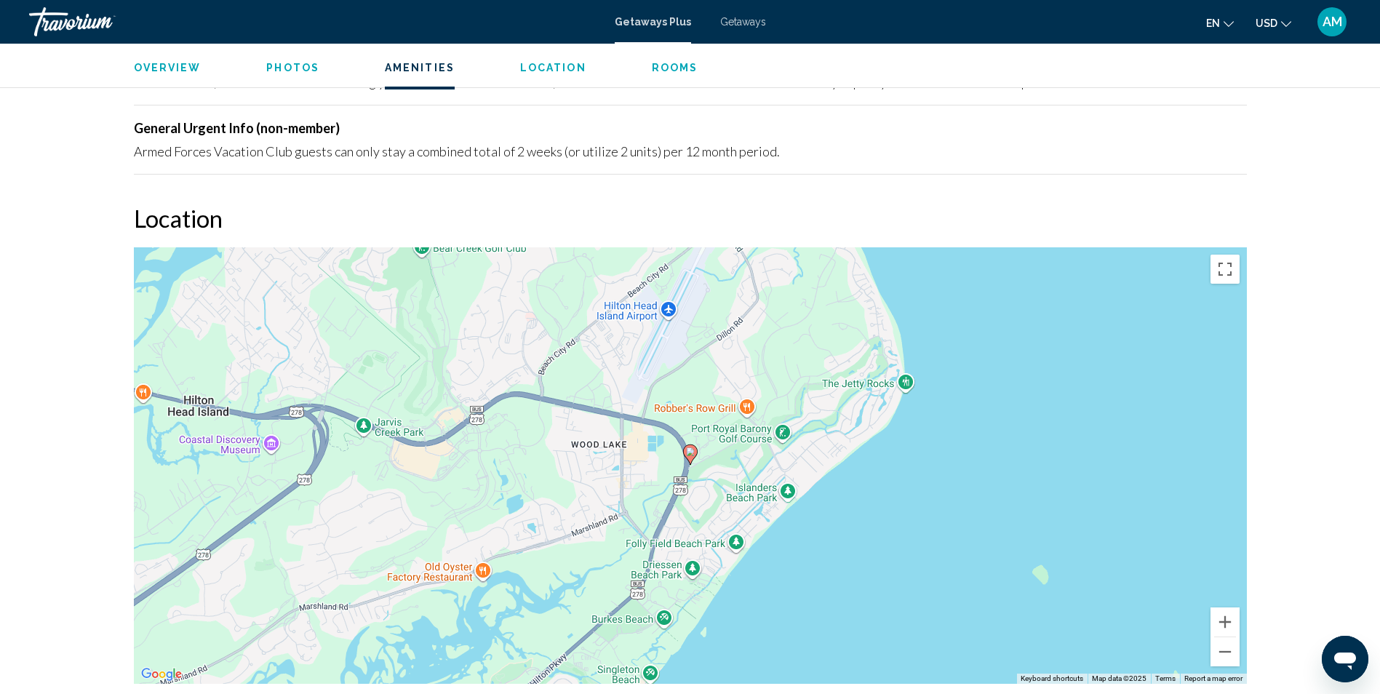
scroll to position [2091, 0]
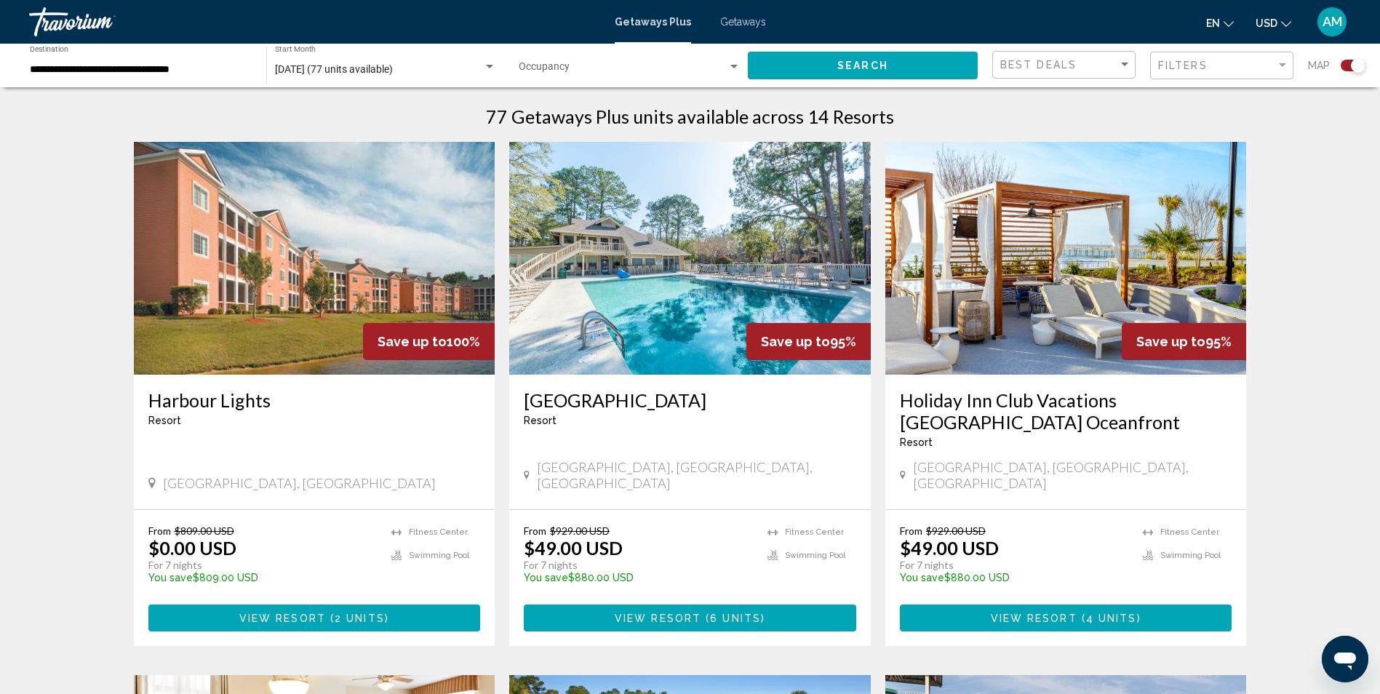
scroll to position [506, 0]
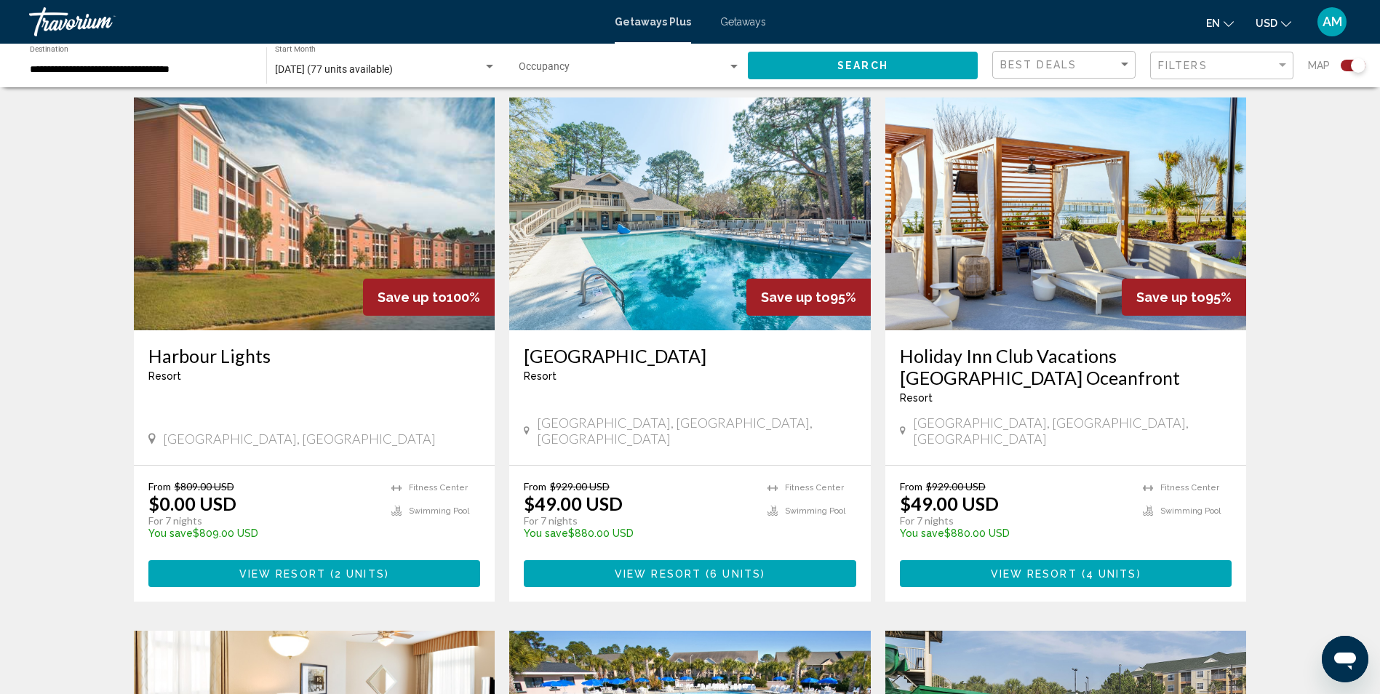
click at [1072, 568] on span "View Resort" at bounding box center [1033, 574] width 87 height 12
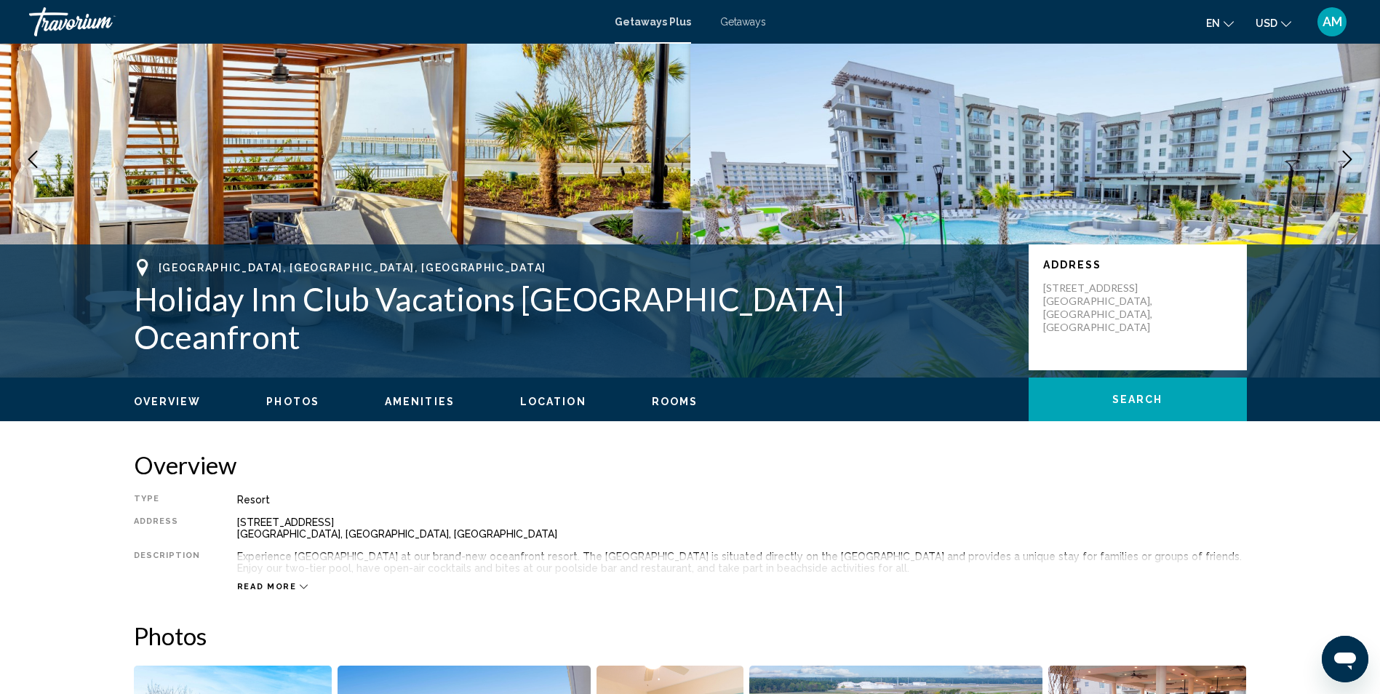
scroll to position [147, 0]
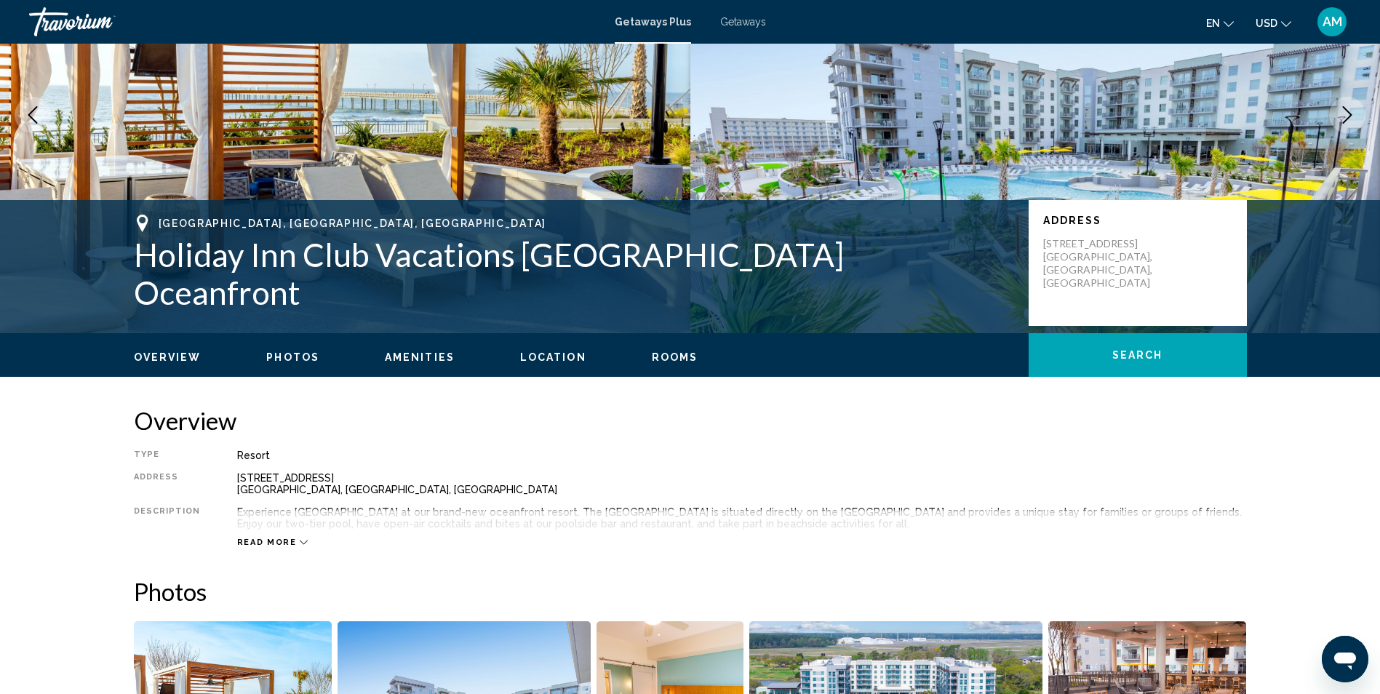
click at [671, 356] on span "Rooms" at bounding box center [675, 357] width 47 height 12
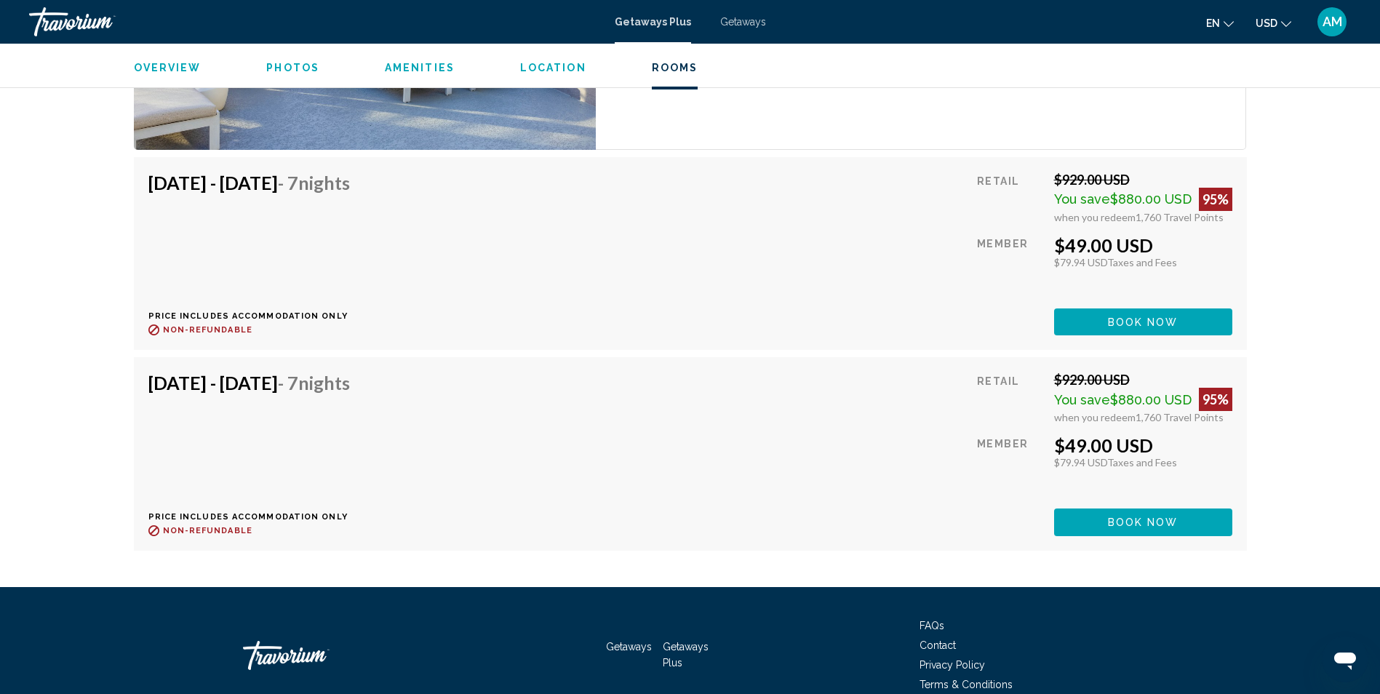
scroll to position [2521, 0]
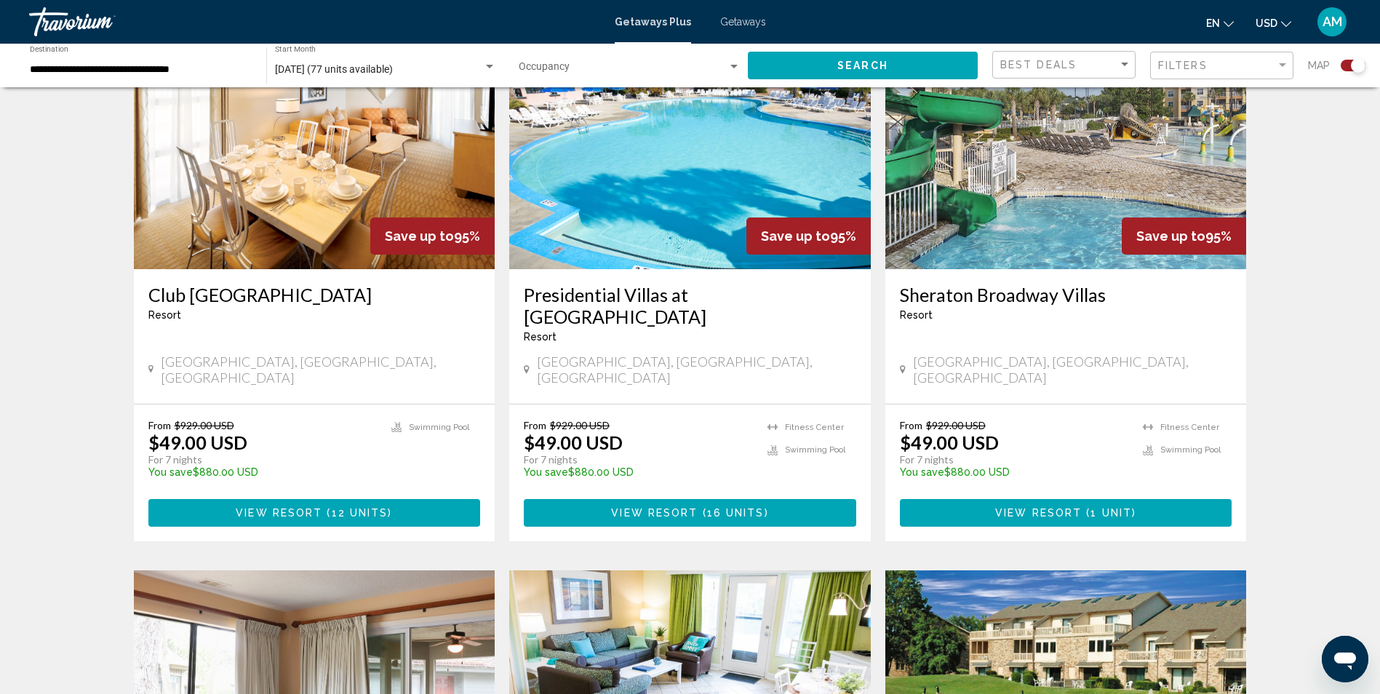
scroll to position [1137, 0]
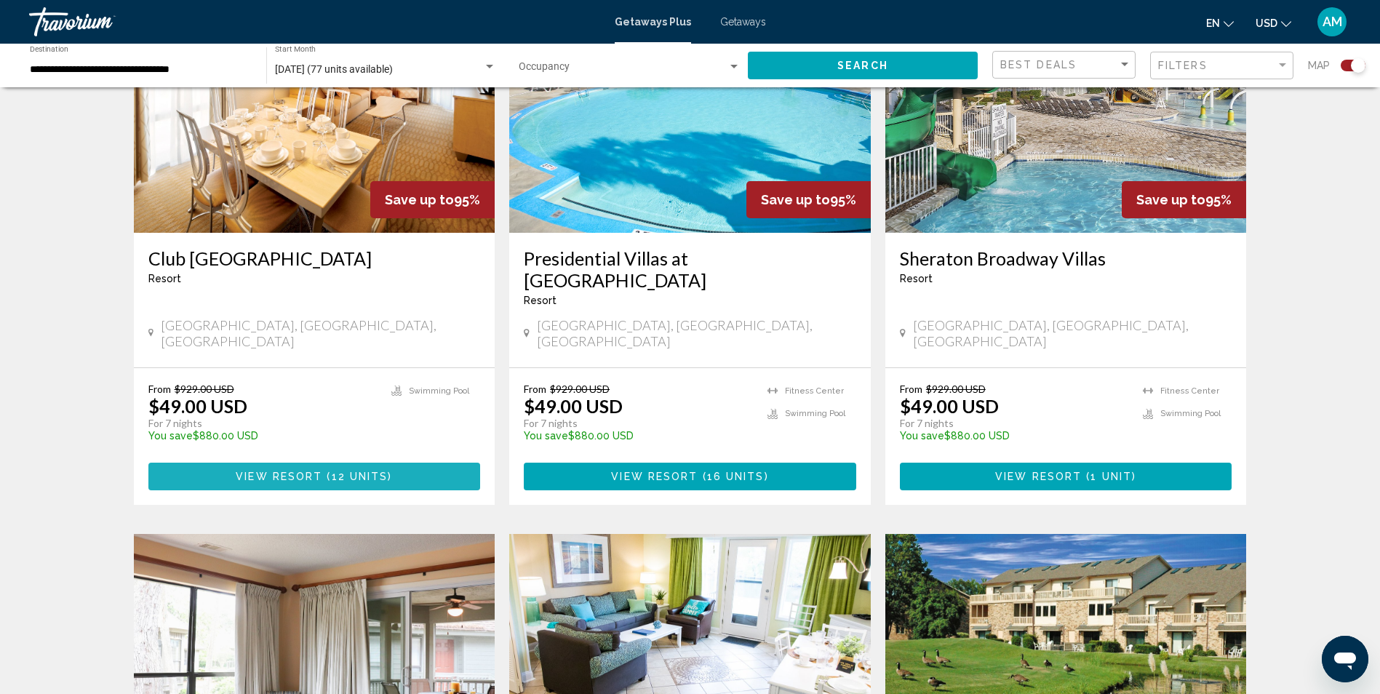
click at [268, 463] on button "View Resort ( 12 units )" at bounding box center [314, 476] width 332 height 27
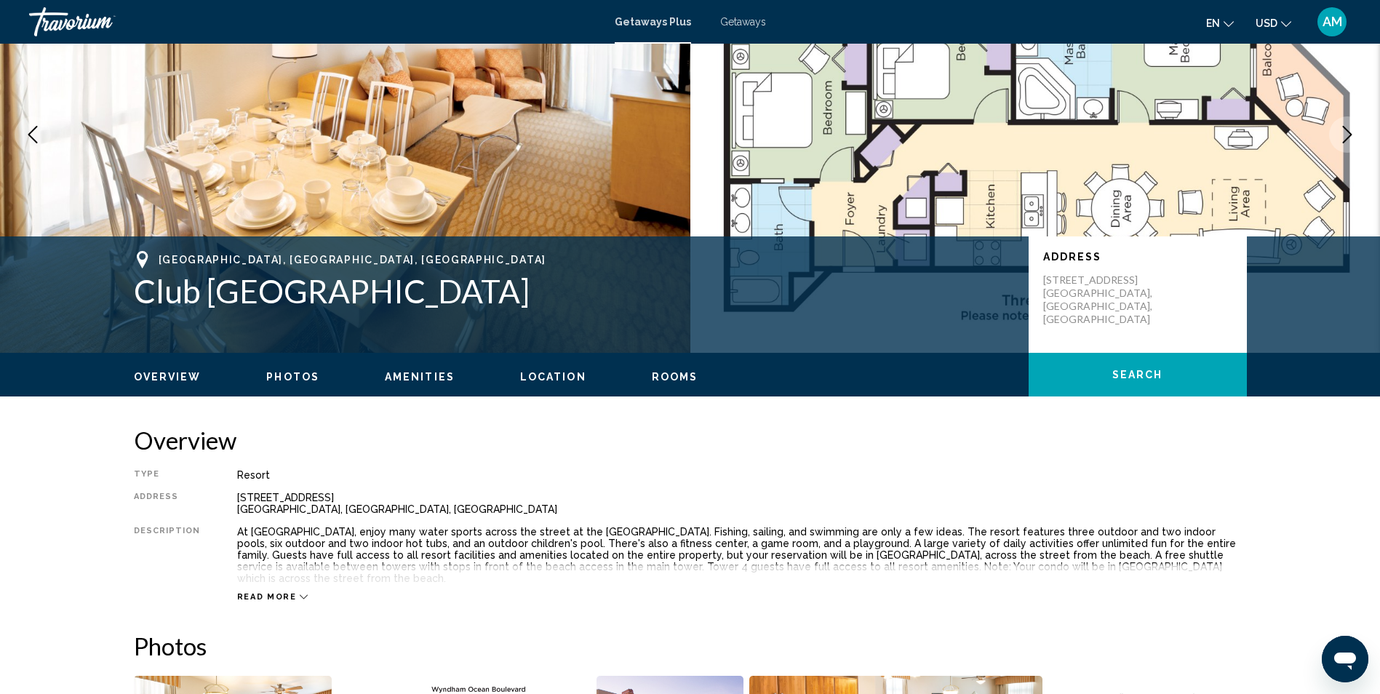
scroll to position [145, 0]
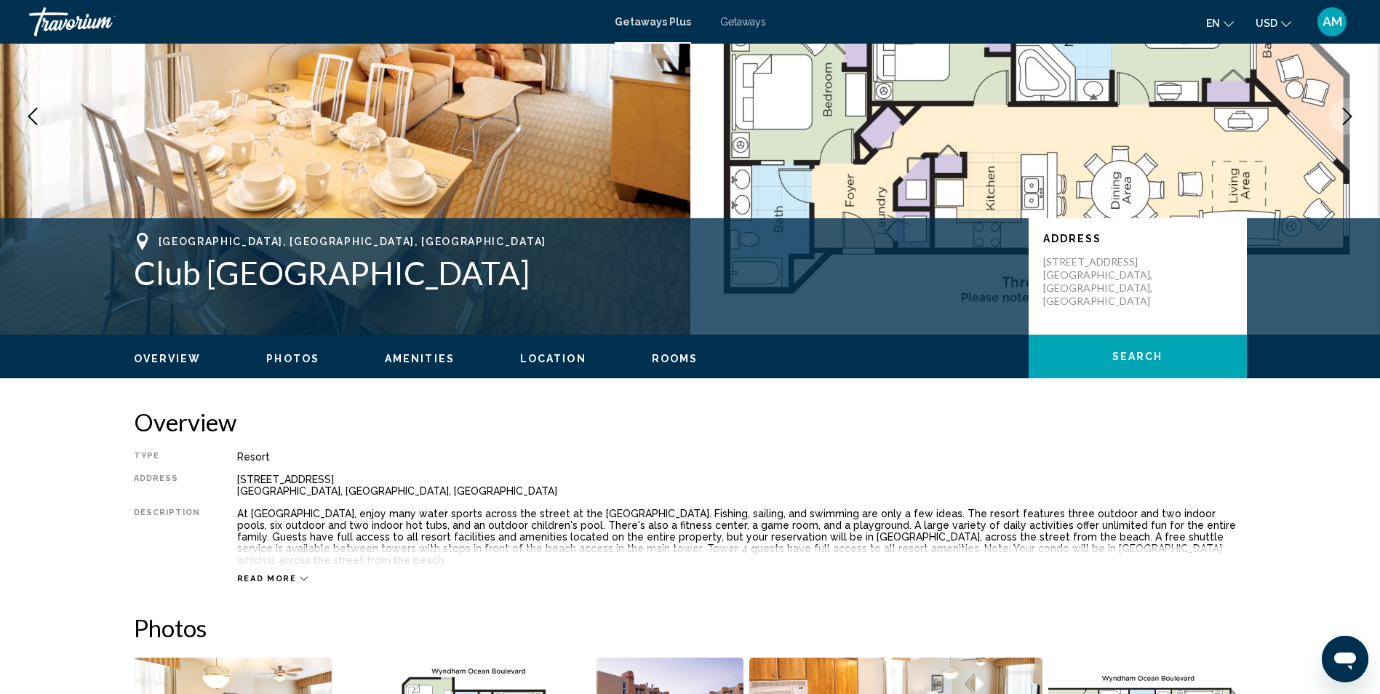
click at [539, 358] on span "Location" at bounding box center [553, 359] width 66 height 12
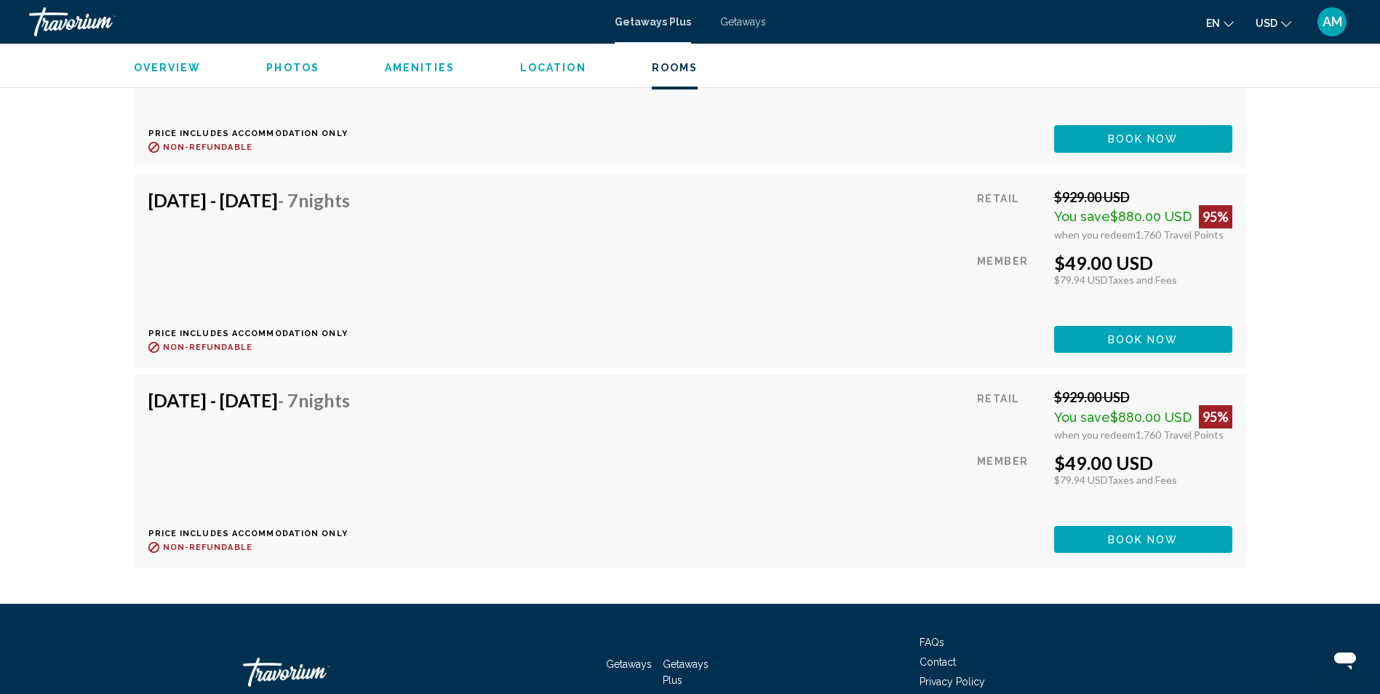
scroll to position [3810, 0]
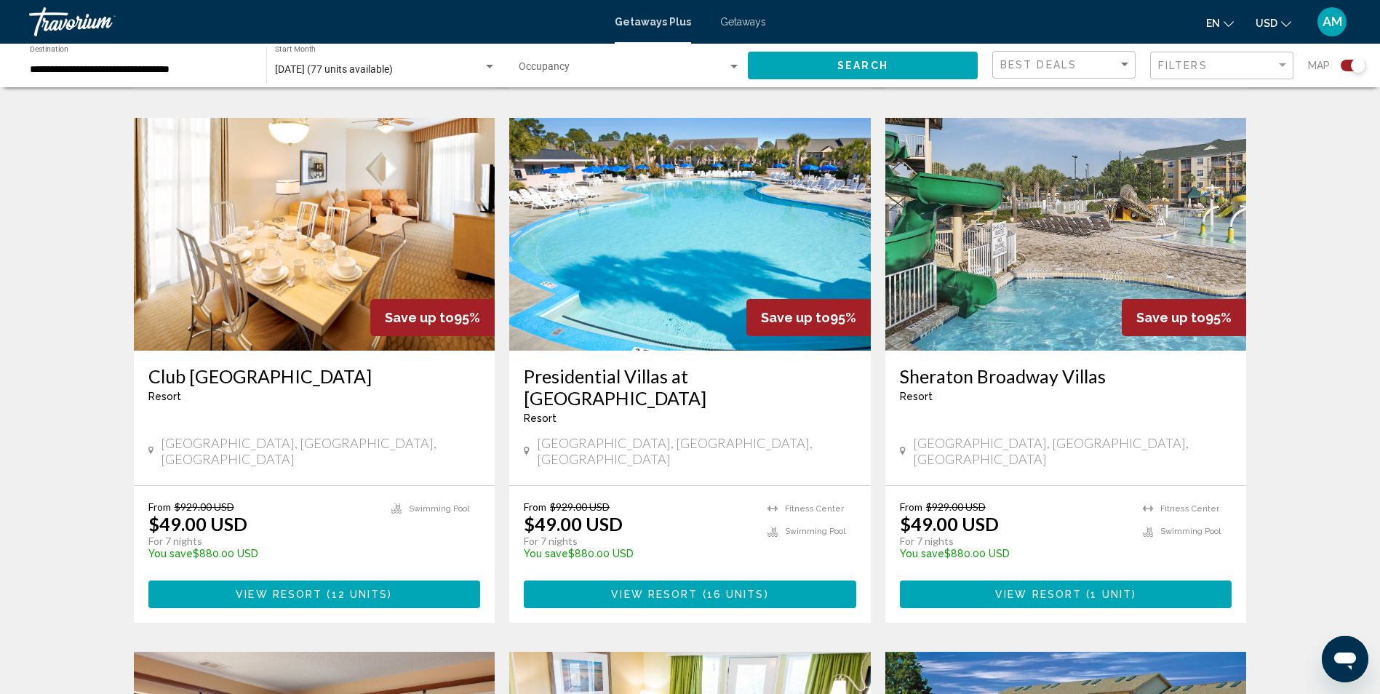
scroll to position [1020, 0]
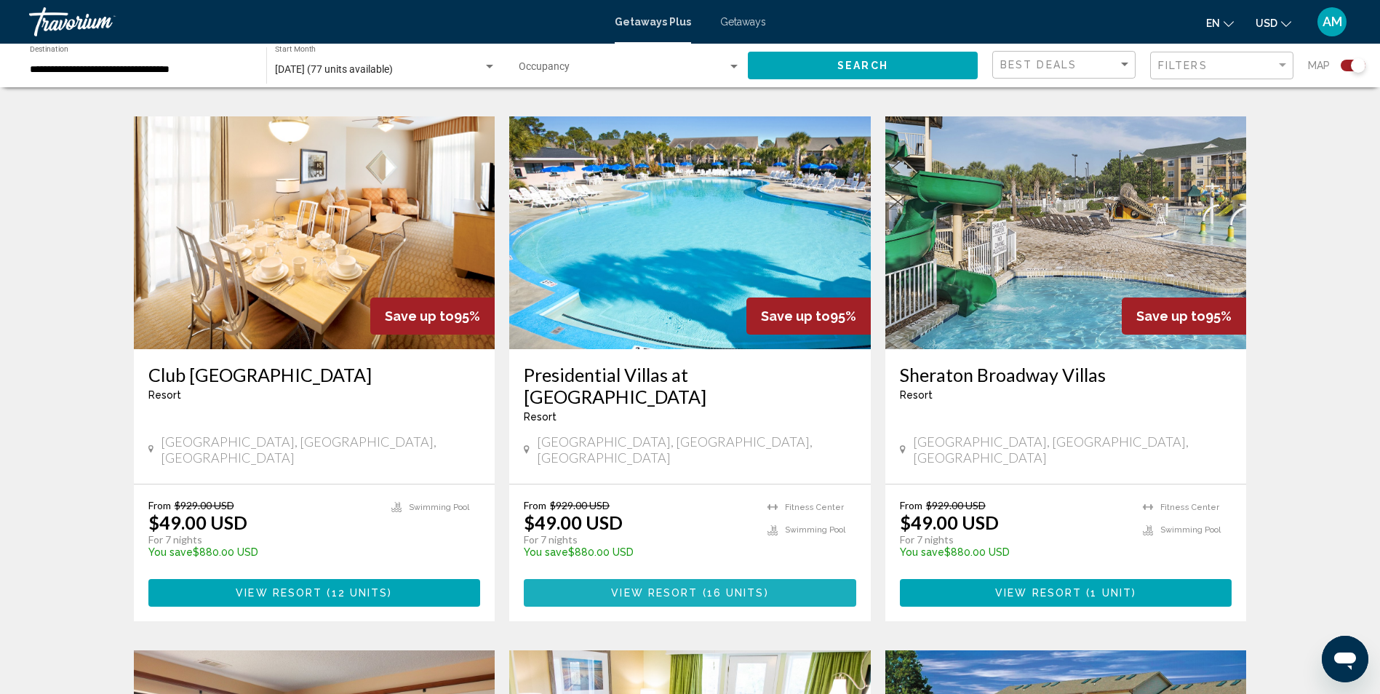
click at [719, 588] on span "16 units" at bounding box center [735, 594] width 57 height 12
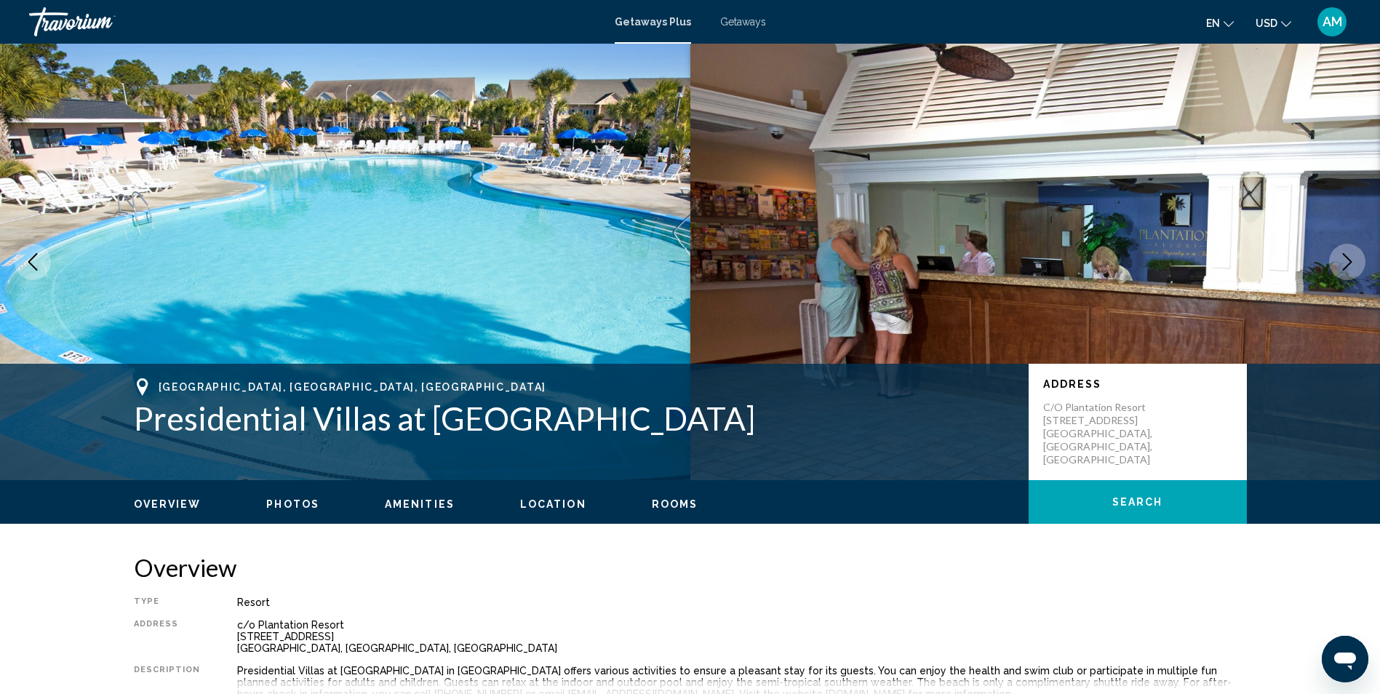
click at [549, 501] on span "Location" at bounding box center [553, 504] width 66 height 12
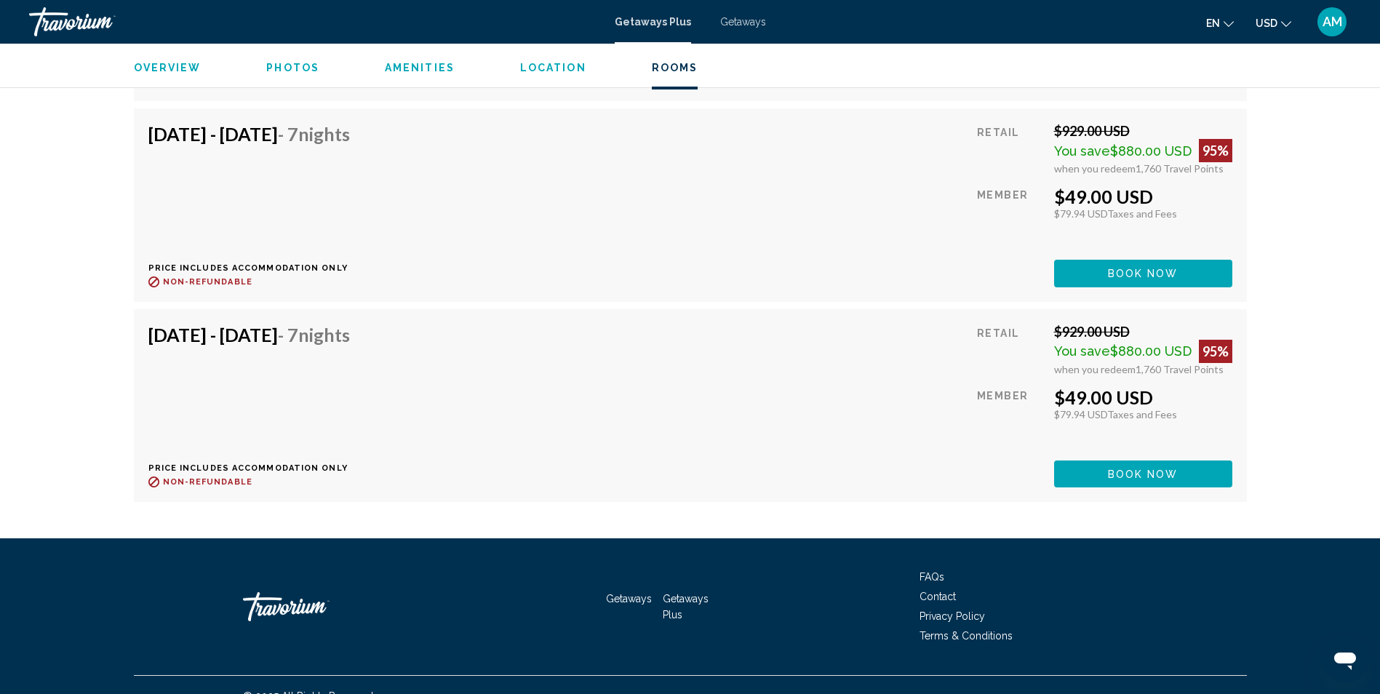
scroll to position [4359, 0]
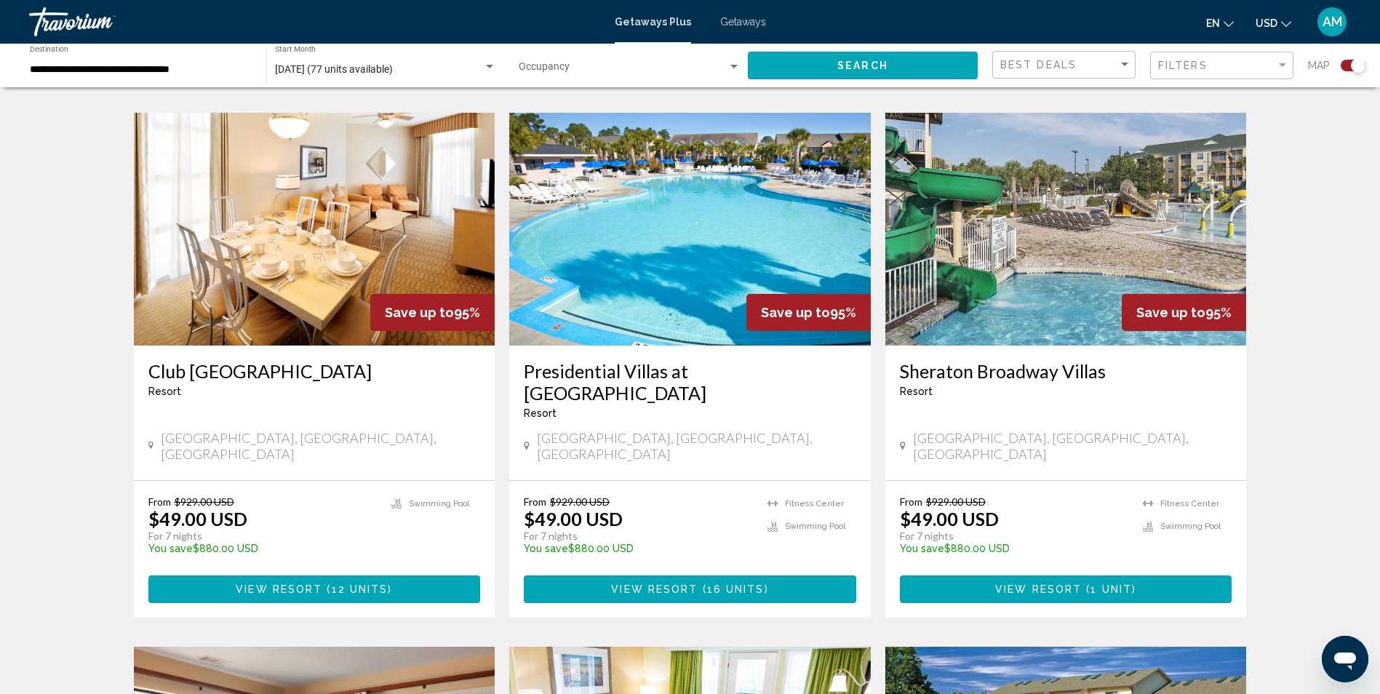
scroll to position [1100, 0]
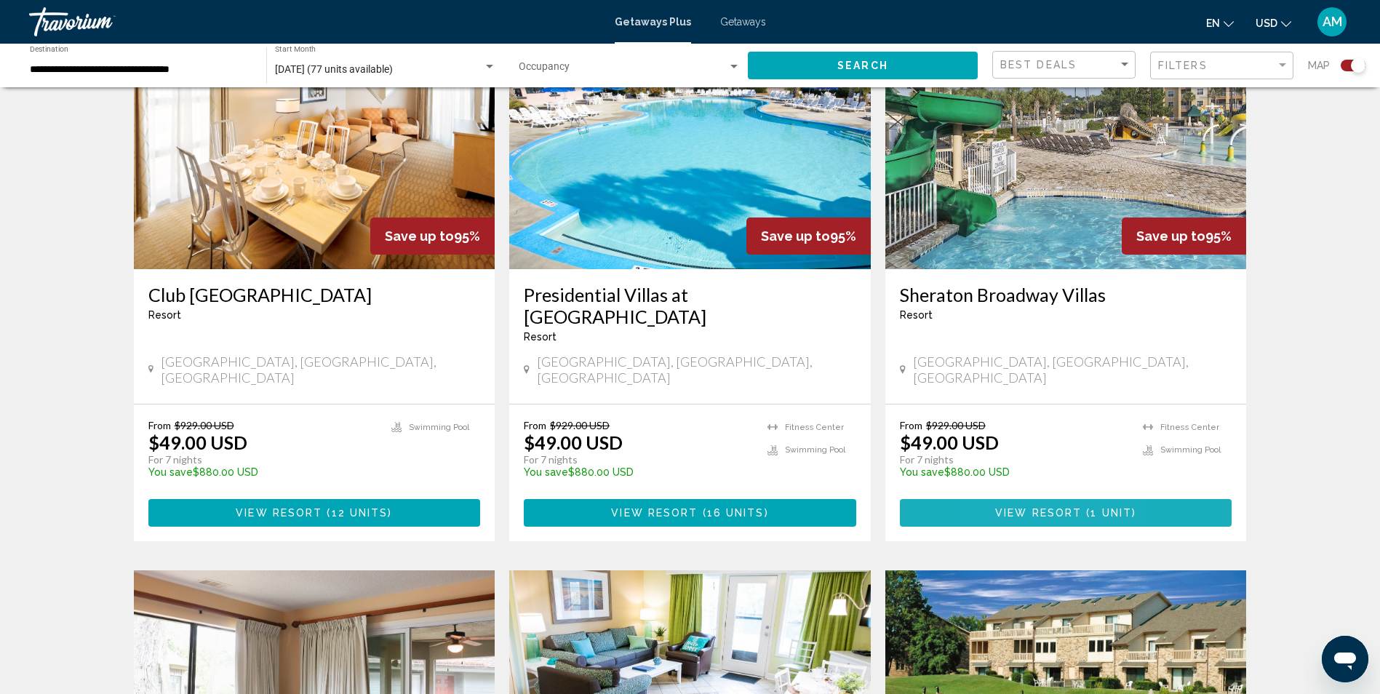
click at [1004, 499] on button "View Resort ( 1 unit )" at bounding box center [1066, 512] width 332 height 27
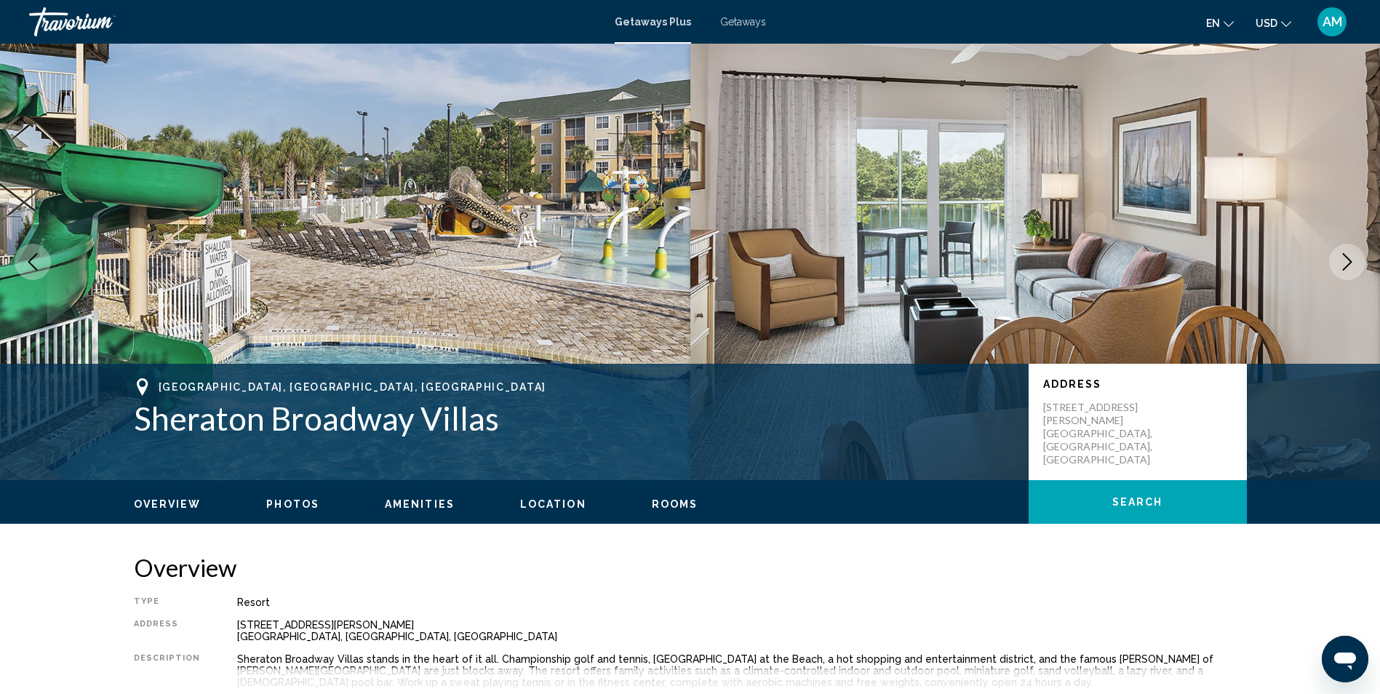
click at [540, 500] on span "Location" at bounding box center [553, 504] width 66 height 12
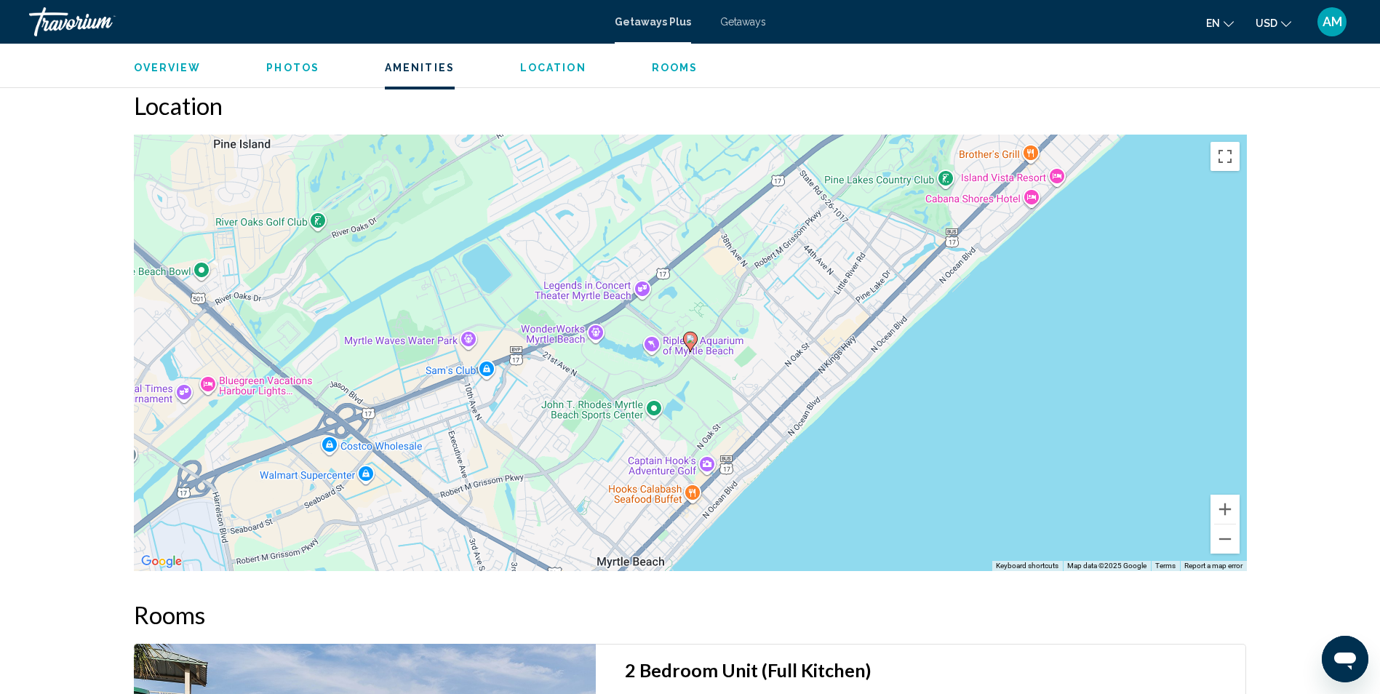
scroll to position [1769, 0]
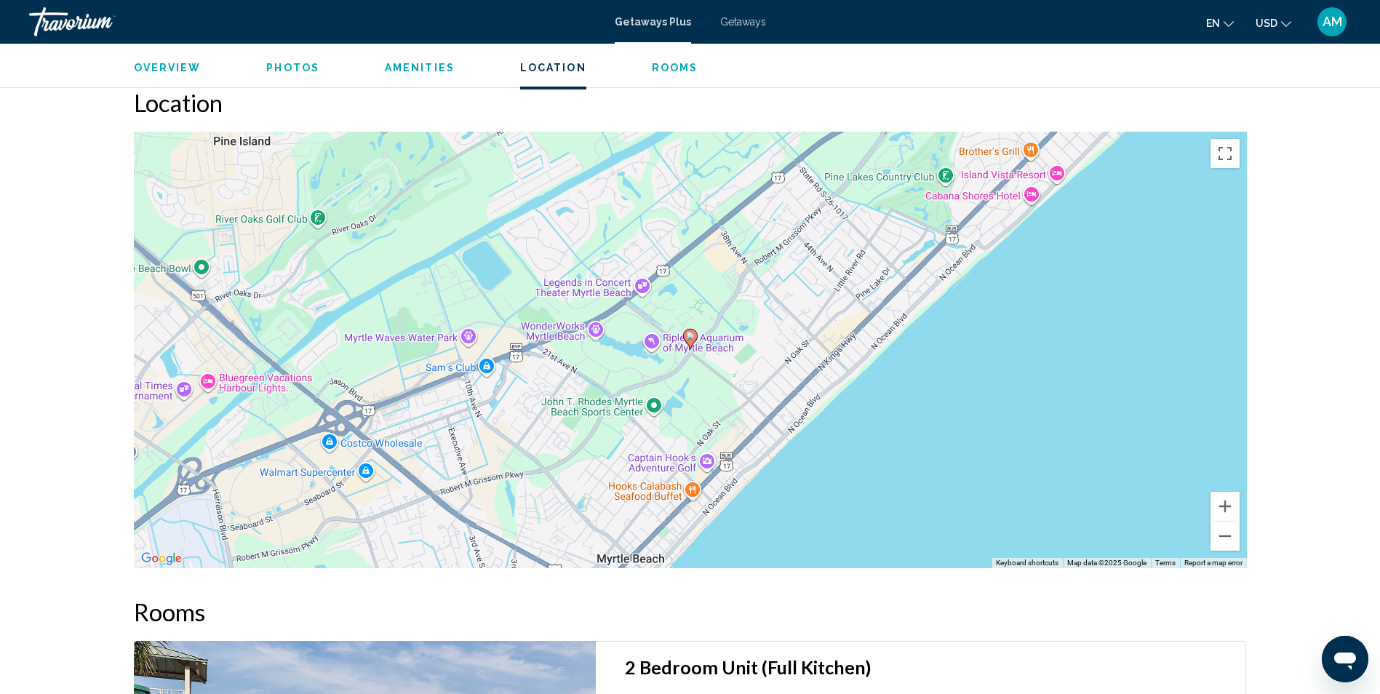
click at [663, 68] on span "Rooms" at bounding box center [675, 68] width 47 height 12
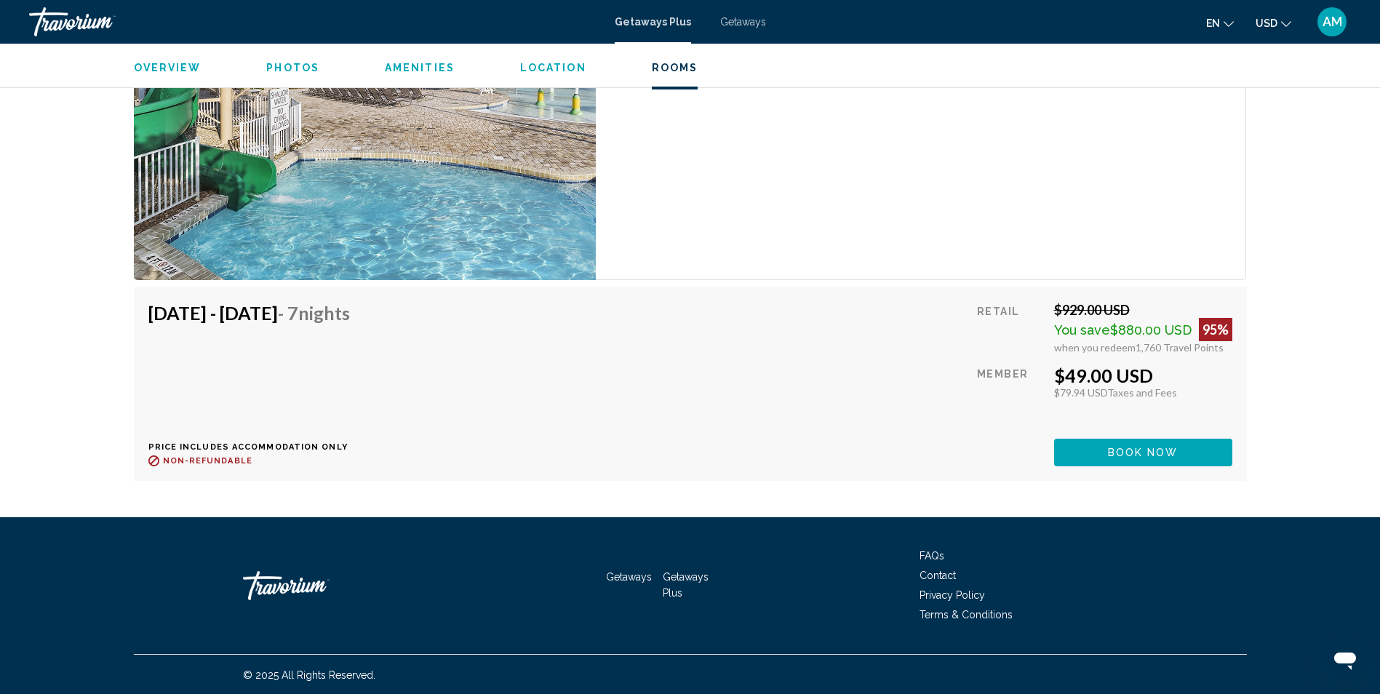
scroll to position [2483, 0]
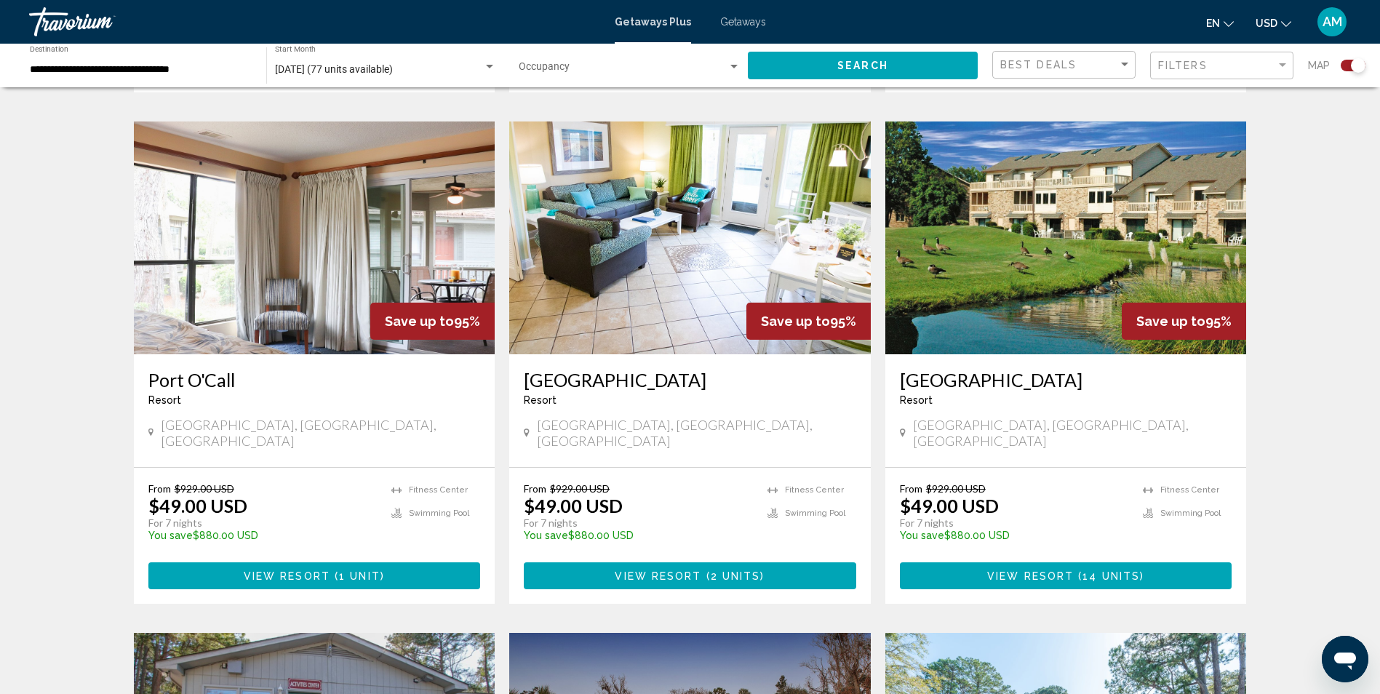
scroll to position [1564, 0]
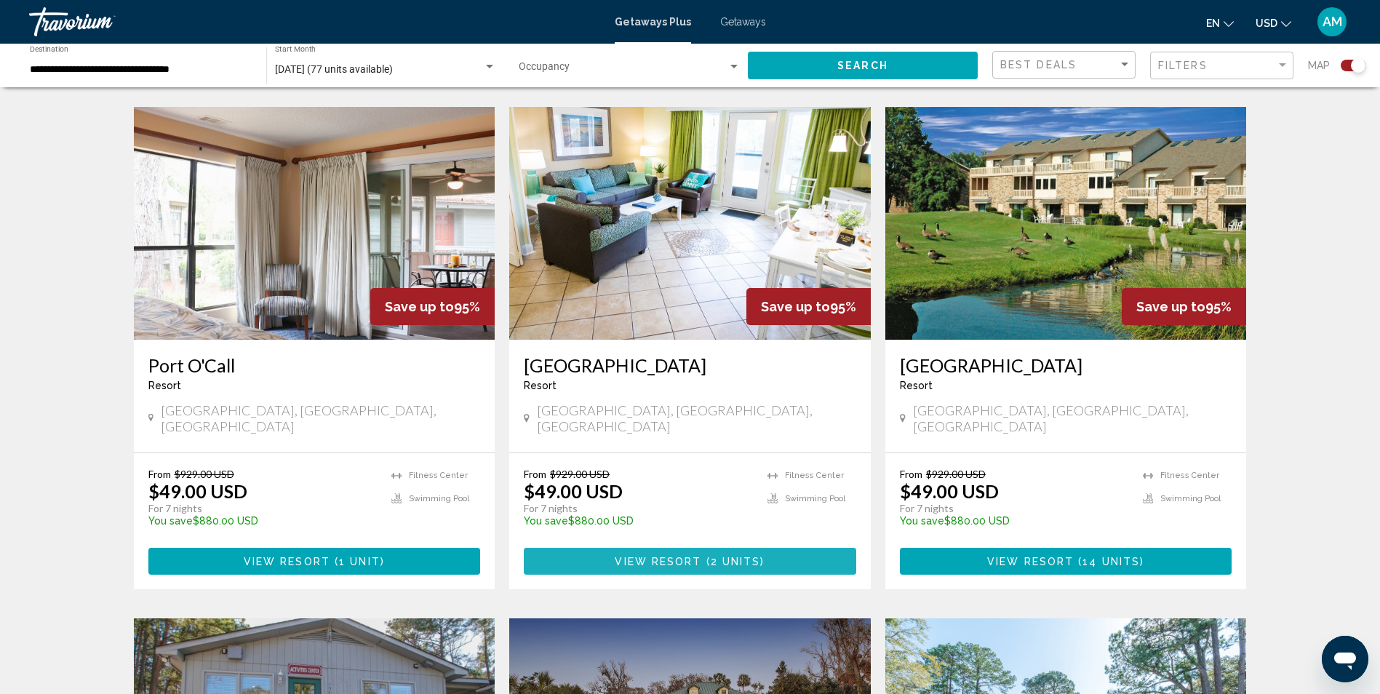
click at [652, 556] on span "View Resort" at bounding box center [657, 562] width 87 height 12
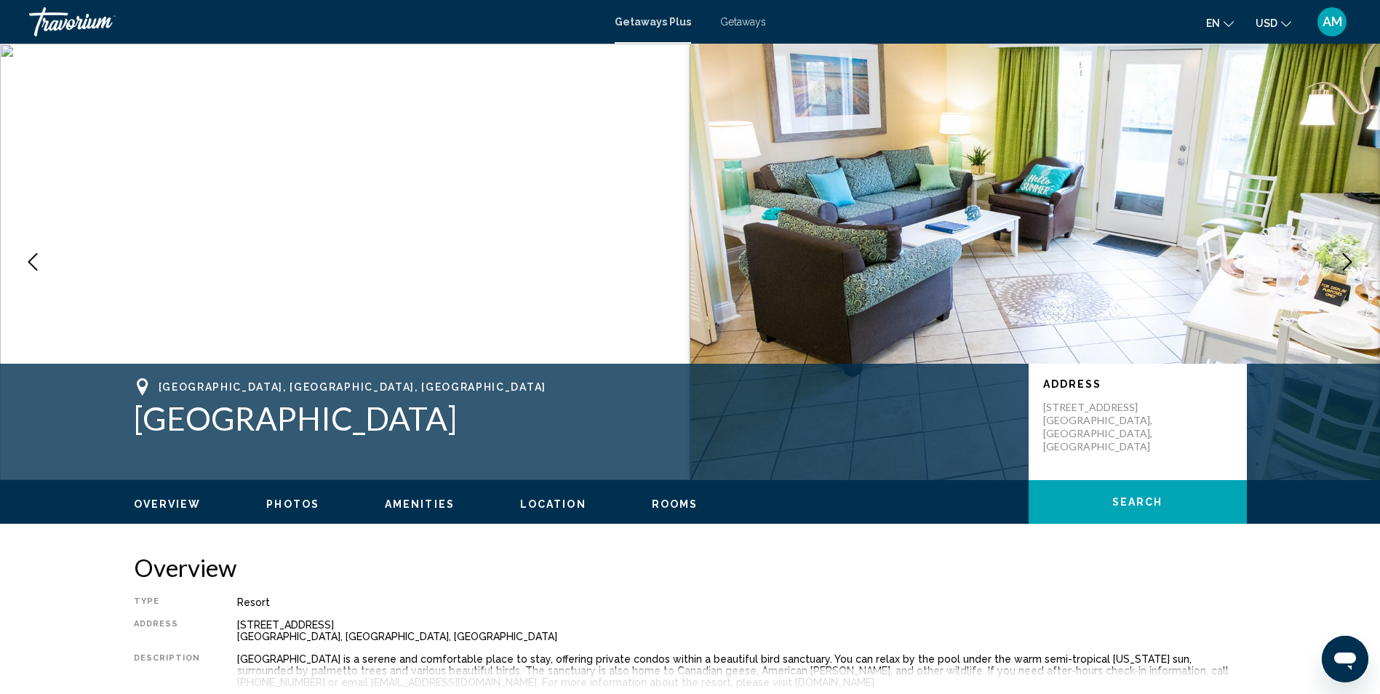
click at [531, 503] on span "Location" at bounding box center [553, 504] width 66 height 12
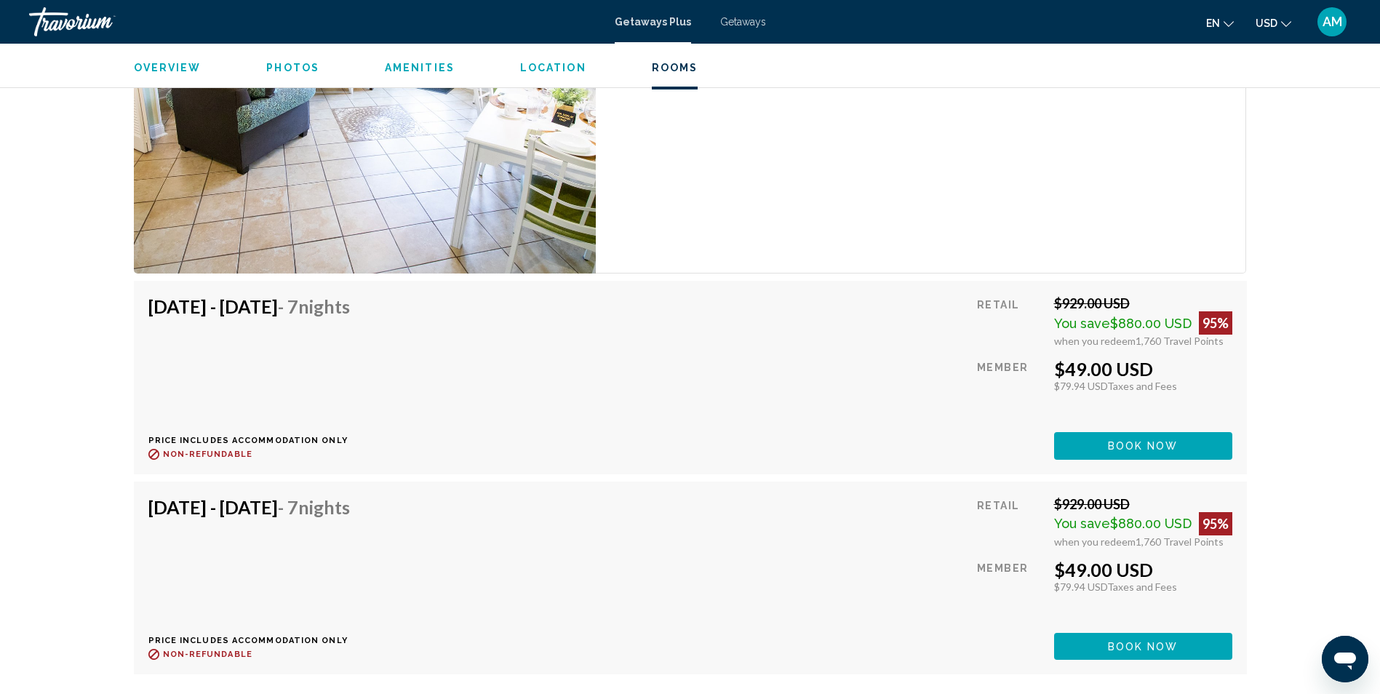
scroll to position [3035, 0]
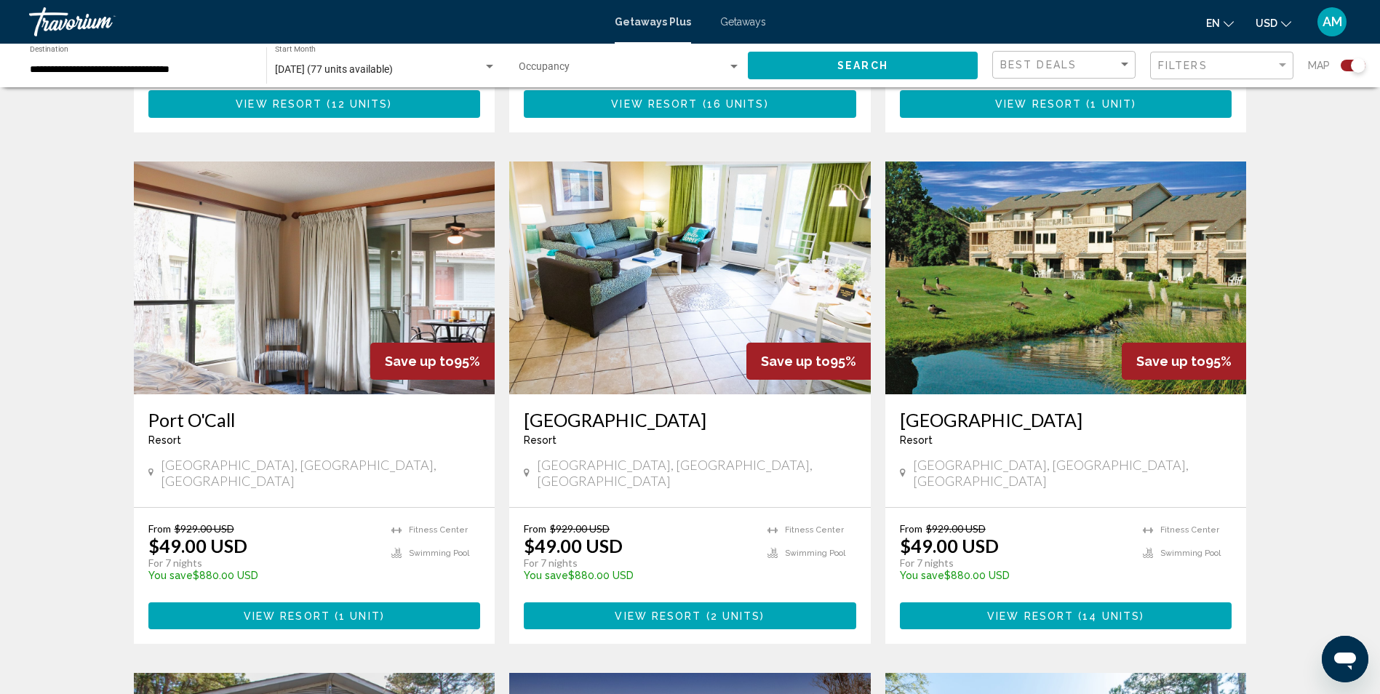
scroll to position [1525, 0]
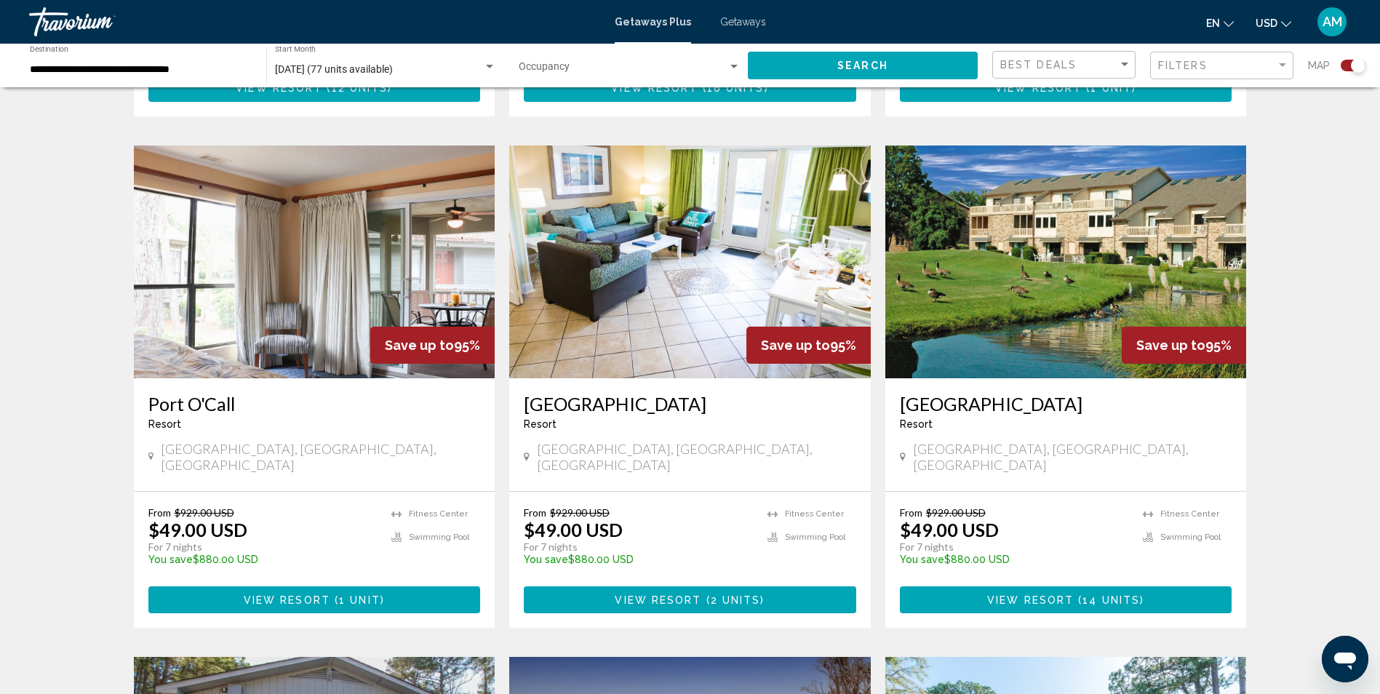
click at [1174, 532] on span "Swimming Pool" at bounding box center [1190, 536] width 60 height 9
click at [1071, 593] on span "View Resort ( 14 units )" at bounding box center [1065, 599] width 157 height 12
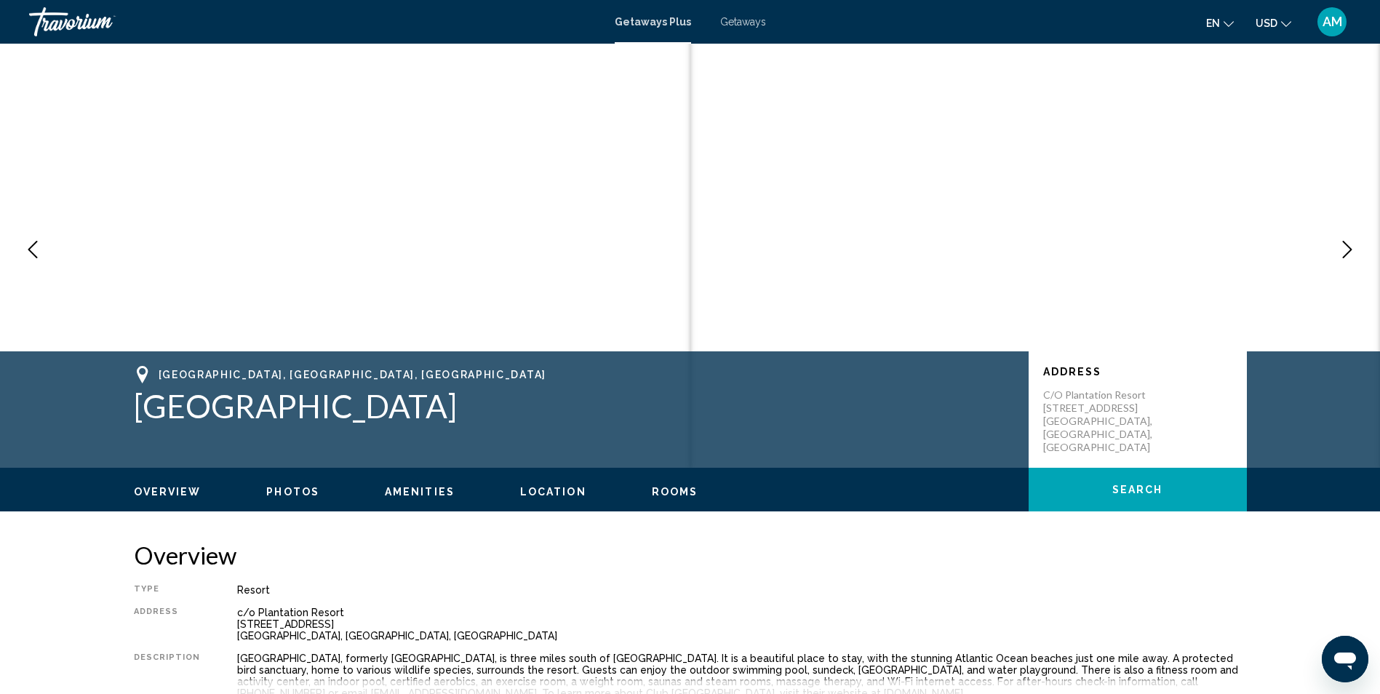
scroll to position [29, 0]
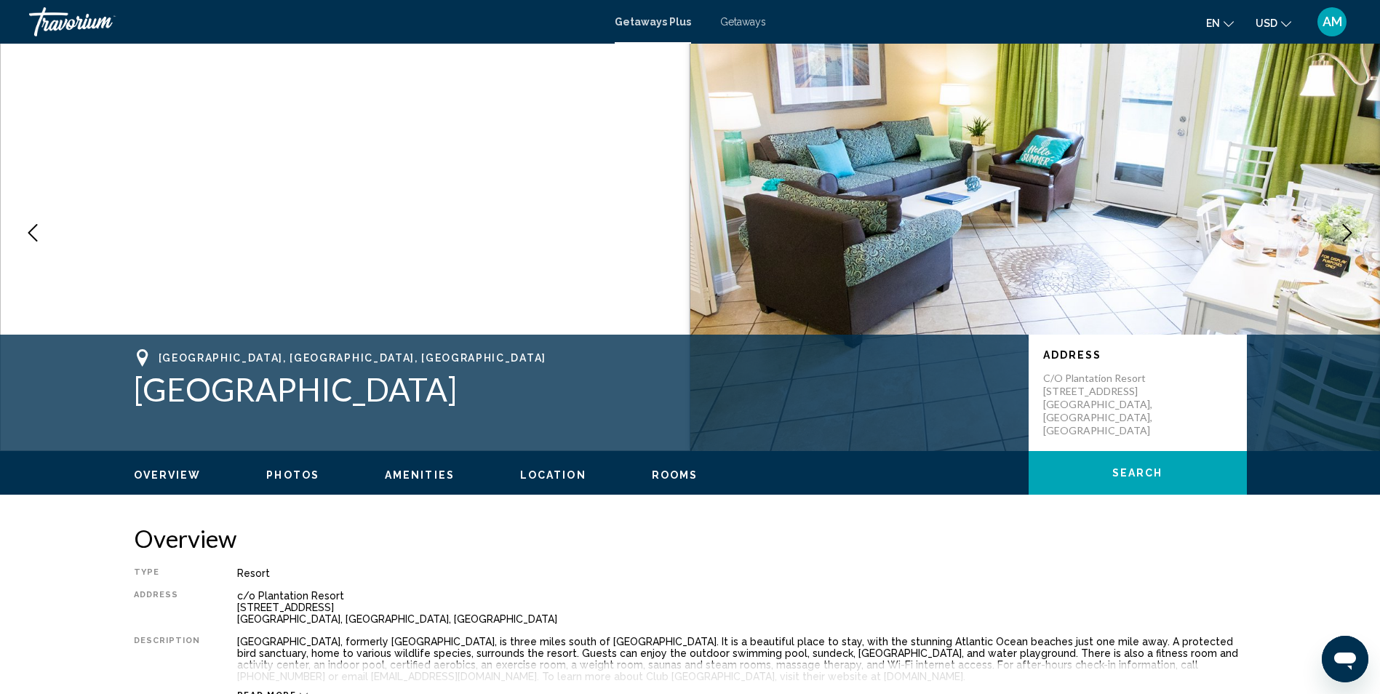
click at [659, 477] on span "Rooms" at bounding box center [675, 475] width 47 height 12
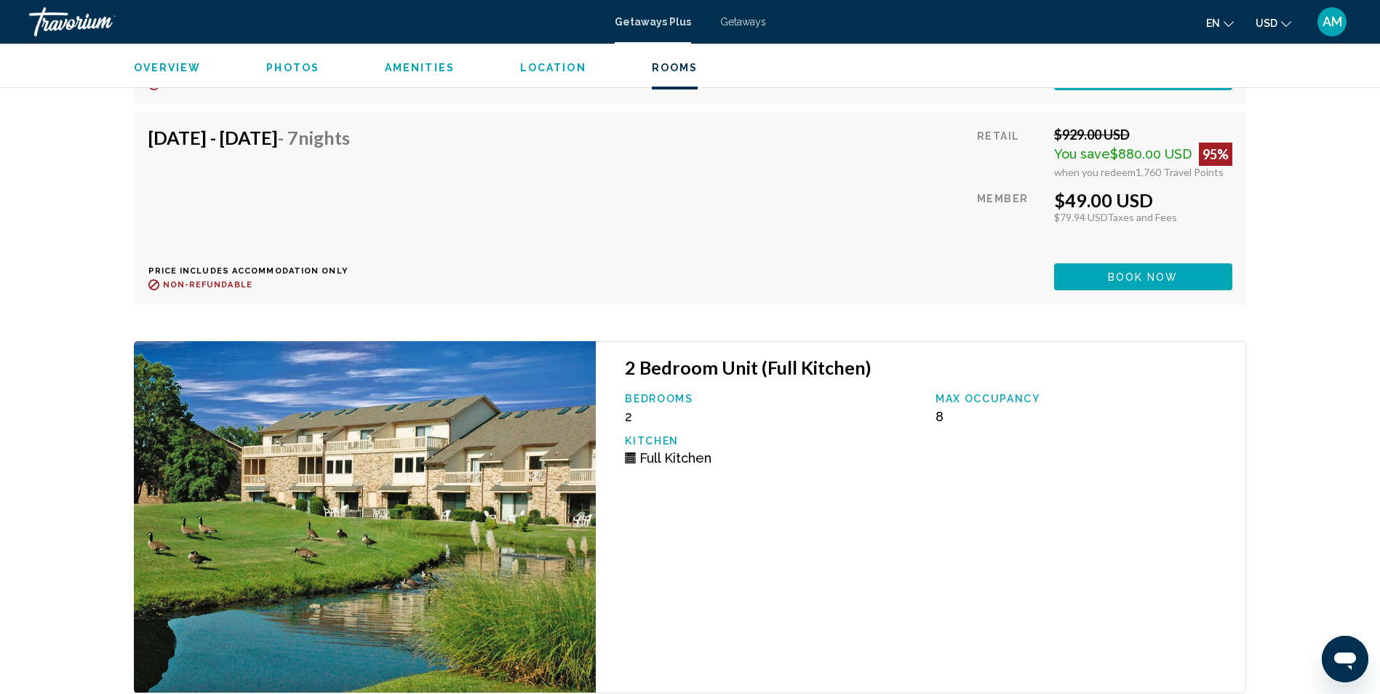
scroll to position [3808, 0]
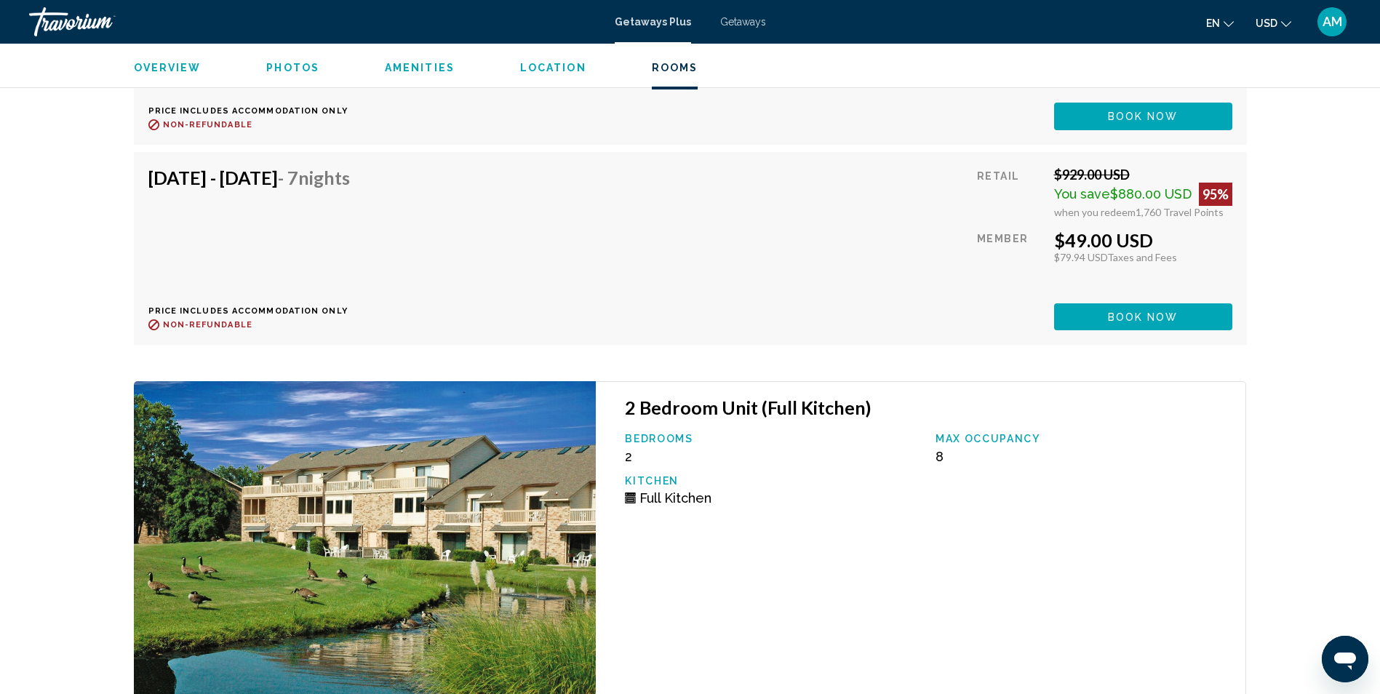
click at [528, 67] on span "Location" at bounding box center [553, 68] width 66 height 12
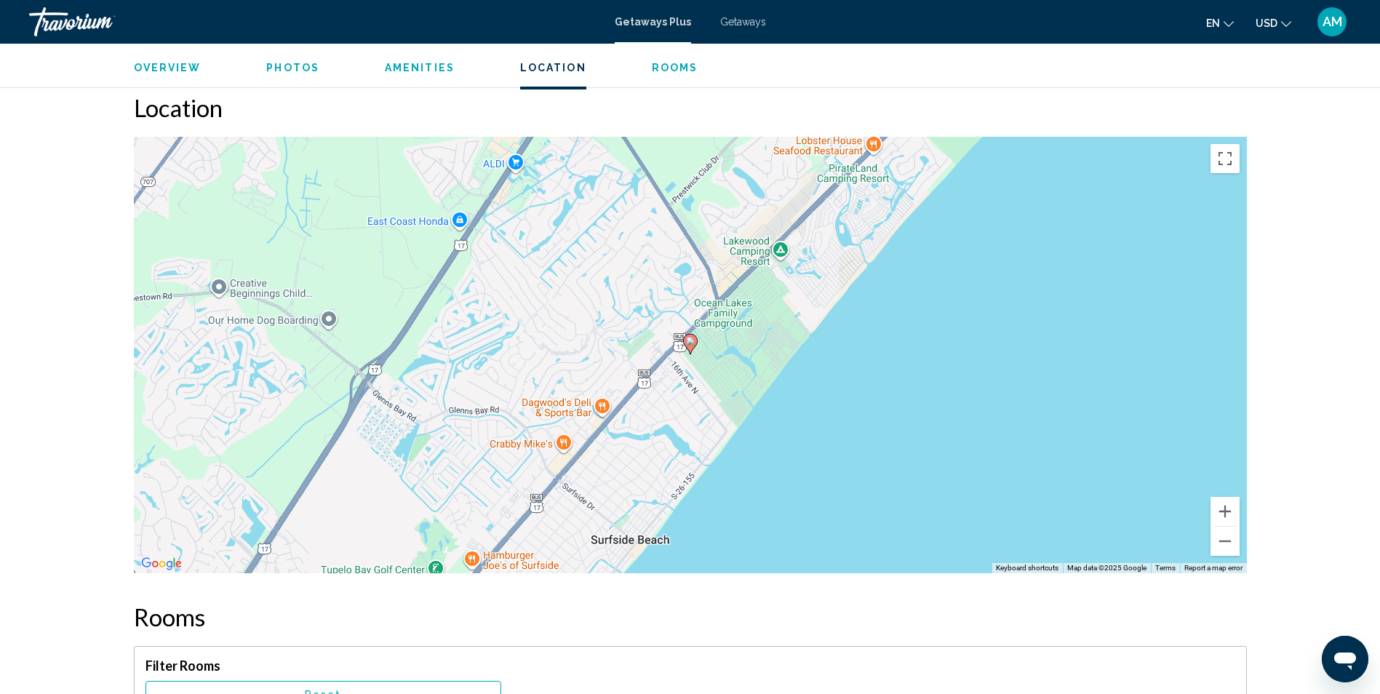
scroll to position [2256, 0]
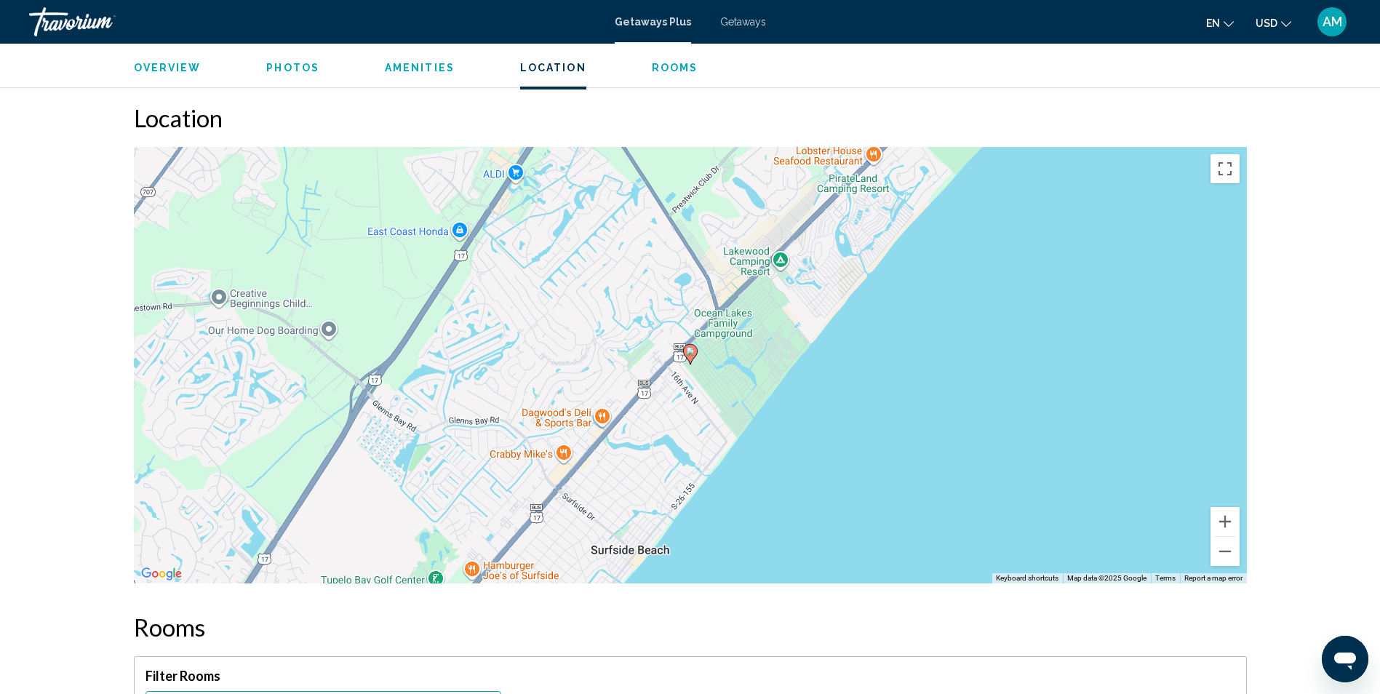
click at [268, 70] on span "Photos" at bounding box center [292, 68] width 53 height 12
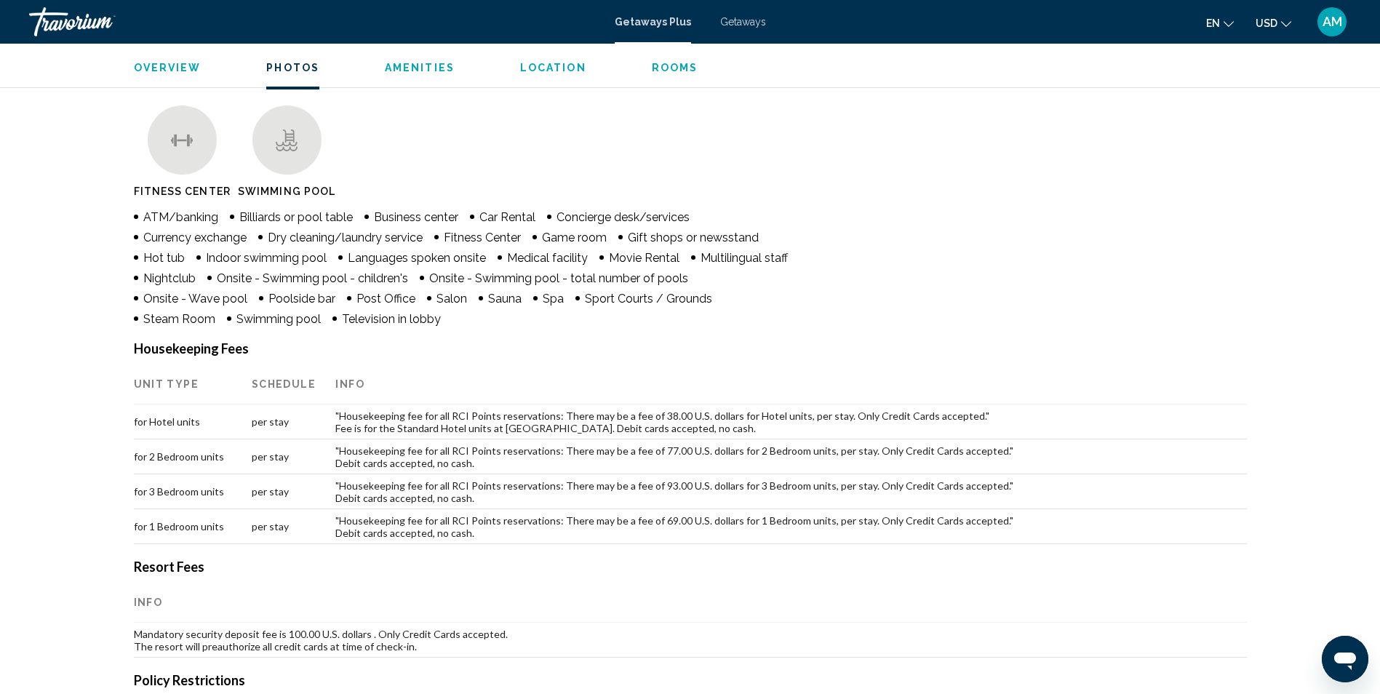
scroll to position [539, 0]
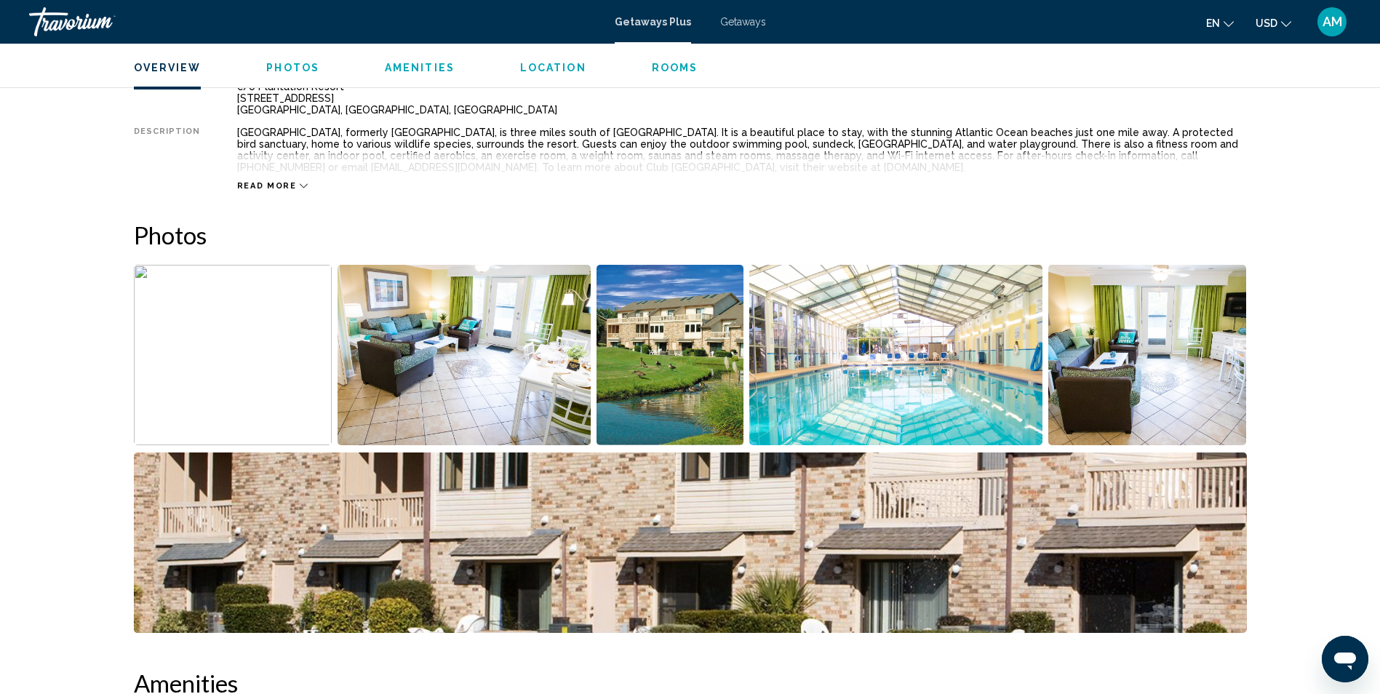
click at [860, 414] on img "Open full-screen image slider" at bounding box center [895, 355] width 293 height 180
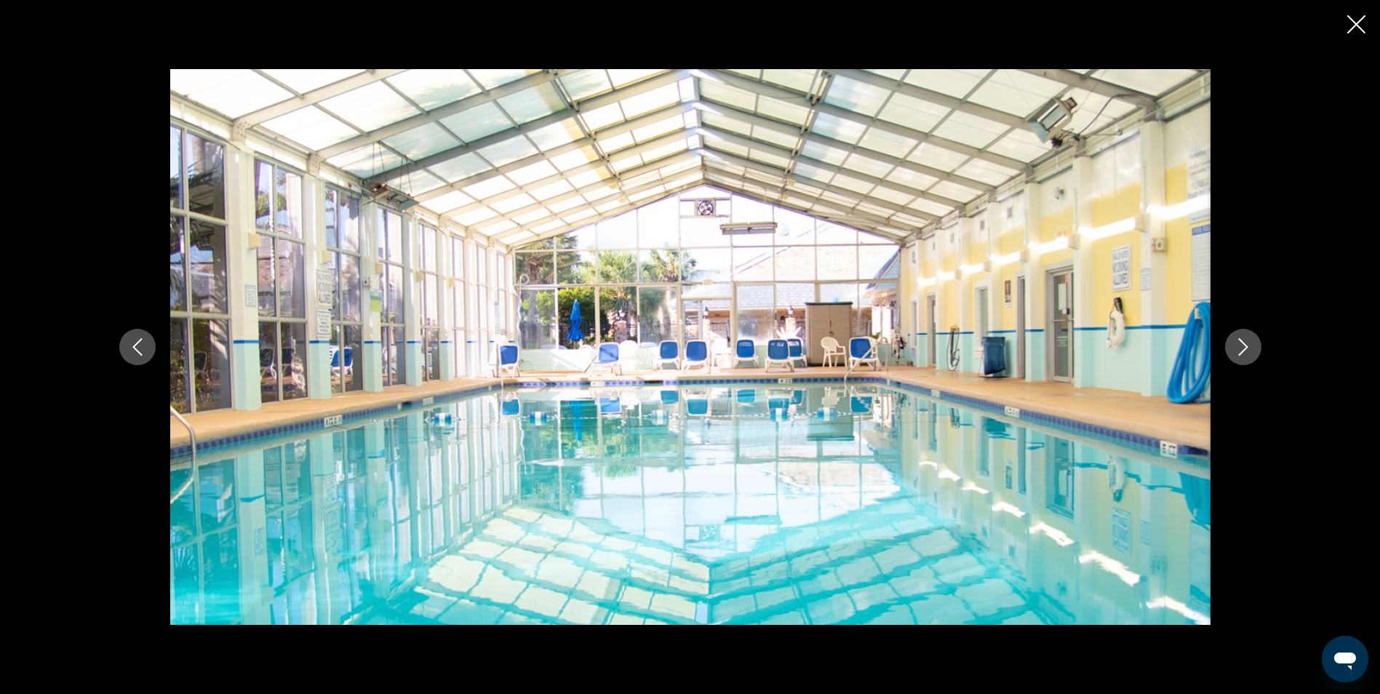
click at [1240, 347] on icon "Next image" at bounding box center [1242, 346] width 17 height 17
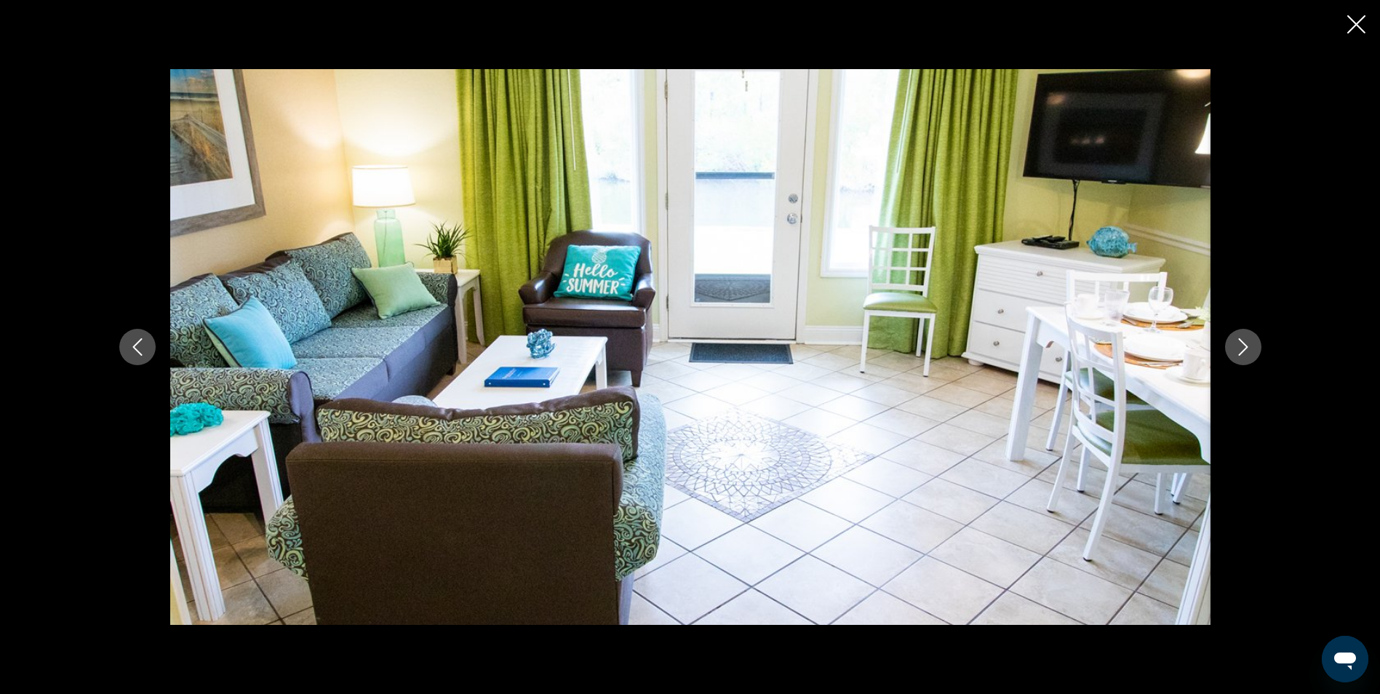
click at [1240, 347] on icon "Next image" at bounding box center [1242, 346] width 17 height 17
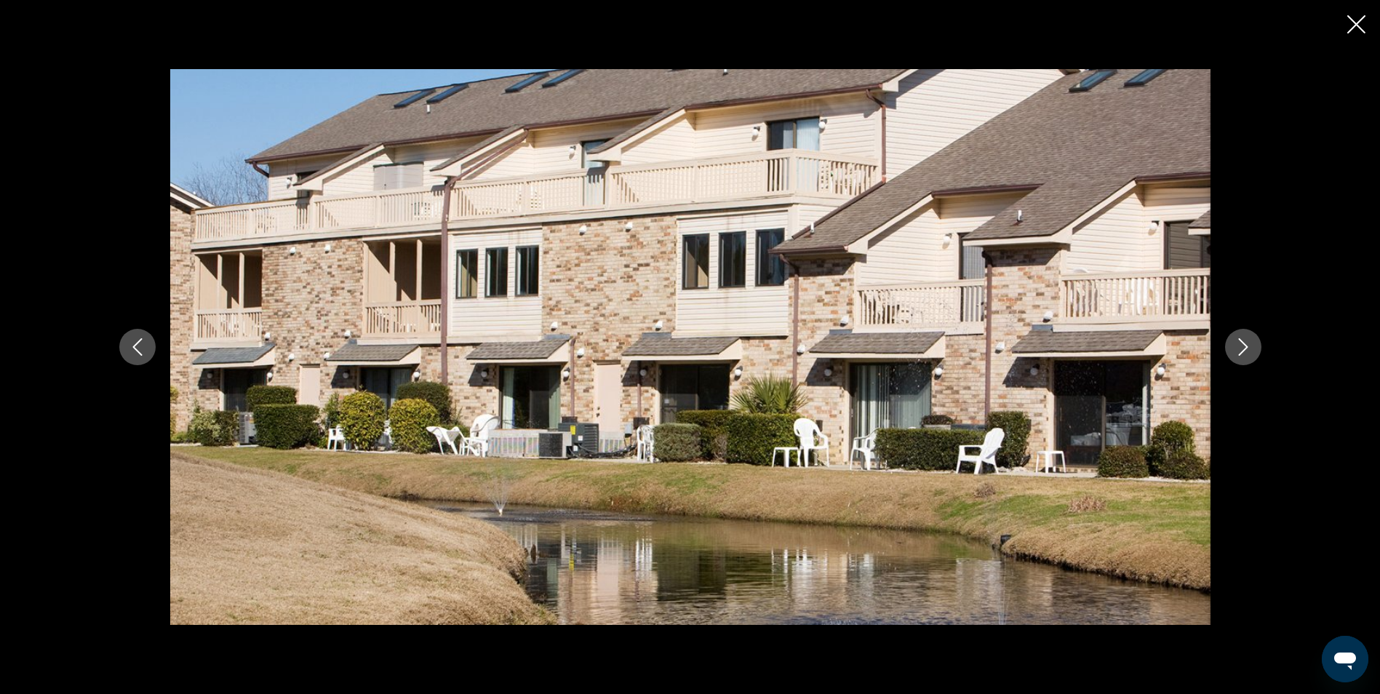
click at [1240, 347] on icon "Next image" at bounding box center [1242, 346] width 17 height 17
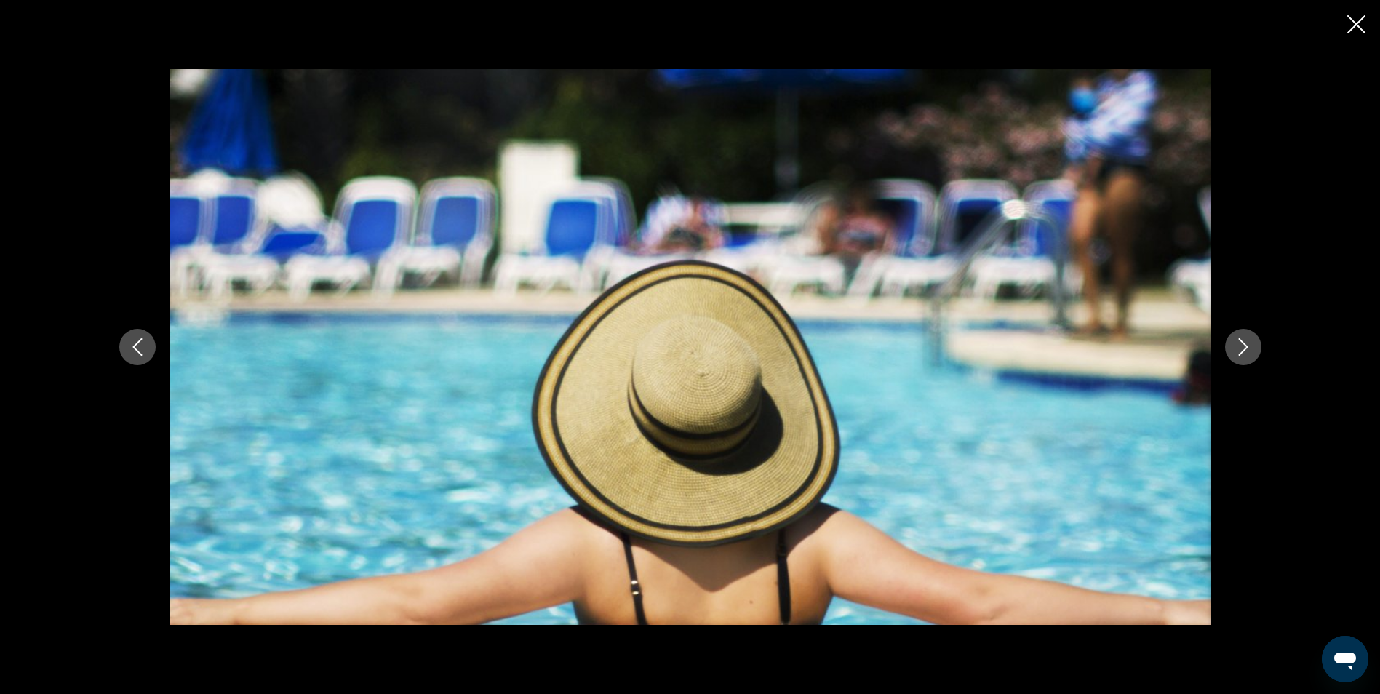
click at [1240, 347] on icon "Next image" at bounding box center [1242, 346] width 17 height 17
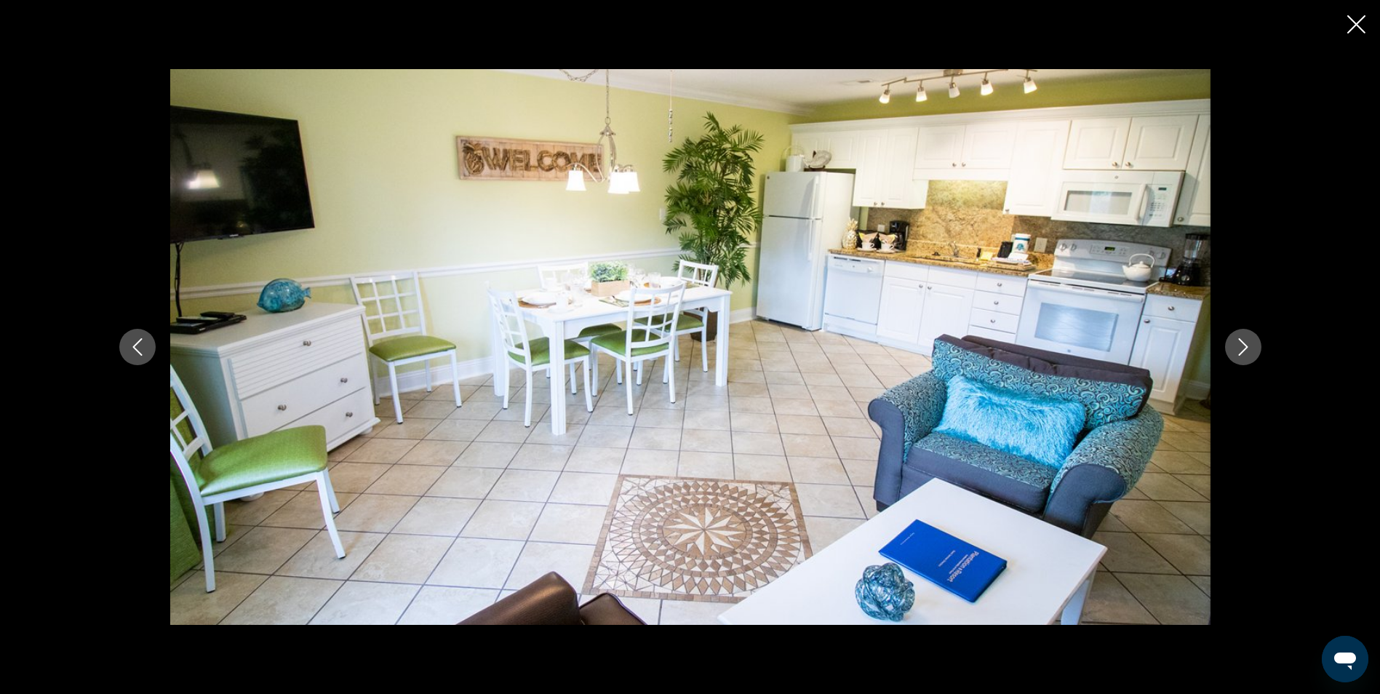
click at [1240, 347] on icon "Next image" at bounding box center [1242, 346] width 17 height 17
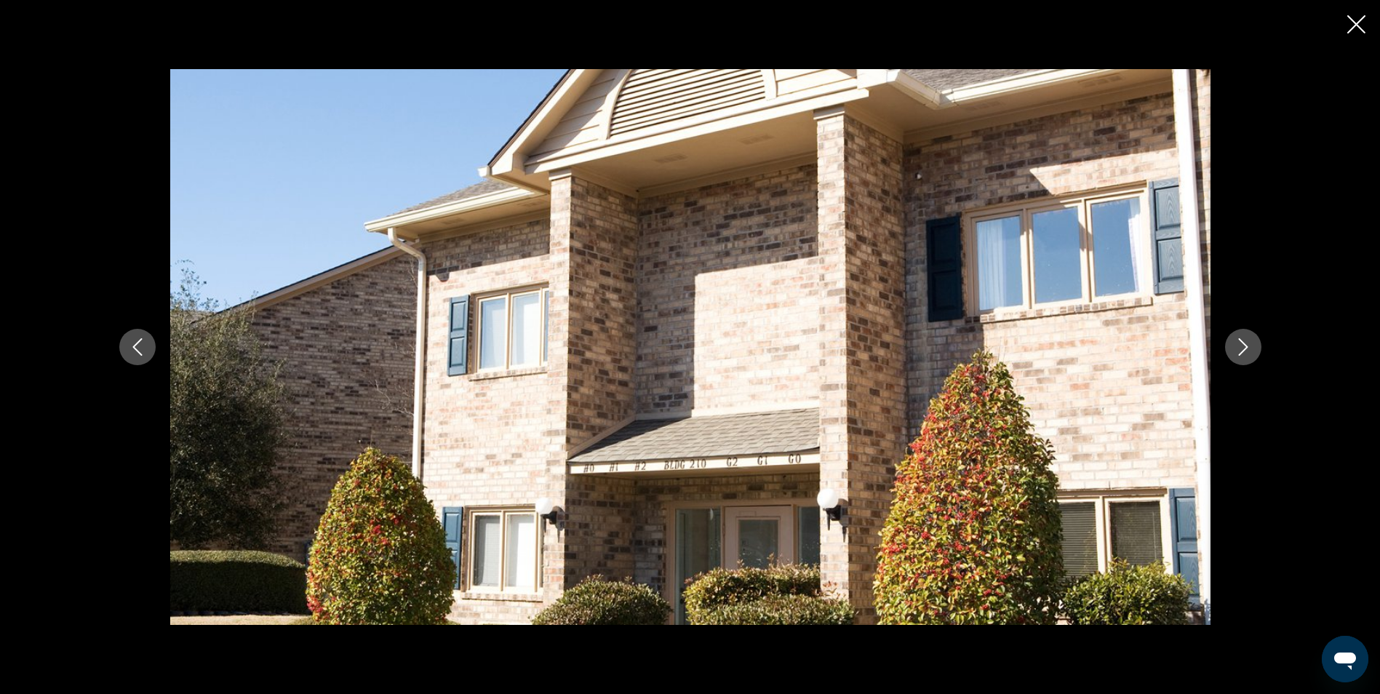
click at [1240, 347] on icon "Next image" at bounding box center [1242, 346] width 17 height 17
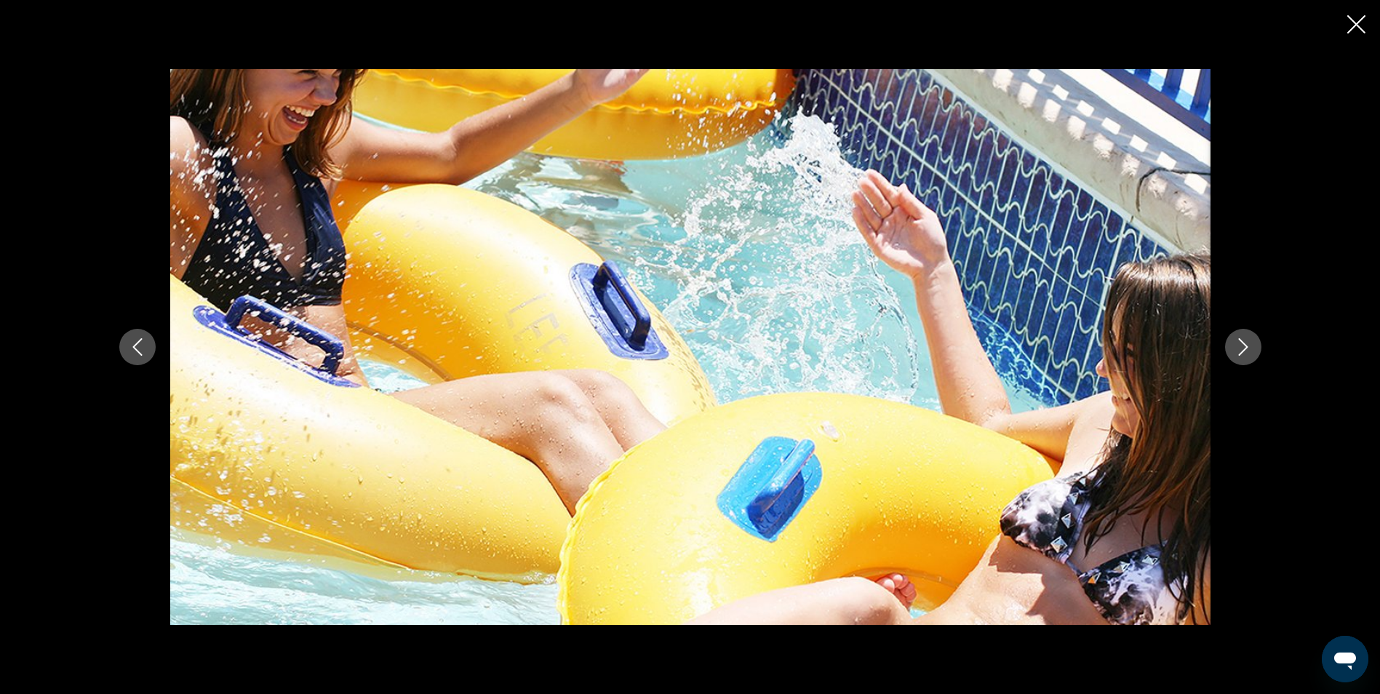
click at [1356, 28] on icon "Close slideshow" at bounding box center [1356, 24] width 18 height 18
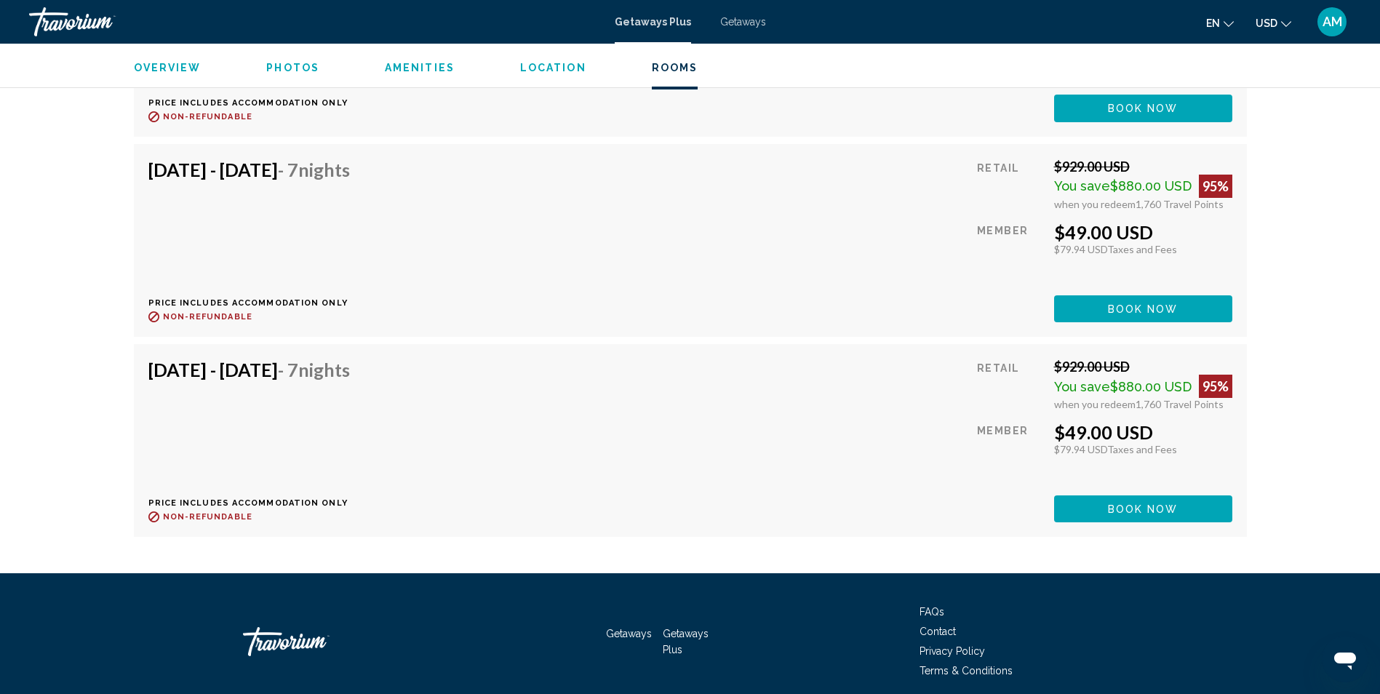
scroll to position [4647, 0]
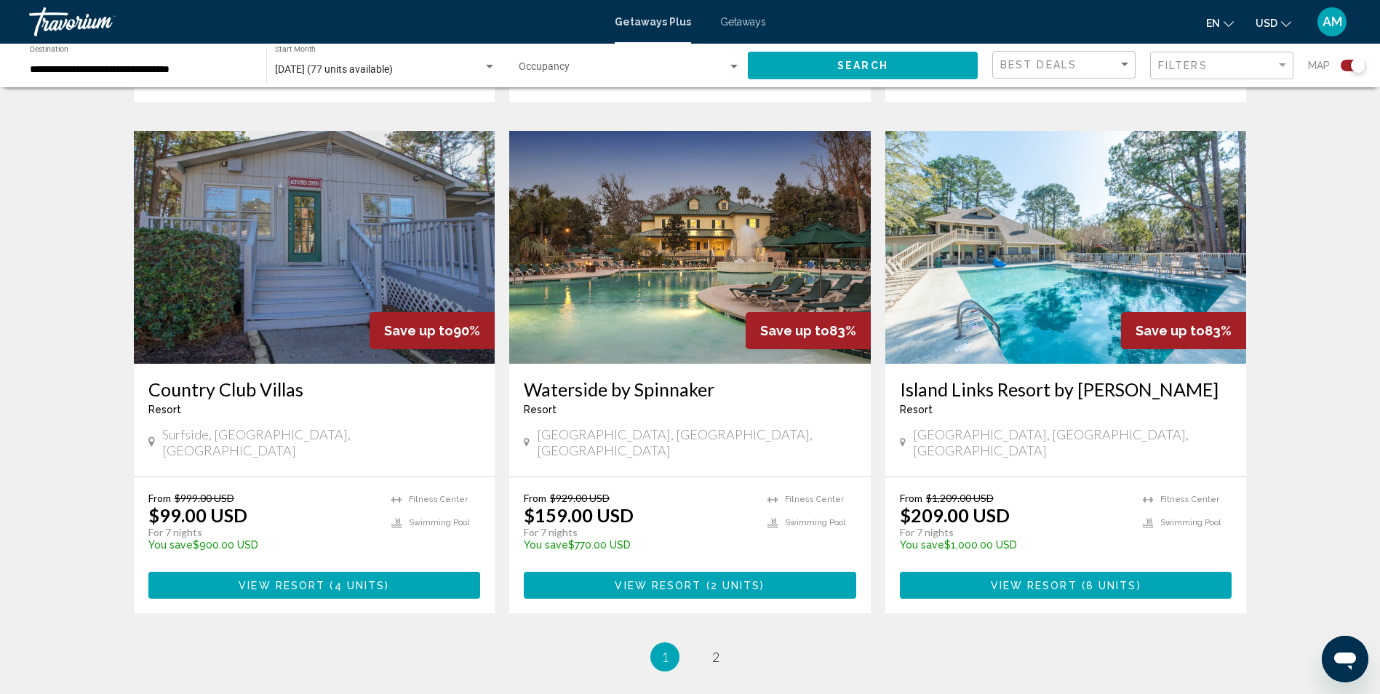
scroll to position [2051, 0]
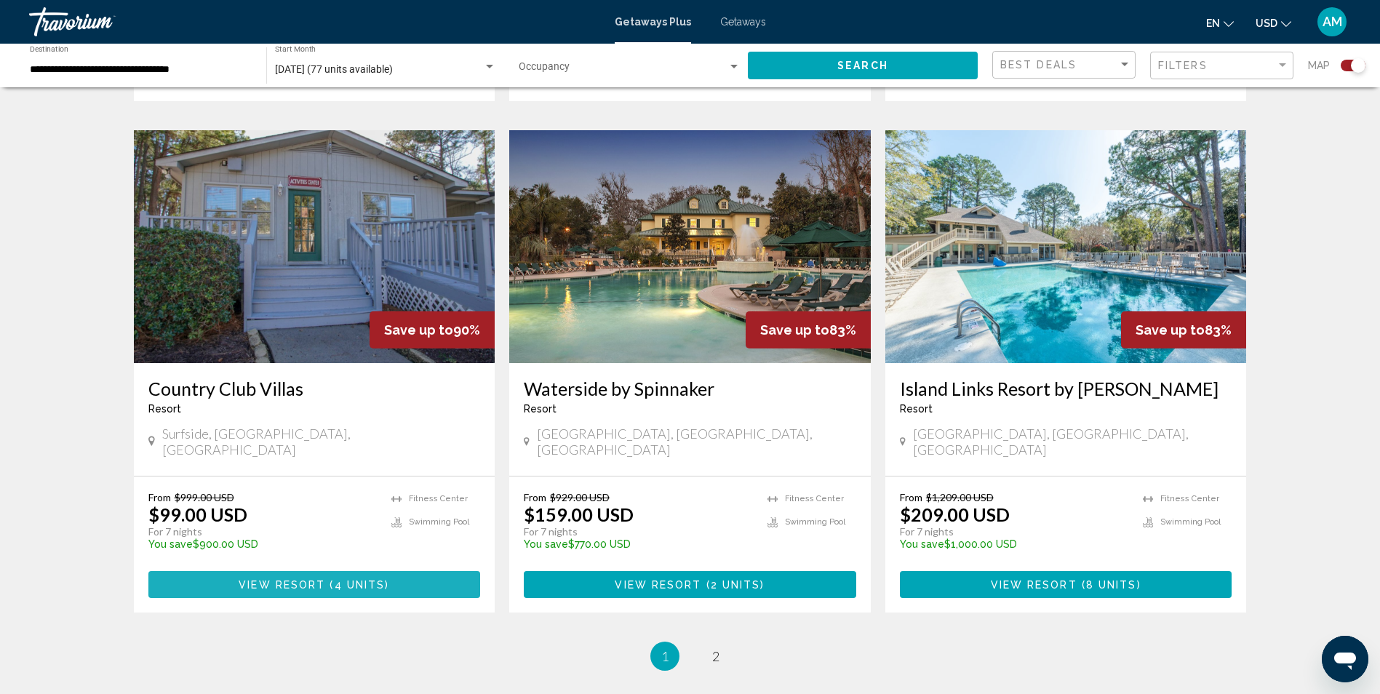
click at [391, 571] on button "View Resort ( 4 units )" at bounding box center [314, 584] width 332 height 27
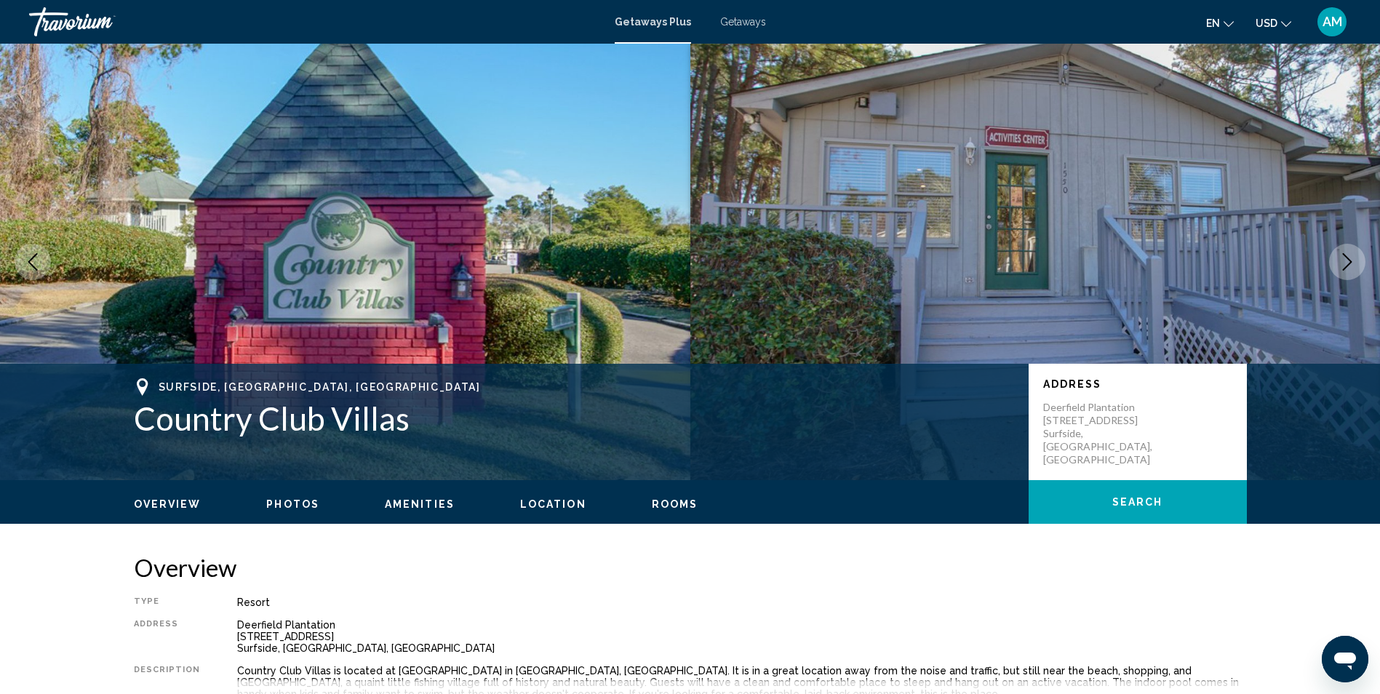
click at [676, 509] on span "Rooms" at bounding box center [675, 504] width 47 height 12
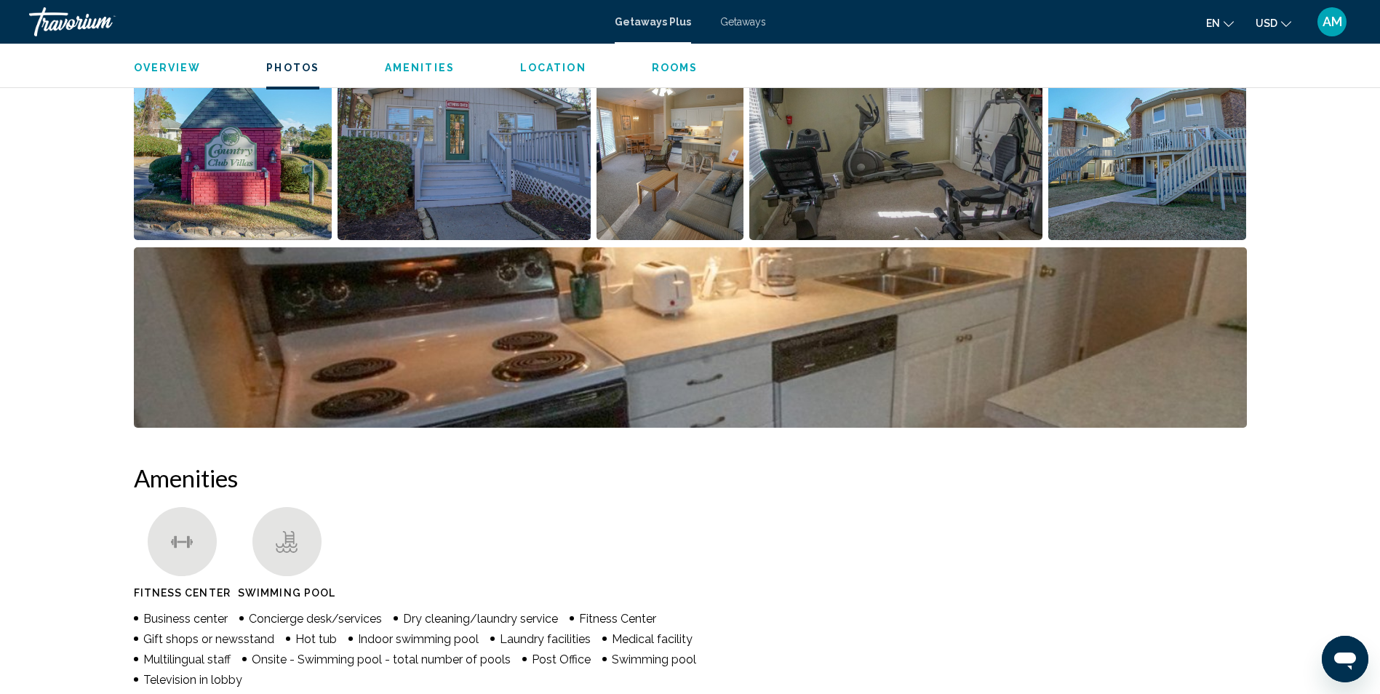
scroll to position [126, 0]
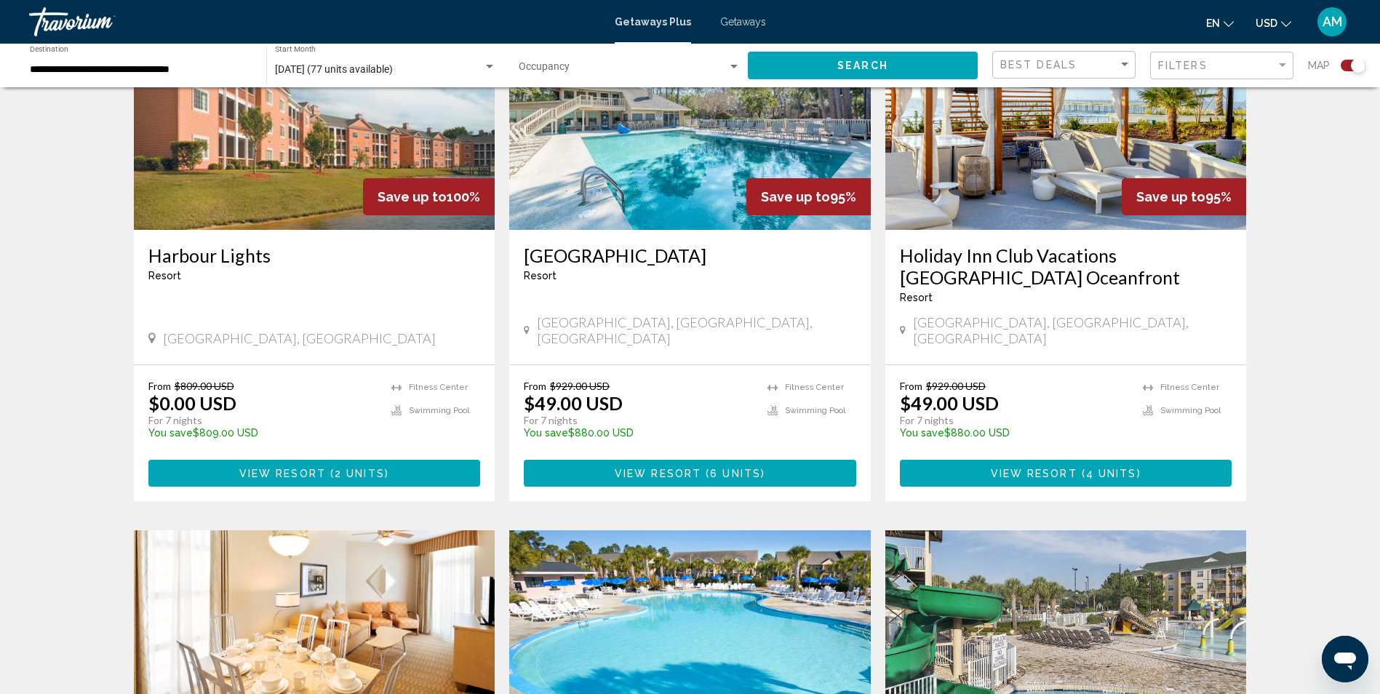
scroll to position [1213, 0]
